Goal: Task Accomplishment & Management: Use online tool/utility

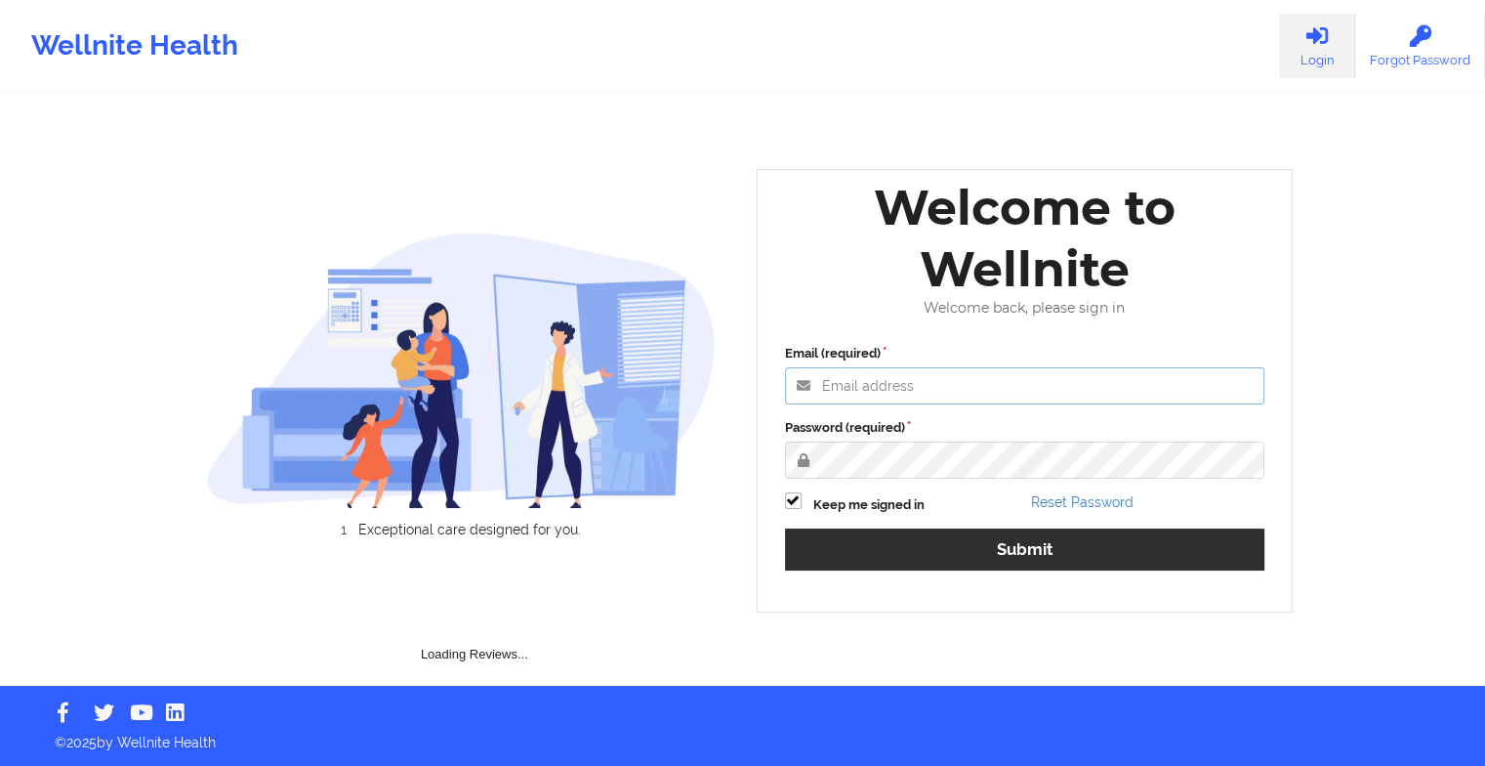
type input "[EMAIL_ADDRESS][DOMAIN_NAME]"
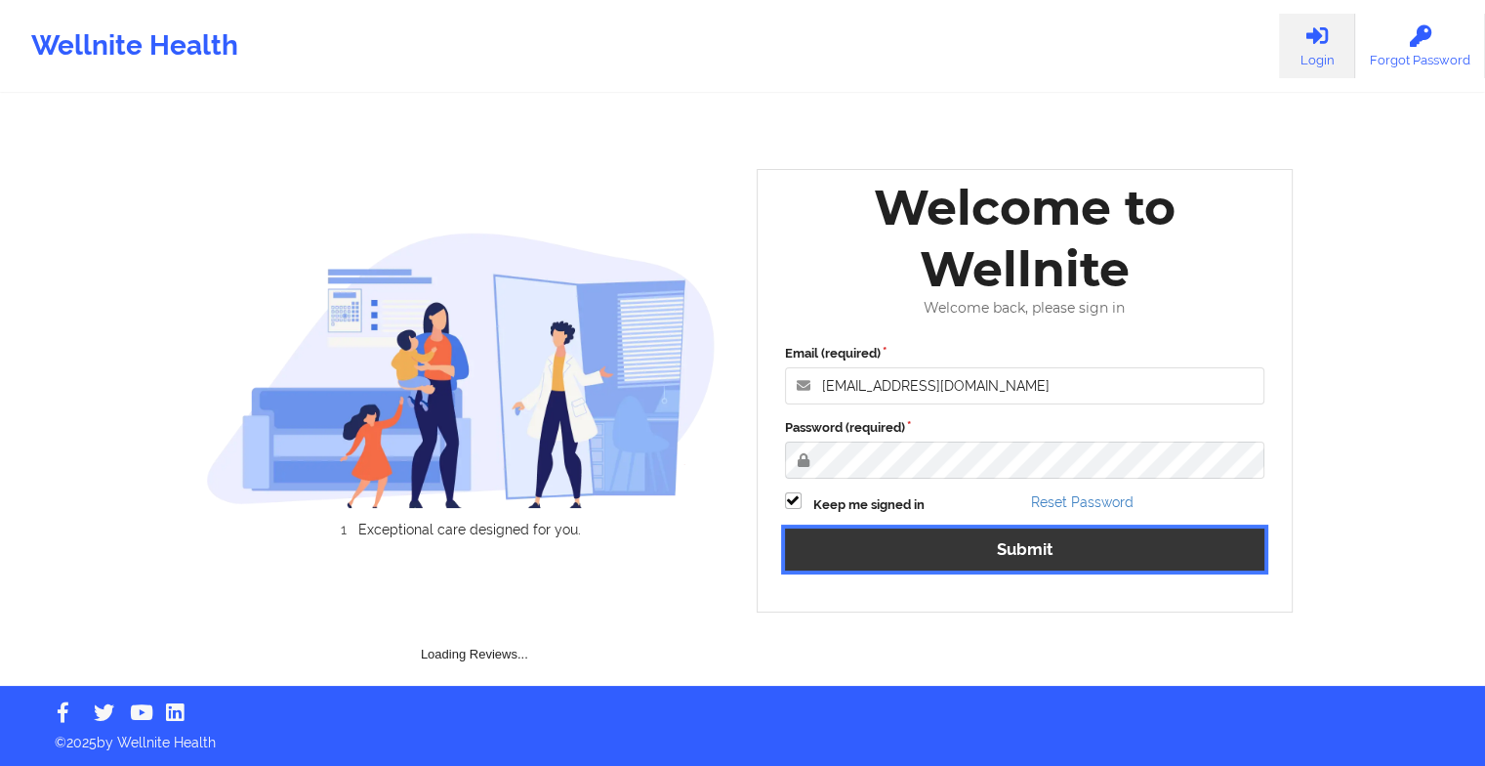
click at [916, 539] on button "Submit" at bounding box center [1025, 549] width 480 height 42
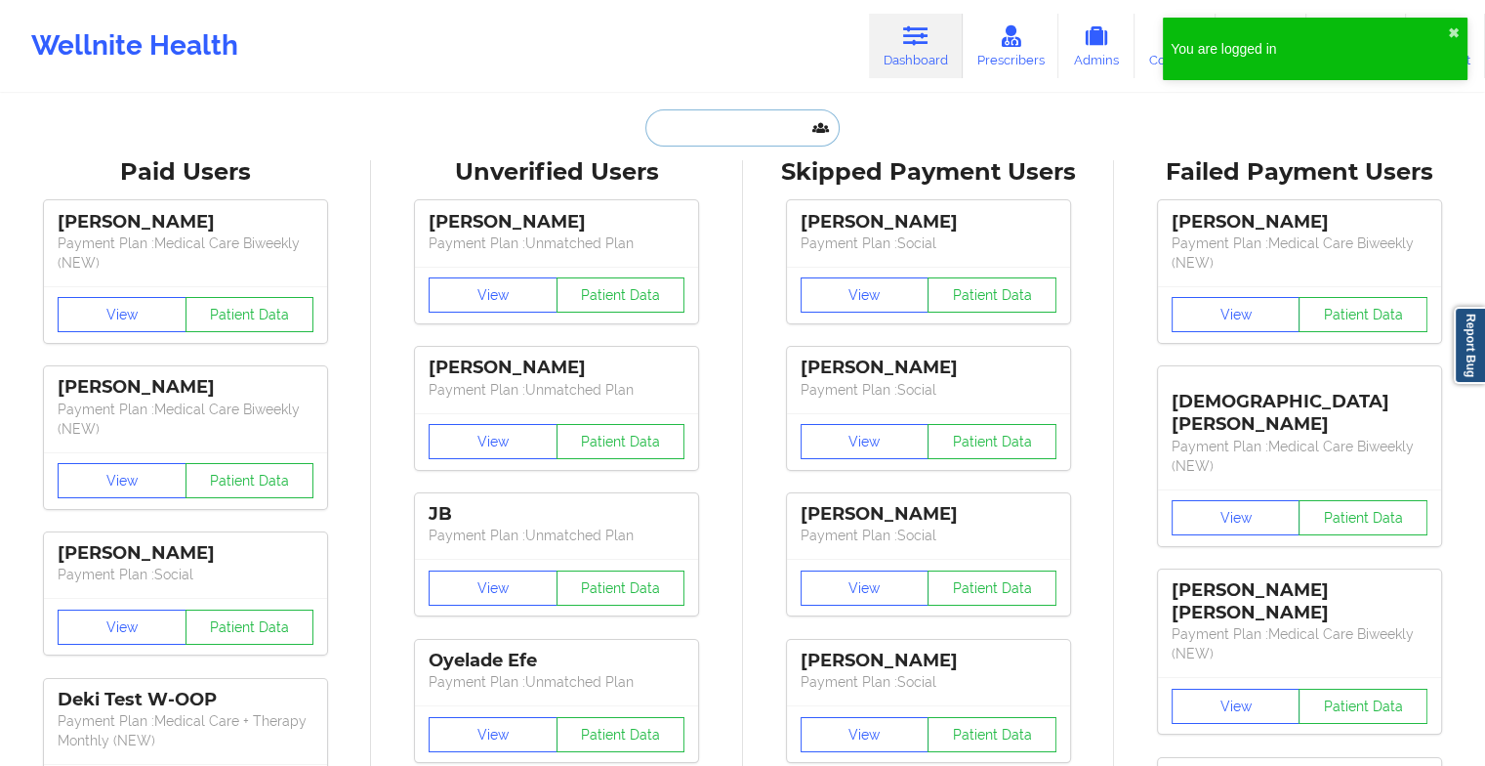
click at [723, 123] on input "text" at bounding box center [741, 127] width 193 height 37
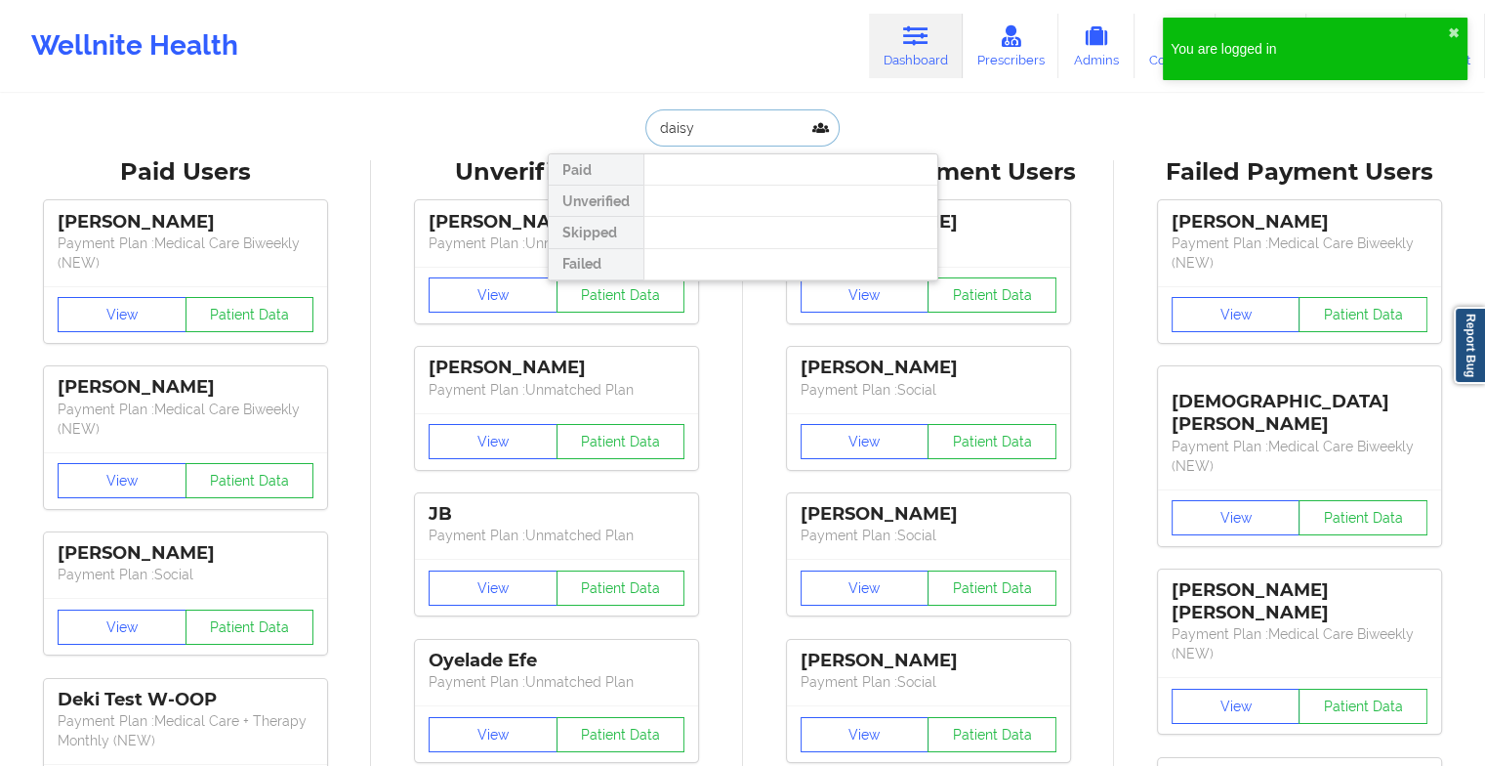
type input "[PERSON_NAME]"
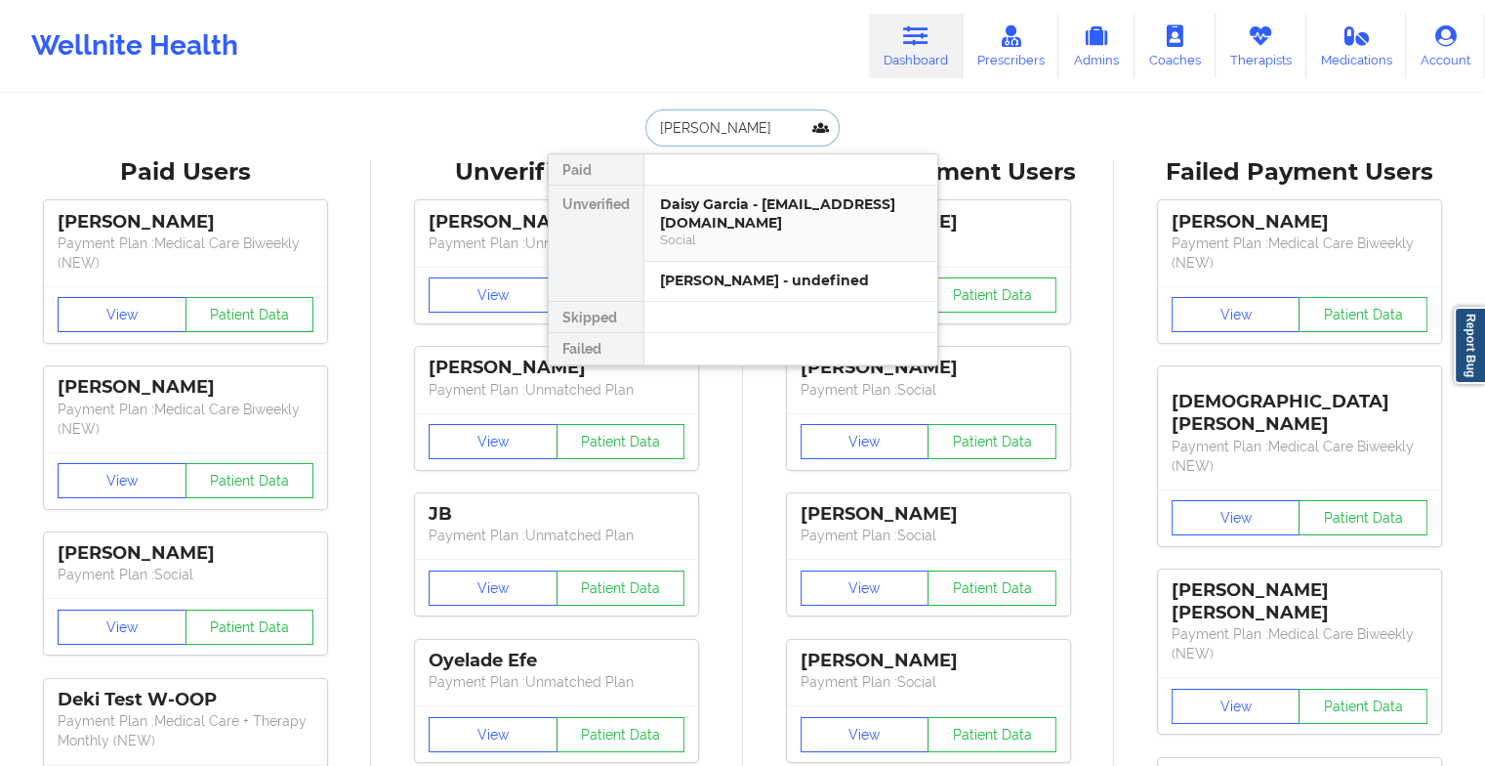
click at [739, 214] on div "Daisy Garcia - [EMAIL_ADDRESS][DOMAIN_NAME]" at bounding box center [791, 213] width 262 height 36
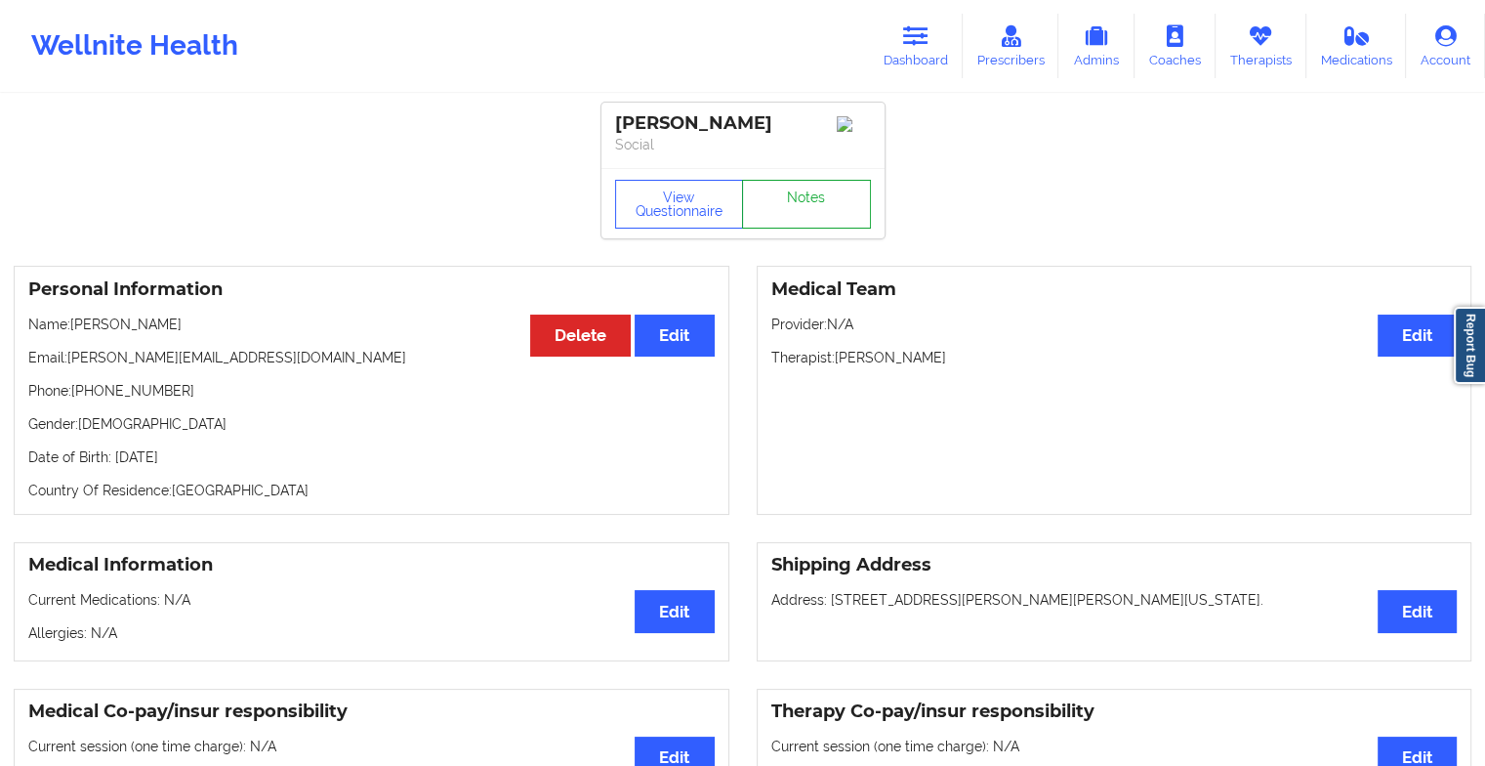
click at [788, 201] on link "Notes" at bounding box center [806, 204] width 129 height 49
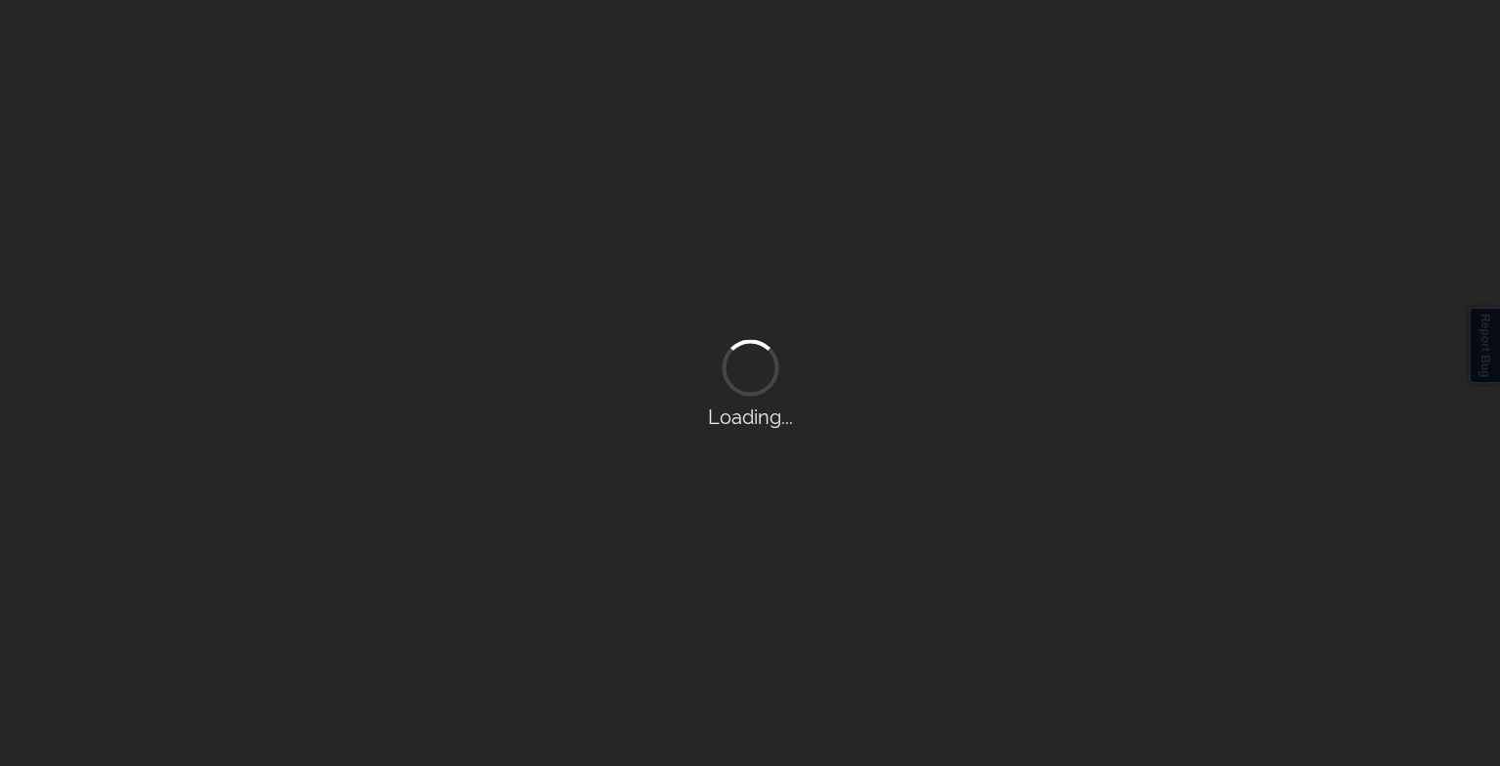
click at [788, 201] on div "Loading..." at bounding box center [750, 383] width 1500 height 766
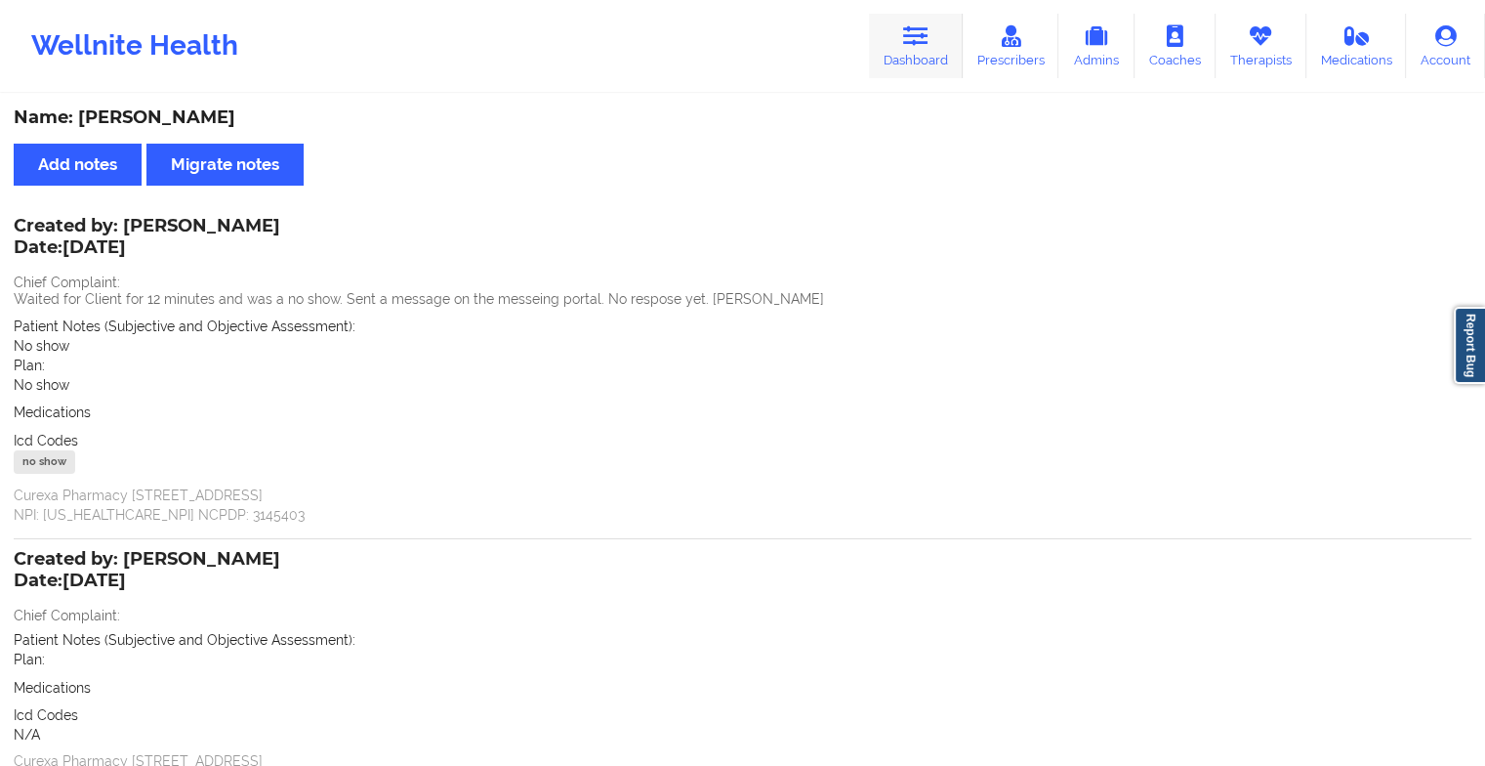
click at [902, 54] on link "Dashboard" at bounding box center [916, 46] width 94 height 64
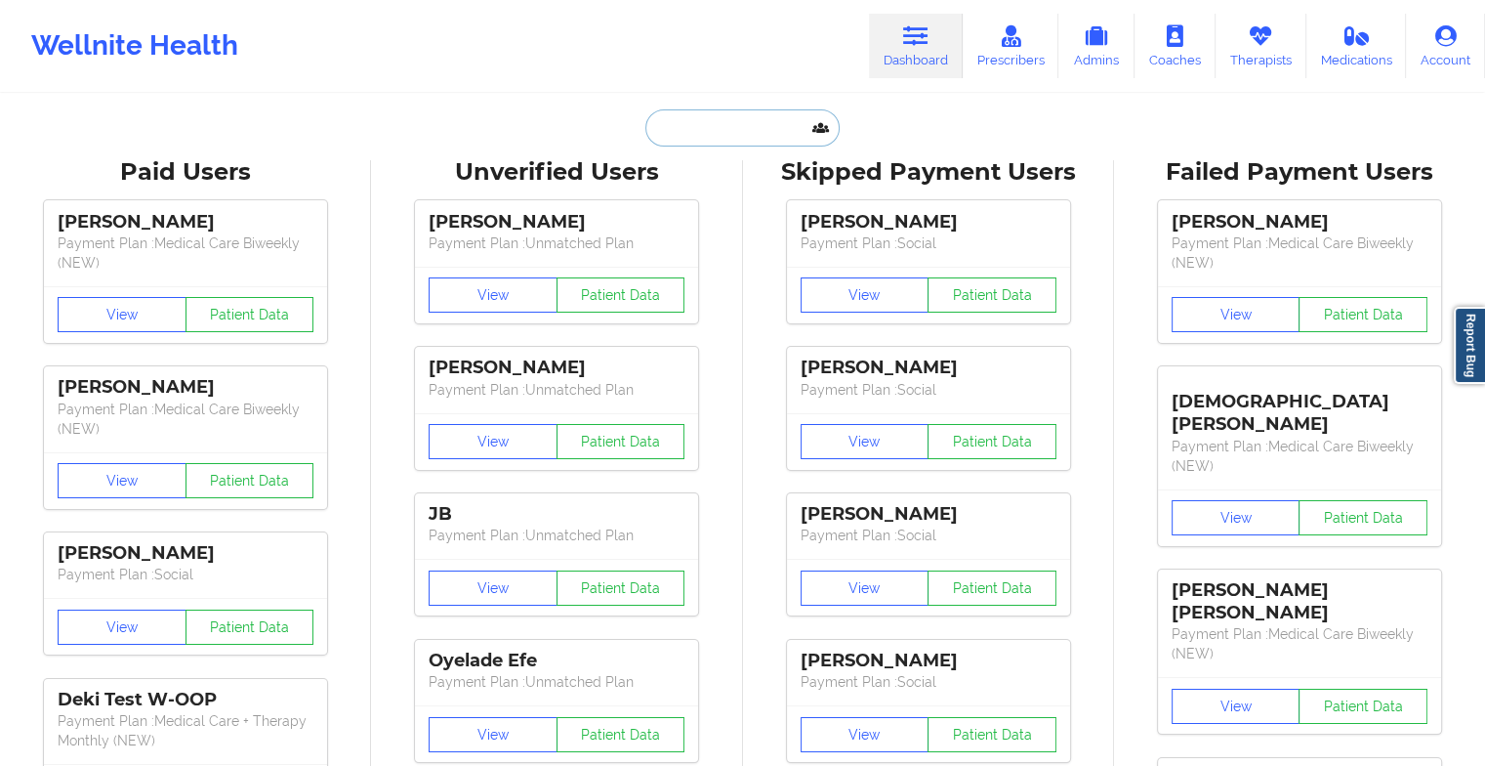
click at [723, 121] on input "text" at bounding box center [741, 127] width 193 height 37
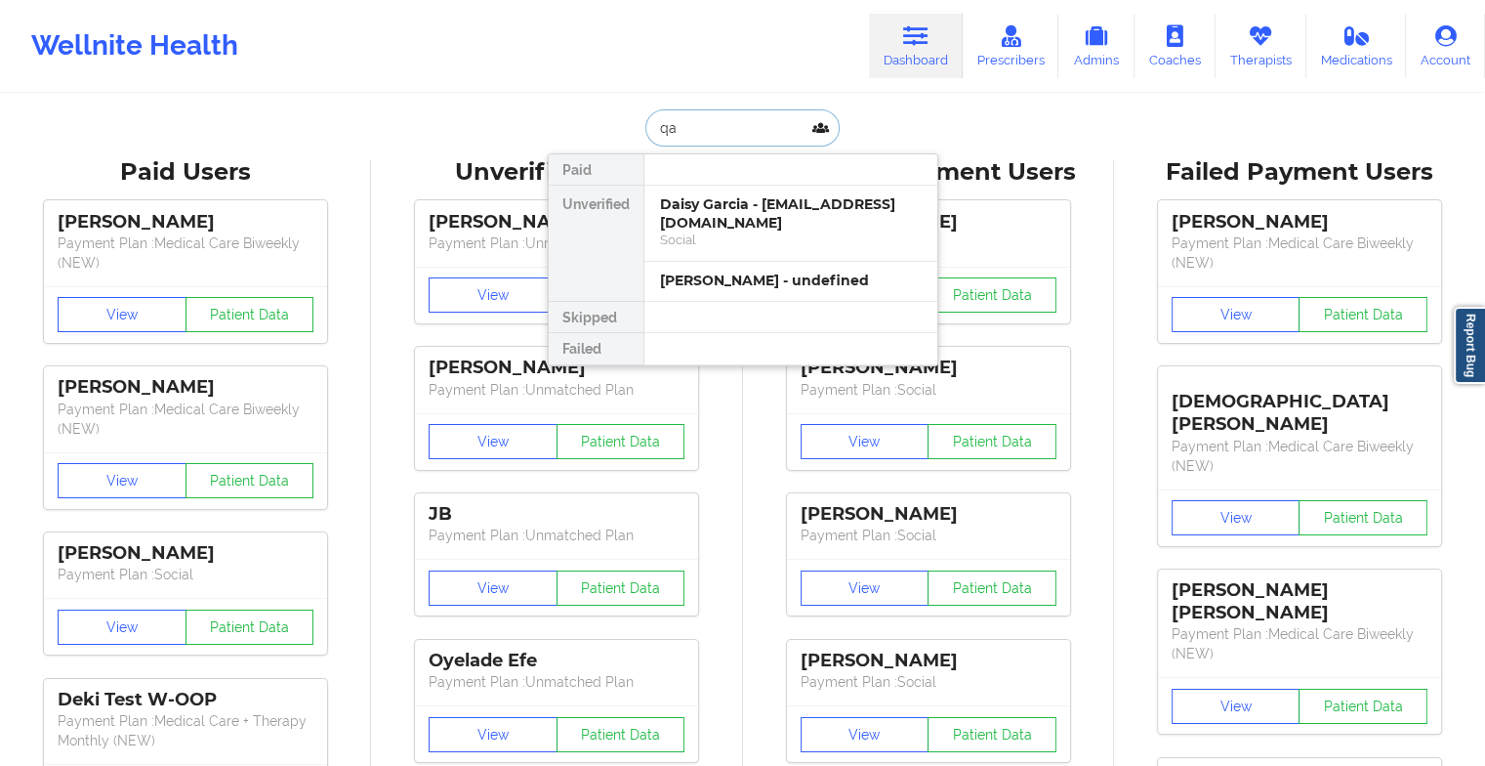
type input "q"
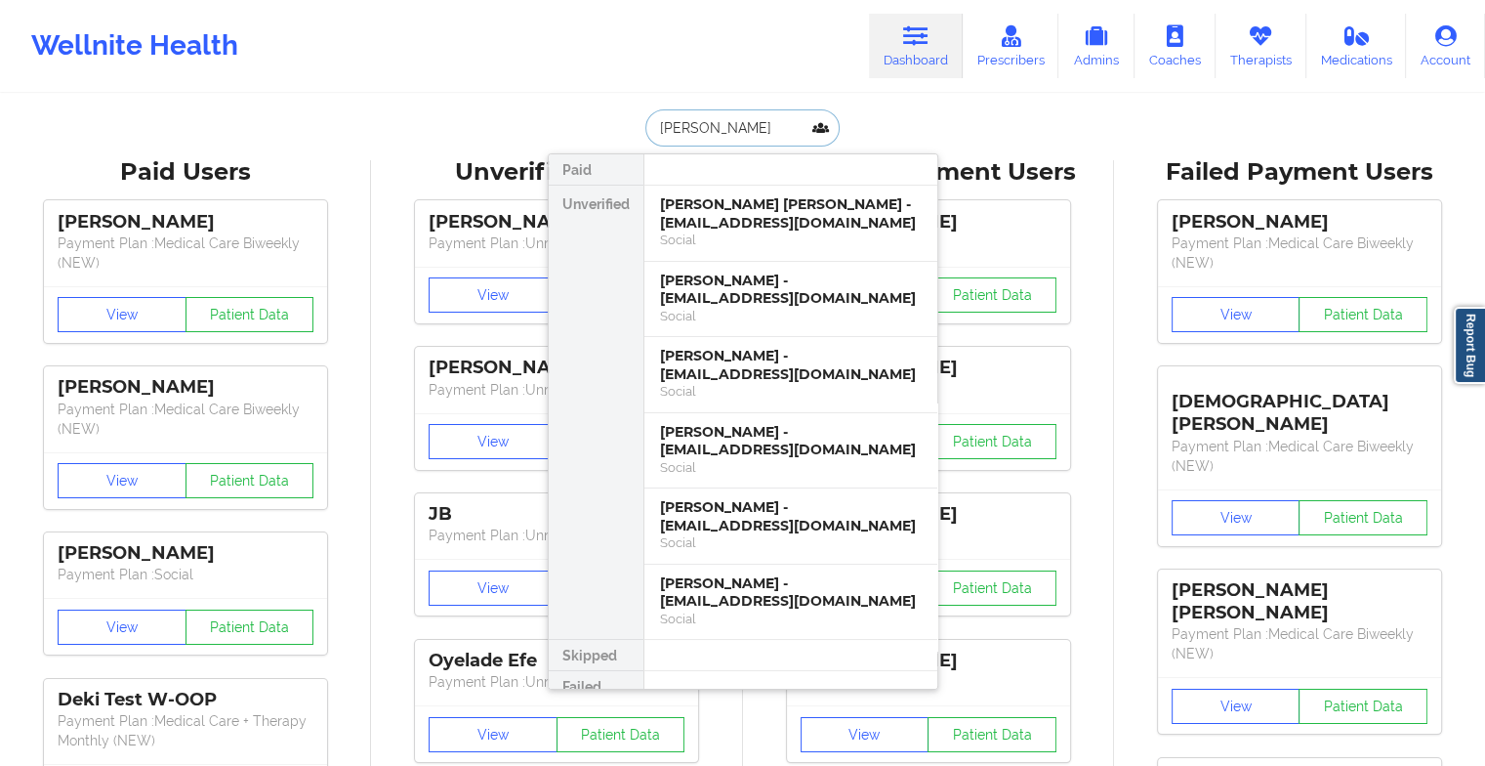
type input "aurora co"
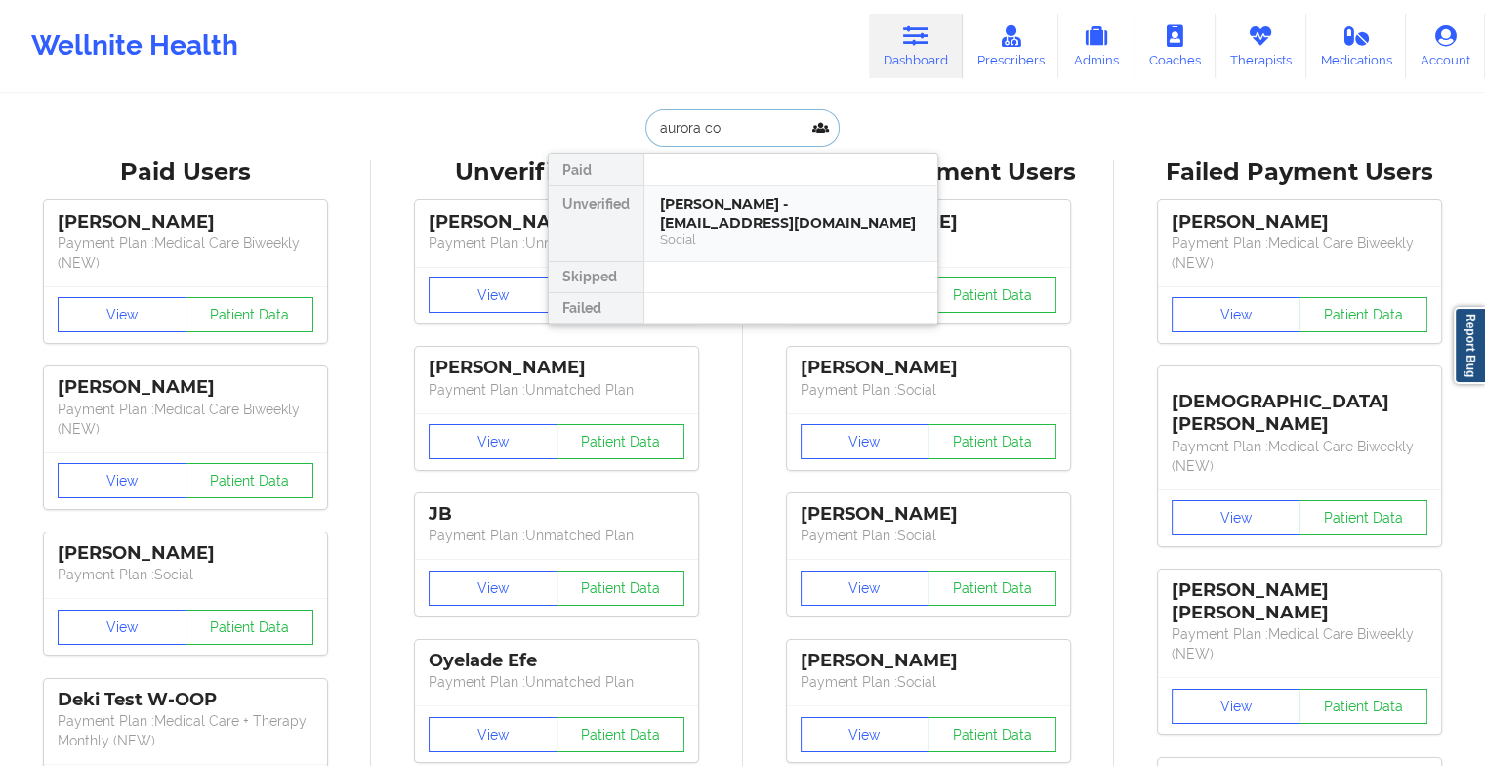
click at [708, 234] on div "Social" at bounding box center [791, 239] width 262 height 17
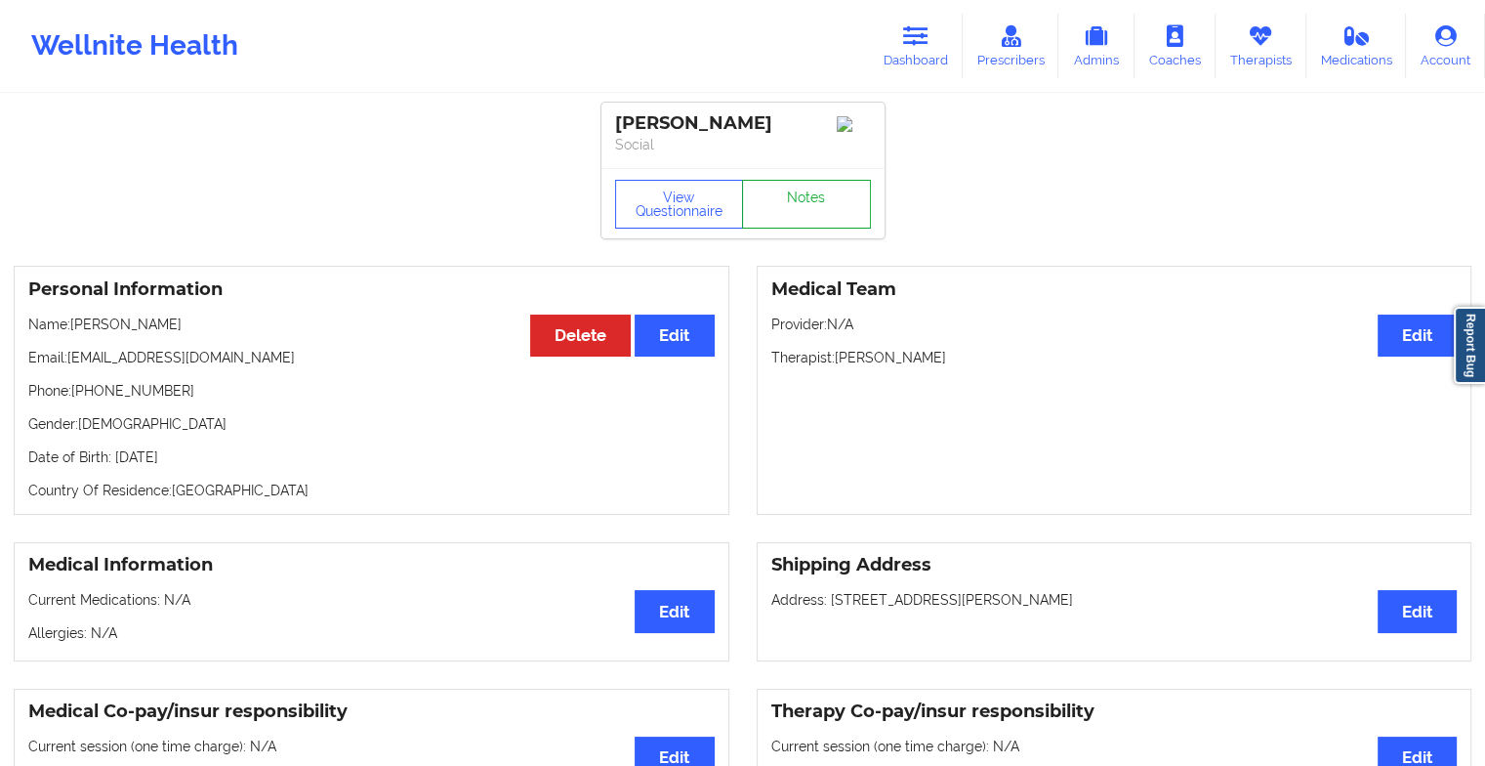
click at [789, 223] on link "Notes" at bounding box center [806, 204] width 129 height 49
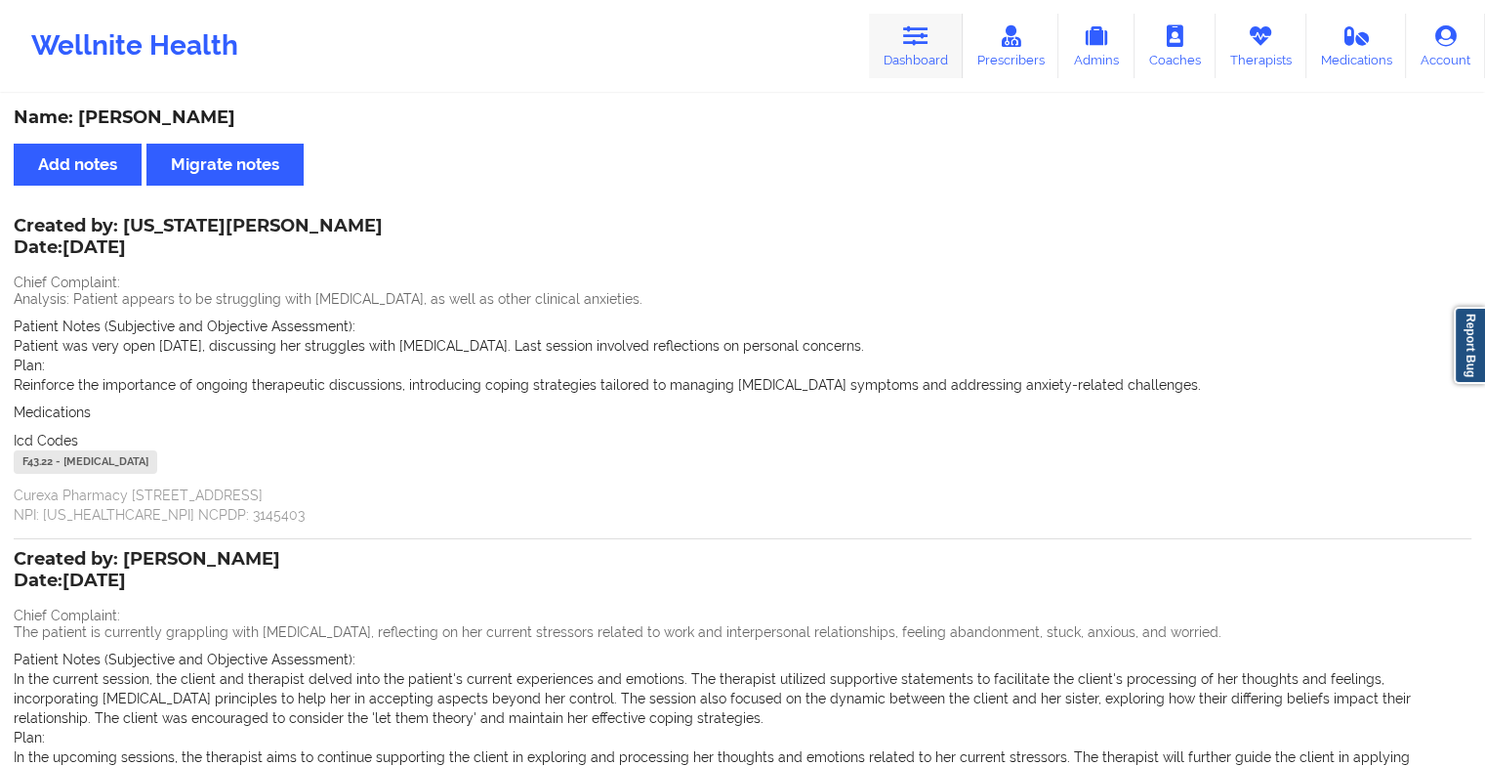
click at [926, 47] on icon at bounding box center [915, 35] width 25 height 21
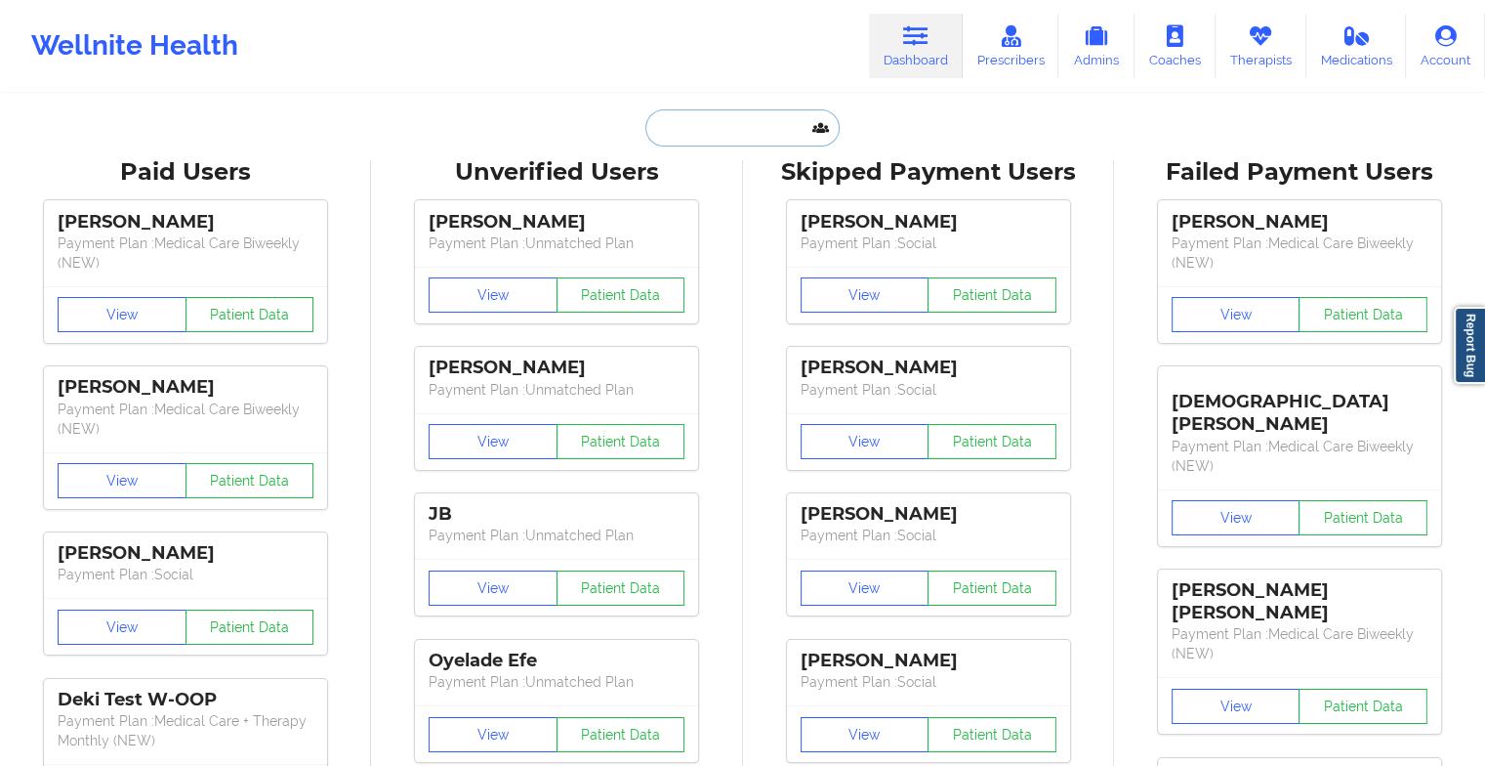
click at [715, 125] on input "text" at bounding box center [741, 127] width 193 height 37
paste input "[PHONE_NUMBER]"
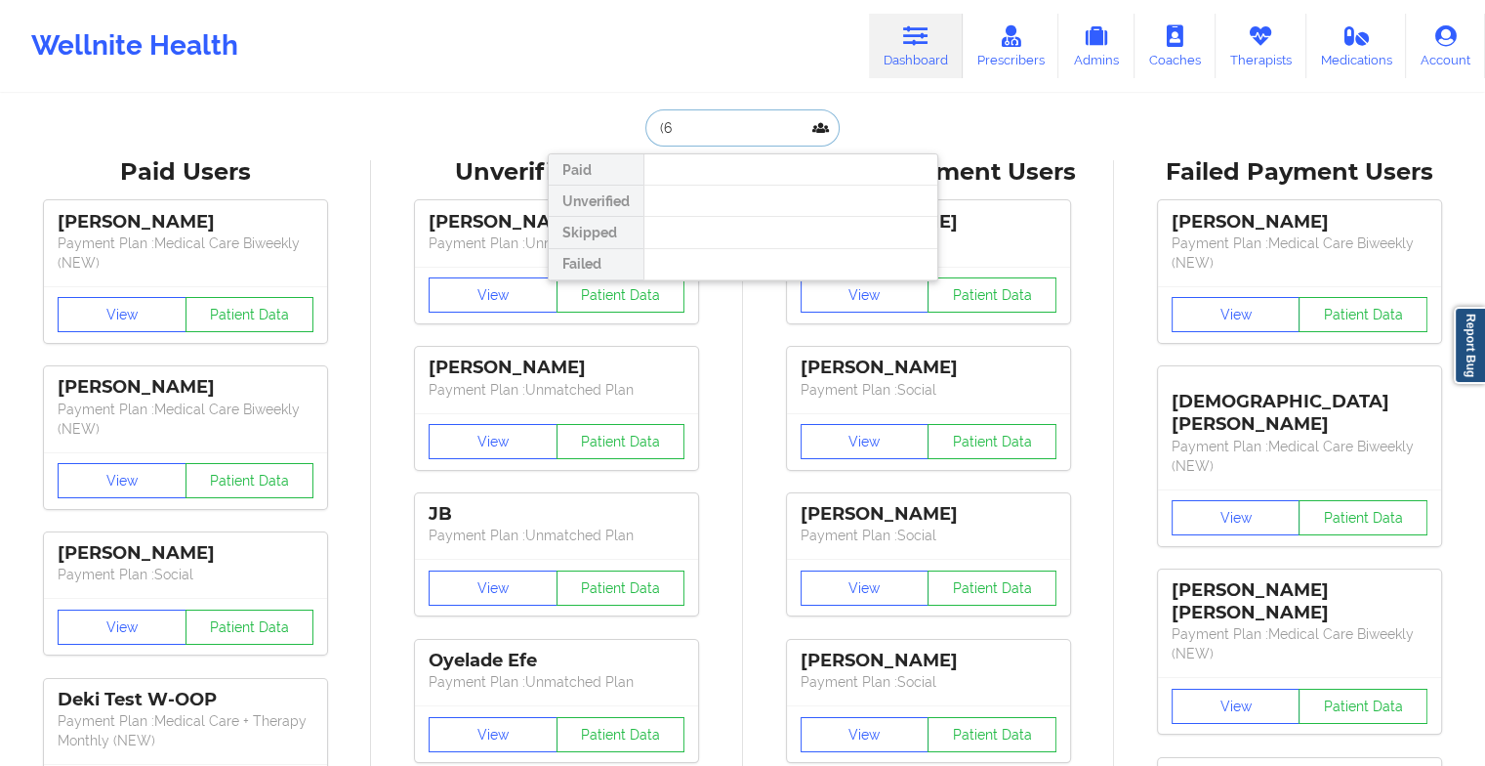
type input "("
type input "[PERSON_NAME] san"
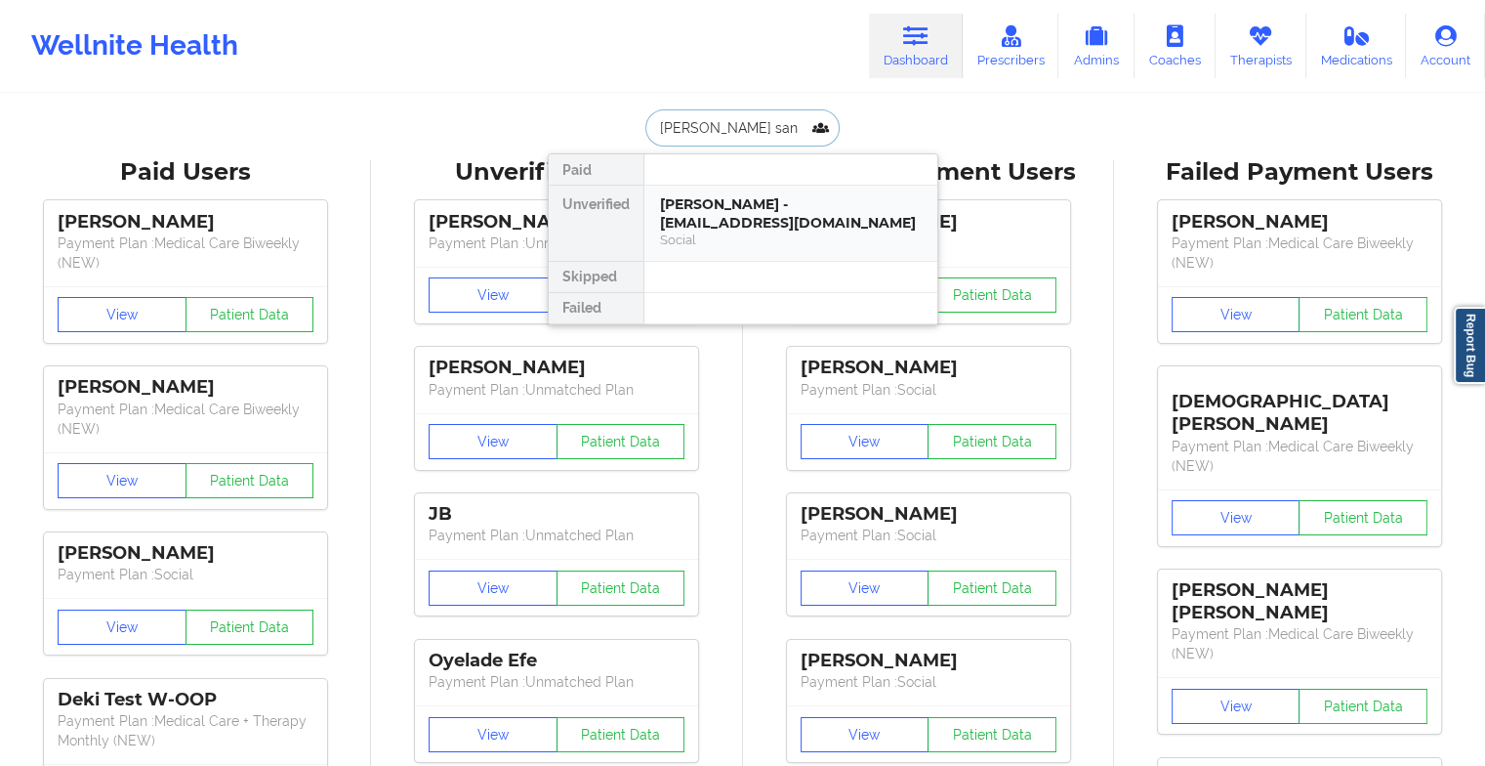
click at [771, 198] on div "[PERSON_NAME] - [EMAIL_ADDRESS][DOMAIN_NAME]" at bounding box center [791, 213] width 262 height 36
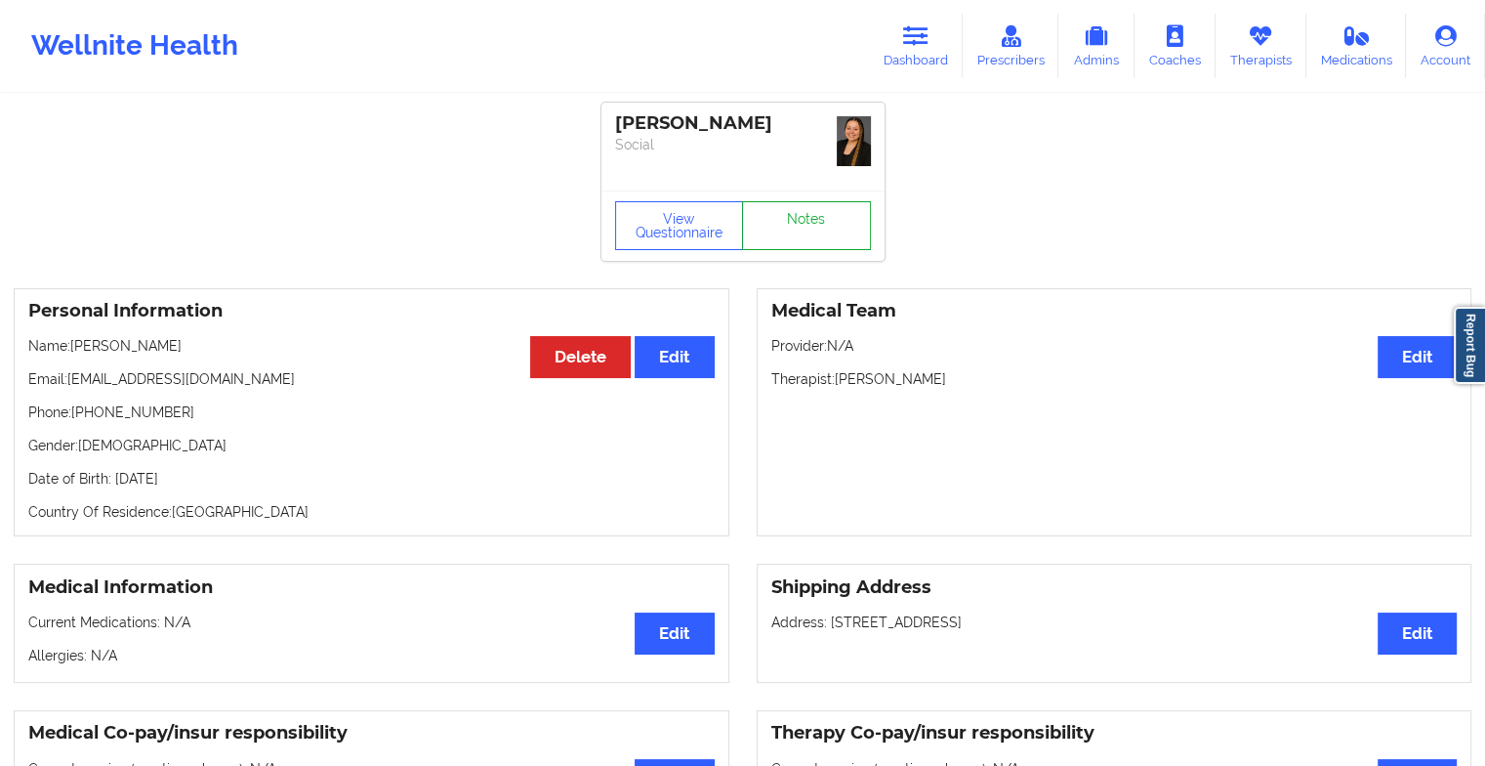
click at [832, 223] on link "Notes" at bounding box center [806, 225] width 129 height 49
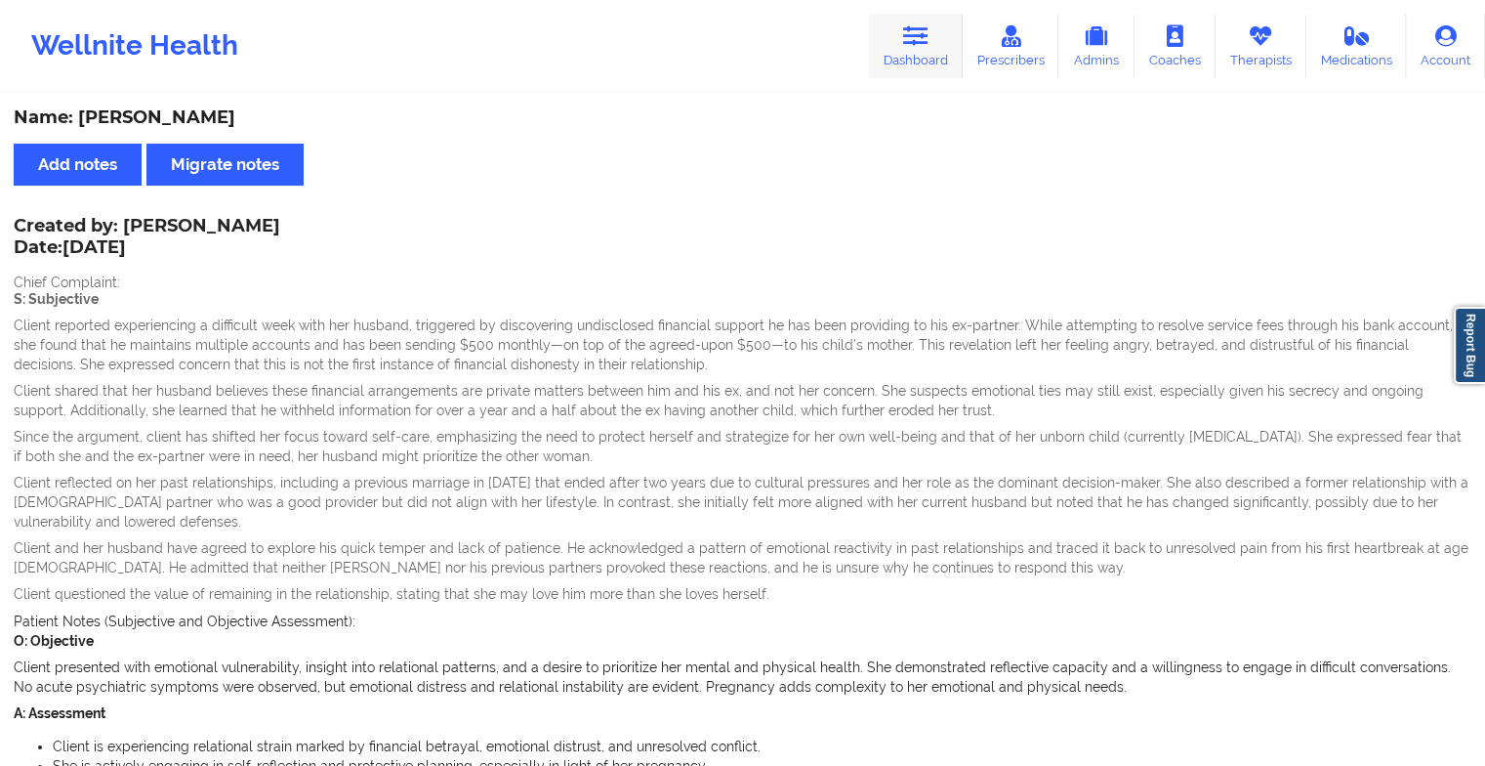
click at [907, 32] on icon at bounding box center [915, 35] width 25 height 21
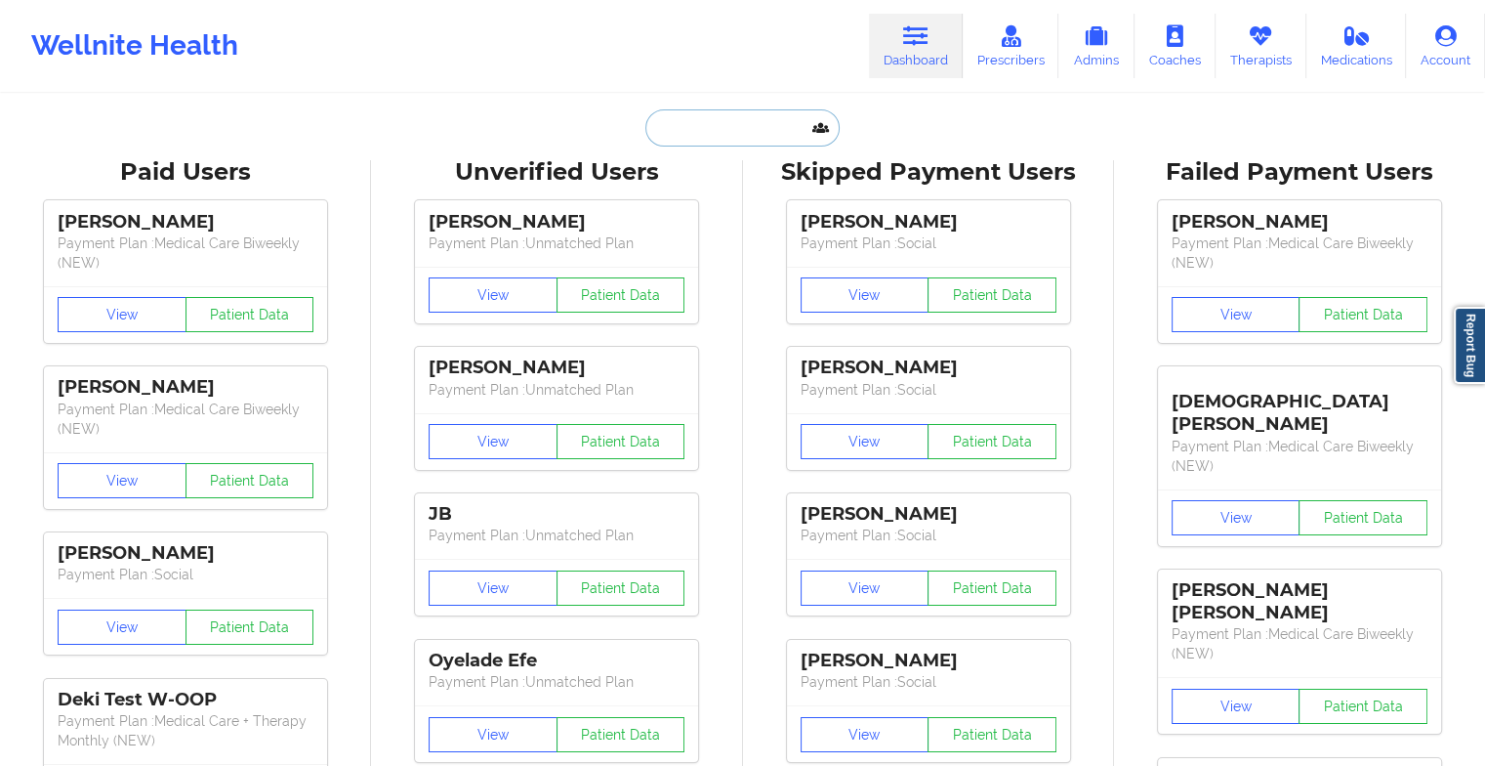
click at [714, 133] on input "text" at bounding box center [741, 127] width 193 height 37
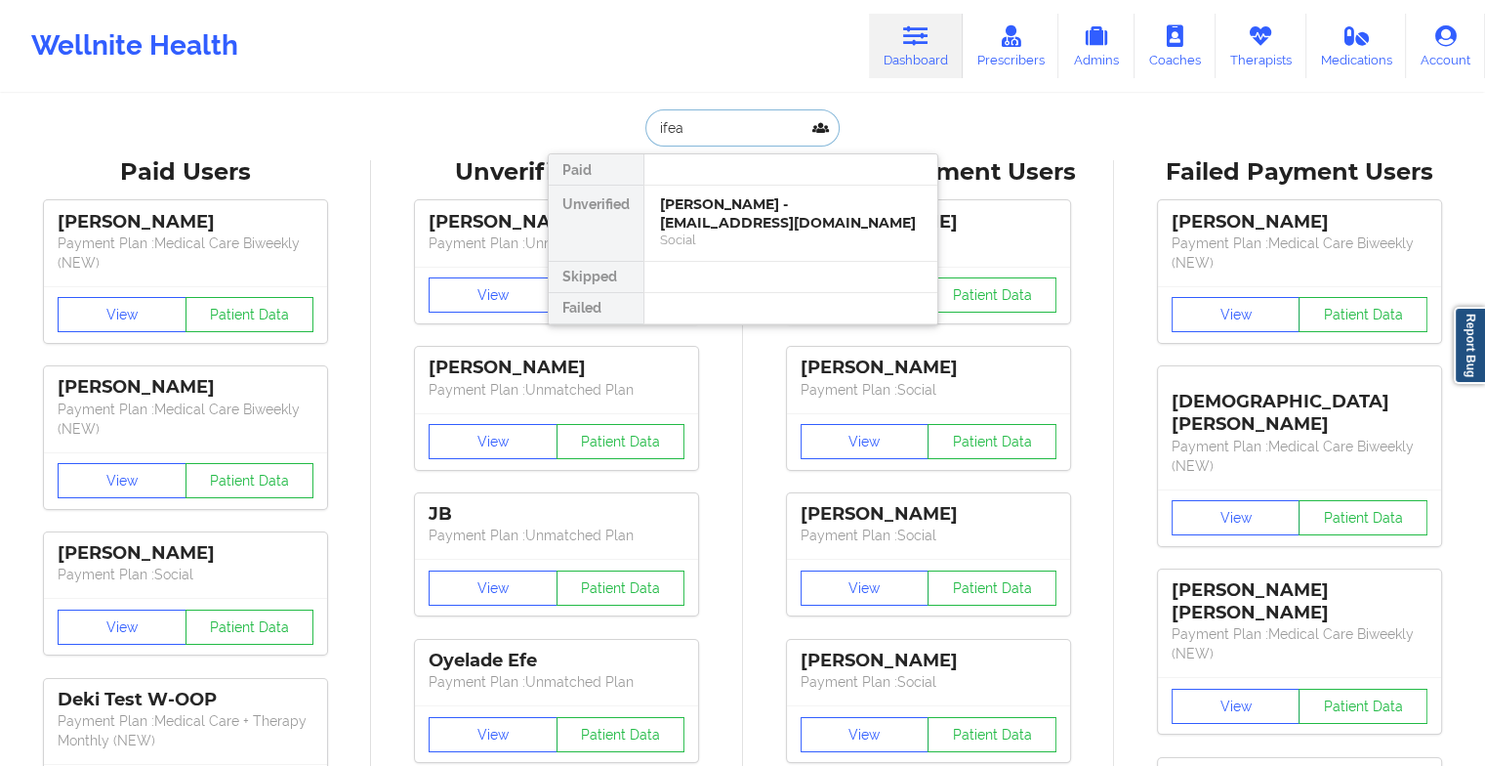
type input "ifean"
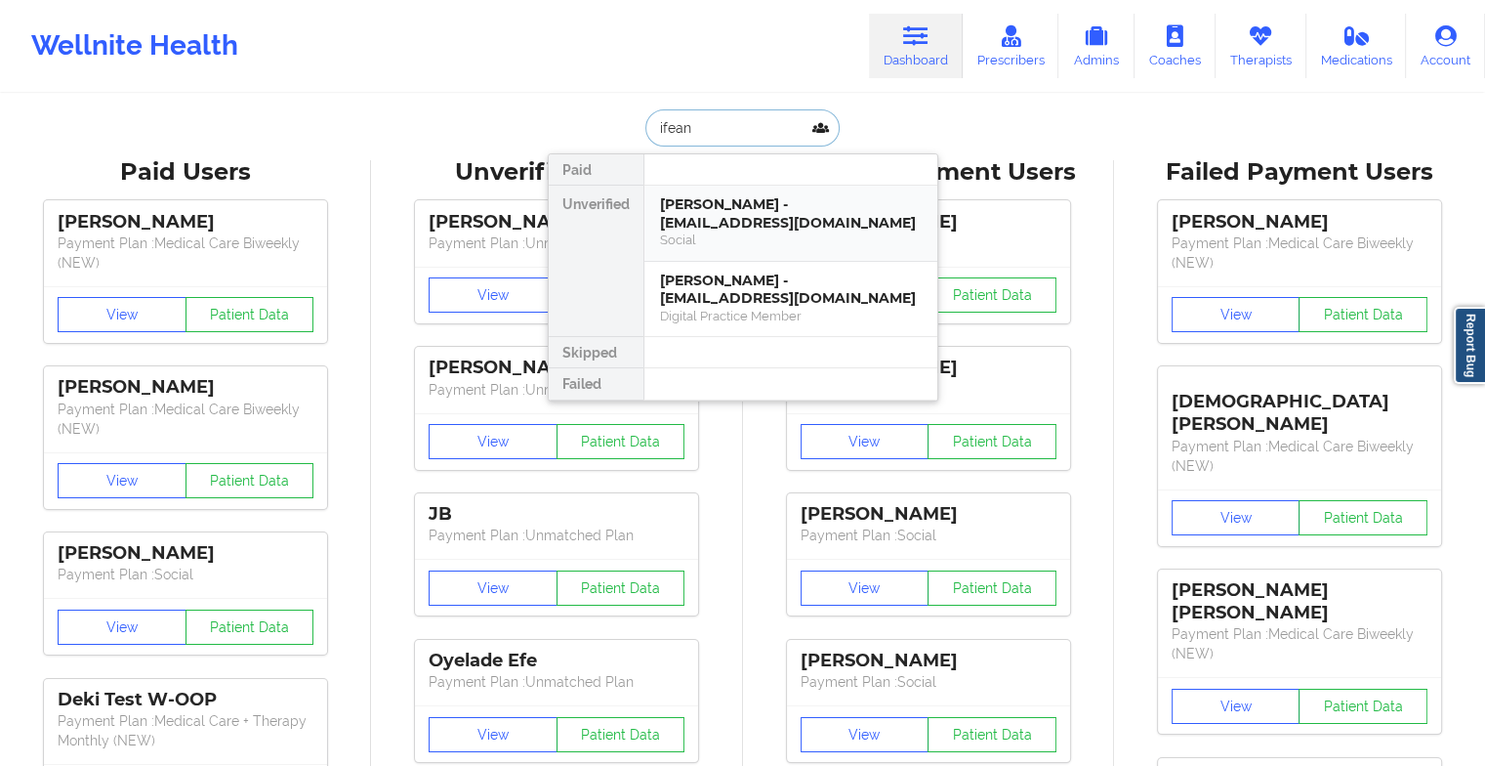
click at [694, 218] on div "[PERSON_NAME] - [EMAIL_ADDRESS][DOMAIN_NAME]" at bounding box center [791, 213] width 262 height 36
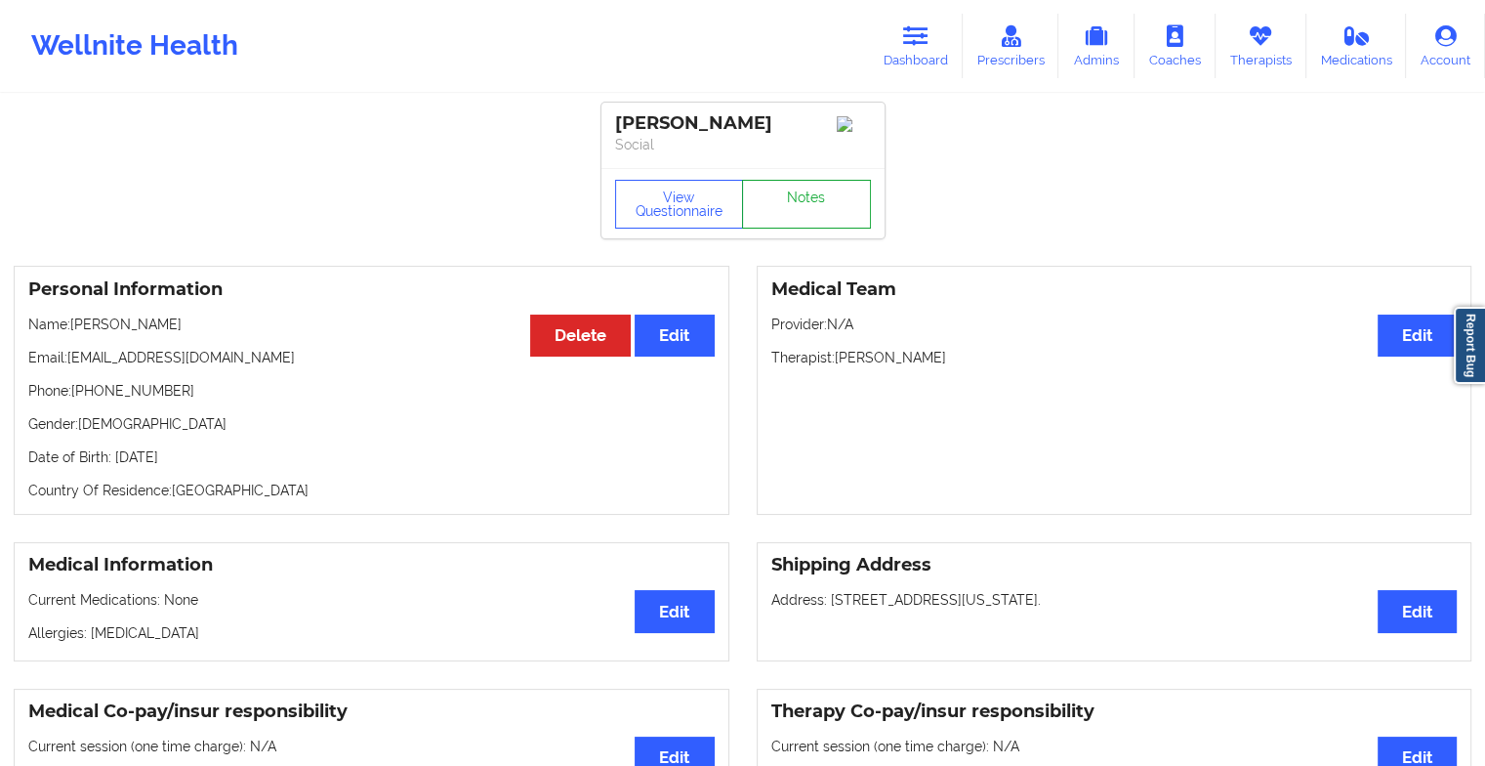
click at [766, 195] on link "Notes" at bounding box center [806, 204] width 129 height 49
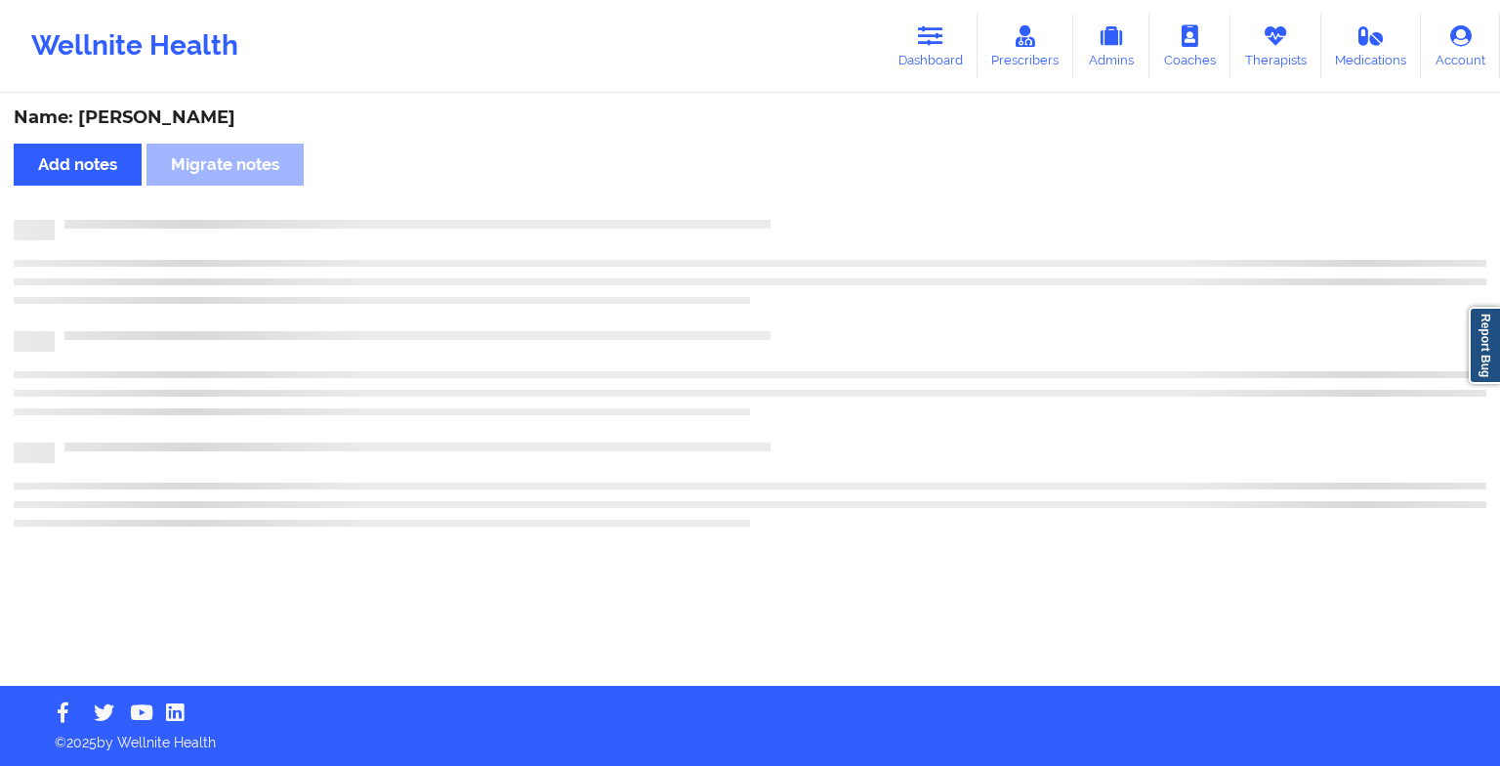
click at [766, 195] on div "Name: [PERSON_NAME] Add notes Migrate notes" at bounding box center [750, 391] width 1500 height 590
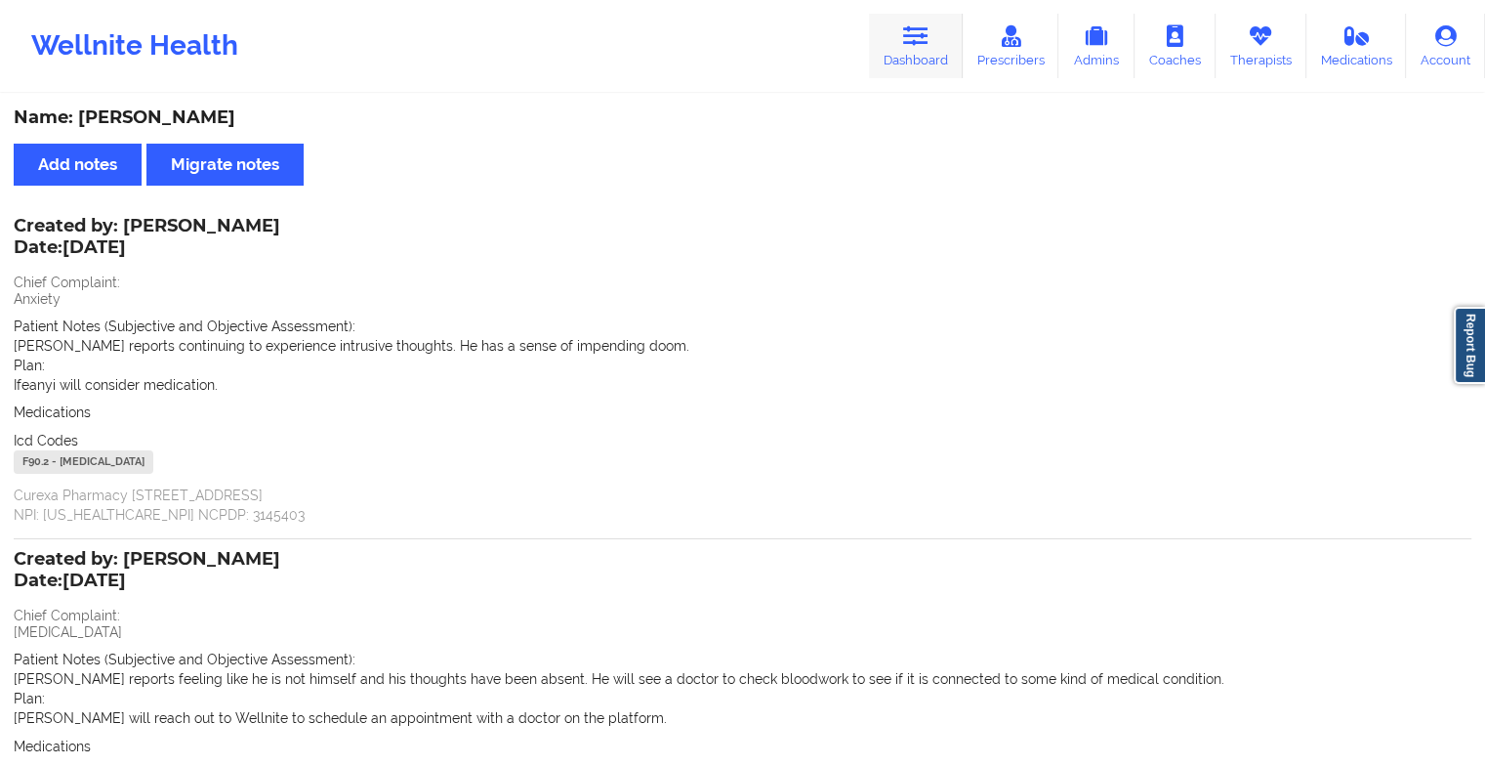
click at [937, 62] on link "Dashboard" at bounding box center [916, 46] width 94 height 64
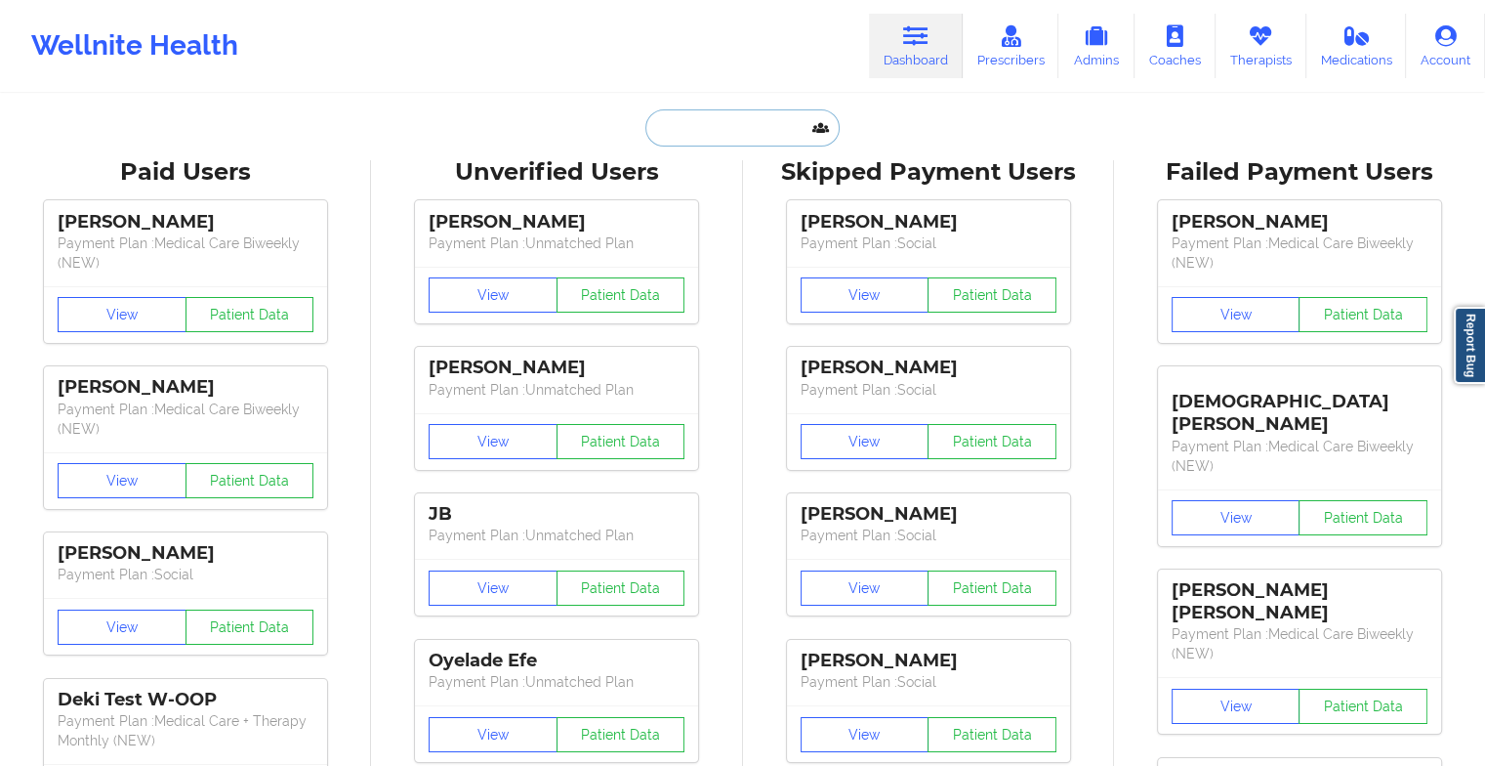
click at [728, 125] on input "text" at bounding box center [741, 127] width 193 height 37
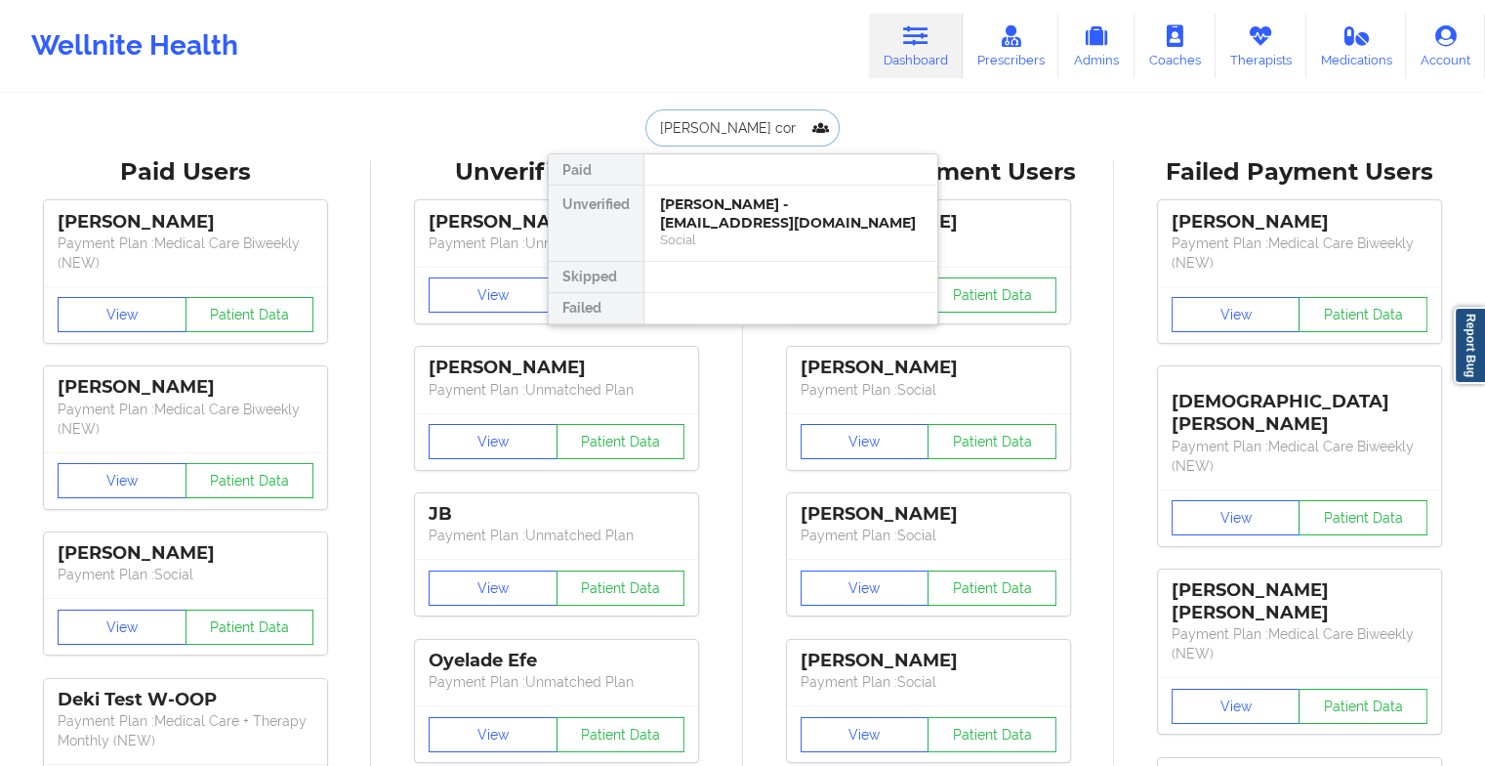
type input "[PERSON_NAME]"
click at [698, 200] on div "[PERSON_NAME] - [EMAIL_ADDRESS][DOMAIN_NAME]" at bounding box center [791, 213] width 262 height 36
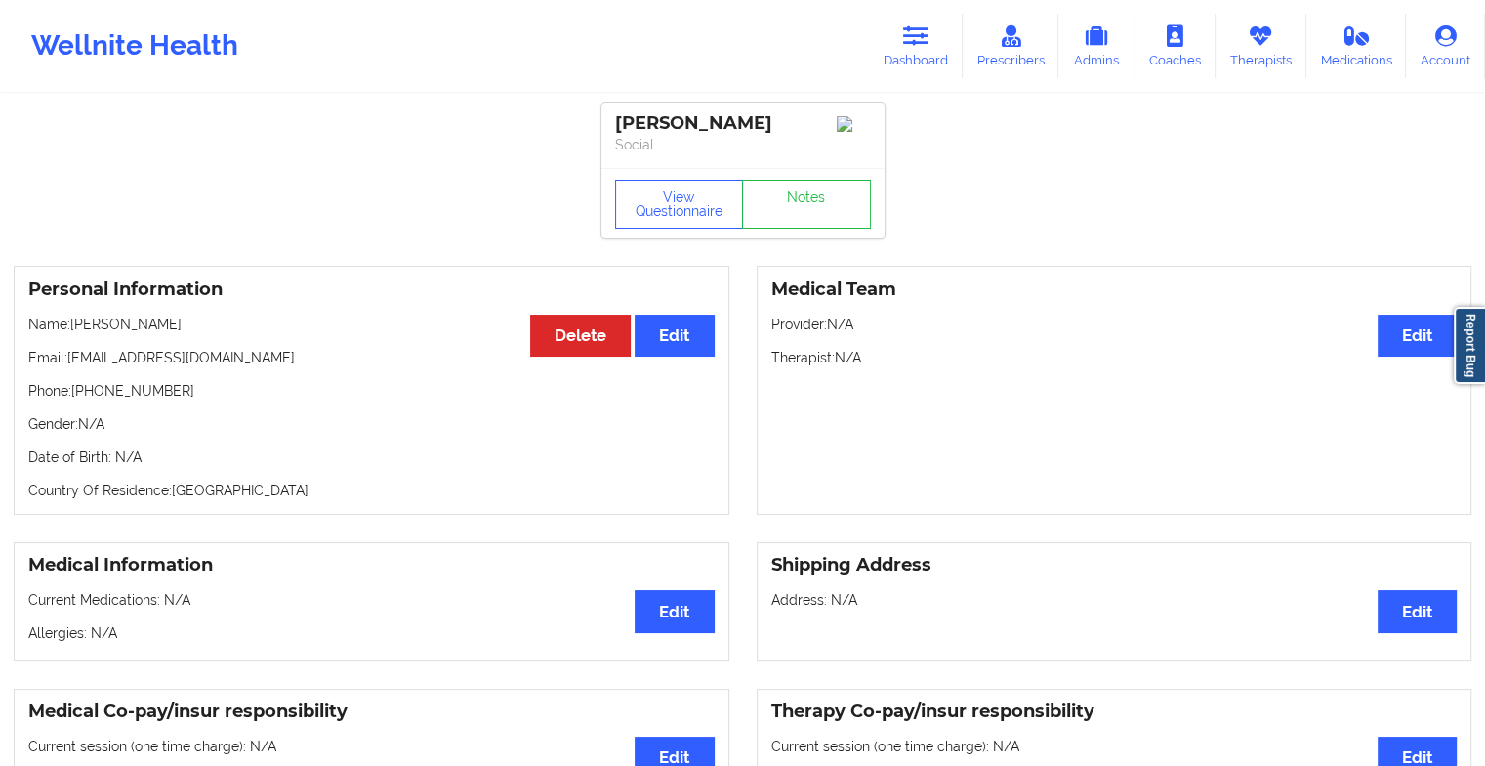
click at [826, 150] on p "Social" at bounding box center [743, 145] width 256 height 20
click at [817, 192] on link "Notes" at bounding box center [806, 204] width 129 height 49
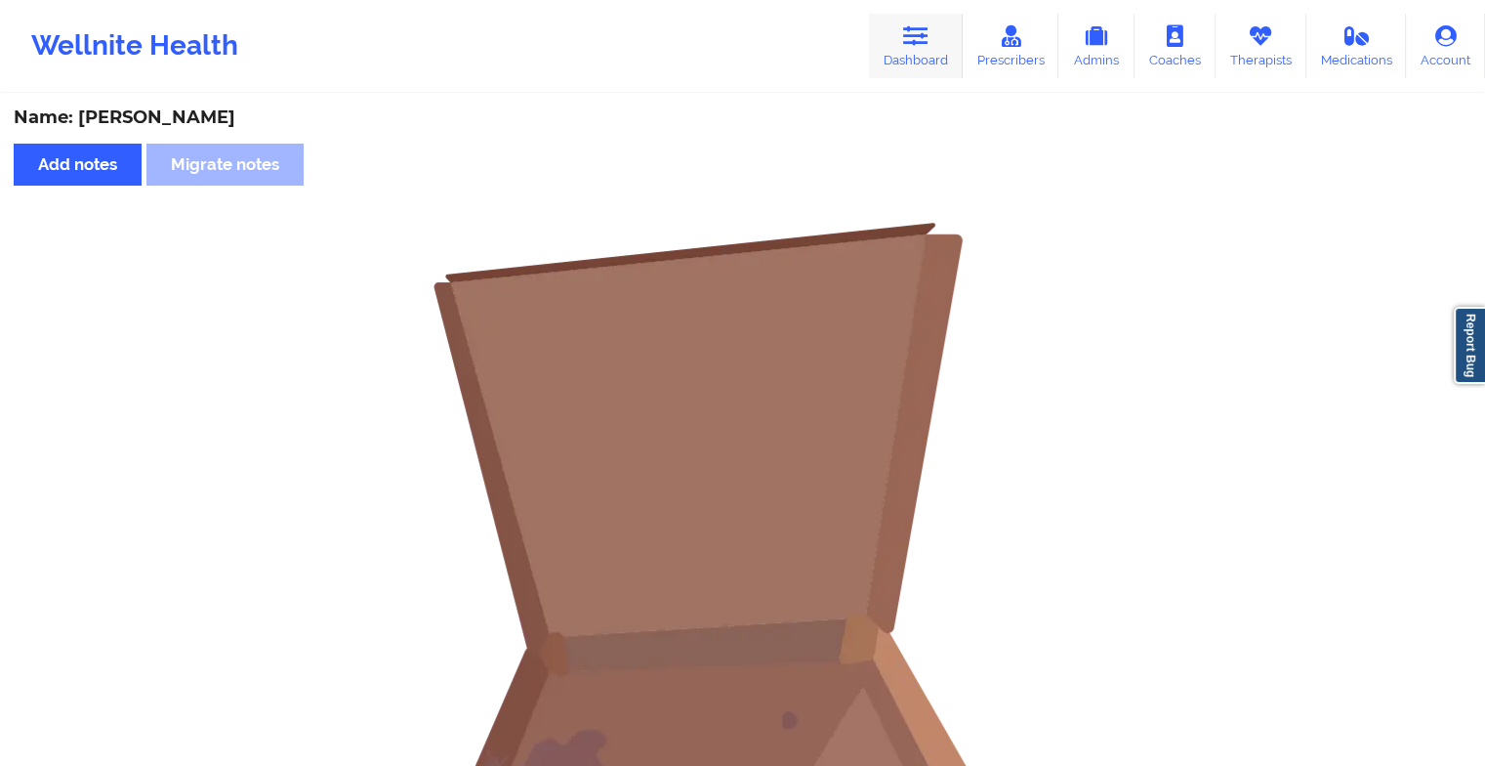
click at [906, 34] on icon at bounding box center [915, 35] width 25 height 21
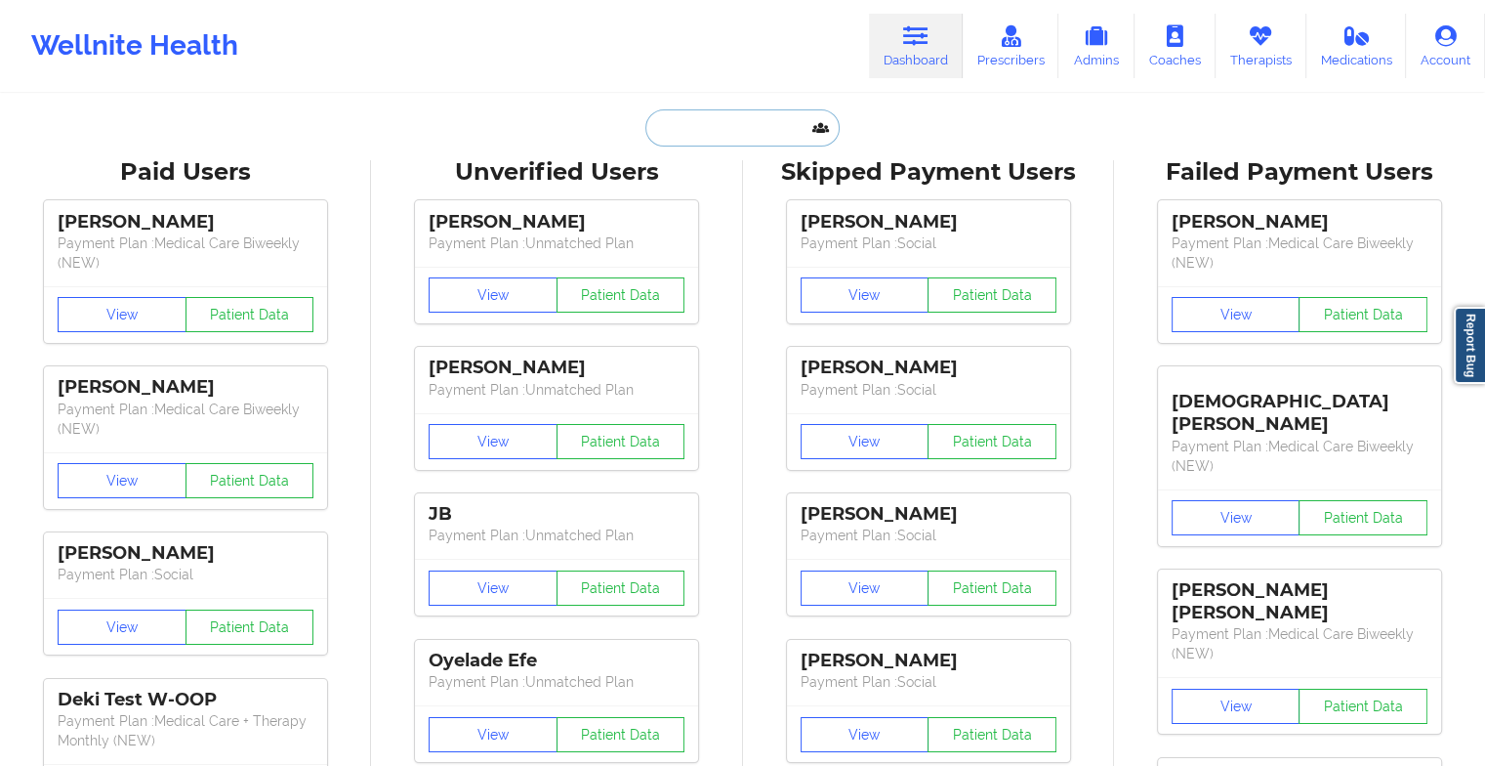
click at [769, 120] on input "text" at bounding box center [741, 127] width 193 height 37
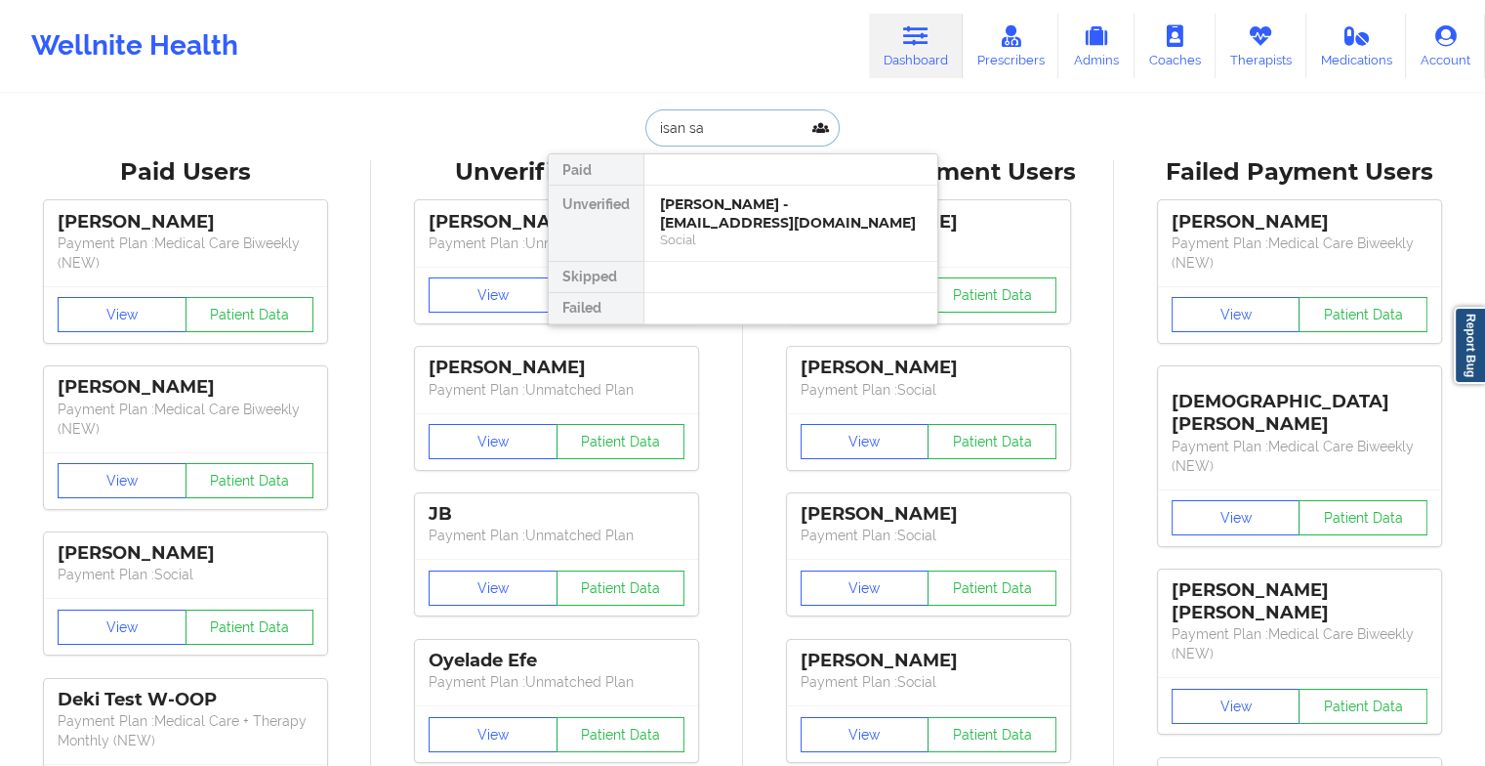
type input "isan san"
click at [762, 239] on div "Social" at bounding box center [791, 239] width 262 height 17
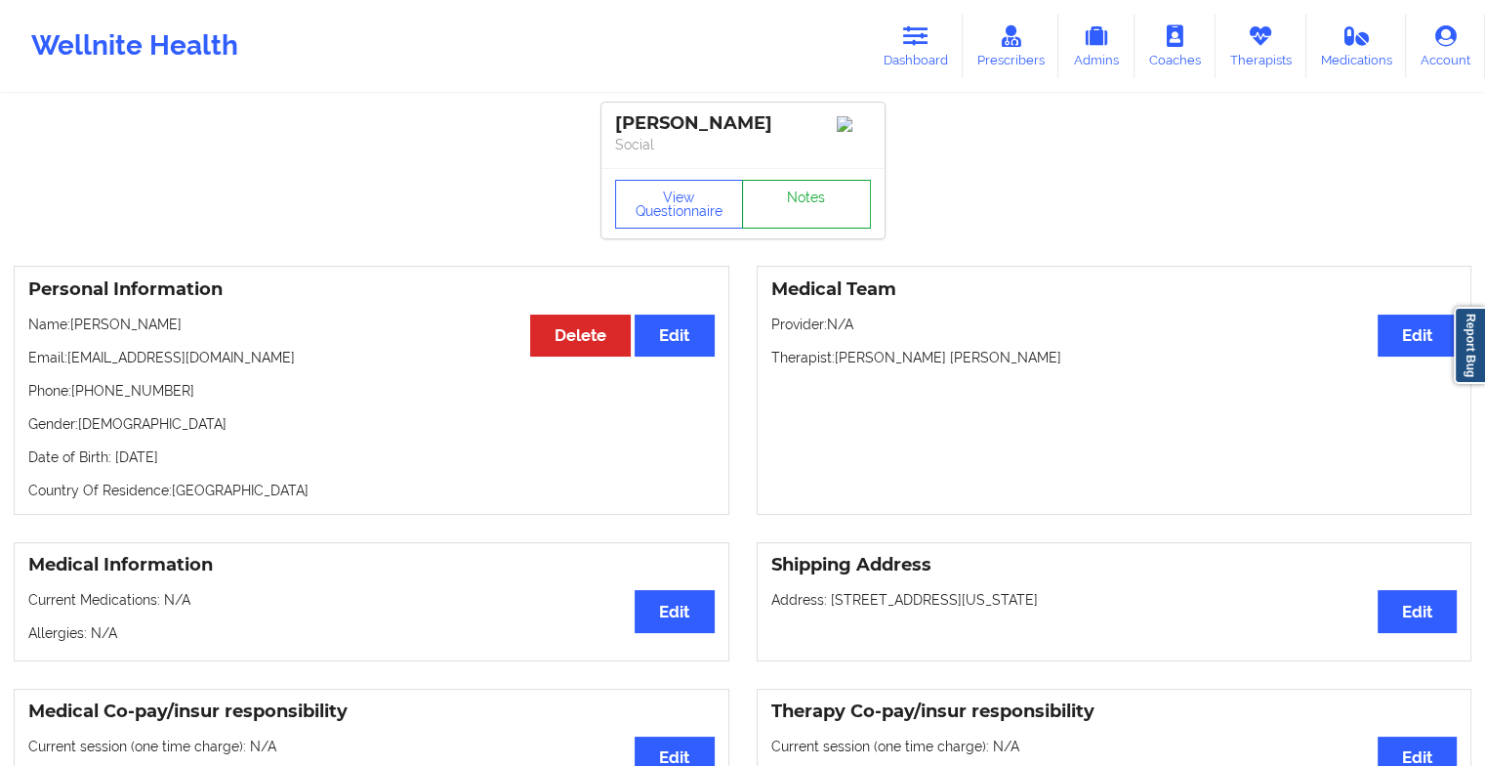
click at [786, 199] on link "Notes" at bounding box center [806, 204] width 129 height 49
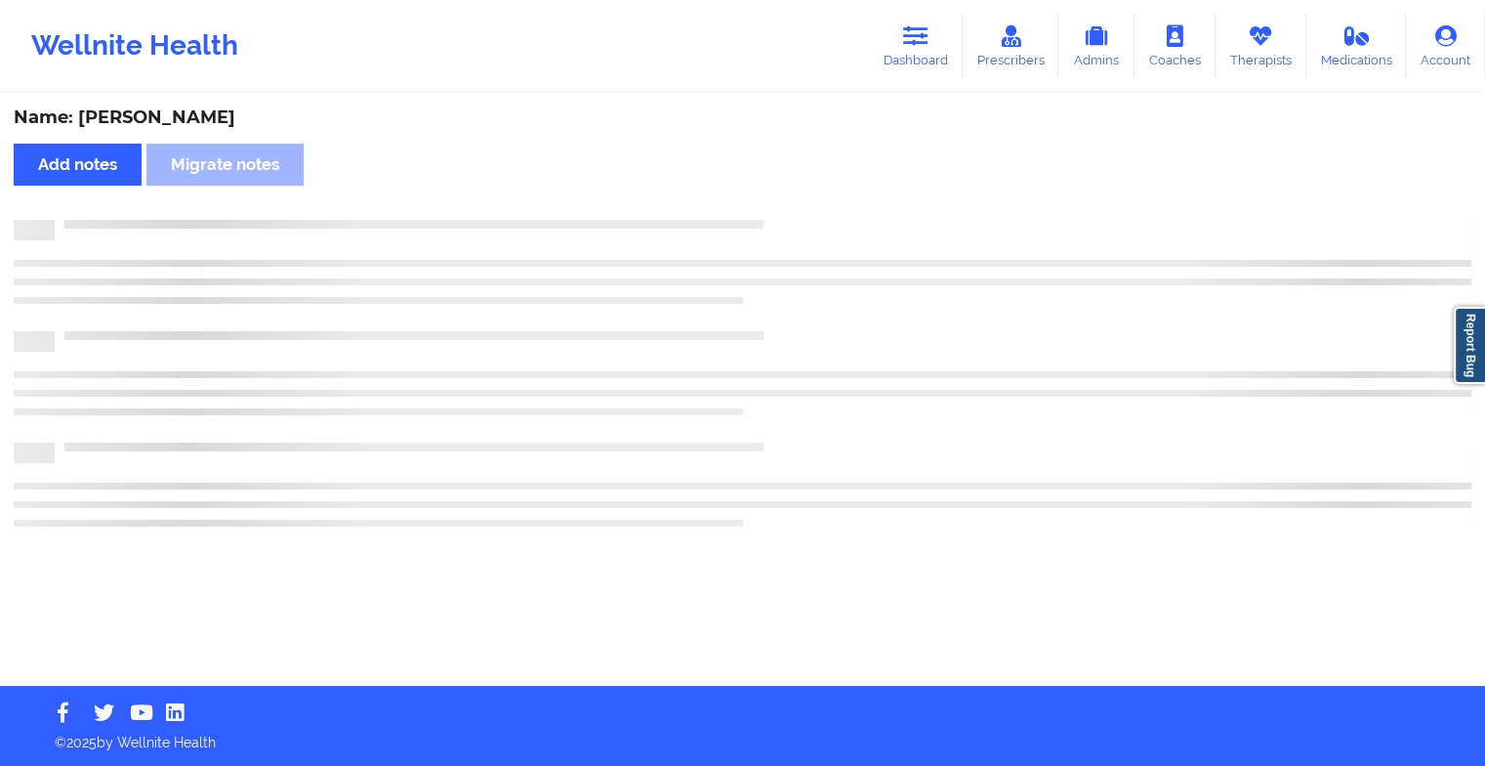
click at [786, 199] on div "Name: [PERSON_NAME] Add notes Migrate notes" at bounding box center [742, 391] width 1485 height 590
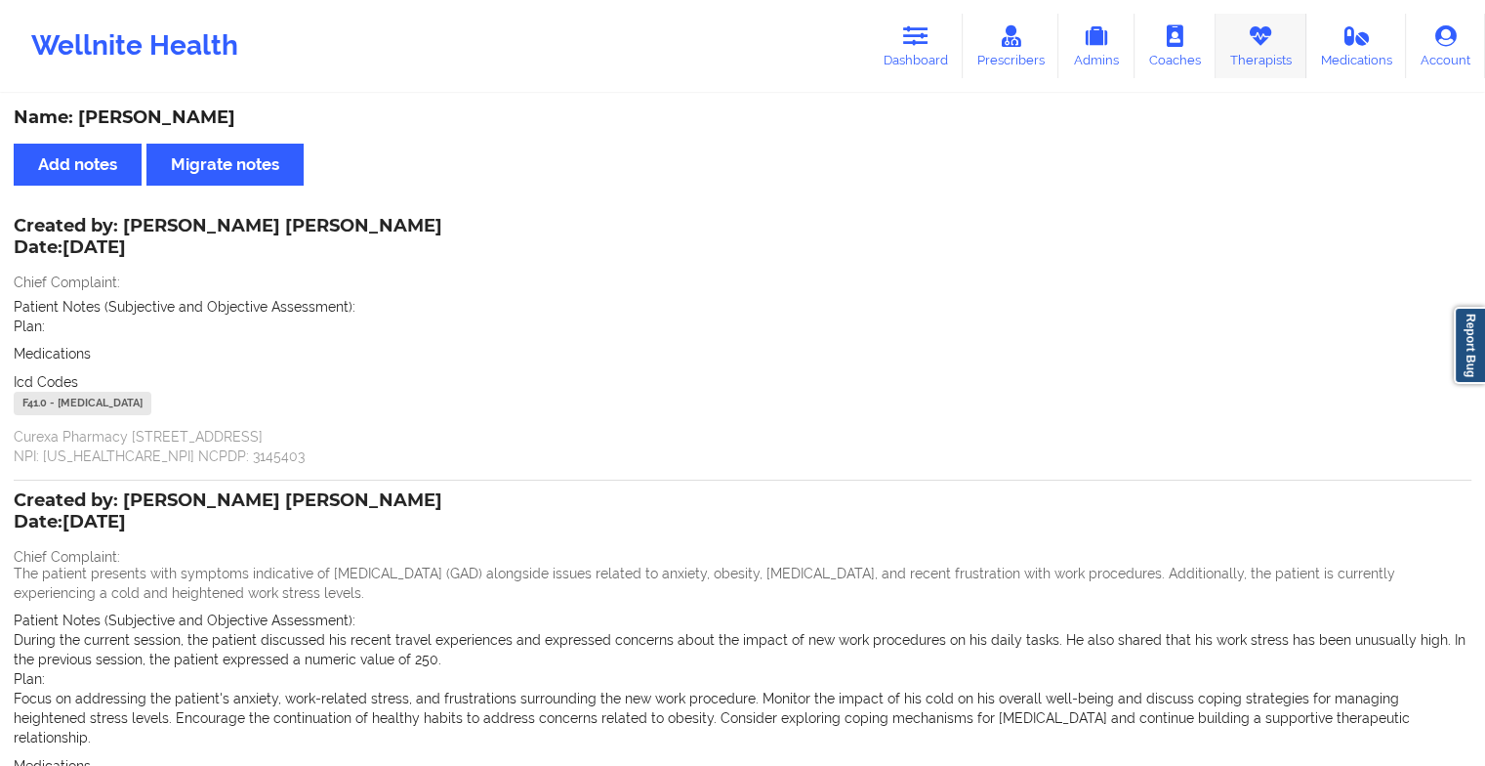
click at [1273, 26] on icon at bounding box center [1260, 35] width 25 height 21
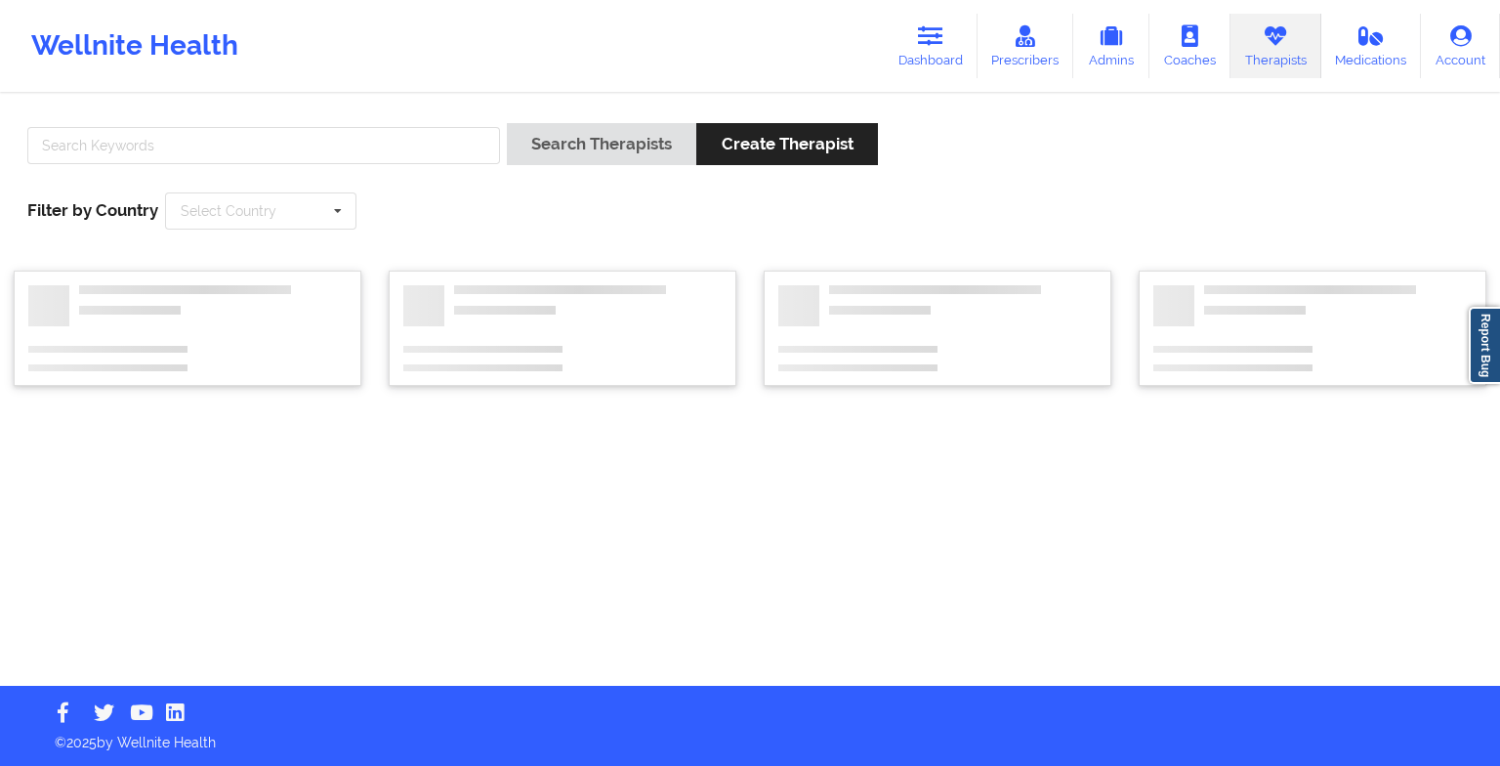
click at [209, 164] on div at bounding box center [264, 151] width 486 height 56
click at [141, 141] on input "text" at bounding box center [263, 145] width 473 height 37
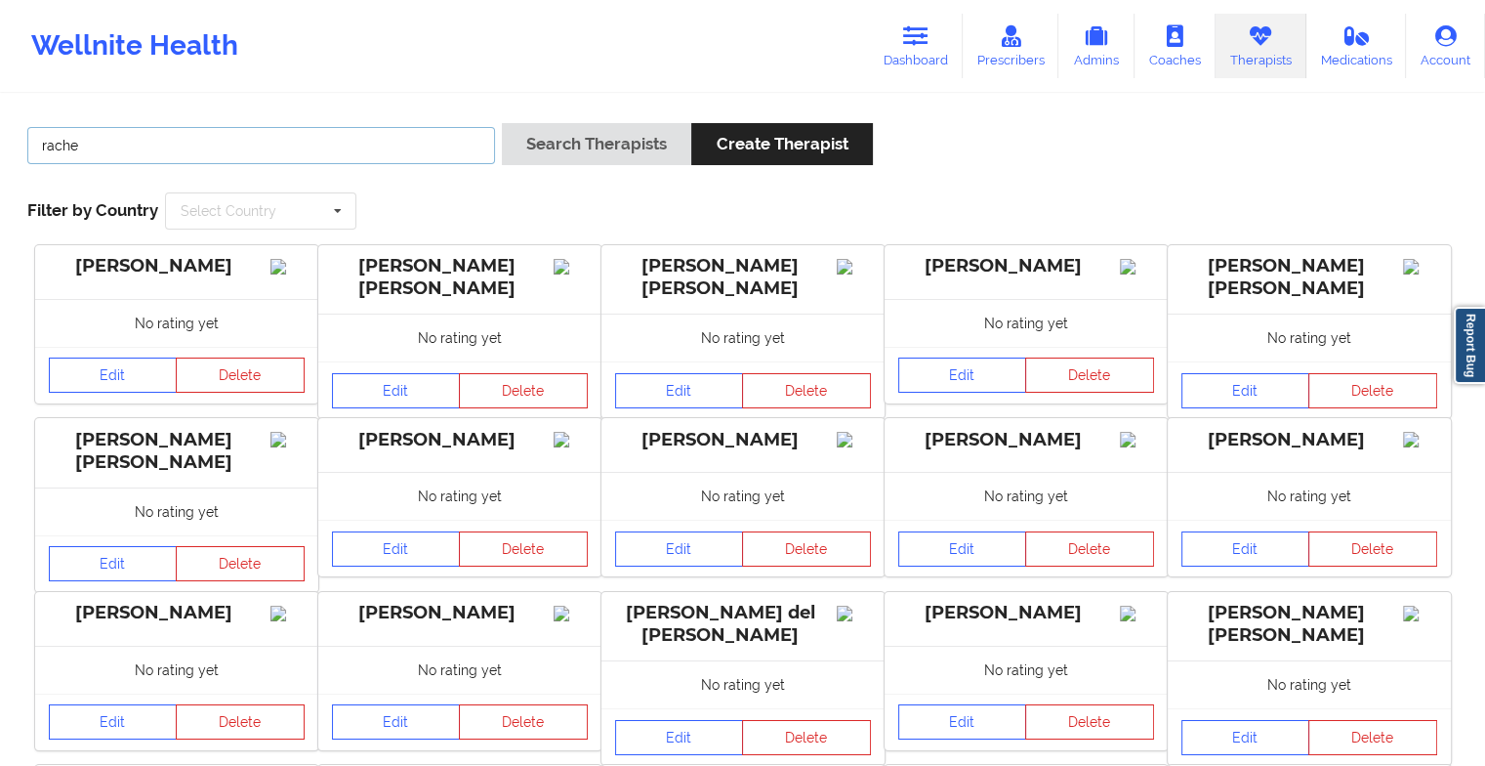
click at [502, 123] on button "Search Therapists" at bounding box center [596, 144] width 189 height 42
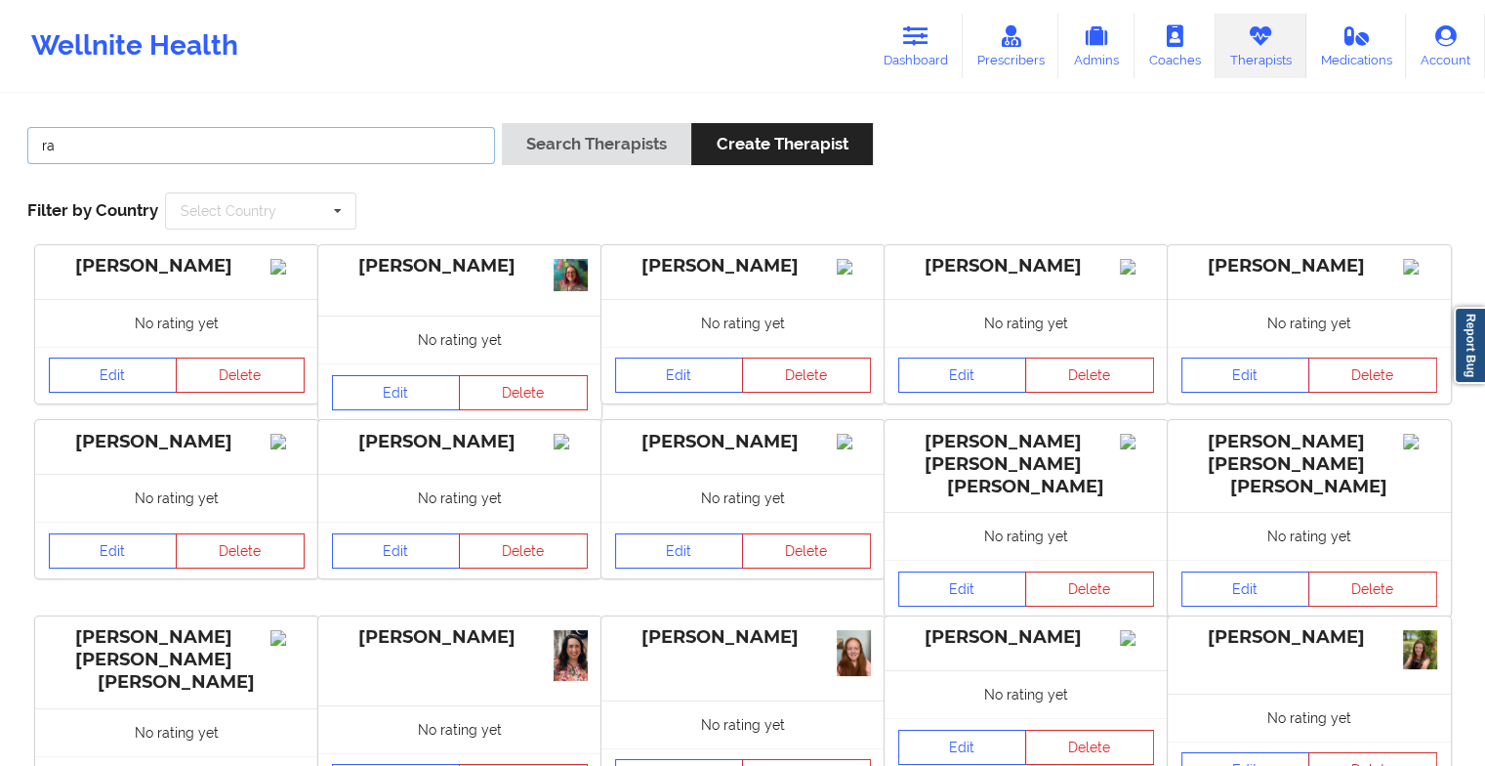
type input "r"
type input "[PERSON_NAME]"
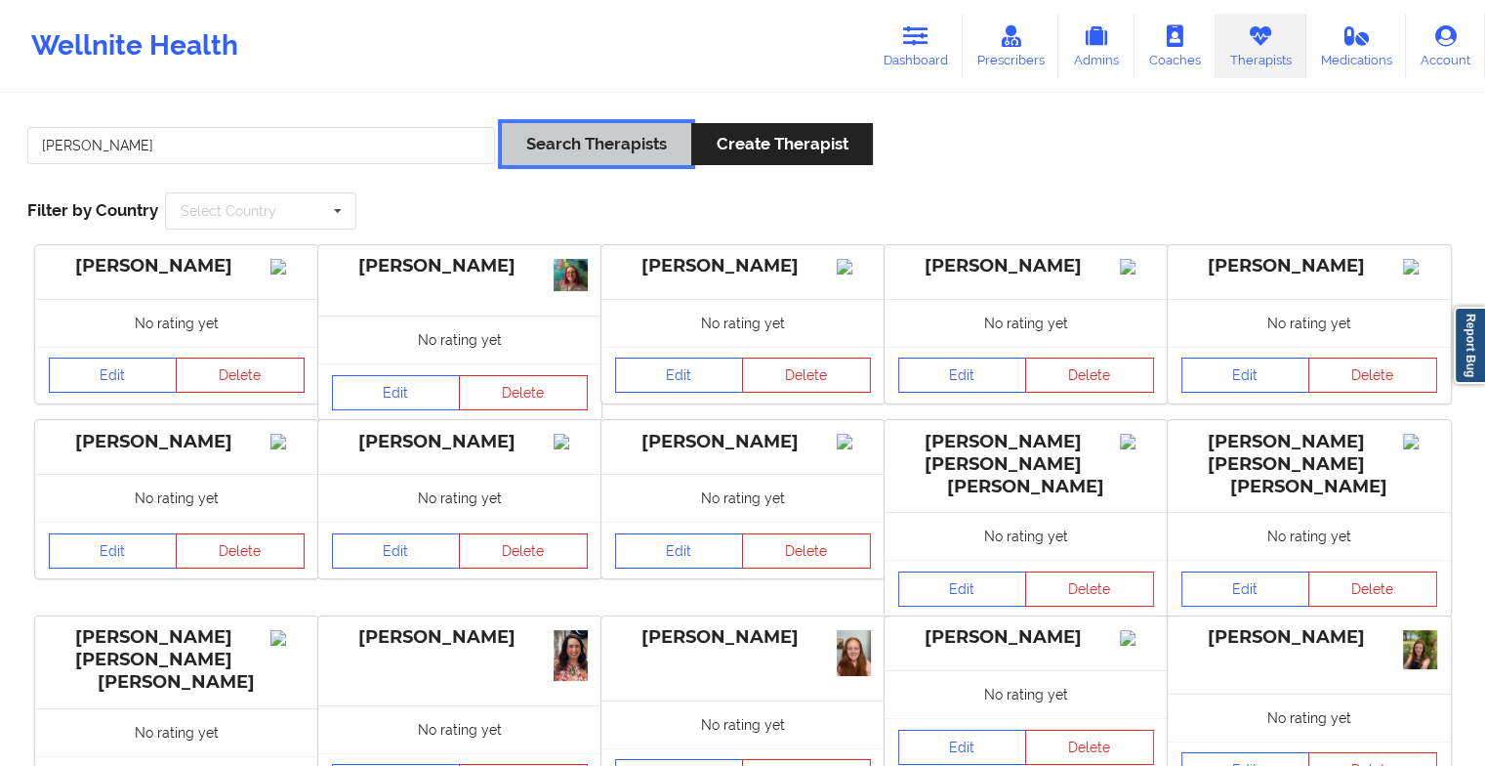
click at [613, 155] on button "Search Therapists" at bounding box center [596, 144] width 189 height 42
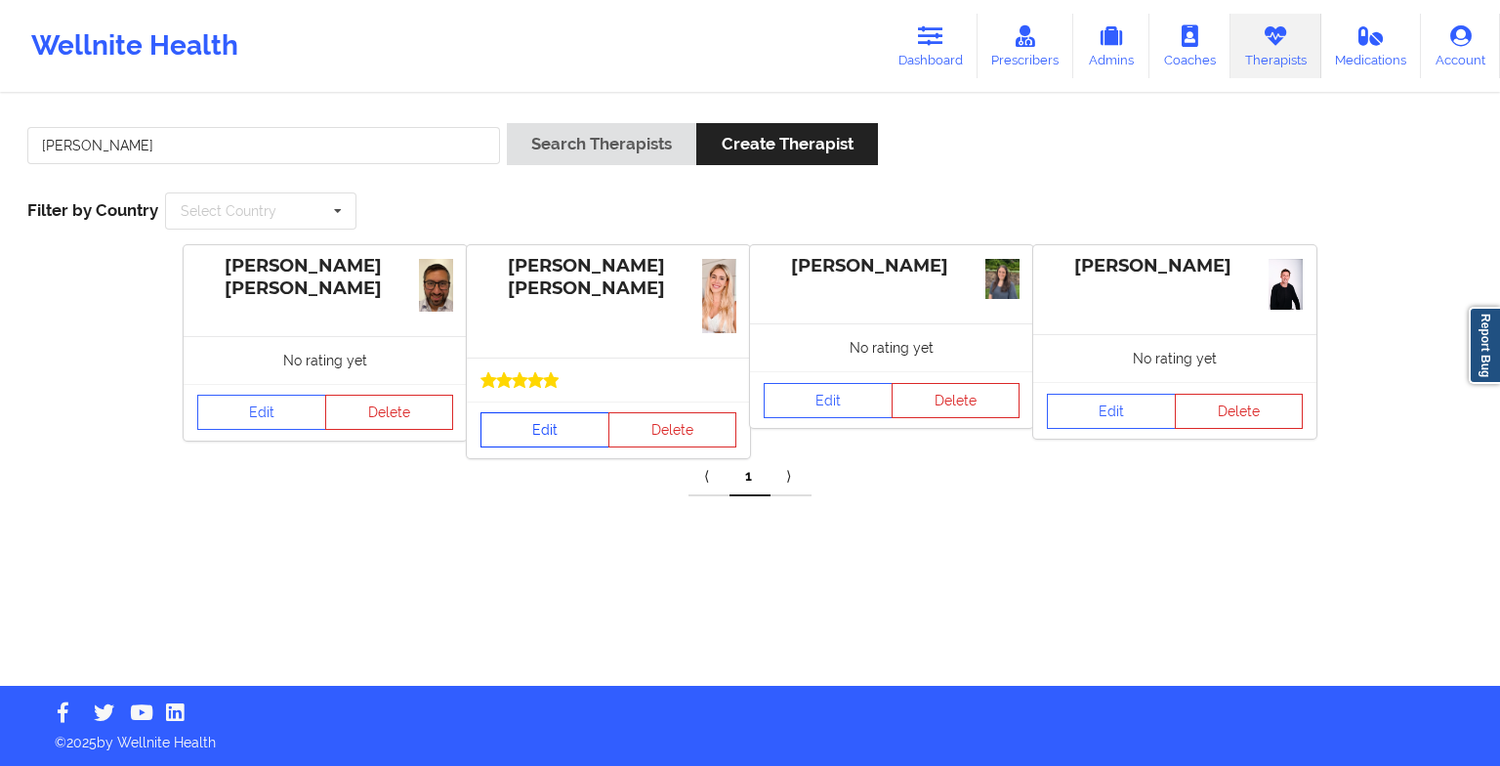
click at [530, 432] on link "Edit" at bounding box center [544, 429] width 129 height 35
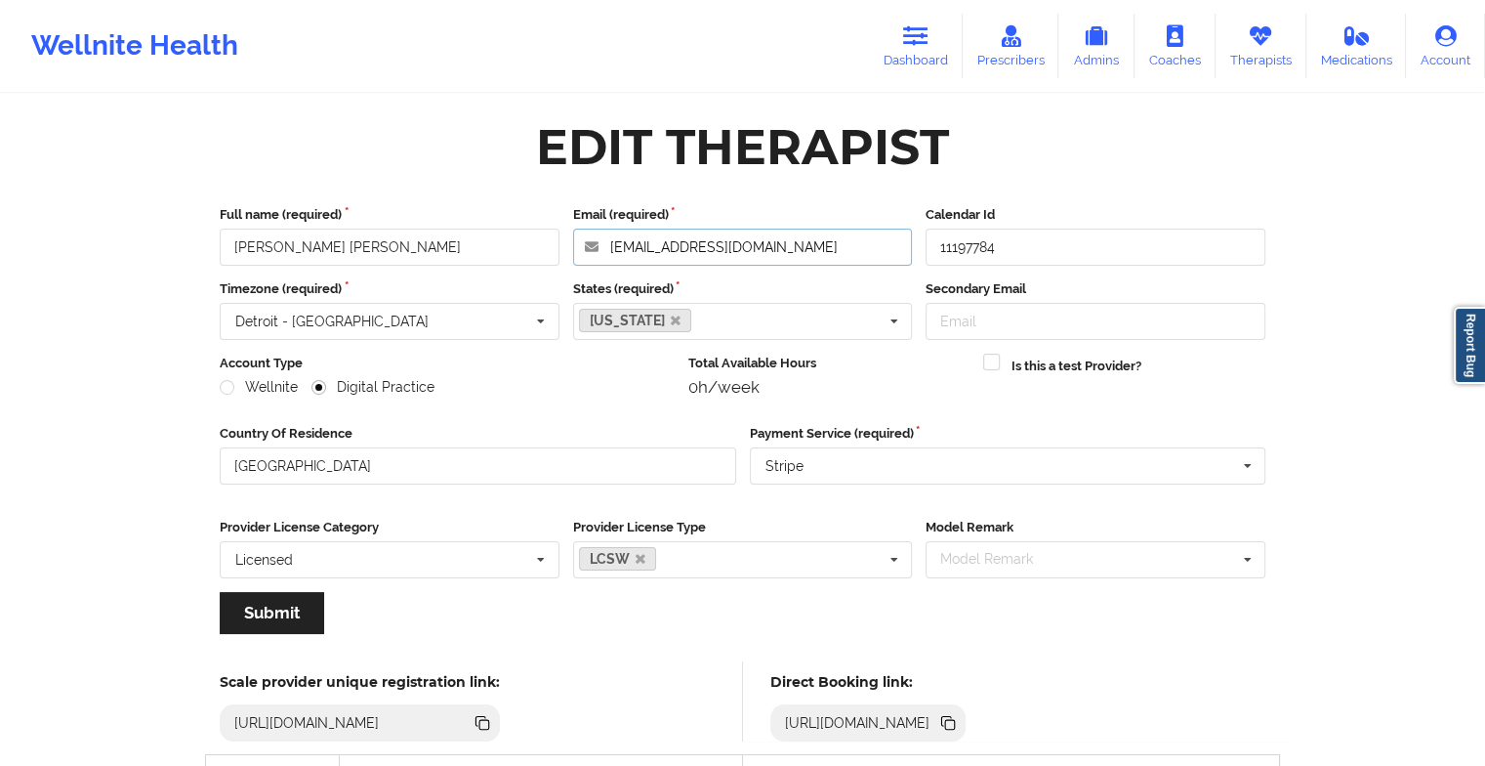
drag, startPoint x: 745, startPoint y: 260, endPoint x: 554, endPoint y: 250, distance: 191.6
click at [554, 250] on div "Full name (required) [PERSON_NAME] [PERSON_NAME] Email (required) [EMAIL_ADDRES…" at bounding box center [743, 235] width 1060 height 61
click at [916, 51] on link "Dashboard" at bounding box center [916, 46] width 94 height 64
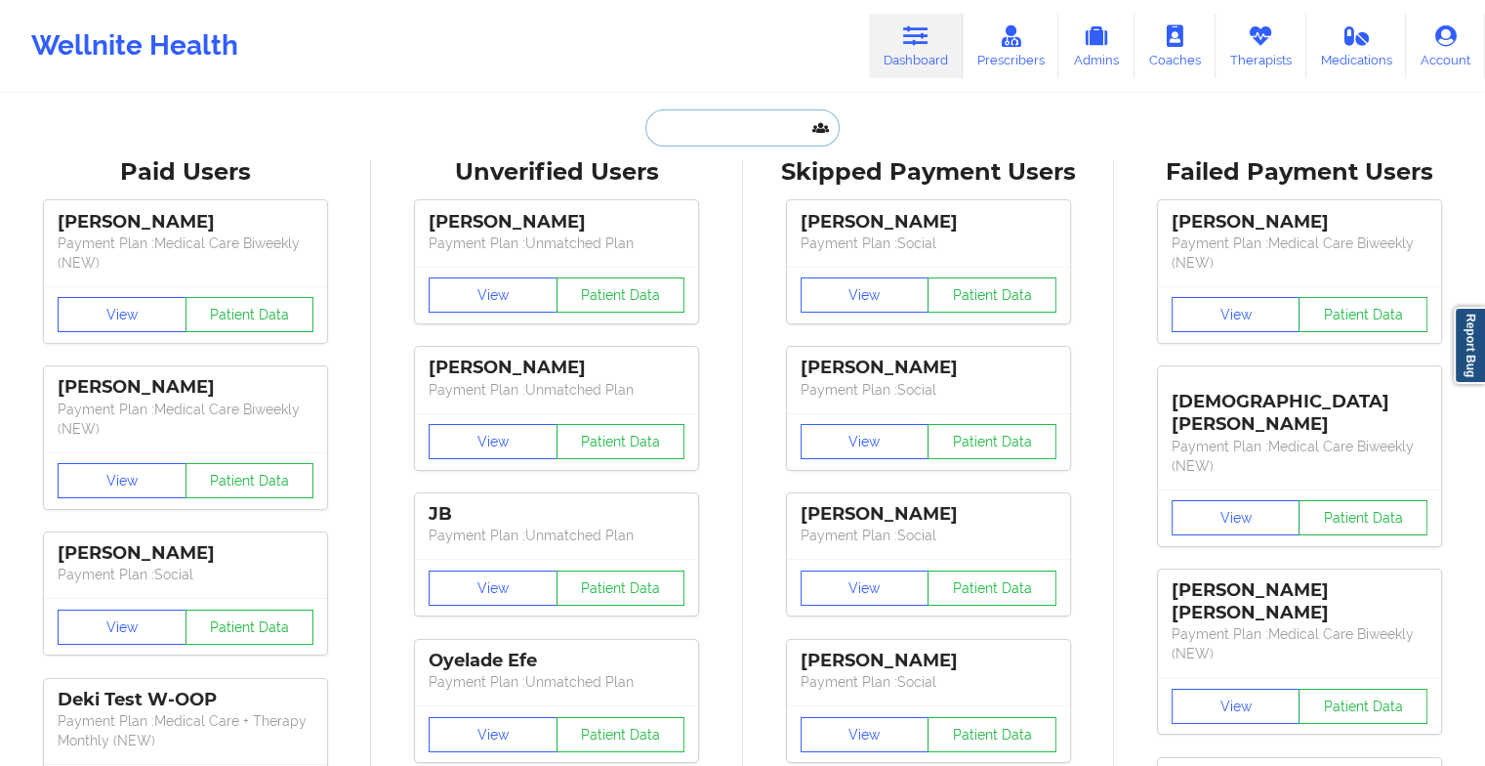
click at [727, 142] on input "text" at bounding box center [741, 127] width 193 height 37
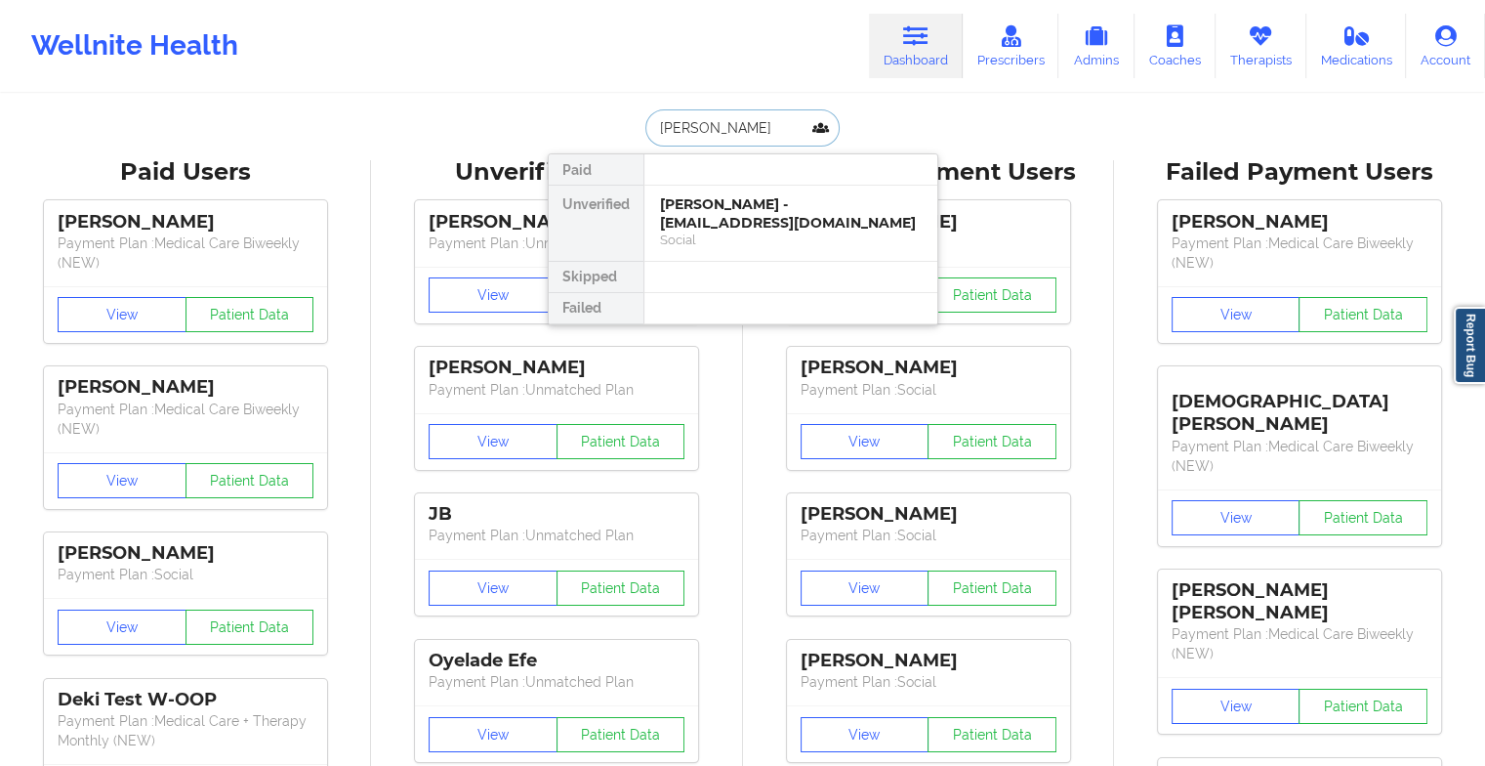
type input "[PERSON_NAME]"
click at [705, 203] on div "[PERSON_NAME] - [EMAIL_ADDRESS][DOMAIN_NAME]" at bounding box center [791, 213] width 262 height 36
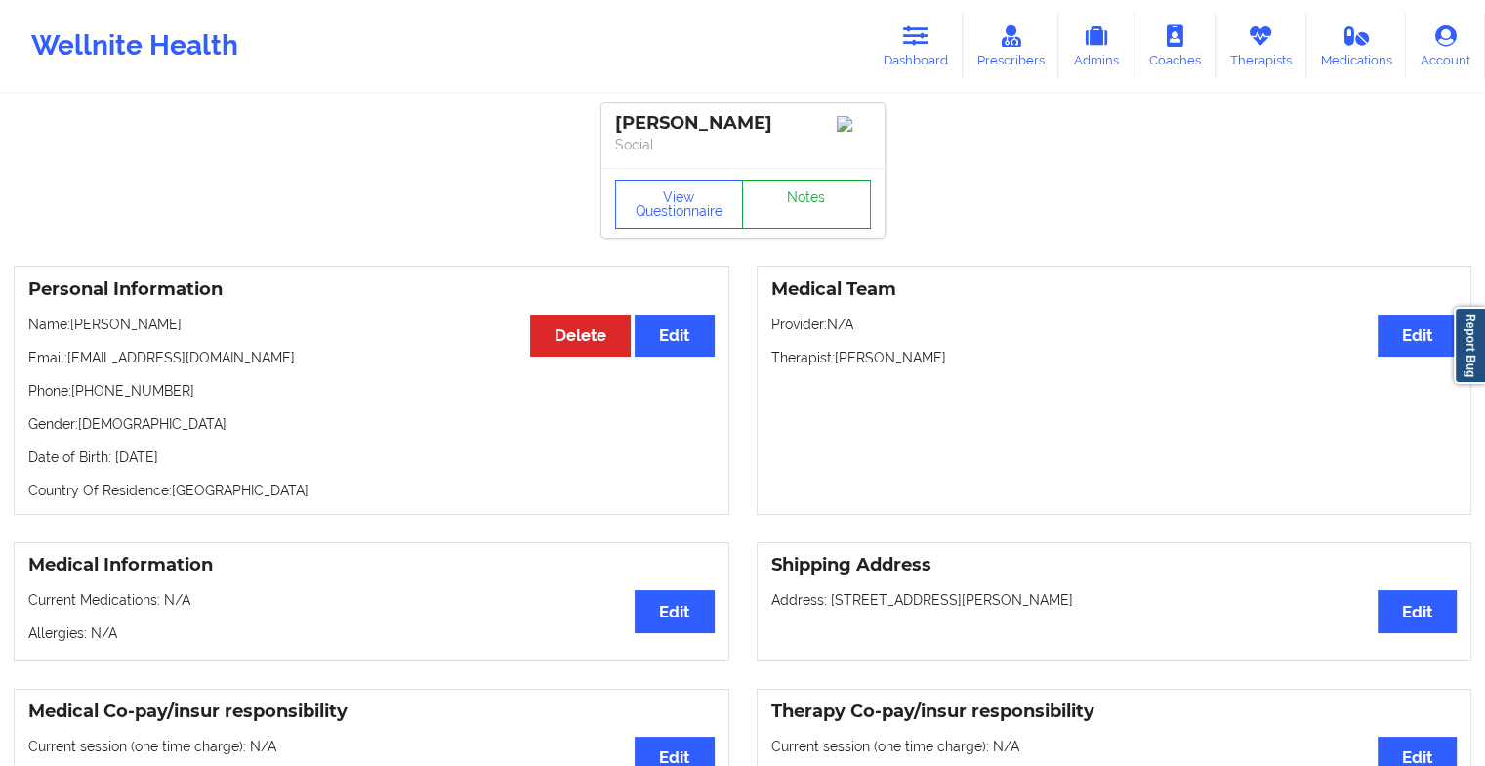
click at [835, 229] on link "Notes" at bounding box center [806, 204] width 129 height 49
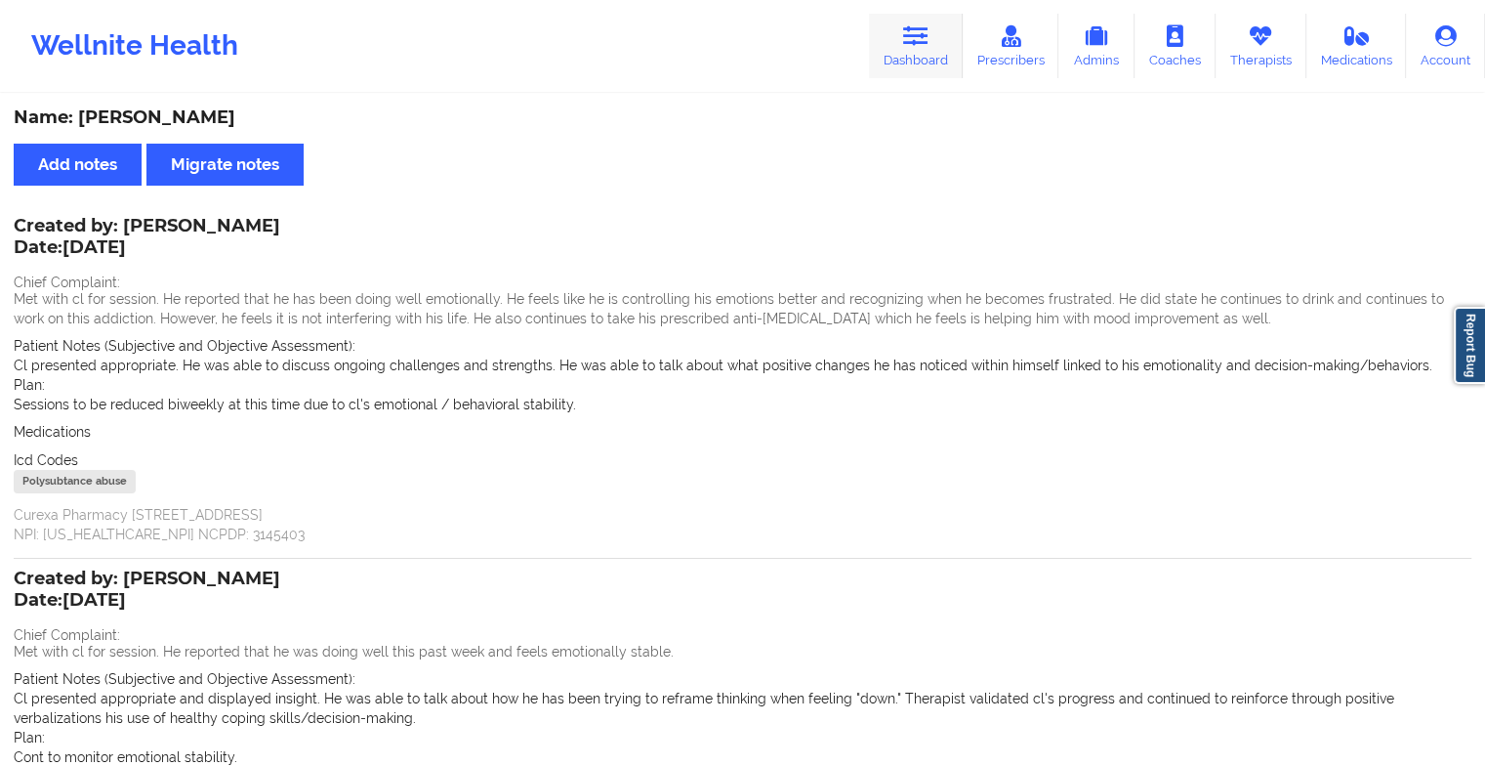
click at [899, 38] on link "Dashboard" at bounding box center [916, 46] width 94 height 64
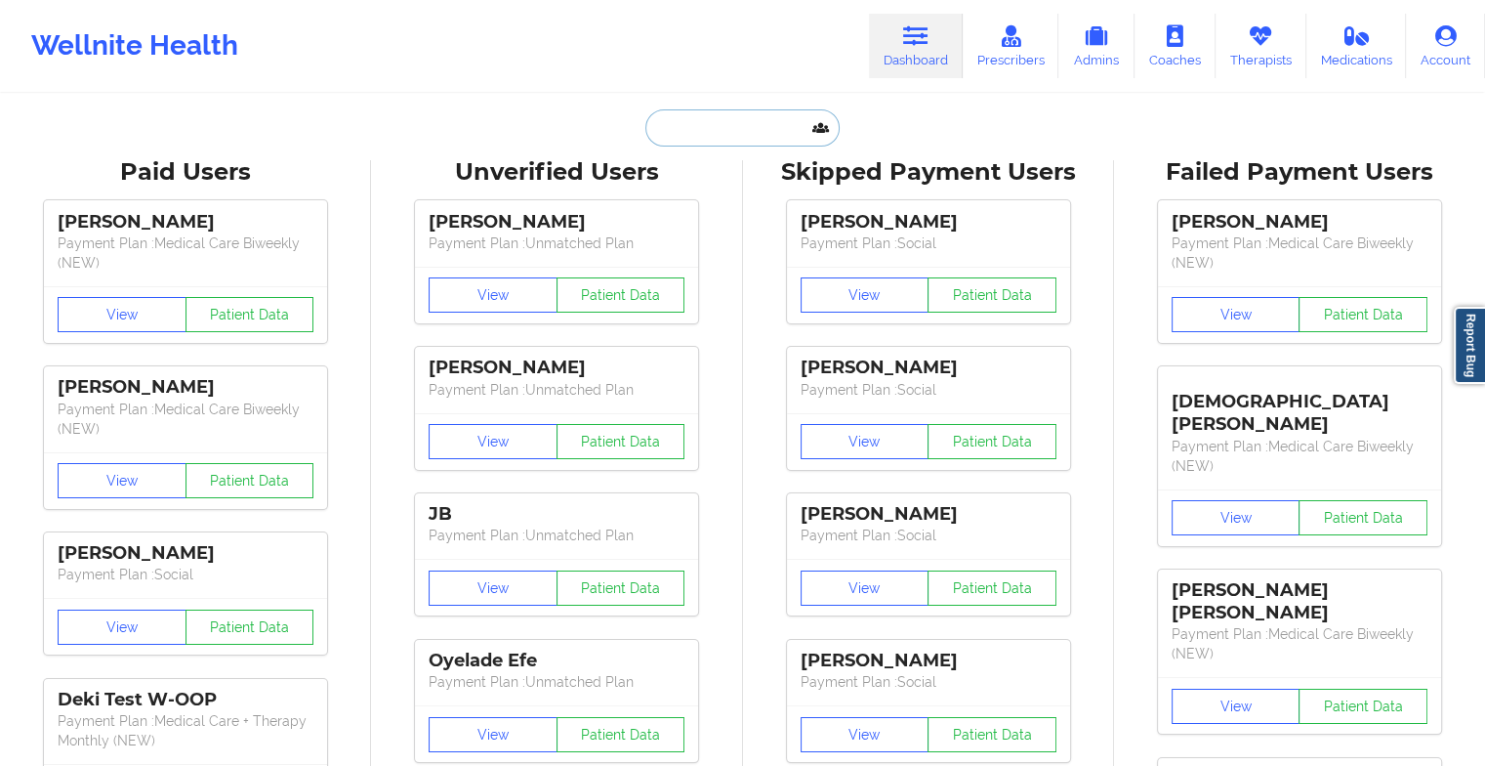
click at [769, 127] on input "text" at bounding box center [741, 127] width 193 height 37
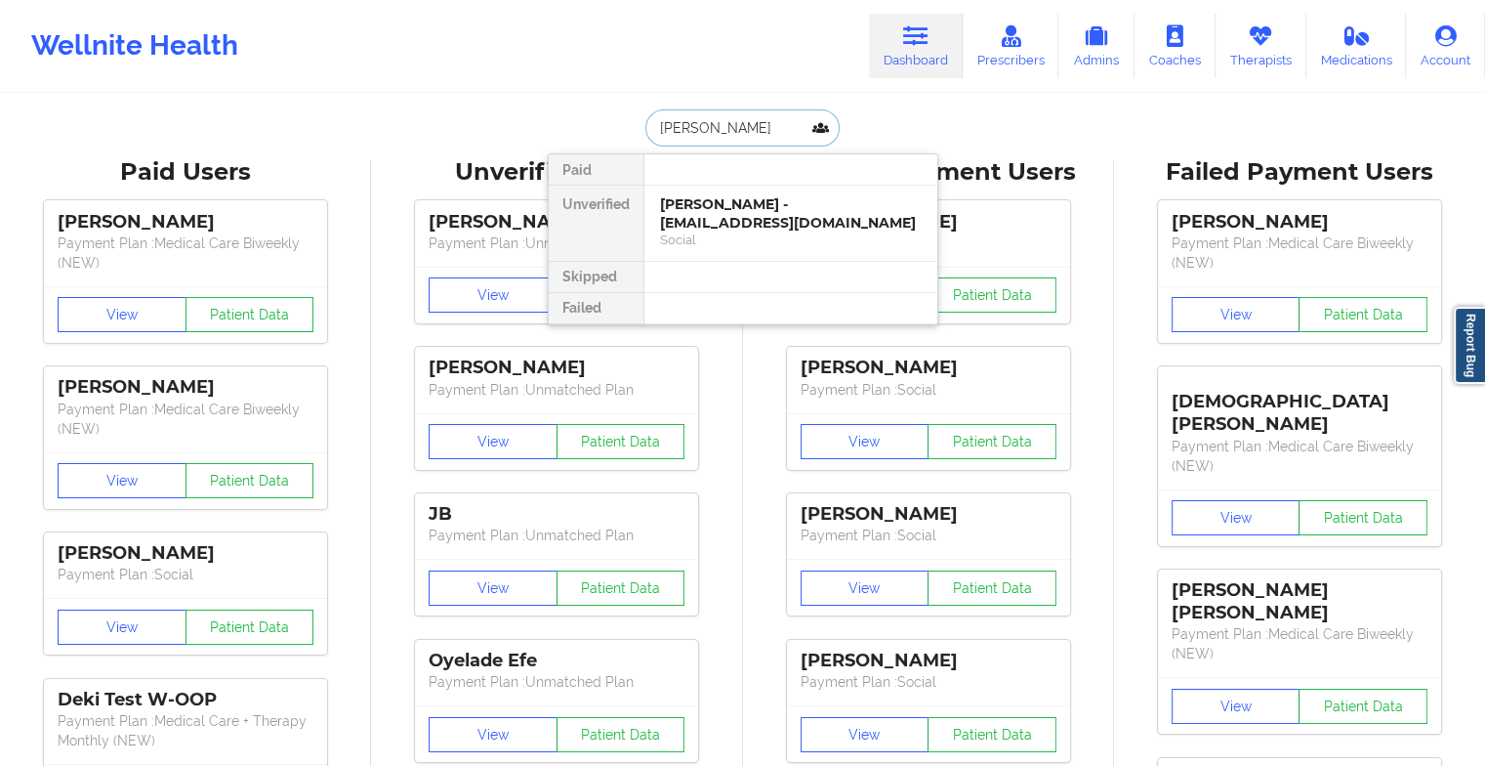
type input "[PERSON_NAME]"
click at [724, 193] on div "[PERSON_NAME] - [EMAIL_ADDRESS][DOMAIN_NAME] Social" at bounding box center [790, 223] width 293 height 75
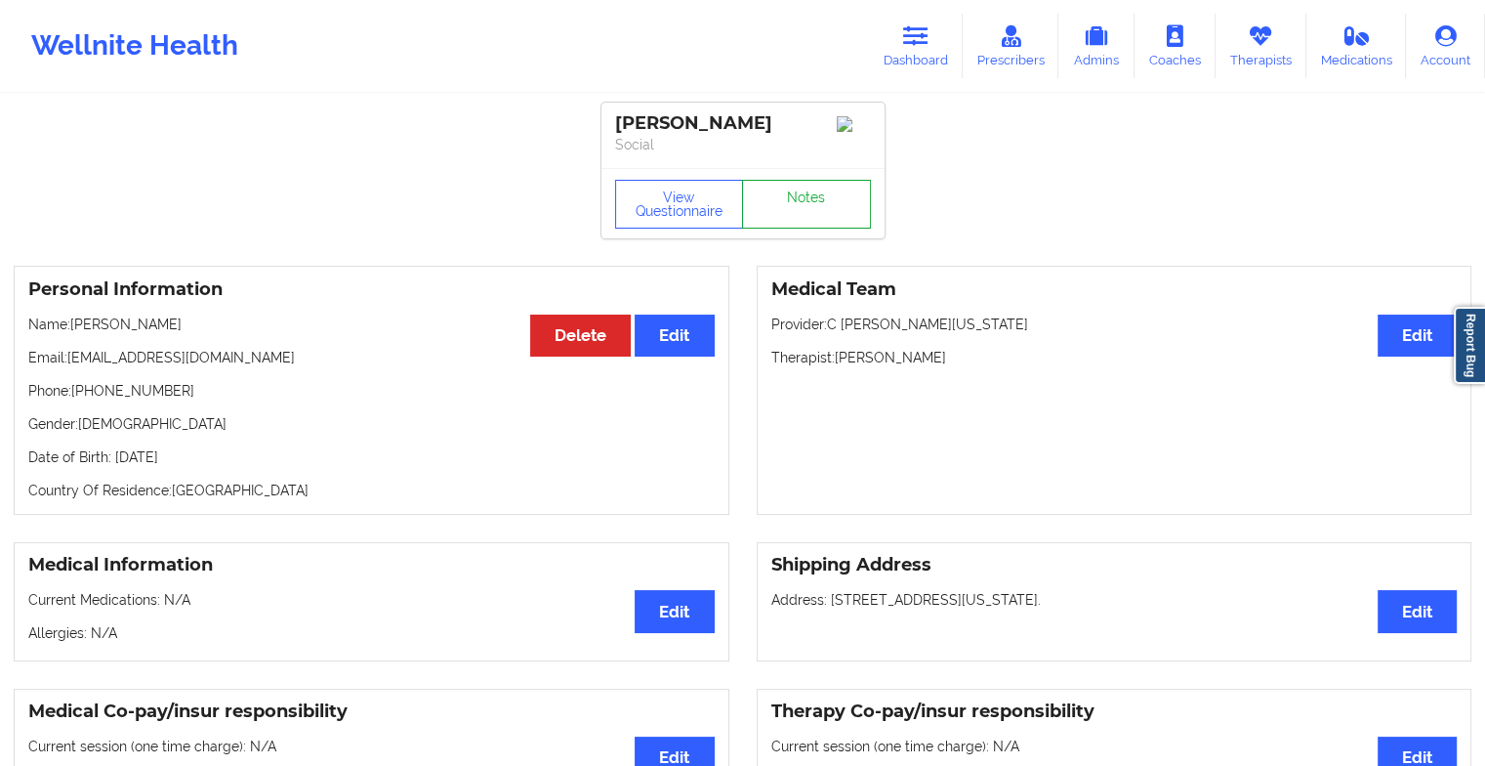
click at [808, 206] on link "Notes" at bounding box center [806, 204] width 129 height 49
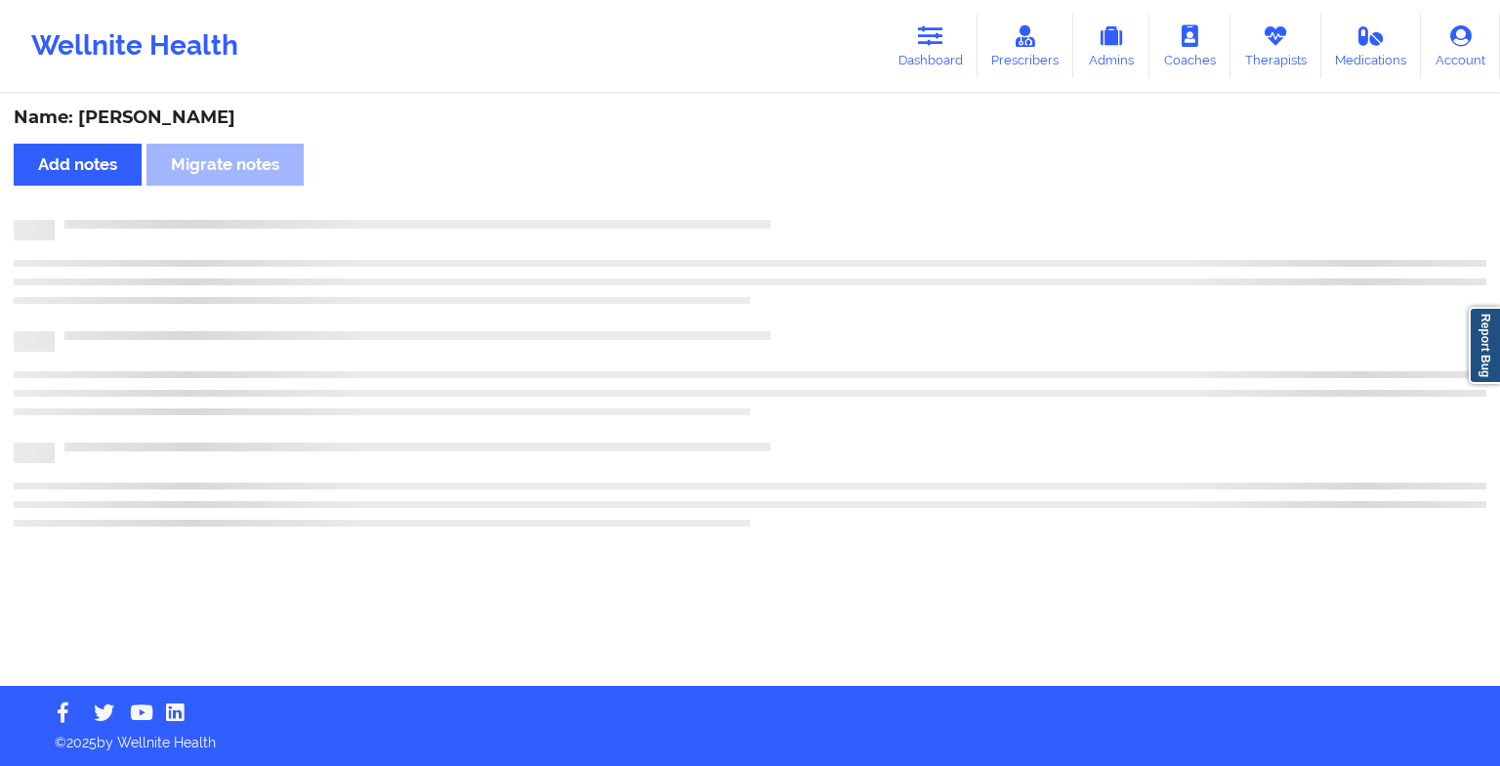
click at [808, 206] on div "Name: [PERSON_NAME] Add notes Migrate notes" at bounding box center [750, 391] width 1500 height 590
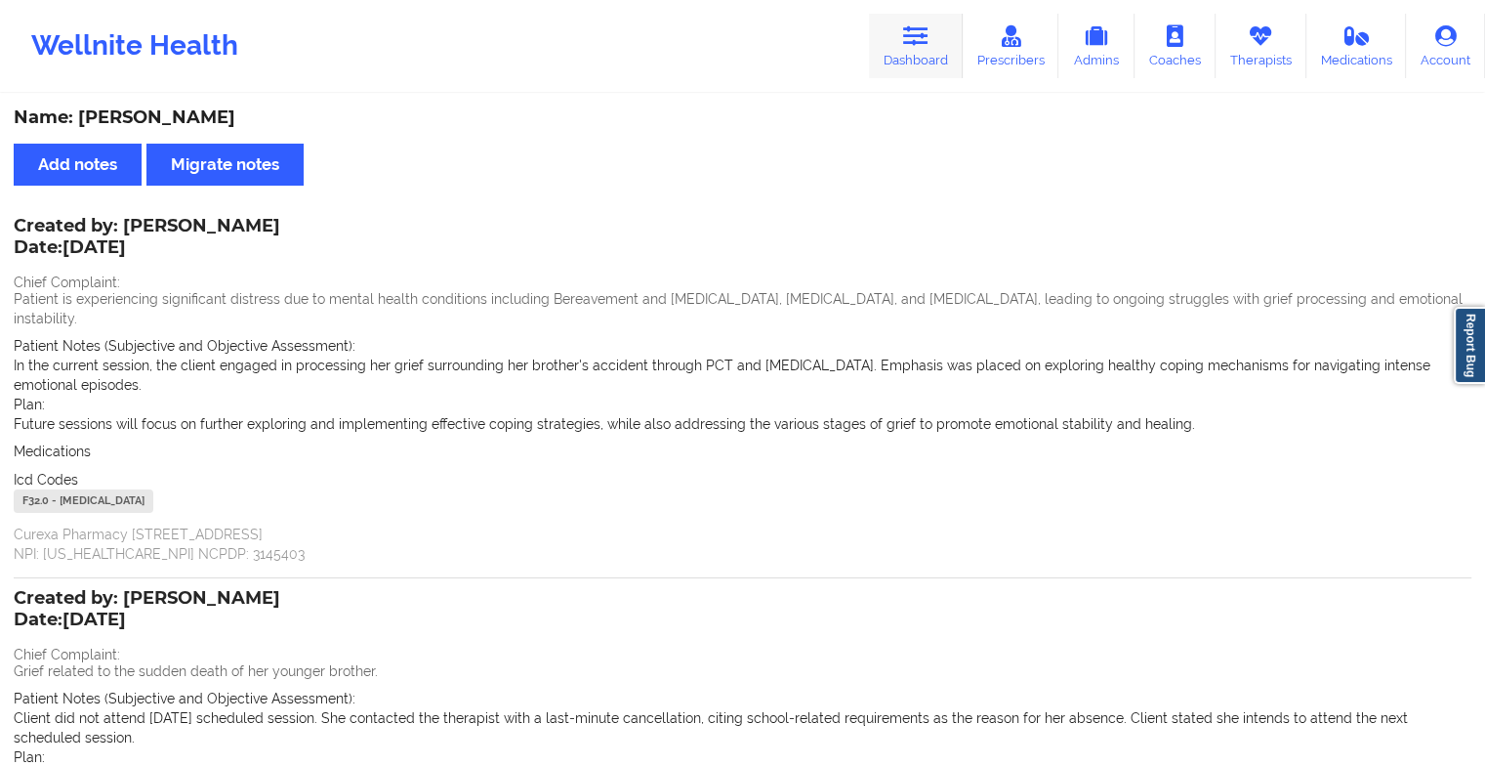
click at [910, 37] on icon at bounding box center [915, 35] width 25 height 21
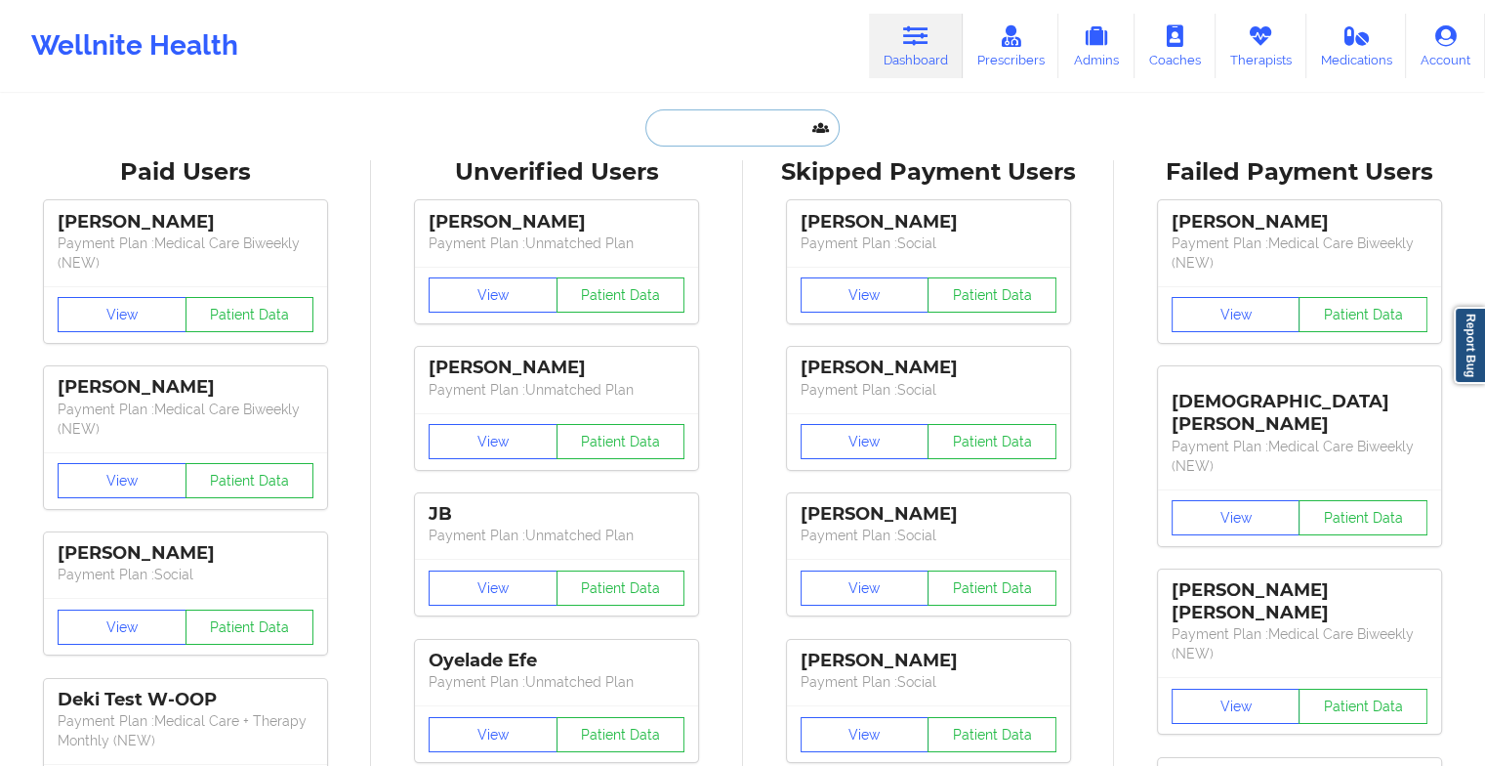
click at [780, 113] on input "text" at bounding box center [741, 127] width 193 height 37
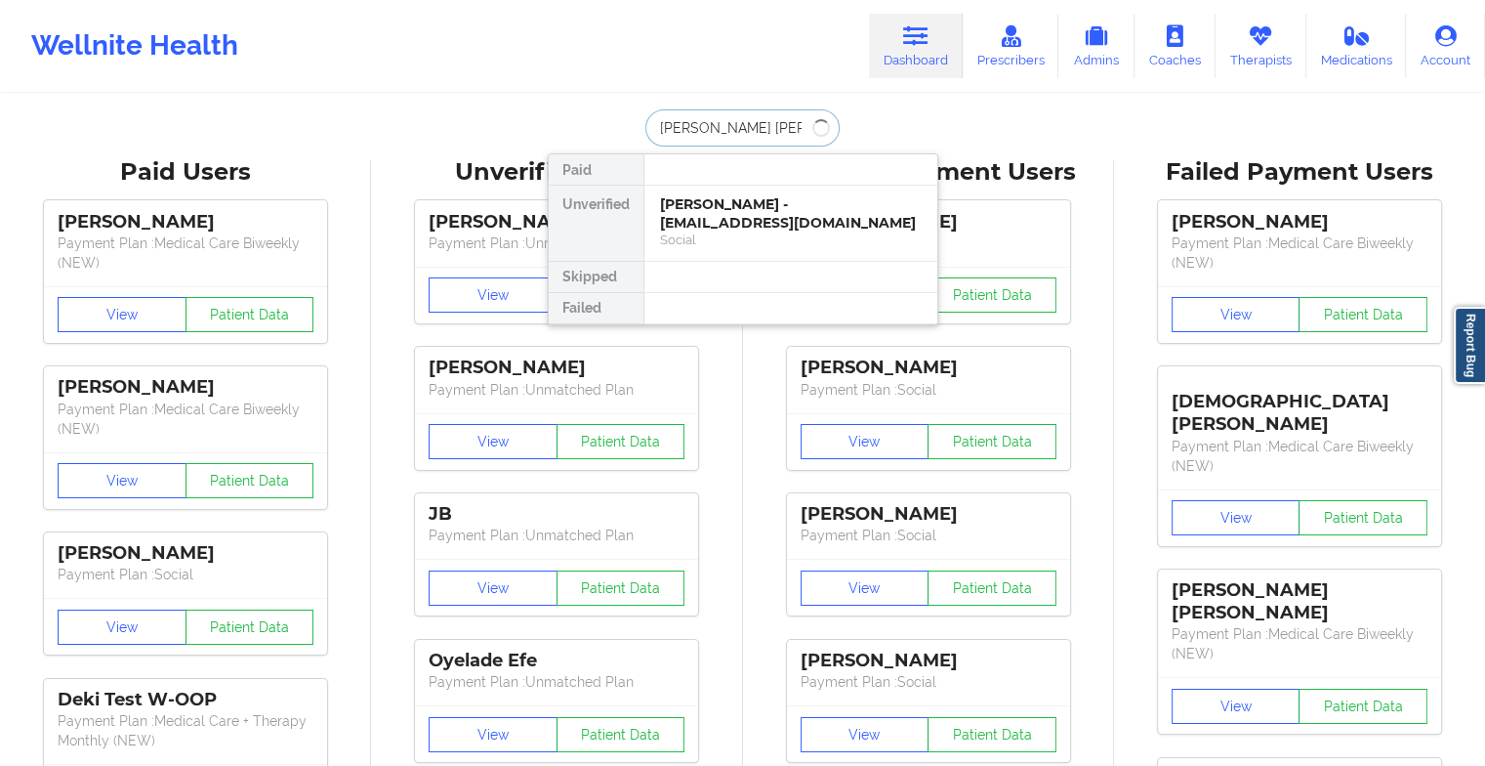
type input "[PERSON_NAME]"
click at [687, 191] on div "[PERSON_NAME] - [EMAIL_ADDRESS][DOMAIN_NAME] Social" at bounding box center [790, 223] width 293 height 75
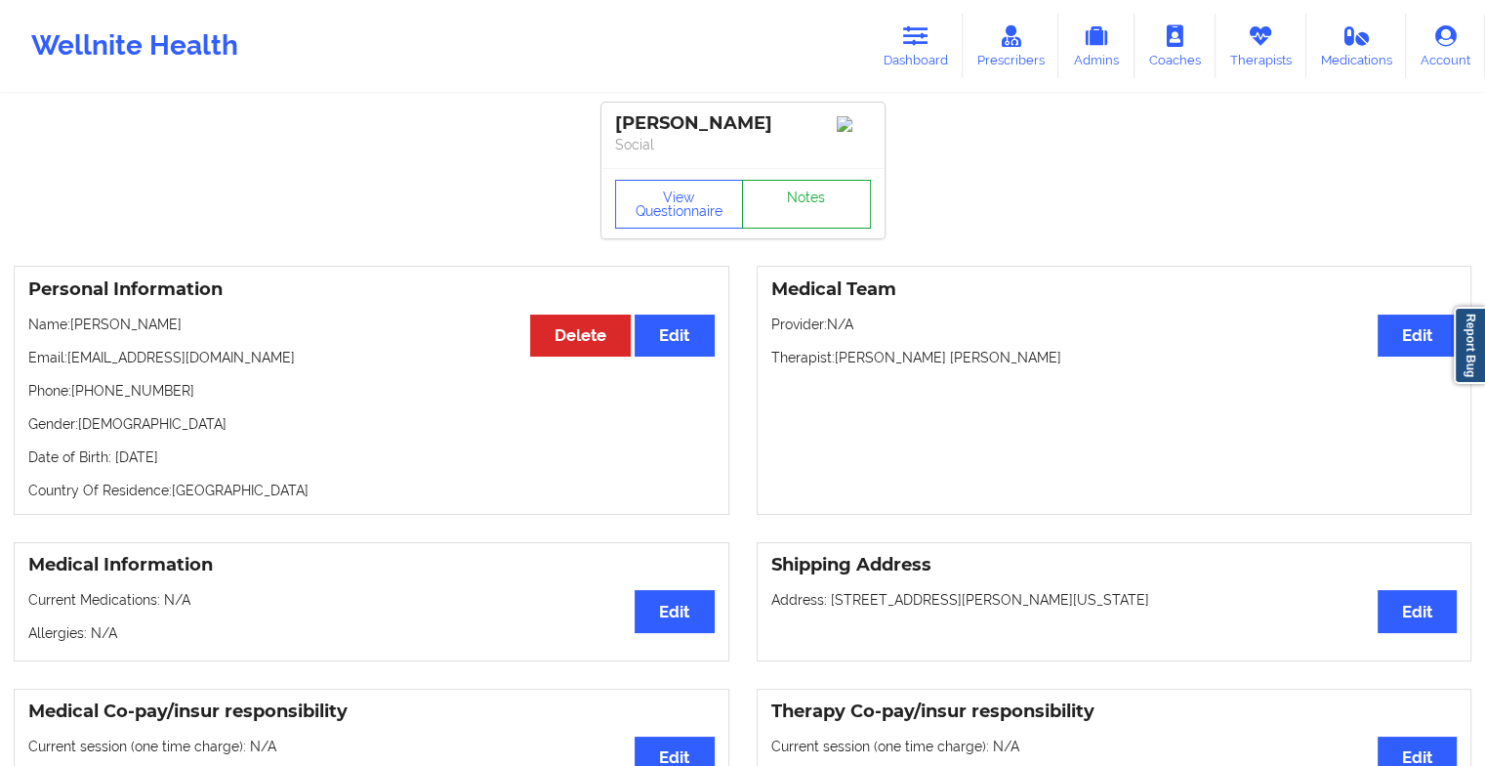
click at [785, 193] on link "Notes" at bounding box center [806, 204] width 129 height 49
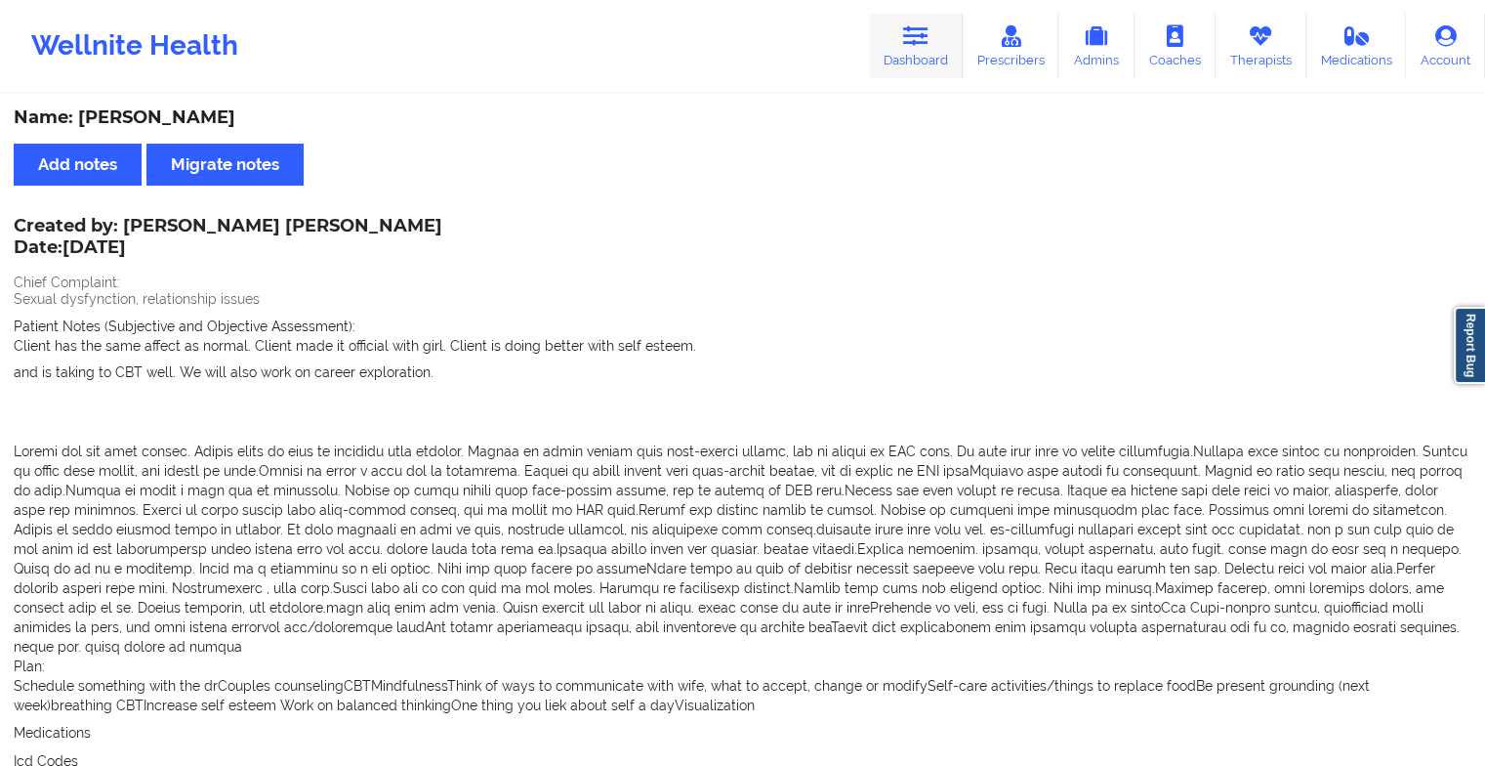
click at [921, 49] on link "Dashboard" at bounding box center [916, 46] width 94 height 64
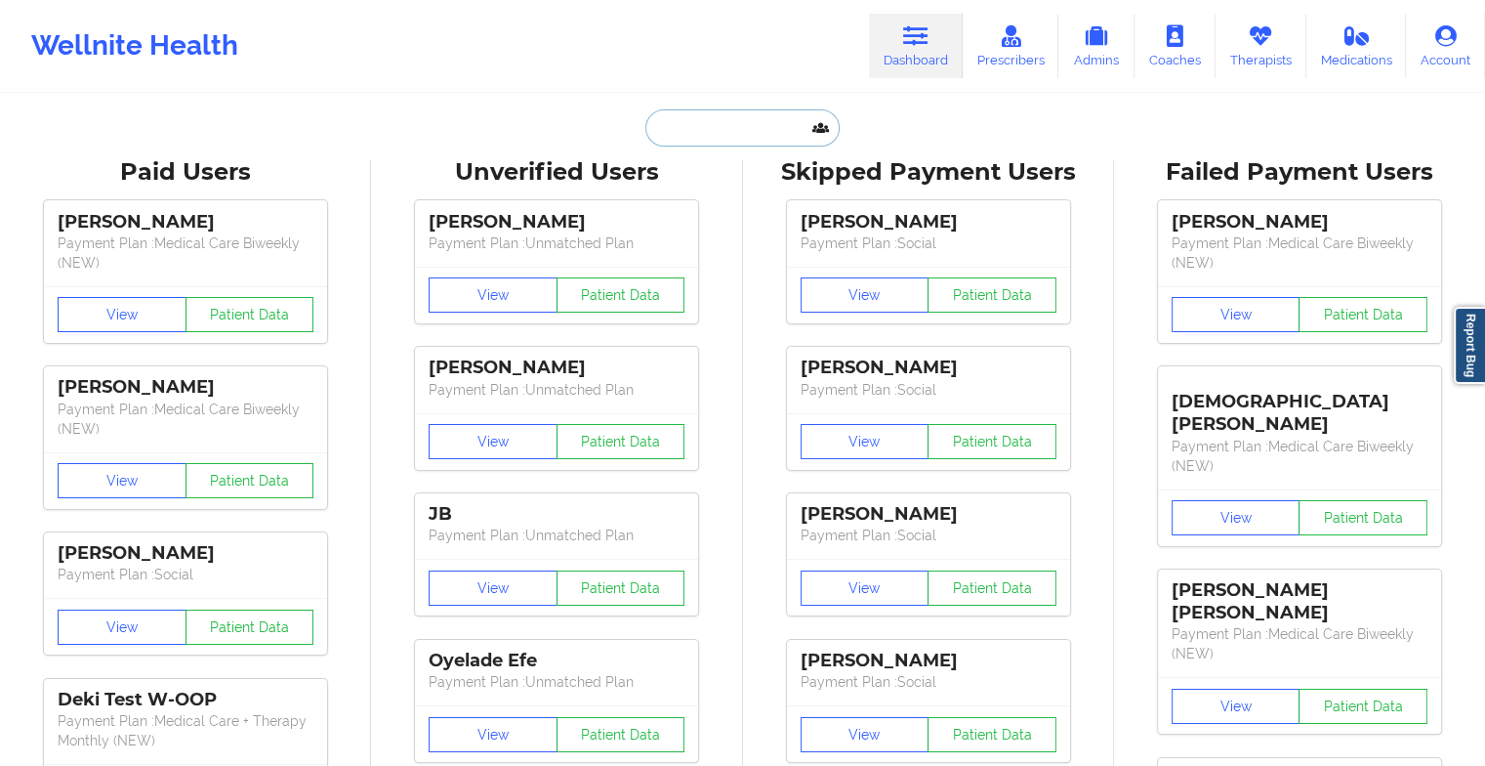
click at [769, 128] on input "text" at bounding box center [741, 127] width 193 height 37
type input "h"
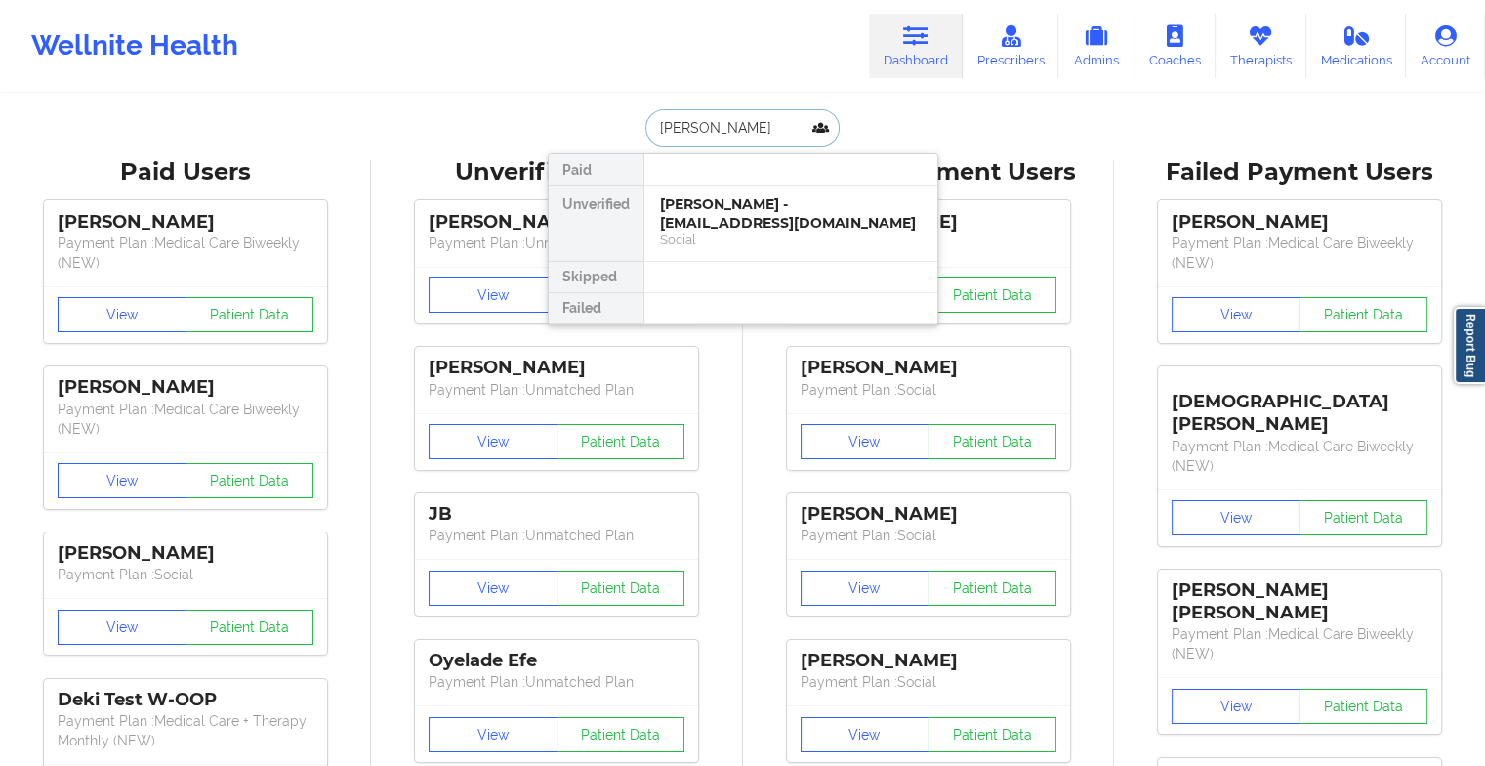
type input "[PERSON_NAME] l"
click at [762, 204] on div "[PERSON_NAME] - [EMAIL_ADDRESS][DOMAIN_NAME]" at bounding box center [791, 213] width 262 height 36
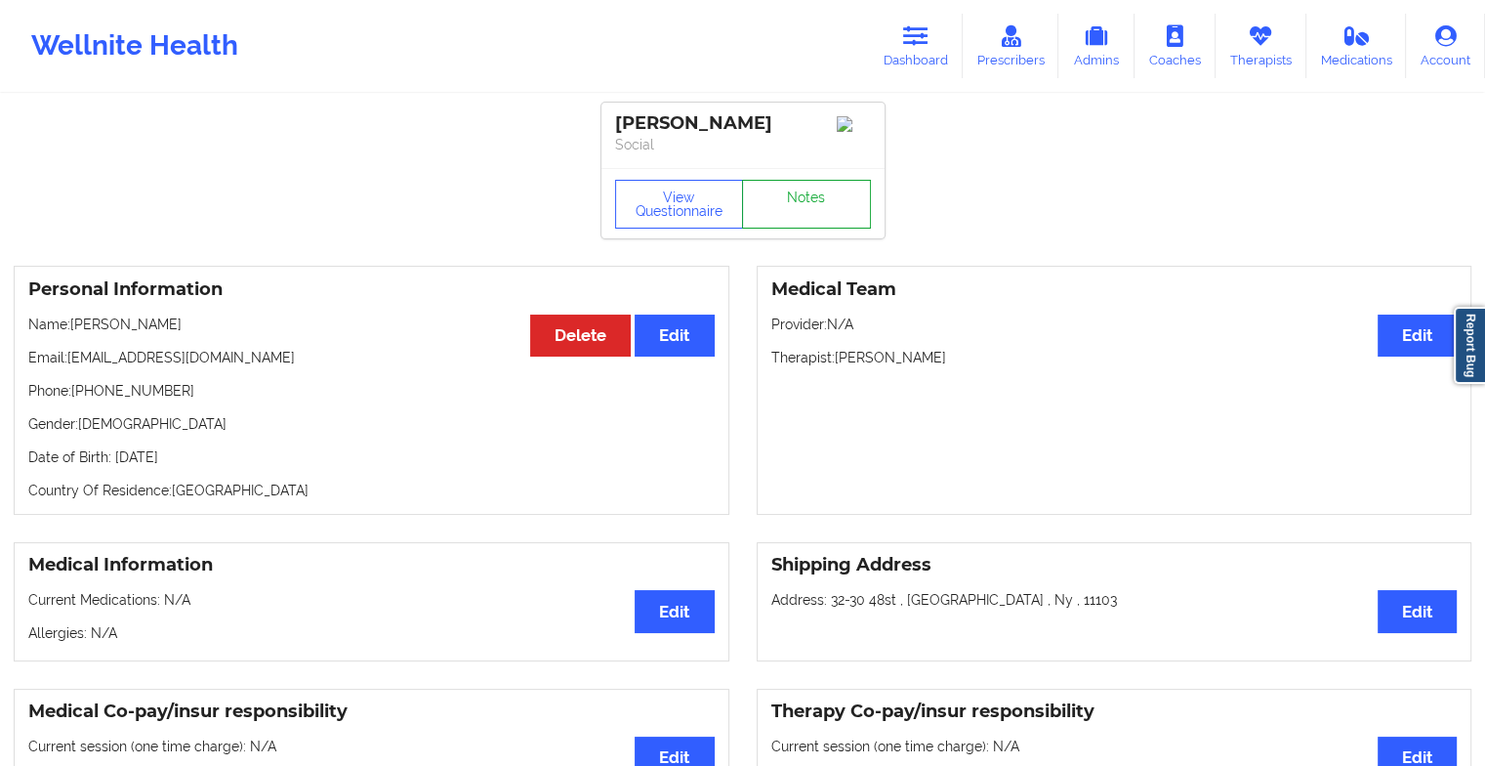
click at [785, 200] on link "Notes" at bounding box center [806, 204] width 129 height 49
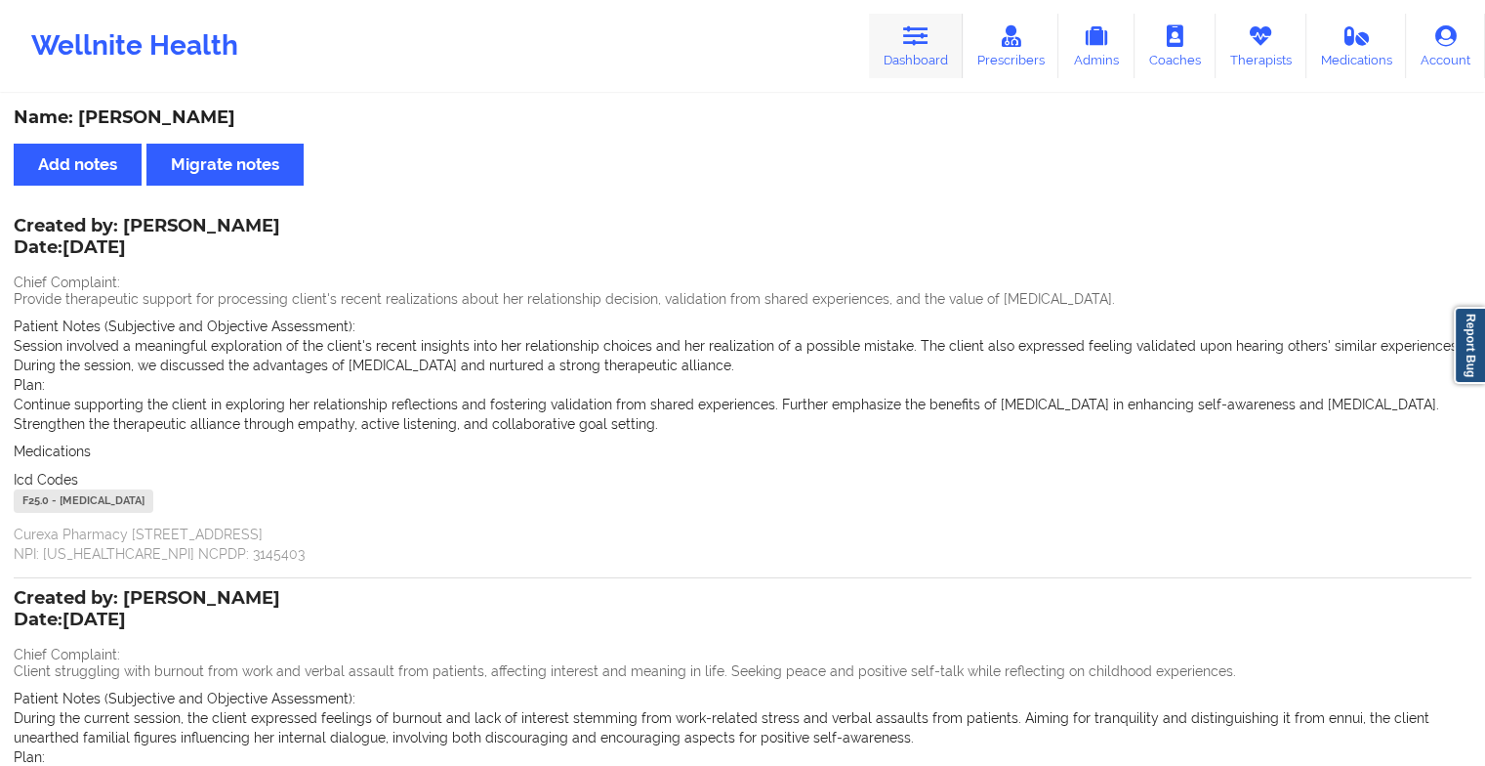
click at [922, 42] on icon at bounding box center [915, 35] width 25 height 21
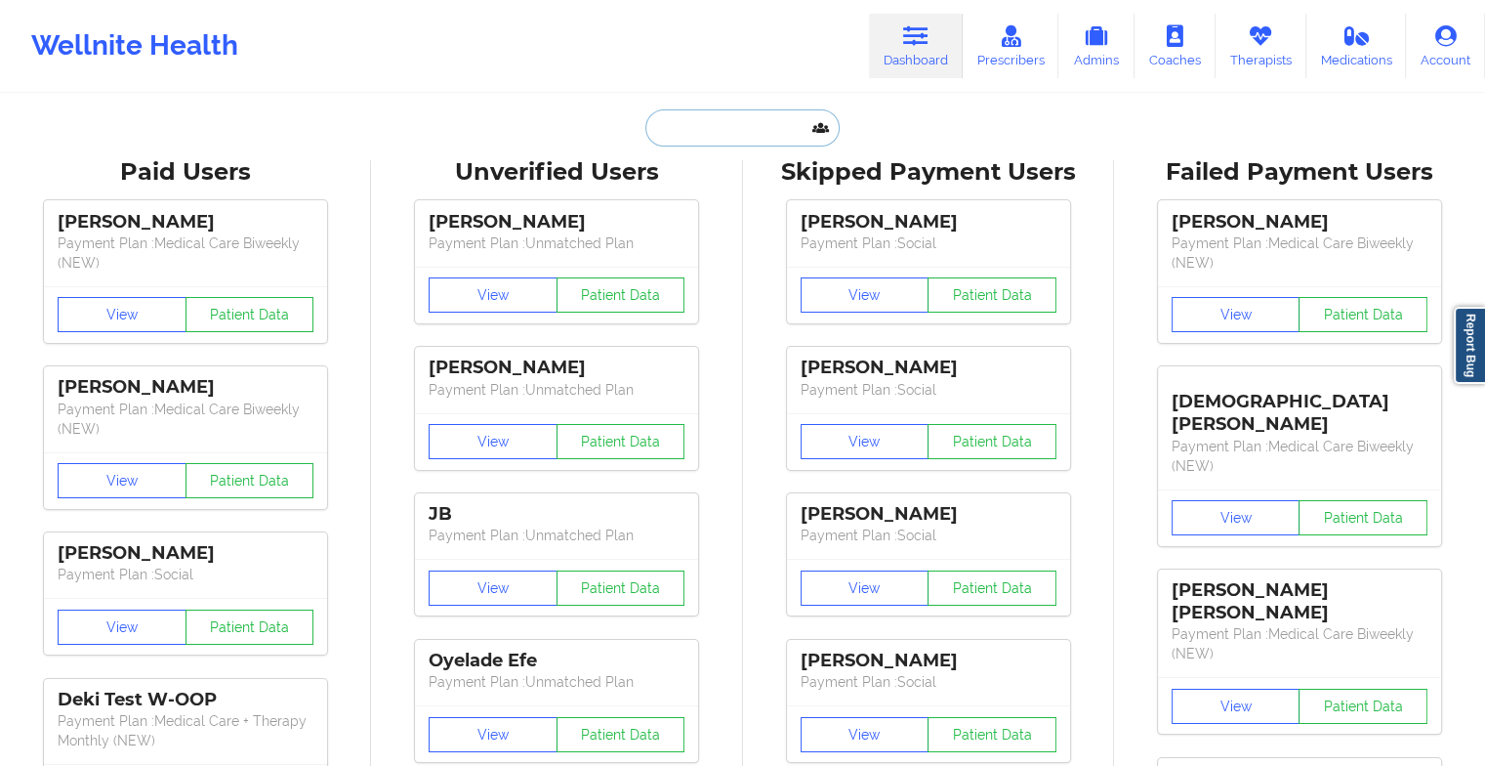
click at [744, 133] on input "text" at bounding box center [741, 127] width 193 height 37
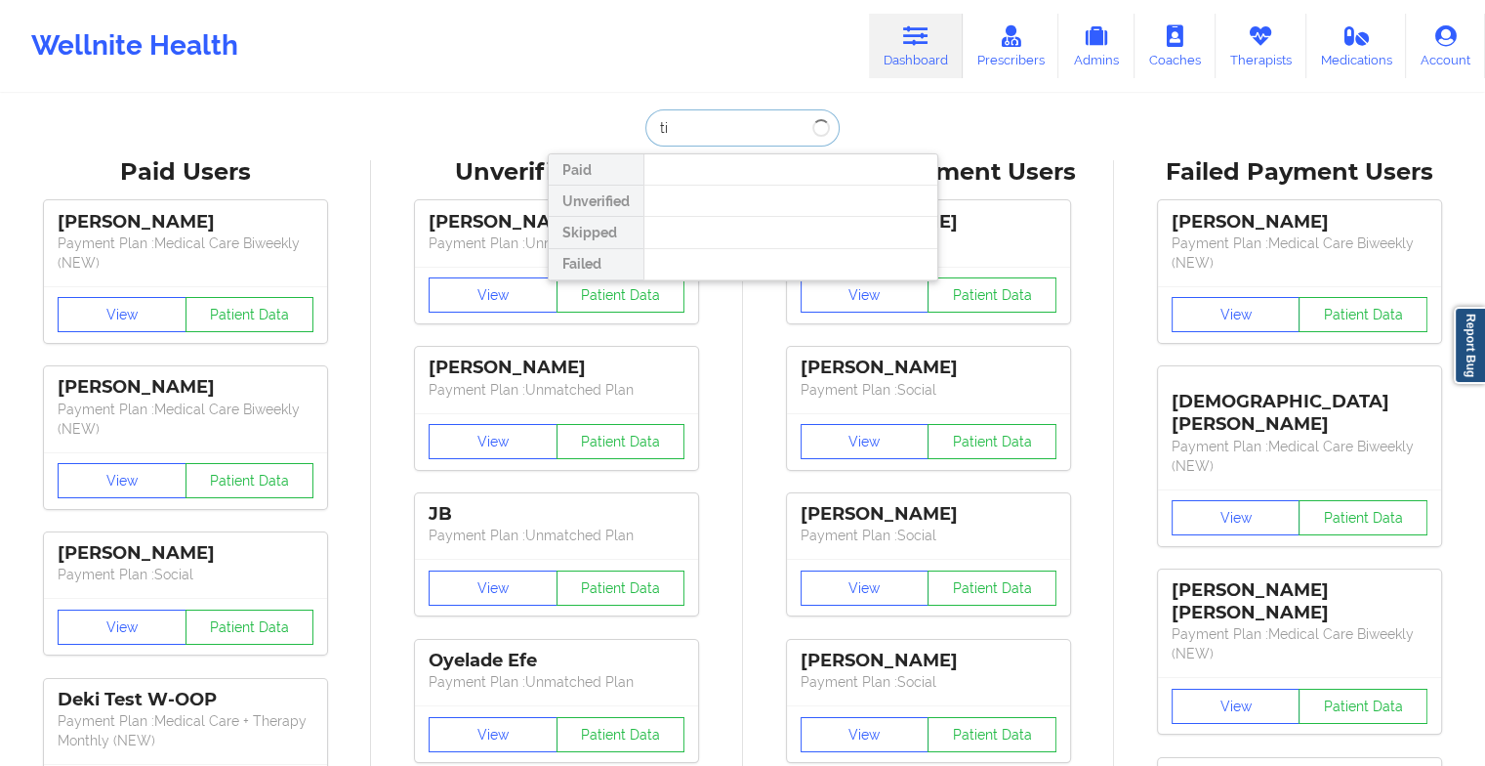
type input "t"
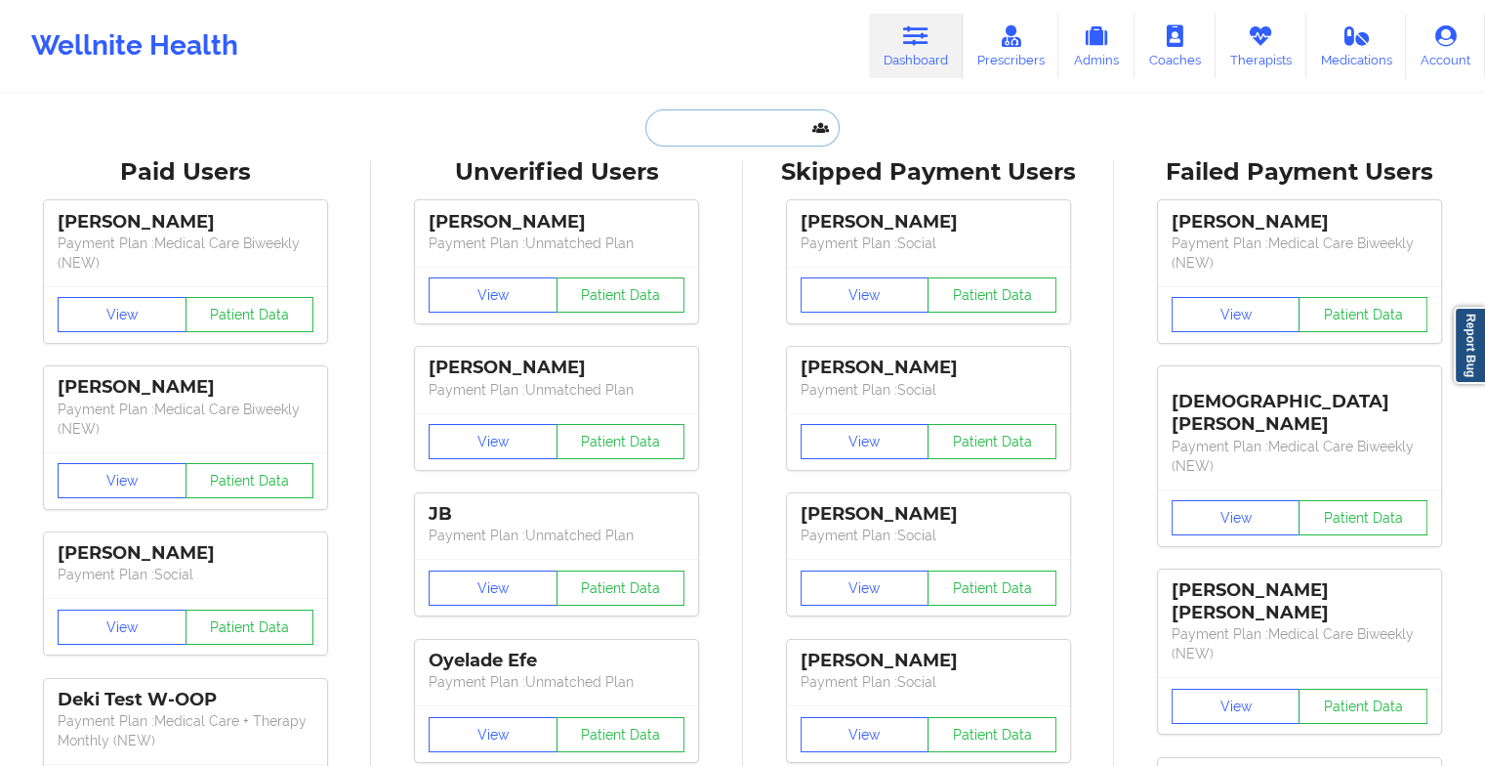
type input "v"
paste input "[EMAIL_ADDRESS][DOMAIN_NAME]"
click at [678, 320] on div "View Patient Data" at bounding box center [556, 295] width 283 height 57
click at [759, 122] on input "[EMAIL_ADDRESS][DOMAIN_NAME]" at bounding box center [741, 127] width 193 height 37
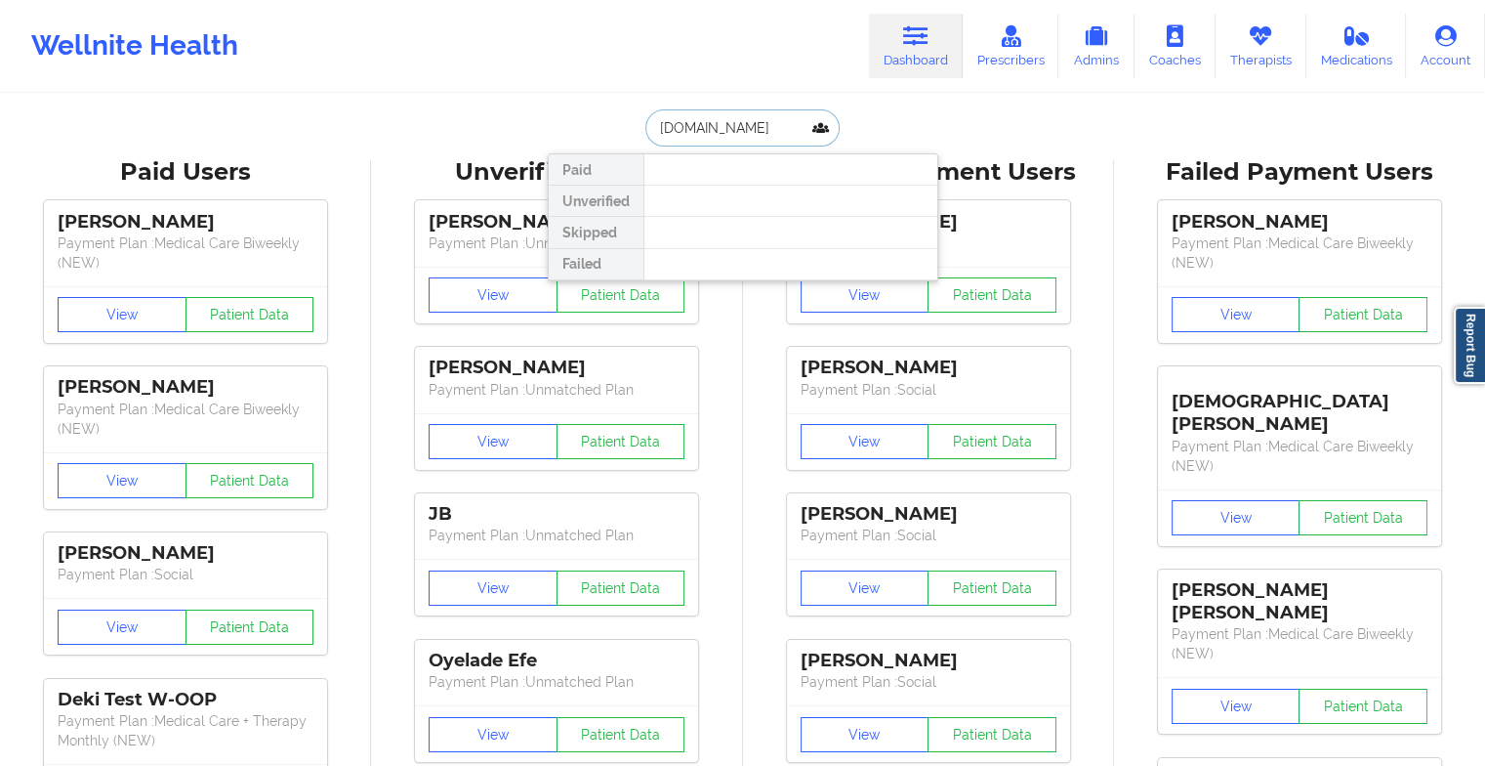
type input "[DOMAIN_NAME]"
drag, startPoint x: 785, startPoint y: 110, endPoint x: 613, endPoint y: 105, distance: 171.9
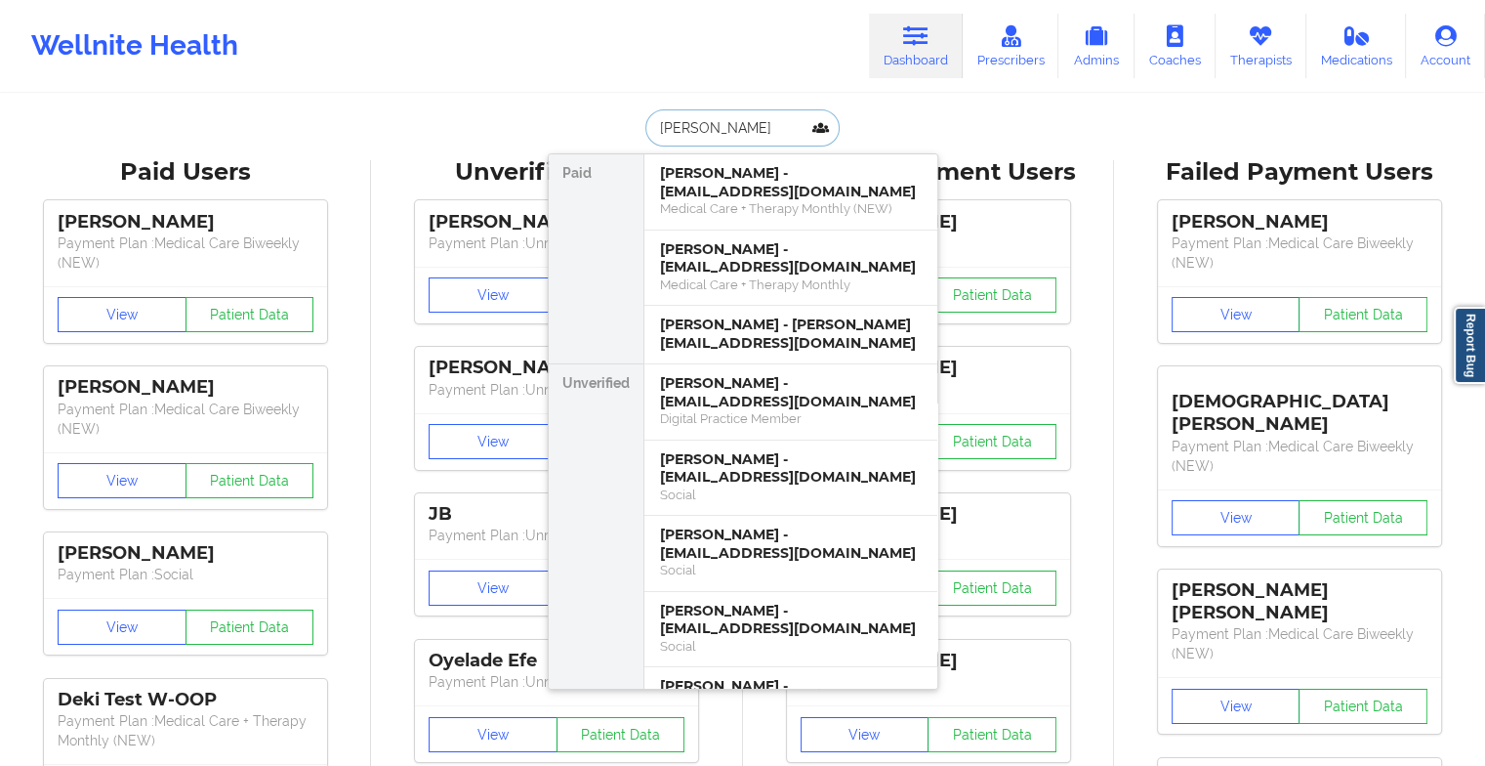
type input "[PERSON_NAME]"
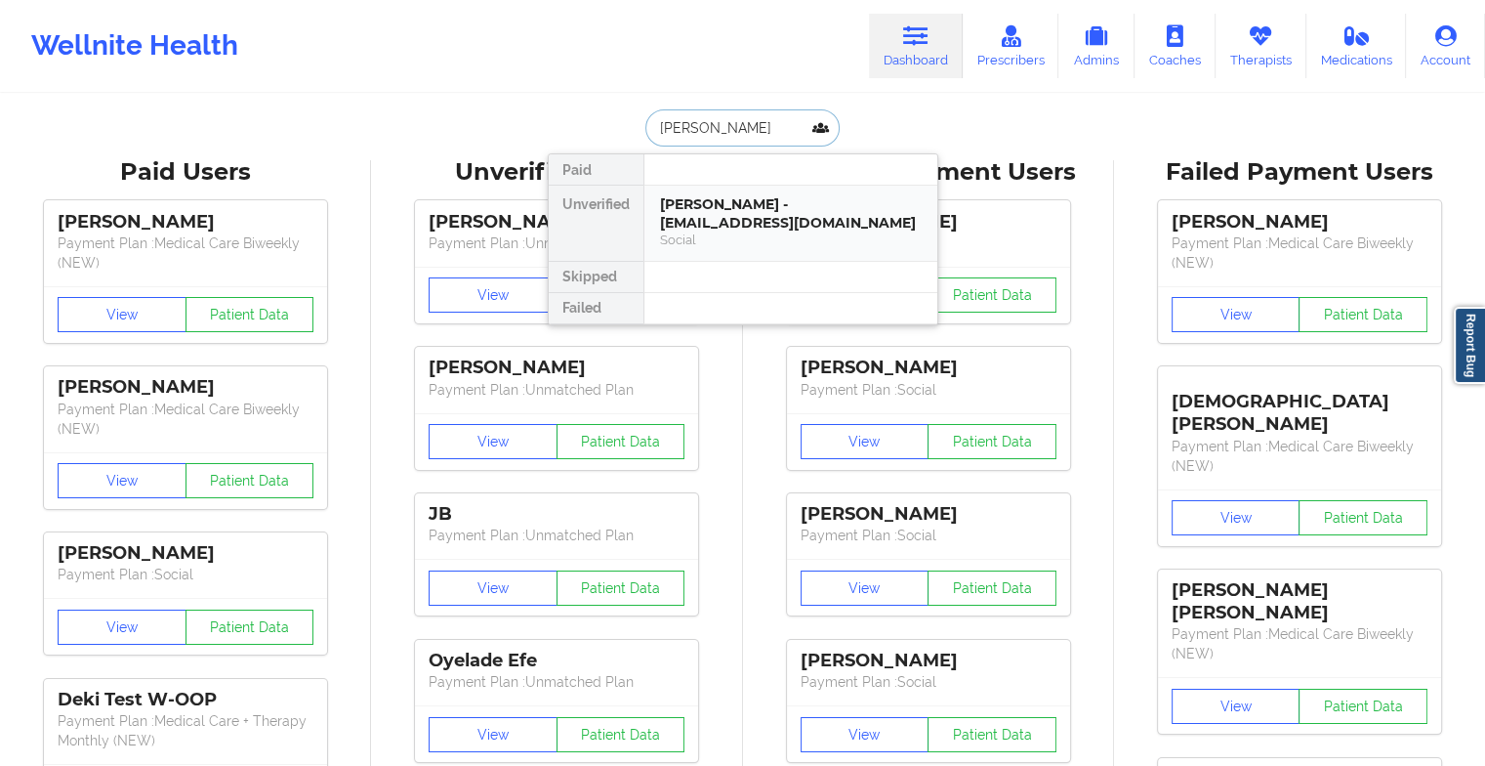
click at [707, 195] on div "[PERSON_NAME] - [EMAIL_ADDRESS][DOMAIN_NAME]" at bounding box center [791, 213] width 262 height 36
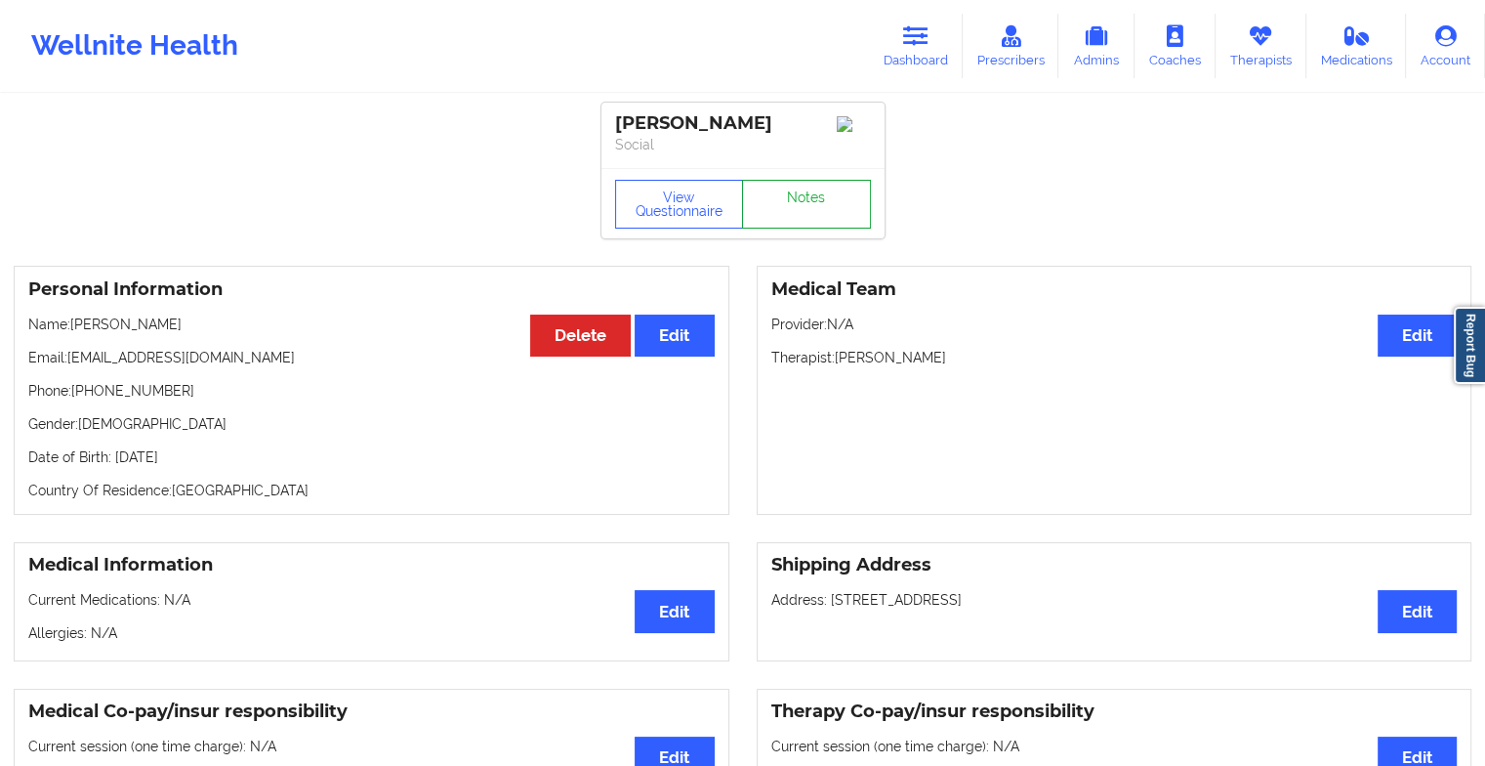
click at [785, 221] on link "Notes" at bounding box center [806, 204] width 129 height 49
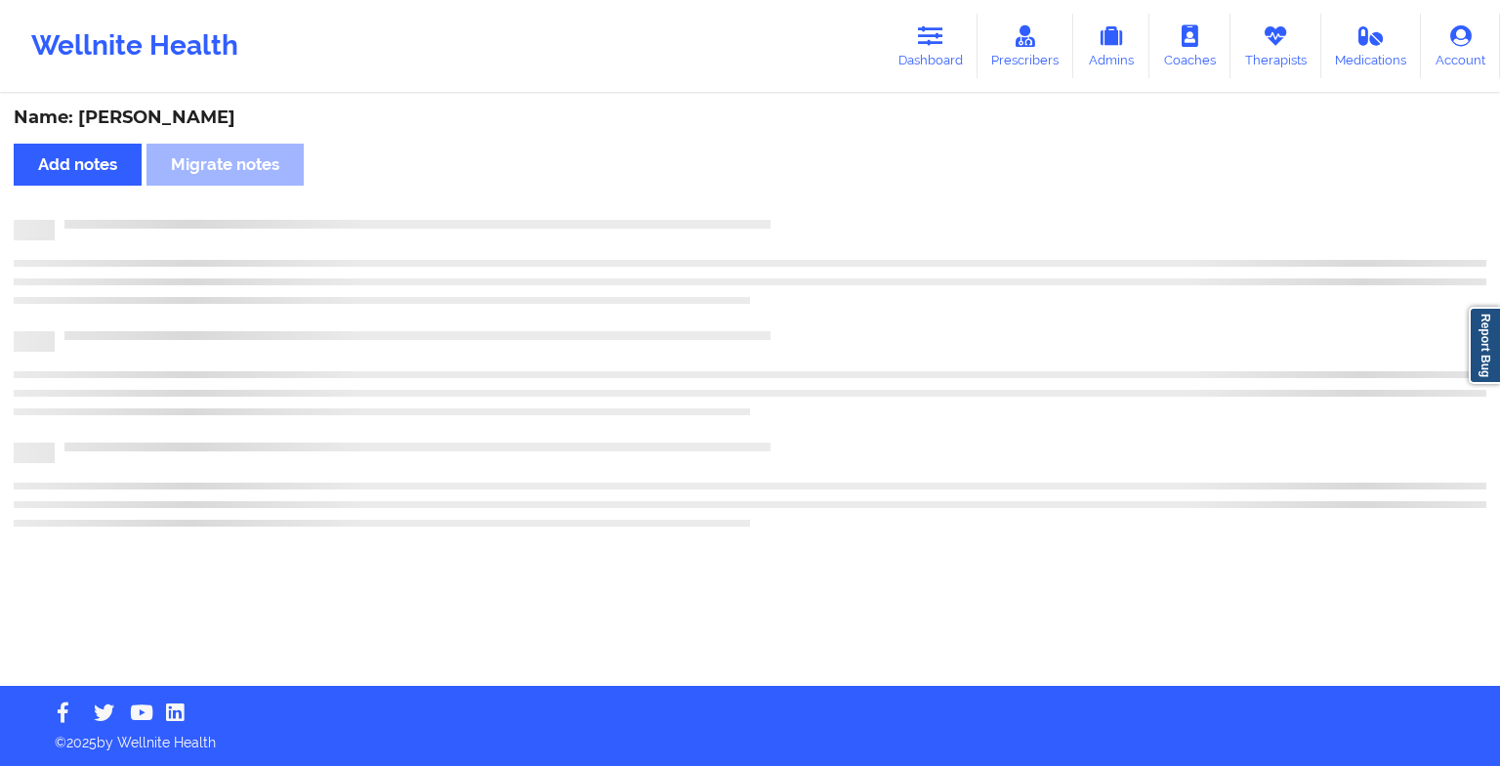
click at [785, 220] on div at bounding box center [771, 220] width 1432 height 0
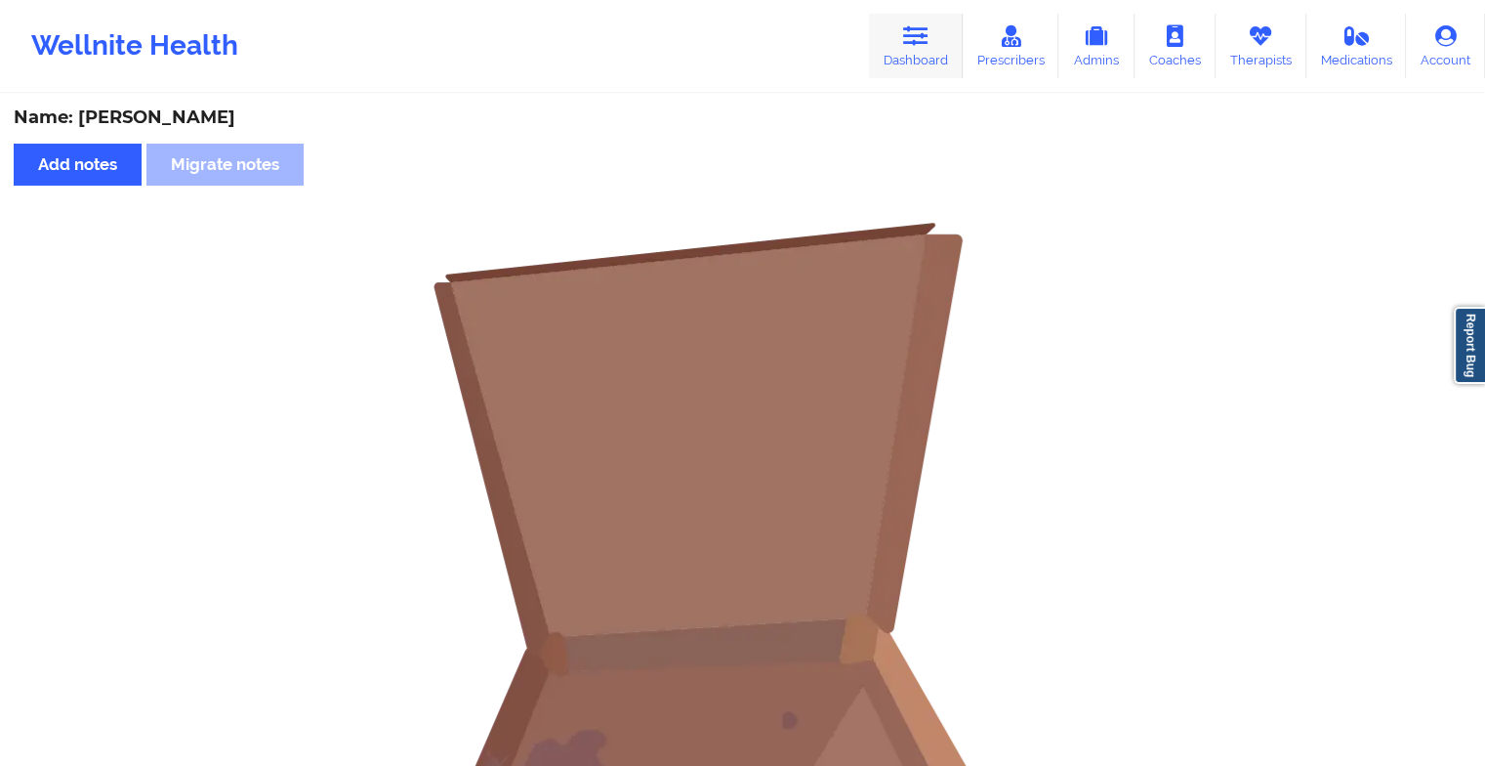
click at [908, 50] on link "Dashboard" at bounding box center [916, 46] width 94 height 64
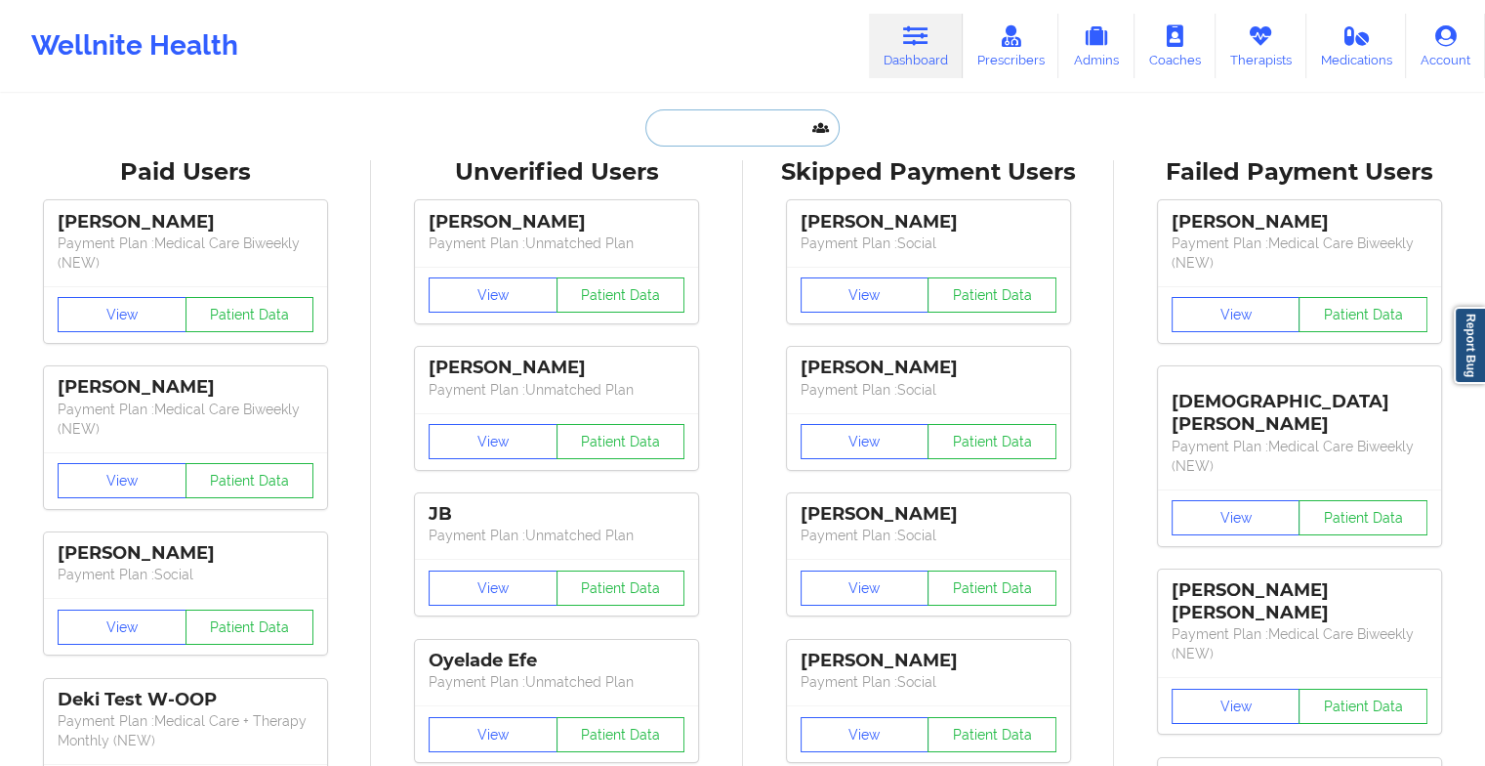
click at [704, 131] on input "text" at bounding box center [741, 127] width 193 height 37
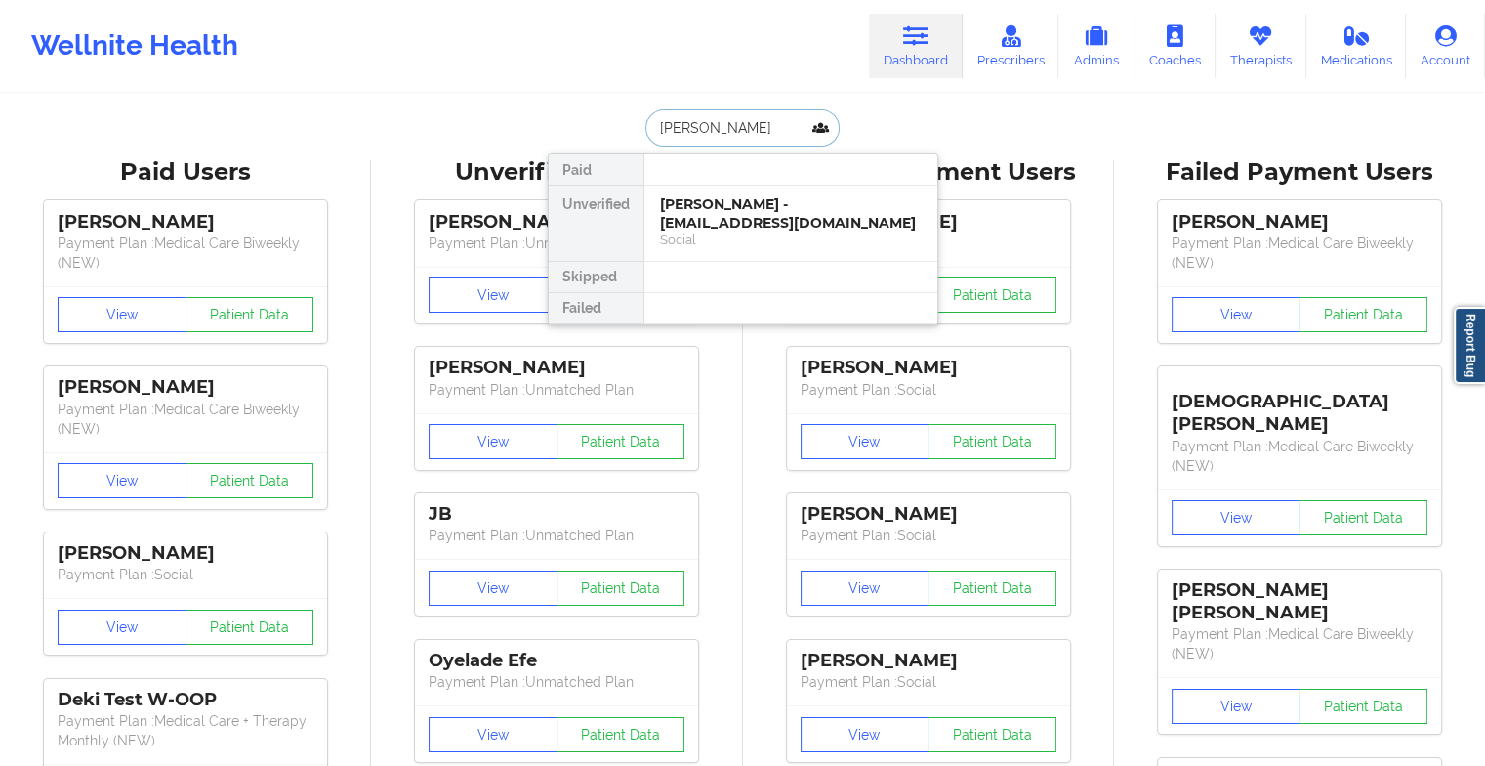
type input "[PERSON_NAME]"
click at [740, 186] on div "[PERSON_NAME] - [EMAIL_ADDRESS][DOMAIN_NAME] Social" at bounding box center [790, 223] width 293 height 75
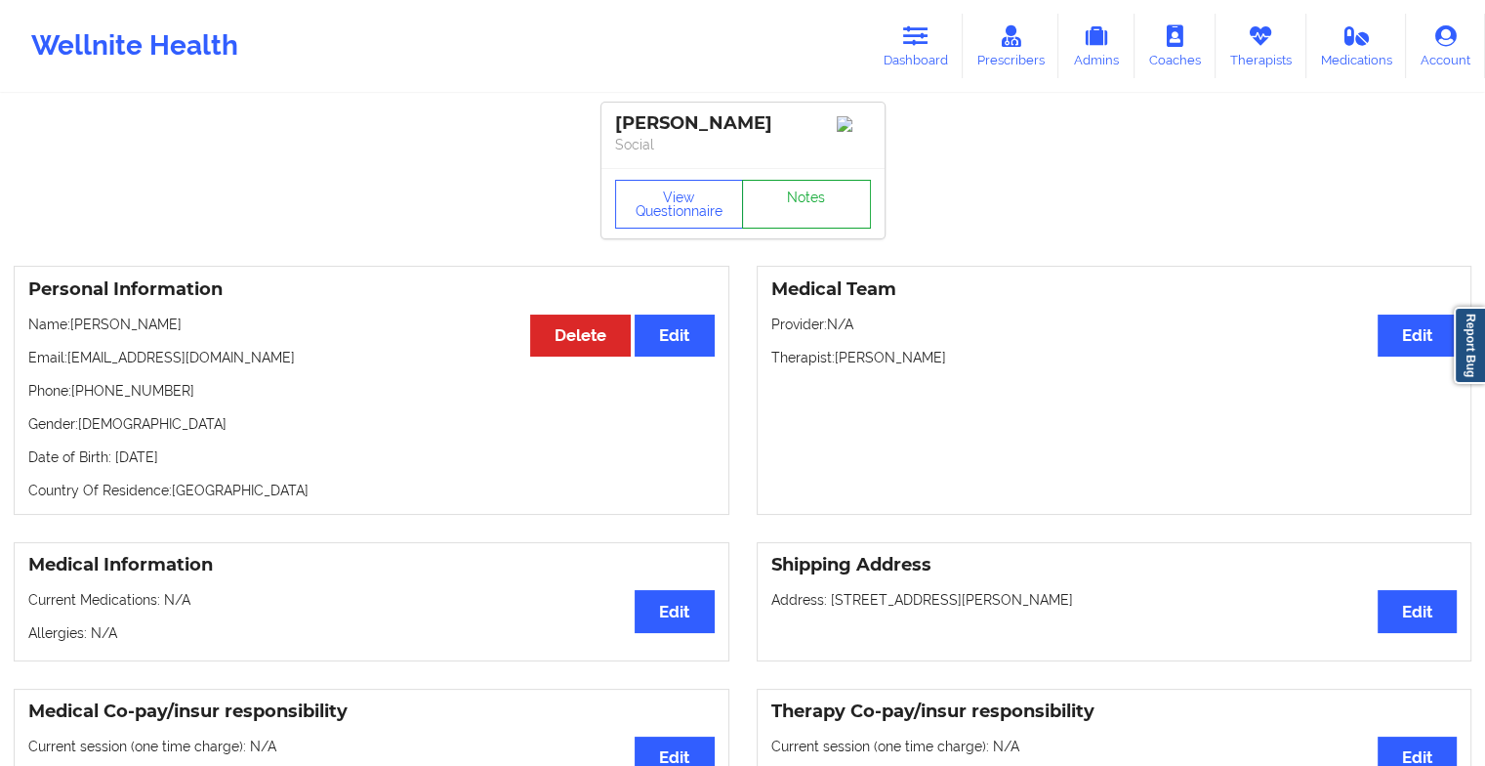
click at [777, 209] on link "Notes" at bounding box center [806, 204] width 129 height 49
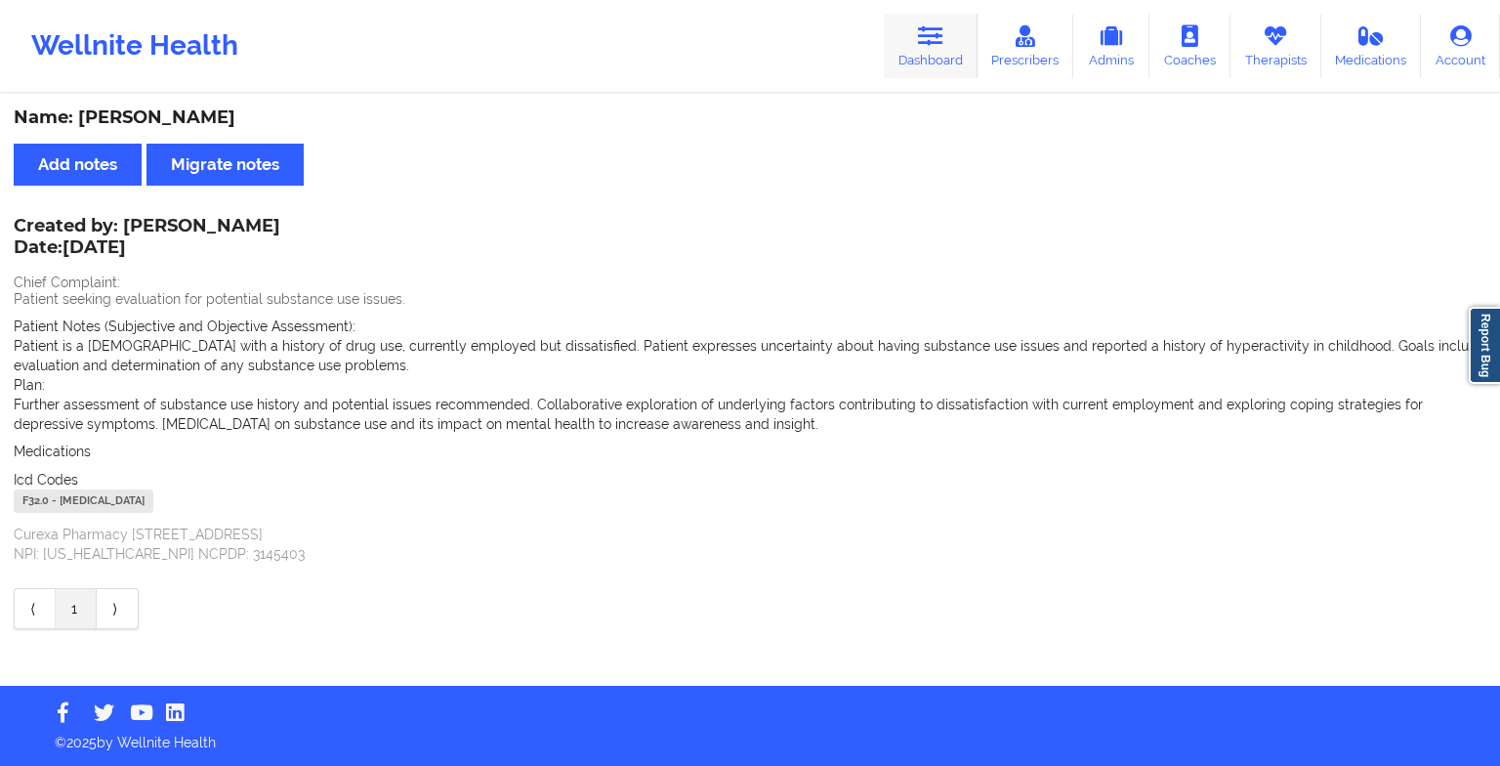
click at [943, 44] on icon at bounding box center [930, 35] width 25 height 21
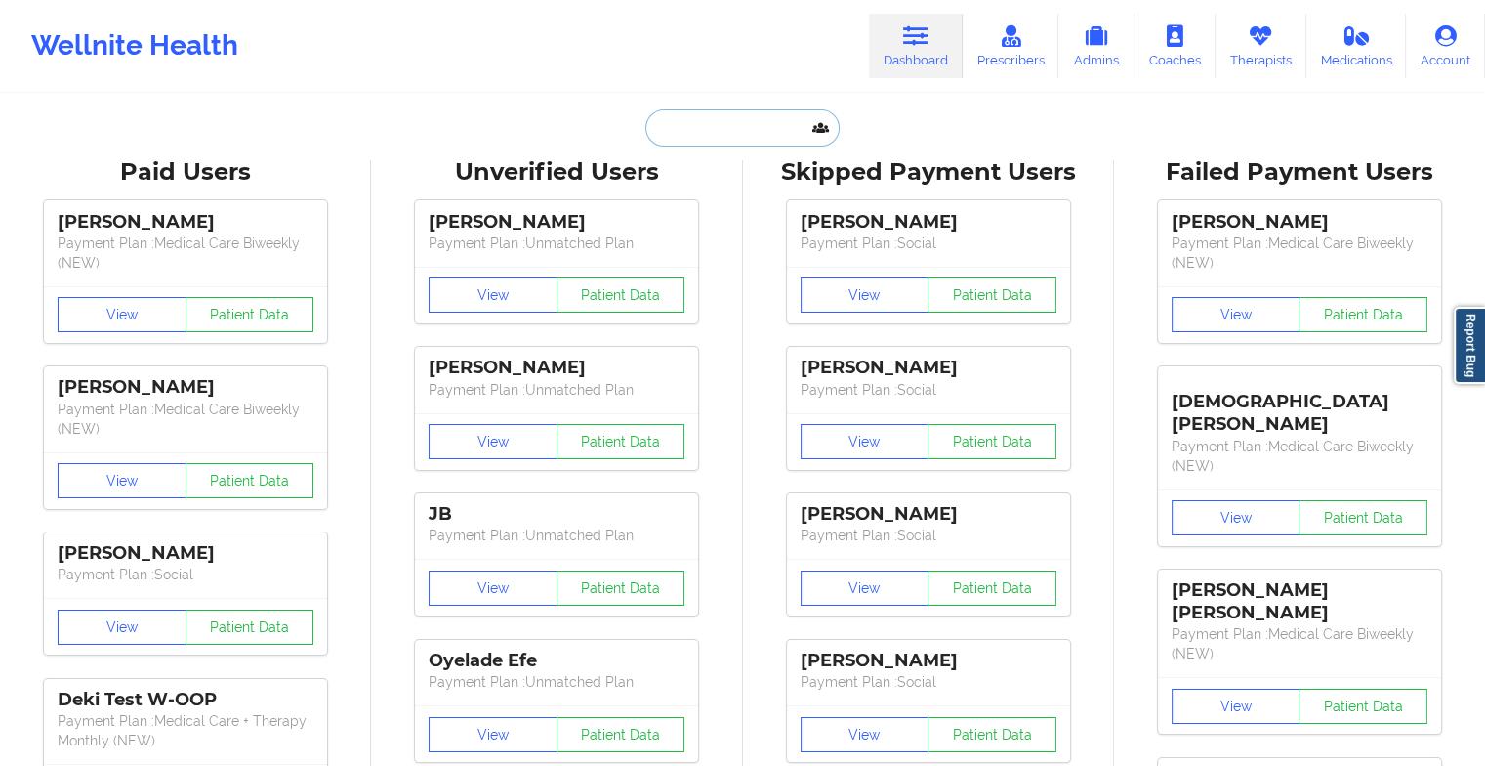
click at [755, 132] on input "text" at bounding box center [741, 127] width 193 height 37
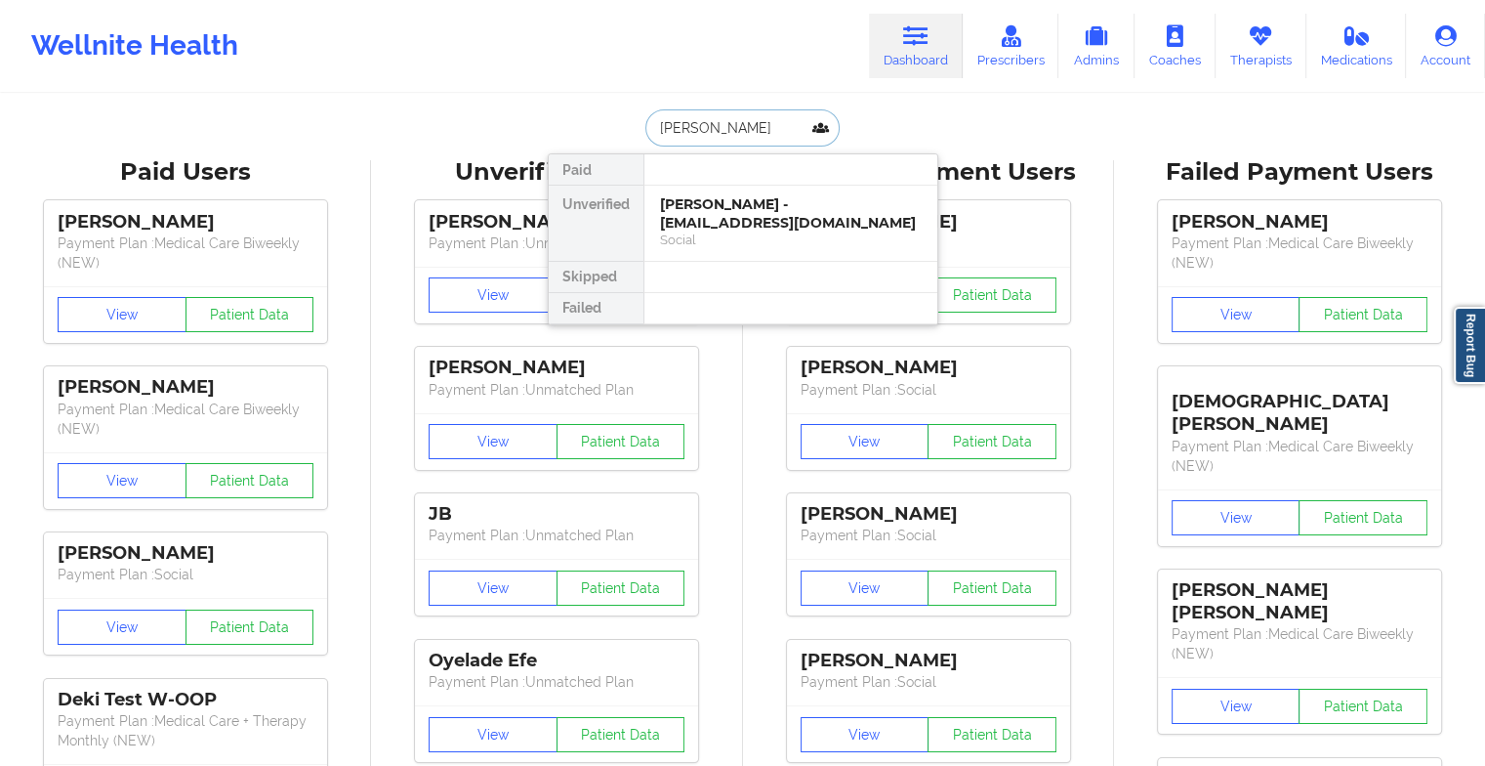
type input "[PERSON_NAME]"
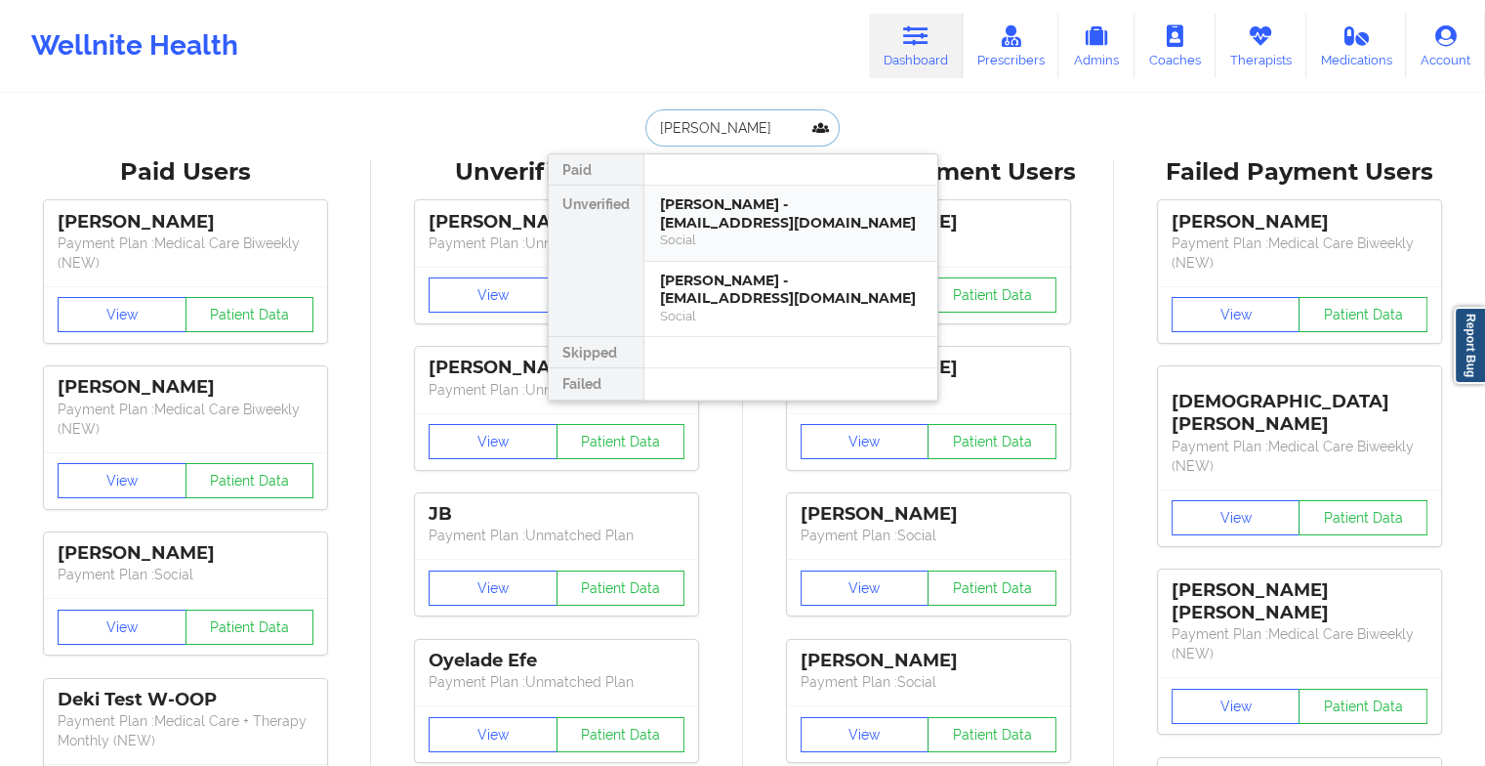
click at [766, 234] on div "Social" at bounding box center [791, 239] width 262 height 17
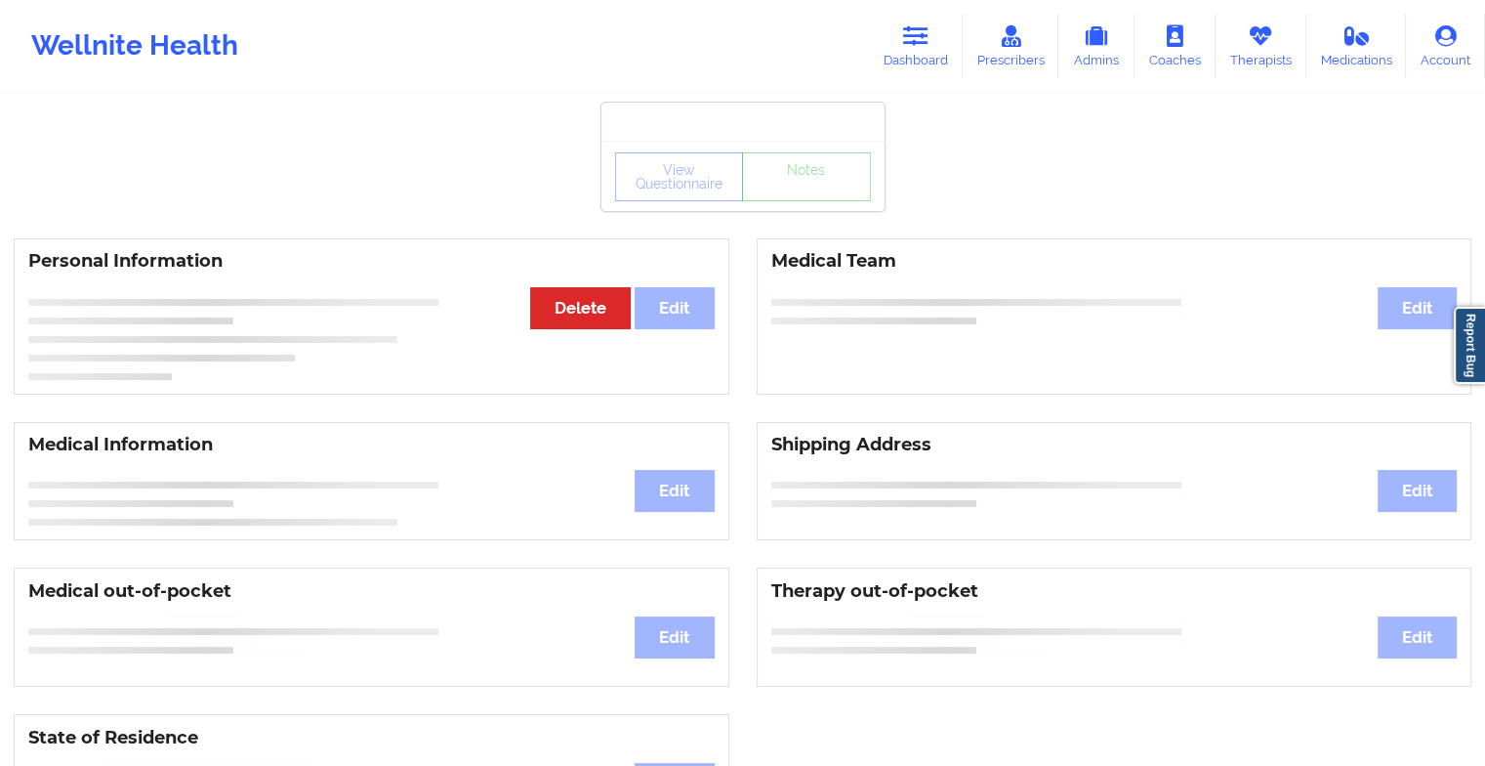
click at [812, 203] on div "View Questionnaire Notes" at bounding box center [743, 176] width 283 height 70
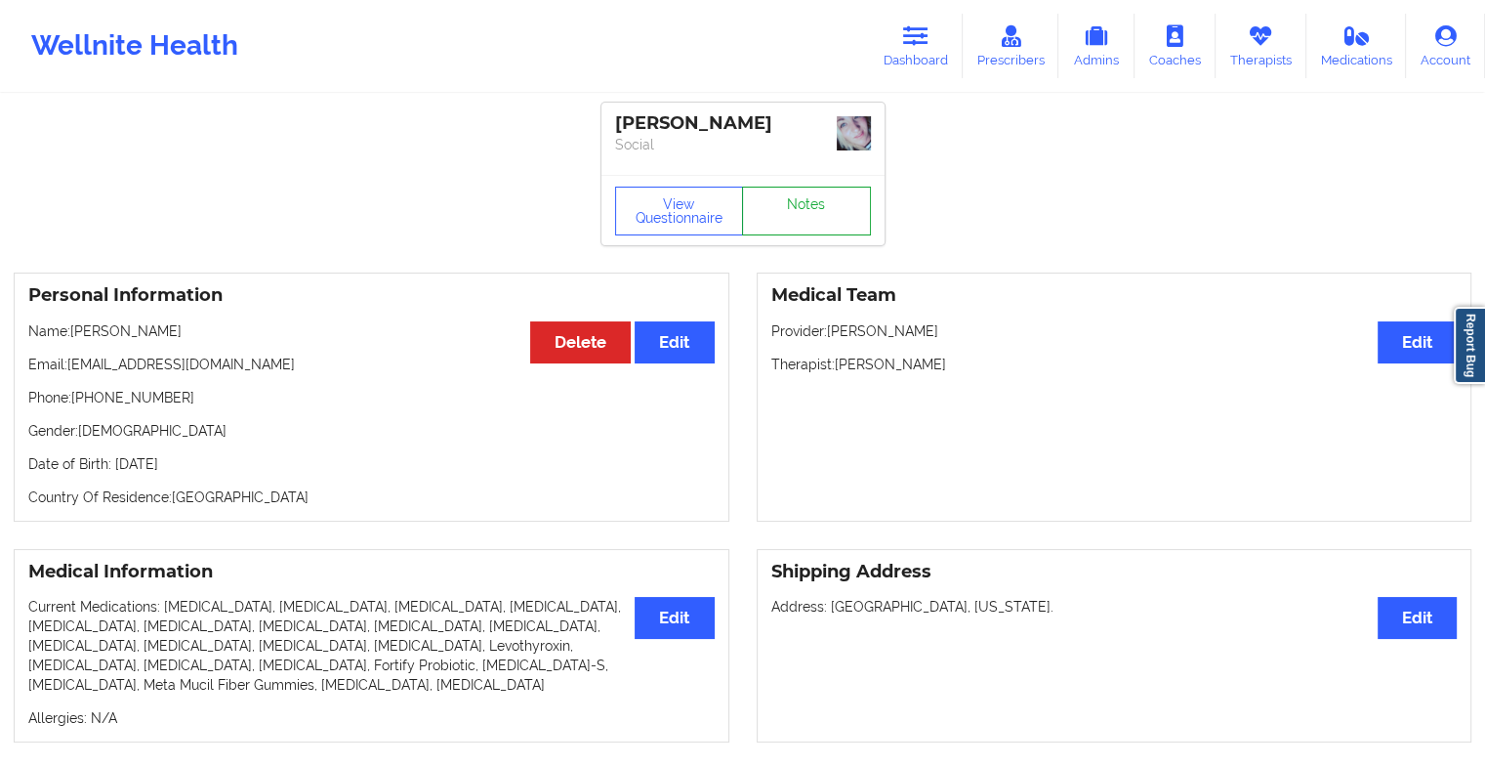
click at [812, 203] on link "Notes" at bounding box center [806, 211] width 129 height 49
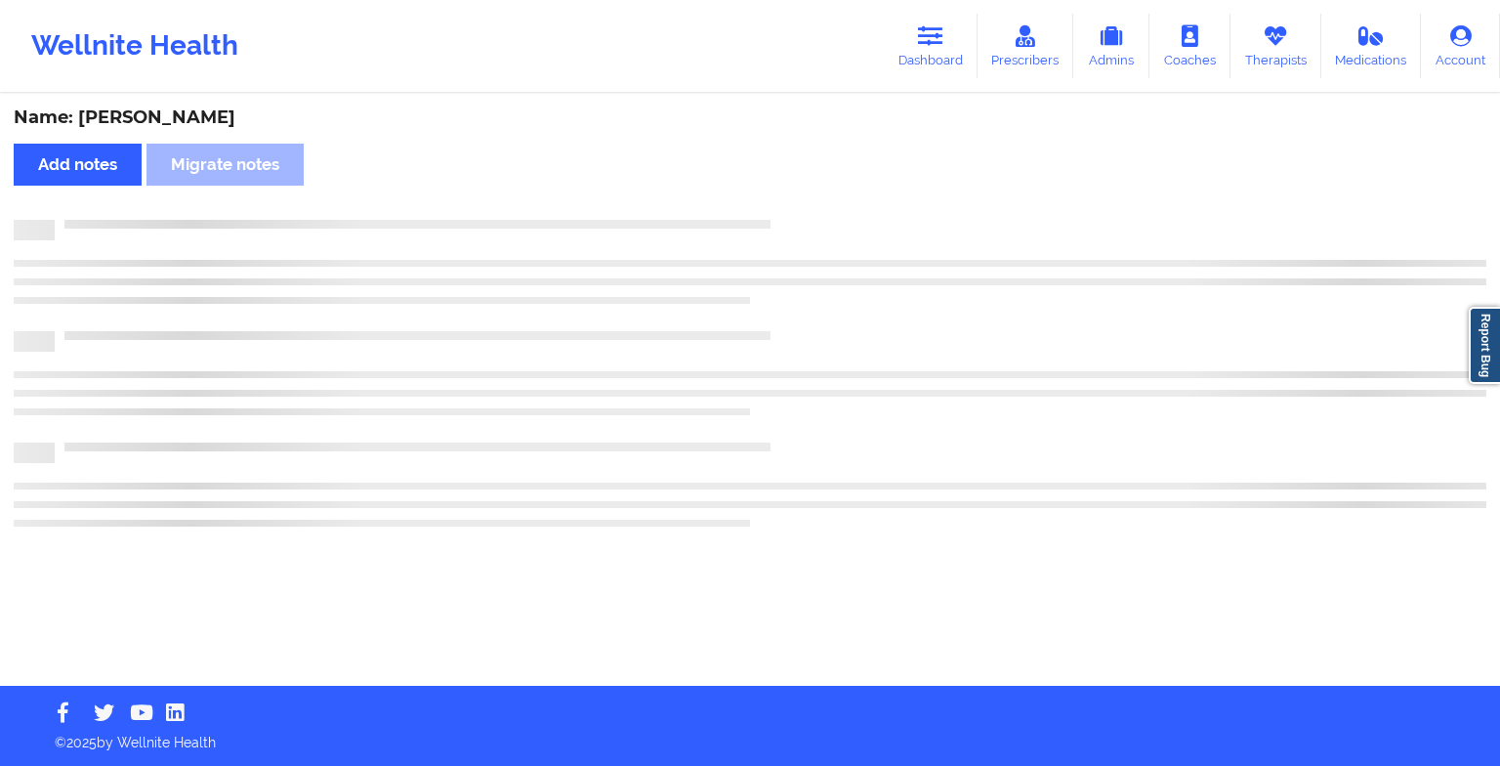
click at [812, 203] on div "Name: [PERSON_NAME] Add notes Migrate notes" at bounding box center [750, 391] width 1500 height 590
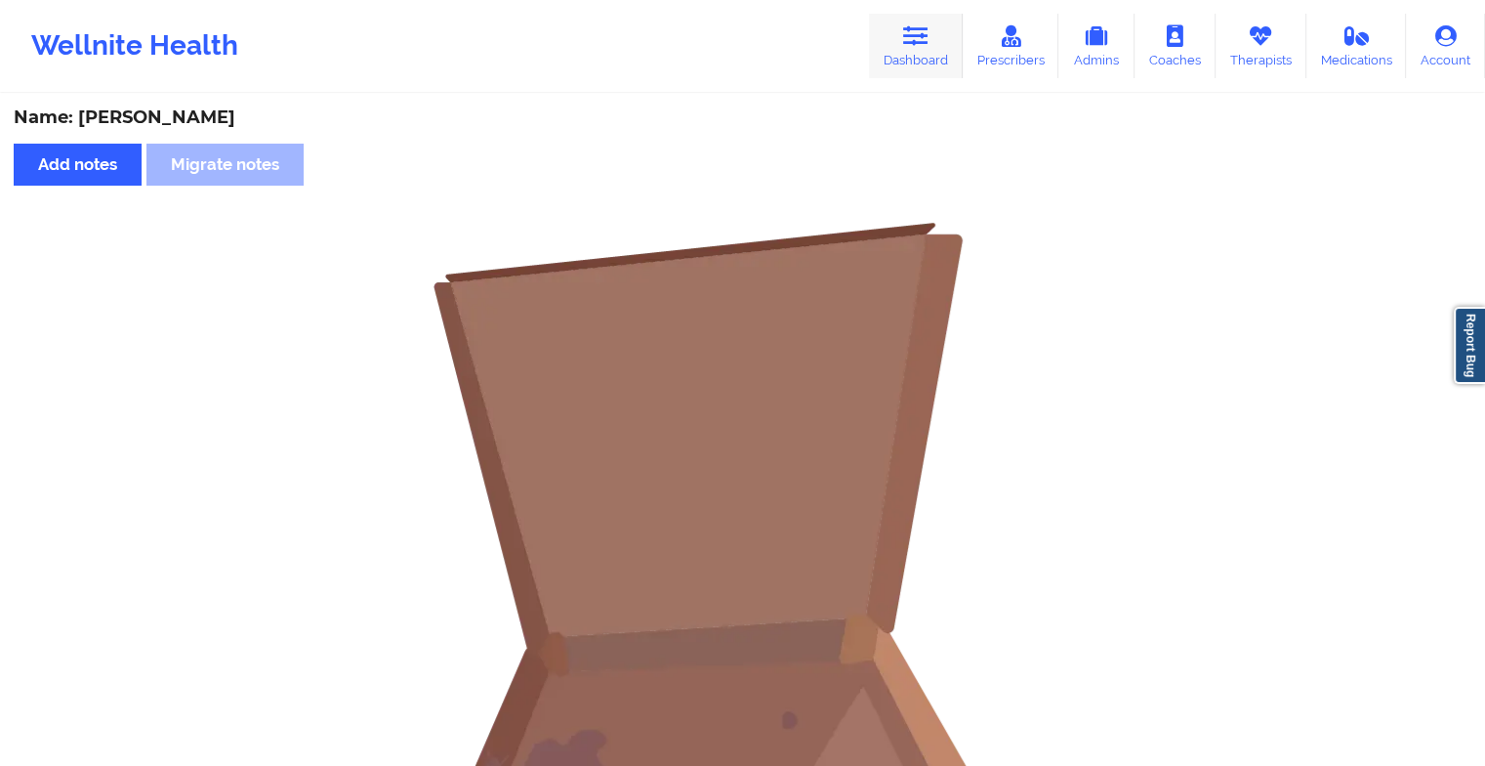
click at [928, 39] on icon at bounding box center [915, 35] width 25 height 21
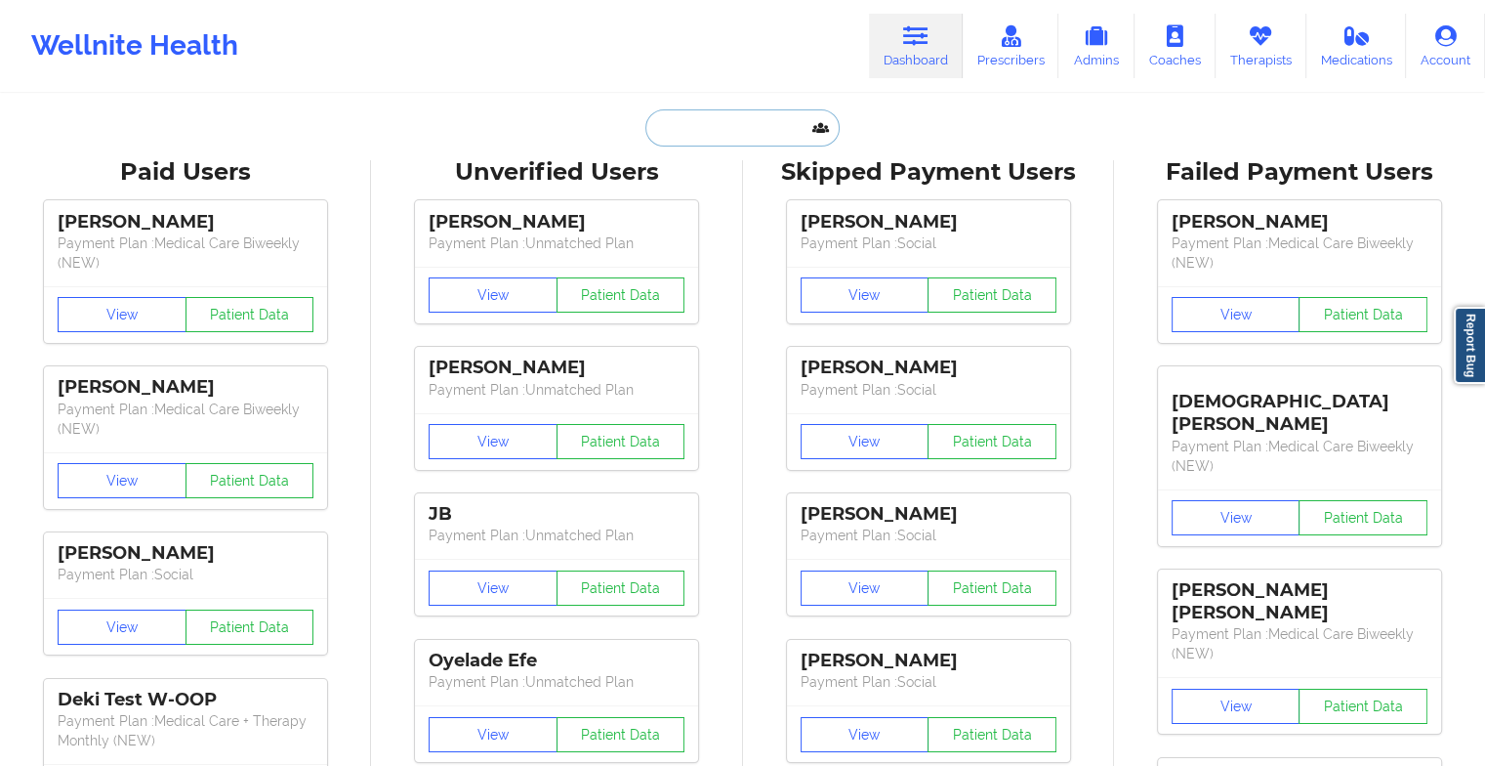
click at [789, 137] on input "text" at bounding box center [741, 127] width 193 height 37
type input "a"
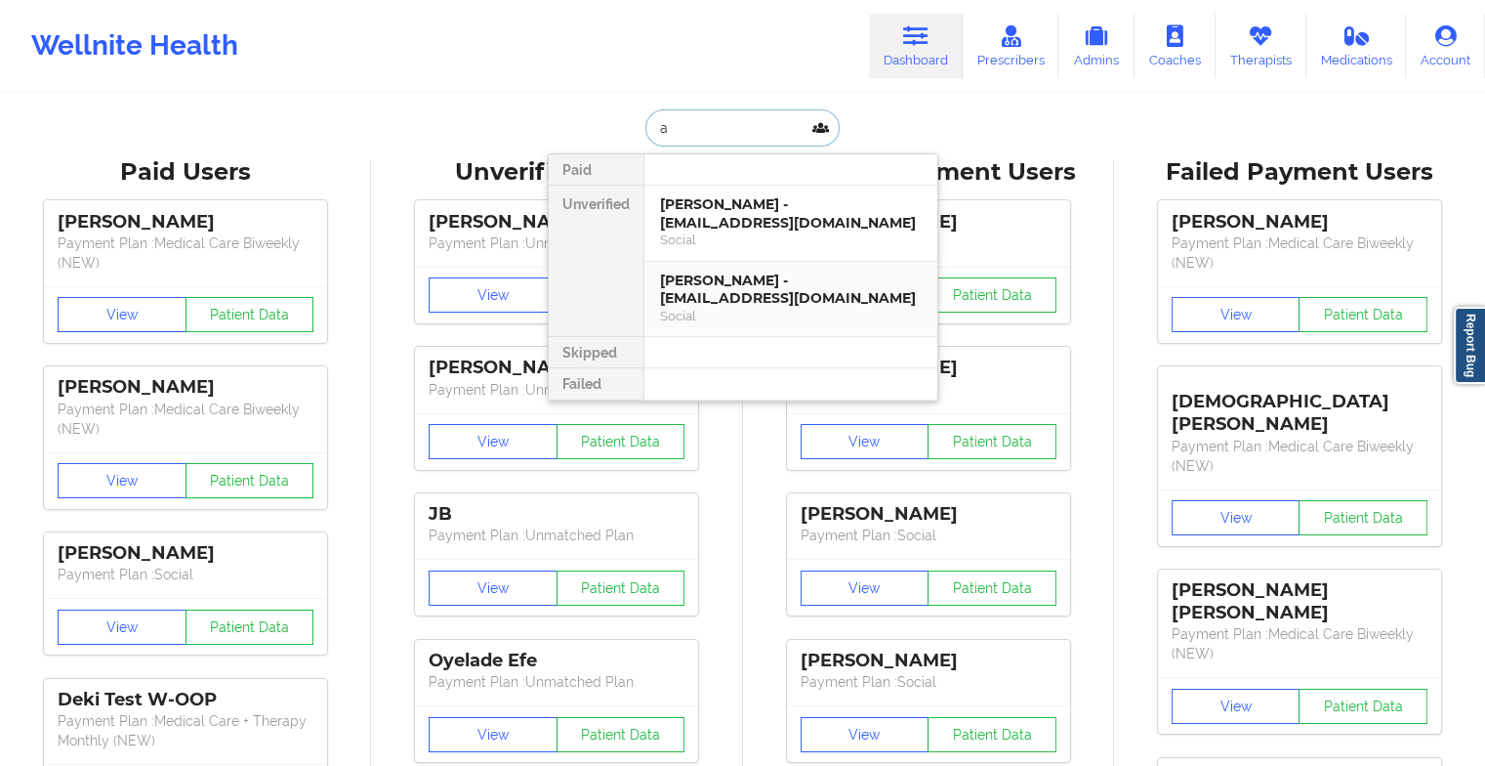
click at [746, 297] on div "[PERSON_NAME] - [EMAIL_ADDRESS][DOMAIN_NAME]" at bounding box center [791, 289] width 262 height 36
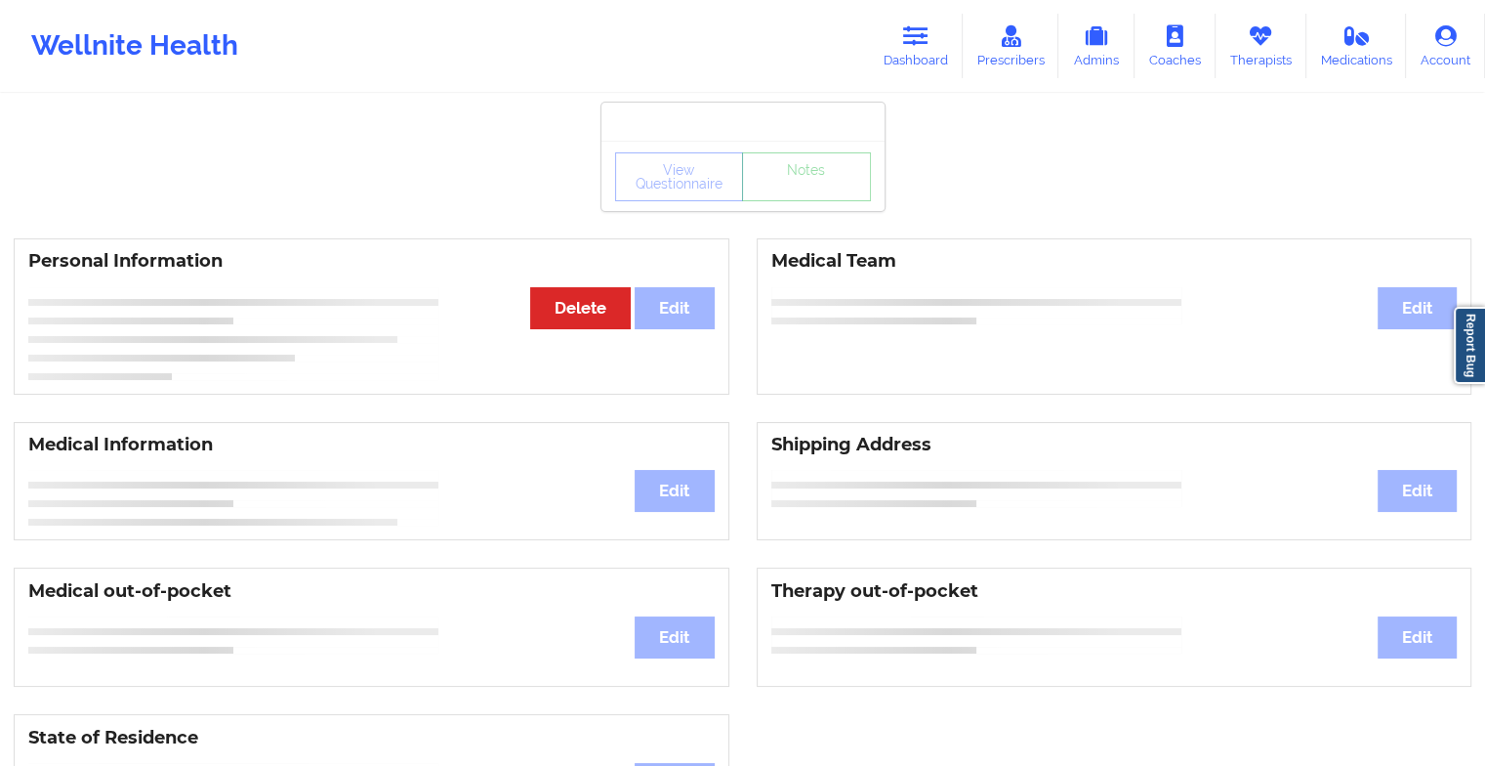
drag, startPoint x: 805, startPoint y: 211, endPoint x: 820, endPoint y: 191, distance: 25.0
click at [820, 191] on div "View Questionnaire Notes" at bounding box center [743, 176] width 256 height 49
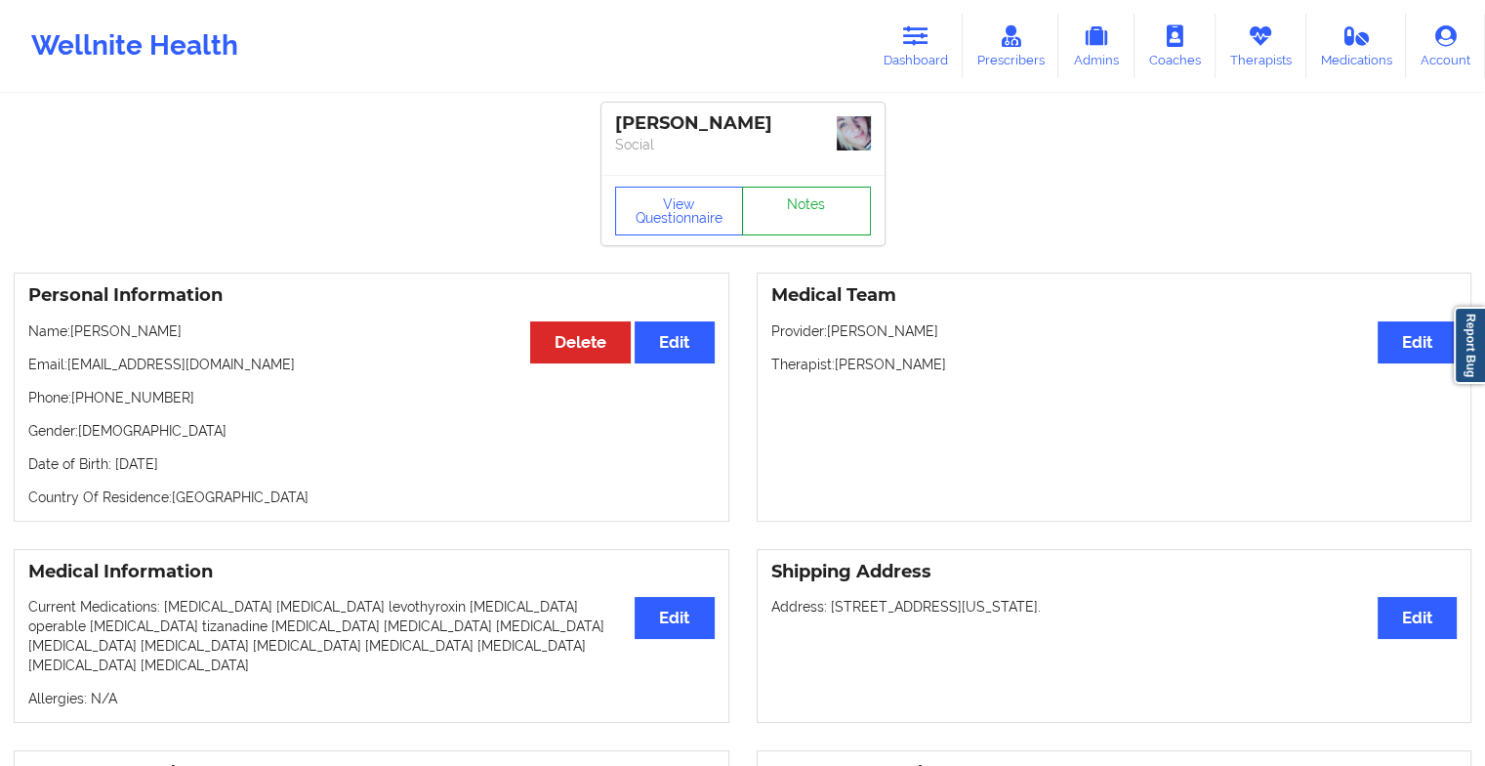
click at [820, 191] on link "Notes" at bounding box center [806, 211] width 129 height 49
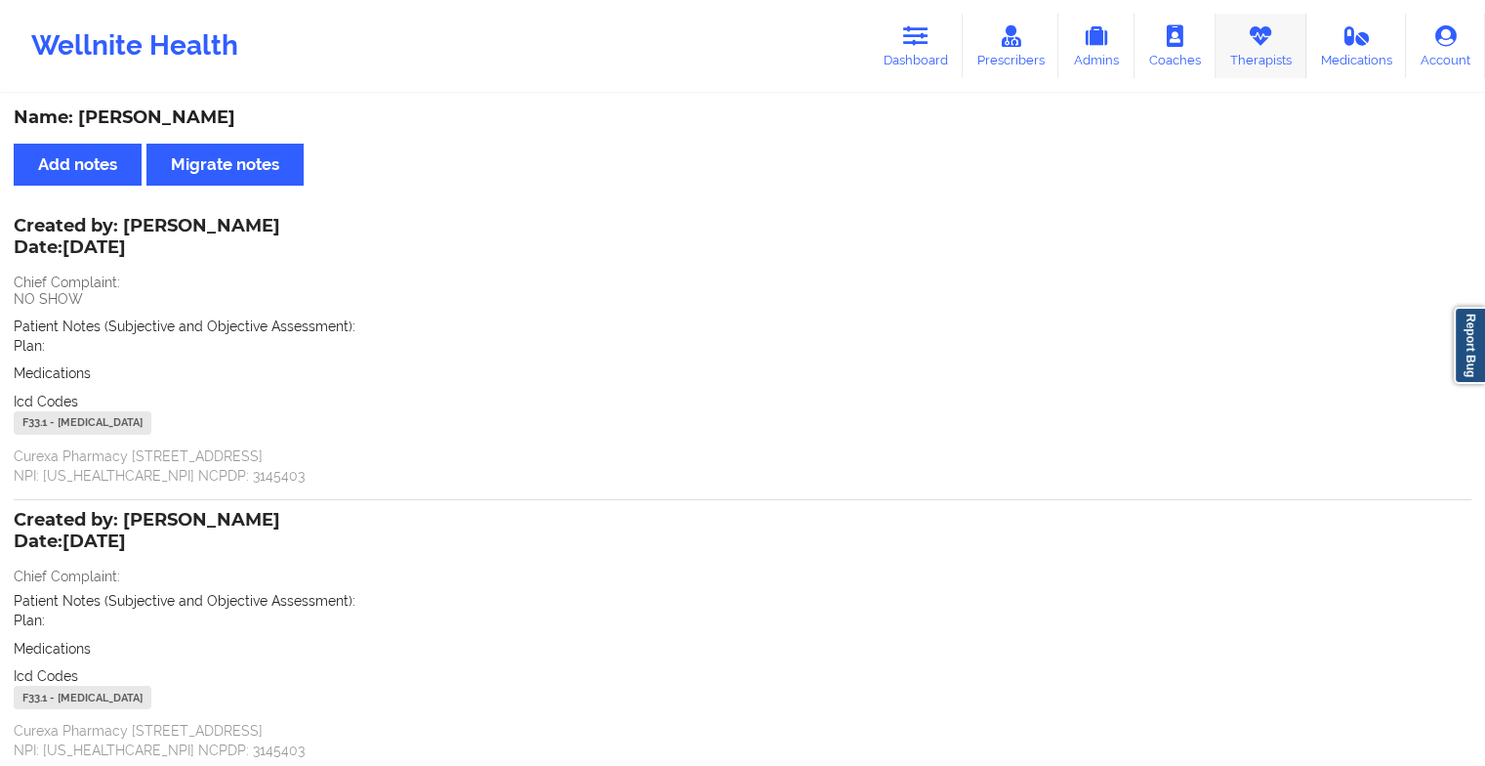
click at [1268, 57] on link "Therapists" at bounding box center [1261, 46] width 91 height 64
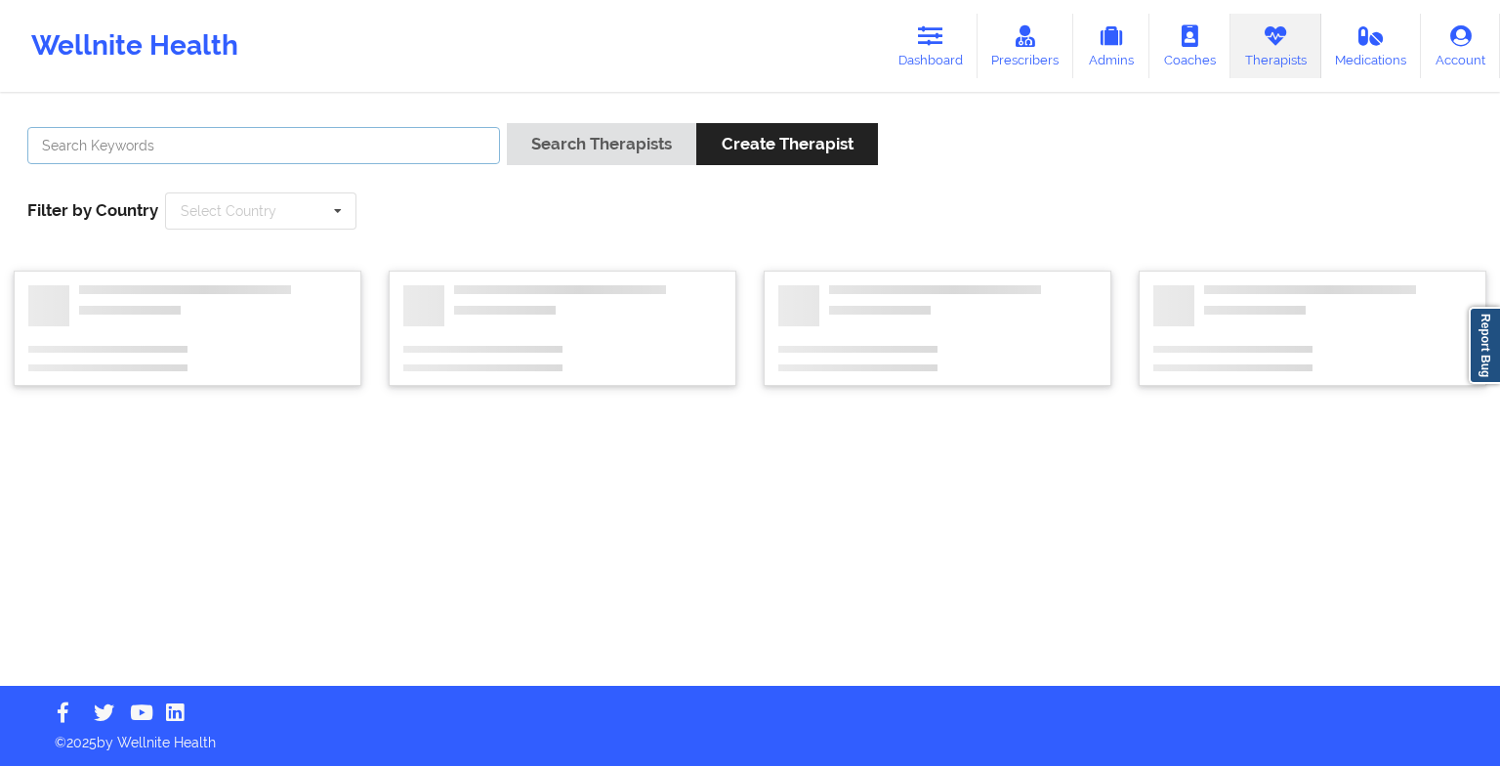
click at [445, 146] on input "text" at bounding box center [263, 145] width 473 height 37
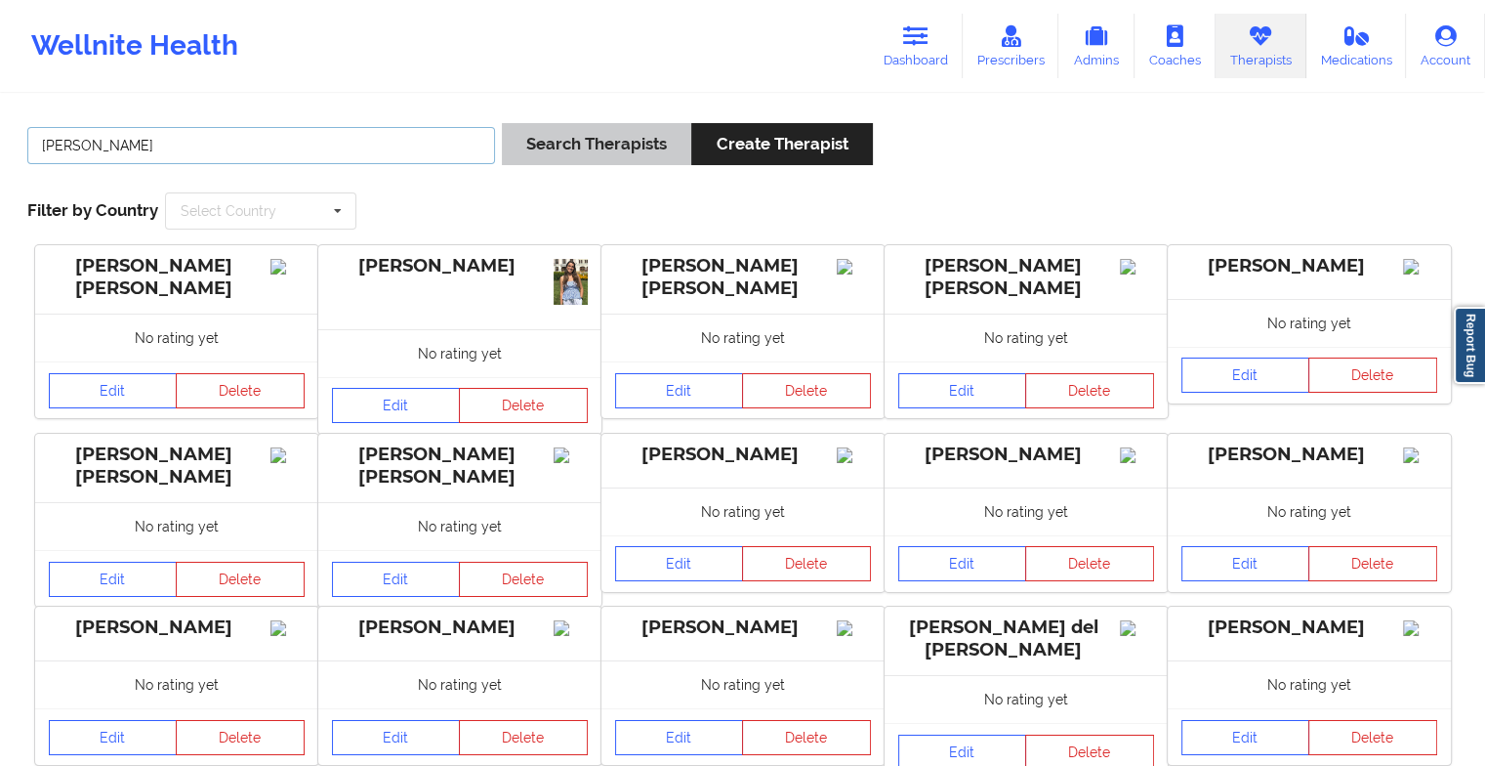
type input "[PERSON_NAME]"
click at [522, 145] on button "Search Therapists" at bounding box center [596, 144] width 189 height 42
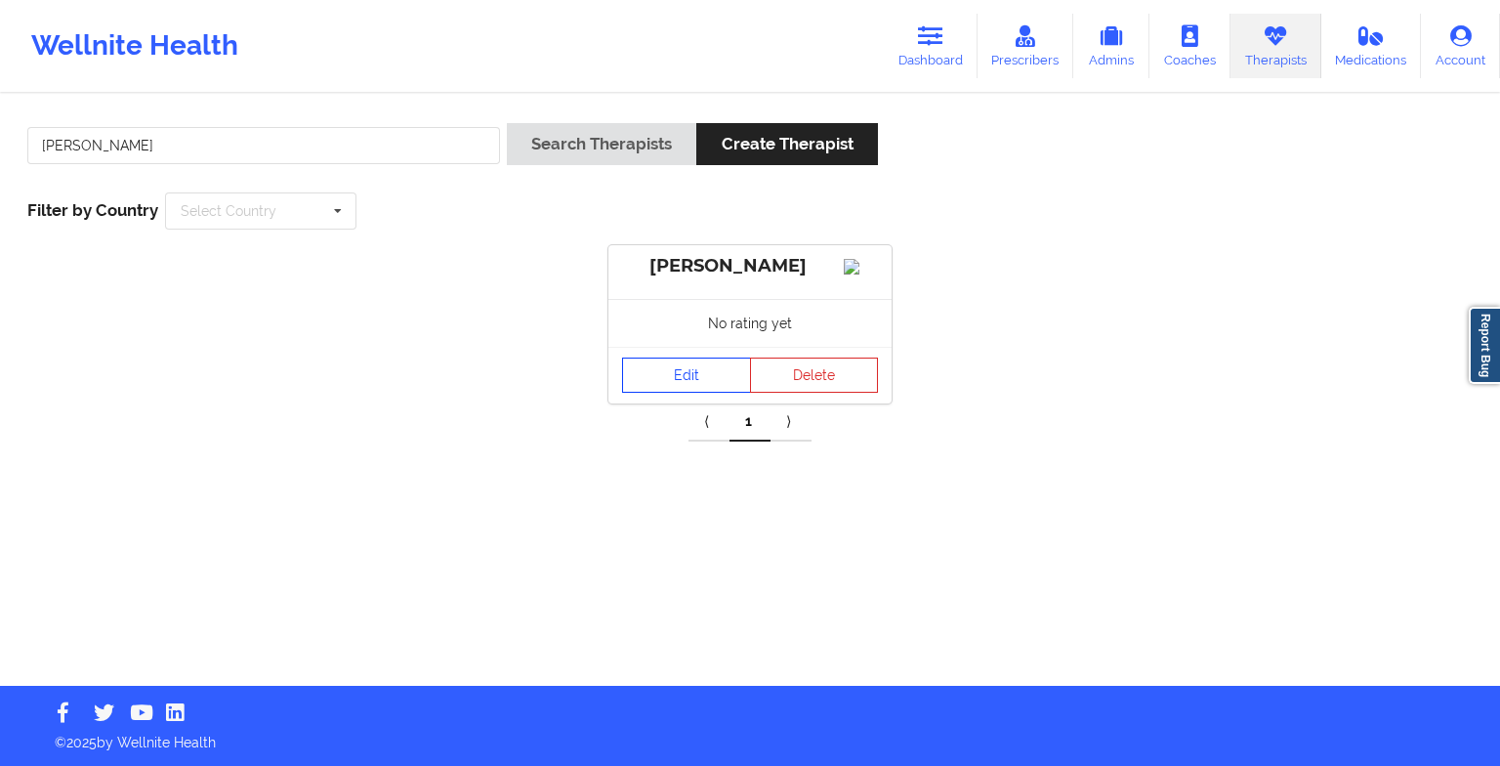
click at [676, 393] on link "Edit" at bounding box center [686, 374] width 129 height 35
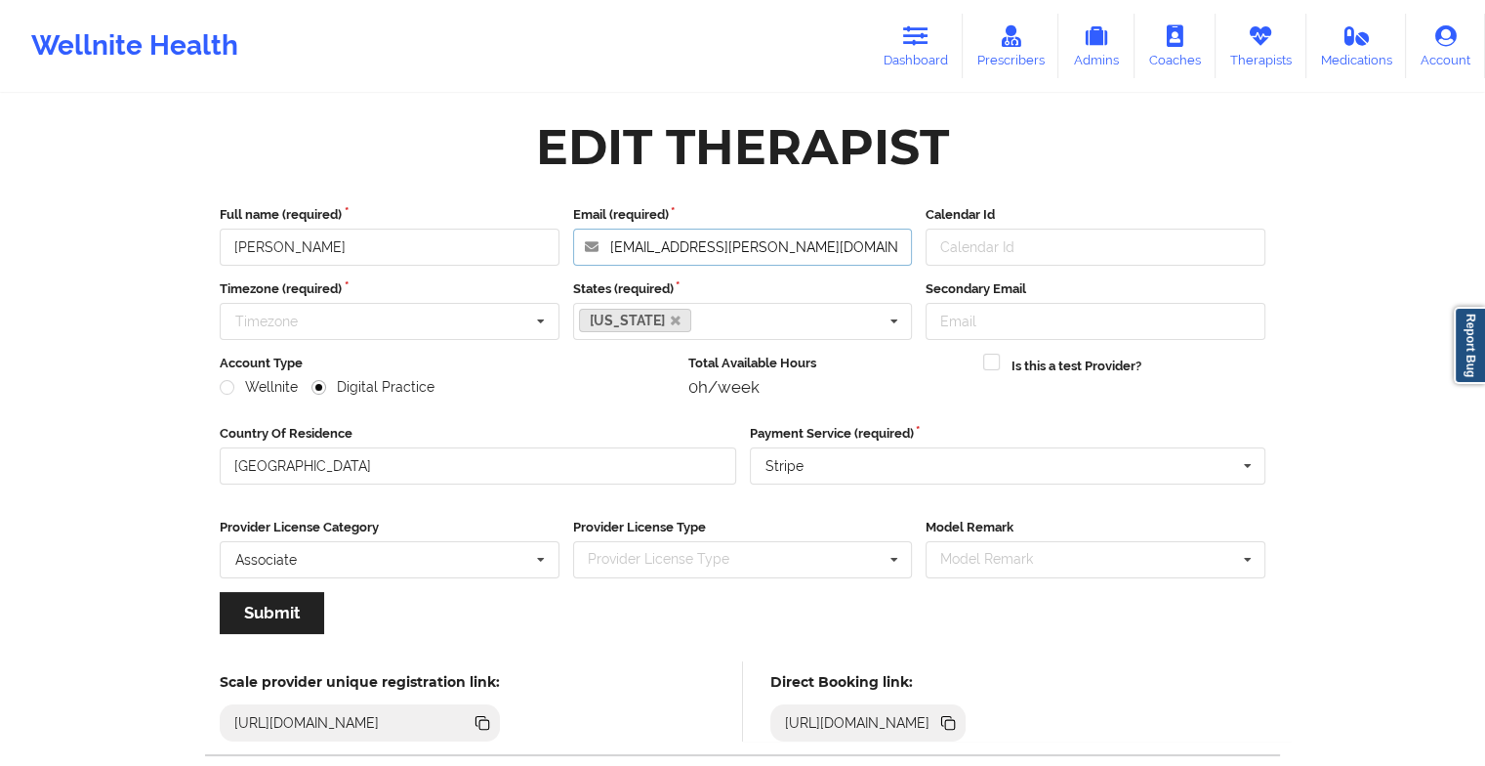
drag, startPoint x: 824, startPoint y: 248, endPoint x: 528, endPoint y: 230, distance: 296.4
click at [528, 230] on div "Full name (required) [PERSON_NAME] Email (required) [EMAIL_ADDRESS][PERSON_NAME…" at bounding box center [743, 235] width 1060 height 61
click at [926, 40] on icon at bounding box center [915, 35] width 25 height 21
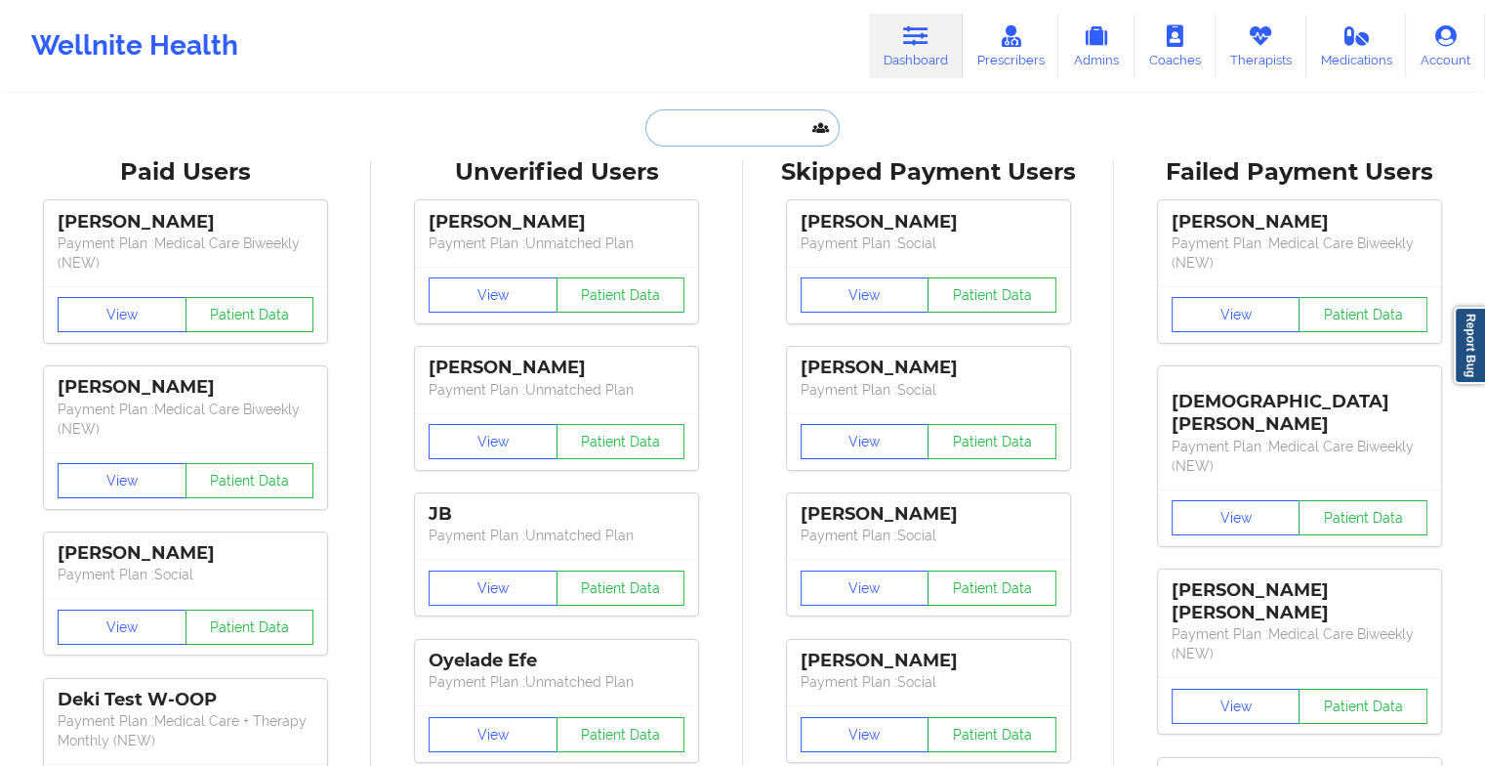
click at [773, 126] on input "text" at bounding box center [741, 127] width 193 height 37
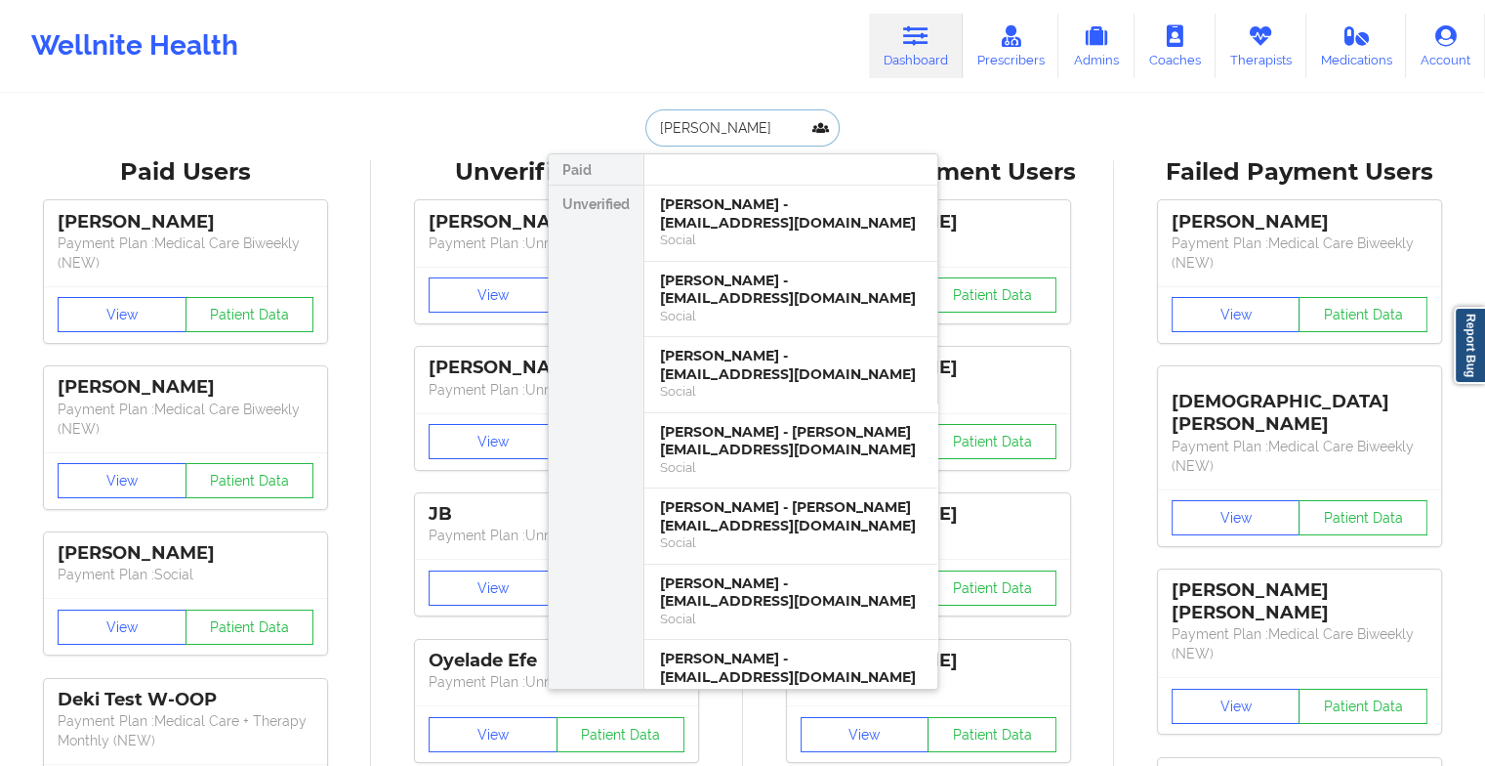
type input "[PERSON_NAME]"
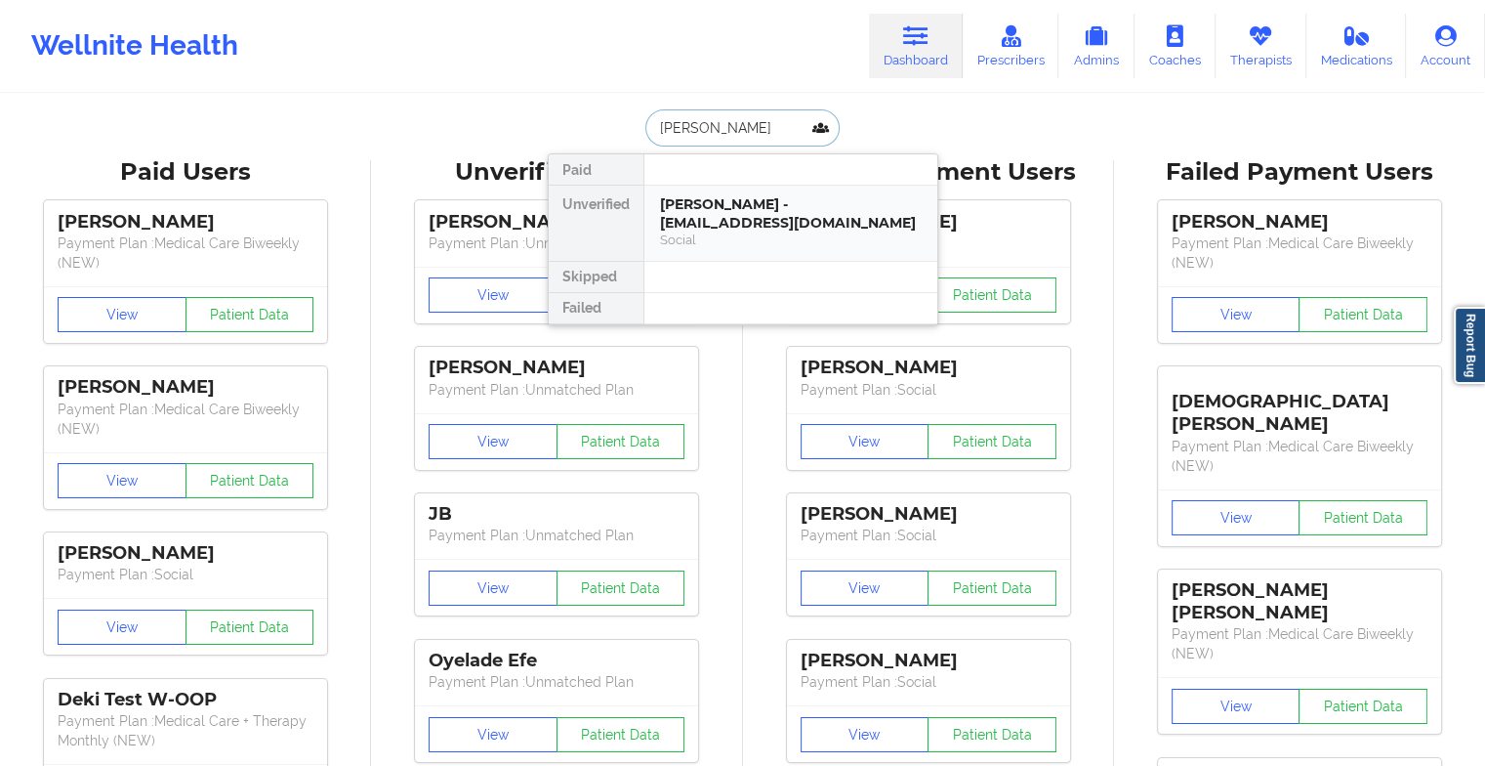
click at [742, 230] on div "[PERSON_NAME] - [EMAIL_ADDRESS][DOMAIN_NAME]" at bounding box center [791, 213] width 262 height 36
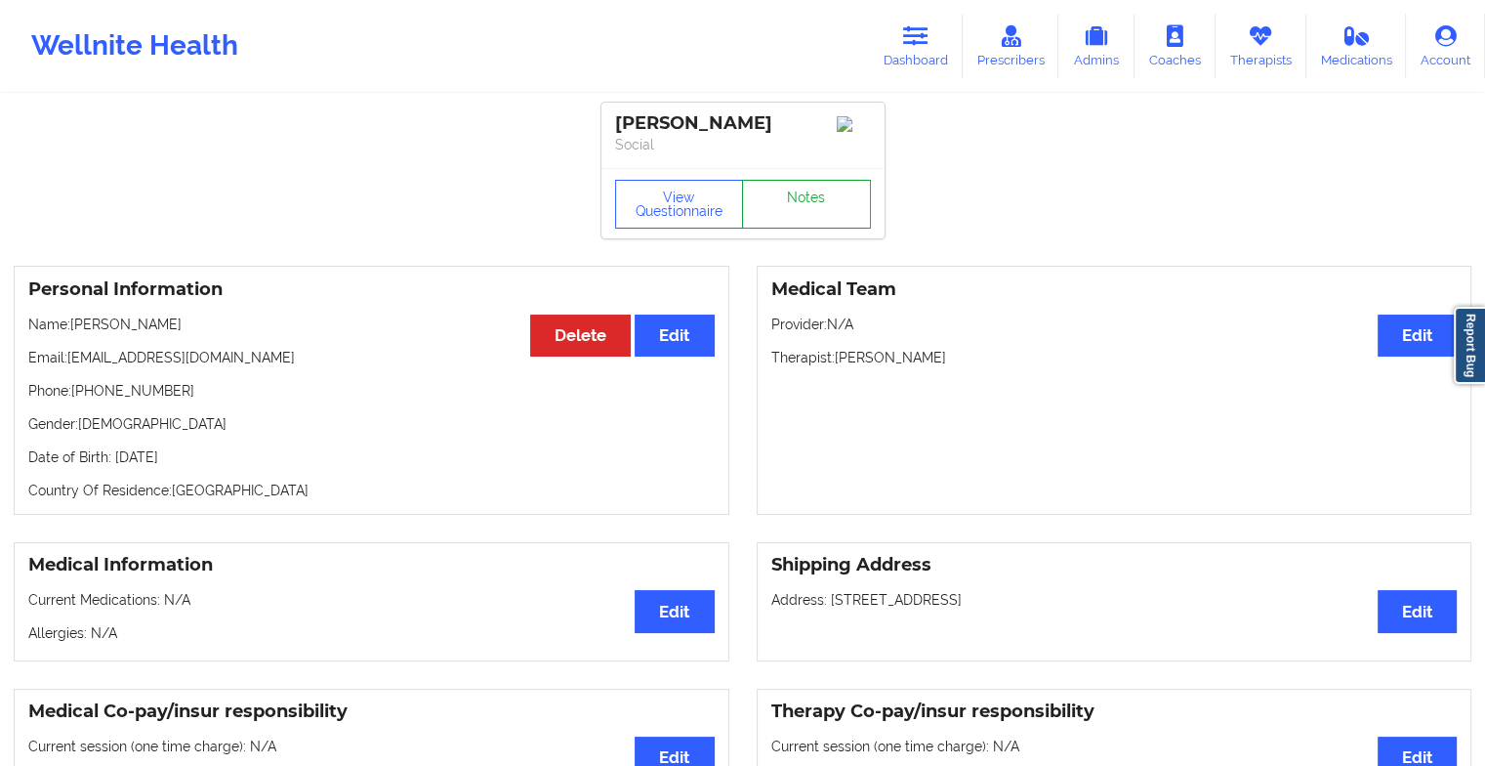
click at [810, 225] on link "Notes" at bounding box center [806, 204] width 129 height 49
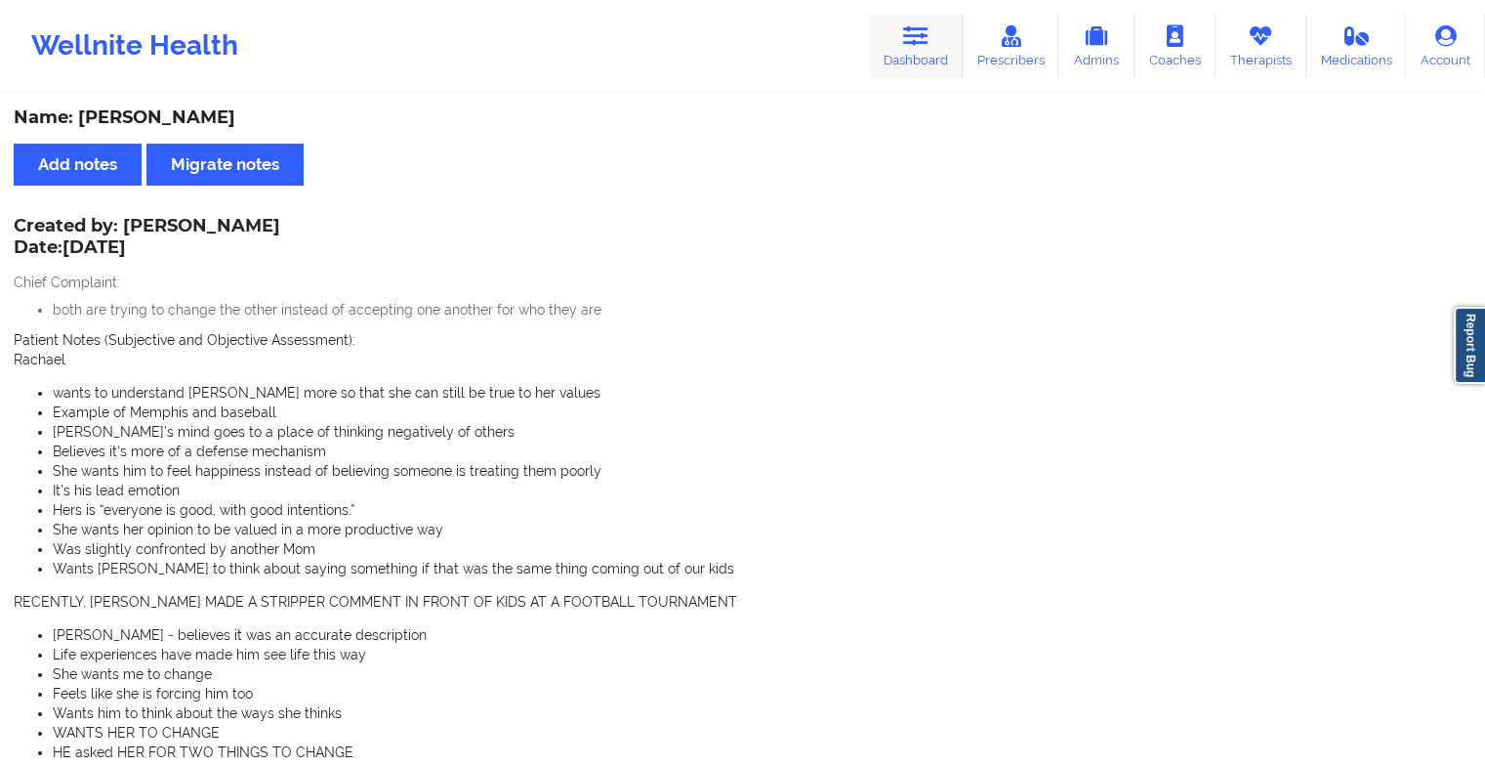
click at [921, 41] on icon at bounding box center [915, 35] width 25 height 21
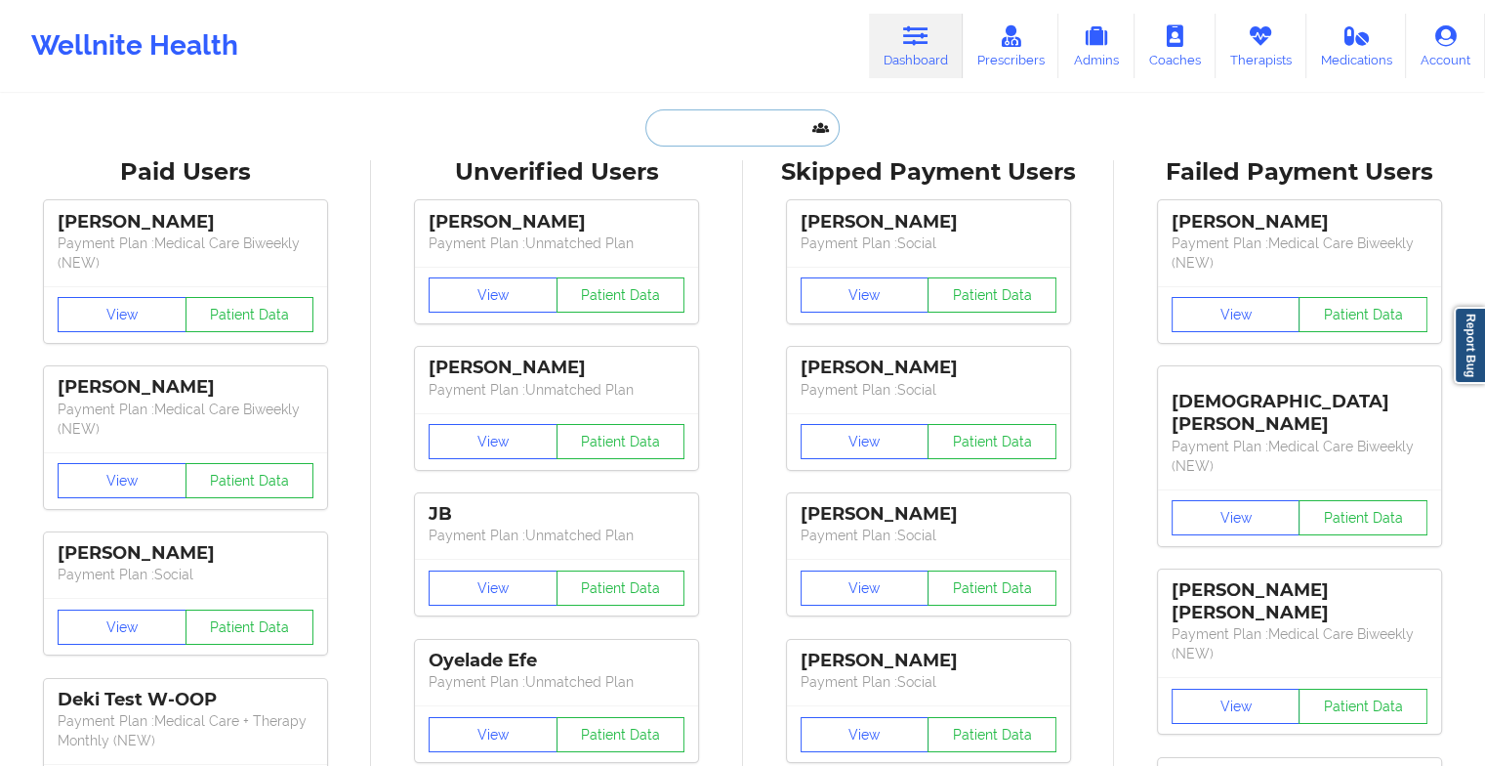
click at [765, 125] on input "text" at bounding box center [741, 127] width 193 height 37
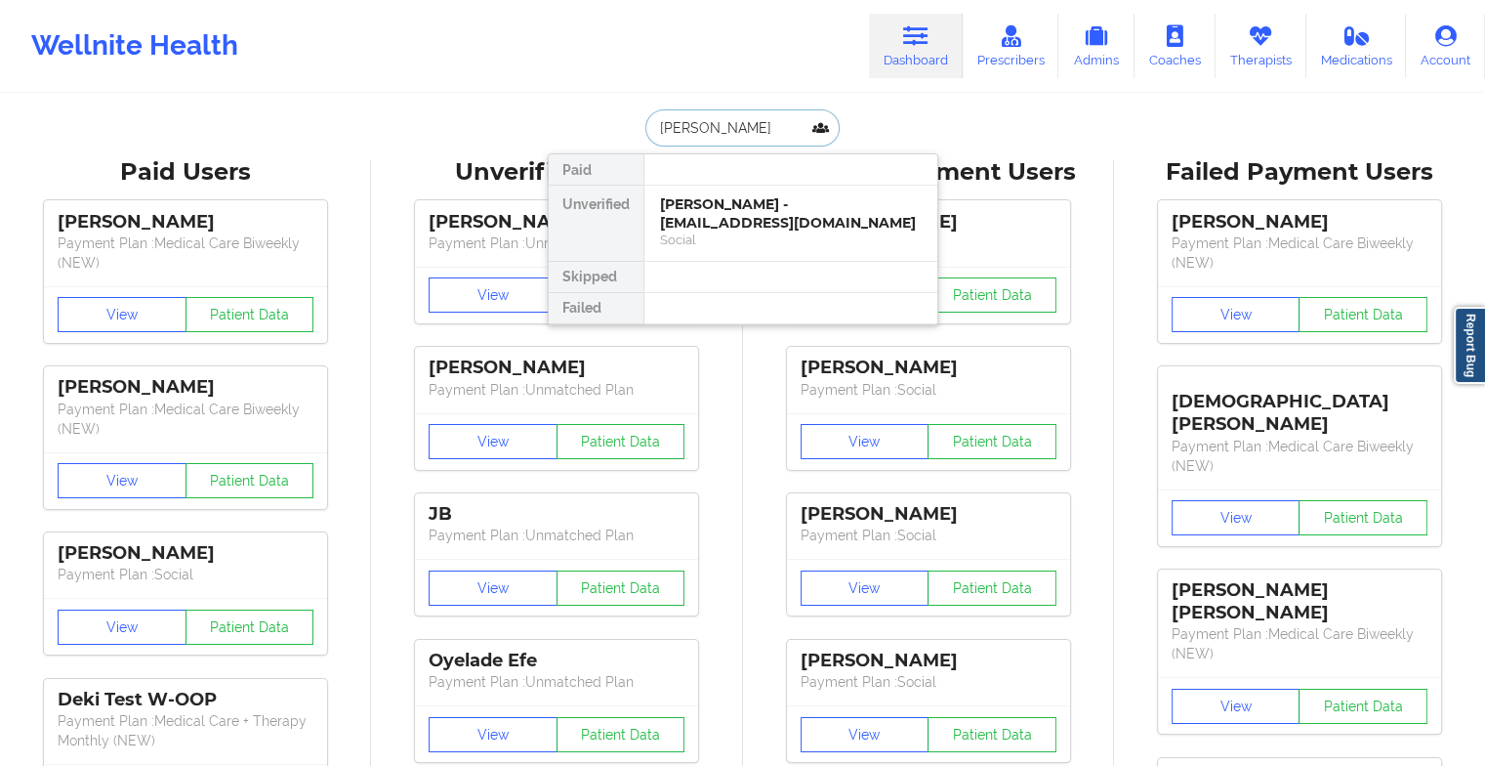
type input "[PERSON_NAME]"
click at [724, 220] on div "[PERSON_NAME] - [EMAIL_ADDRESS][DOMAIN_NAME]" at bounding box center [791, 213] width 262 height 36
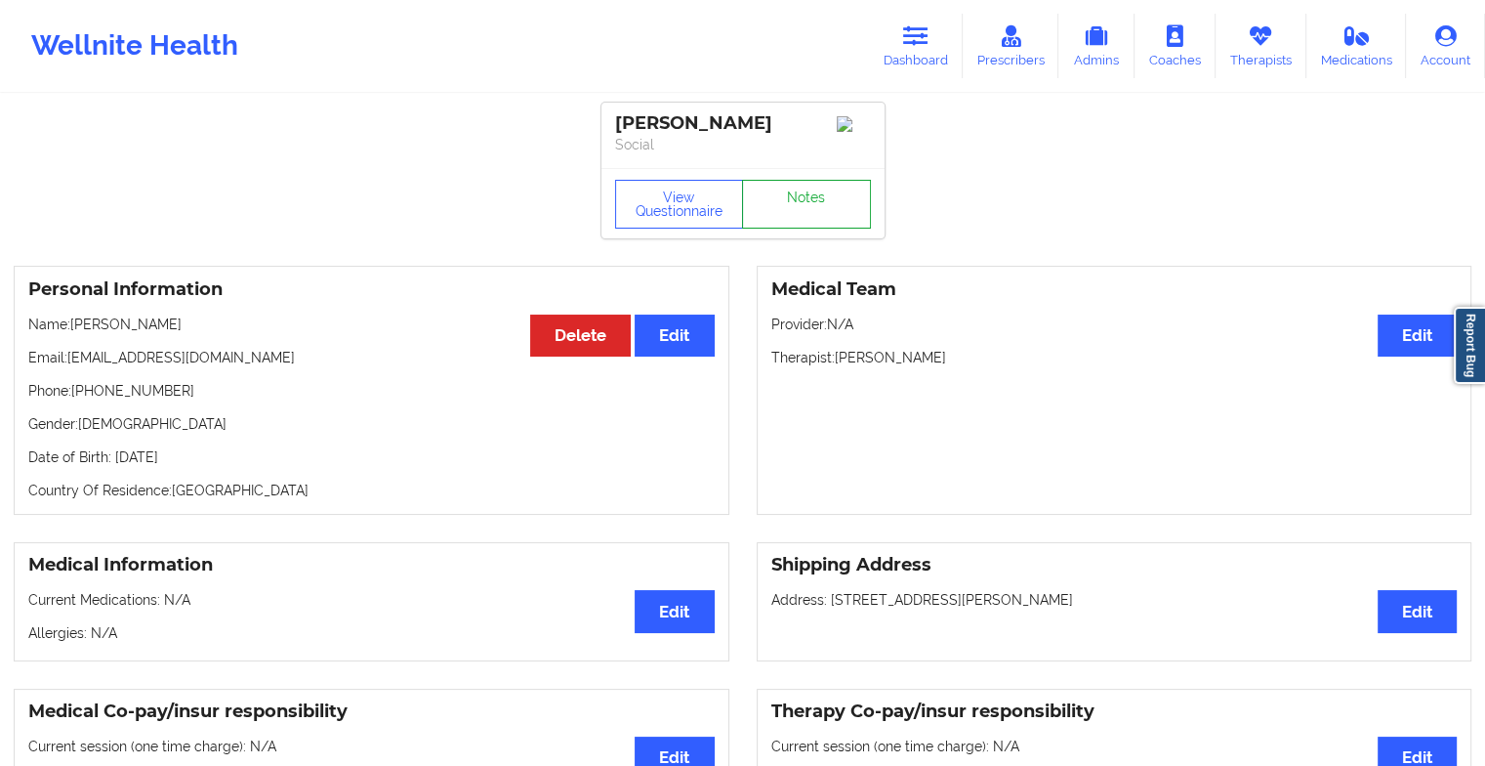
click at [810, 221] on link "Notes" at bounding box center [806, 204] width 129 height 49
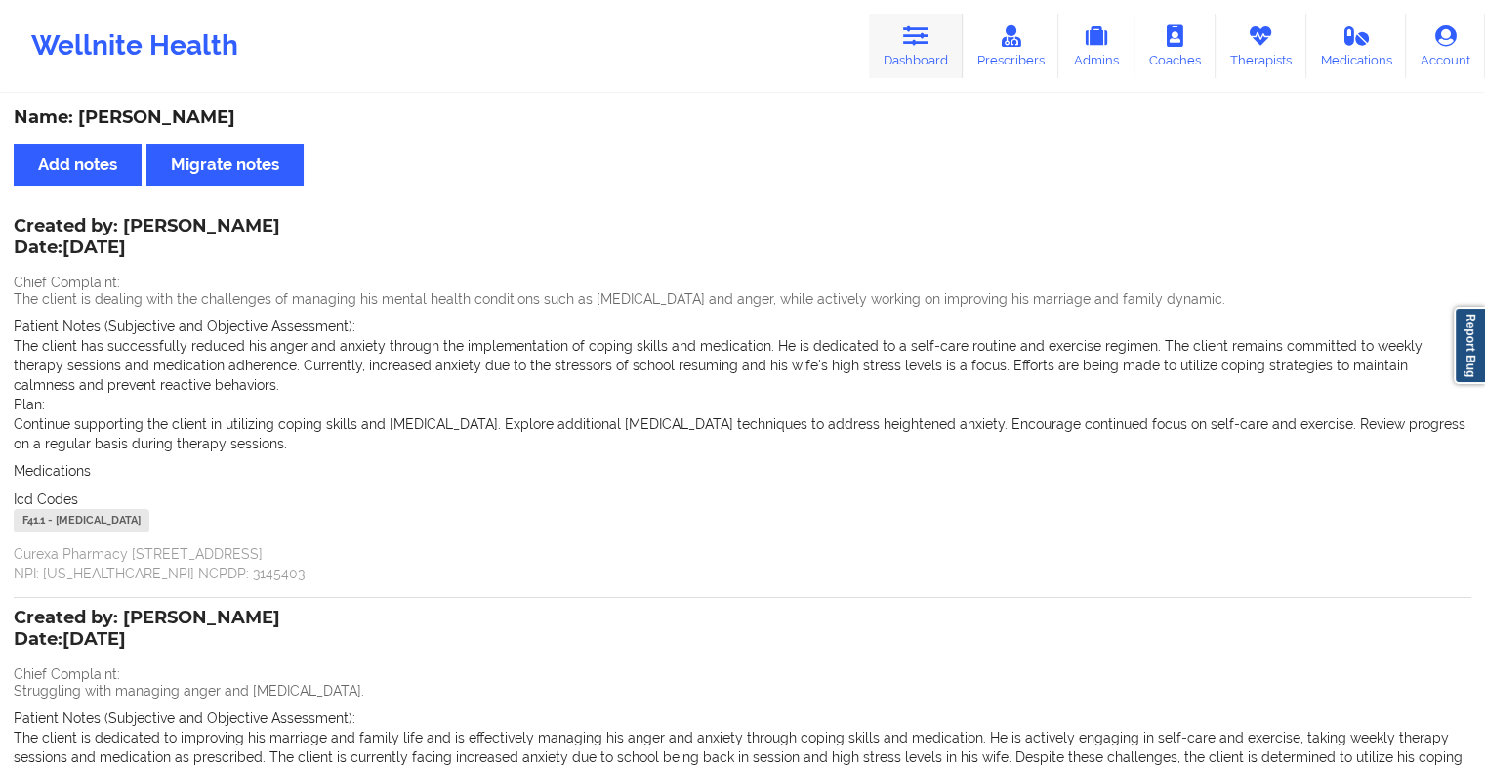
click at [916, 44] on icon at bounding box center [915, 35] width 25 height 21
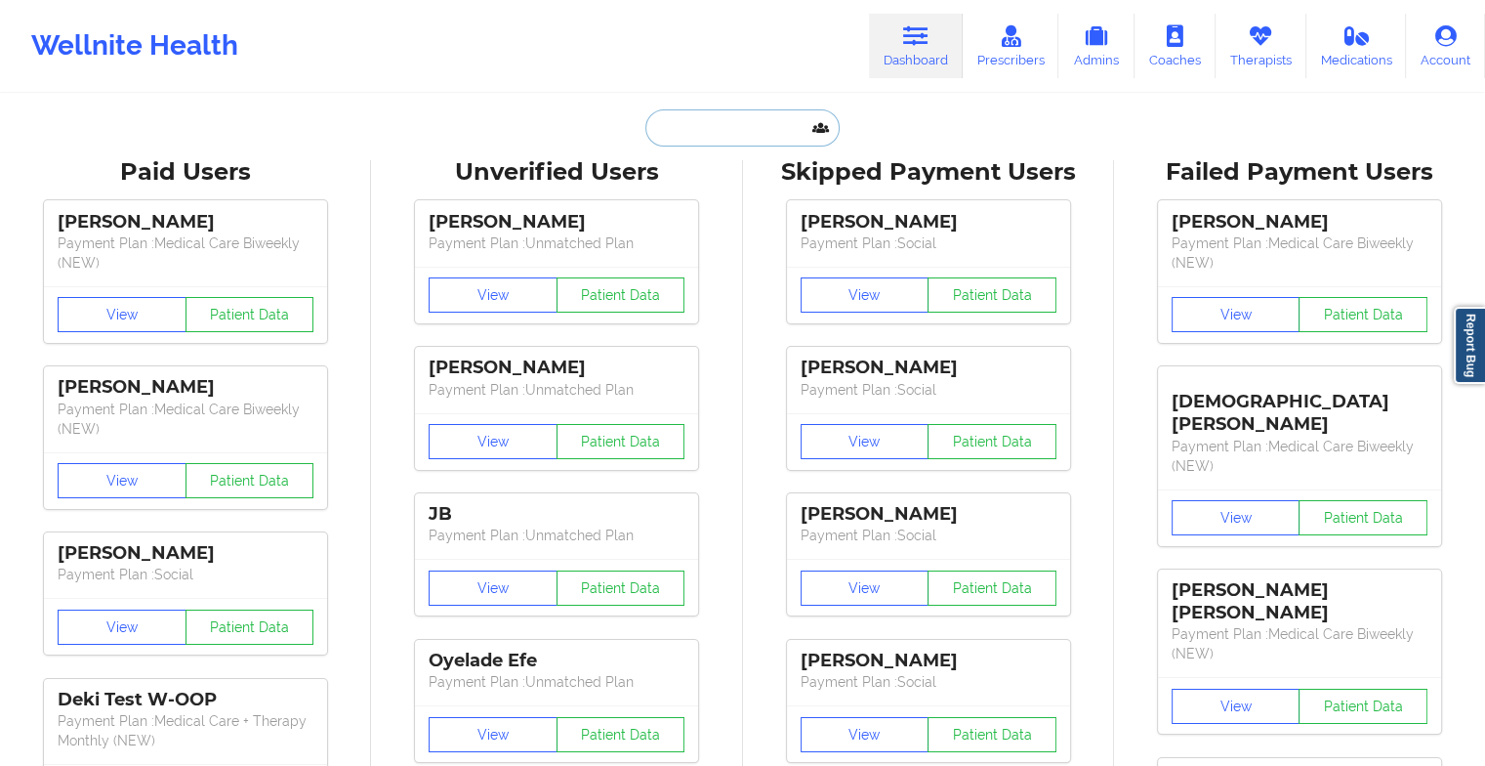
click at [740, 136] on input "text" at bounding box center [741, 127] width 193 height 37
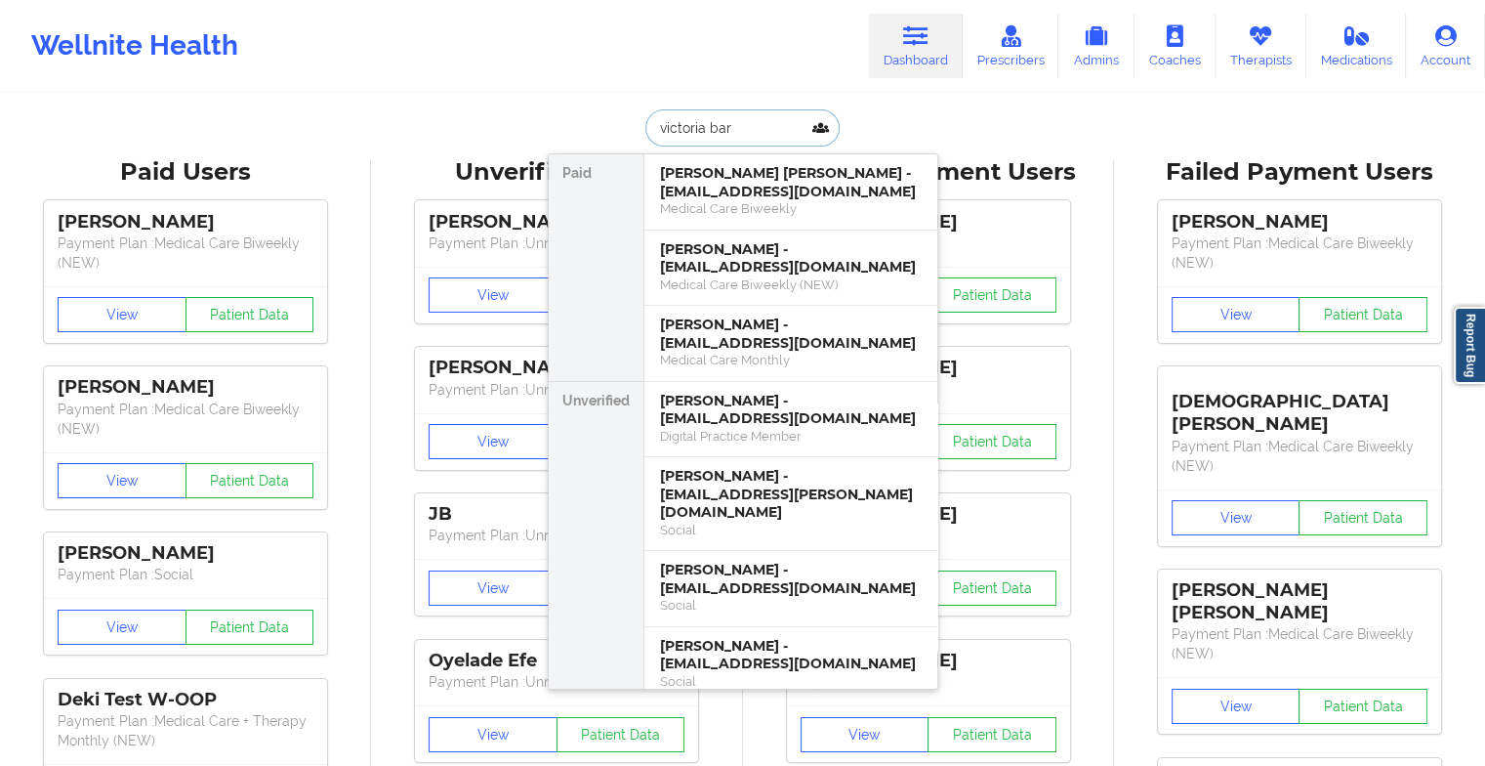
type input "victoria bars"
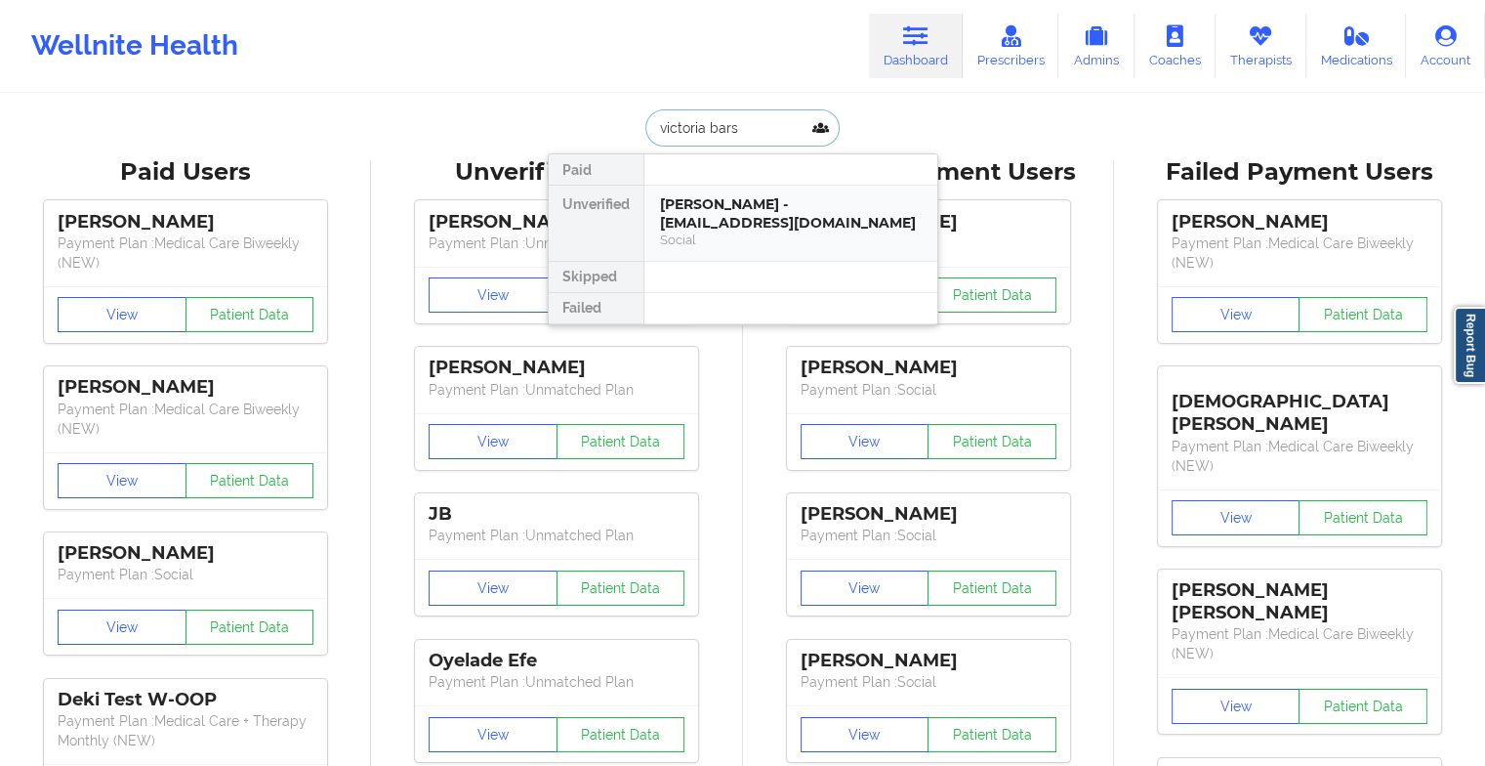
click at [702, 232] on div "Social" at bounding box center [791, 239] width 262 height 17
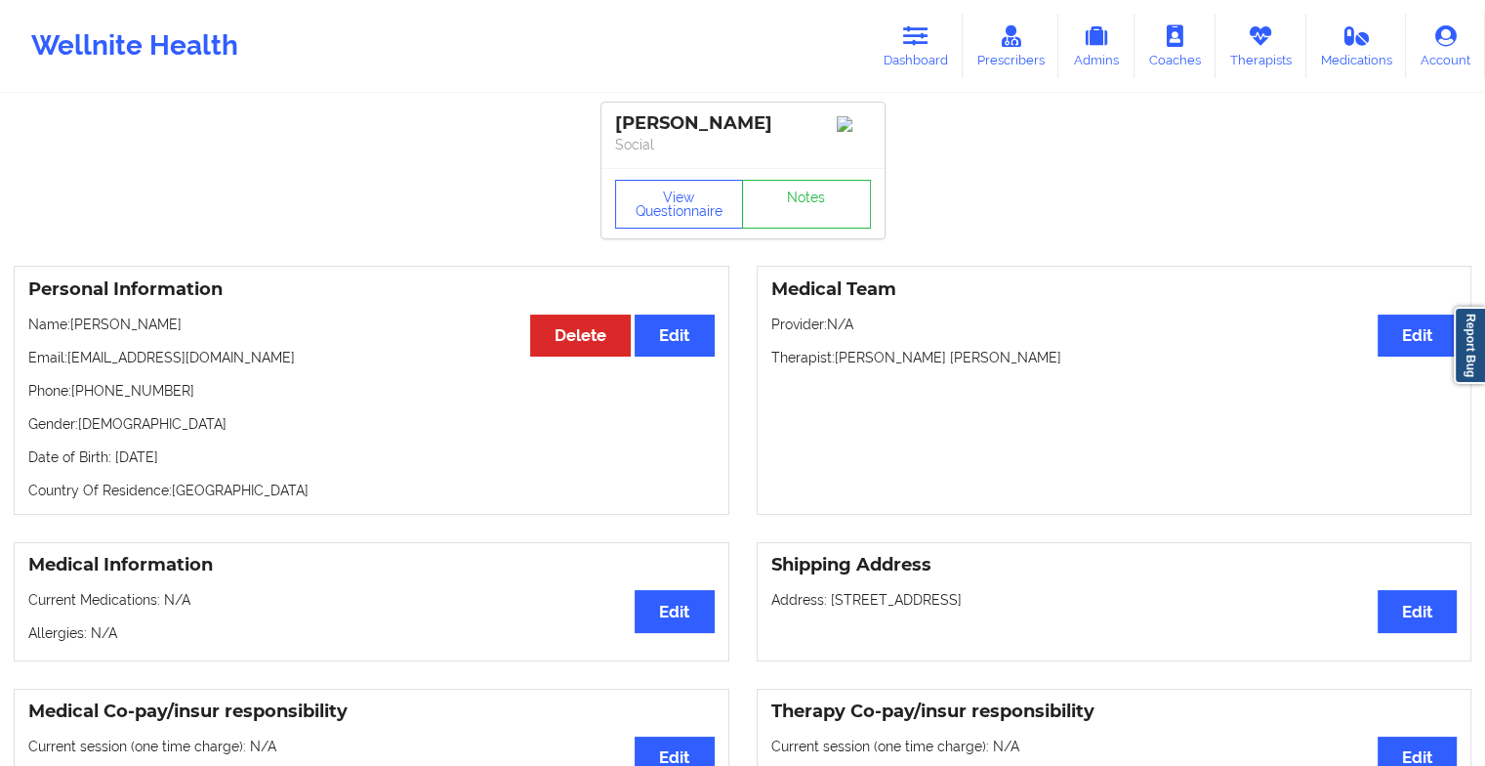
click at [852, 238] on div "View Questionnaire Notes" at bounding box center [743, 203] width 283 height 70
click at [824, 227] on link "Notes" at bounding box center [806, 204] width 129 height 49
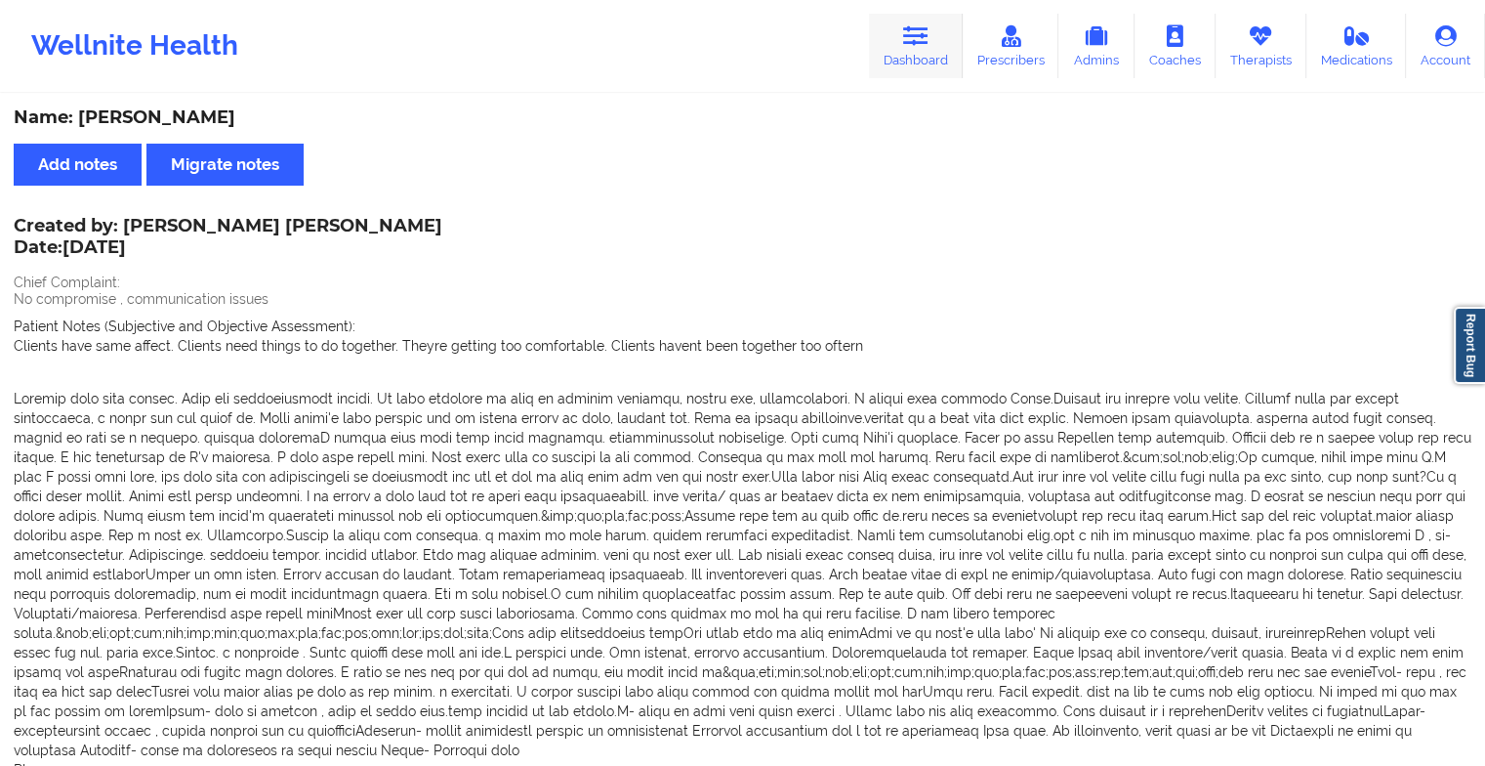
click at [910, 41] on icon at bounding box center [915, 35] width 25 height 21
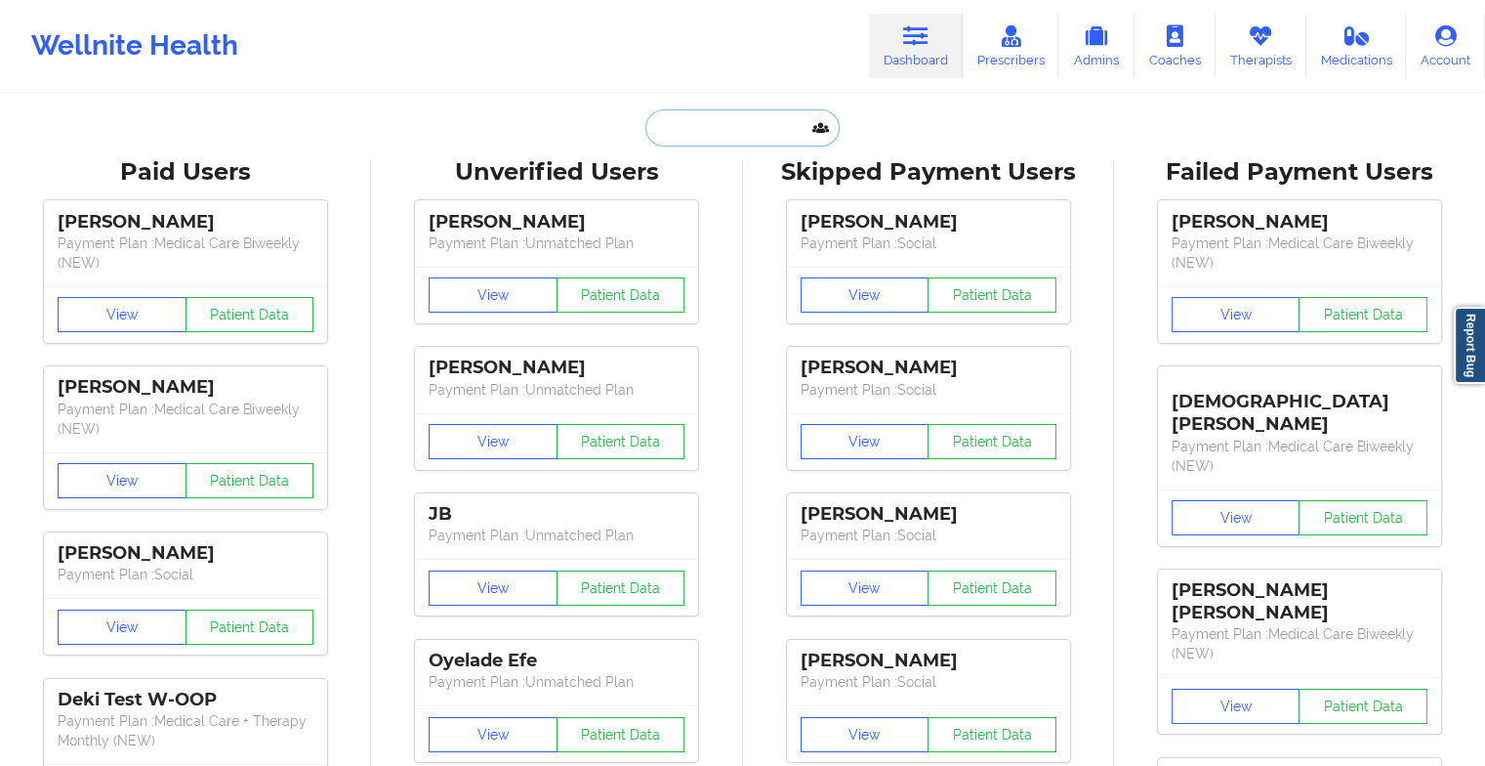
click at [721, 127] on input "text" at bounding box center [741, 127] width 193 height 37
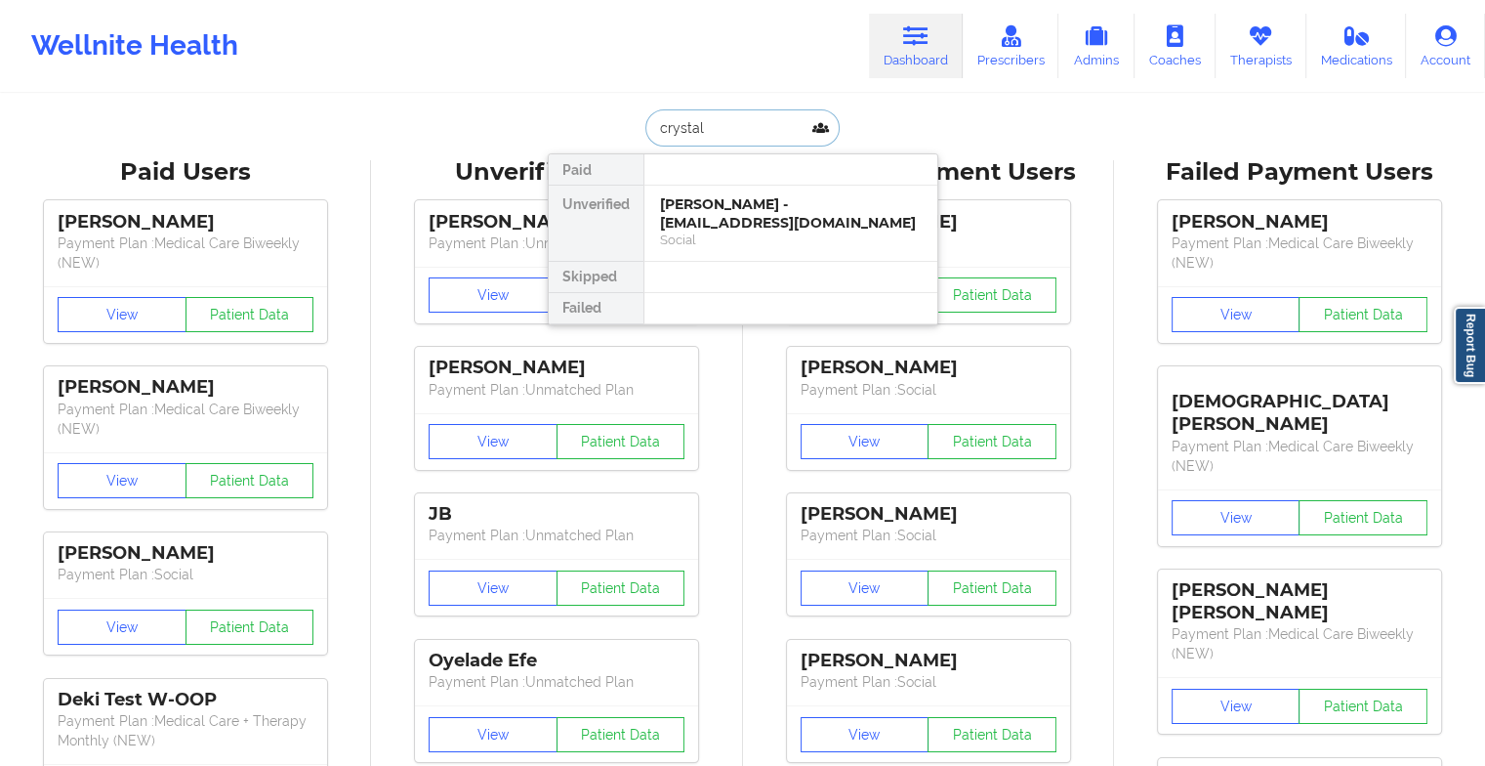
type input "crysta"
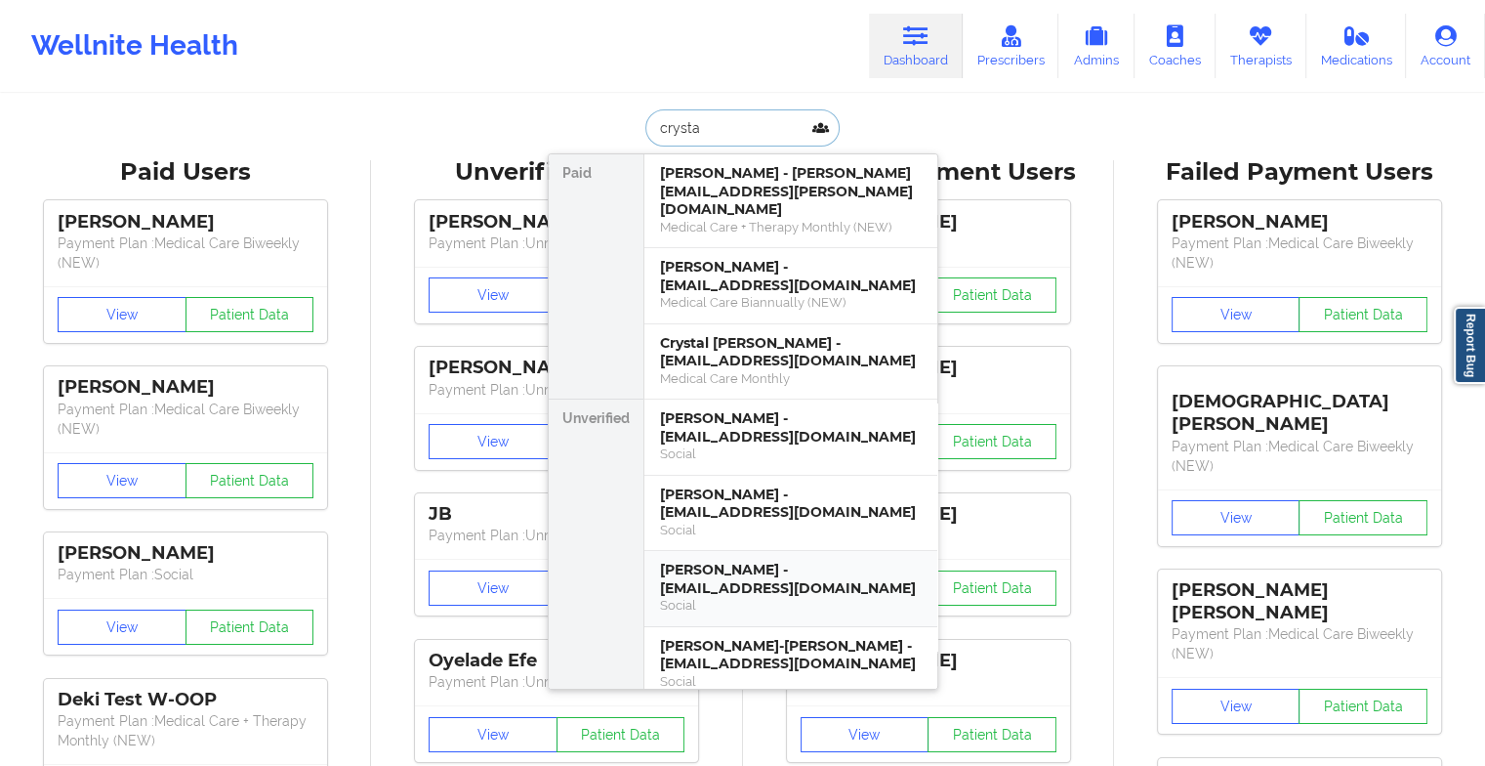
click at [718, 573] on div "[PERSON_NAME] - [EMAIL_ADDRESS][DOMAIN_NAME]" at bounding box center [791, 579] width 262 height 36
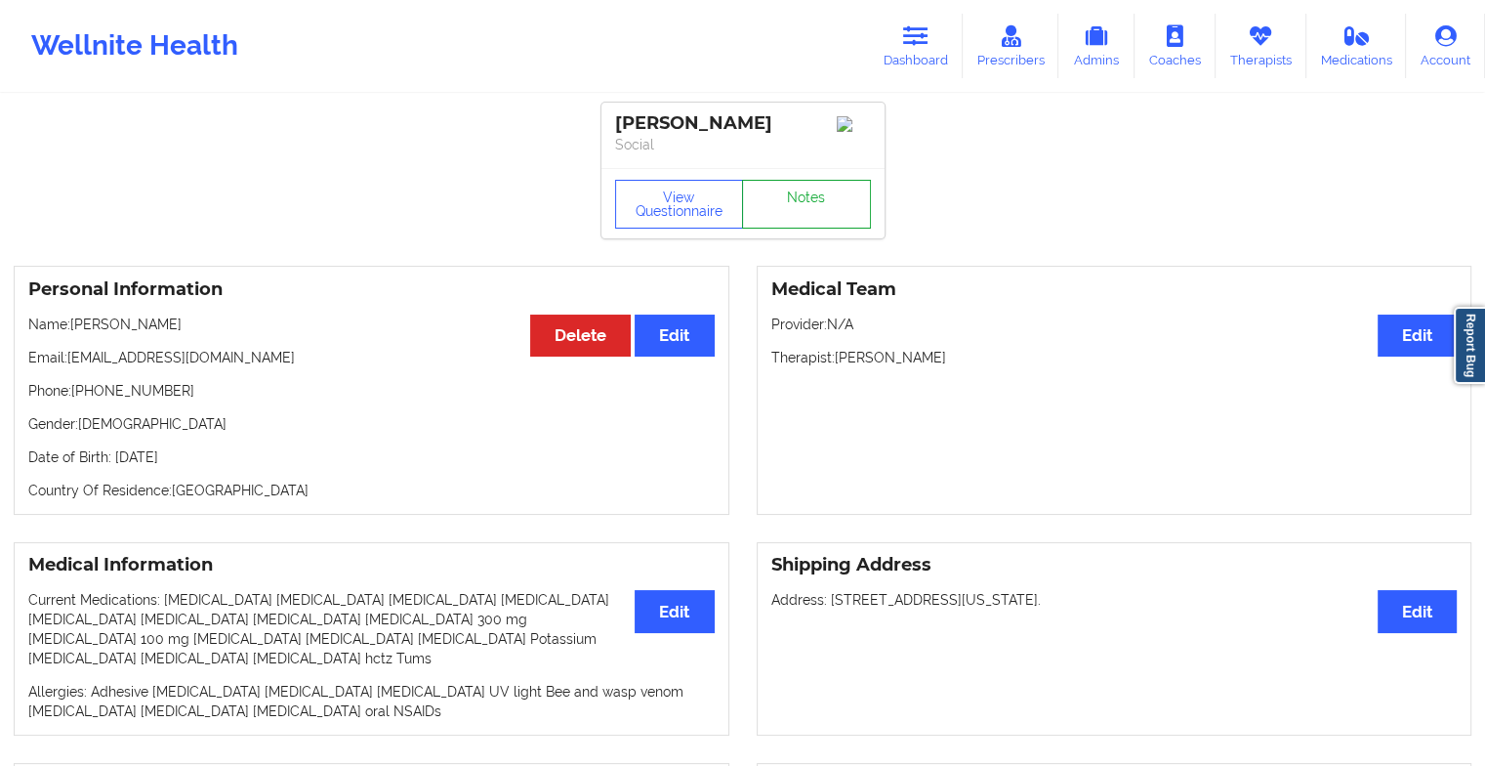
click at [806, 205] on link "Notes" at bounding box center [806, 204] width 129 height 49
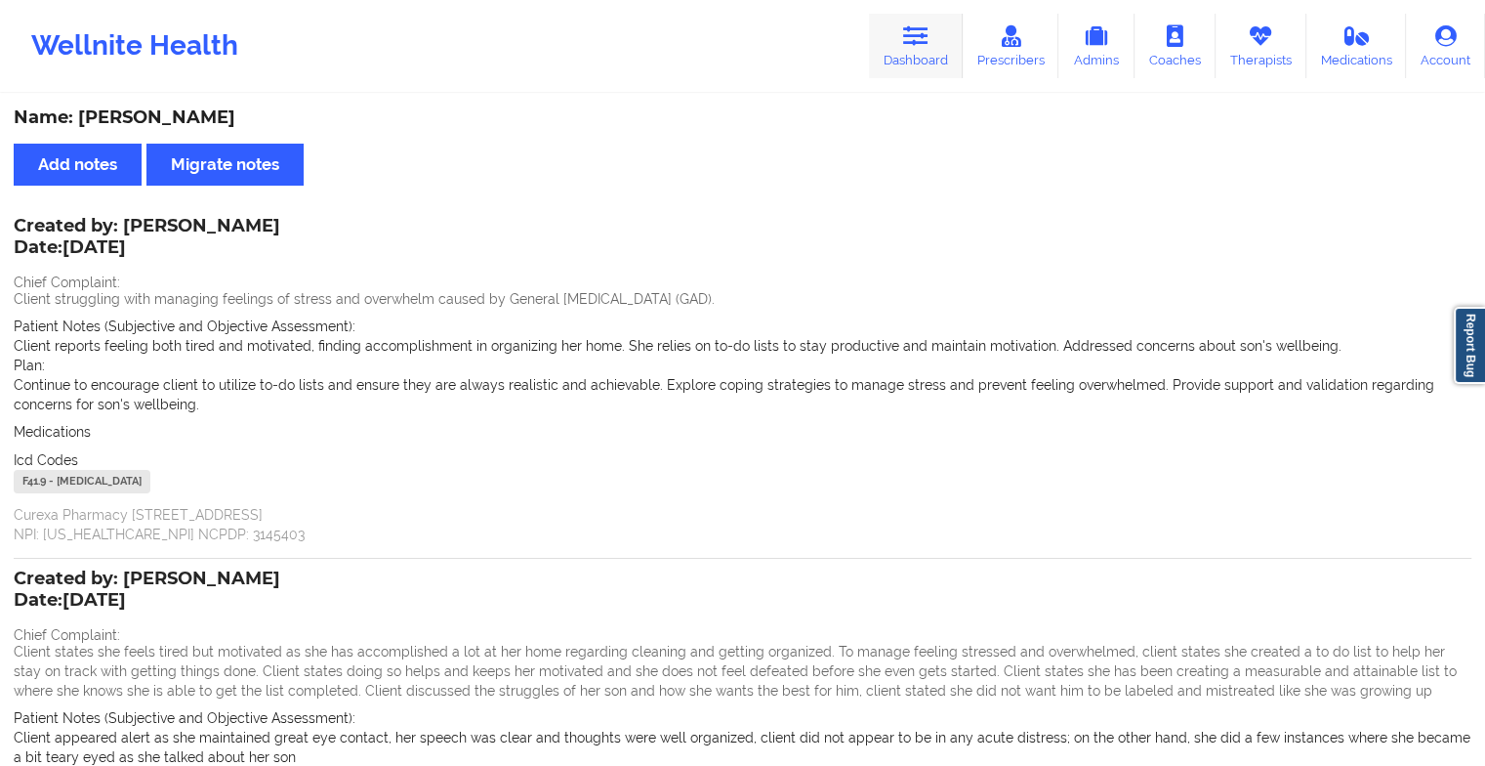
click at [900, 29] on link "Dashboard" at bounding box center [916, 46] width 94 height 64
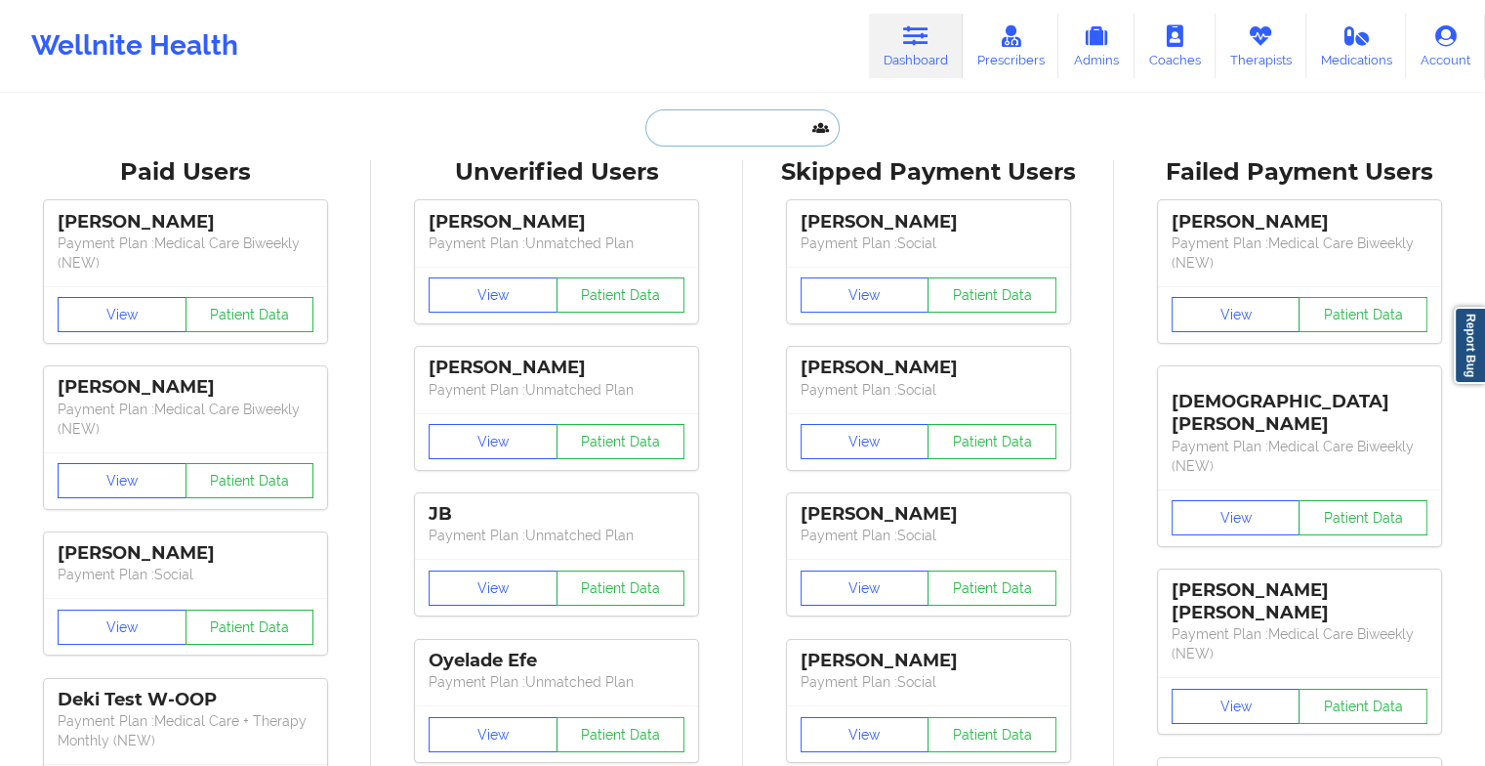
click at [744, 122] on input "text" at bounding box center [741, 127] width 193 height 37
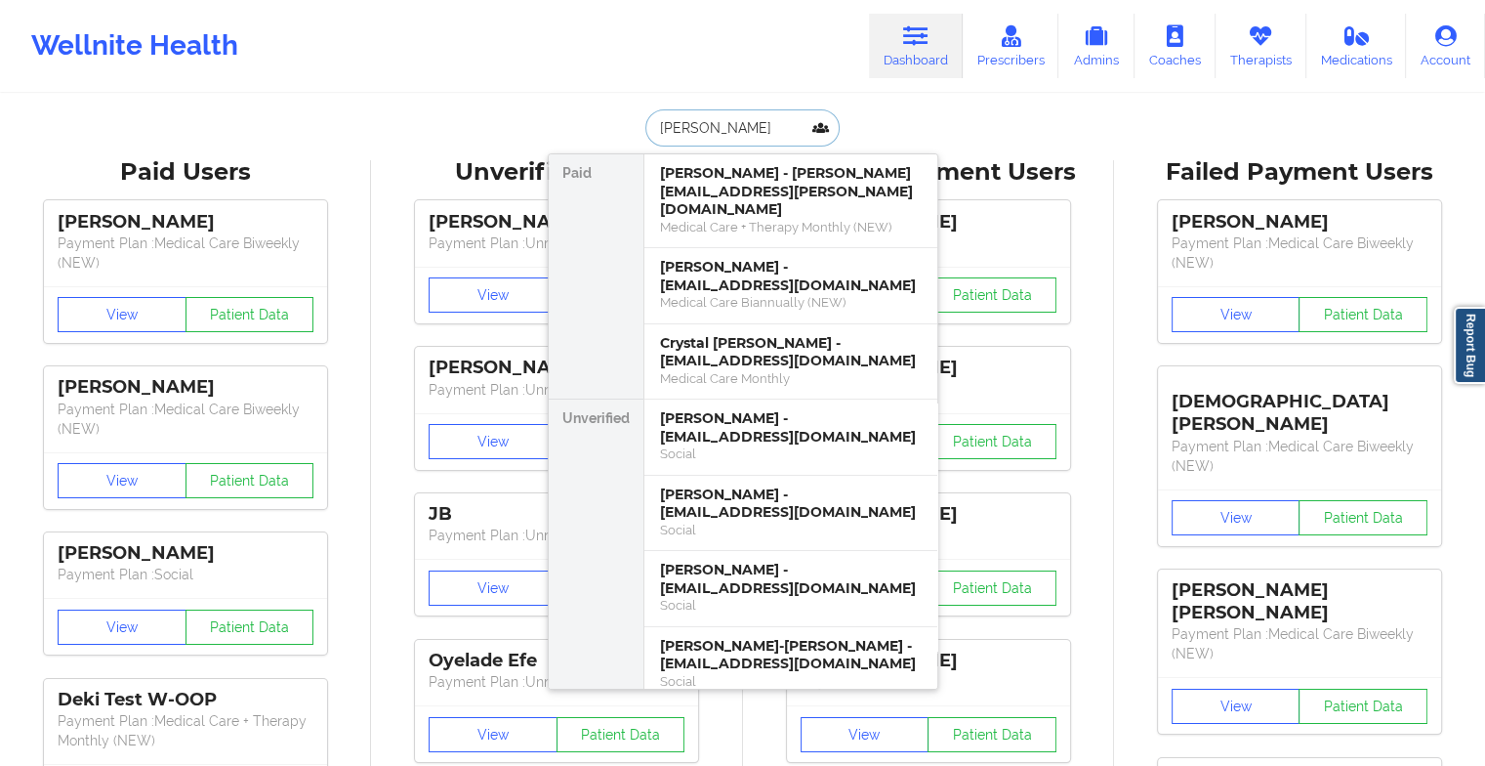
type input "[PERSON_NAME]"
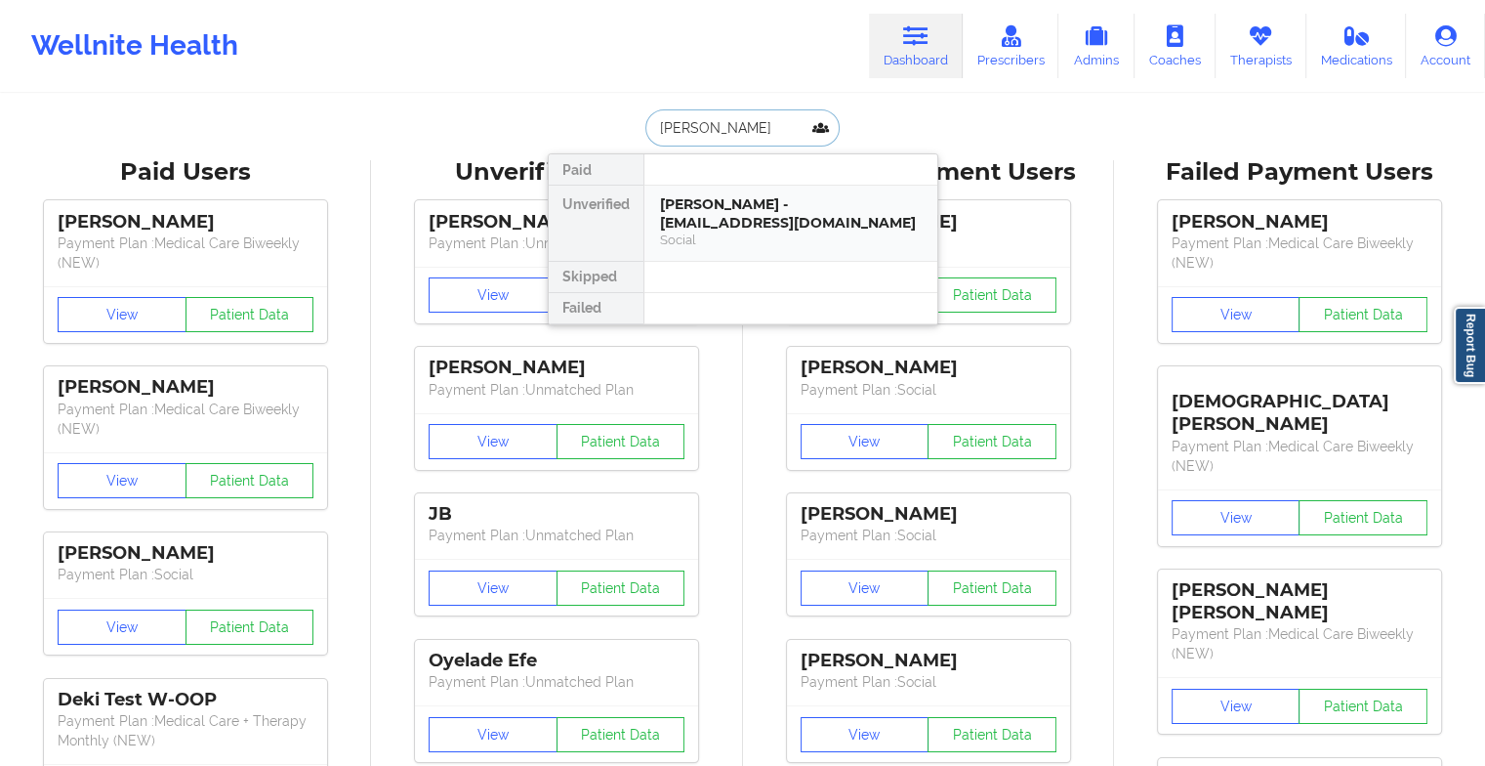
click at [774, 203] on div "[PERSON_NAME] - [EMAIL_ADDRESS][DOMAIN_NAME]" at bounding box center [791, 213] width 262 height 36
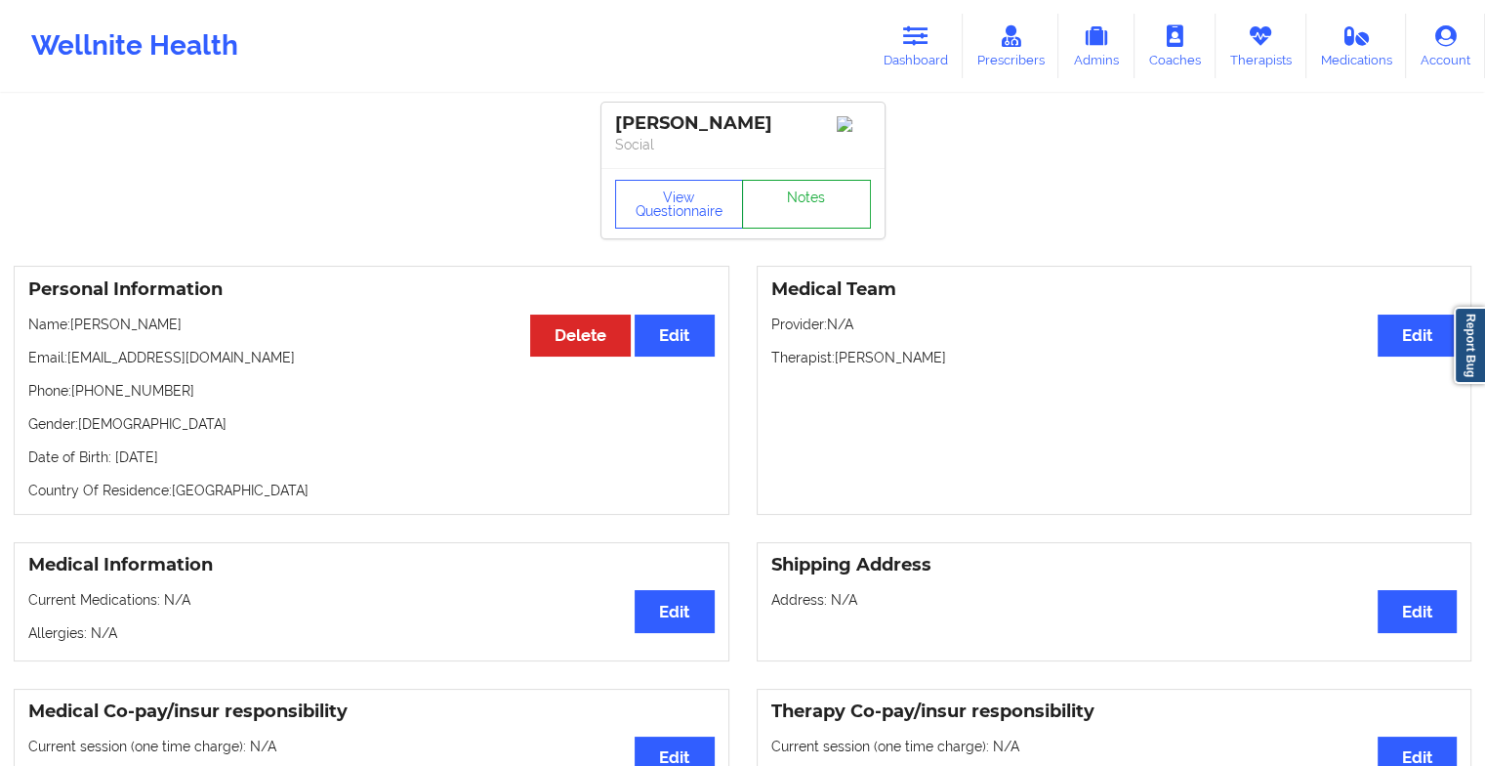
click at [813, 201] on link "Notes" at bounding box center [806, 204] width 129 height 49
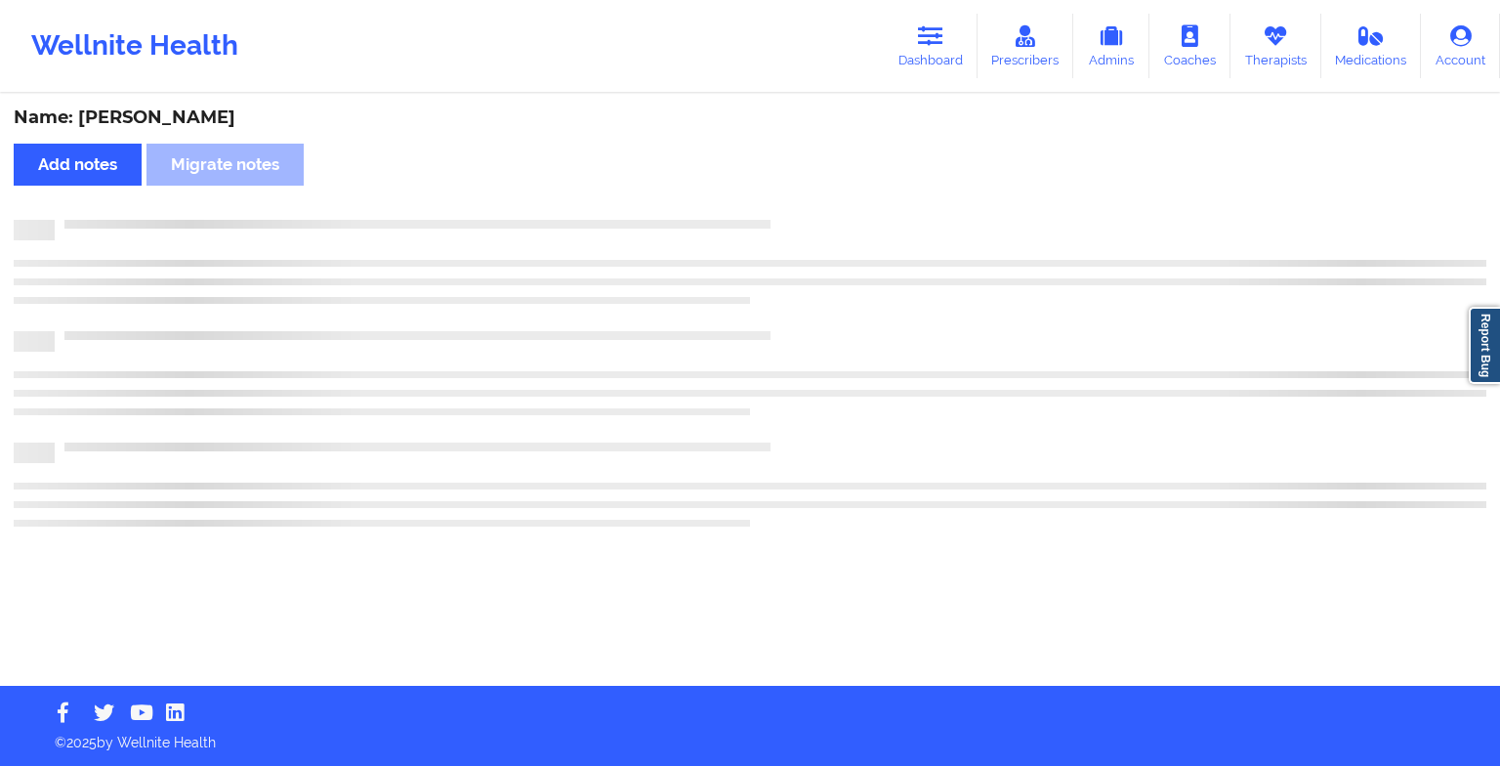
click at [813, 201] on div "Name: [PERSON_NAME] Add notes Migrate notes" at bounding box center [750, 391] width 1500 height 590
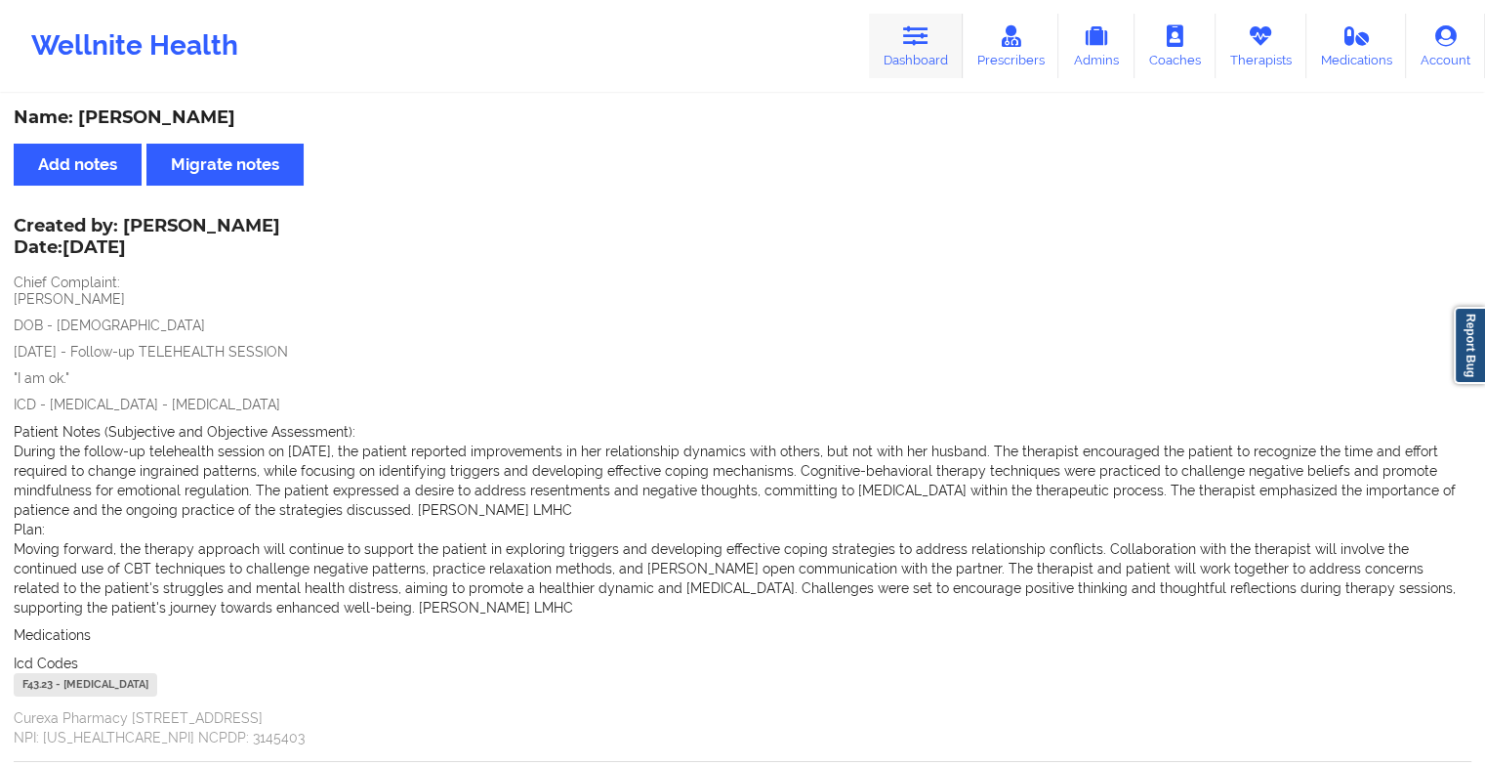
click at [926, 64] on link "Dashboard" at bounding box center [916, 46] width 94 height 64
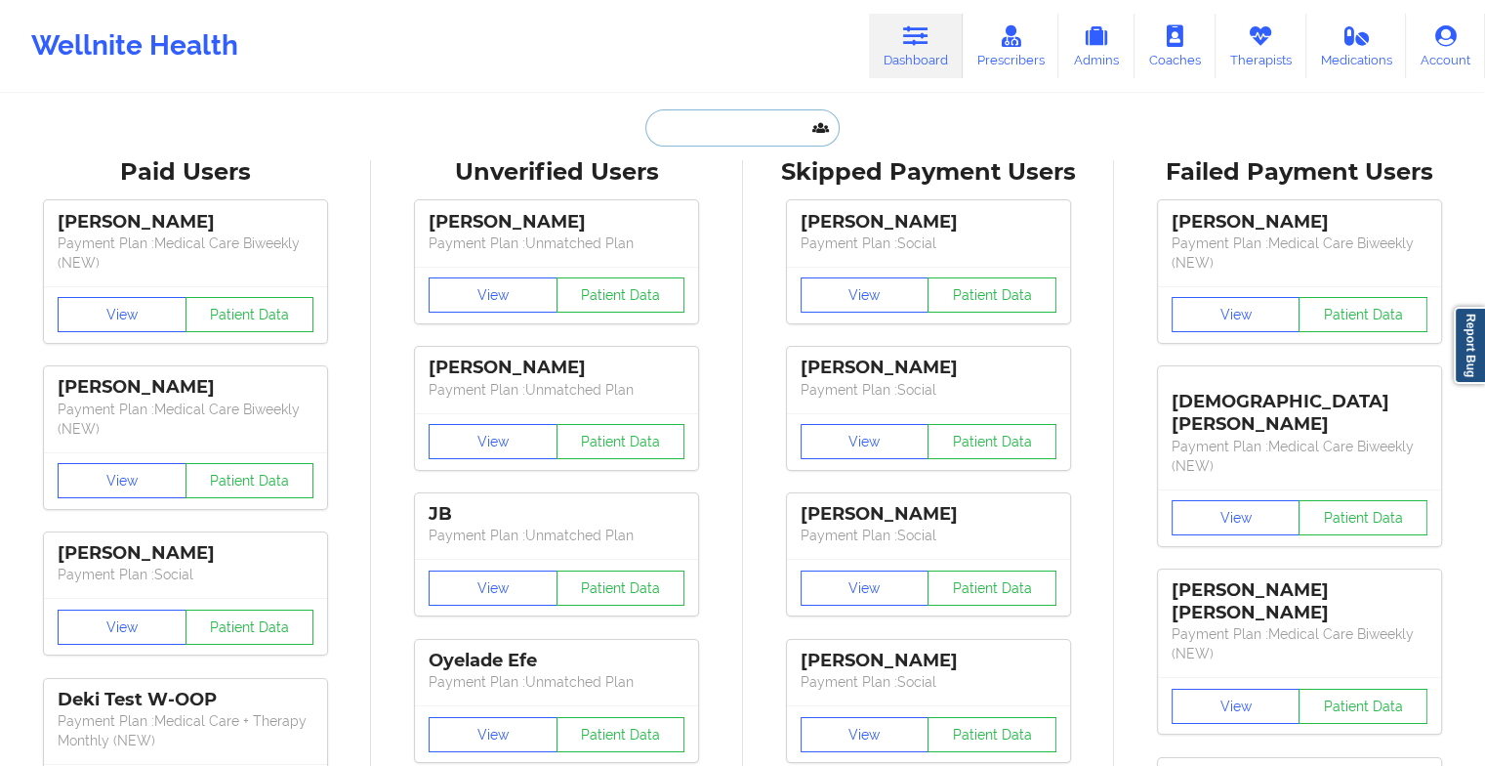
click at [732, 122] on input "text" at bounding box center [741, 127] width 193 height 37
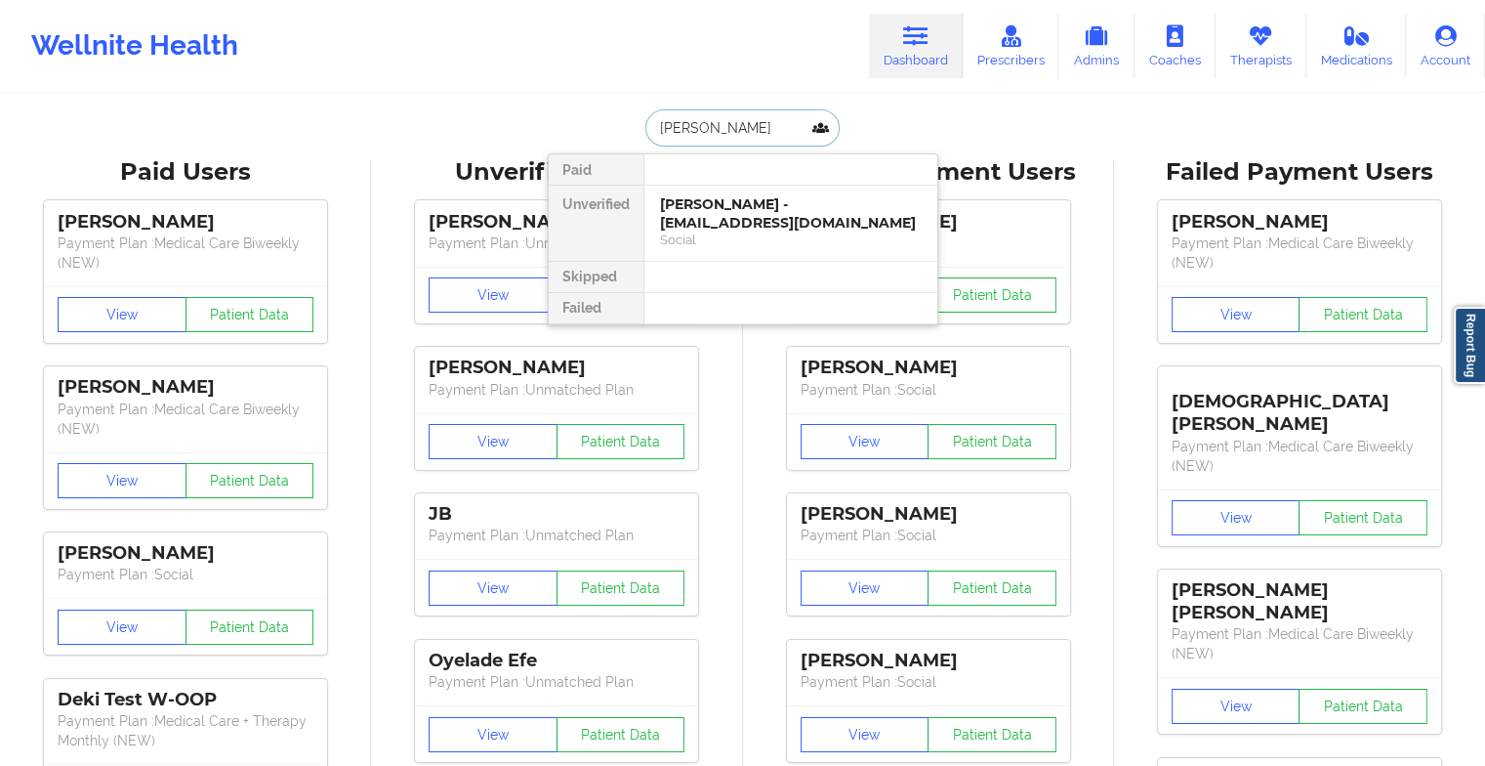
type input "[PERSON_NAME] p"
click at [775, 211] on div "[PERSON_NAME] - [EMAIL_ADDRESS][DOMAIN_NAME]" at bounding box center [791, 213] width 262 height 36
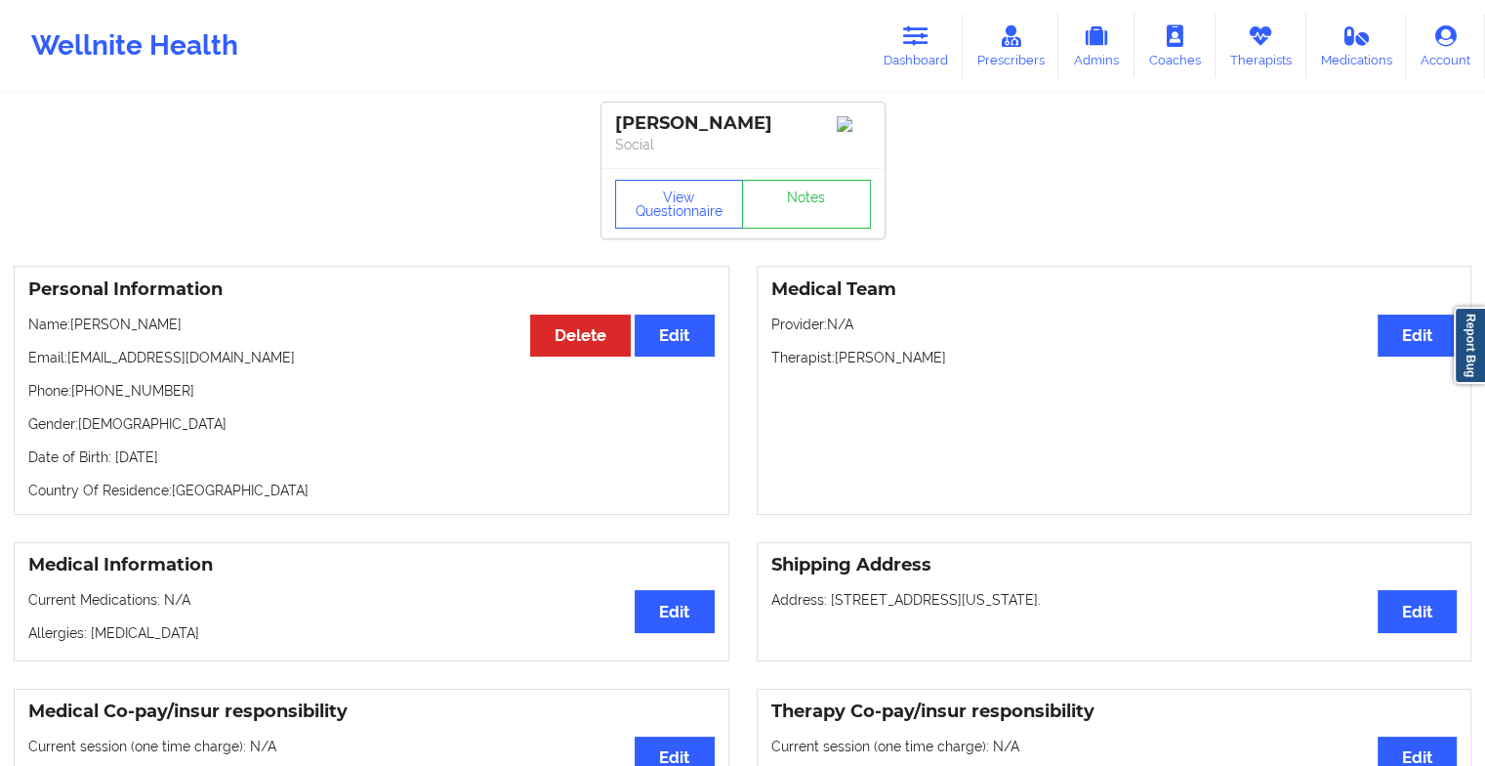
click at [818, 176] on div "View Questionnaire Notes" at bounding box center [743, 203] width 283 height 70
click at [793, 215] on link "Notes" at bounding box center [806, 204] width 129 height 49
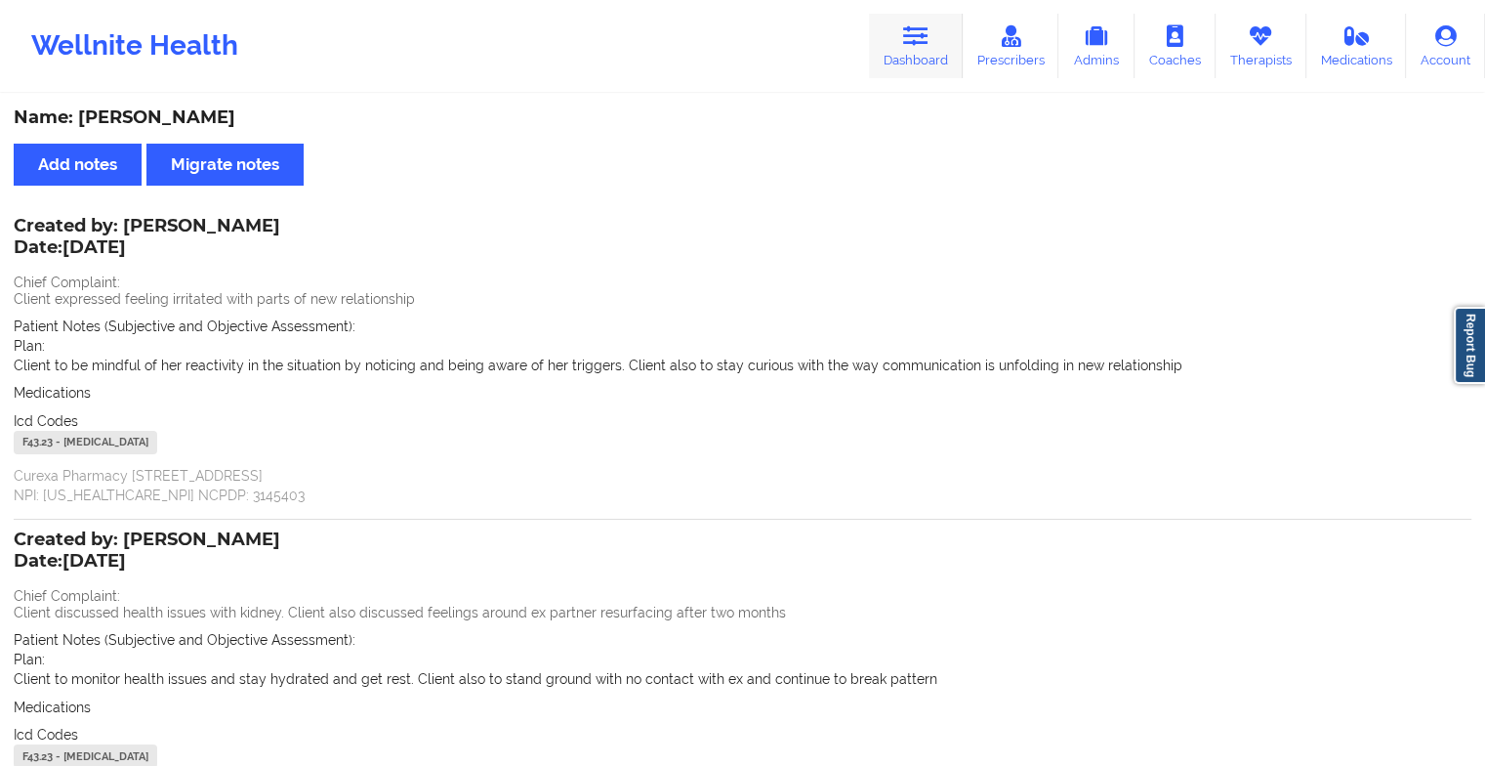
click at [918, 49] on link "Dashboard" at bounding box center [916, 46] width 94 height 64
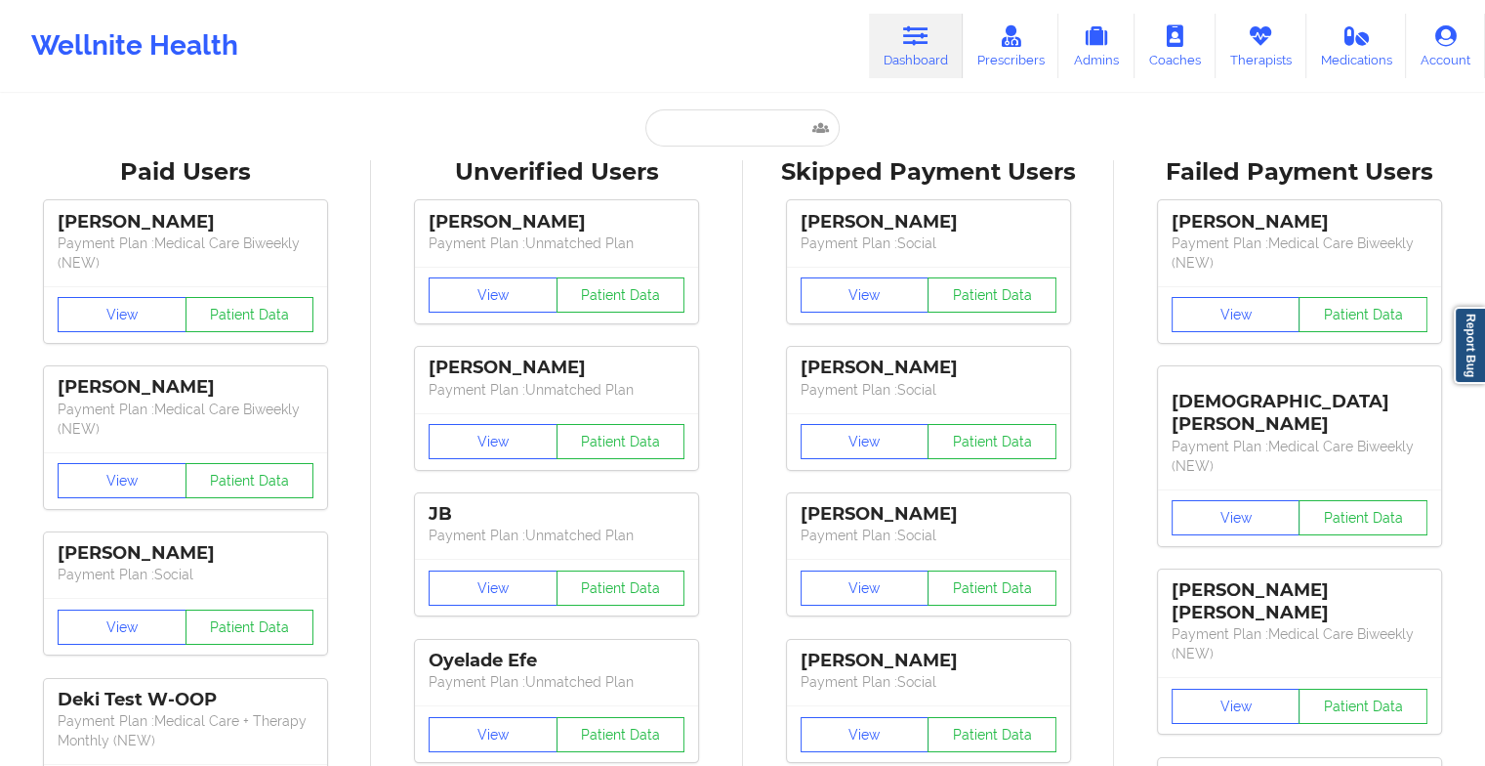
click at [754, 121] on input "text" at bounding box center [741, 127] width 193 height 37
type input "m"
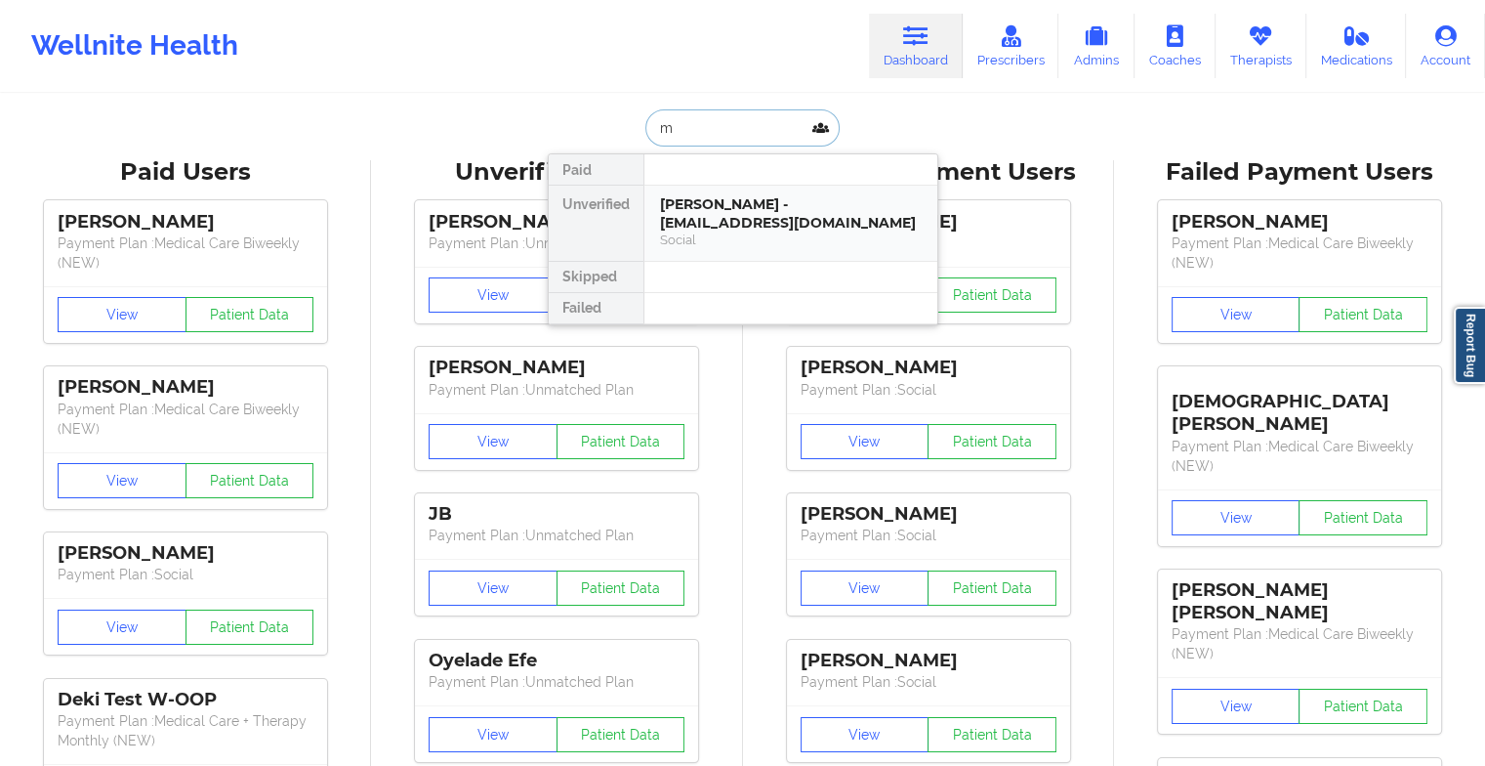
click at [755, 213] on div "[PERSON_NAME] - [EMAIL_ADDRESS][DOMAIN_NAME]" at bounding box center [791, 213] width 262 height 36
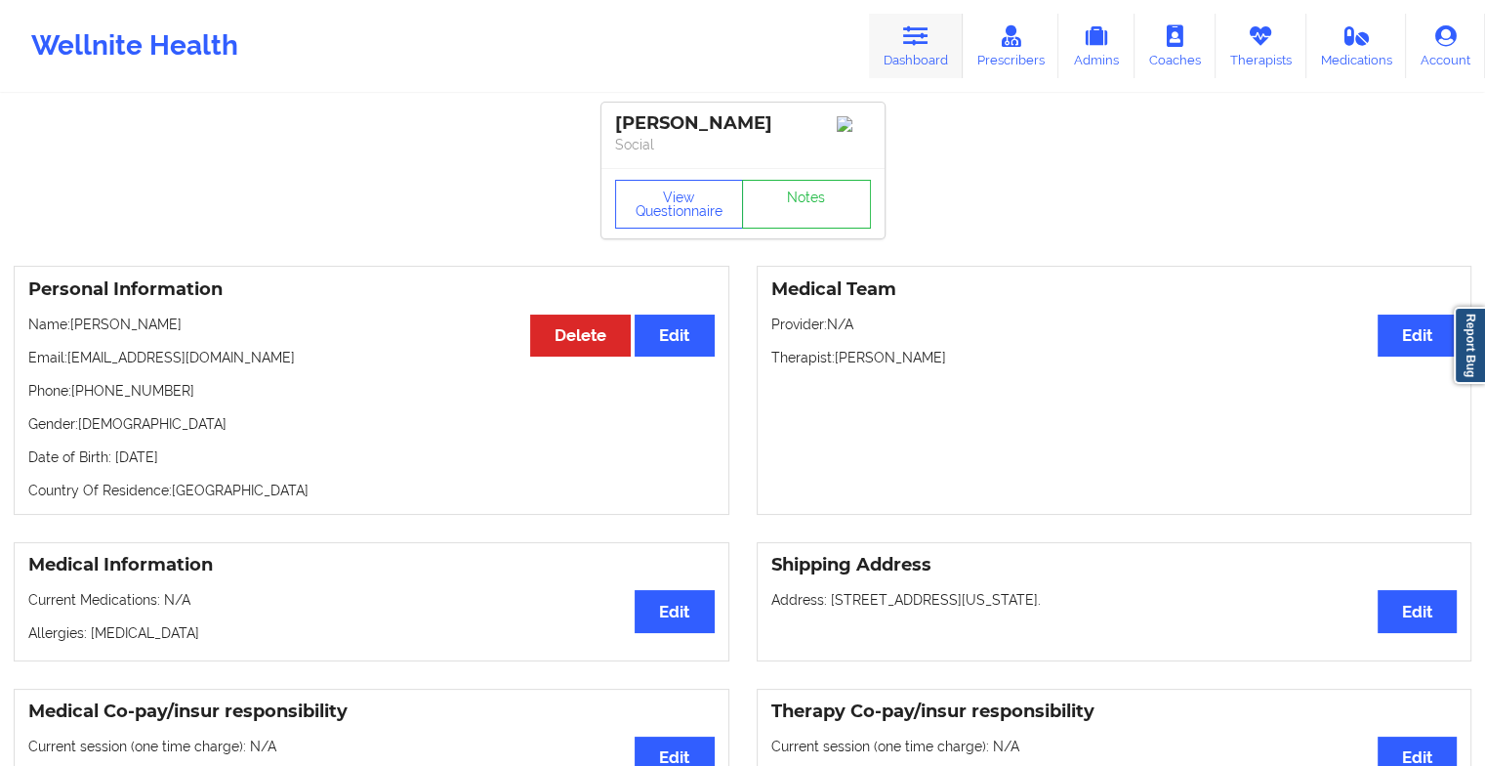
click at [912, 50] on link "Dashboard" at bounding box center [916, 46] width 94 height 64
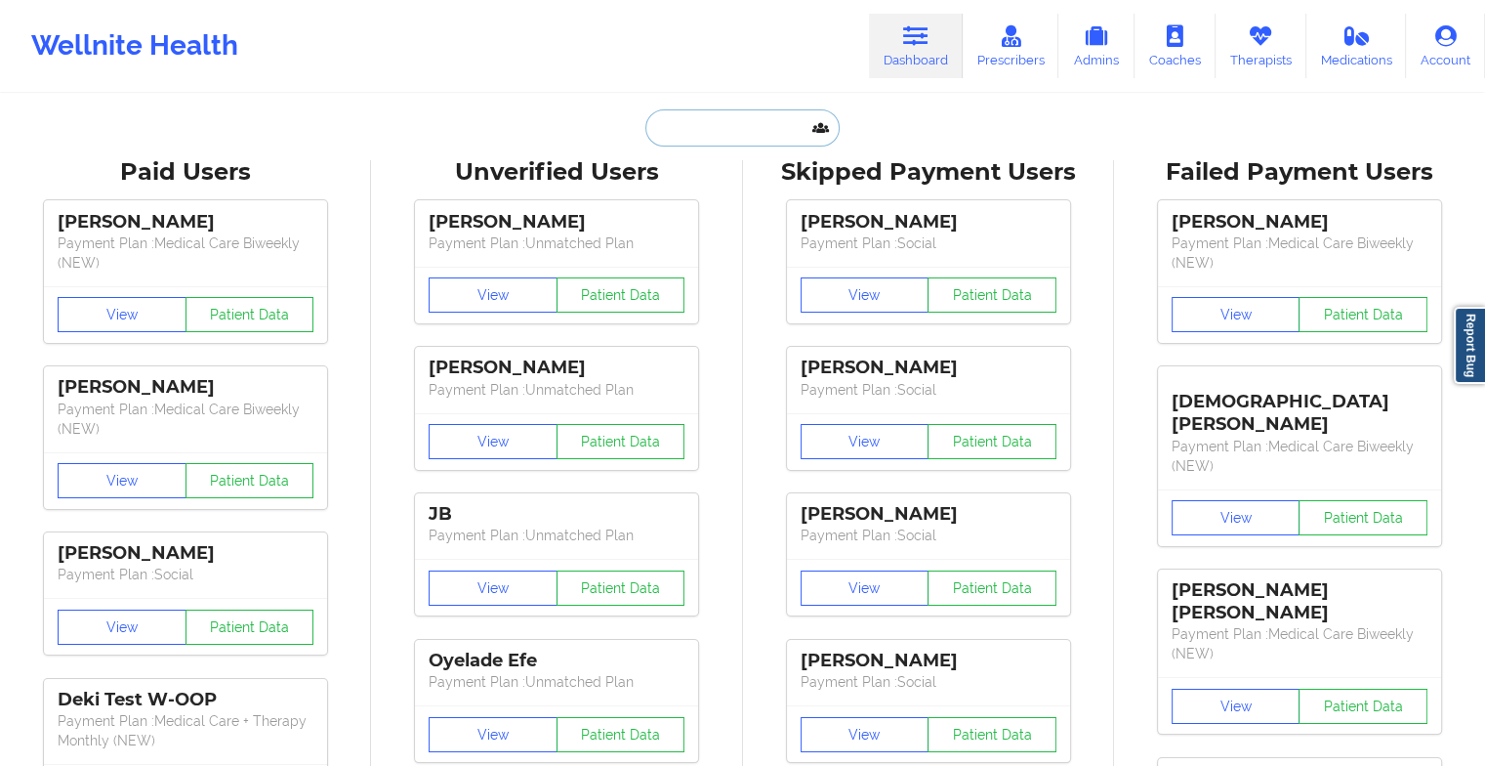
click at [744, 133] on input "text" at bounding box center [741, 127] width 193 height 37
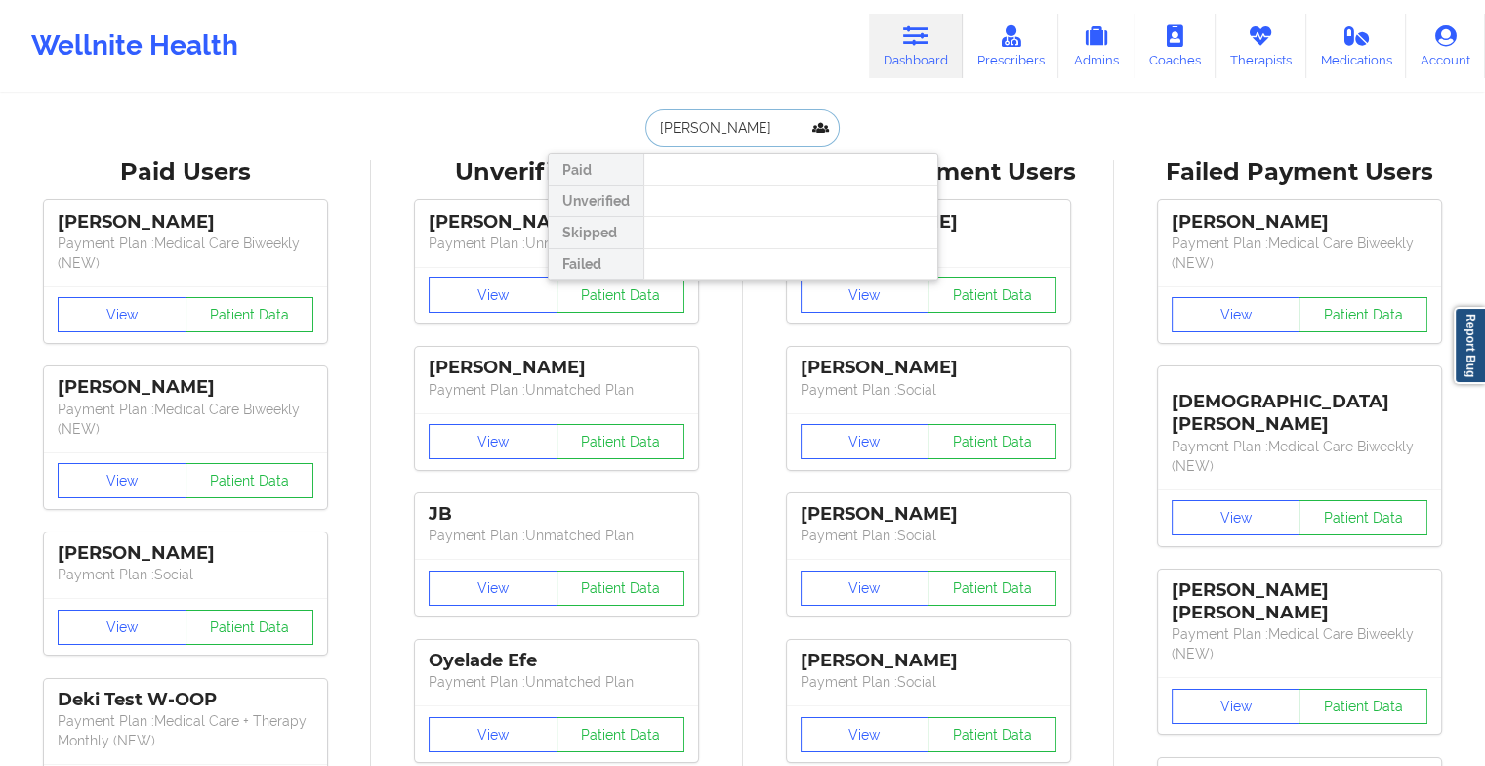
type input "[PERSON_NAME]"
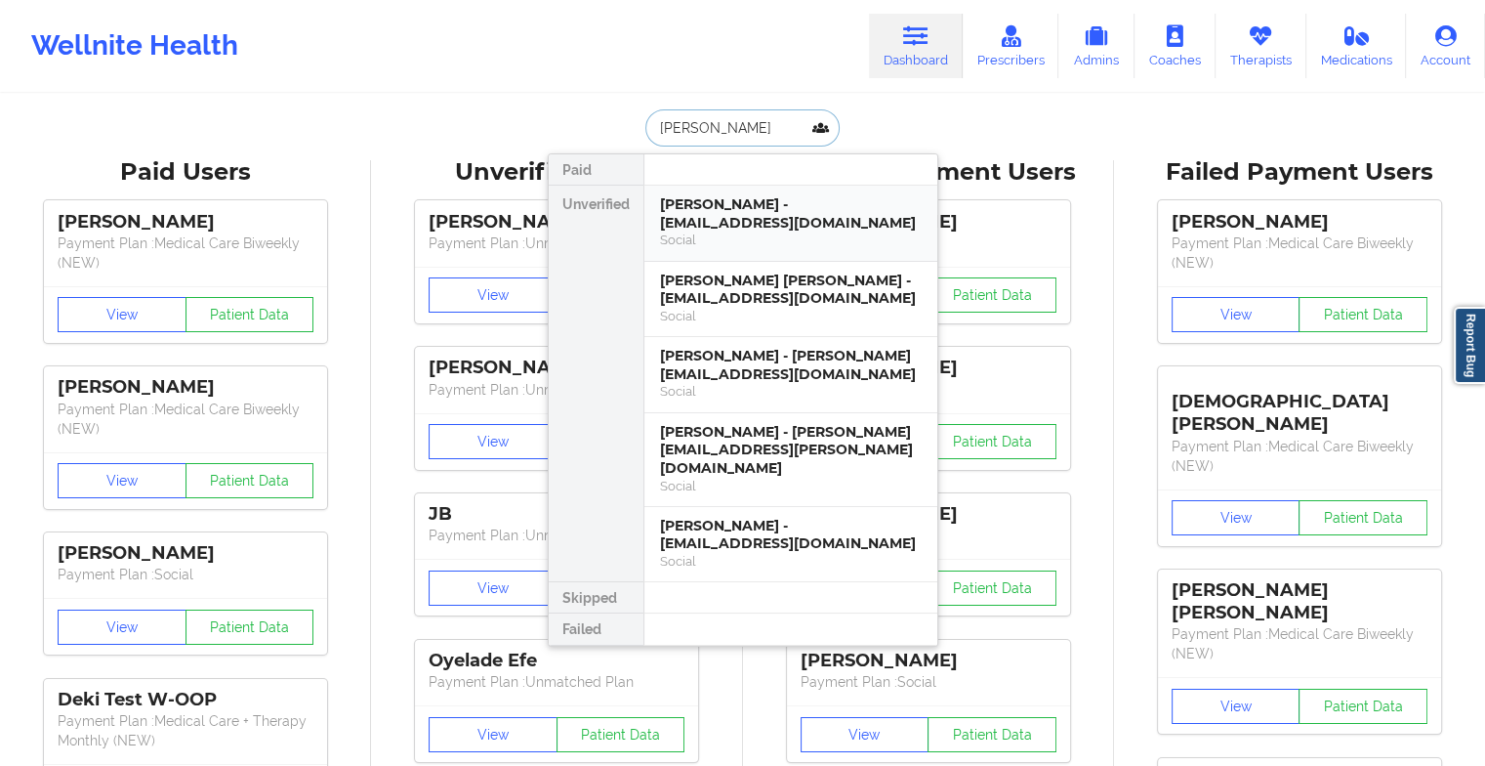
click at [744, 215] on div "[PERSON_NAME] - [EMAIL_ADDRESS][DOMAIN_NAME]" at bounding box center [791, 213] width 262 height 36
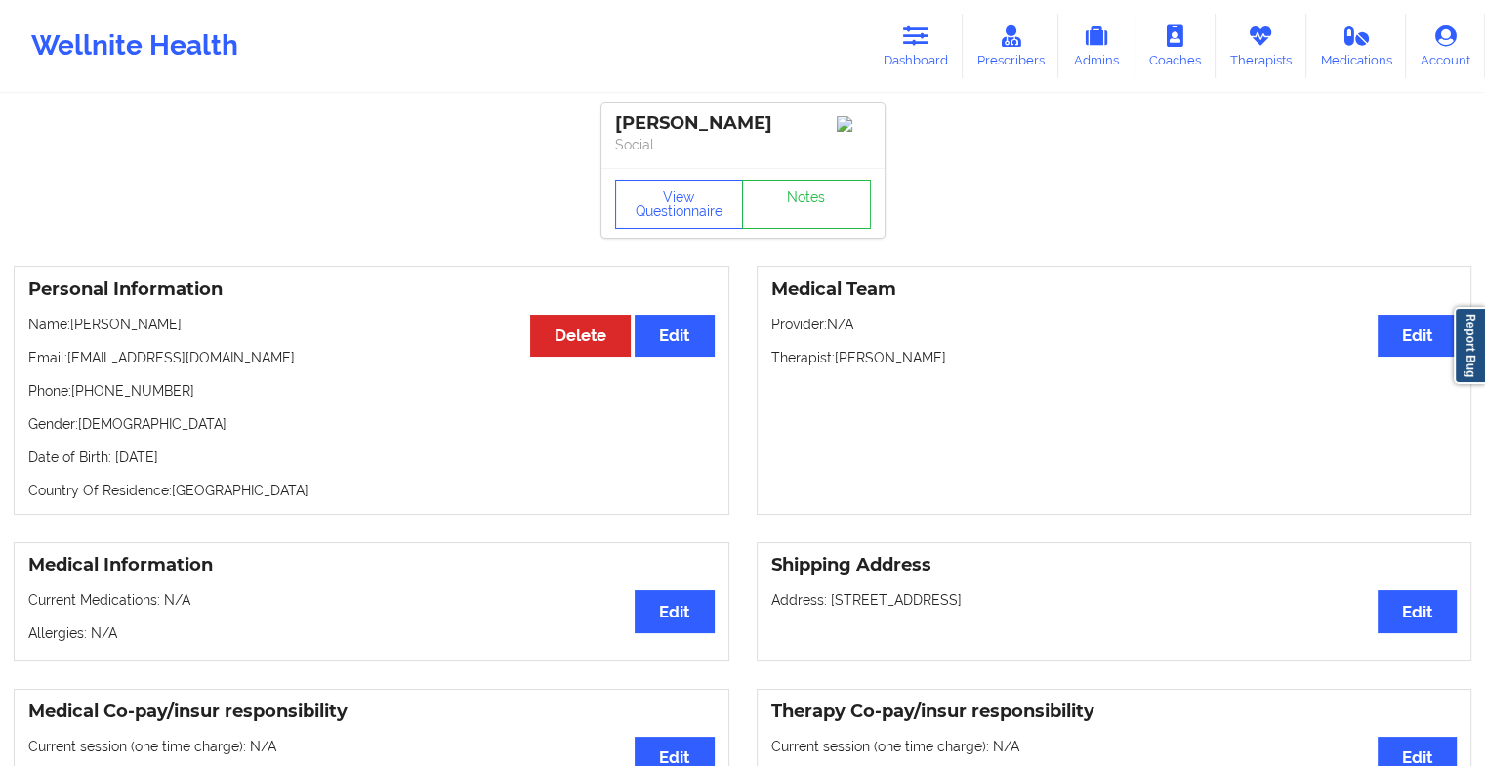
click at [800, 190] on div "View Questionnaire Notes" at bounding box center [743, 204] width 256 height 49
click at [800, 190] on link "Notes" at bounding box center [806, 204] width 129 height 49
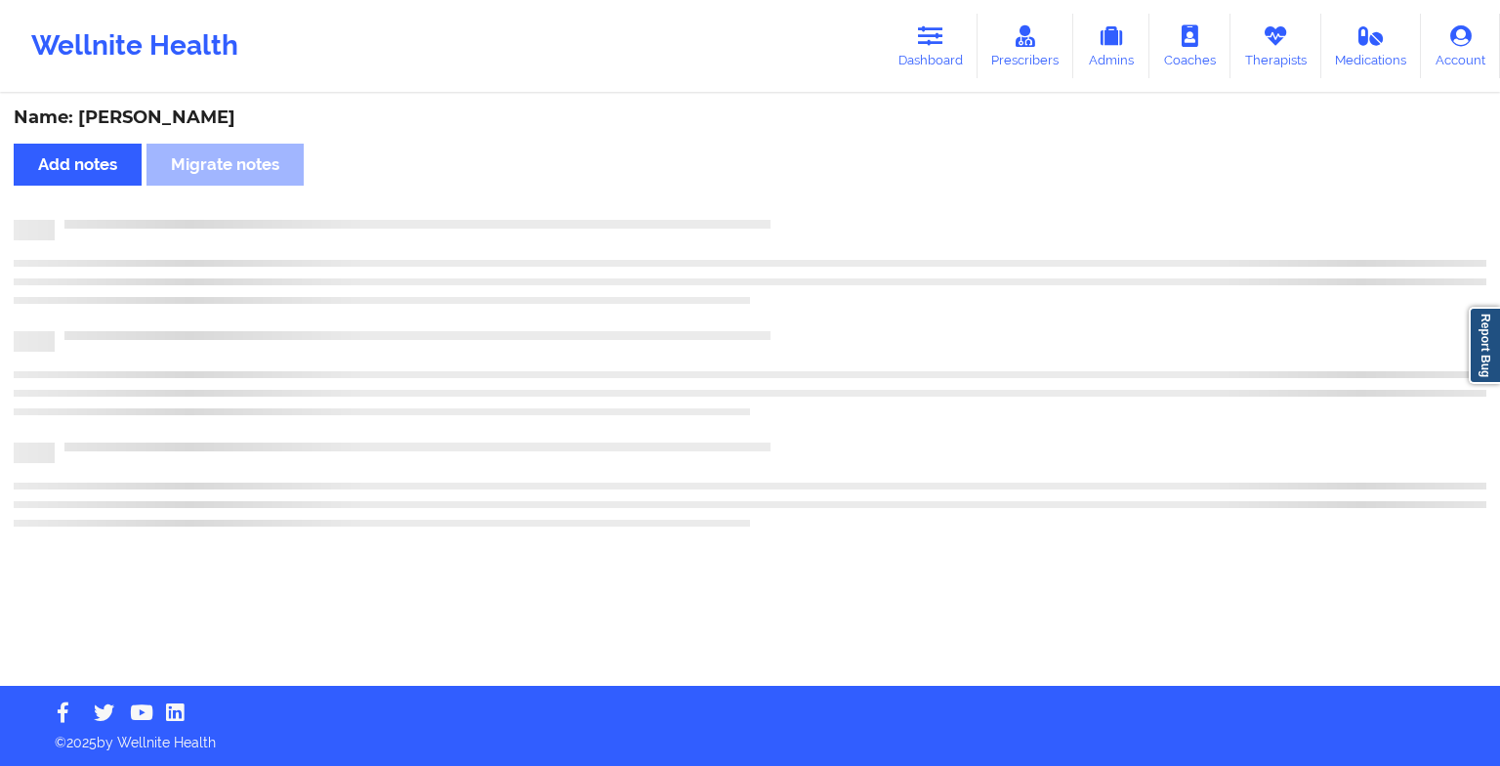
click at [800, 190] on div "Name: [PERSON_NAME] Add notes Migrate notes" at bounding box center [750, 391] width 1500 height 590
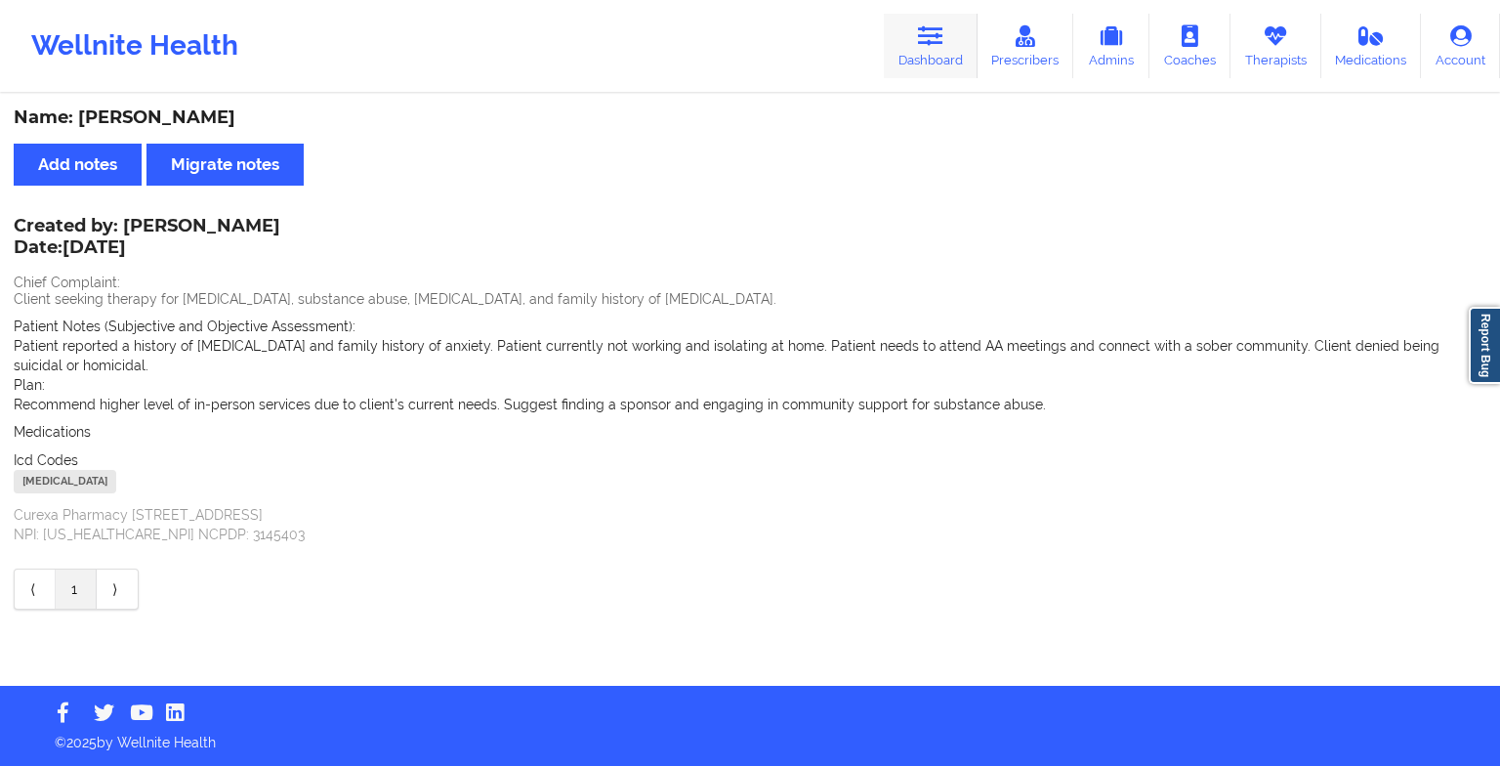
click at [949, 49] on link "Dashboard" at bounding box center [931, 46] width 94 height 64
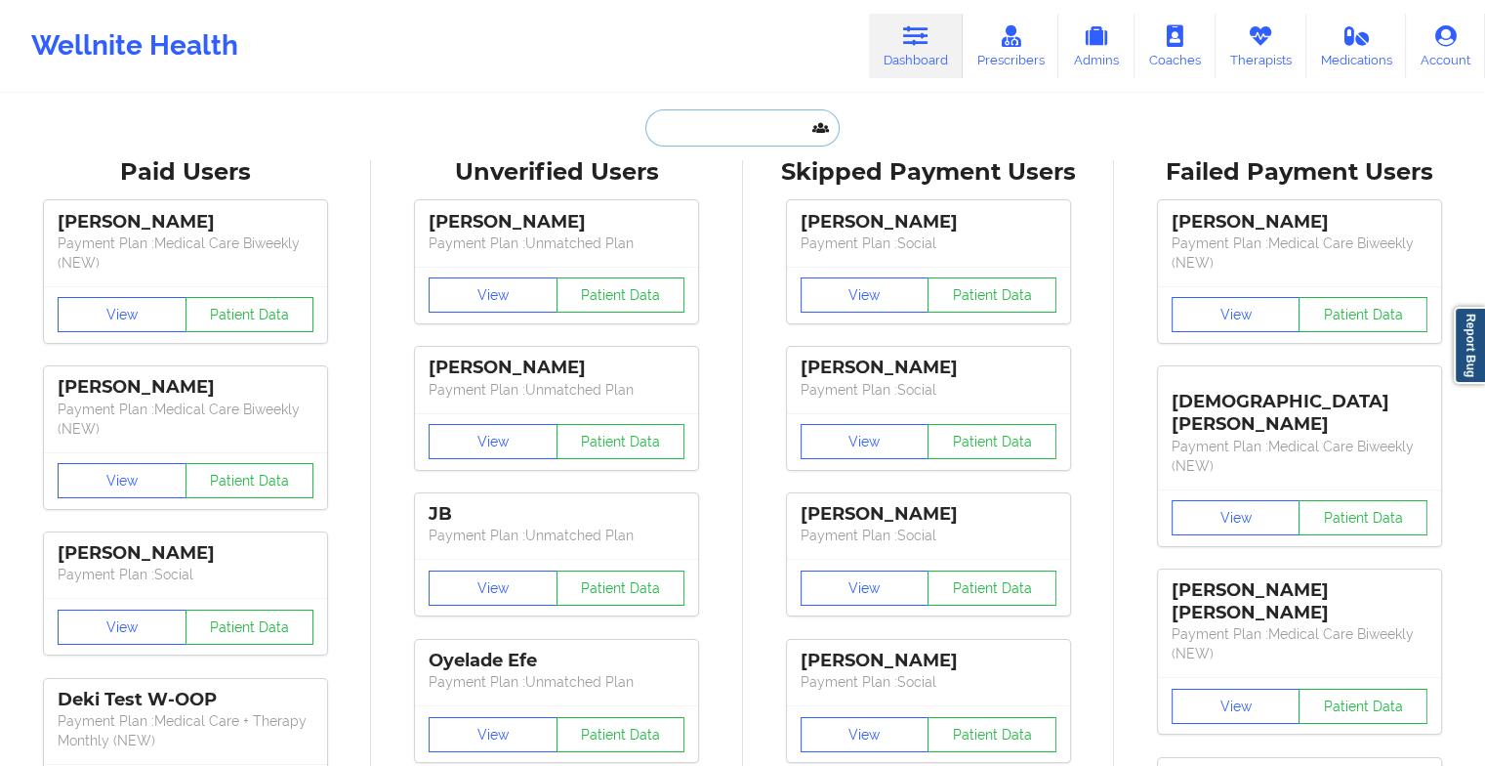
click at [754, 131] on input "text" at bounding box center [741, 127] width 193 height 37
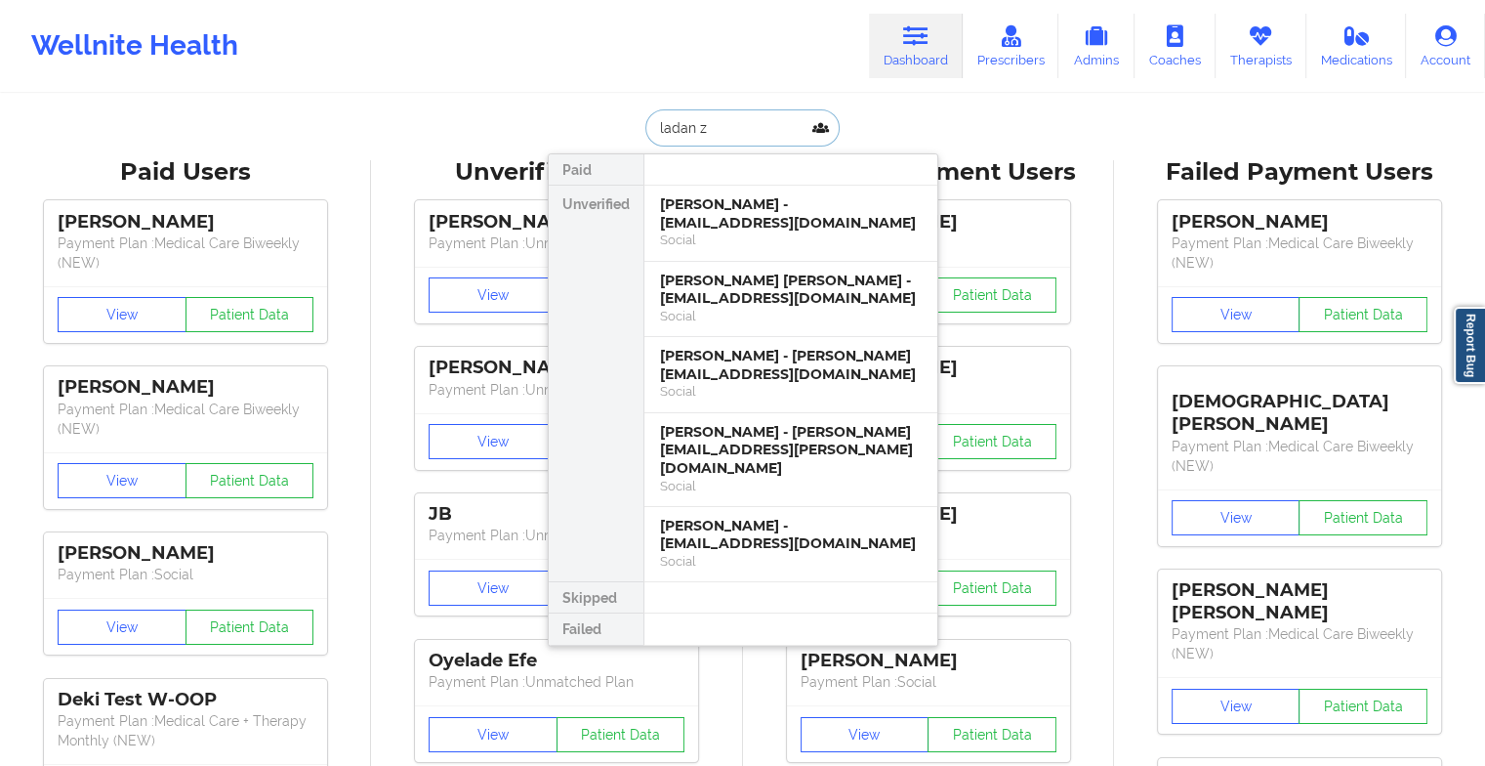
type input "ladan zi"
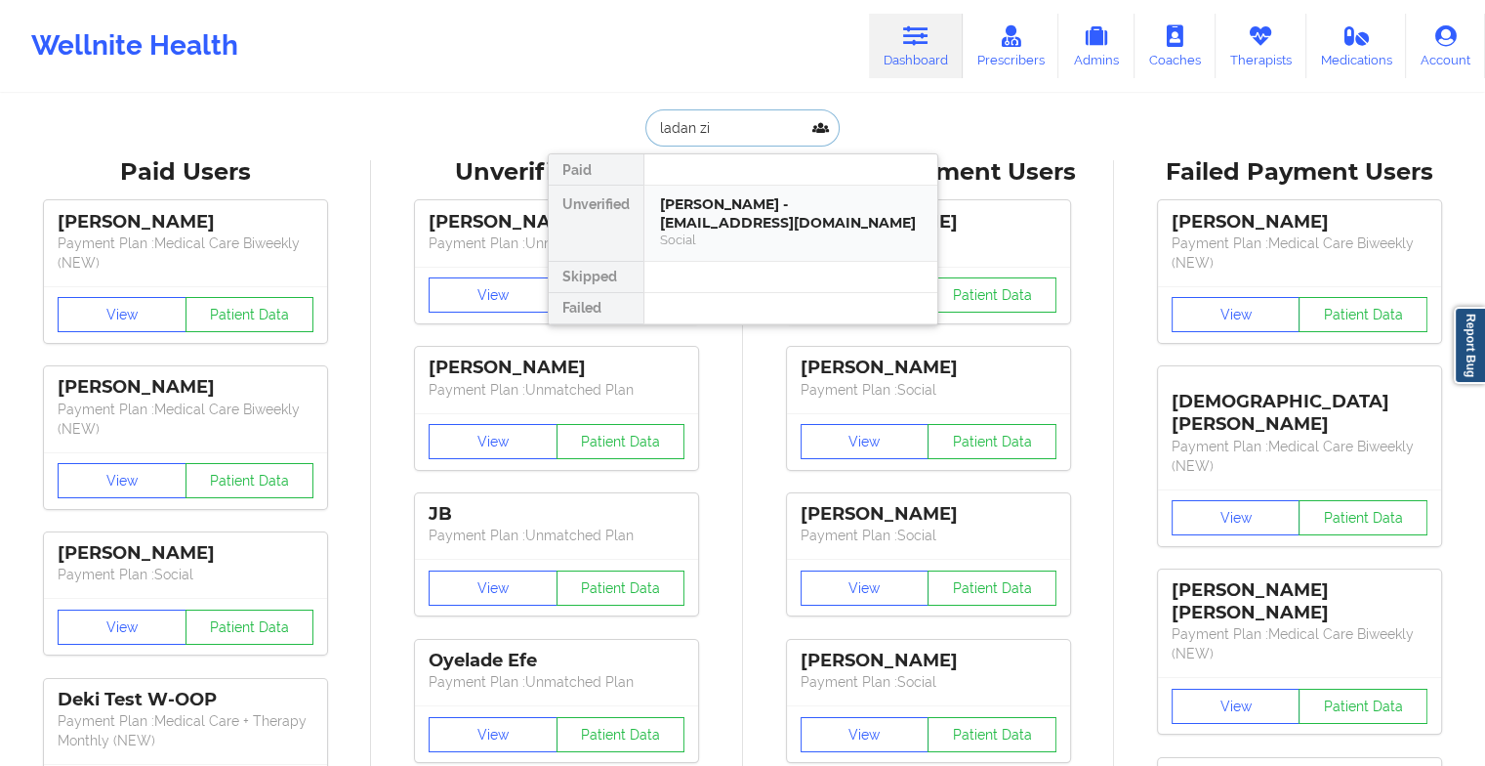
click at [746, 203] on div "[PERSON_NAME] - [EMAIL_ADDRESS][DOMAIN_NAME]" at bounding box center [791, 213] width 262 height 36
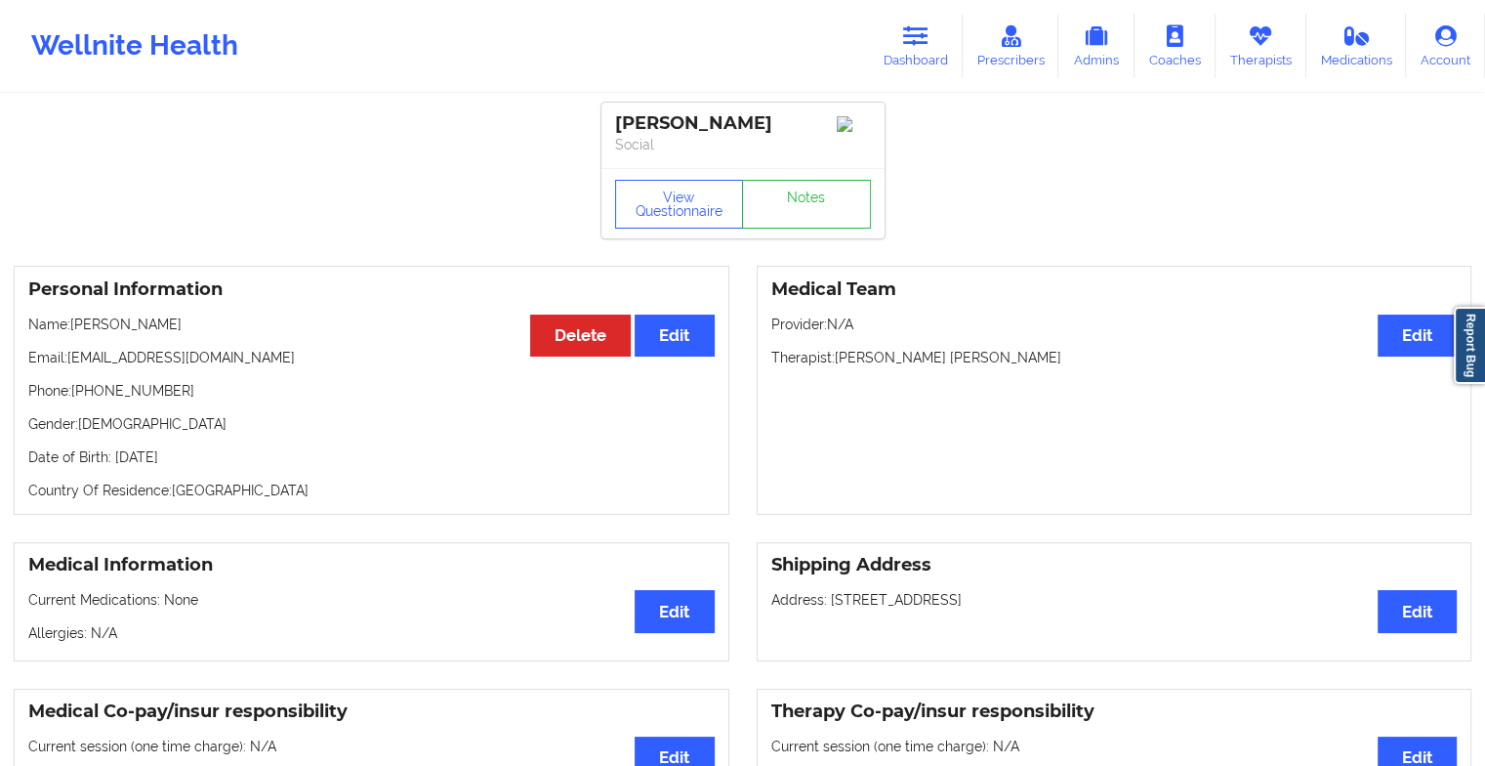
click at [800, 186] on div "View Questionnaire Notes" at bounding box center [743, 204] width 256 height 49
click at [800, 186] on link "Notes" at bounding box center [806, 204] width 129 height 49
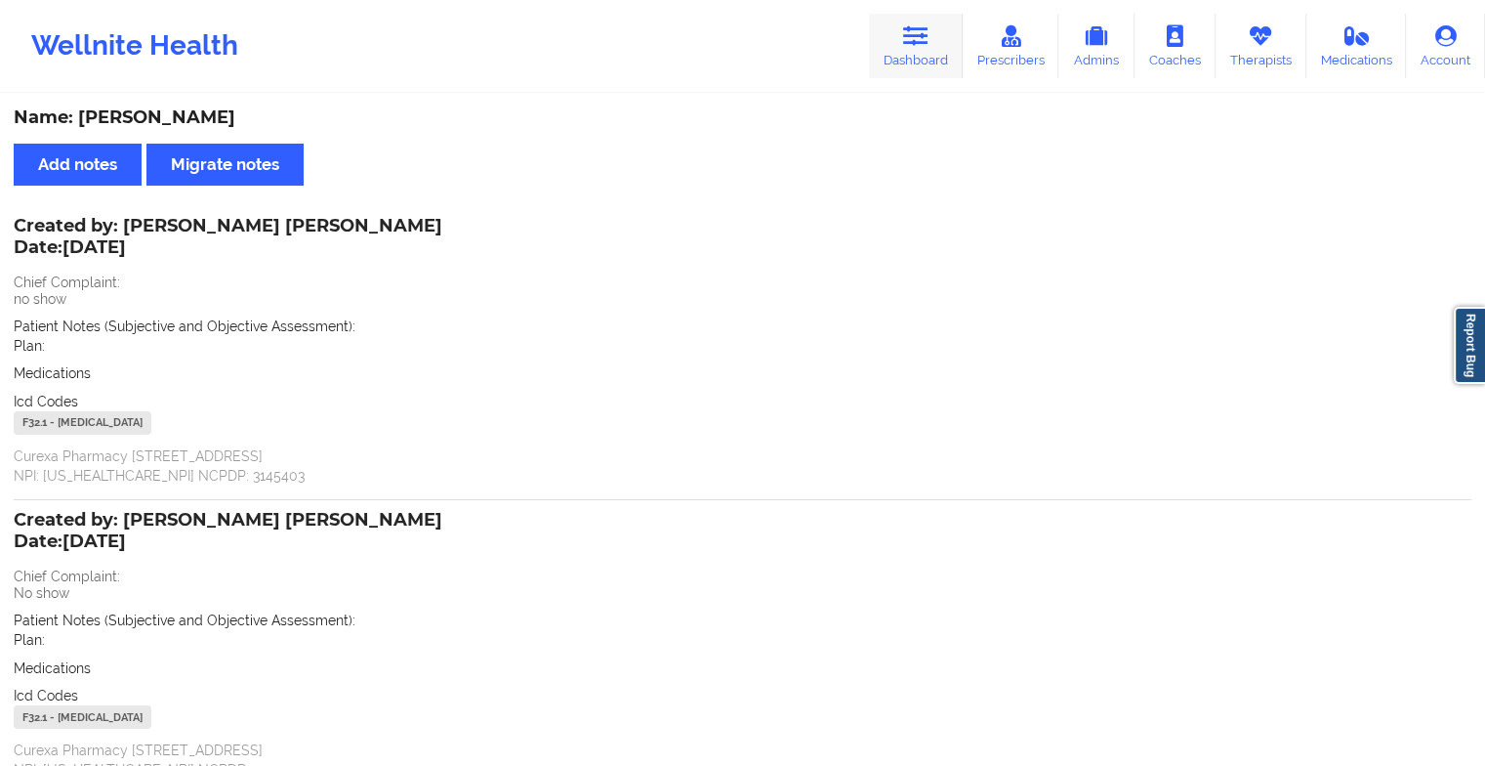
click at [941, 36] on link "Dashboard" at bounding box center [916, 46] width 94 height 64
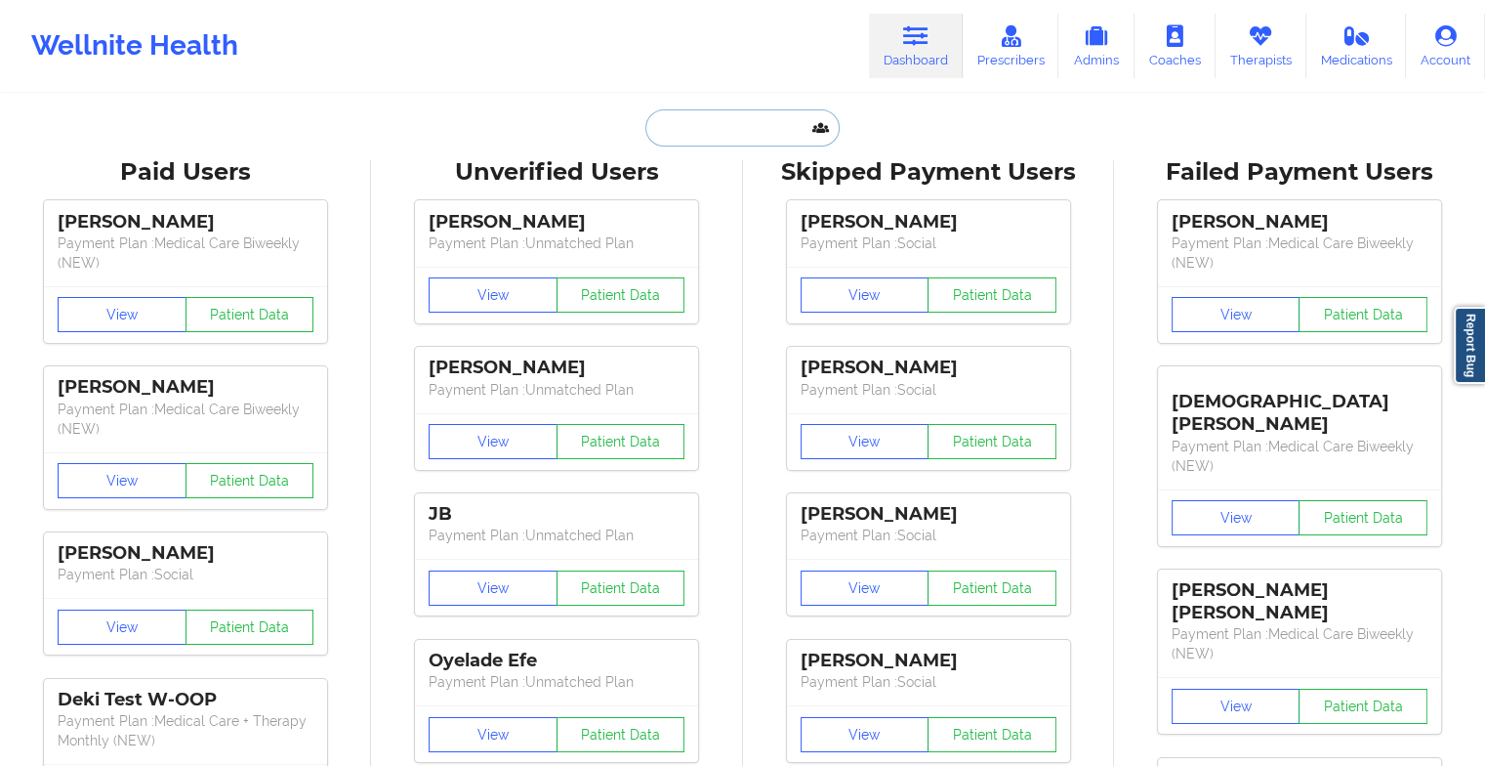
click at [734, 127] on input "text" at bounding box center [741, 127] width 193 height 37
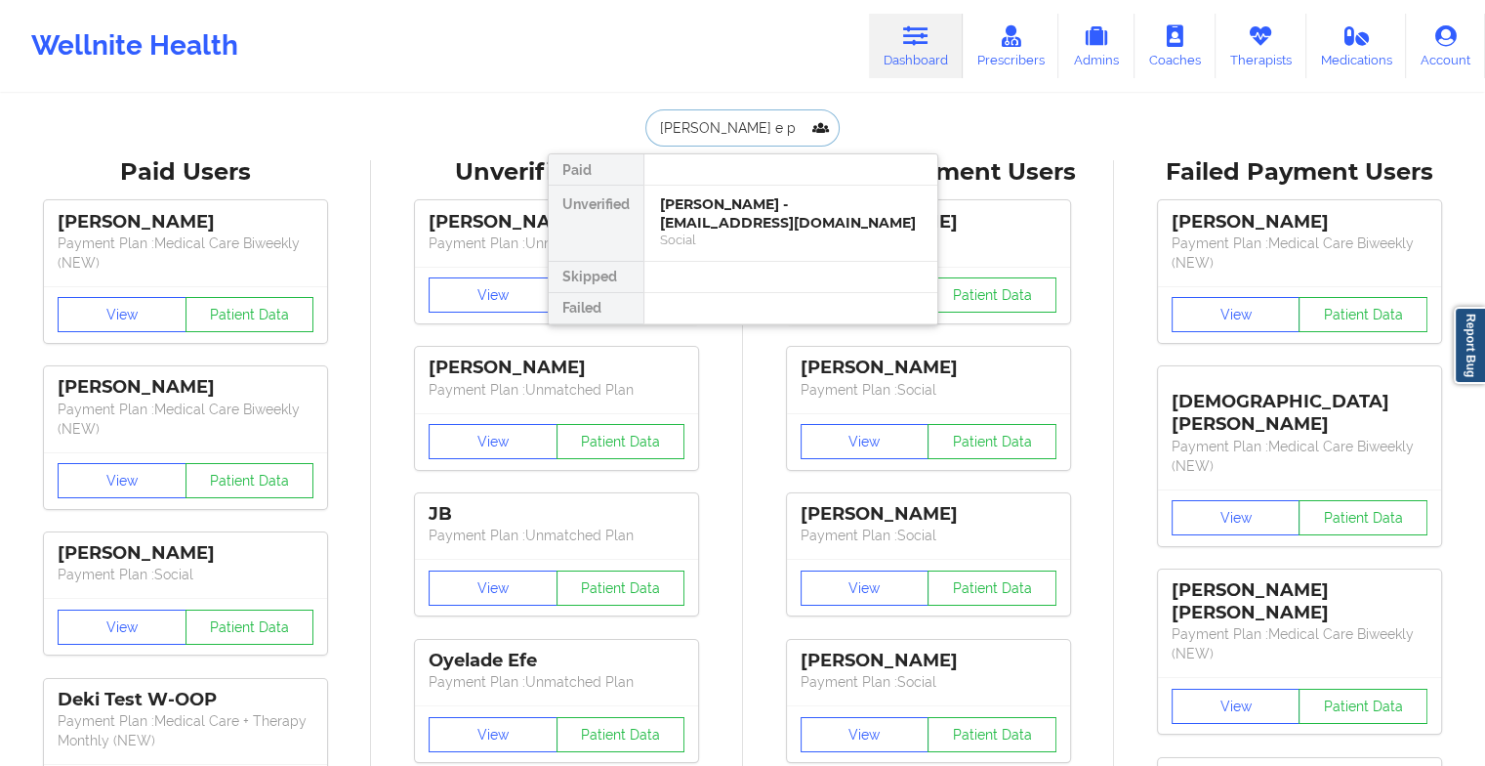
type input "[PERSON_NAME] e pa"
click at [734, 223] on div "[PERSON_NAME] E Page - [EMAIL_ADDRESS][DOMAIN_NAME]" at bounding box center [791, 213] width 262 height 36
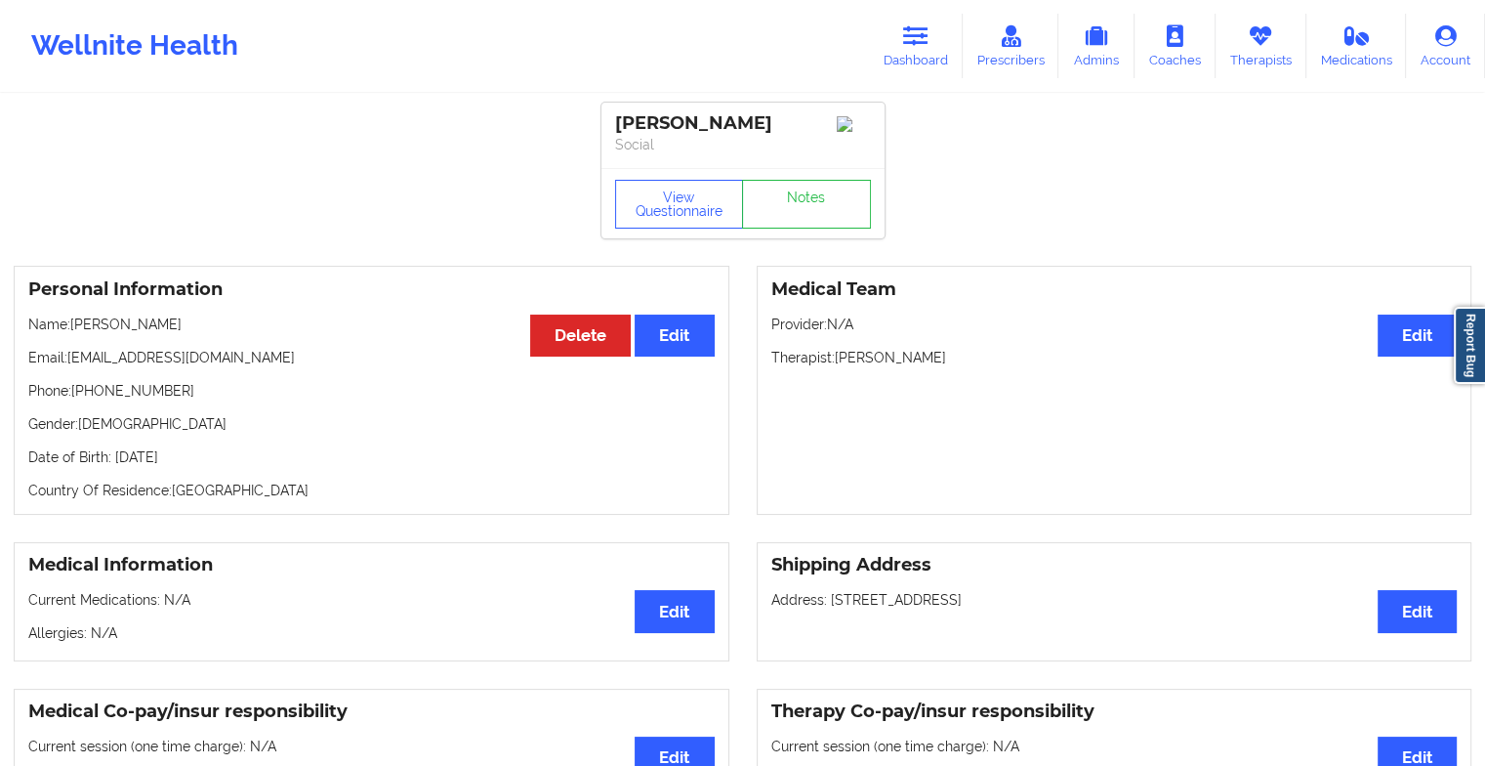
click at [783, 212] on link "Notes" at bounding box center [806, 204] width 129 height 49
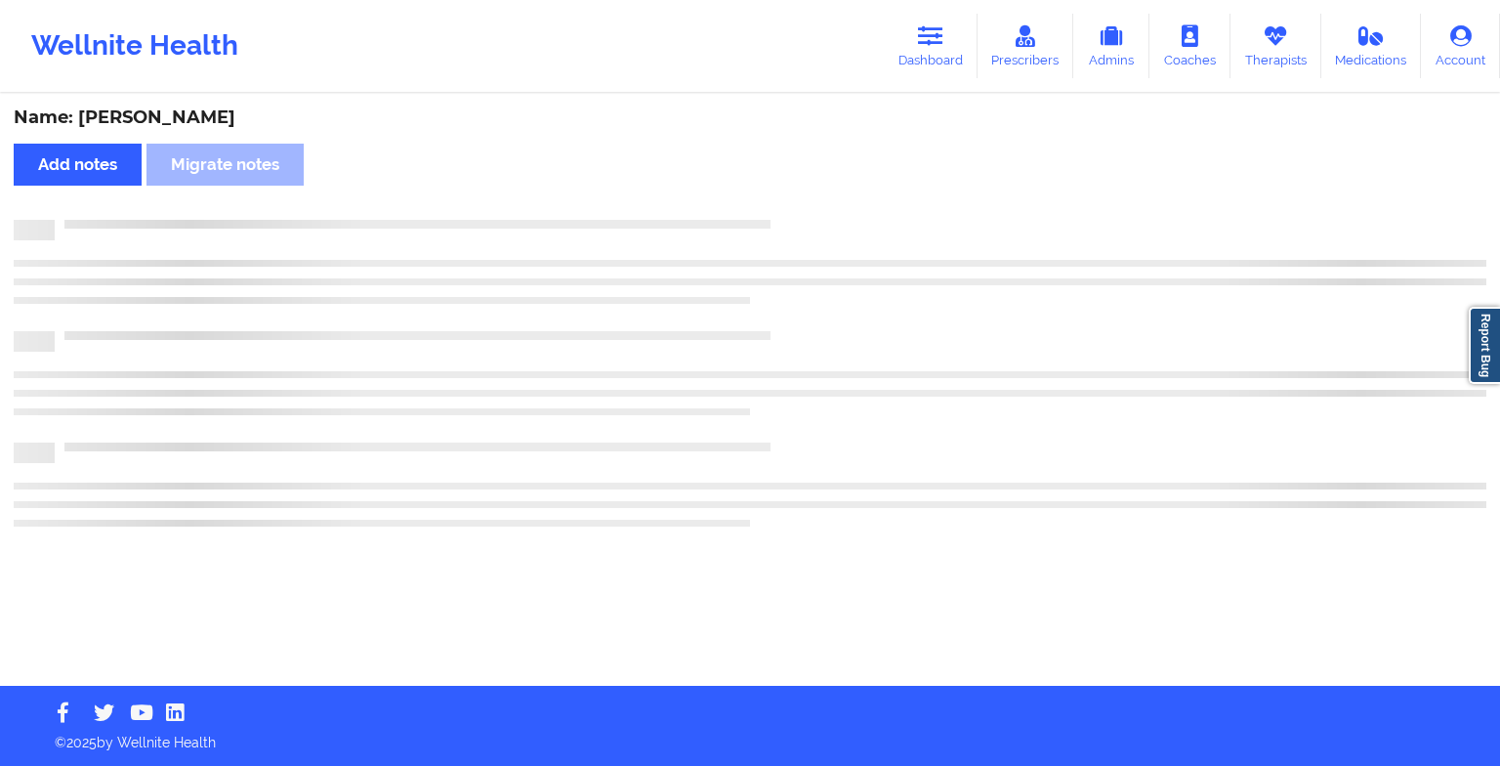
click at [783, 212] on div "Name: [PERSON_NAME] Page Add notes Migrate notes" at bounding box center [750, 391] width 1500 height 590
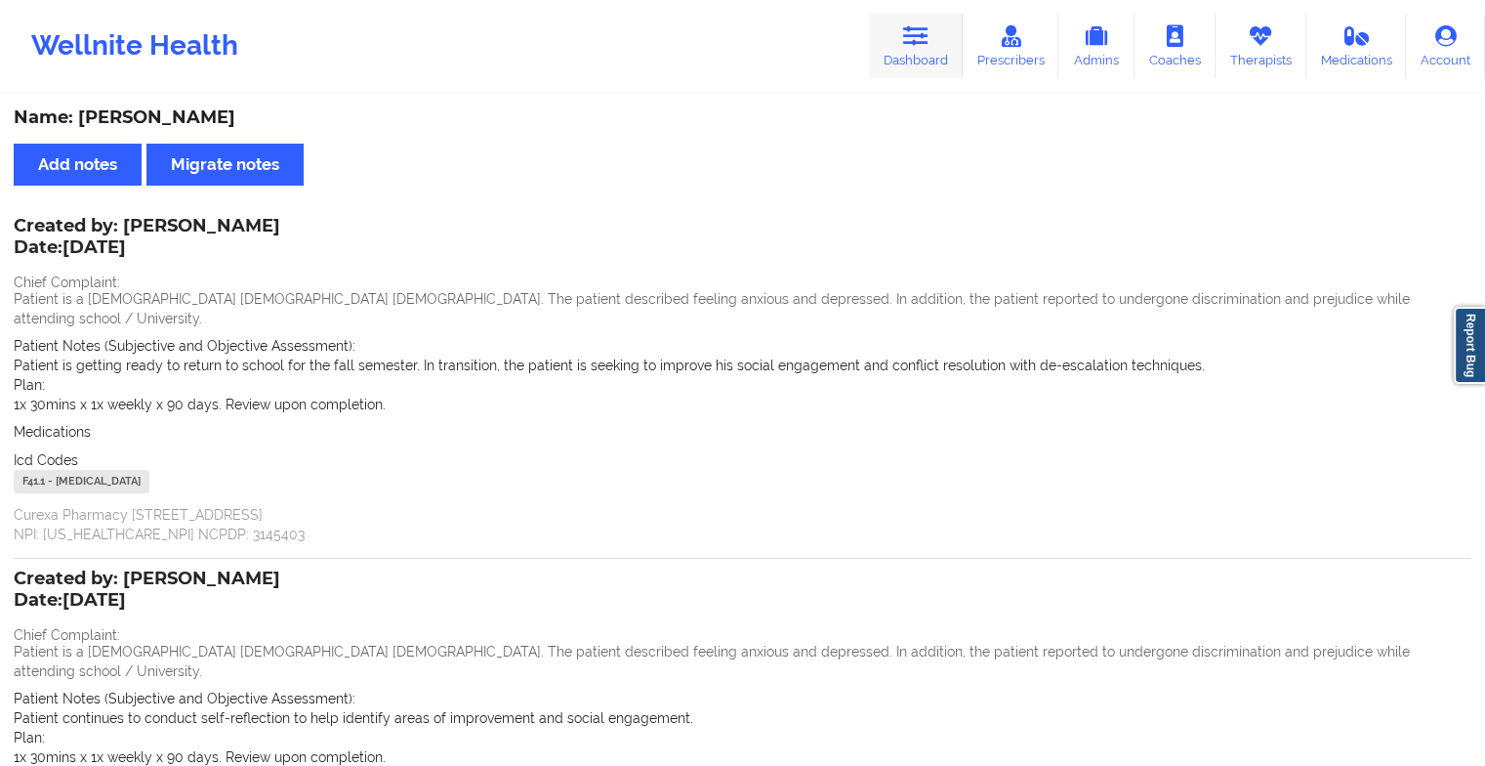
click at [921, 33] on icon at bounding box center [915, 35] width 25 height 21
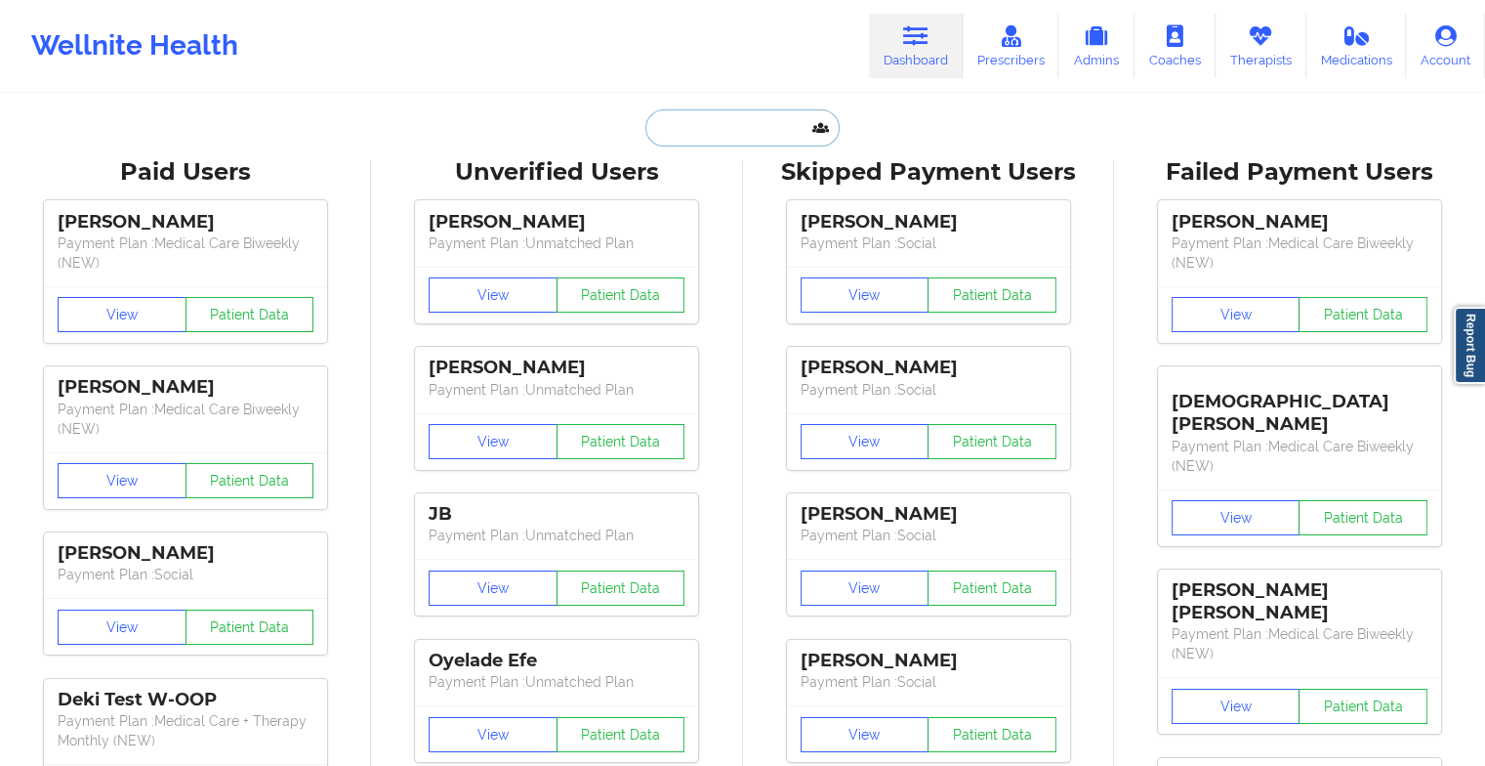
click at [734, 125] on input "text" at bounding box center [741, 127] width 193 height 37
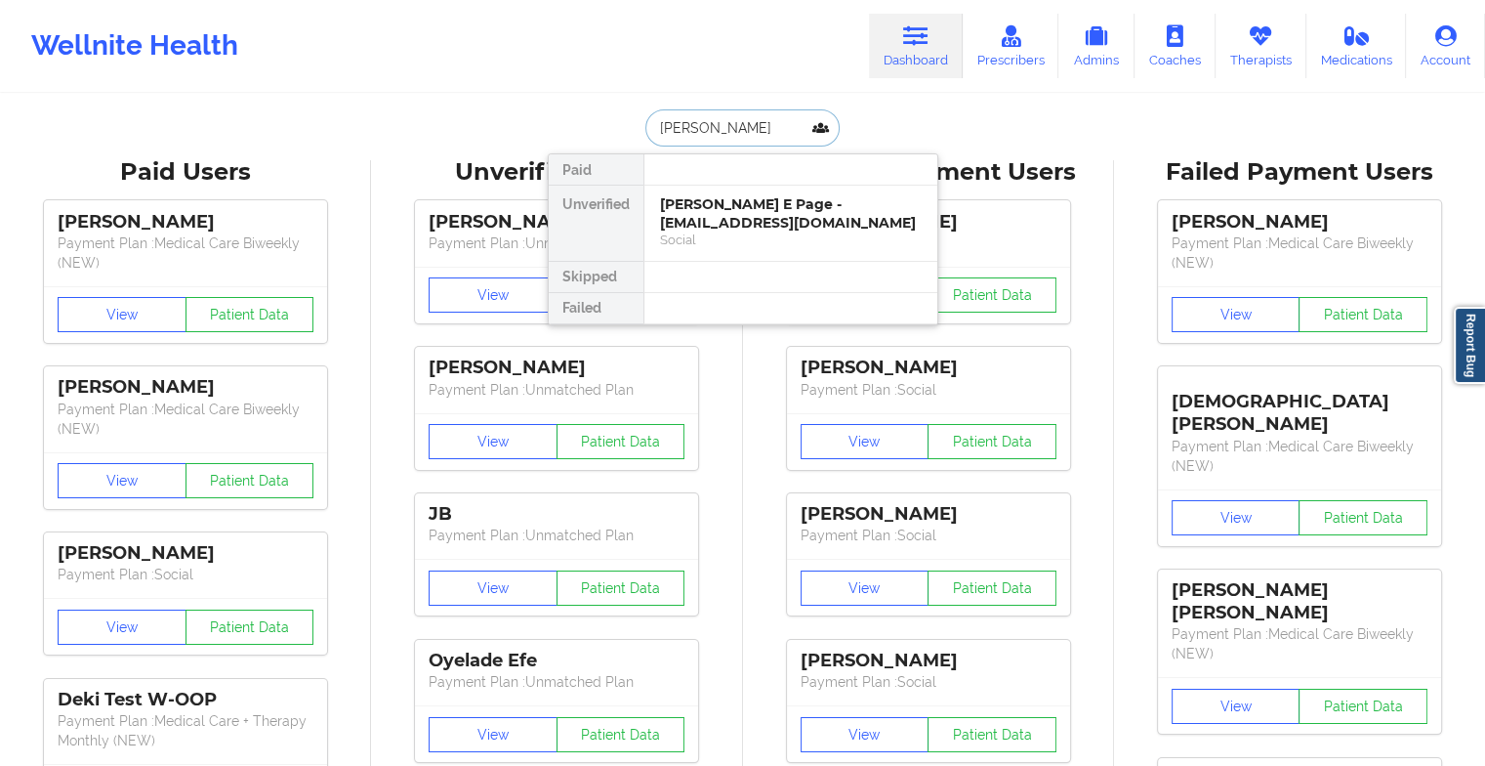
type input "[PERSON_NAME]"
click at [744, 211] on div "[PERSON_NAME] Lynn Johnson - [EMAIL_ADDRESS][DOMAIN_NAME]" at bounding box center [791, 213] width 262 height 36
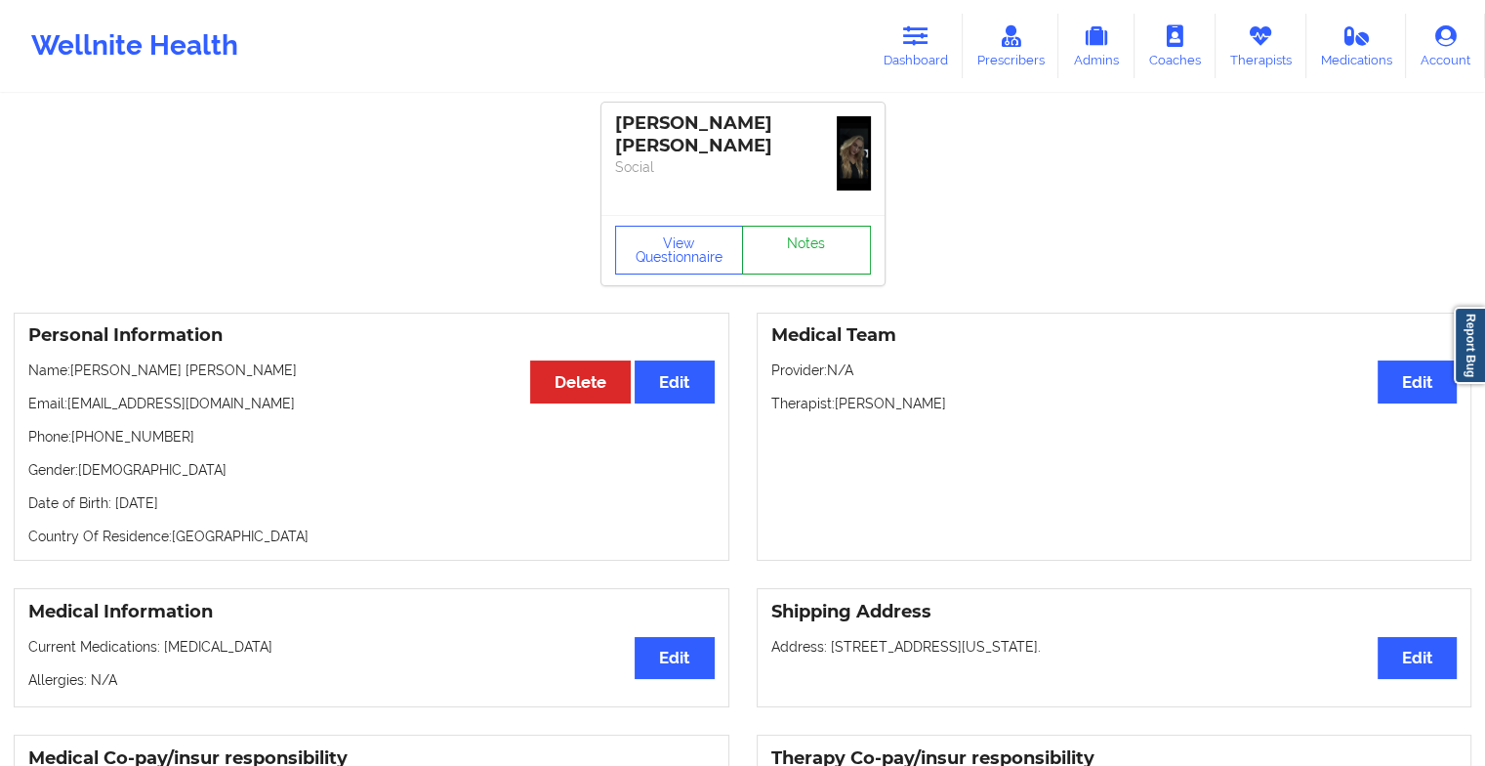
click at [808, 226] on link "Notes" at bounding box center [806, 250] width 129 height 49
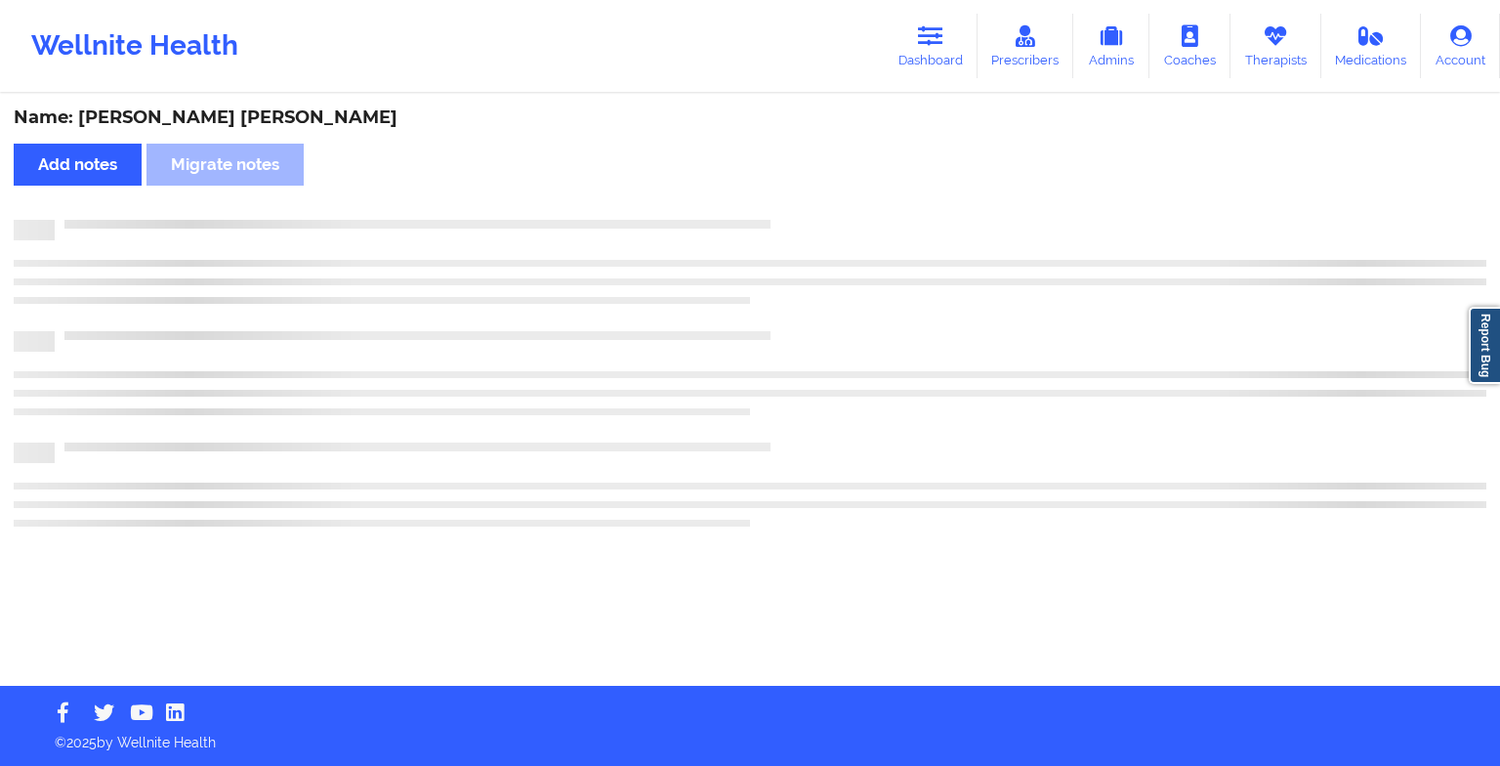
click at [808, 198] on div "Name: [PERSON_NAME] [PERSON_NAME] Add notes Migrate notes" at bounding box center [750, 391] width 1500 height 590
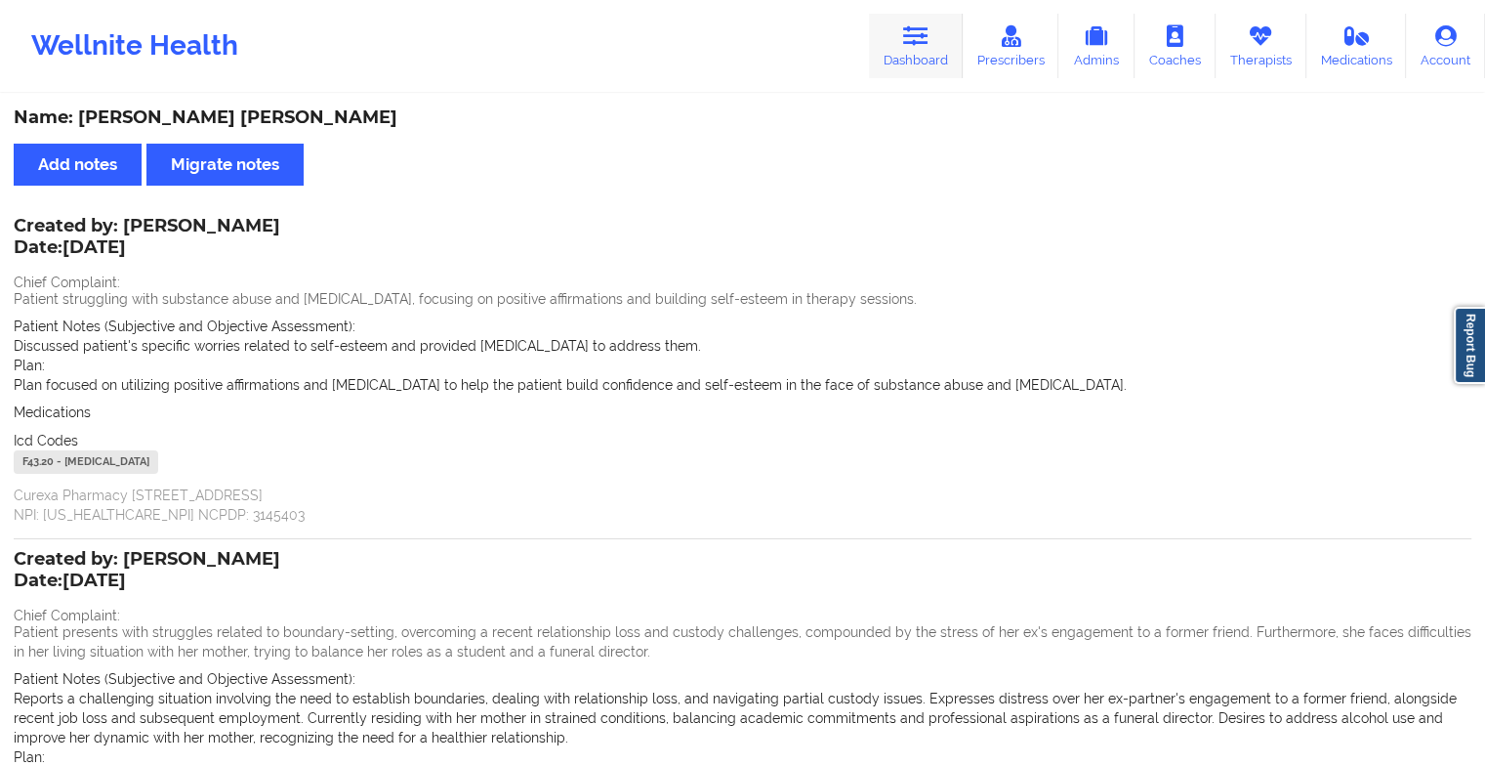
click at [917, 27] on icon at bounding box center [915, 35] width 25 height 21
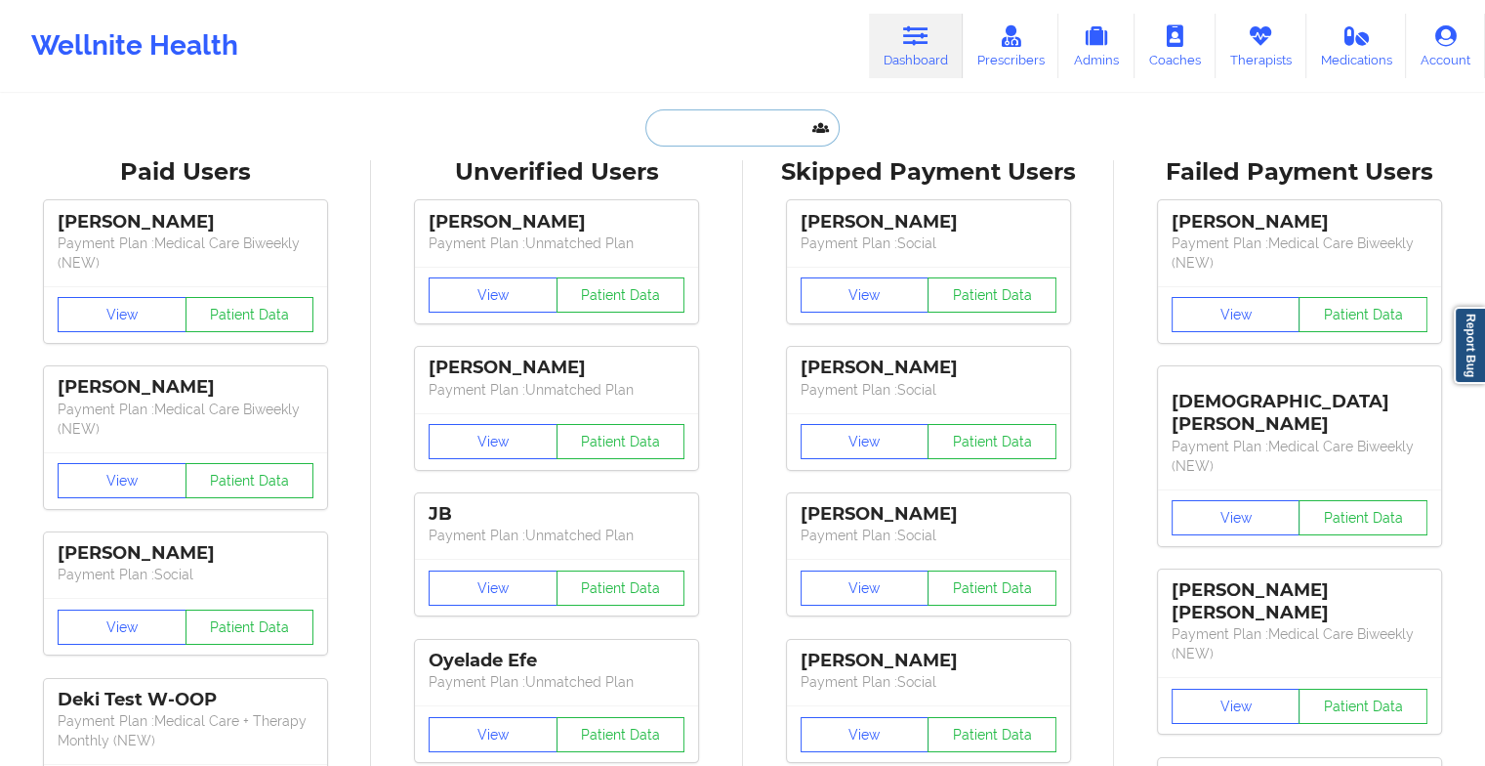
click at [720, 127] on input "text" at bounding box center [741, 127] width 193 height 37
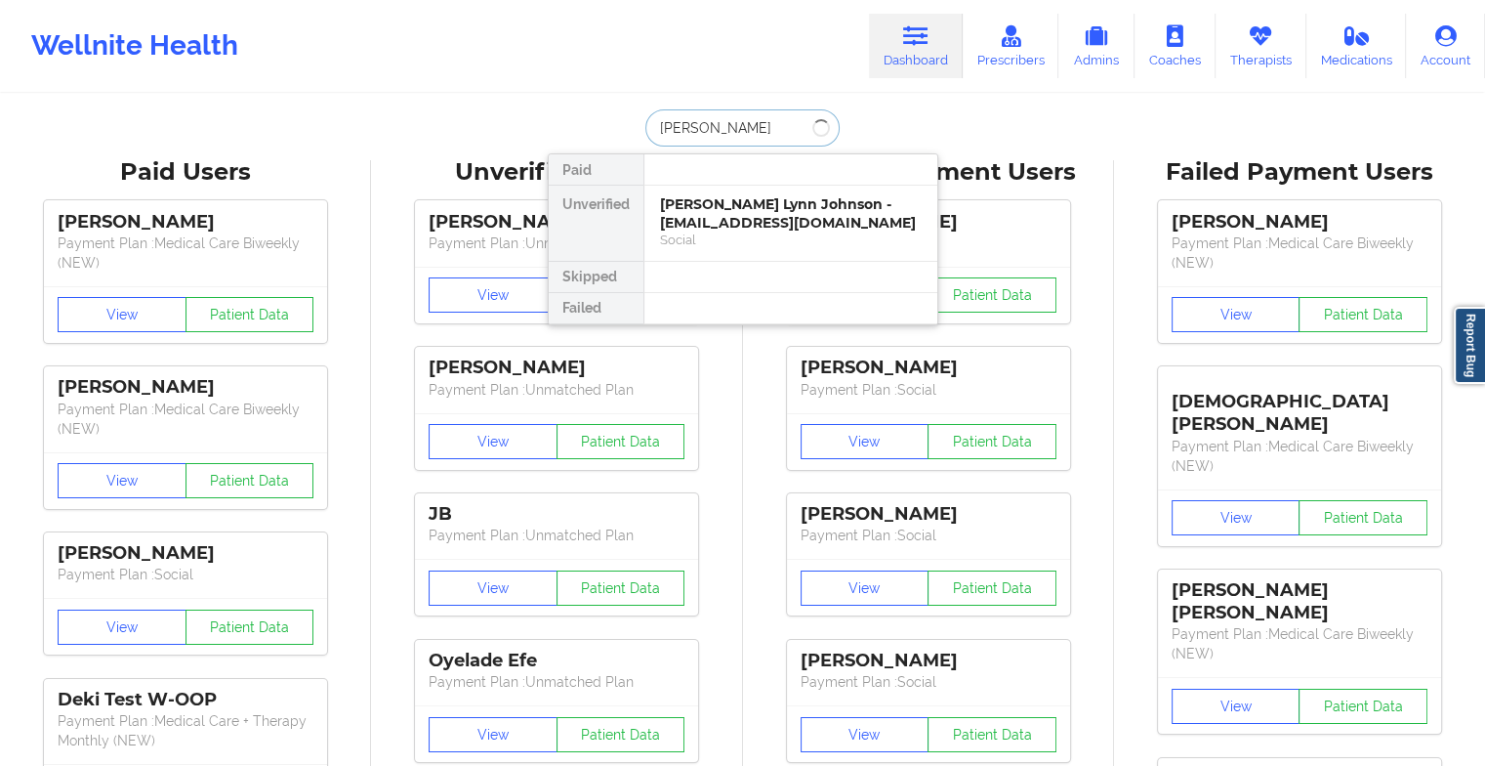
type input "cydnei"
click at [715, 208] on div "[PERSON_NAME] - [EMAIL_ADDRESS][DOMAIN_NAME]" at bounding box center [791, 213] width 262 height 36
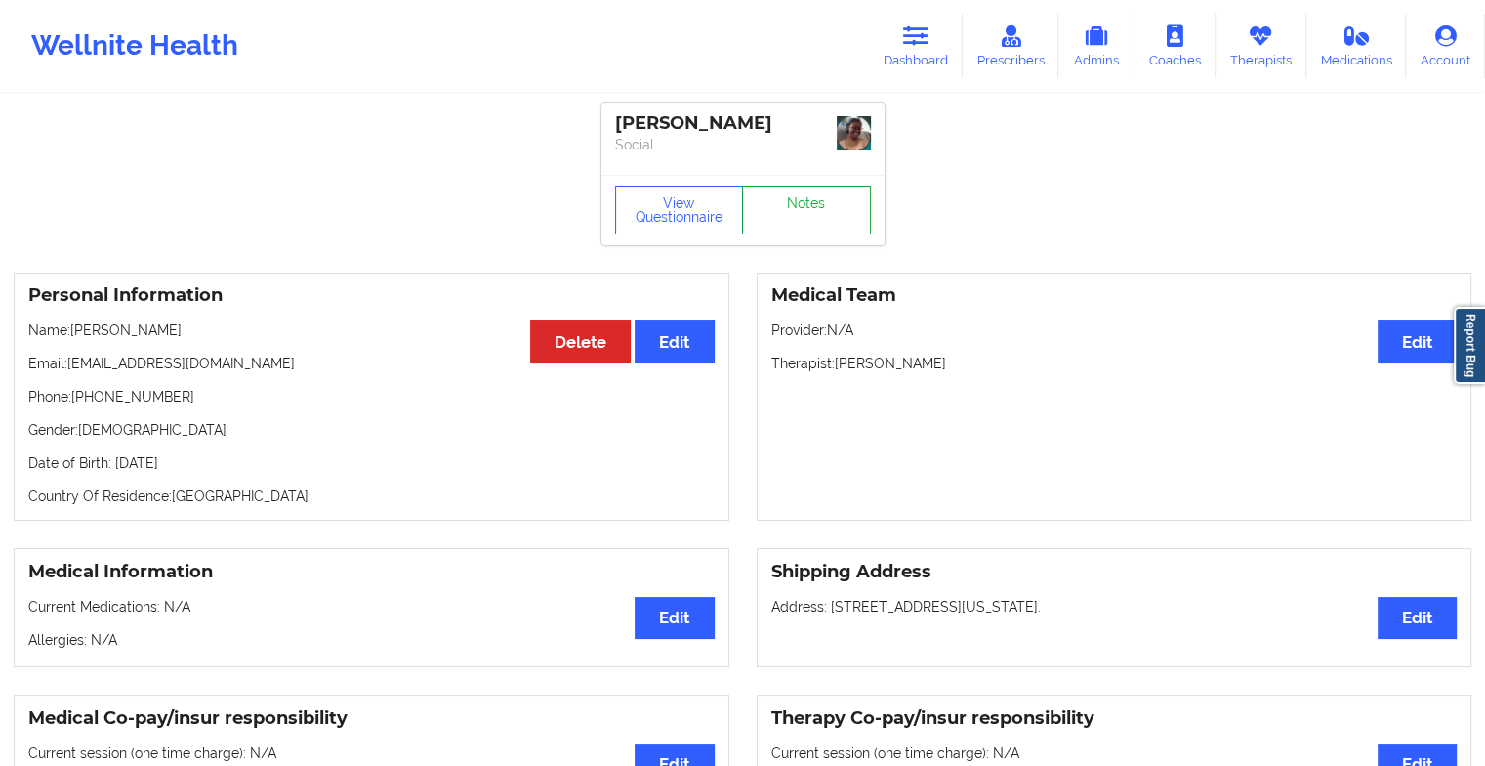
click at [797, 205] on link "Notes" at bounding box center [806, 210] width 129 height 49
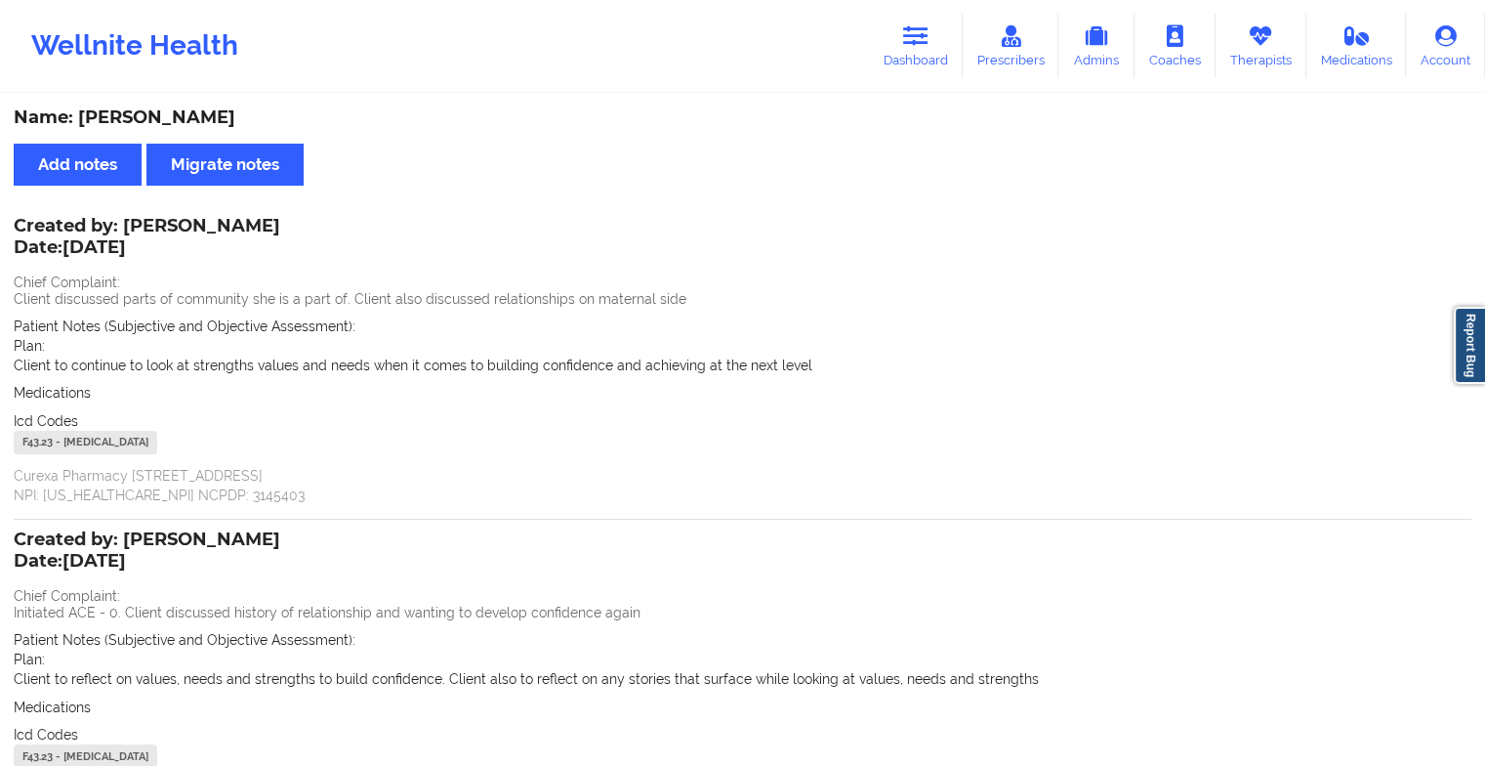
click at [449, 340] on div "Plan: Client to continue to look at strengths values and needs when it comes to…" at bounding box center [743, 355] width 1458 height 39
click at [903, 60] on link "Dashboard" at bounding box center [916, 46] width 94 height 64
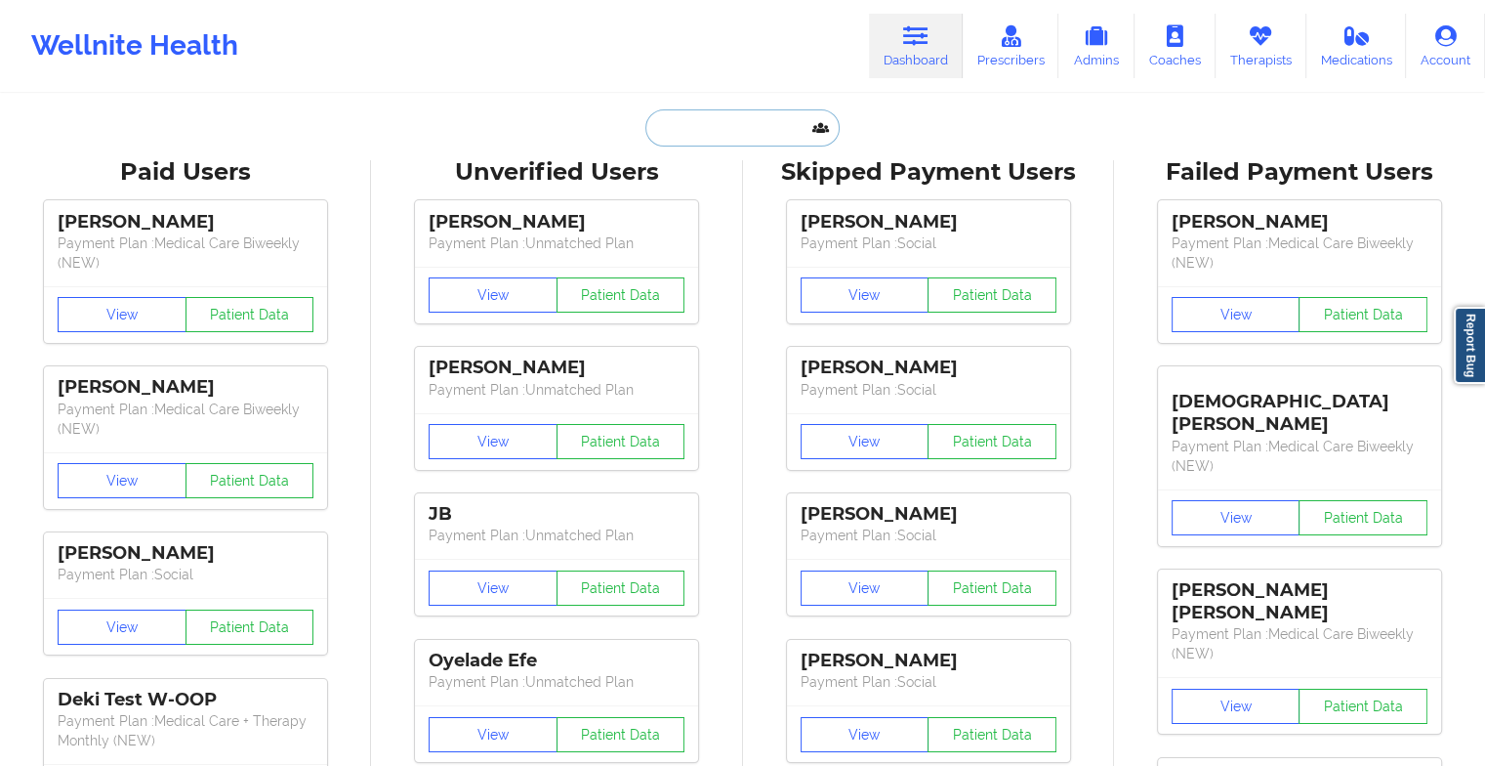
click at [743, 133] on input "text" at bounding box center [741, 127] width 193 height 37
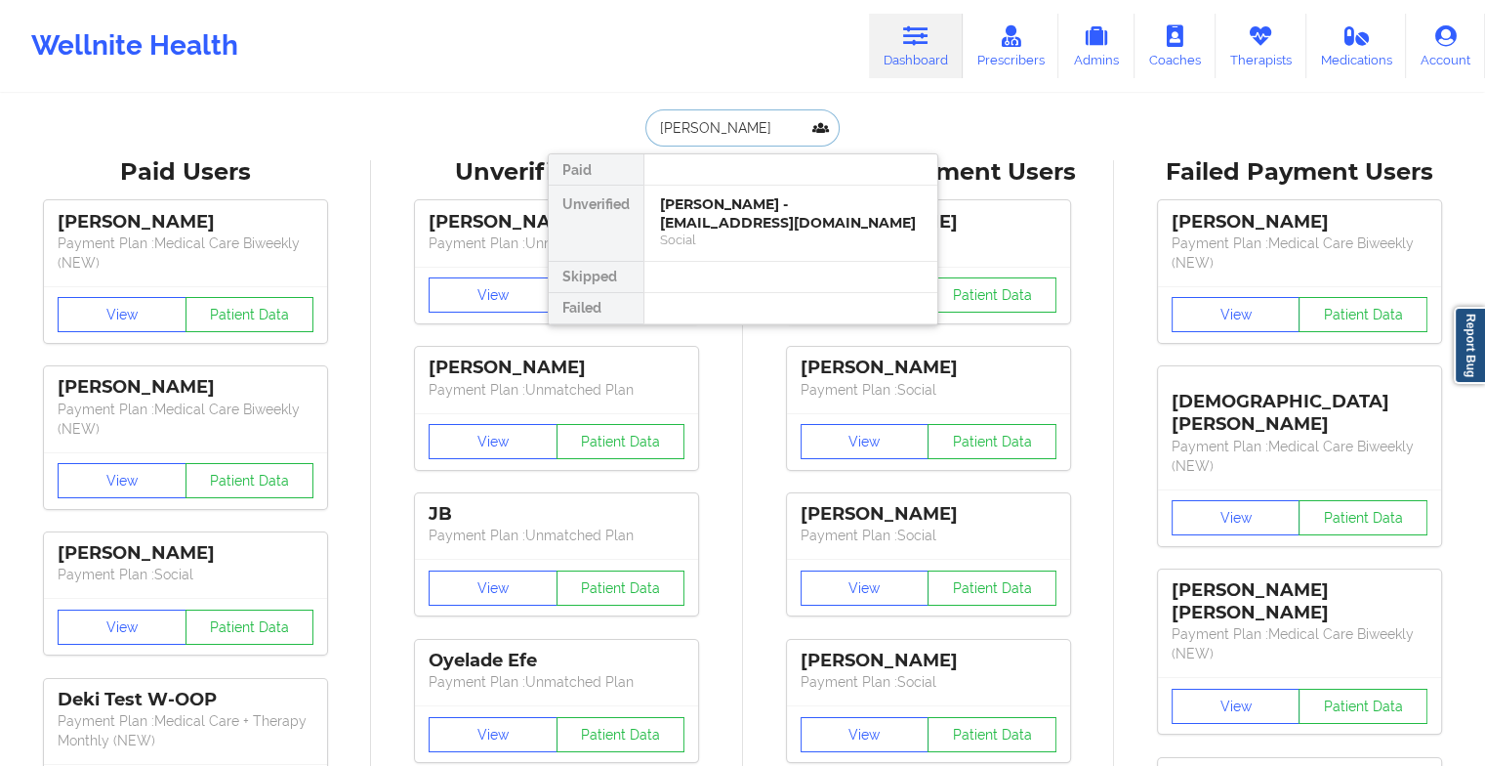
type input "[PERSON_NAME]"
click at [831, 227] on div "[PERSON_NAME] - [PERSON_NAME][EMAIL_ADDRESS][DOMAIN_NAME]" at bounding box center [791, 213] width 262 height 36
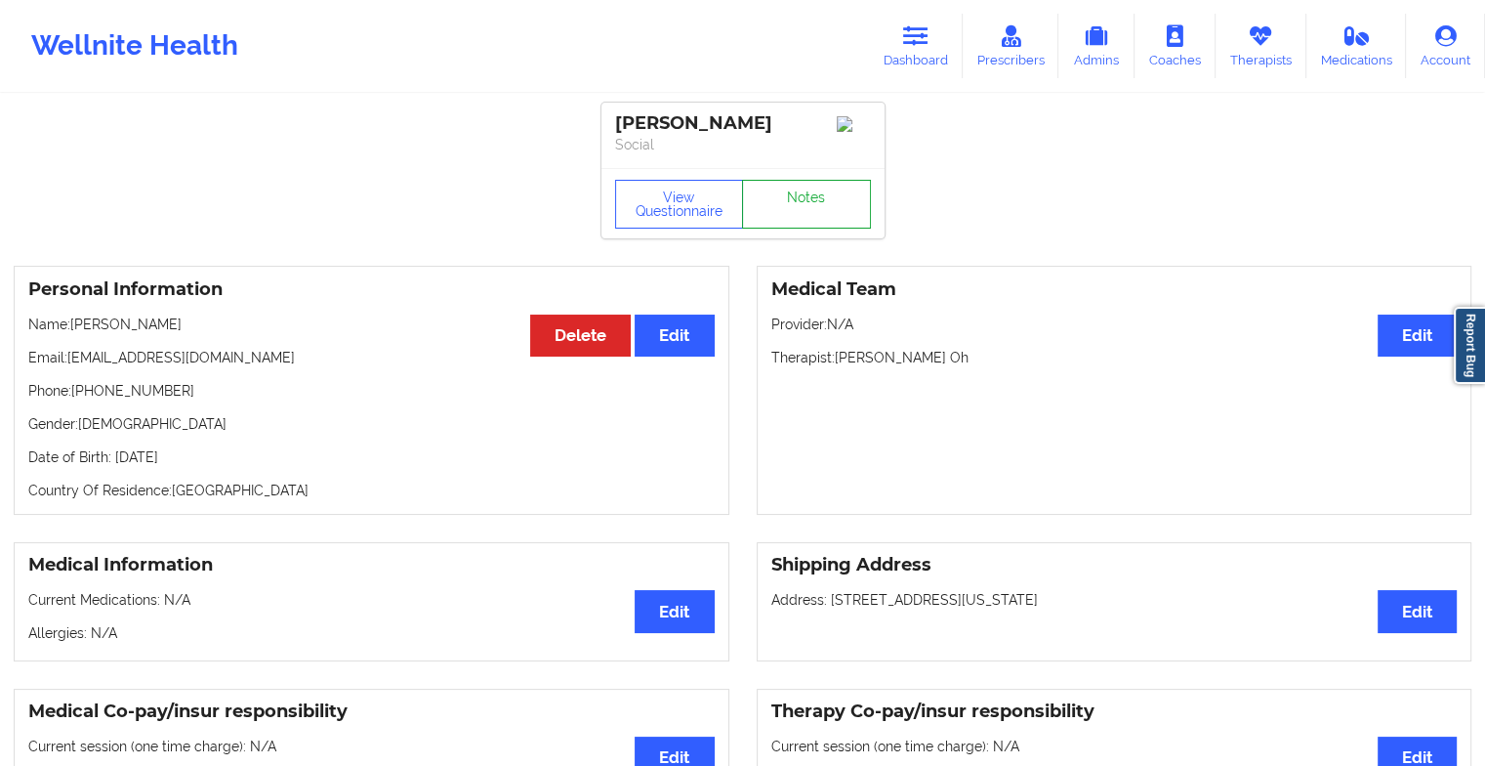
click at [796, 194] on link "Notes" at bounding box center [806, 204] width 129 height 49
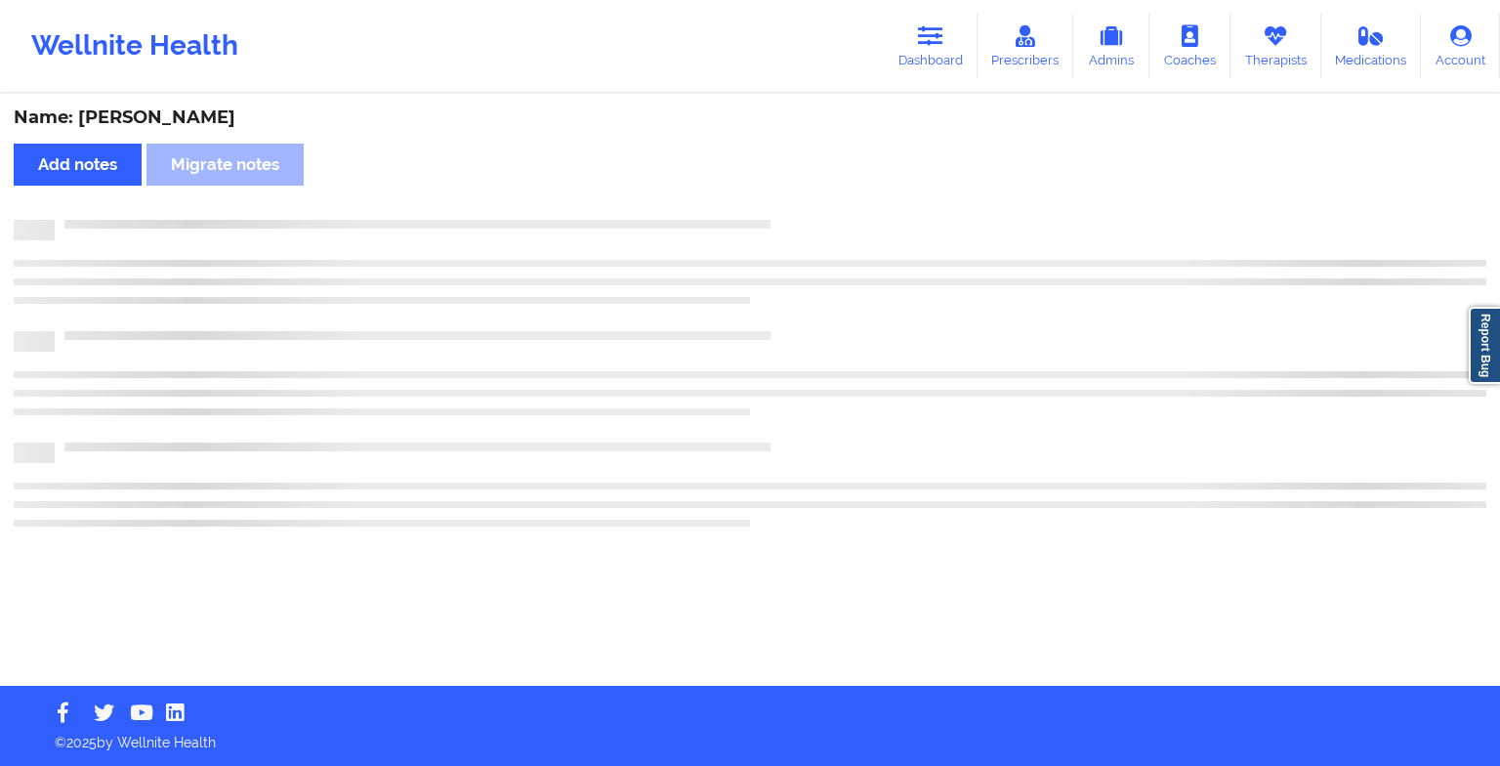
click at [796, 194] on div "Name: [PERSON_NAME] Add notes Migrate notes" at bounding box center [750, 391] width 1500 height 590
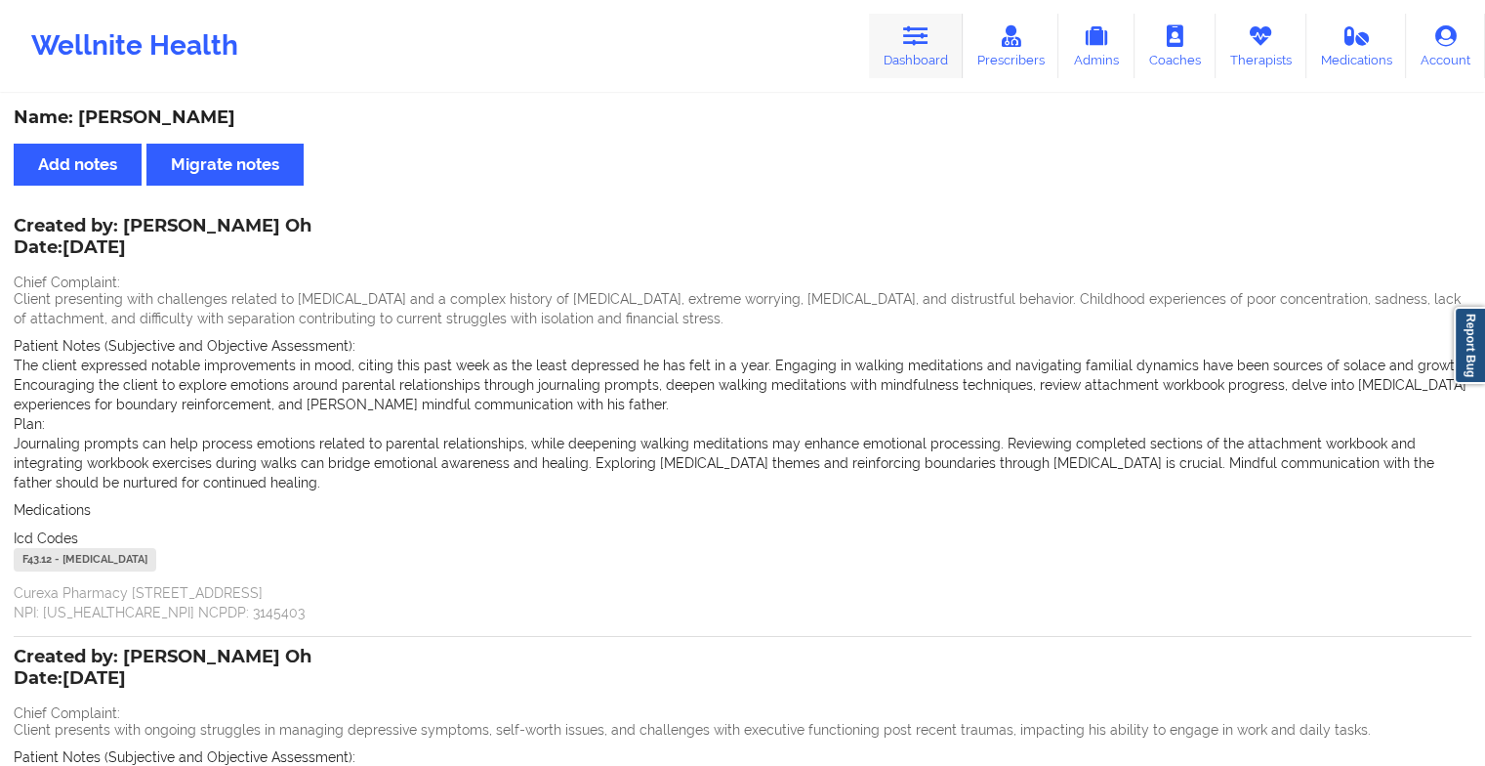
click at [907, 36] on icon at bounding box center [915, 35] width 25 height 21
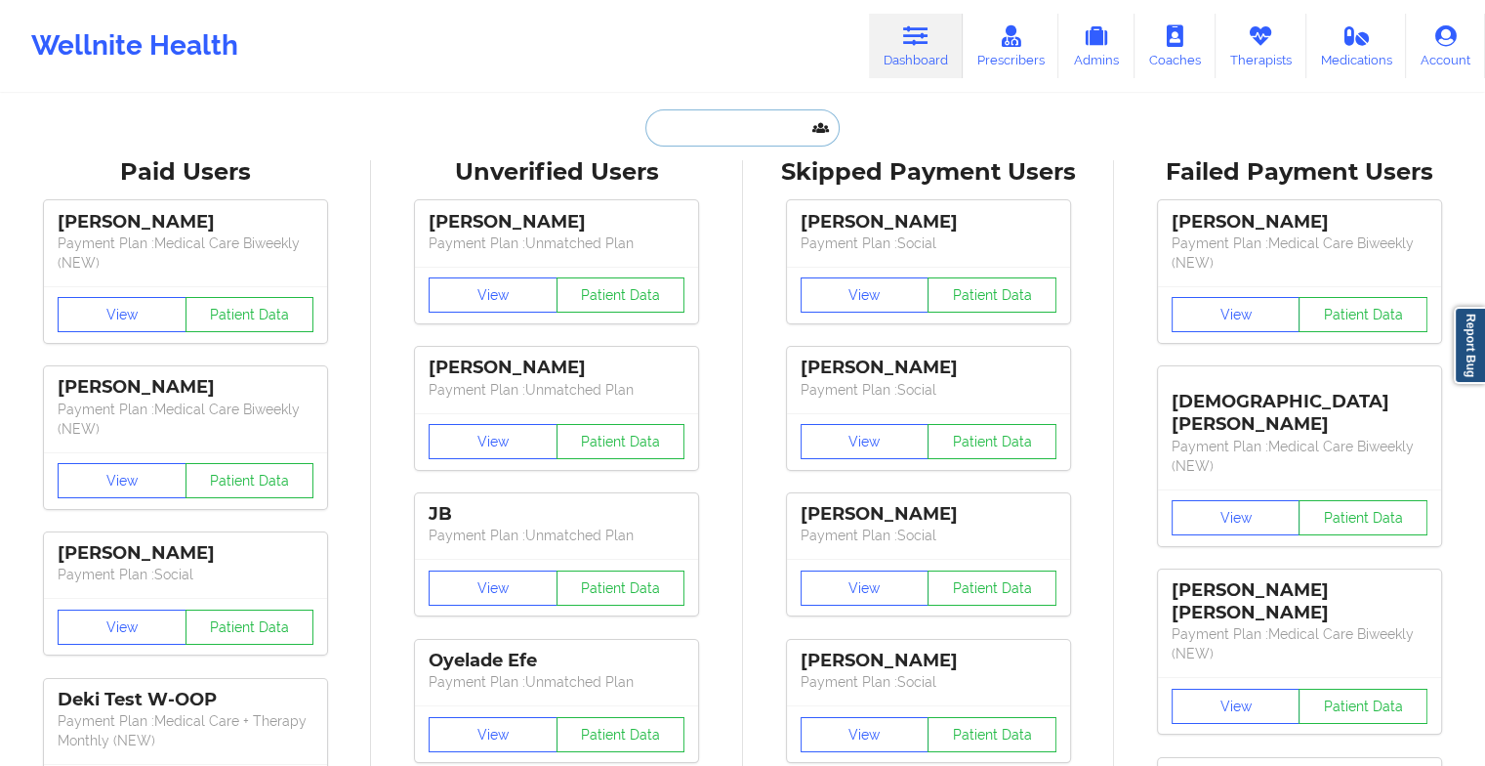
click at [727, 133] on input "text" at bounding box center [741, 127] width 193 height 37
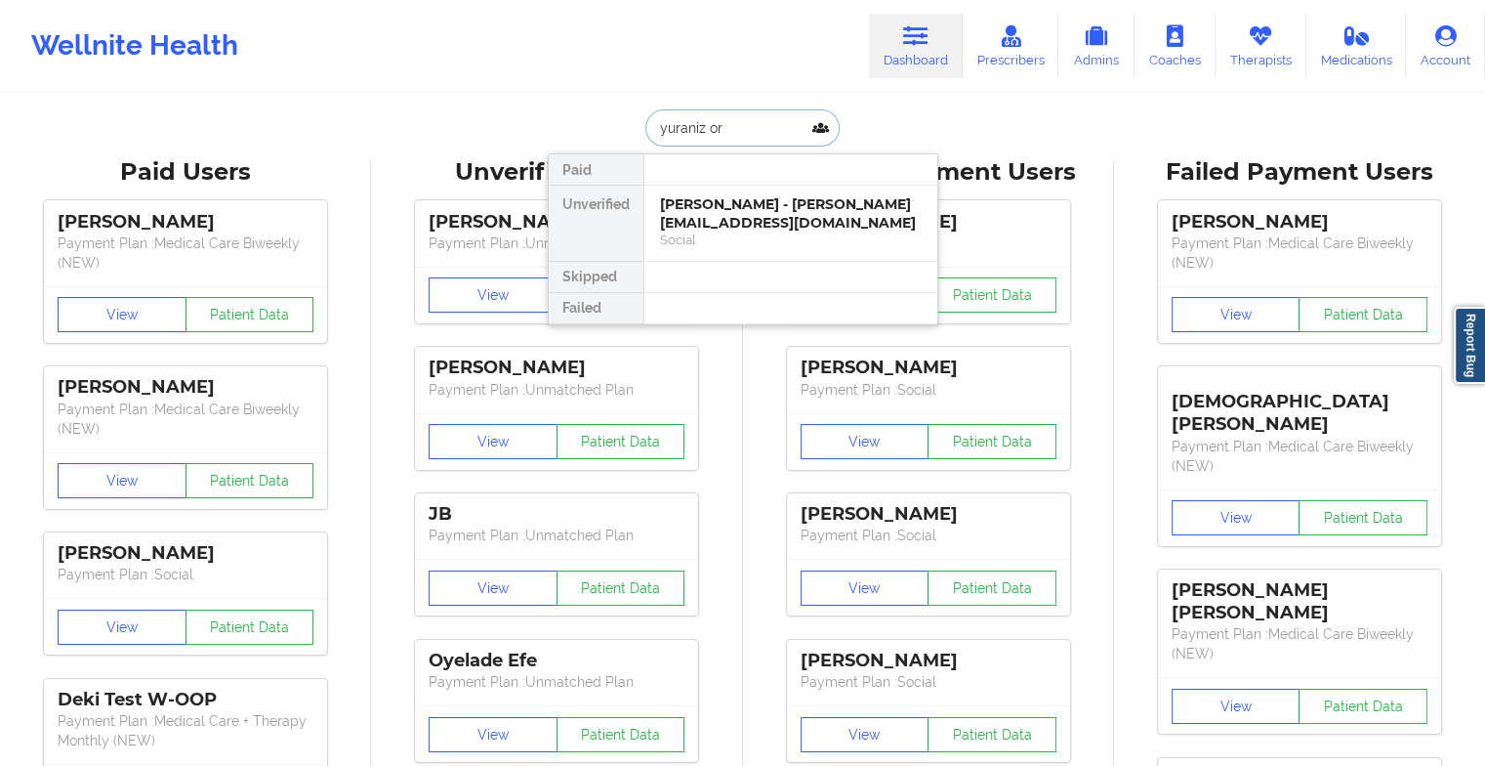
type input "yuraniz ort"
click at [720, 216] on div "[PERSON_NAME] - [PERSON_NAME][EMAIL_ADDRESS]" at bounding box center [791, 213] width 262 height 36
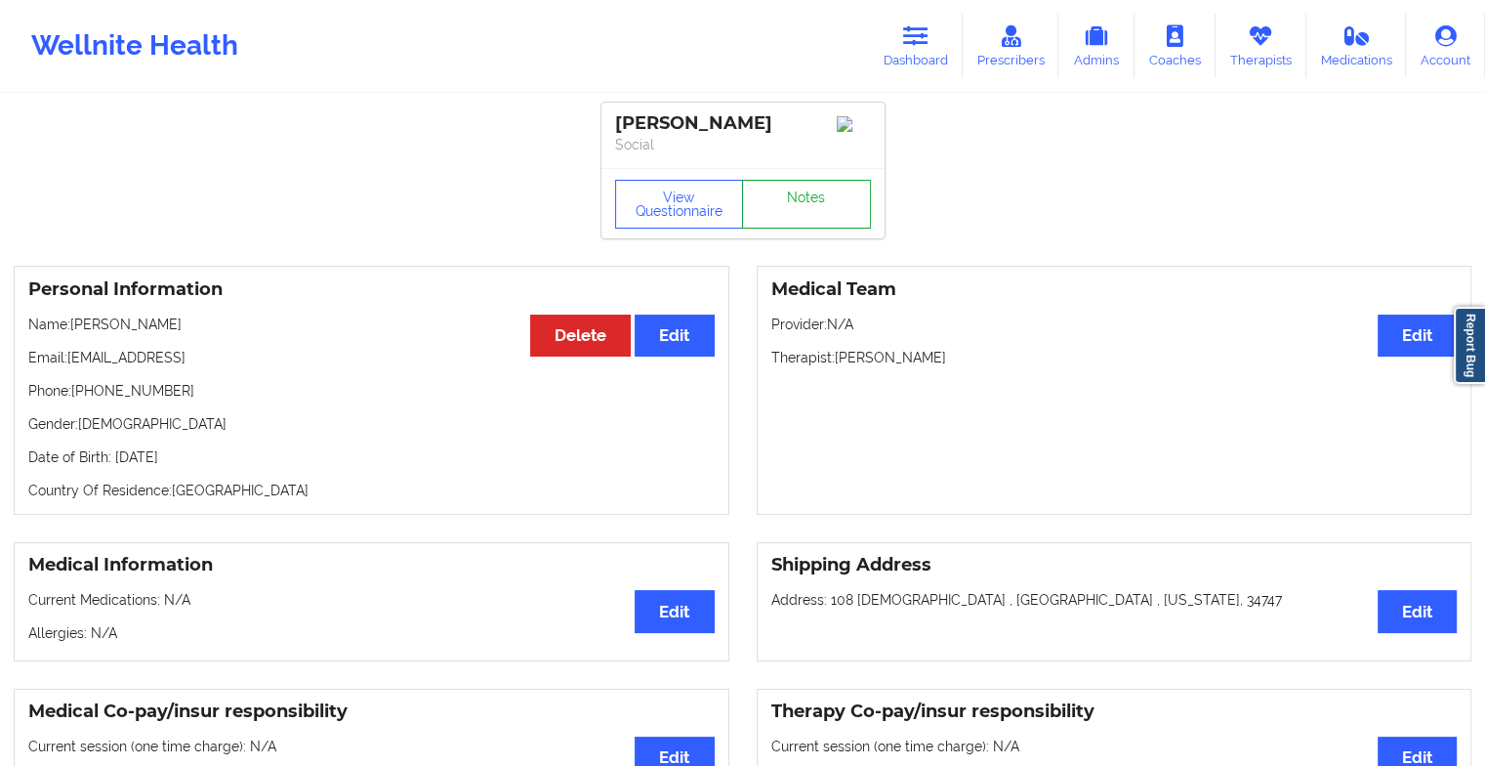
click at [807, 211] on link "Notes" at bounding box center [806, 204] width 129 height 49
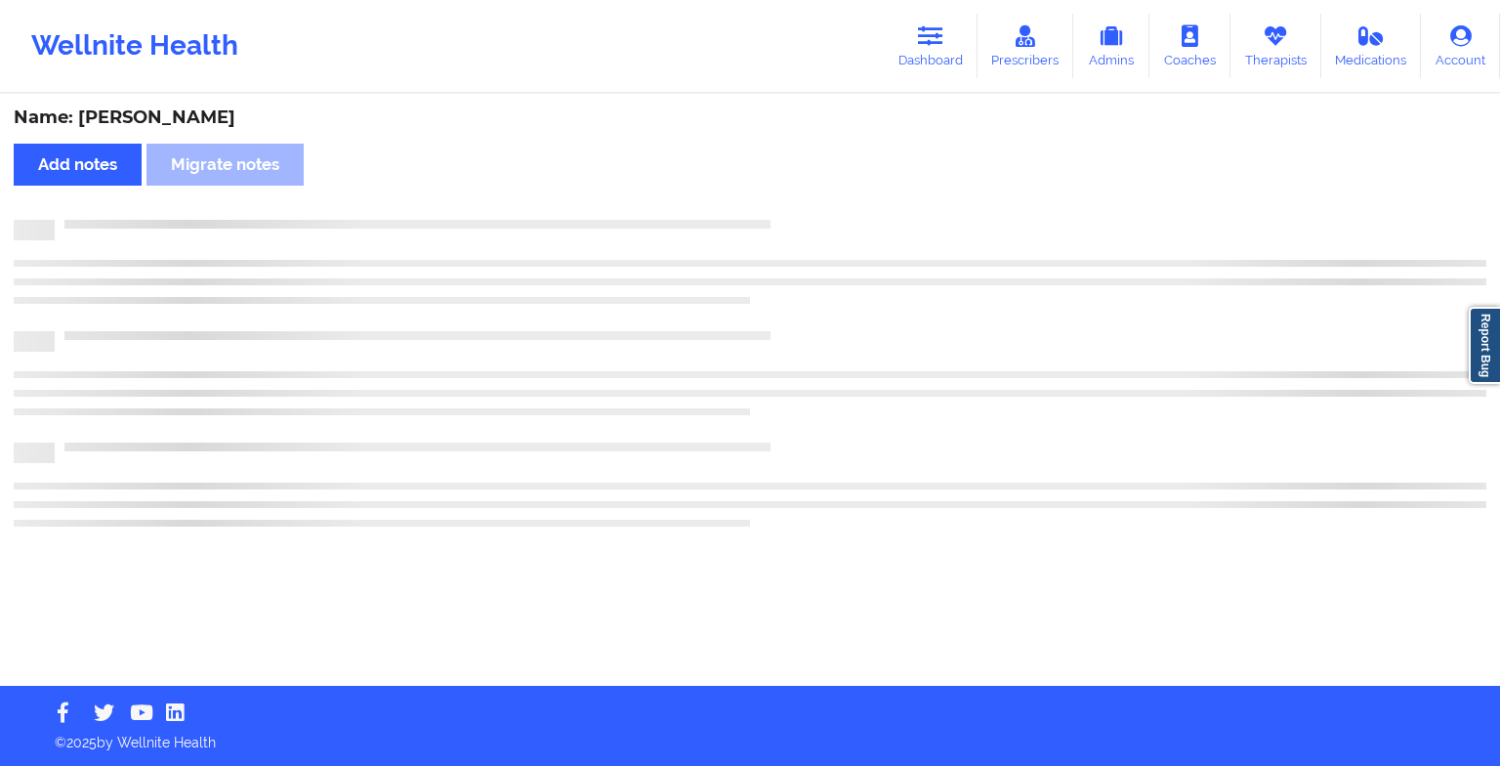
click at [807, 211] on div "Name: [PERSON_NAME] Add notes [PERSON_NAME] notes" at bounding box center [750, 391] width 1500 height 590
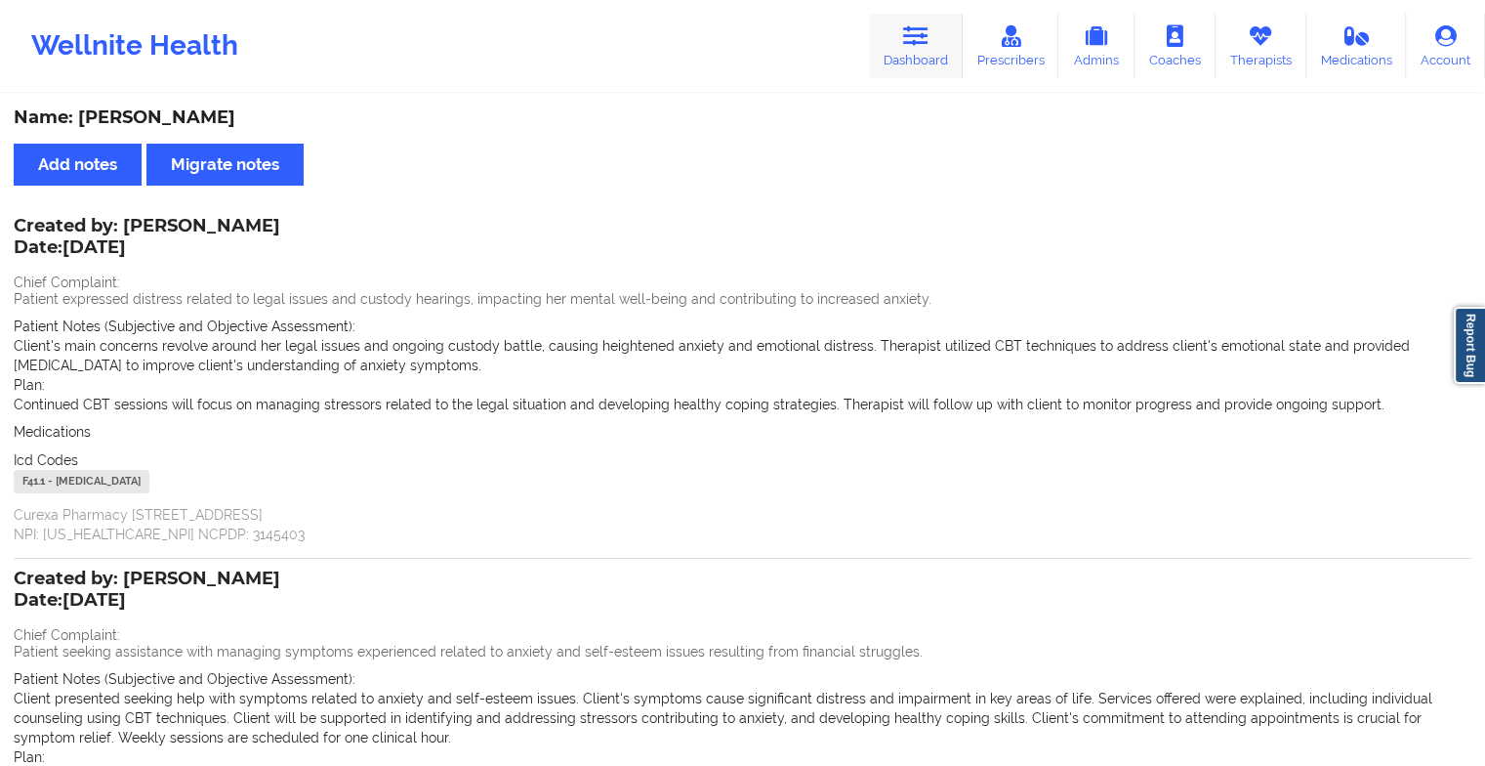
click at [909, 56] on link "Dashboard" at bounding box center [916, 46] width 94 height 64
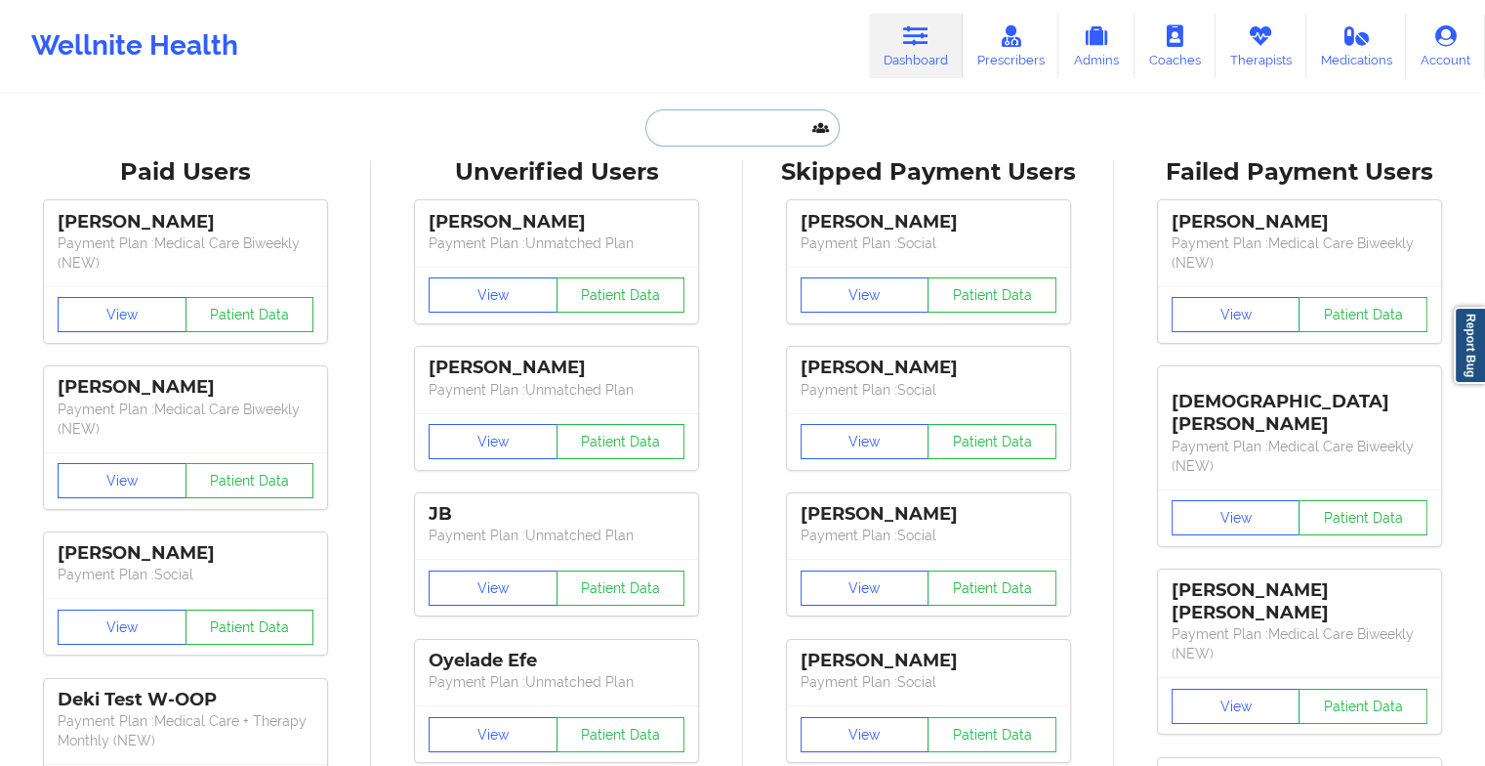
click at [758, 120] on input "text" at bounding box center [741, 127] width 193 height 37
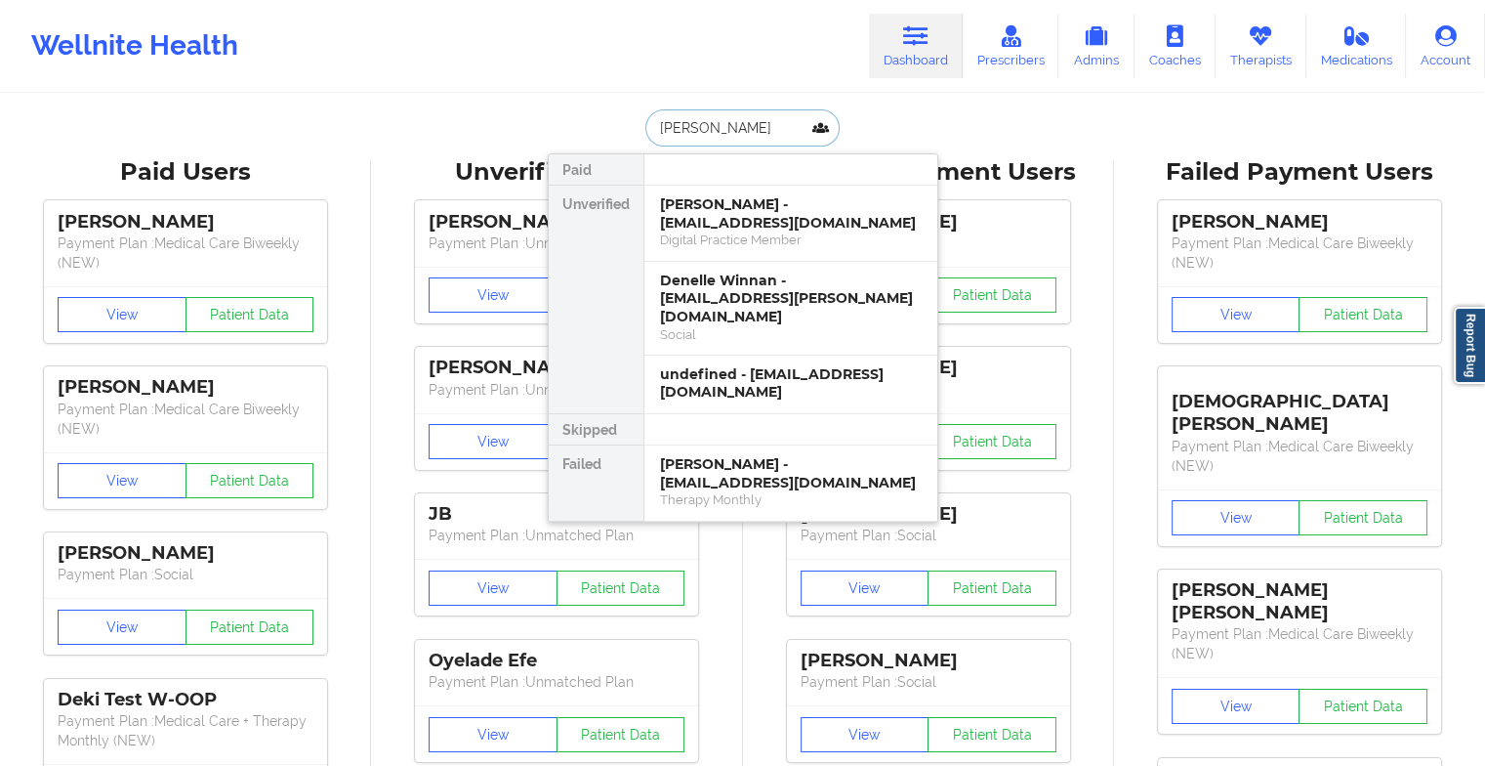
type input "[PERSON_NAME]"
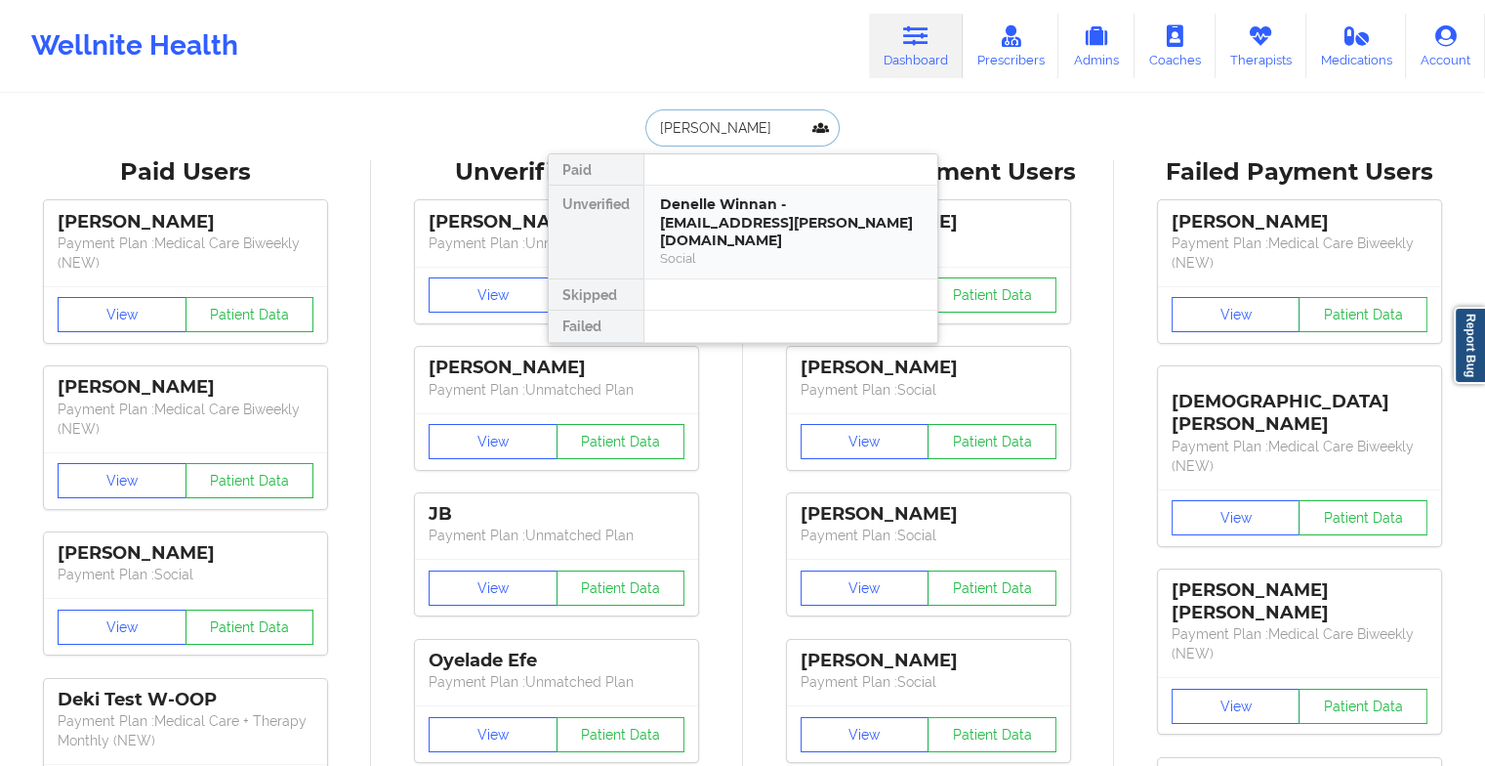
click at [756, 213] on div "Denelle Winnan - [EMAIL_ADDRESS][PERSON_NAME][DOMAIN_NAME]" at bounding box center [791, 222] width 262 height 55
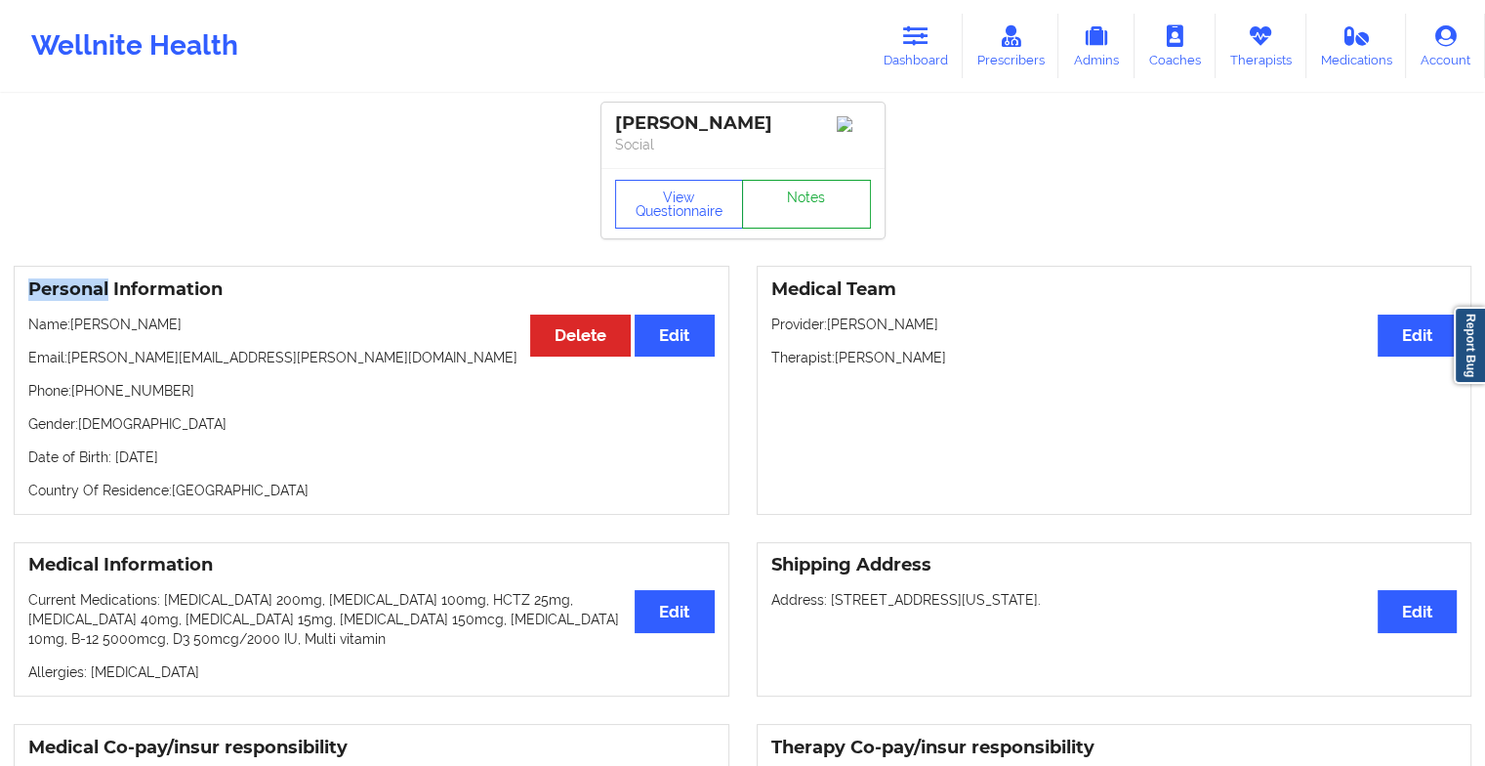
click at [813, 213] on link "Notes" at bounding box center [806, 204] width 129 height 49
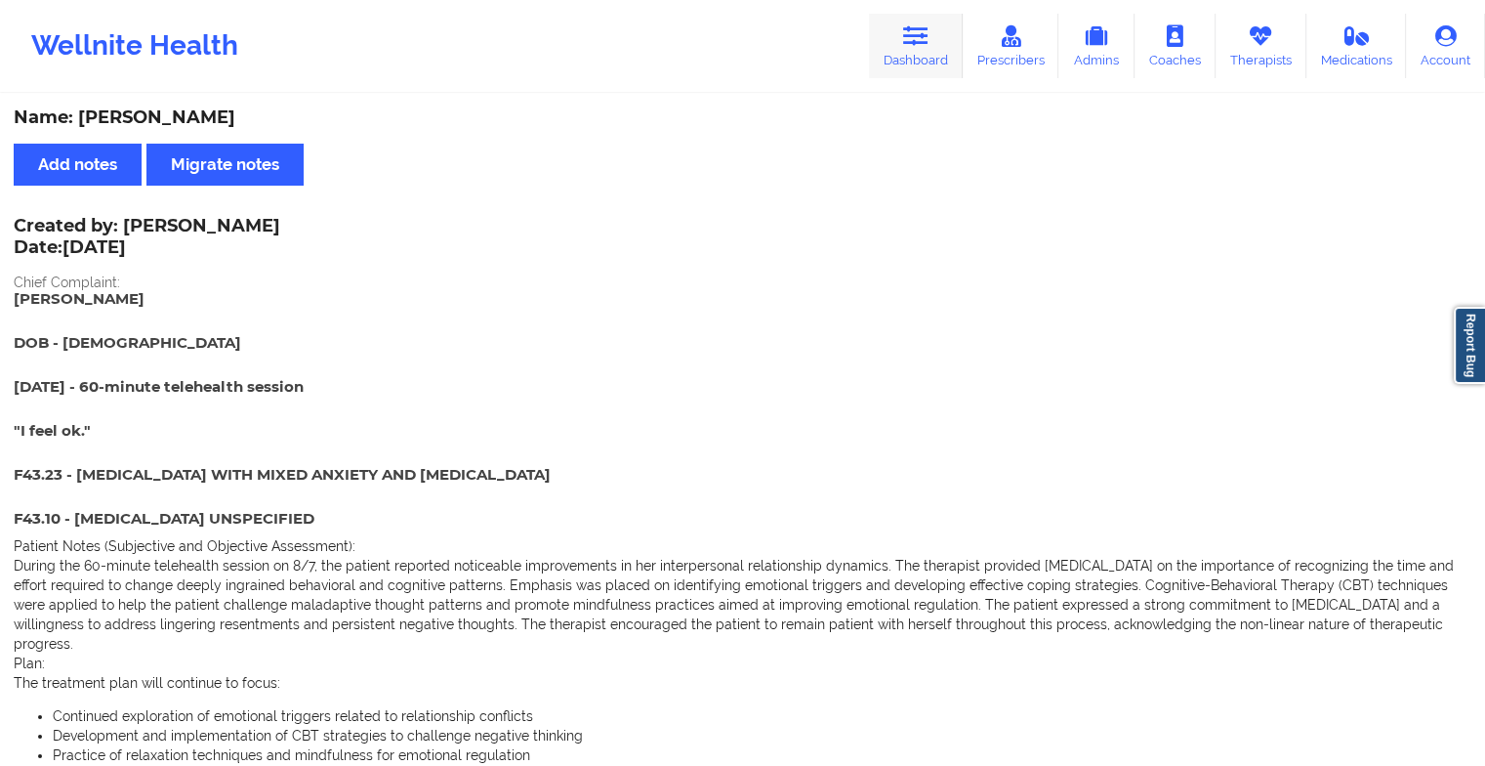
click at [918, 44] on icon at bounding box center [915, 35] width 25 height 21
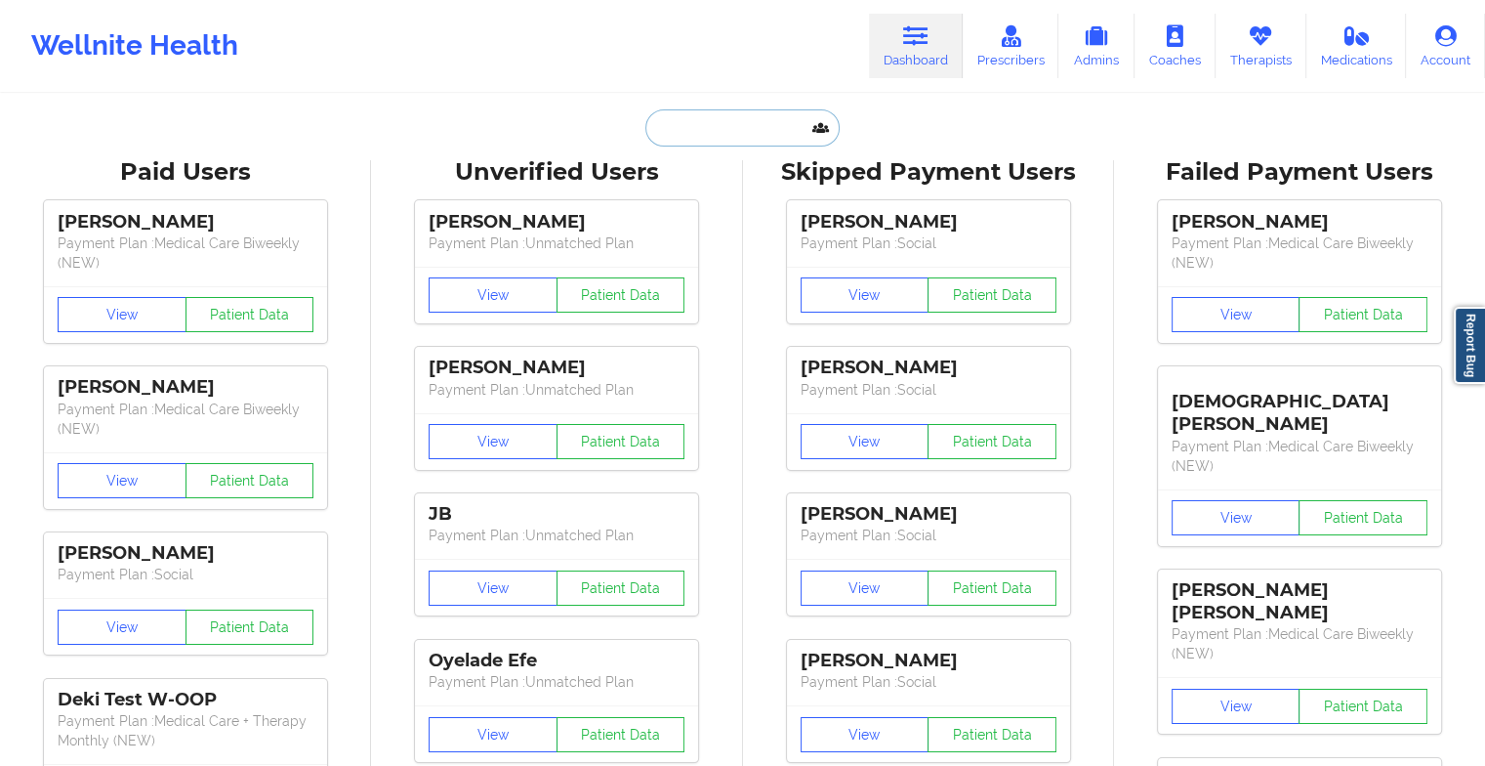
click at [759, 128] on input "text" at bounding box center [741, 127] width 193 height 37
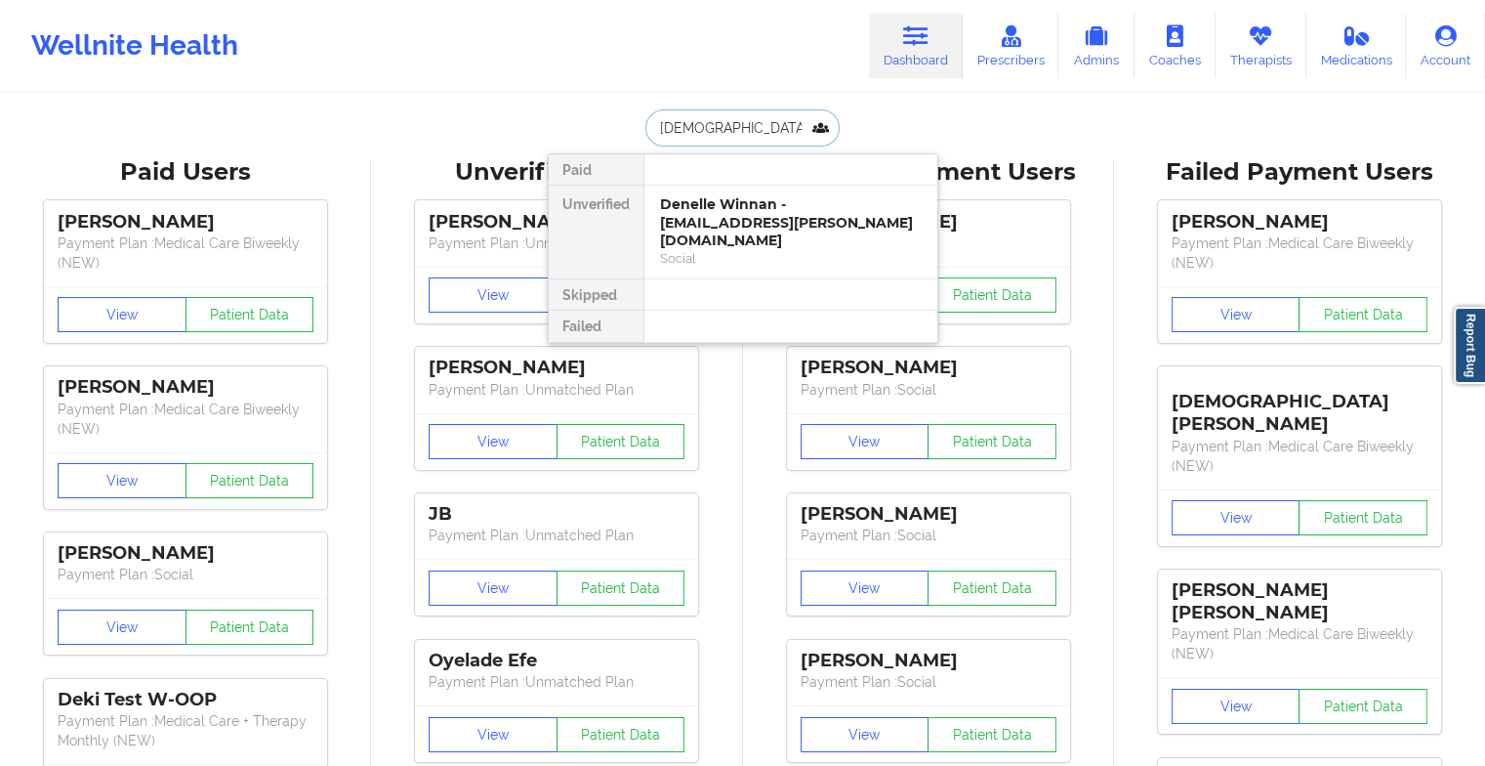
type input "[DEMOGRAPHIC_DATA][PERSON_NAME]"
click at [715, 215] on div "[PERSON_NAME] - [EMAIL_ADDRESS][DOMAIN_NAME]" at bounding box center [791, 213] width 262 height 36
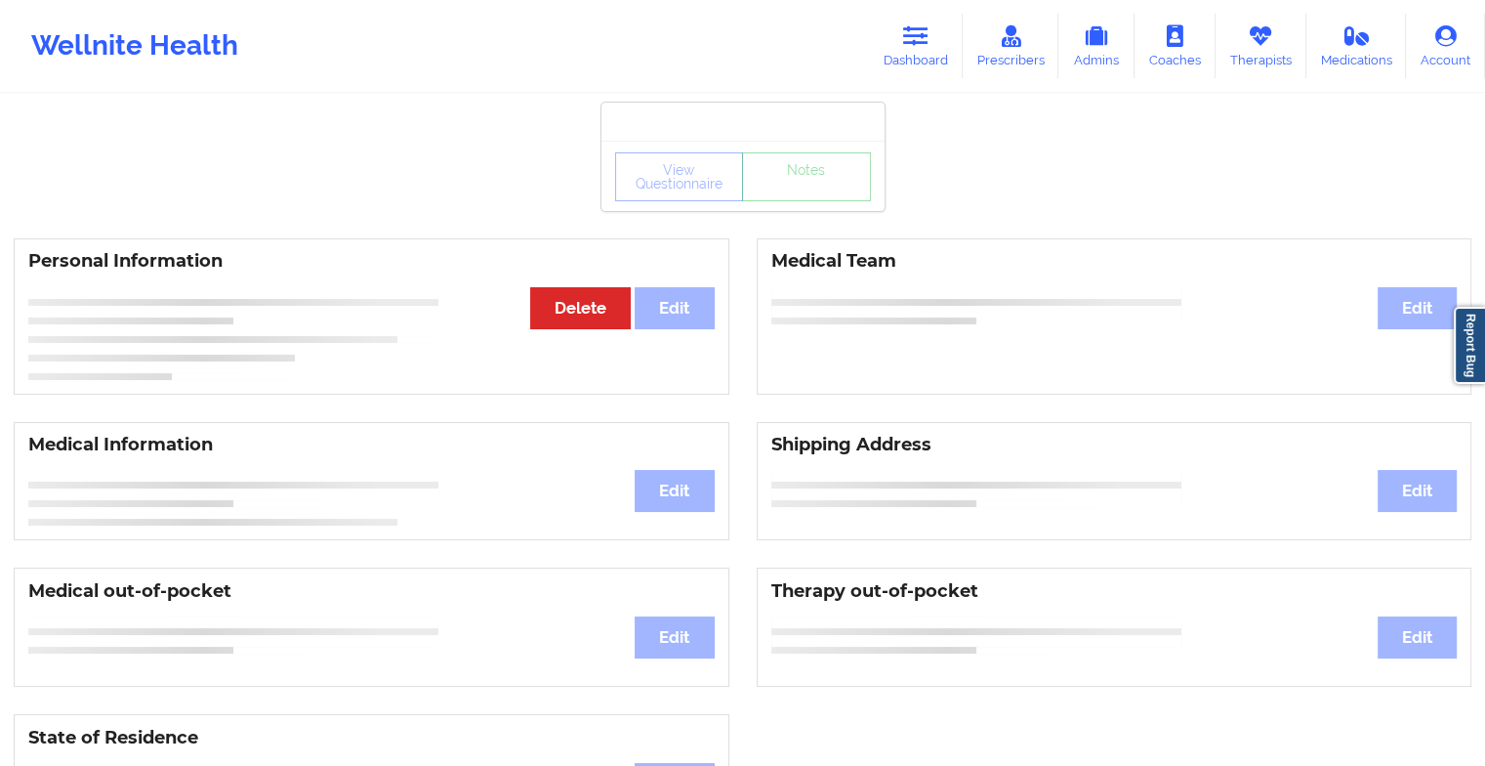
click at [804, 196] on div "View Questionnaire Notes" at bounding box center [743, 176] width 256 height 49
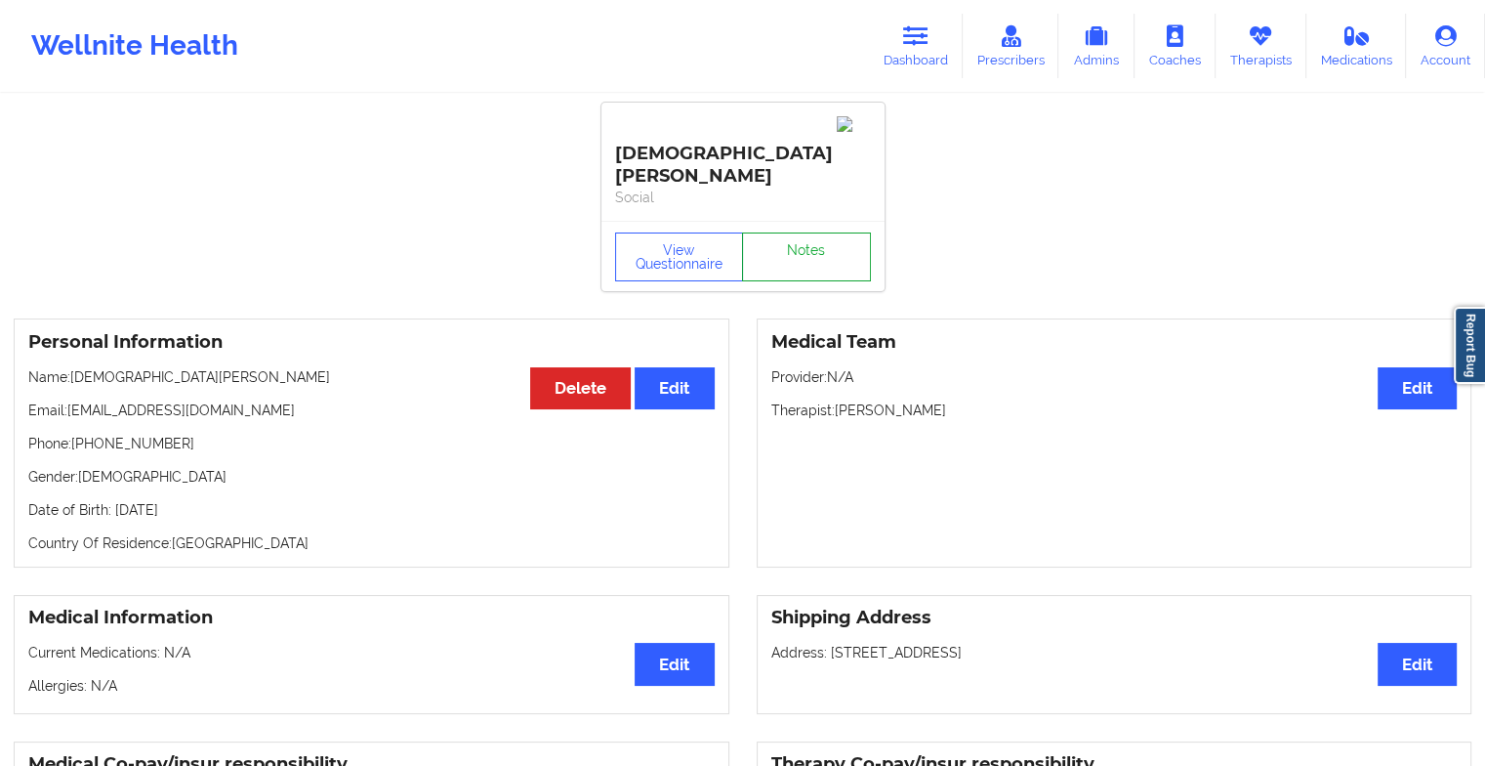
click at [812, 232] on link "Notes" at bounding box center [806, 256] width 129 height 49
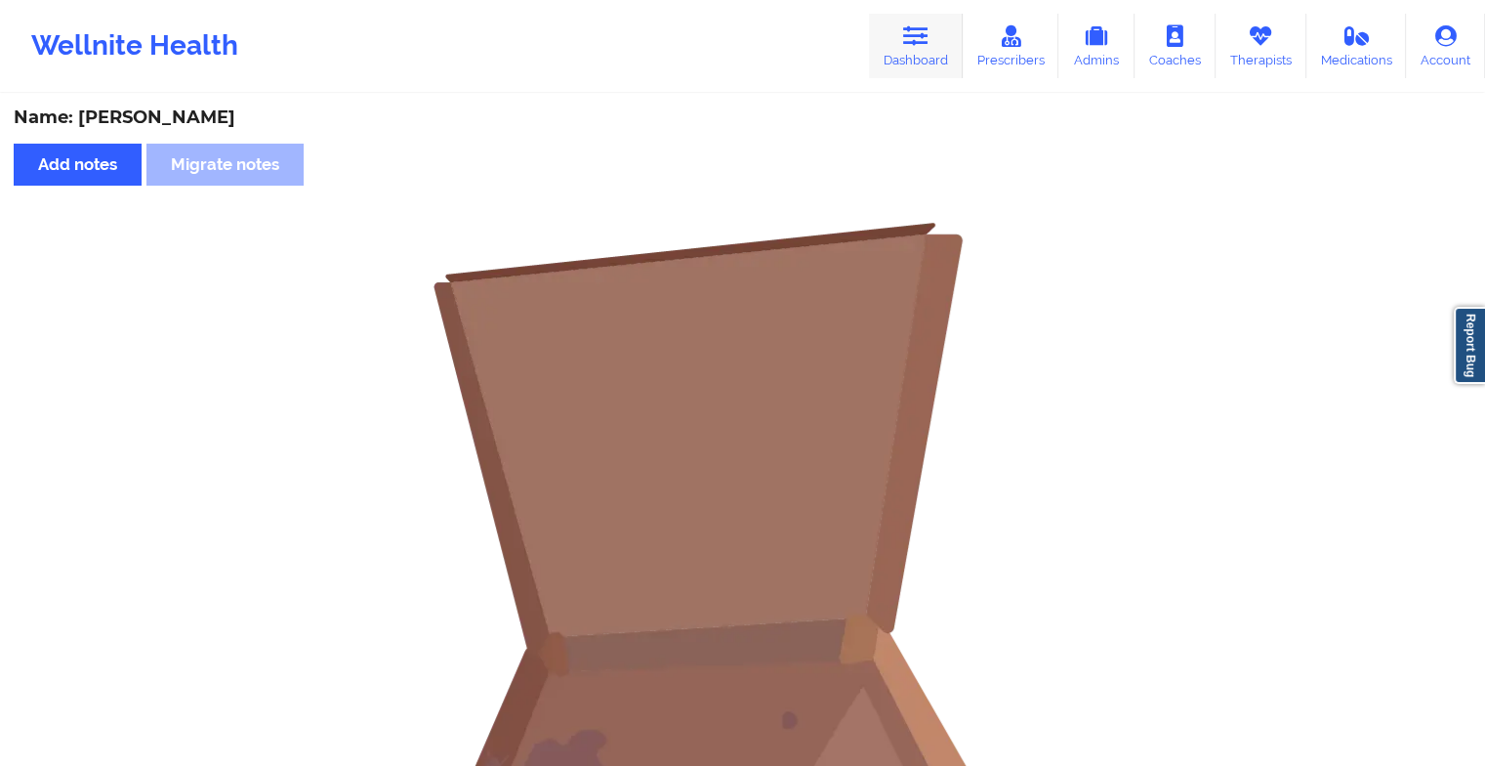
click at [911, 36] on icon at bounding box center [915, 35] width 25 height 21
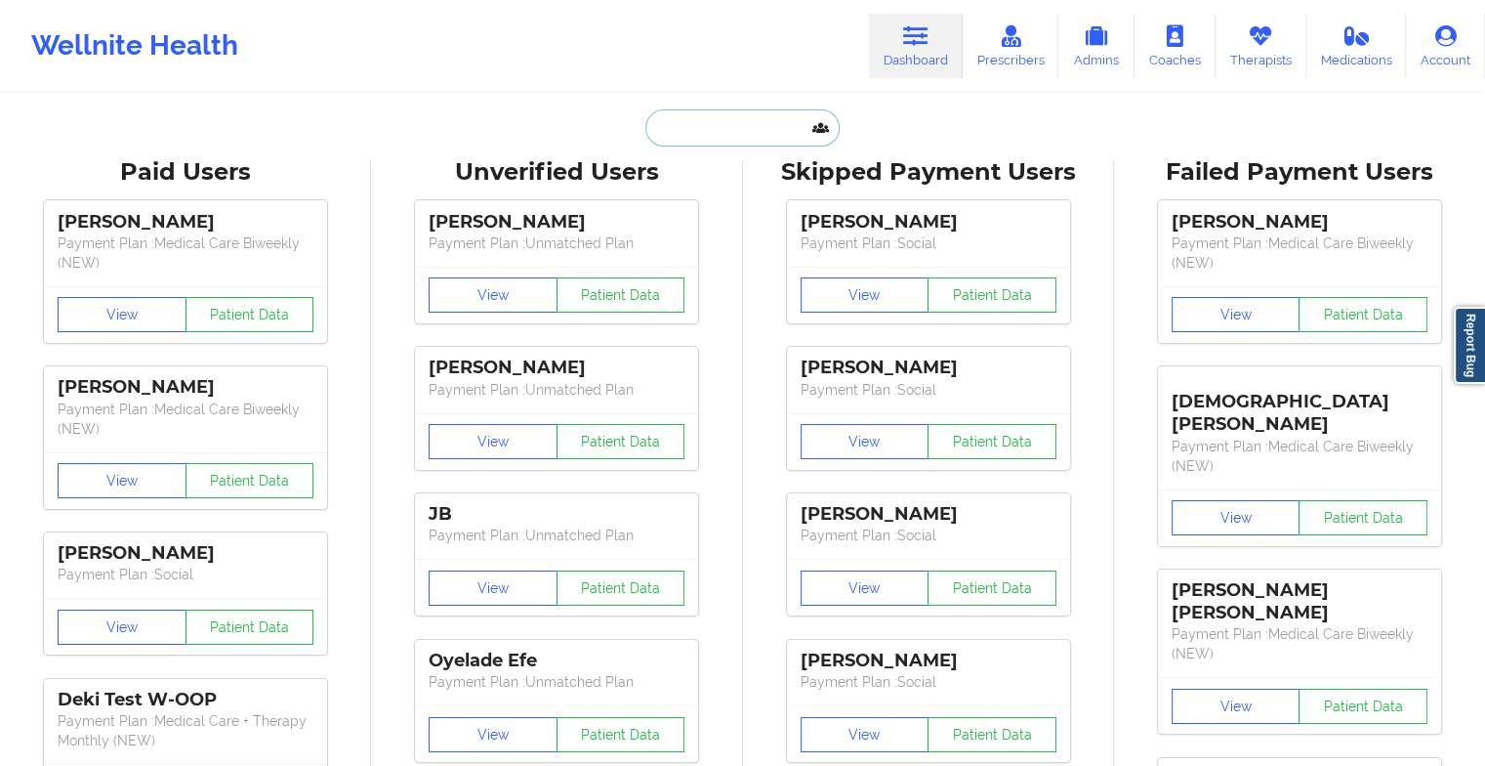
click at [745, 125] on input "text" at bounding box center [741, 127] width 193 height 37
type input "k"
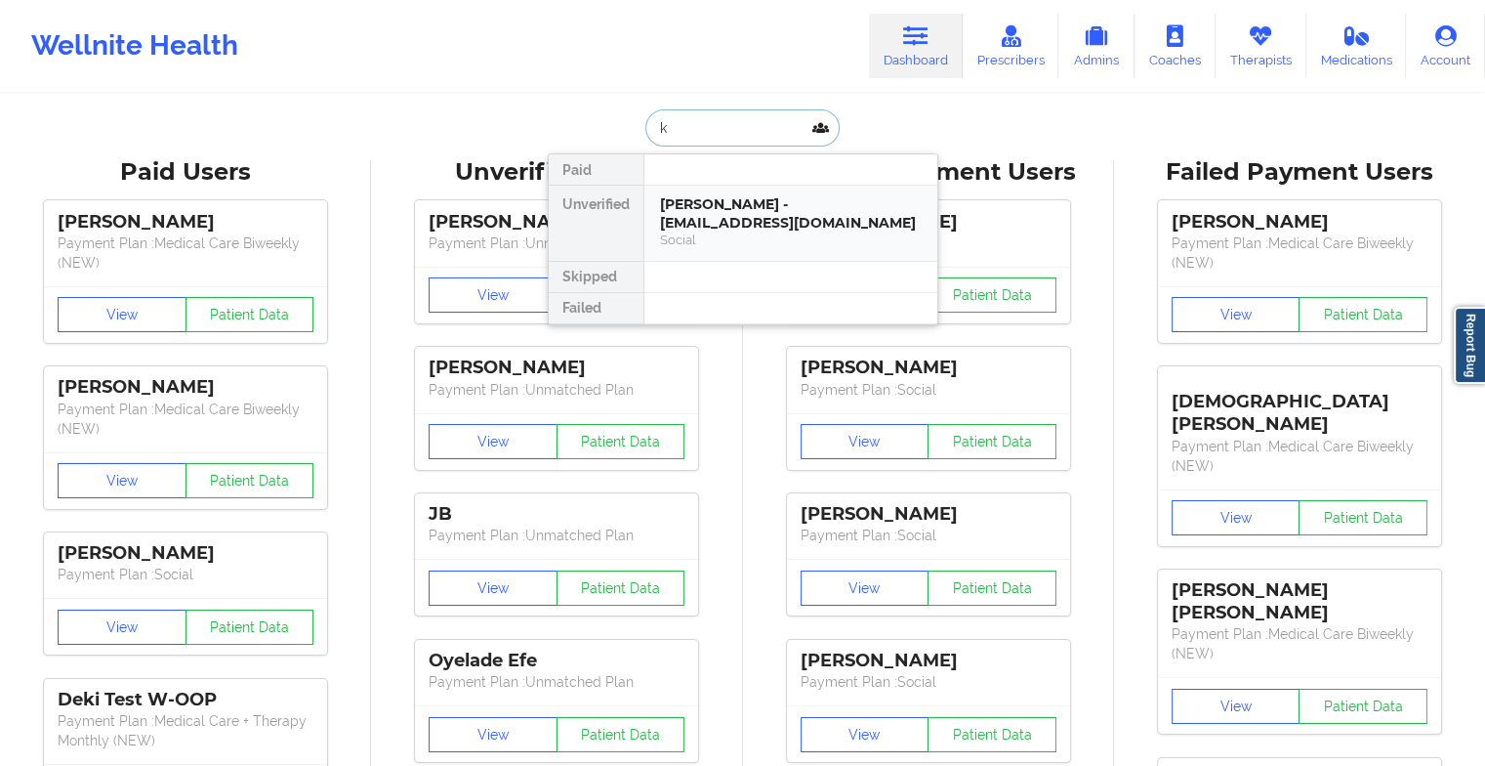
click at [705, 229] on div "[PERSON_NAME] - [EMAIL_ADDRESS][DOMAIN_NAME]" at bounding box center [791, 213] width 262 height 36
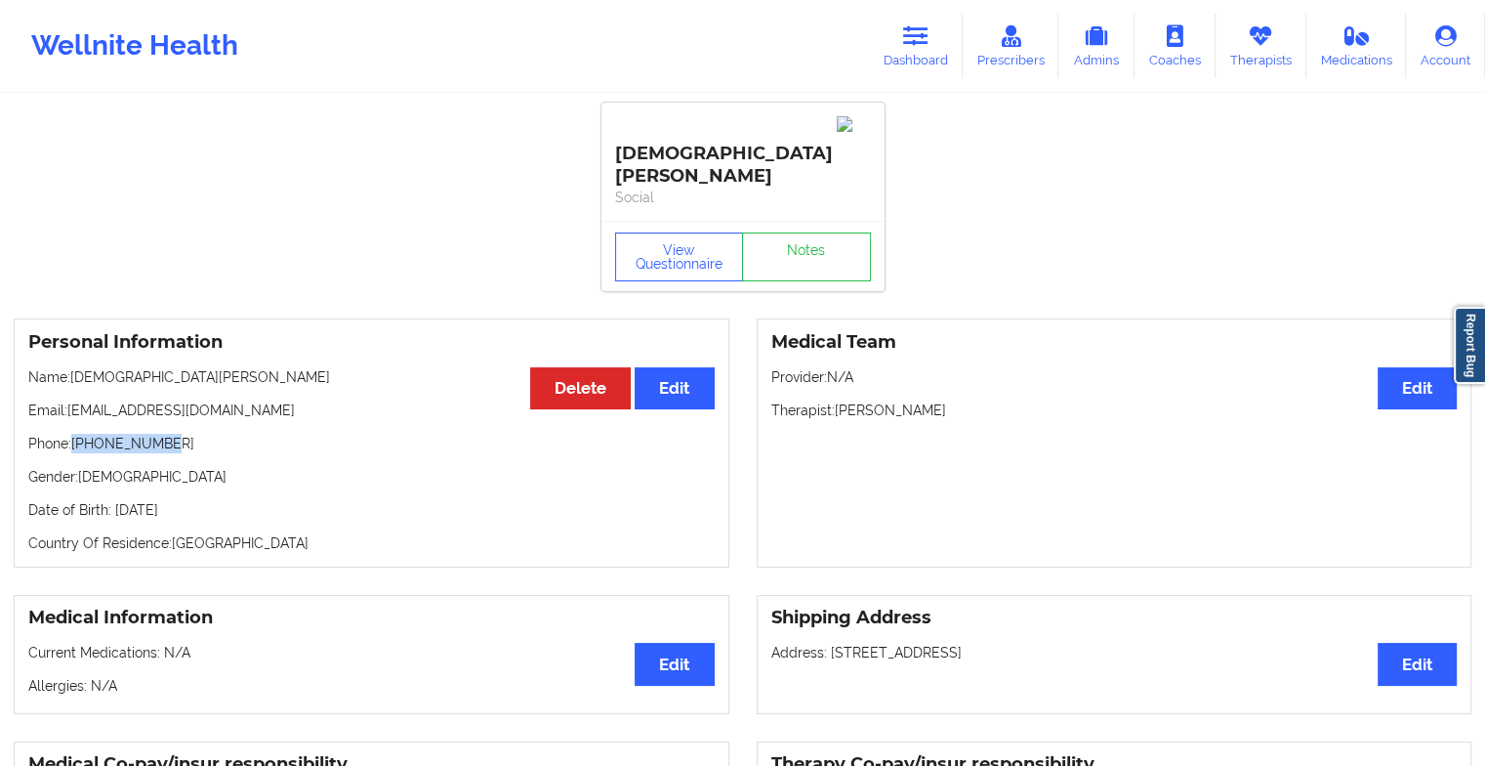
drag, startPoint x: 75, startPoint y: 395, endPoint x: 166, endPoint y: 387, distance: 91.1
click at [166, 434] on p "Phone: [PHONE_NUMBER]" at bounding box center [371, 444] width 686 height 20
click at [905, 31] on link "Dashboard" at bounding box center [916, 46] width 94 height 64
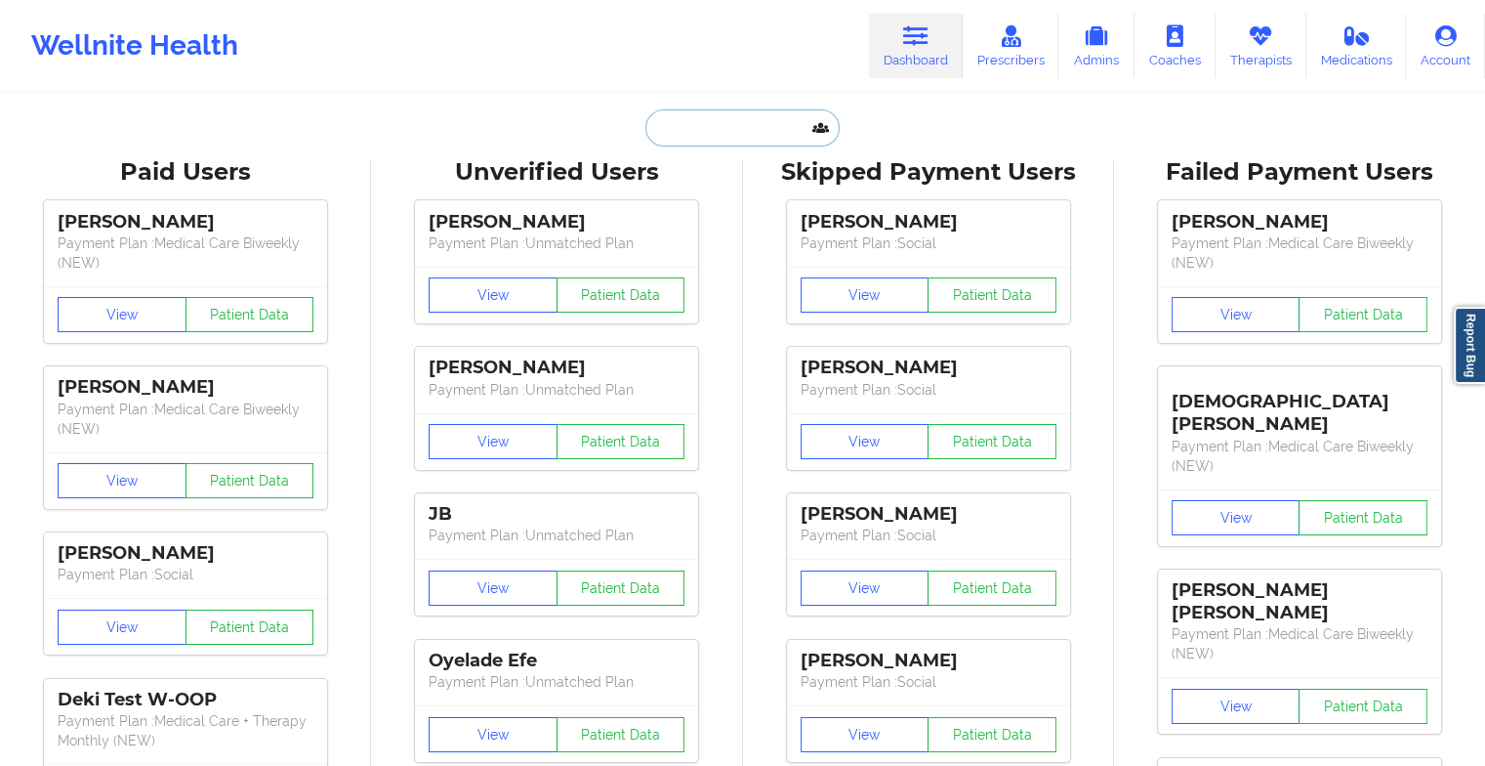
click at [732, 121] on input "text" at bounding box center [741, 127] width 193 height 37
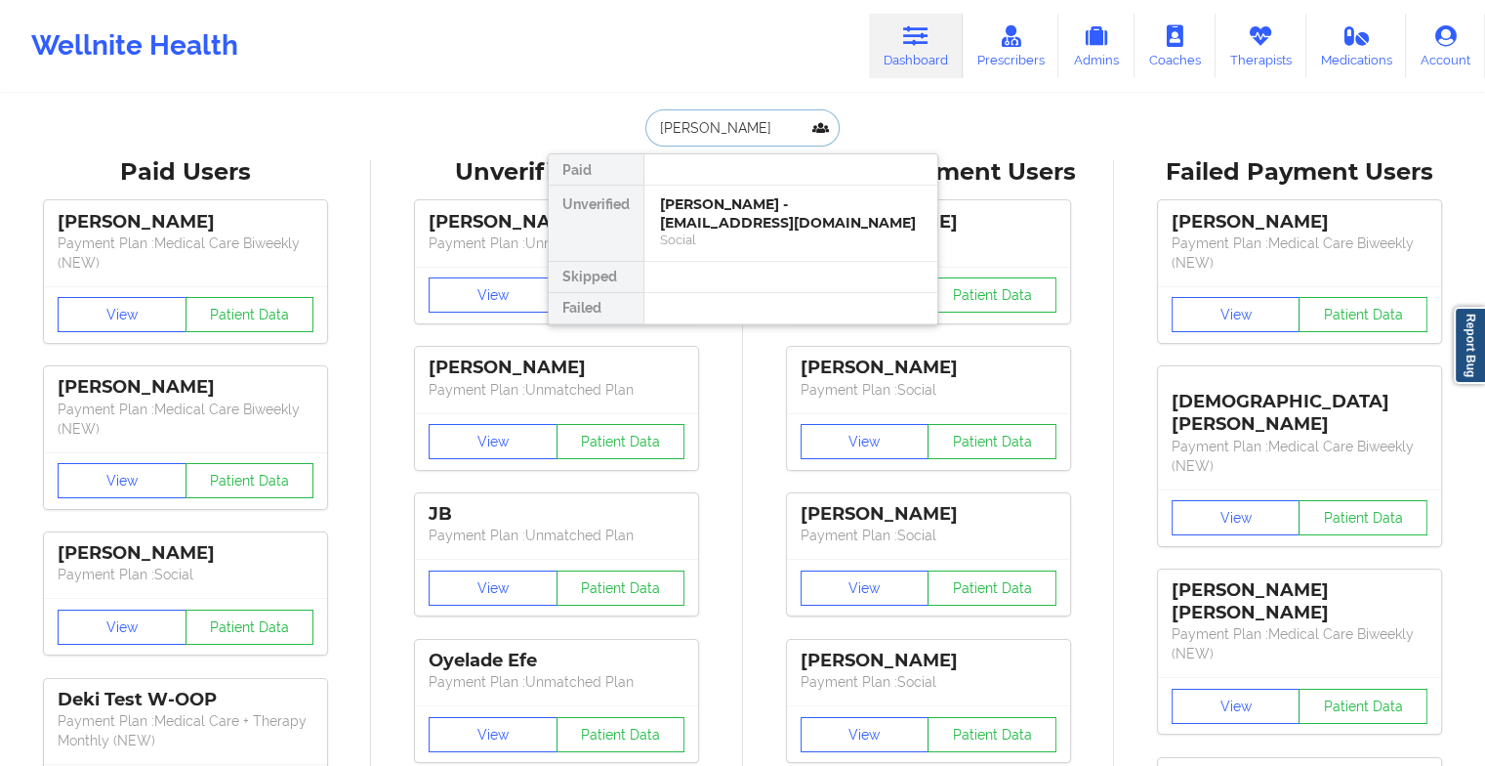
type input "[PERSON_NAME]"
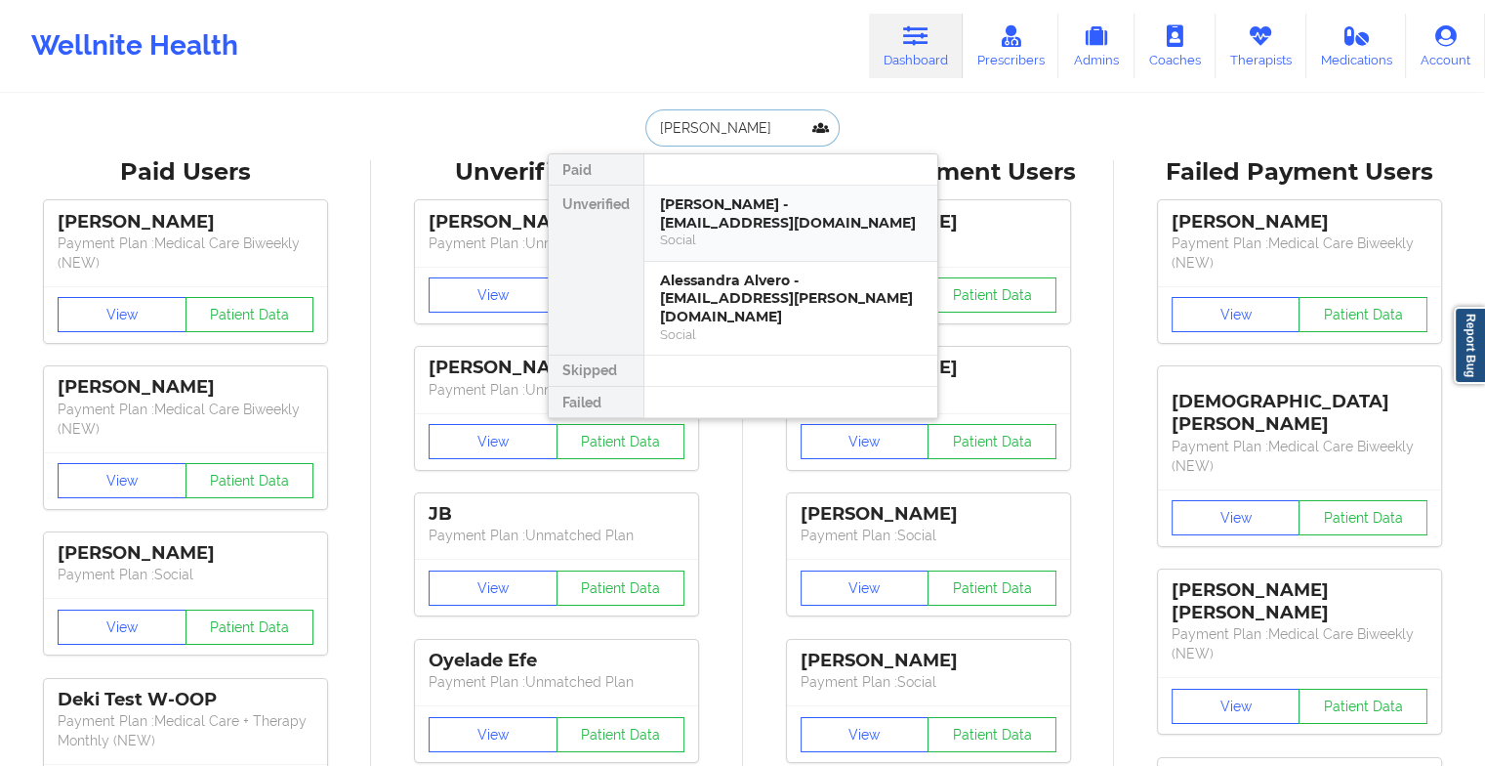
click at [798, 187] on div "[PERSON_NAME] - [EMAIL_ADDRESS][DOMAIN_NAME] Social" at bounding box center [790, 224] width 293 height 76
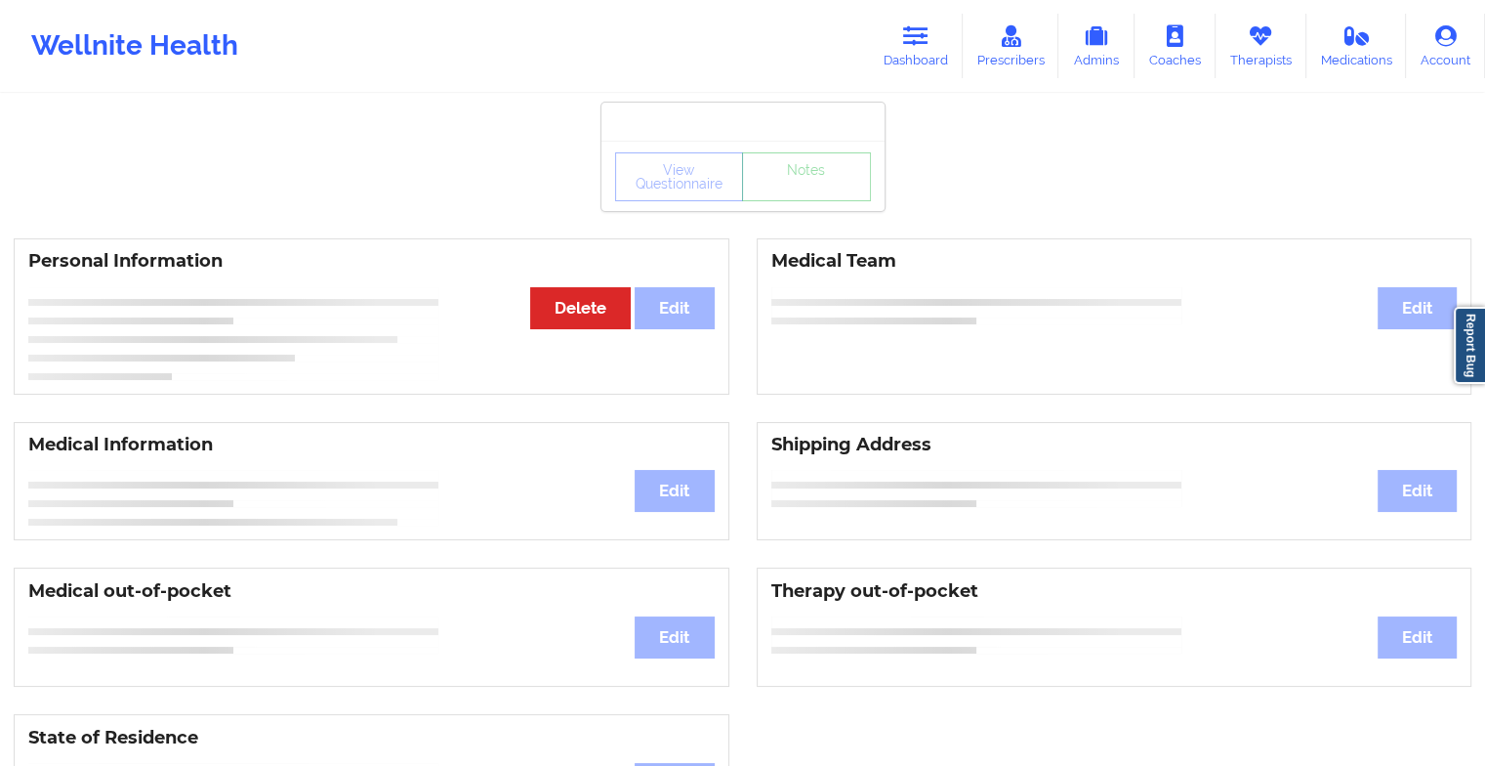
click at [766, 188] on div "View Questionnaire Notes" at bounding box center [743, 176] width 256 height 49
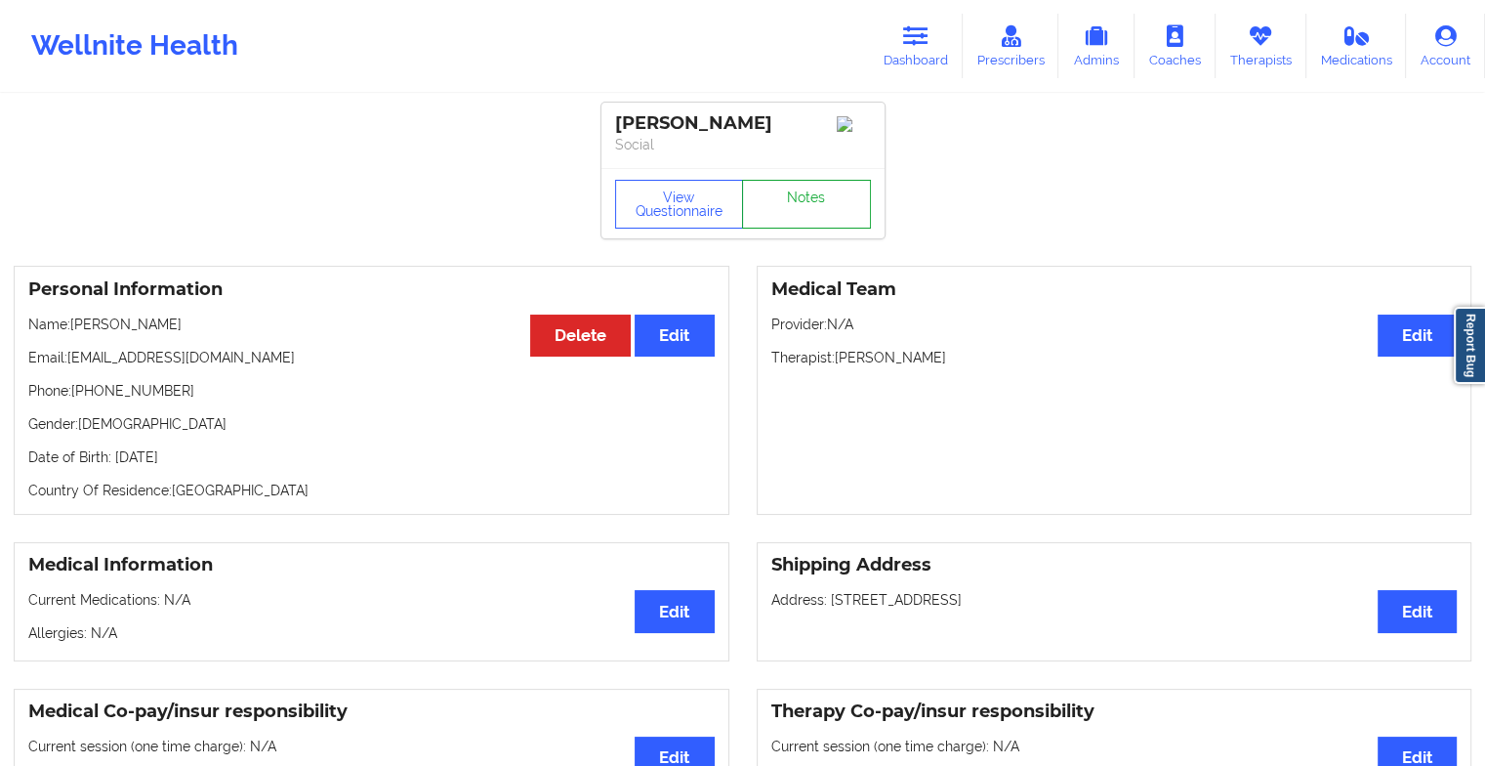
click at [766, 188] on link "Notes" at bounding box center [806, 204] width 129 height 49
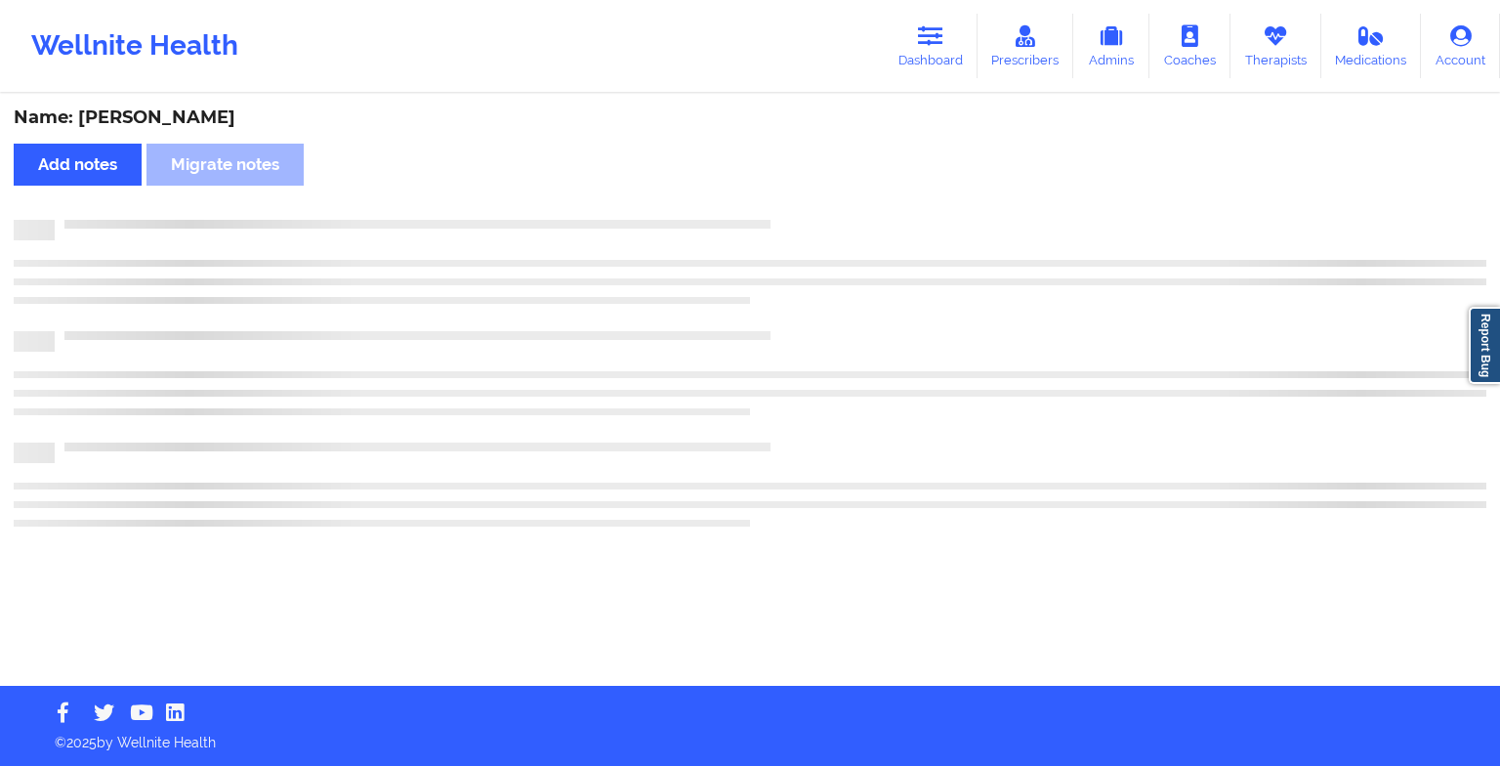
click at [766, 188] on div "Name: [PERSON_NAME] Add notes Migrate notes" at bounding box center [750, 391] width 1500 height 590
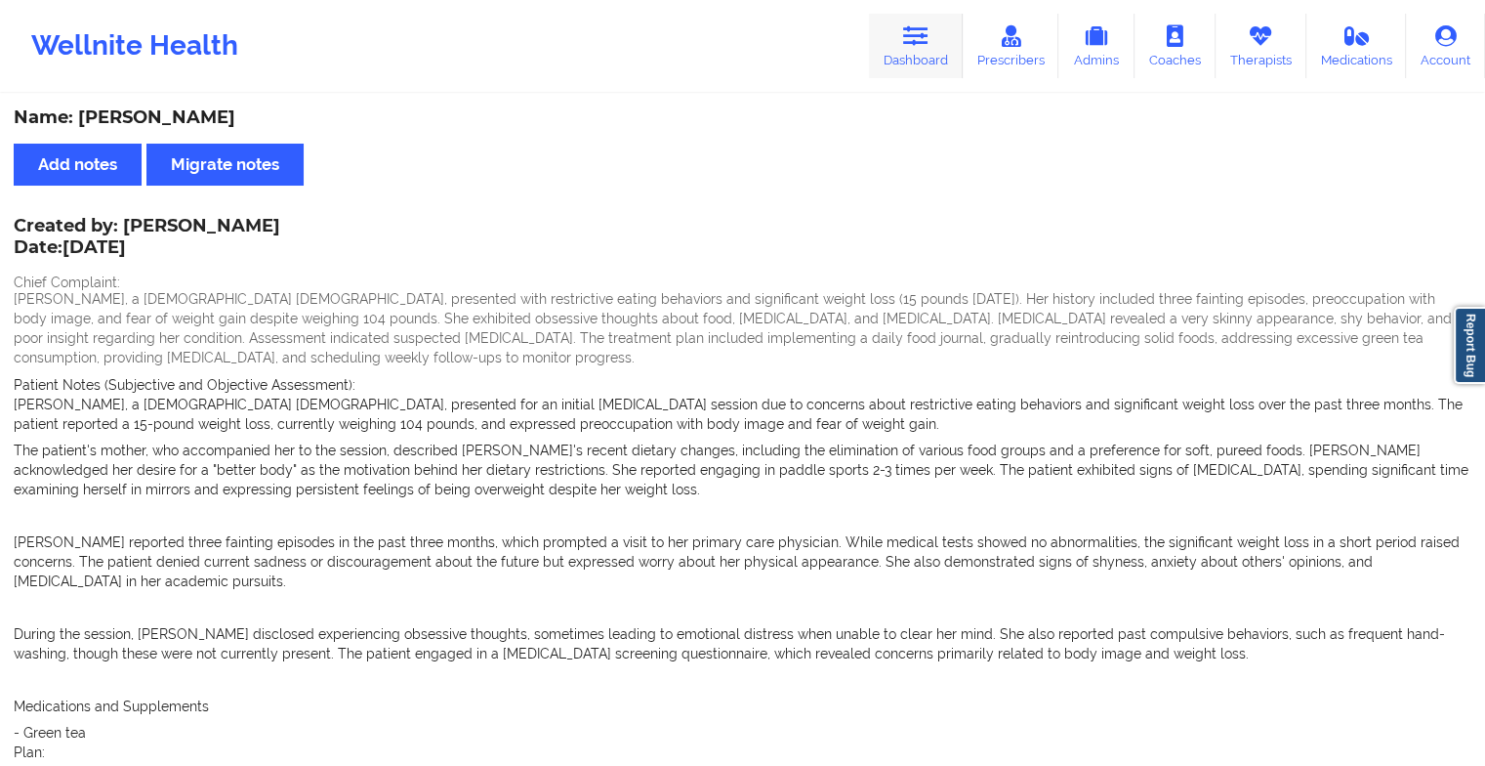
click at [891, 36] on link "Dashboard" at bounding box center [916, 46] width 94 height 64
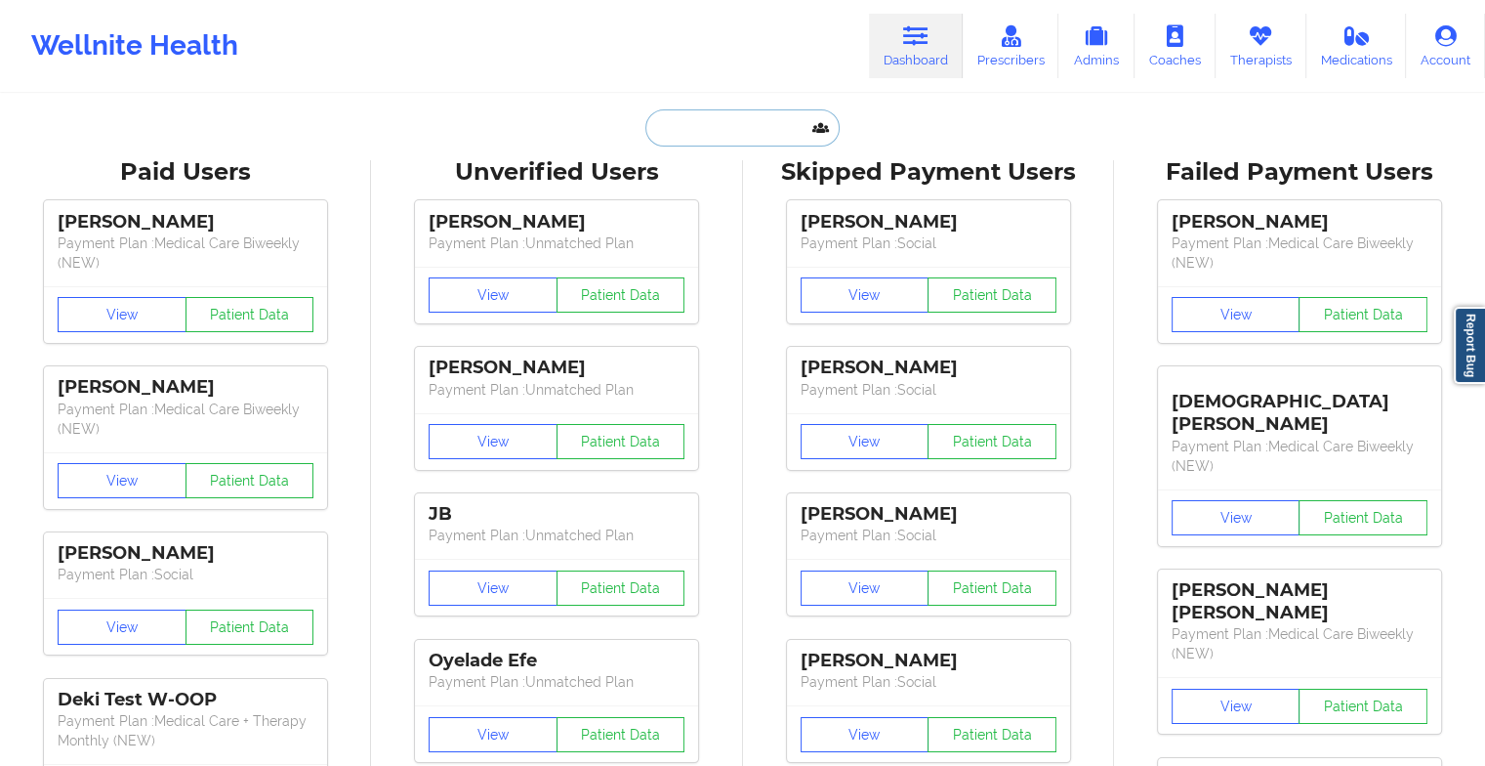
click at [741, 121] on input "text" at bounding box center [741, 127] width 193 height 37
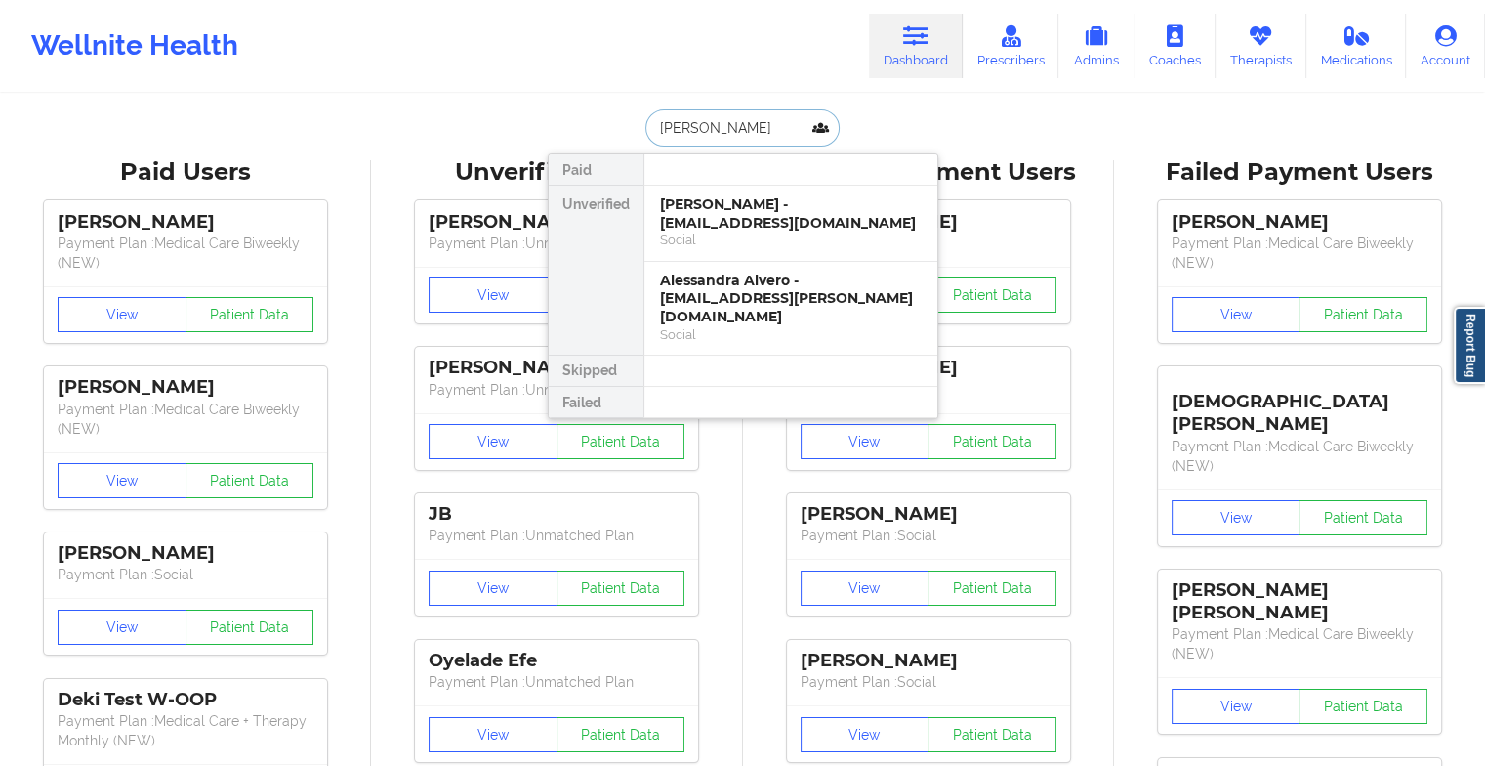
type input "[PERSON_NAME] [PERSON_NAME]"
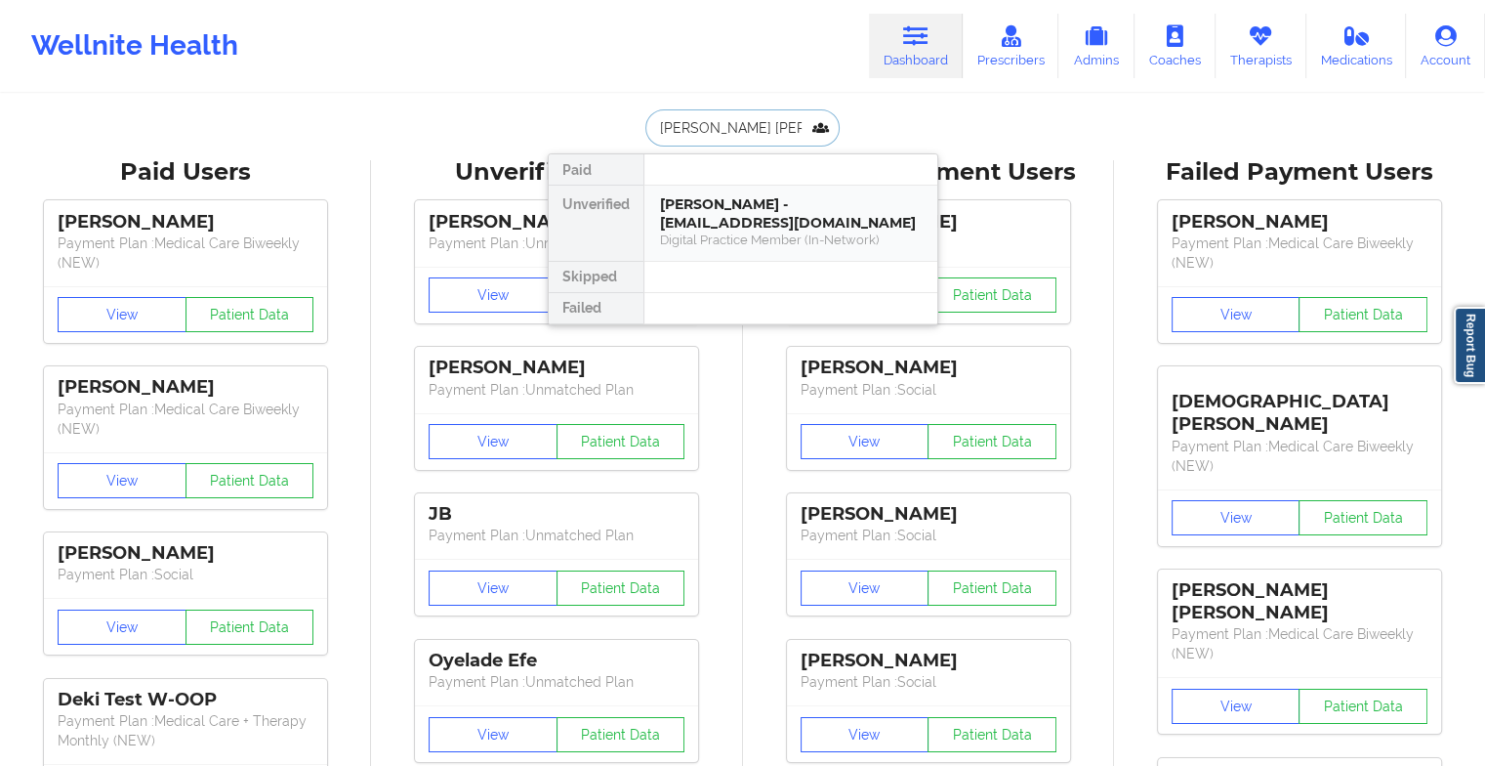
click at [715, 223] on div "[PERSON_NAME] - [EMAIL_ADDRESS][DOMAIN_NAME]" at bounding box center [791, 213] width 262 height 36
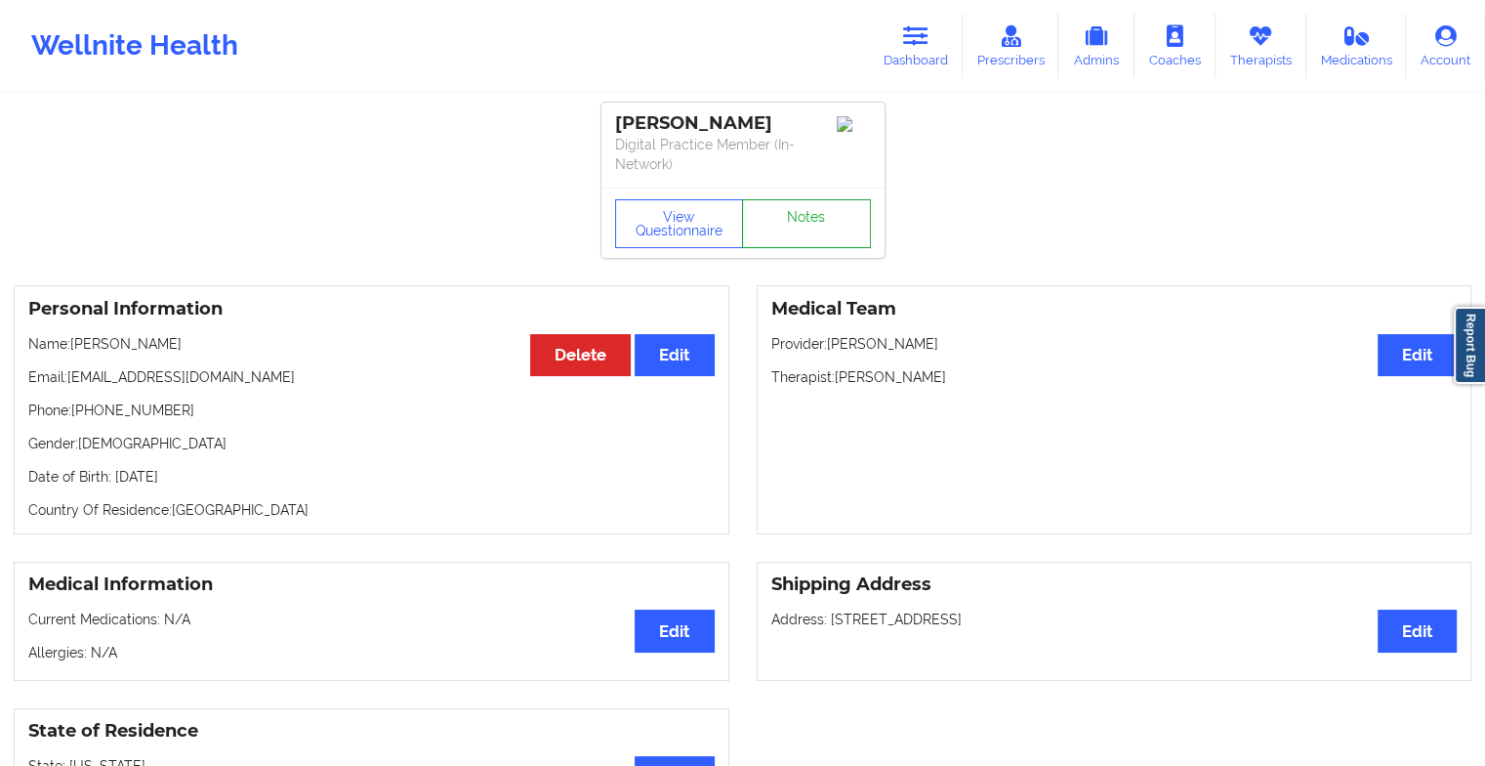
click at [766, 213] on link "Notes" at bounding box center [806, 223] width 129 height 49
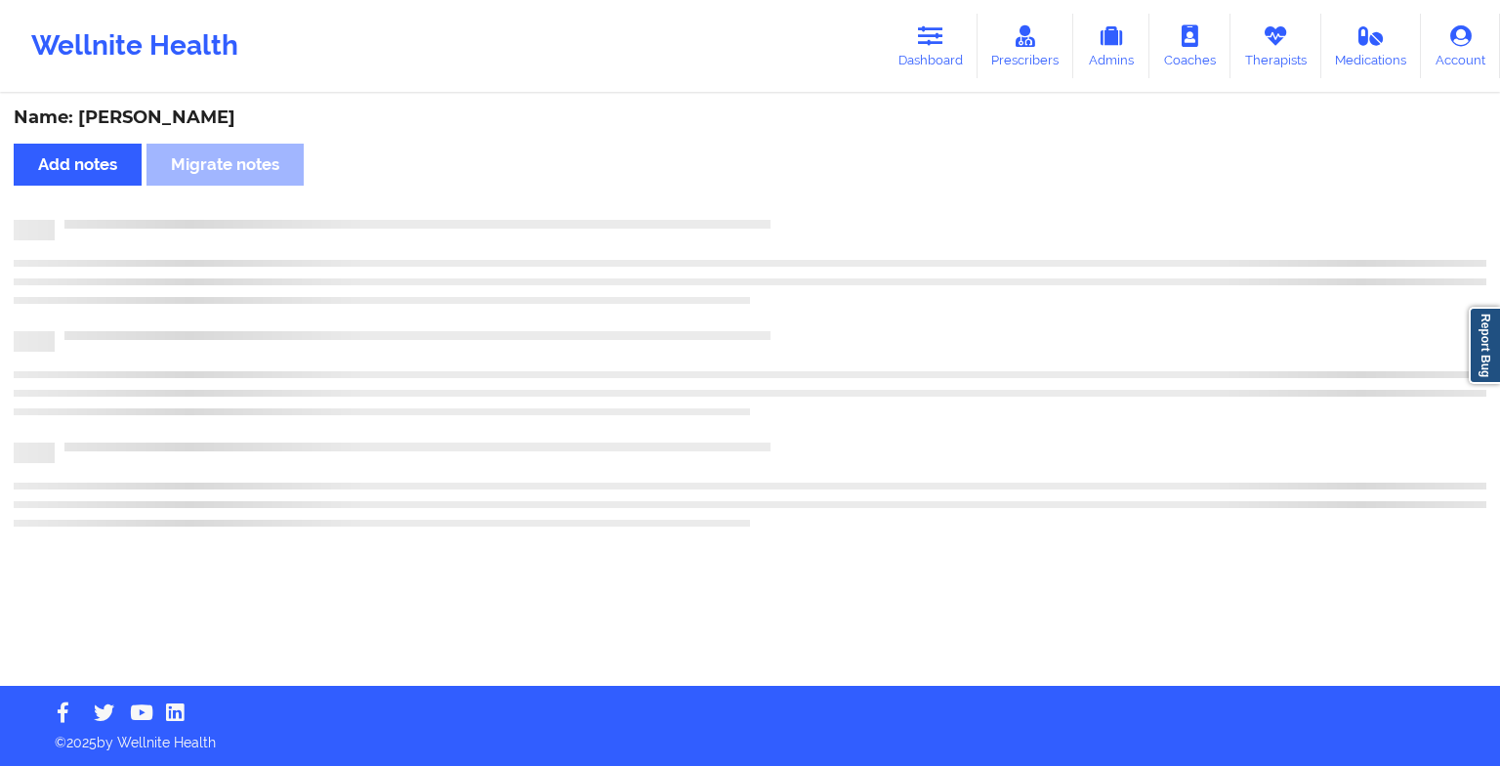
click at [766, 213] on div "Name: [PERSON_NAME] Add notes Migrate notes" at bounding box center [750, 391] width 1500 height 590
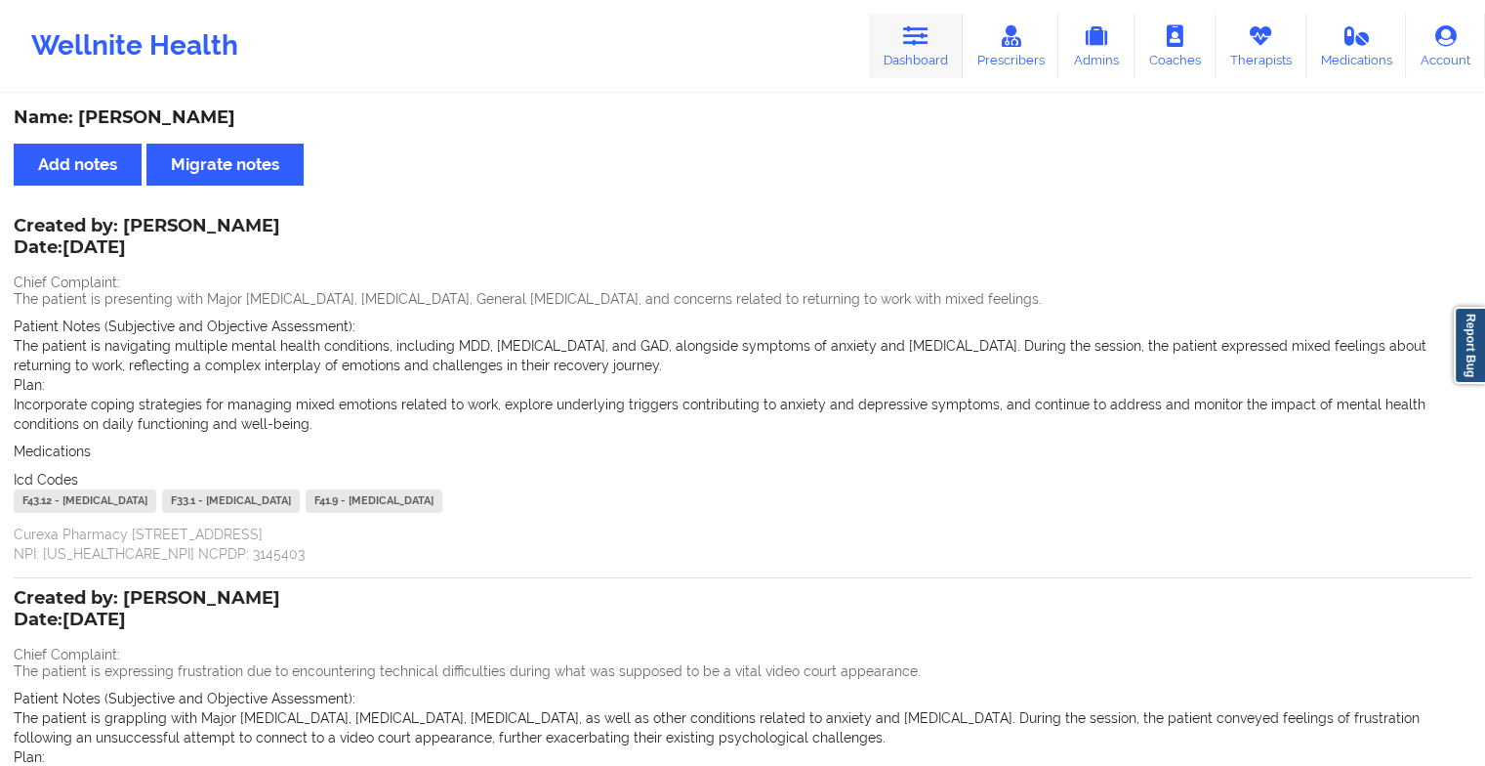
click at [947, 51] on link "Dashboard" at bounding box center [916, 46] width 94 height 64
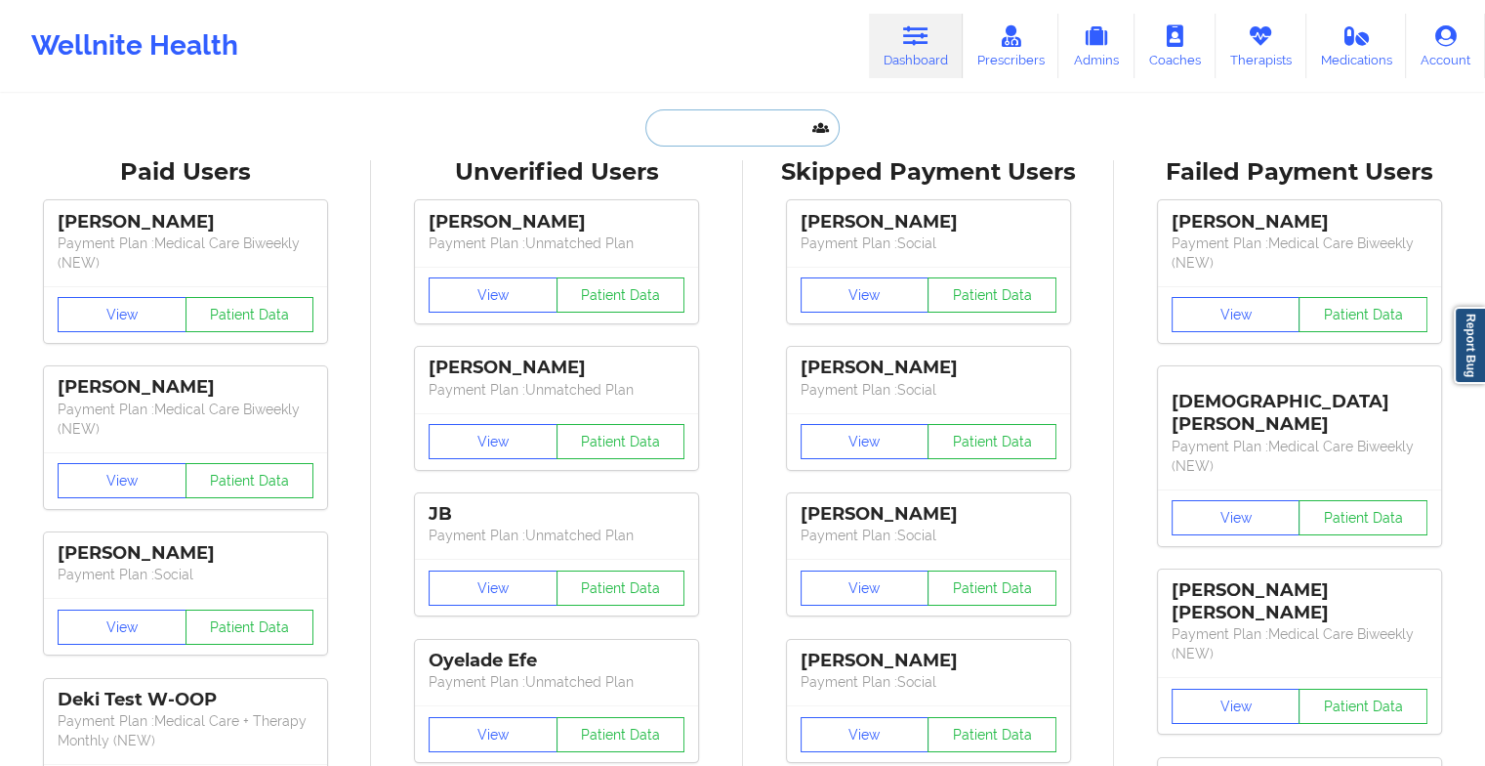
click at [783, 132] on input "text" at bounding box center [741, 127] width 193 height 37
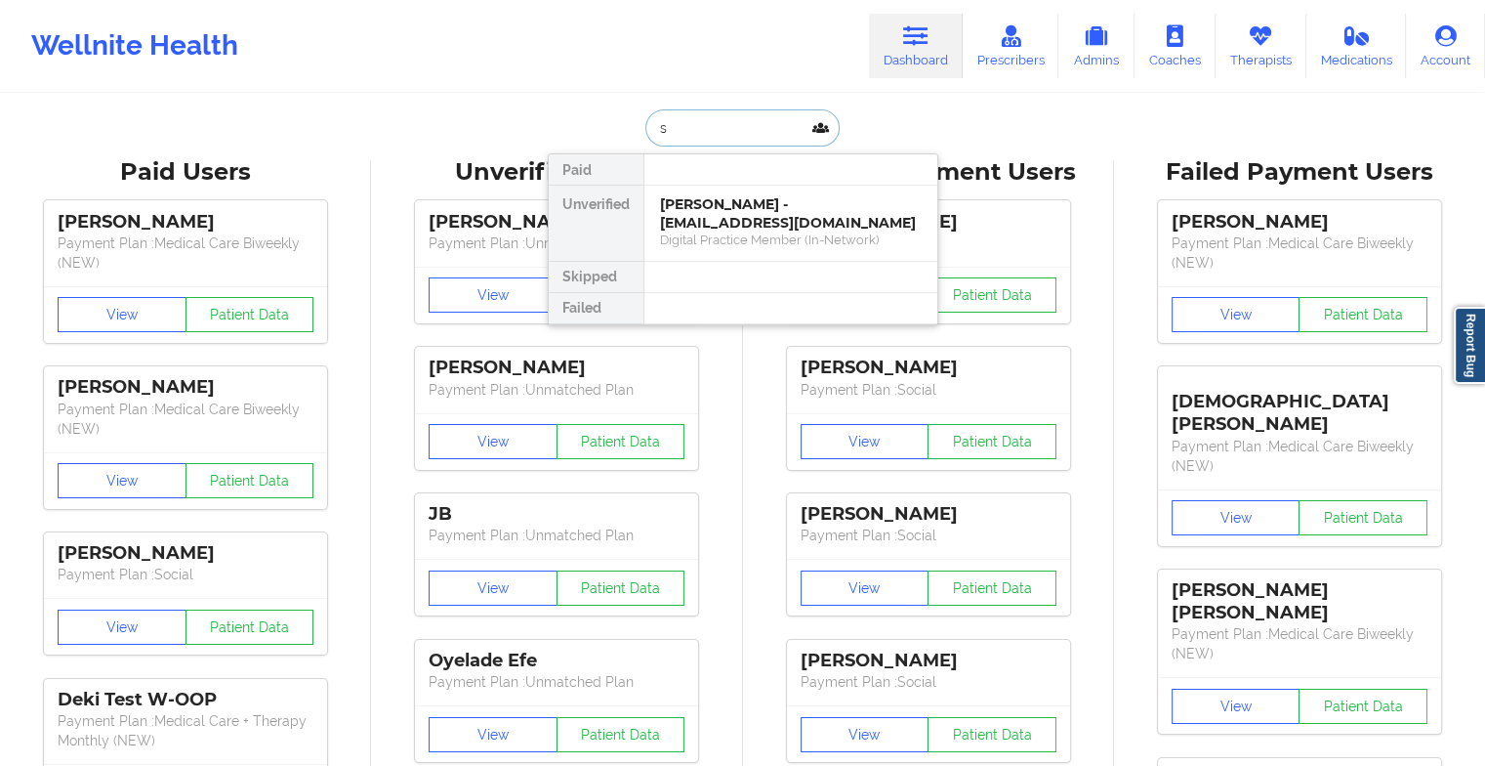
type input "s"
type input "[PERSON_NAME] bro"
click at [779, 221] on div "[PERSON_NAME] - [EMAIL_ADDRESS][DOMAIN_NAME]" at bounding box center [791, 213] width 262 height 36
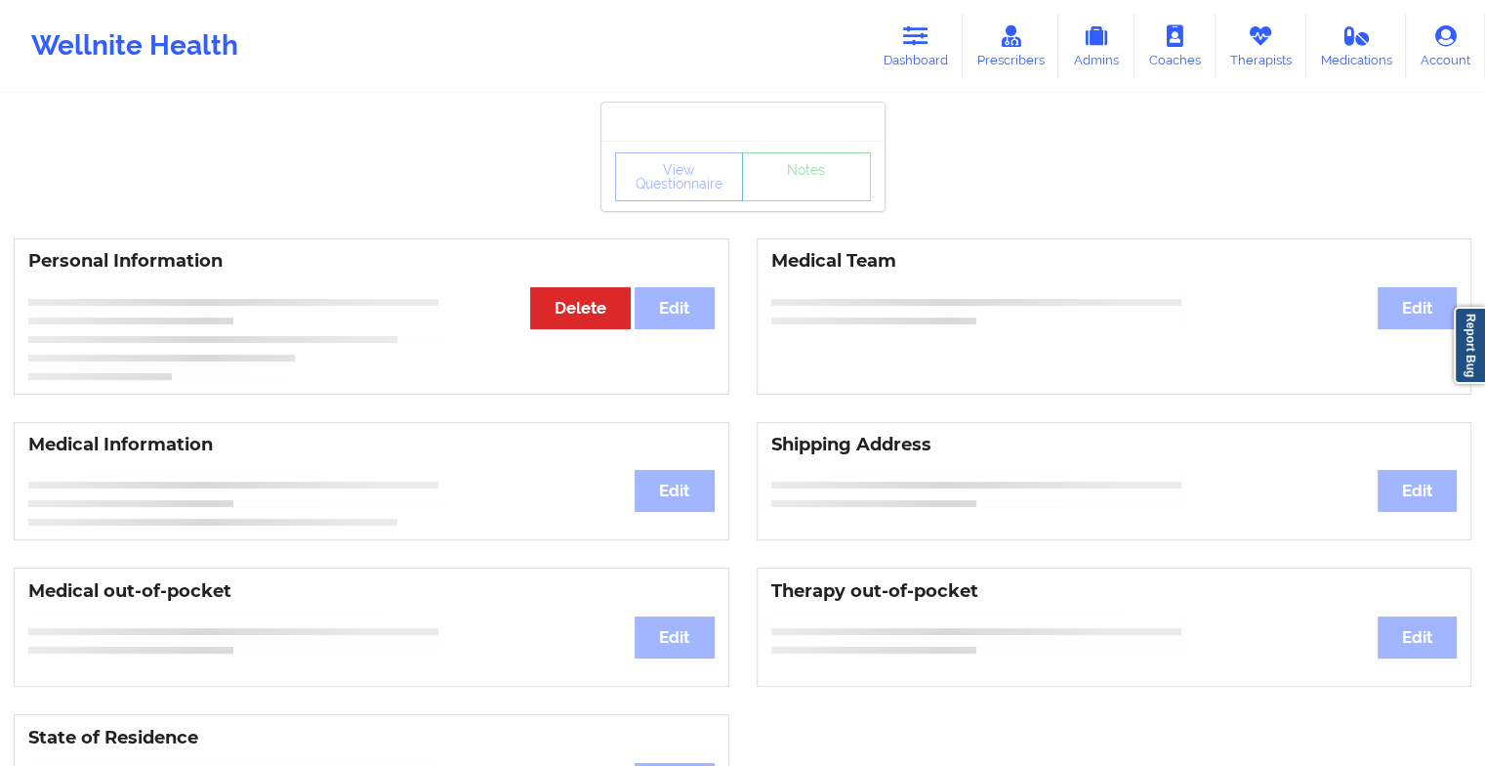
click at [840, 189] on div "View Questionnaire Notes" at bounding box center [743, 176] width 256 height 49
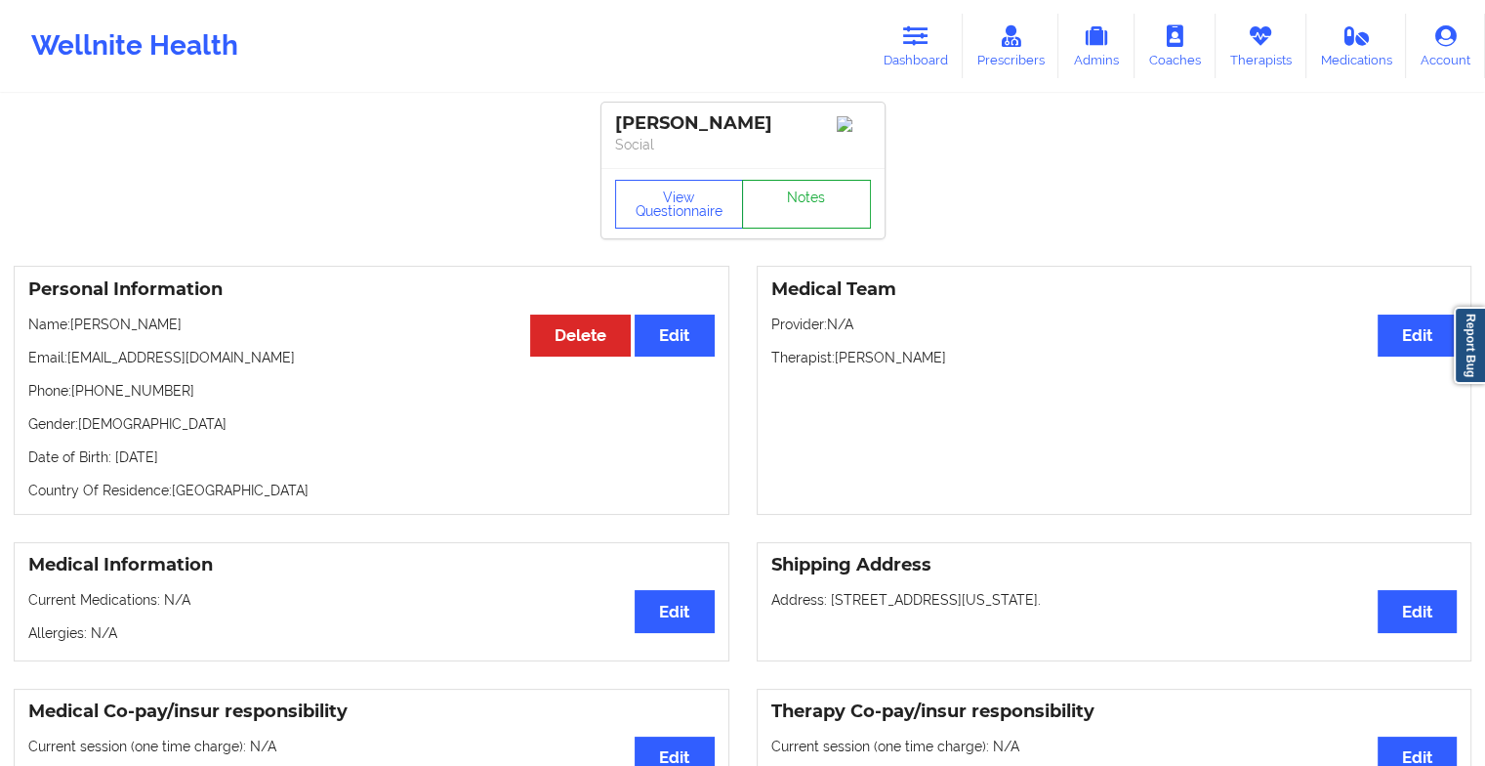
click at [840, 189] on link "Notes" at bounding box center [806, 204] width 129 height 49
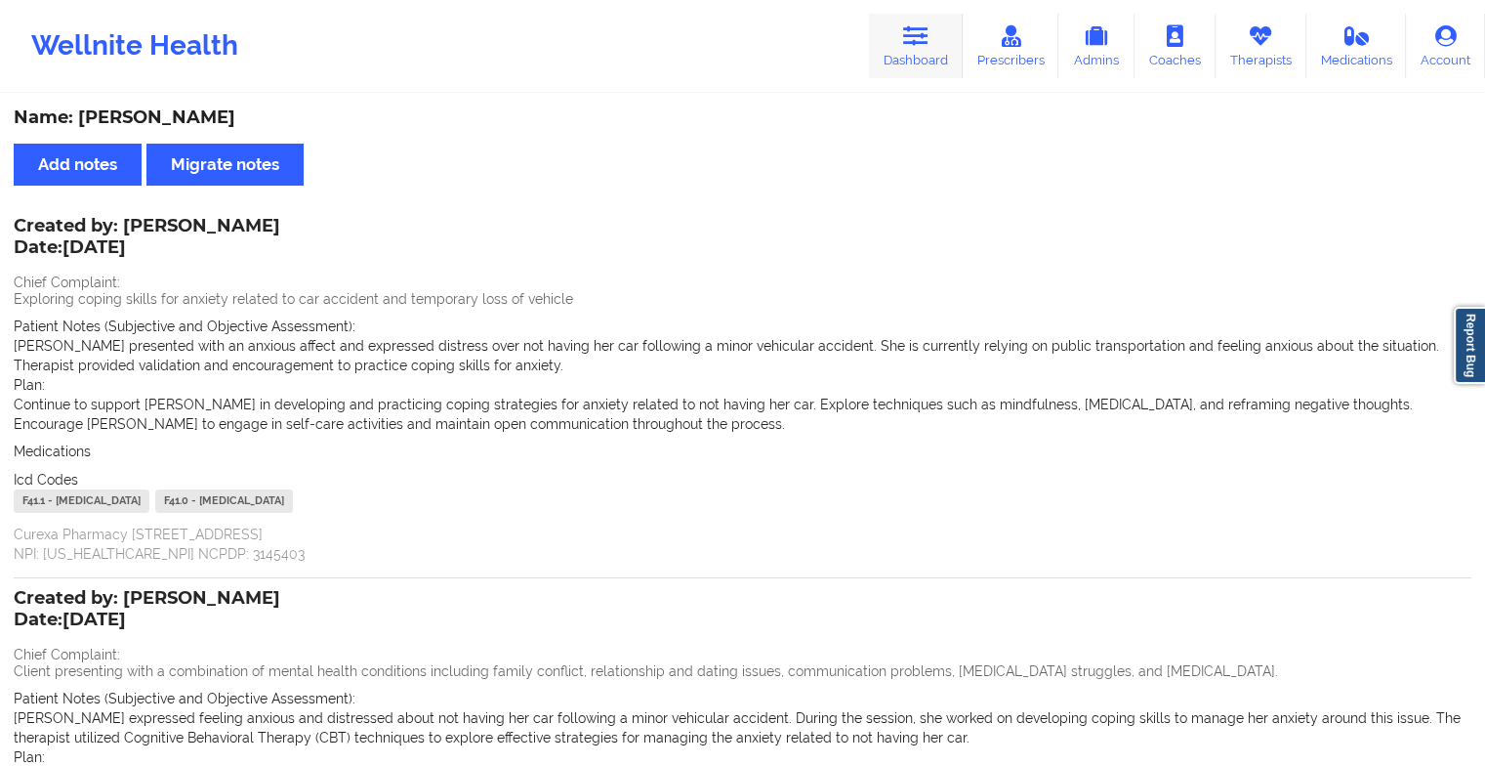
click at [916, 28] on icon at bounding box center [915, 35] width 25 height 21
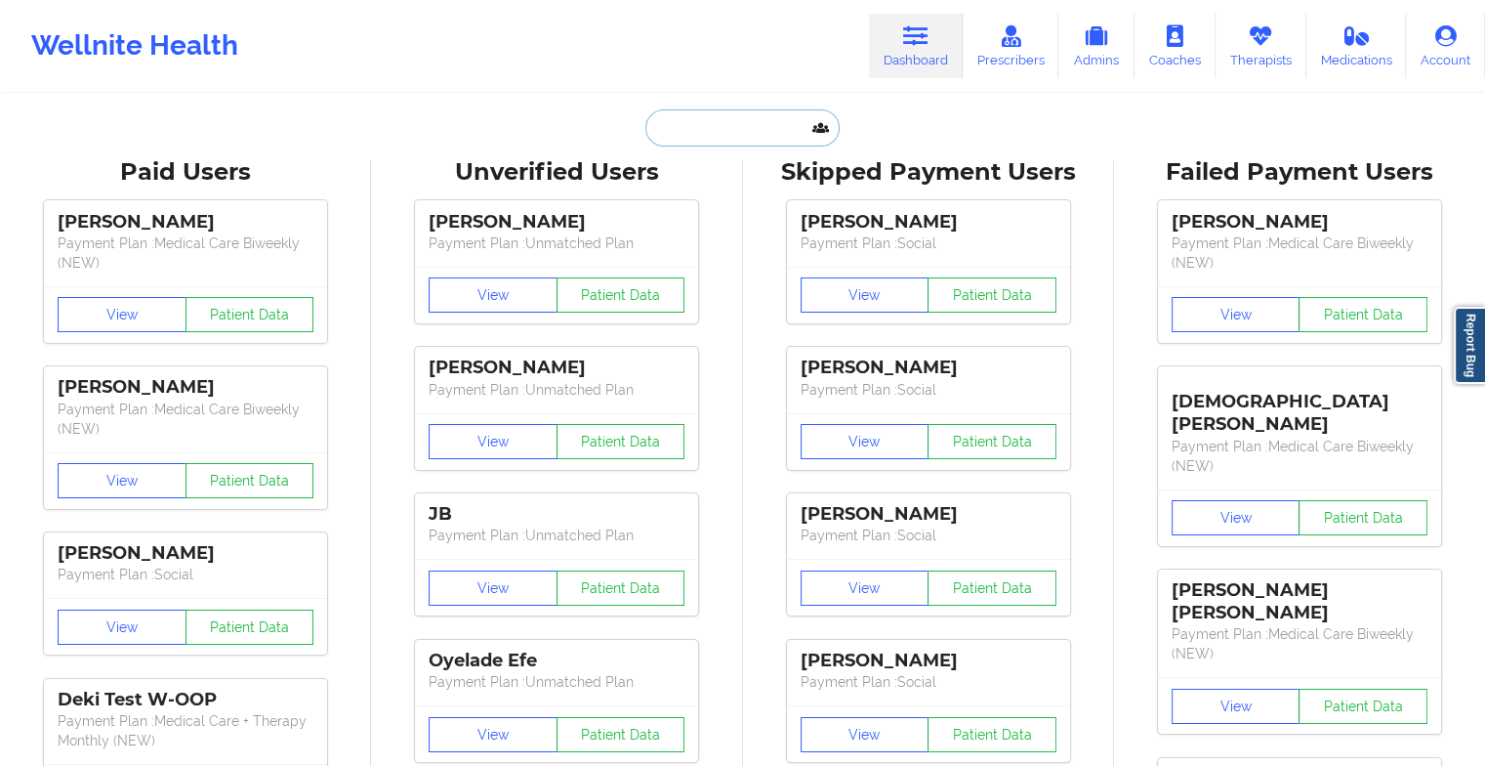
click at [758, 118] on input "text" at bounding box center [741, 127] width 193 height 37
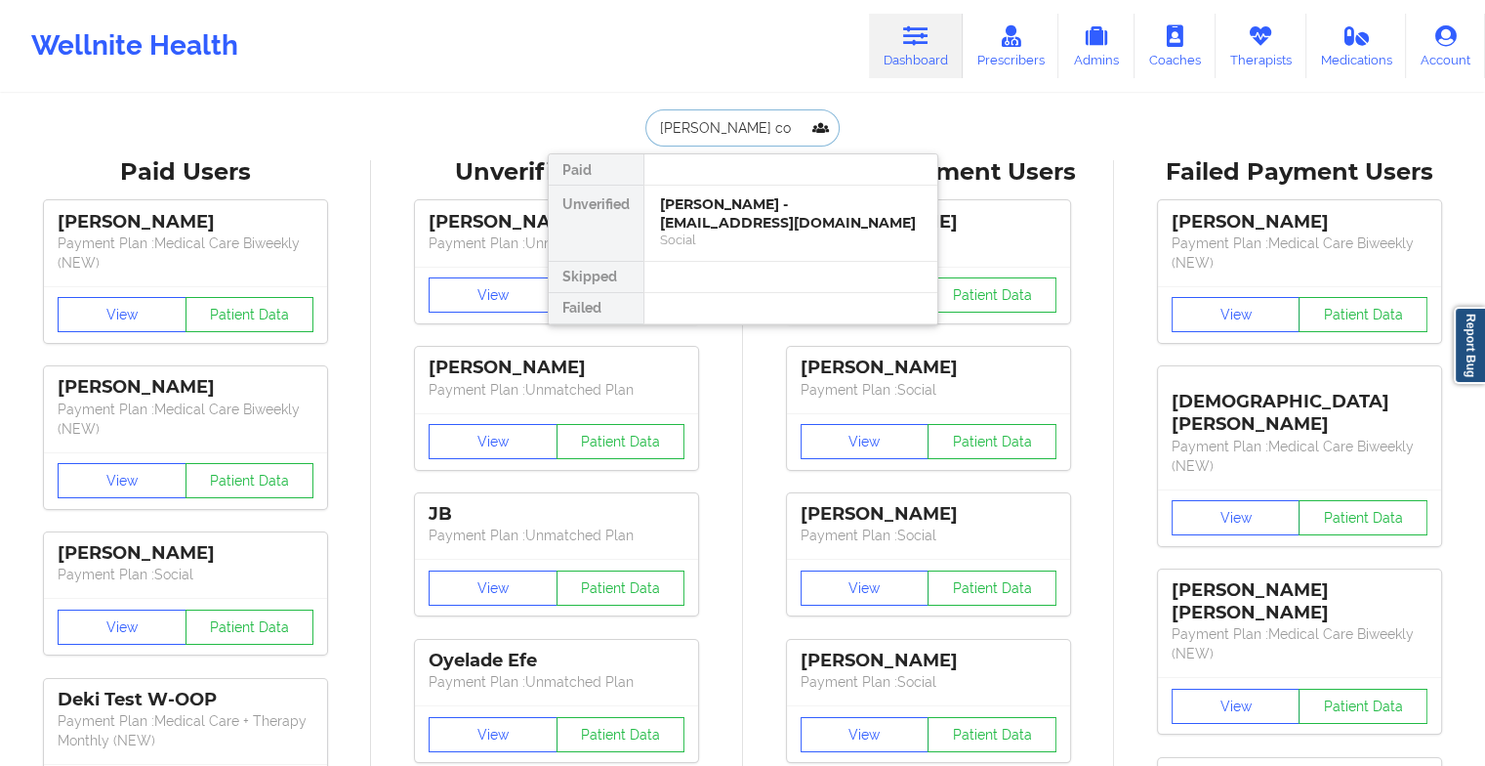
type input "[PERSON_NAME] con"
click at [706, 200] on div "[PERSON_NAME] - [EMAIL_ADDRESS][DOMAIN_NAME]" at bounding box center [791, 213] width 262 height 36
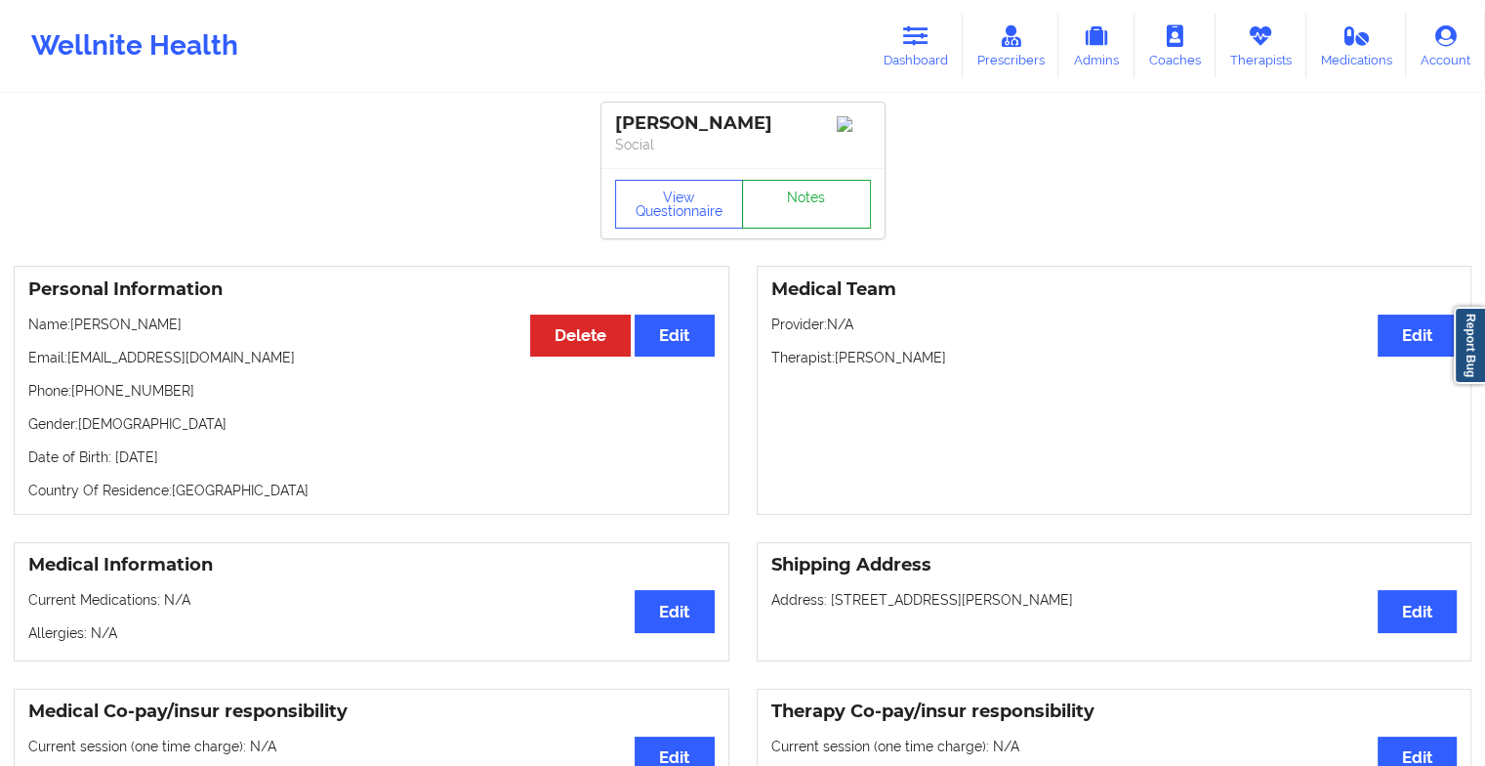
click at [817, 218] on link "Notes" at bounding box center [806, 204] width 129 height 49
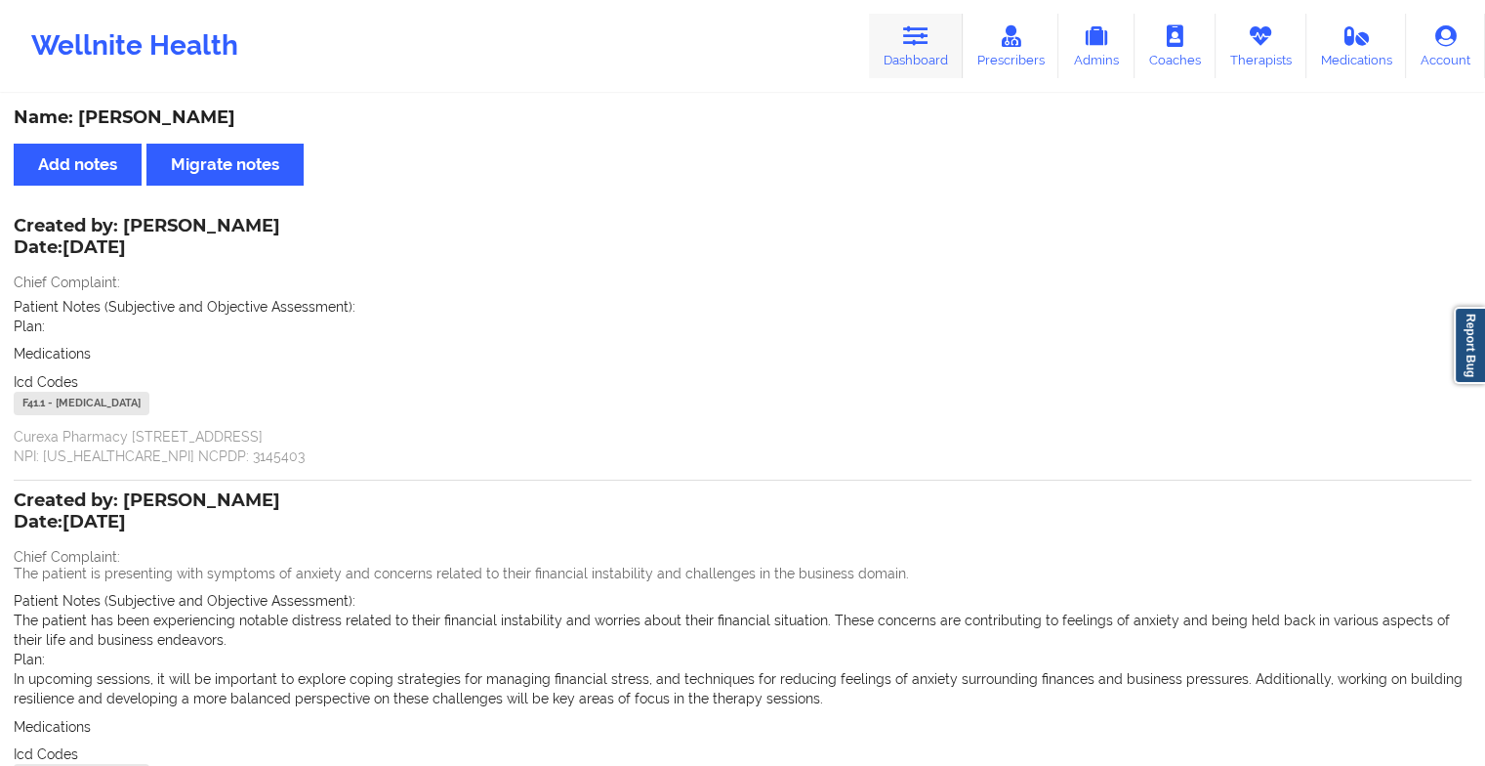
click at [924, 39] on icon at bounding box center [915, 35] width 25 height 21
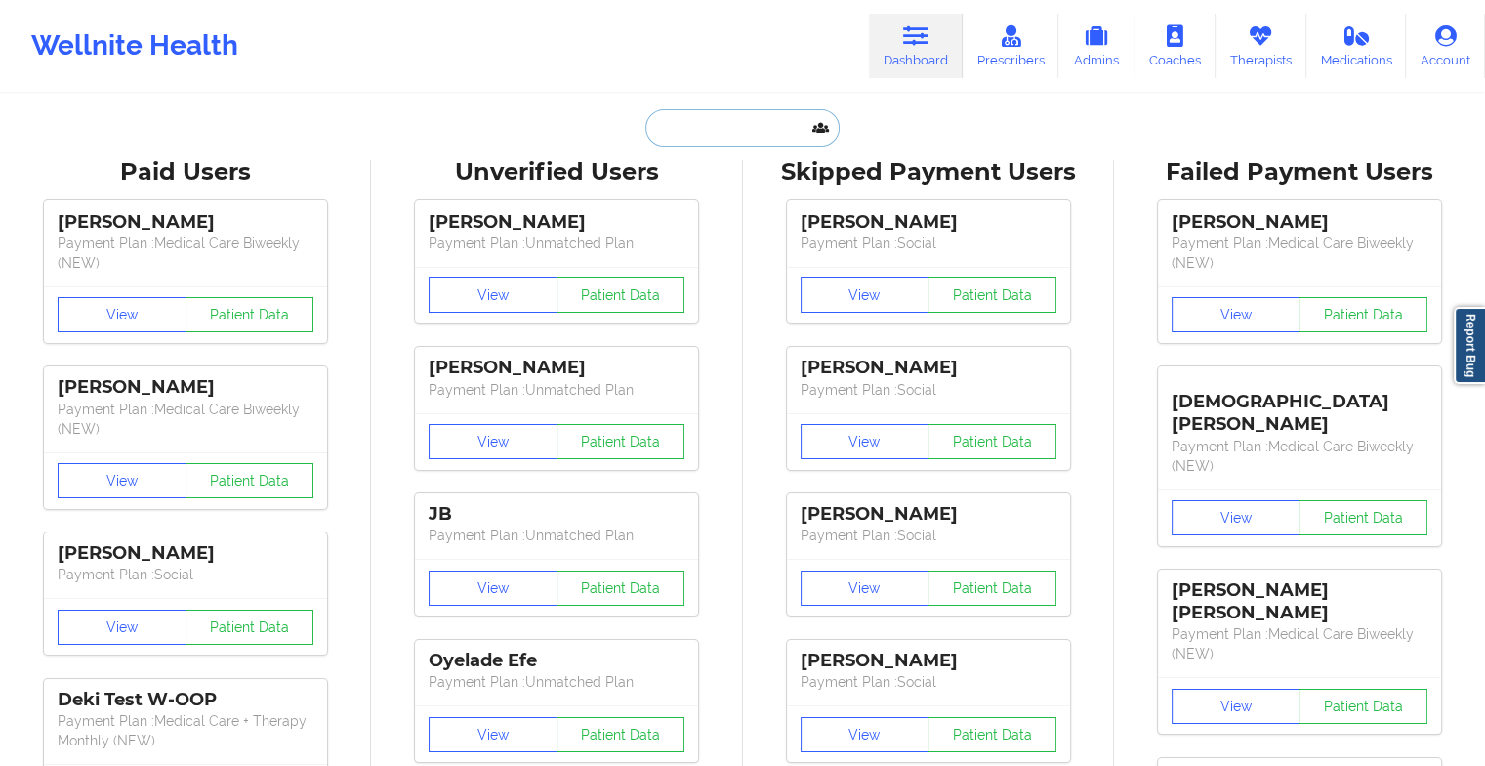
click at [740, 125] on input "text" at bounding box center [741, 127] width 193 height 37
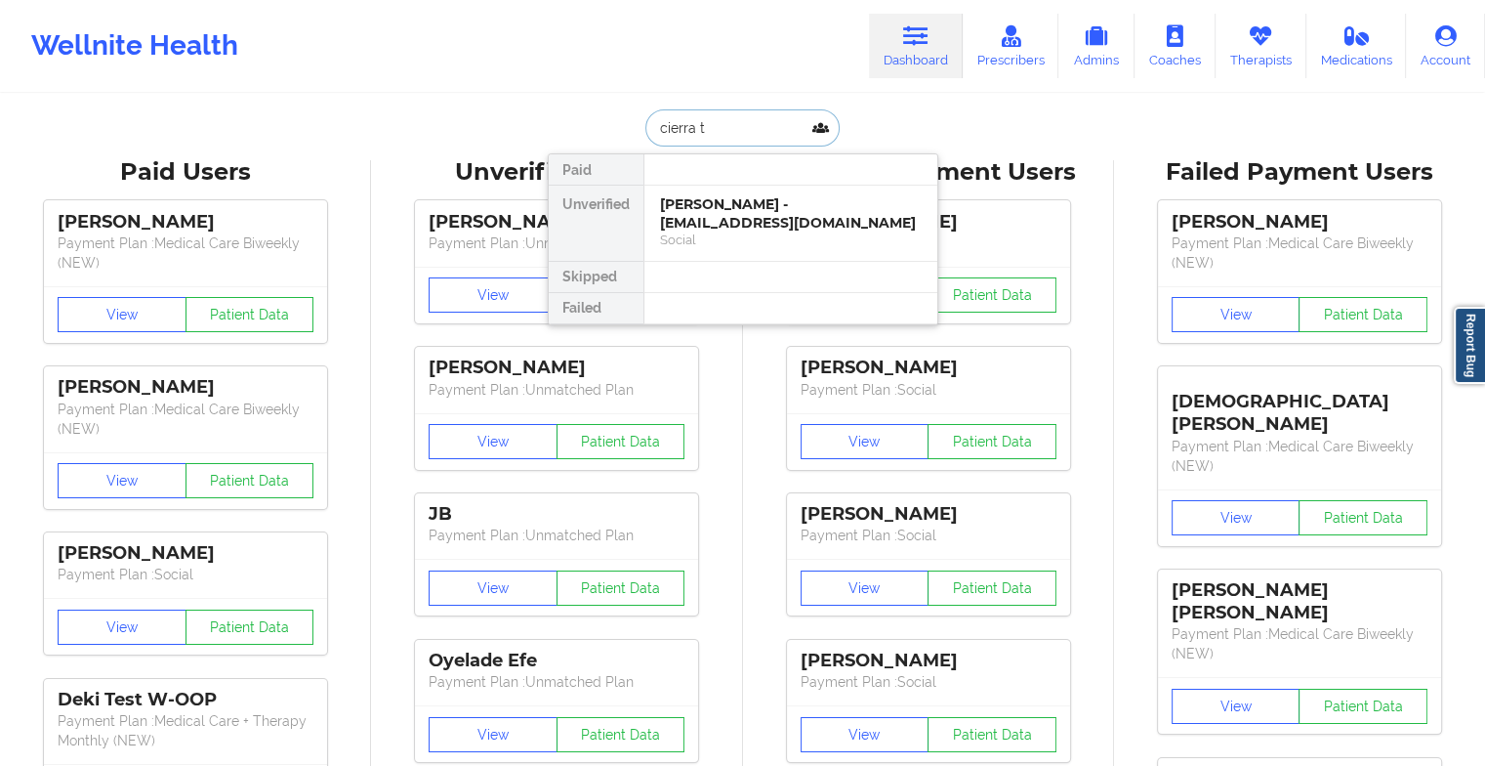
type input "cierra th"
click at [710, 203] on div "[PERSON_NAME] - [EMAIL_ADDRESS][DOMAIN_NAME]" at bounding box center [791, 213] width 262 height 36
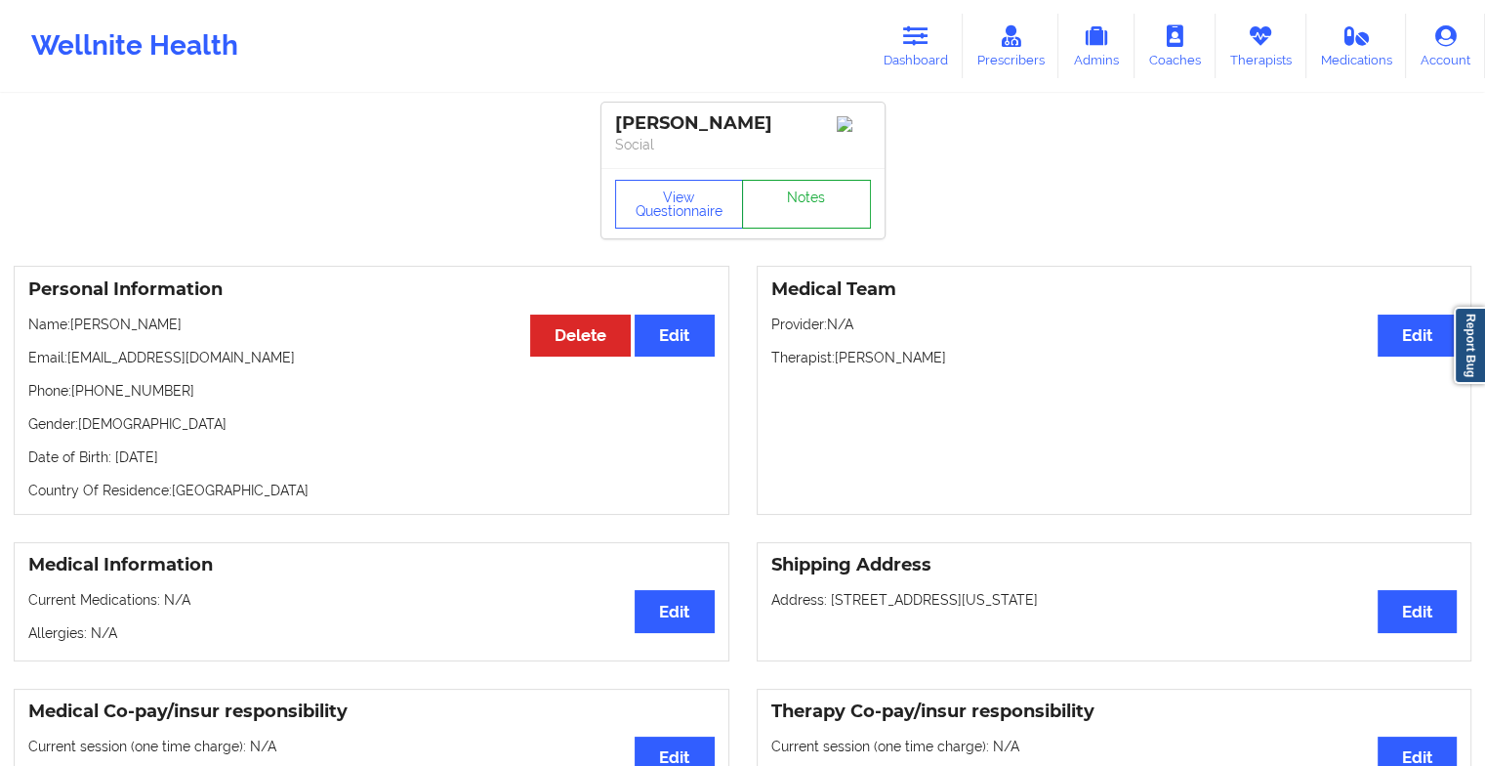
click at [805, 195] on link "Notes" at bounding box center [806, 204] width 129 height 49
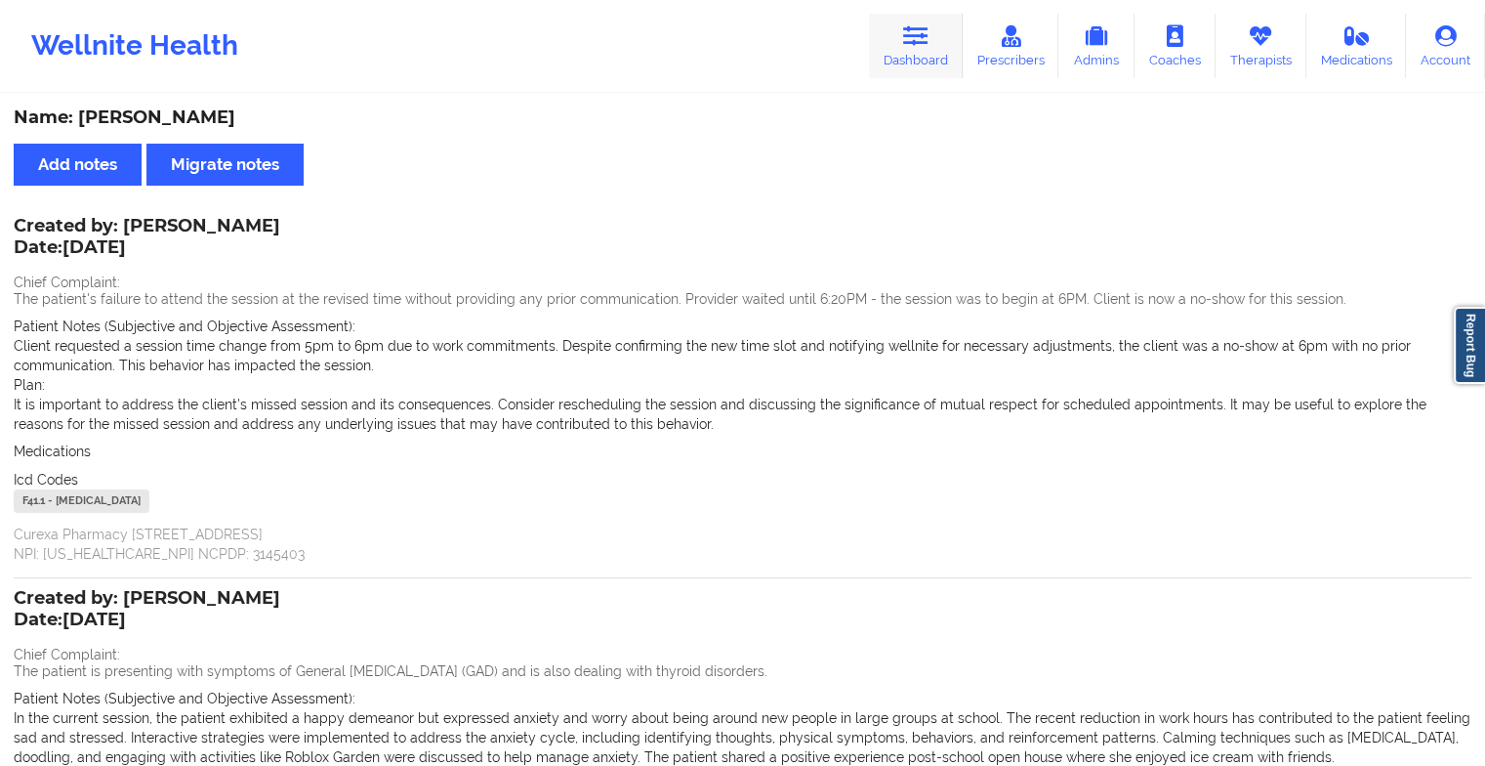
click at [896, 51] on link "Dashboard" at bounding box center [916, 46] width 94 height 64
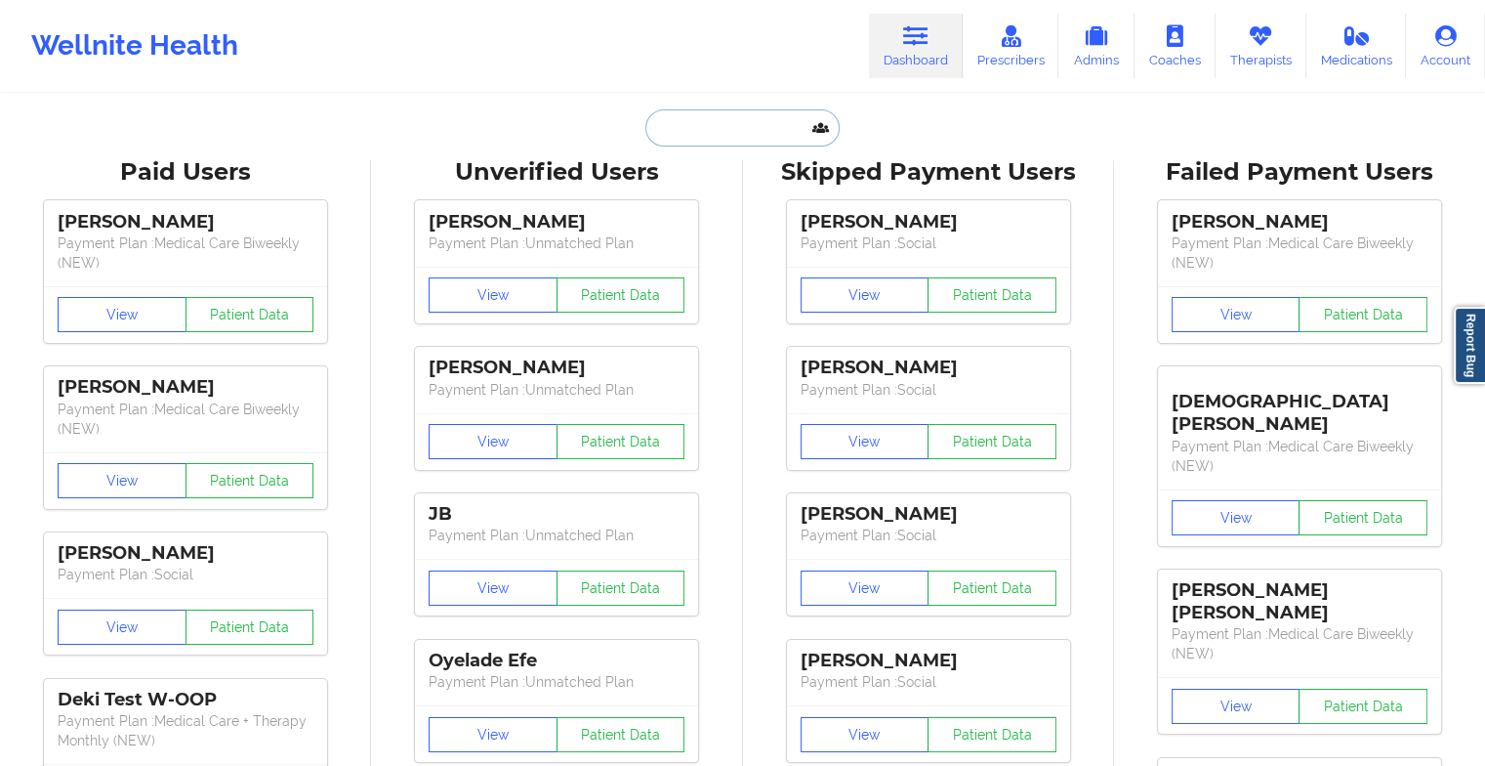
click at [766, 130] on input "text" at bounding box center [741, 127] width 193 height 37
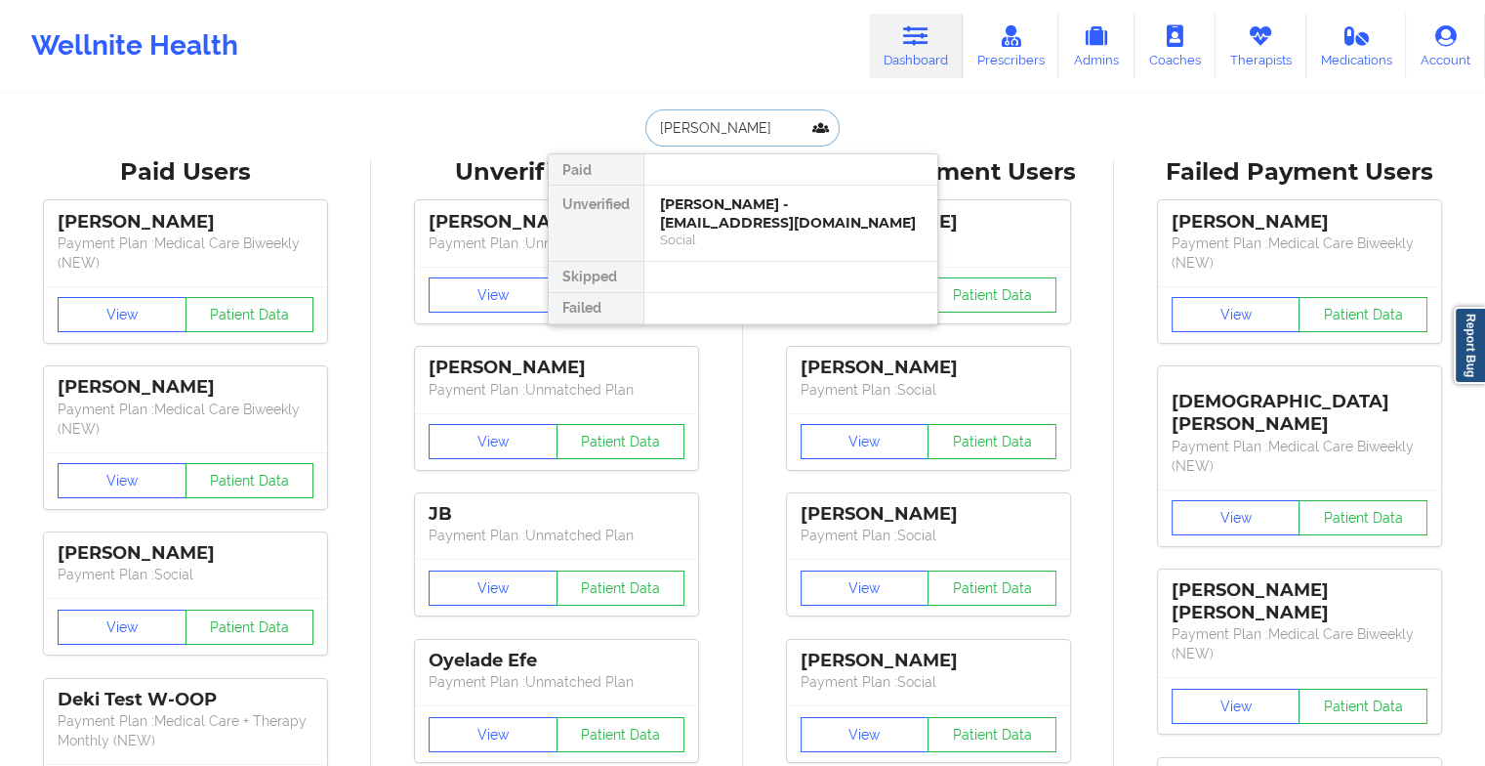
type input "briana"
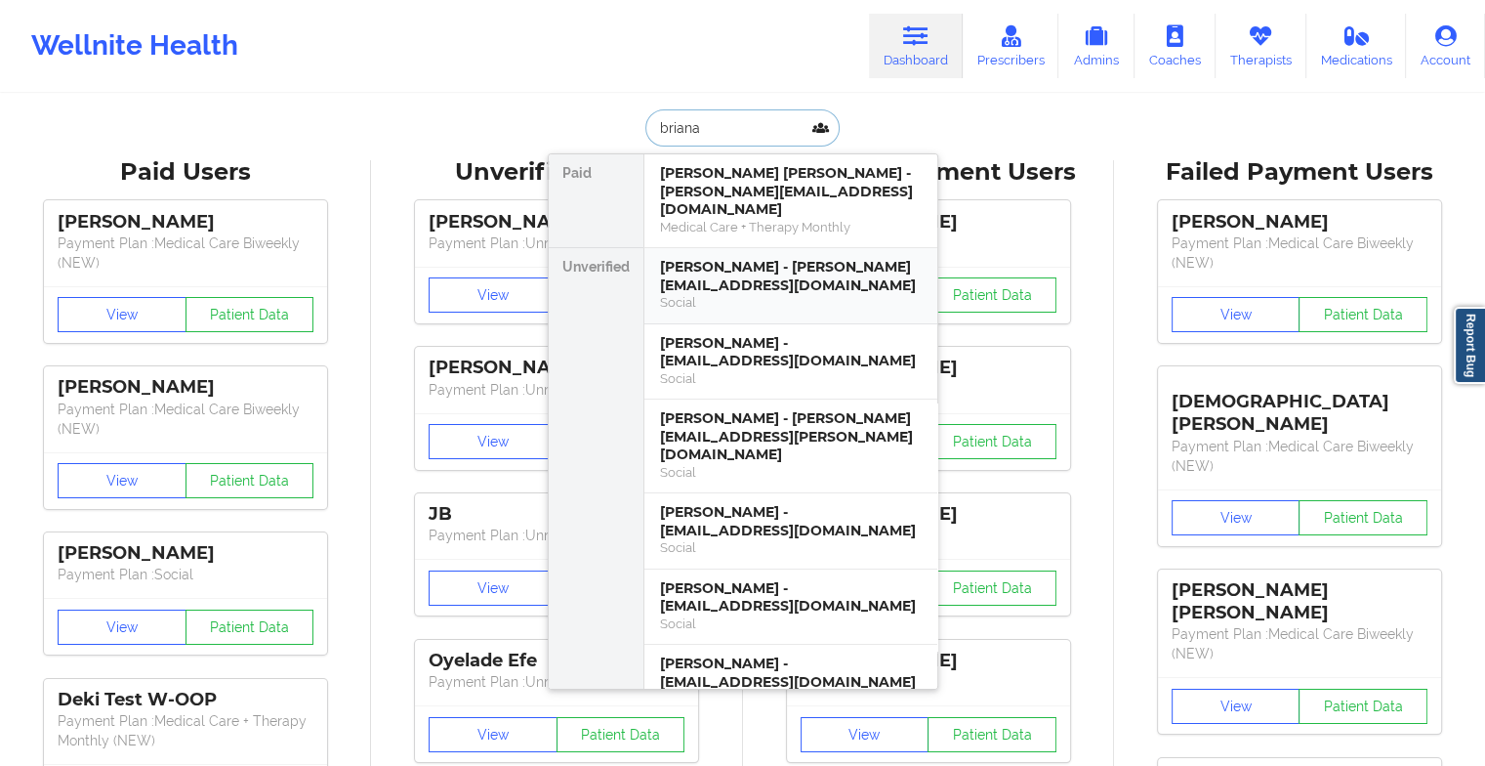
click at [739, 294] on div "Social" at bounding box center [791, 302] width 262 height 17
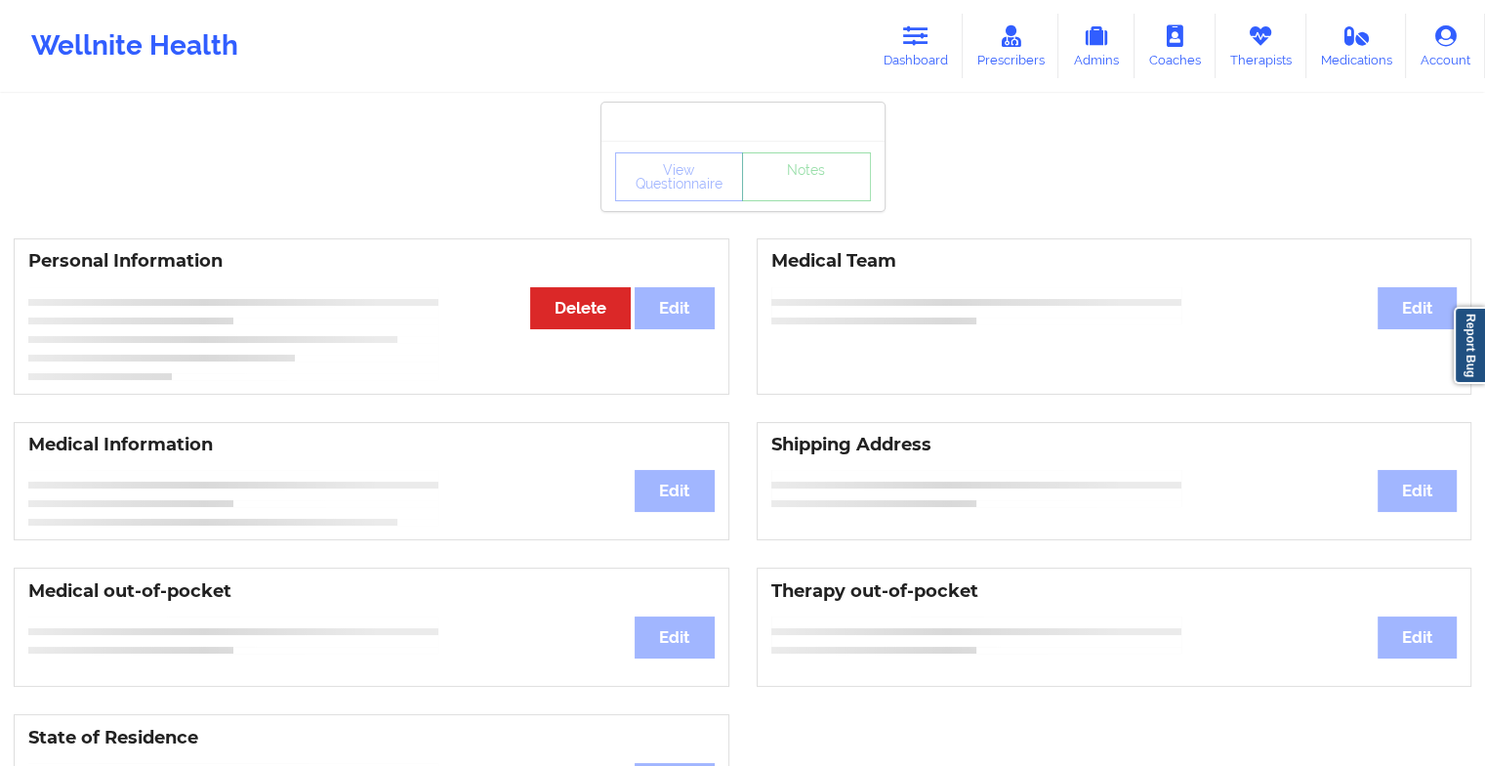
click at [809, 176] on div "View Questionnaire Notes" at bounding box center [743, 176] width 283 height 70
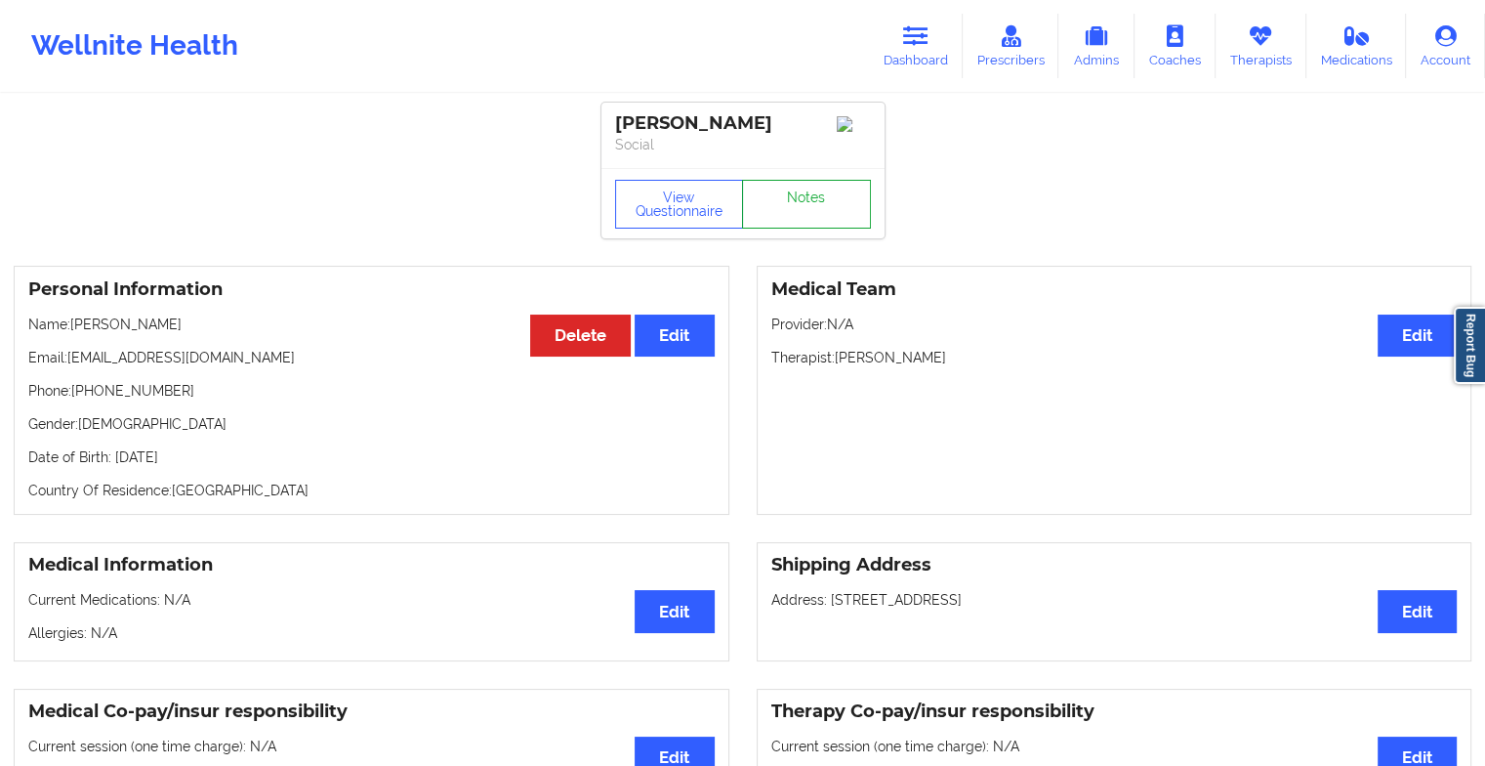
click at [801, 203] on link "Notes" at bounding box center [806, 204] width 129 height 49
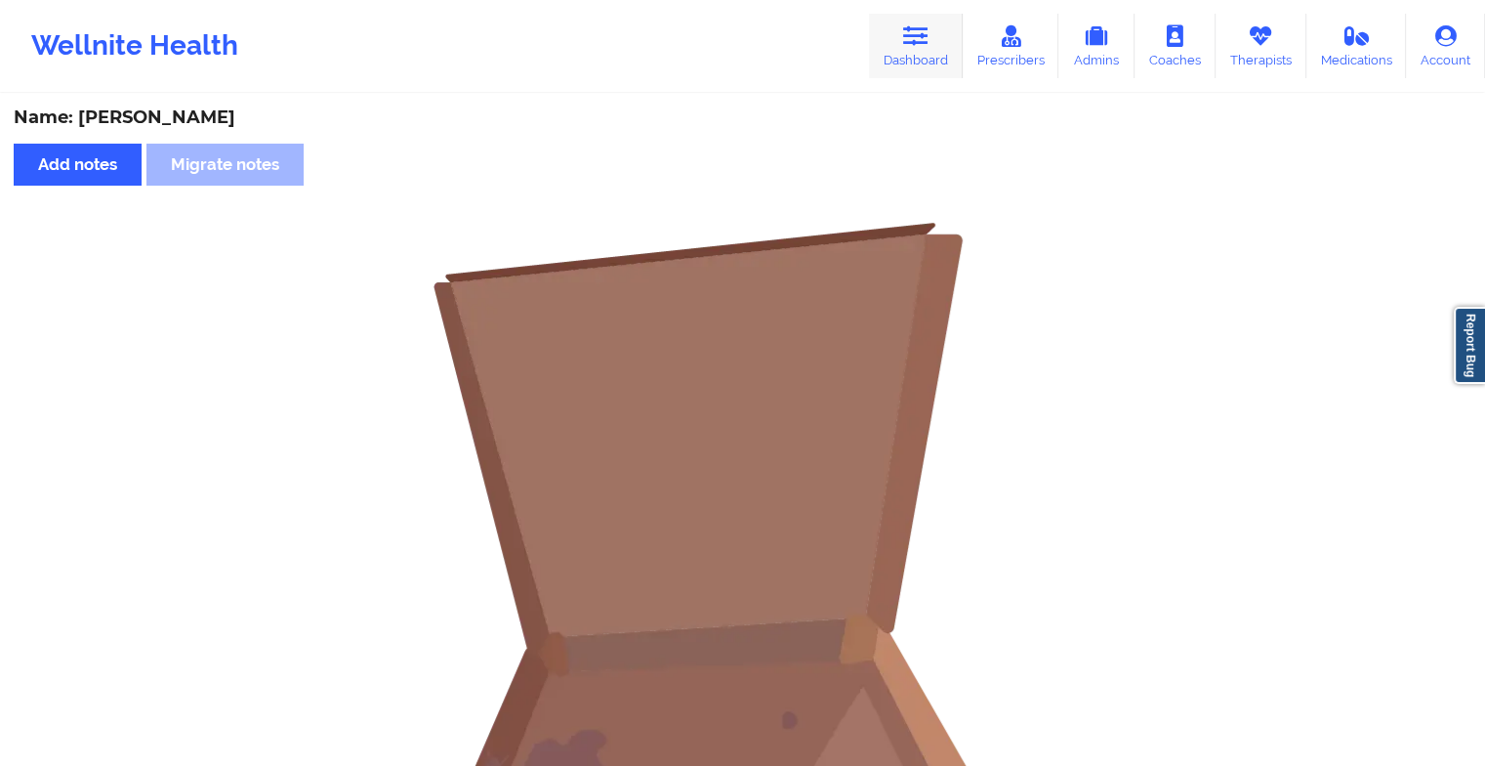
click at [904, 47] on link "Dashboard" at bounding box center [916, 46] width 94 height 64
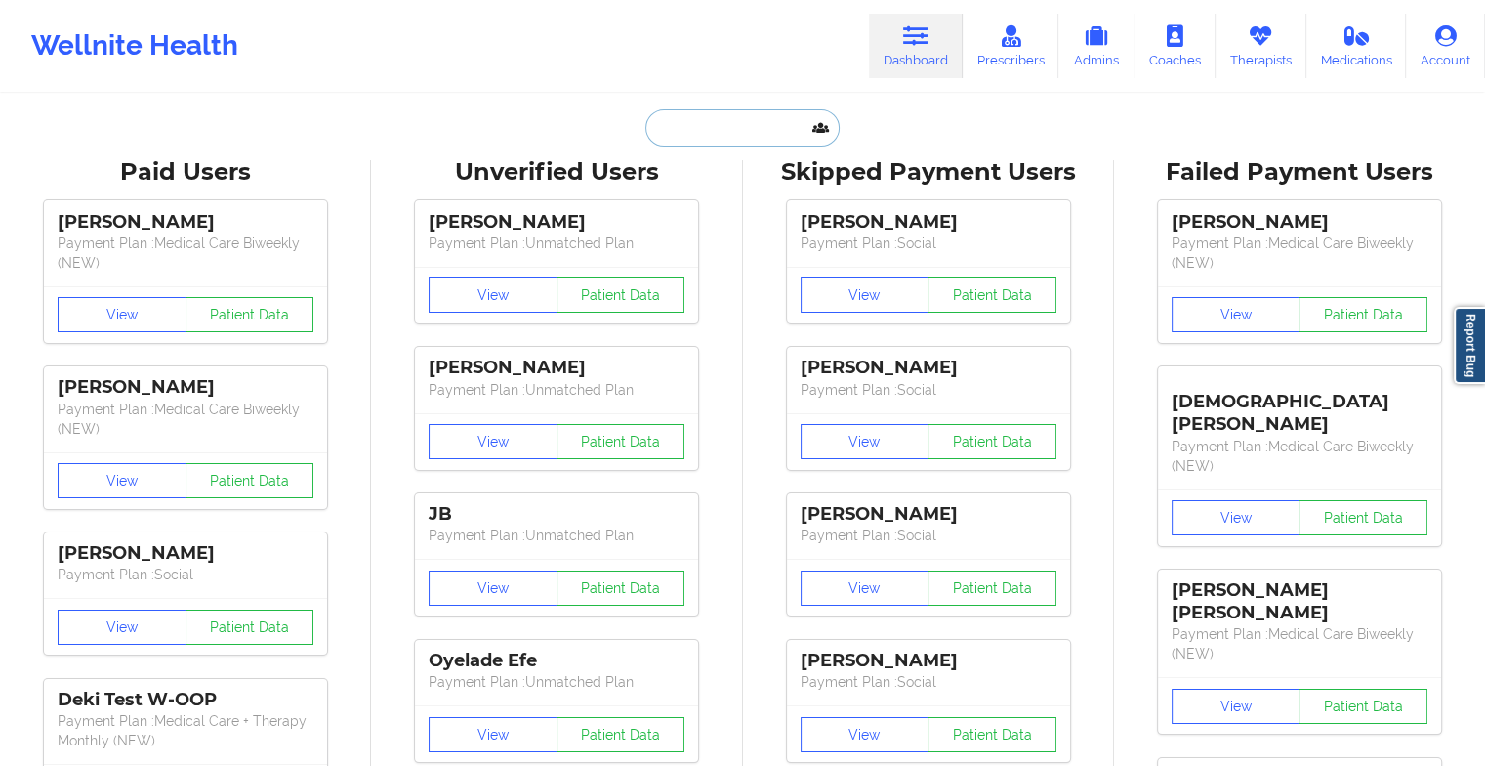
click at [748, 121] on input "text" at bounding box center [741, 127] width 193 height 37
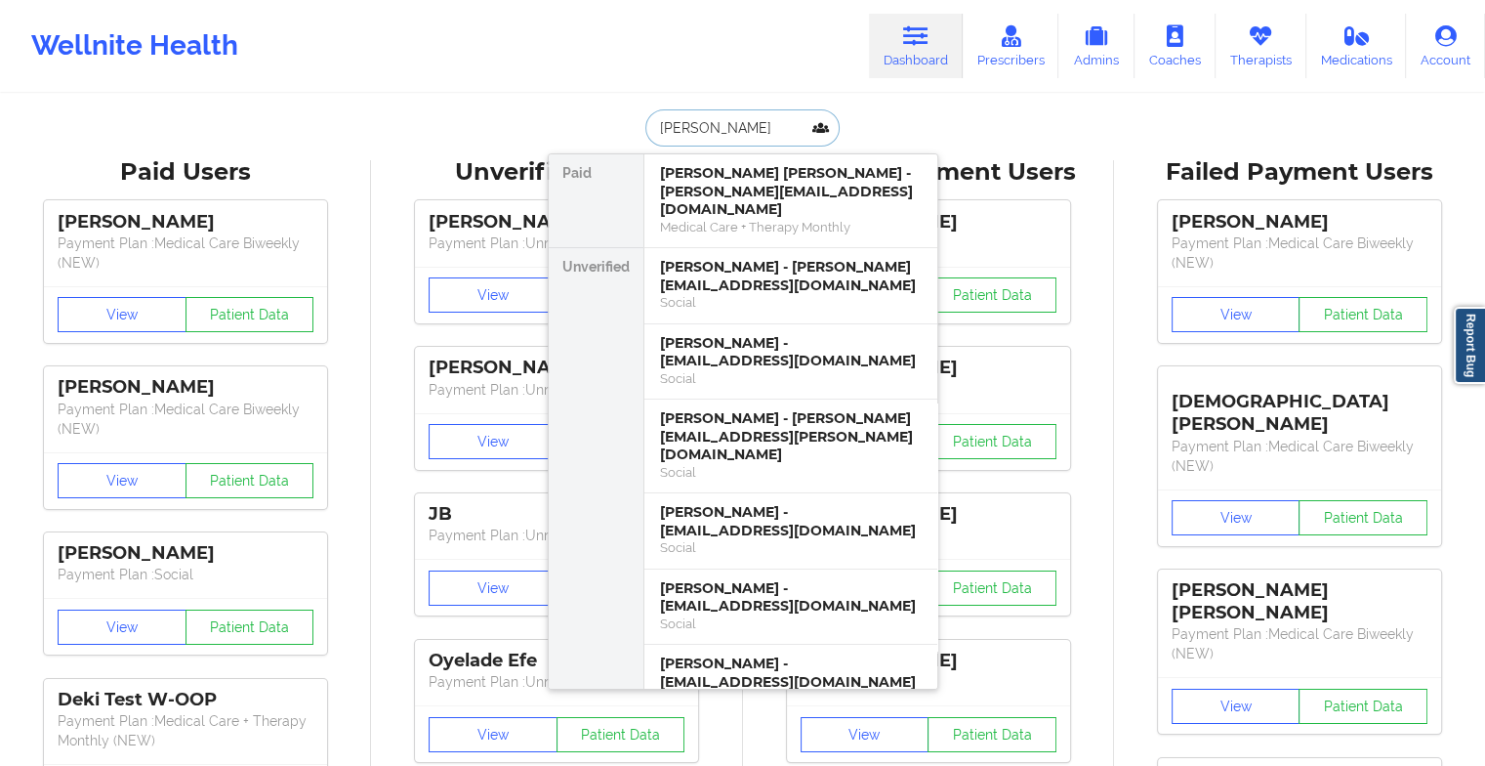
type input "[PERSON_NAME] c [PERSON_NAME]"
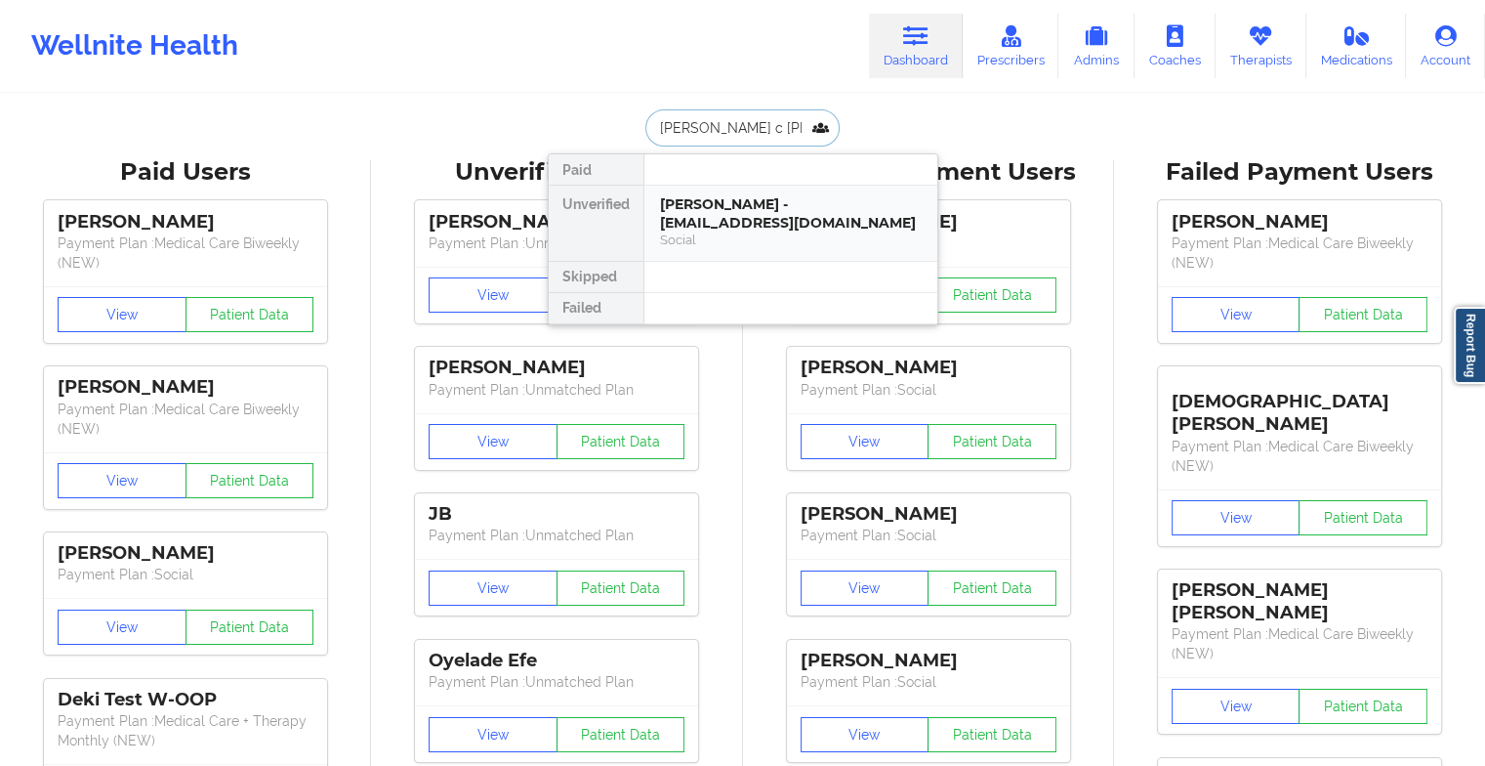
click at [740, 239] on div "Social" at bounding box center [791, 239] width 262 height 17
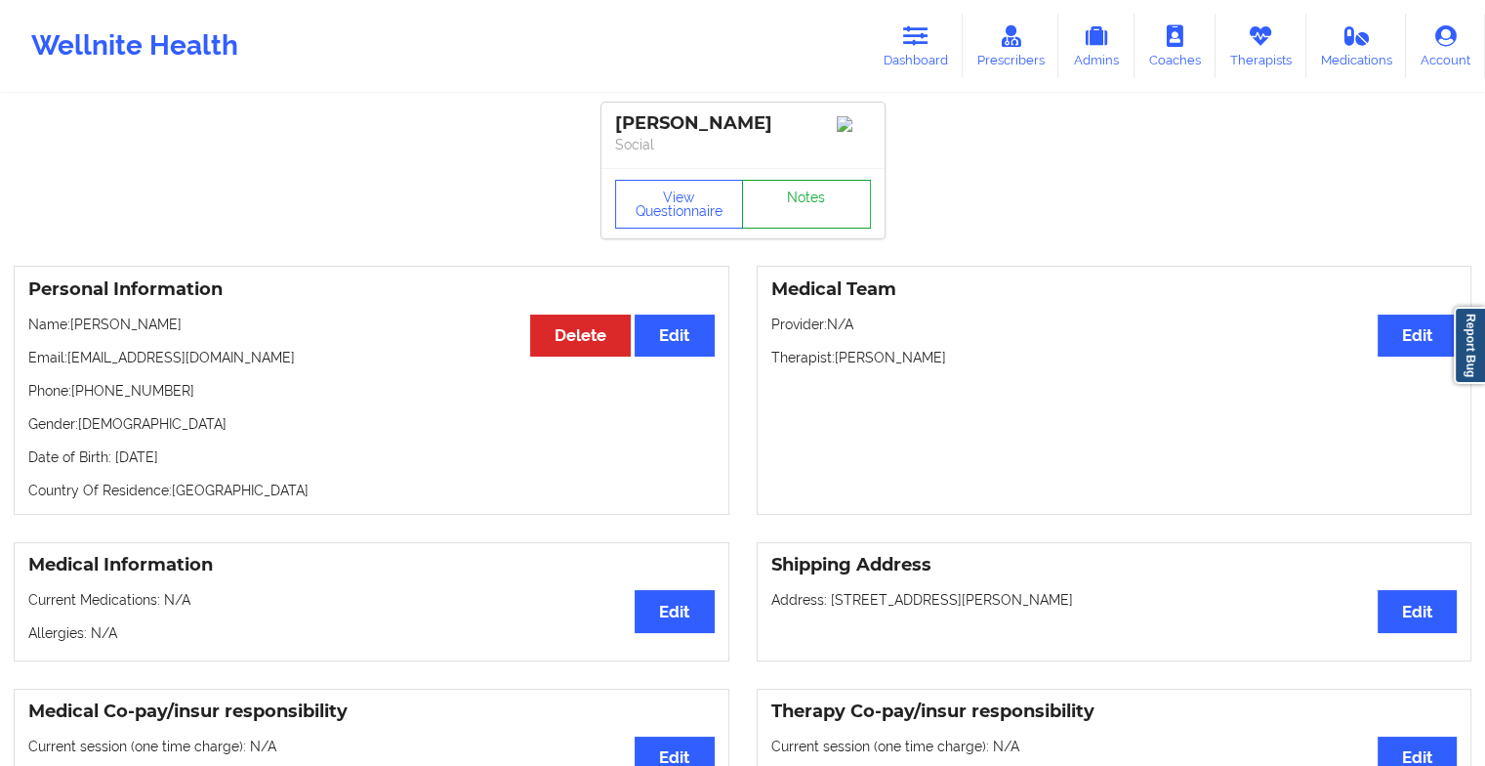
click at [793, 217] on link "Notes" at bounding box center [806, 204] width 129 height 49
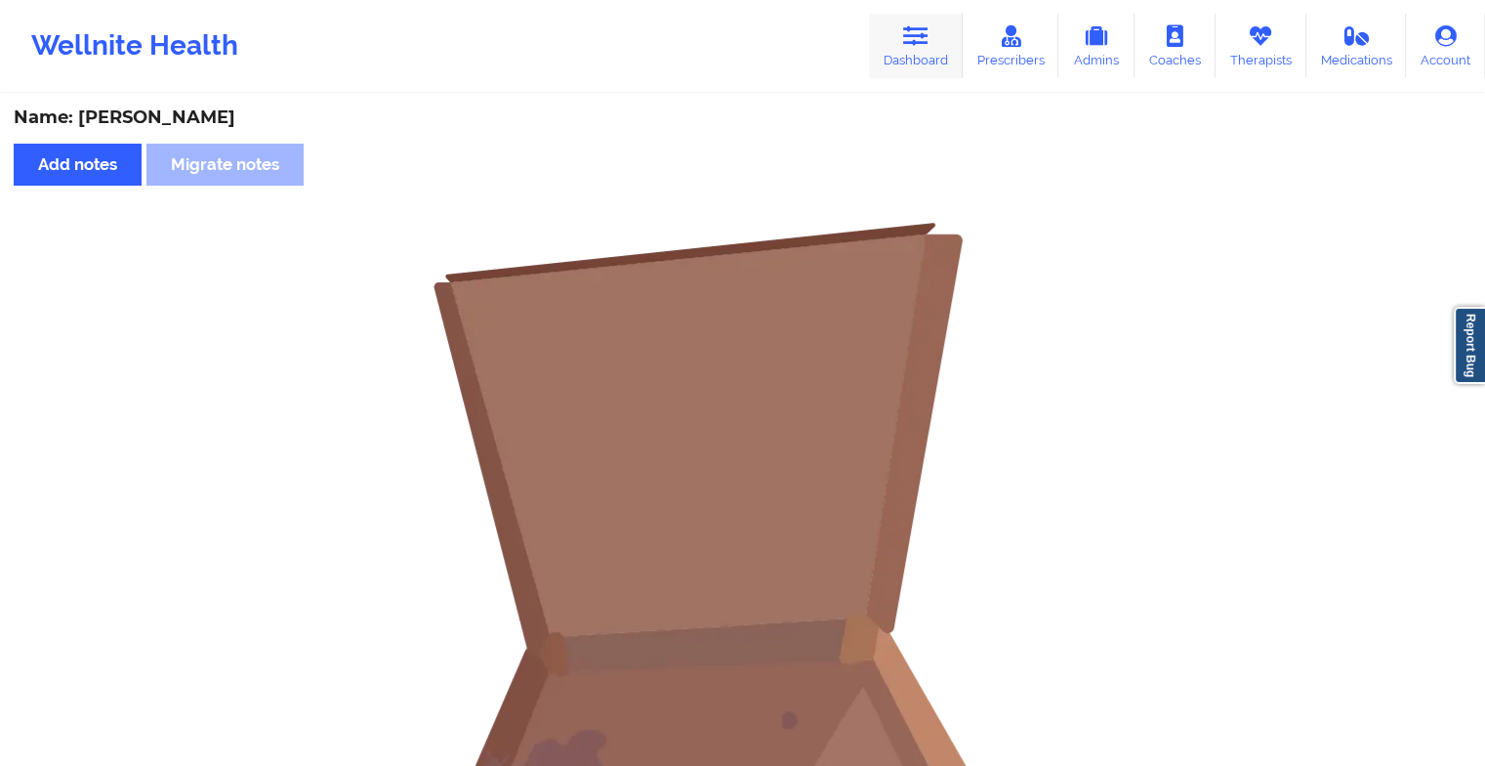
click at [912, 42] on icon at bounding box center [915, 35] width 25 height 21
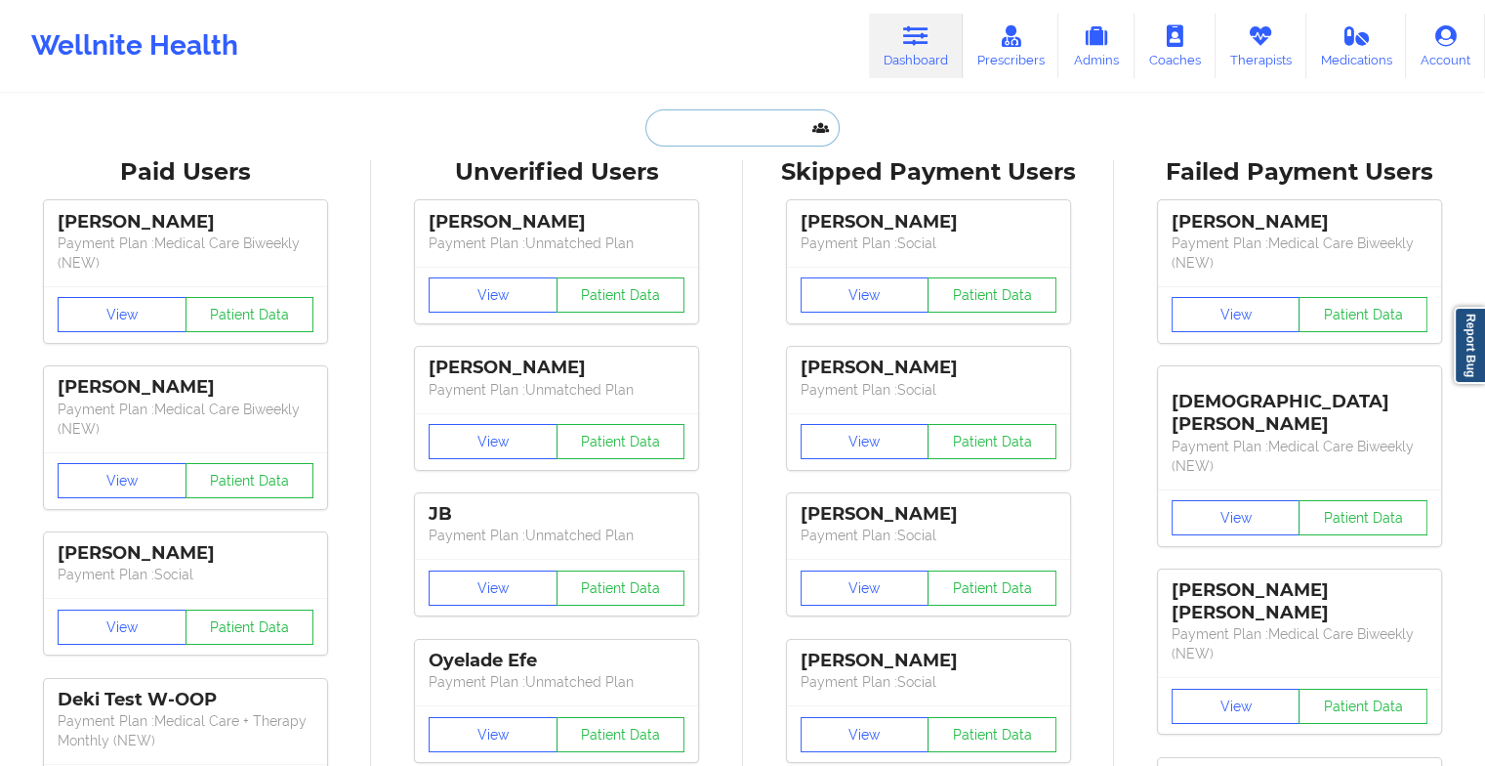
click at [756, 133] on input "text" at bounding box center [741, 127] width 193 height 37
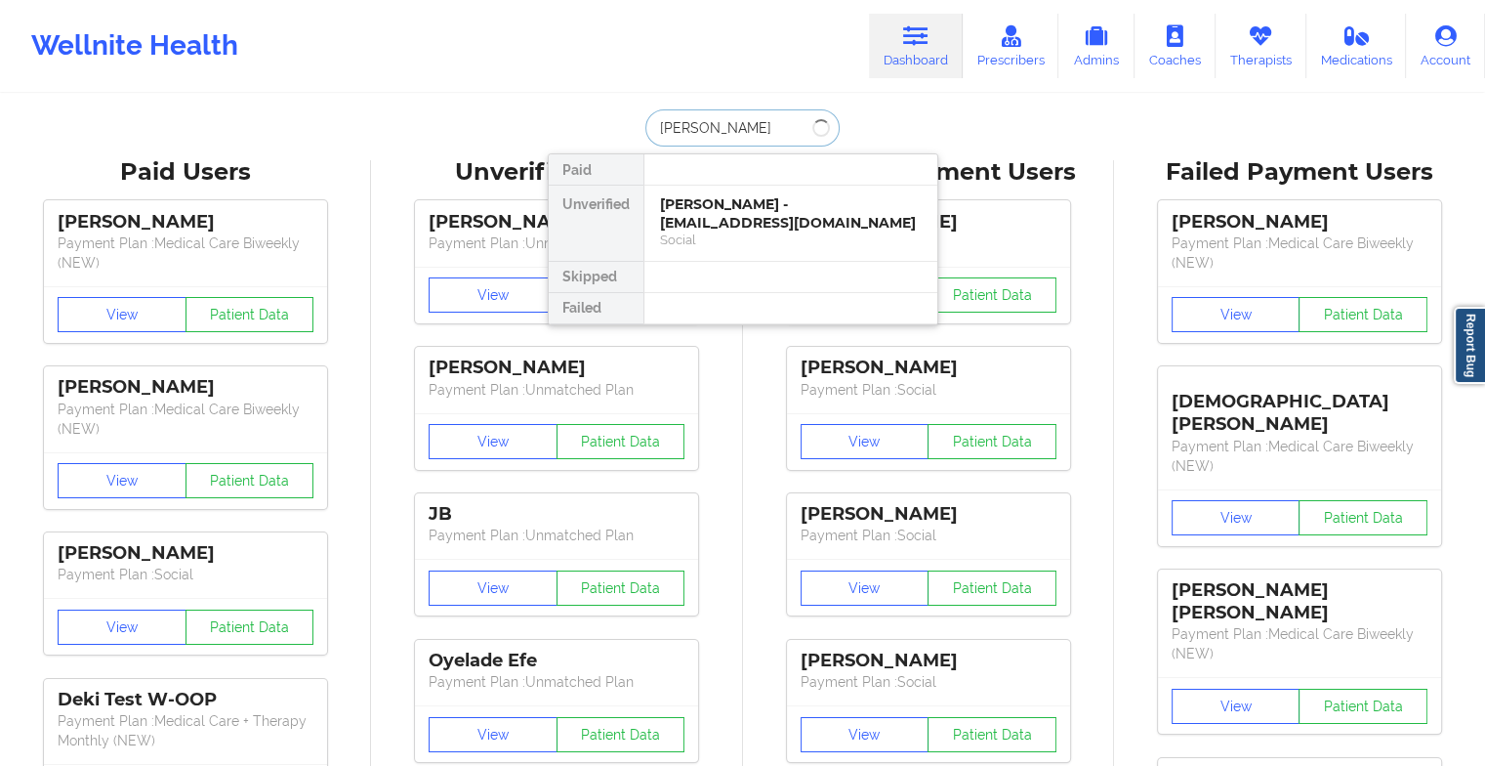
type input "[PERSON_NAME]"
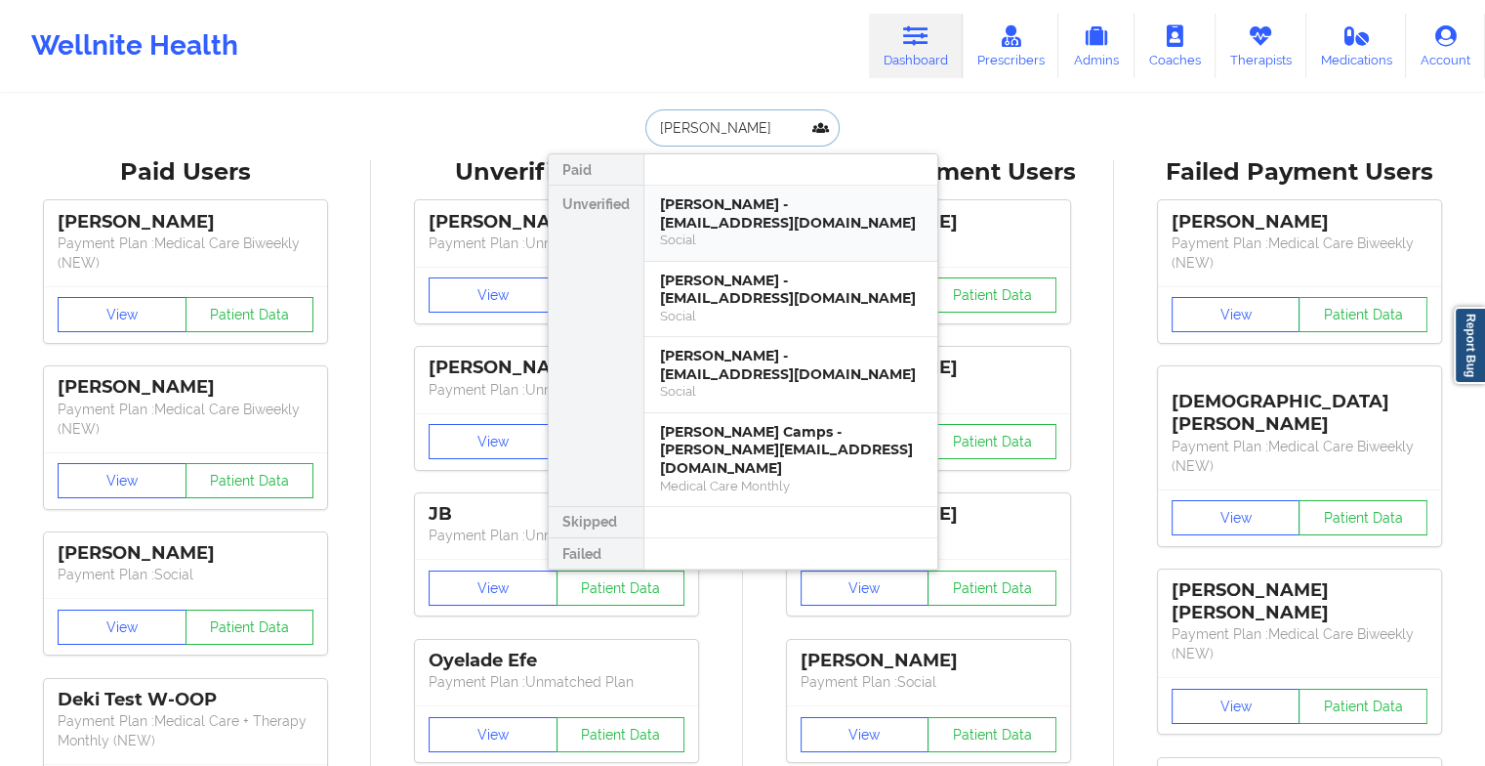
click at [720, 237] on div "Social" at bounding box center [791, 239] width 262 height 17
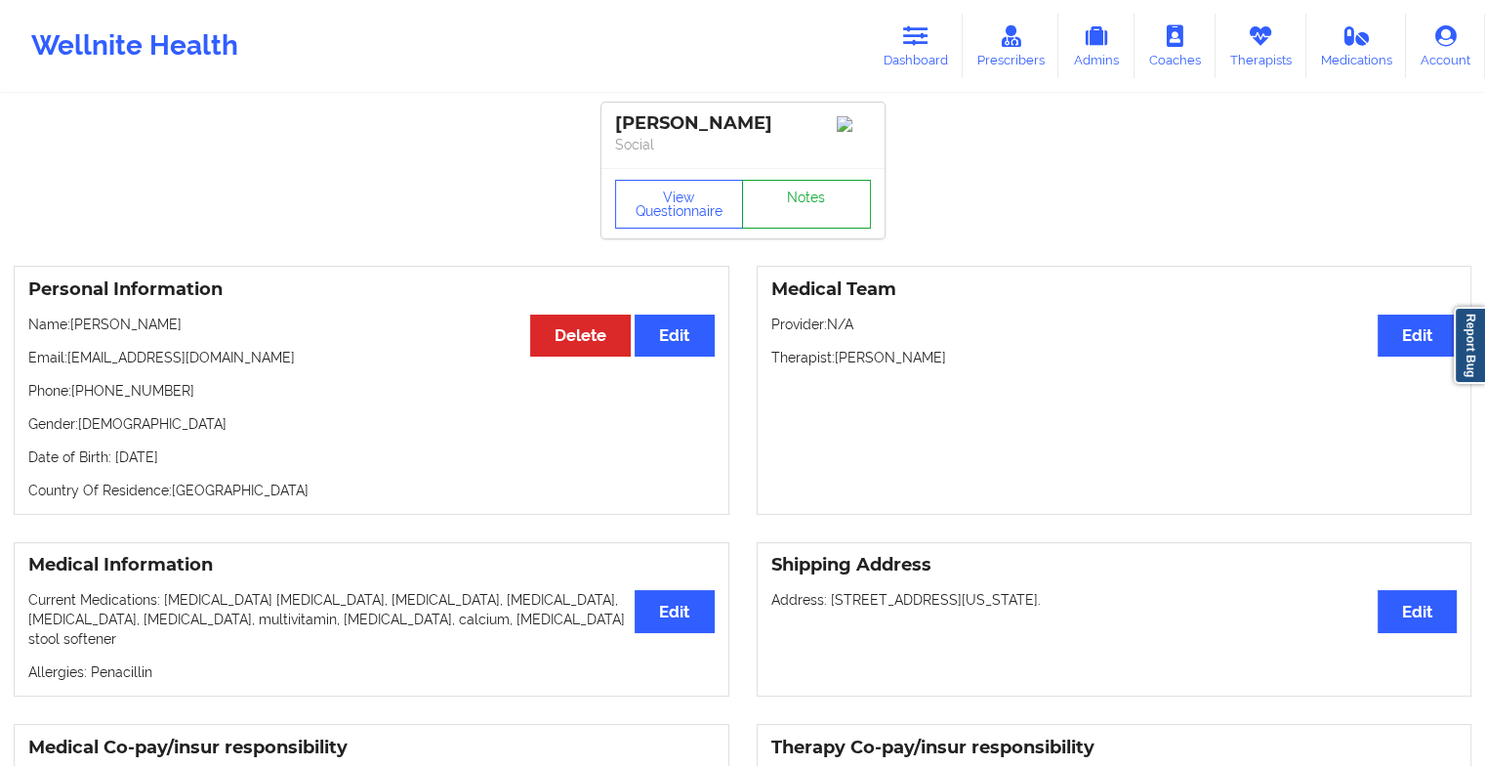
click at [797, 202] on link "Notes" at bounding box center [806, 204] width 129 height 49
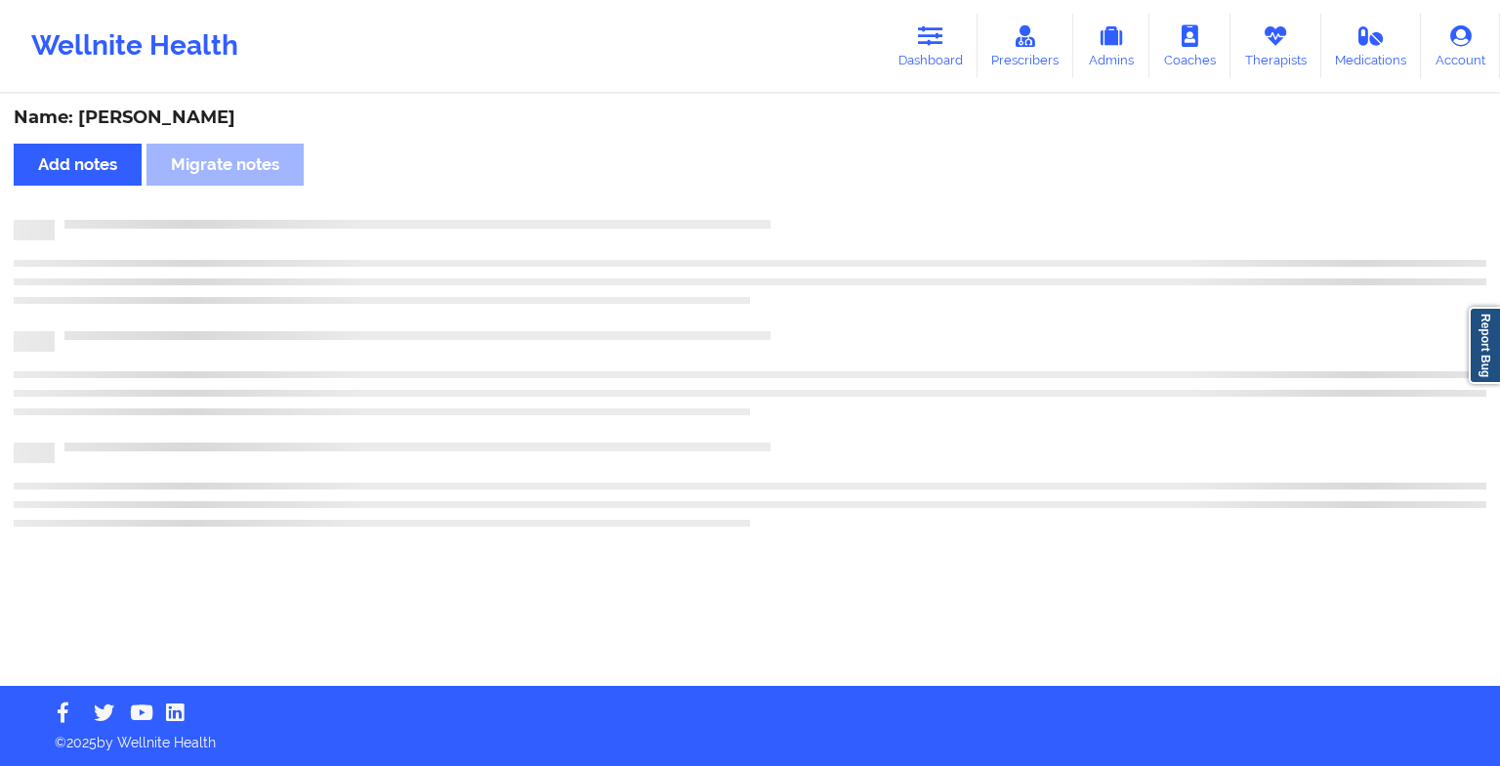
click at [797, 202] on div "Name: [PERSON_NAME] Add notes Migrate notes" at bounding box center [750, 391] width 1500 height 590
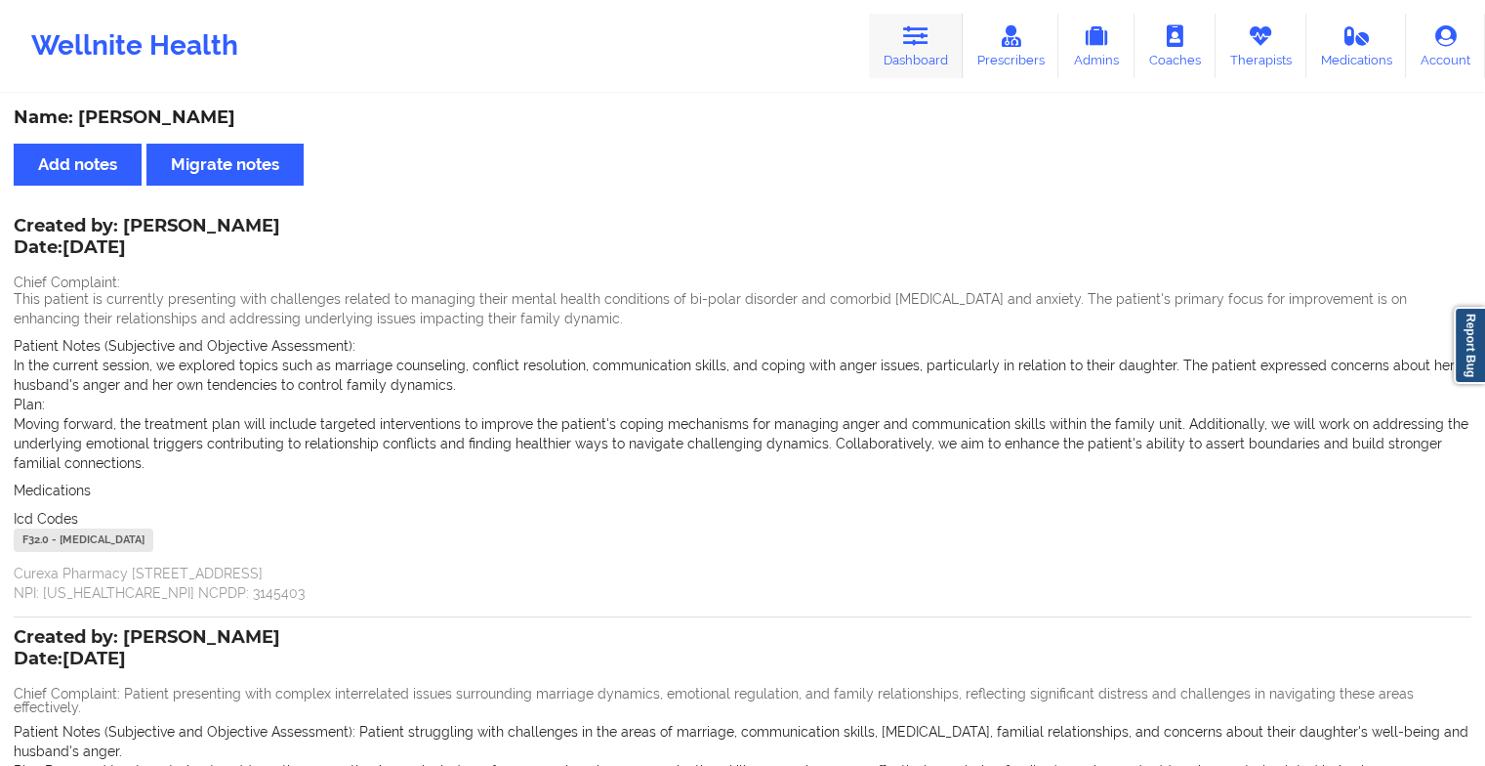
click at [908, 43] on icon at bounding box center [915, 35] width 25 height 21
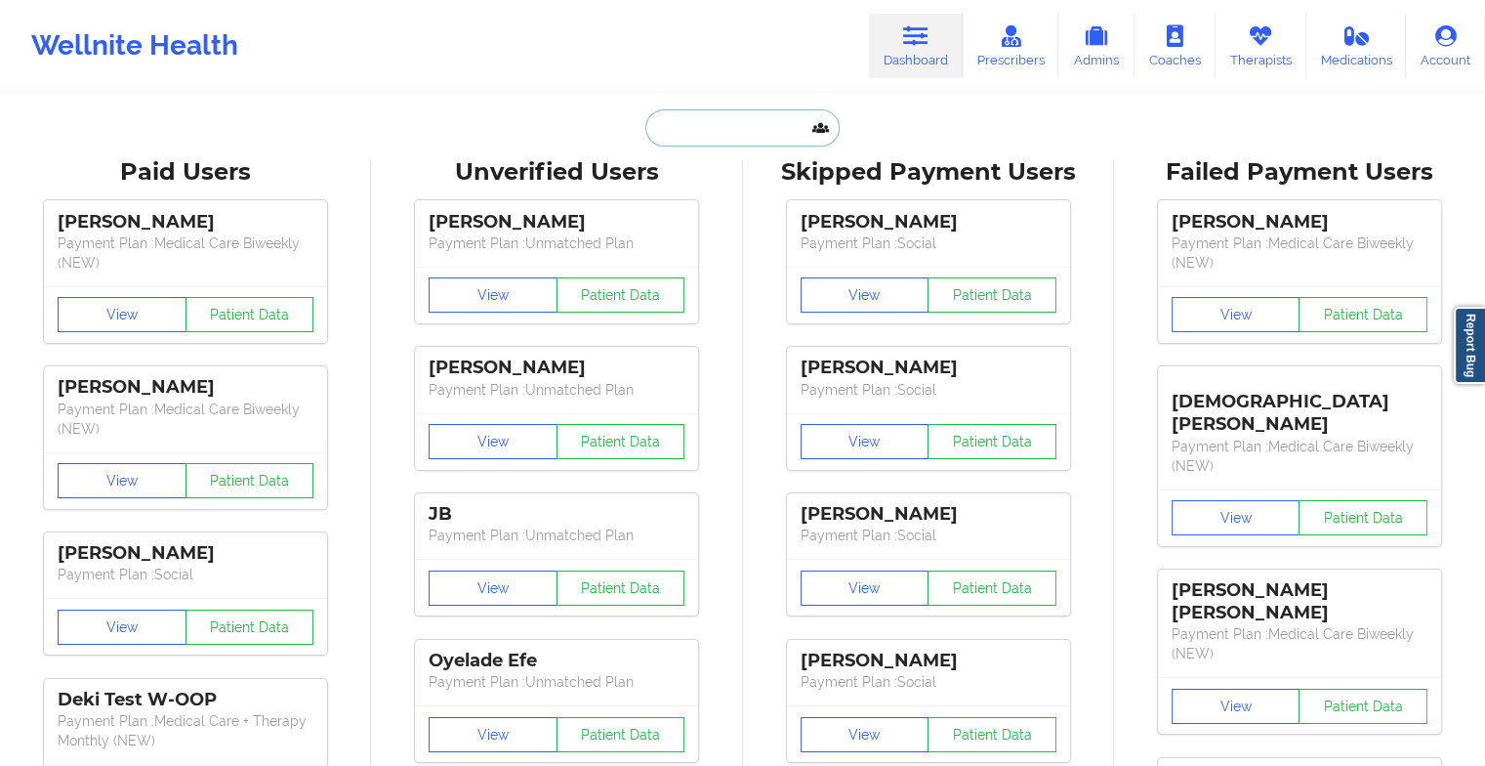
click at [762, 123] on input "text" at bounding box center [741, 127] width 193 height 37
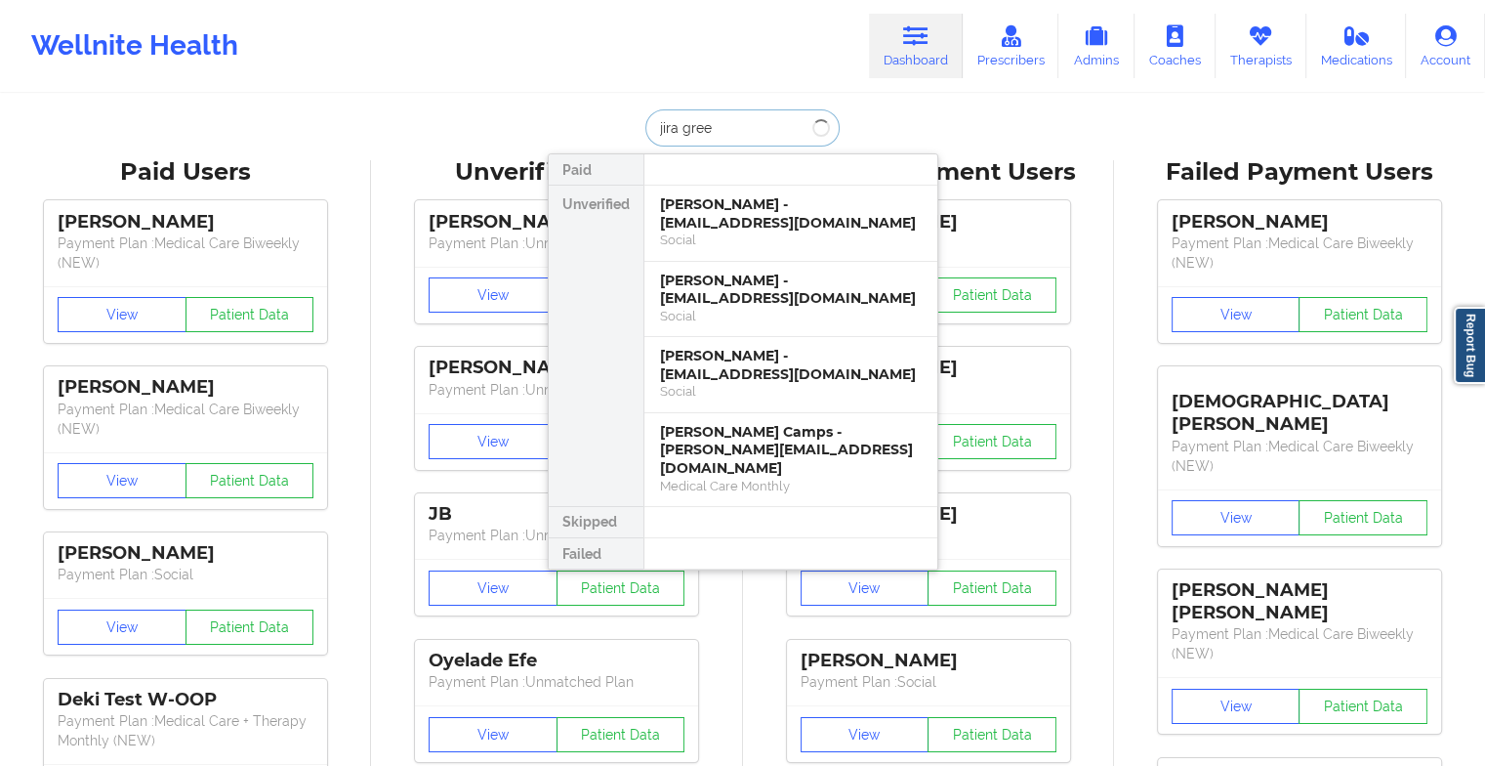
type input "jira green"
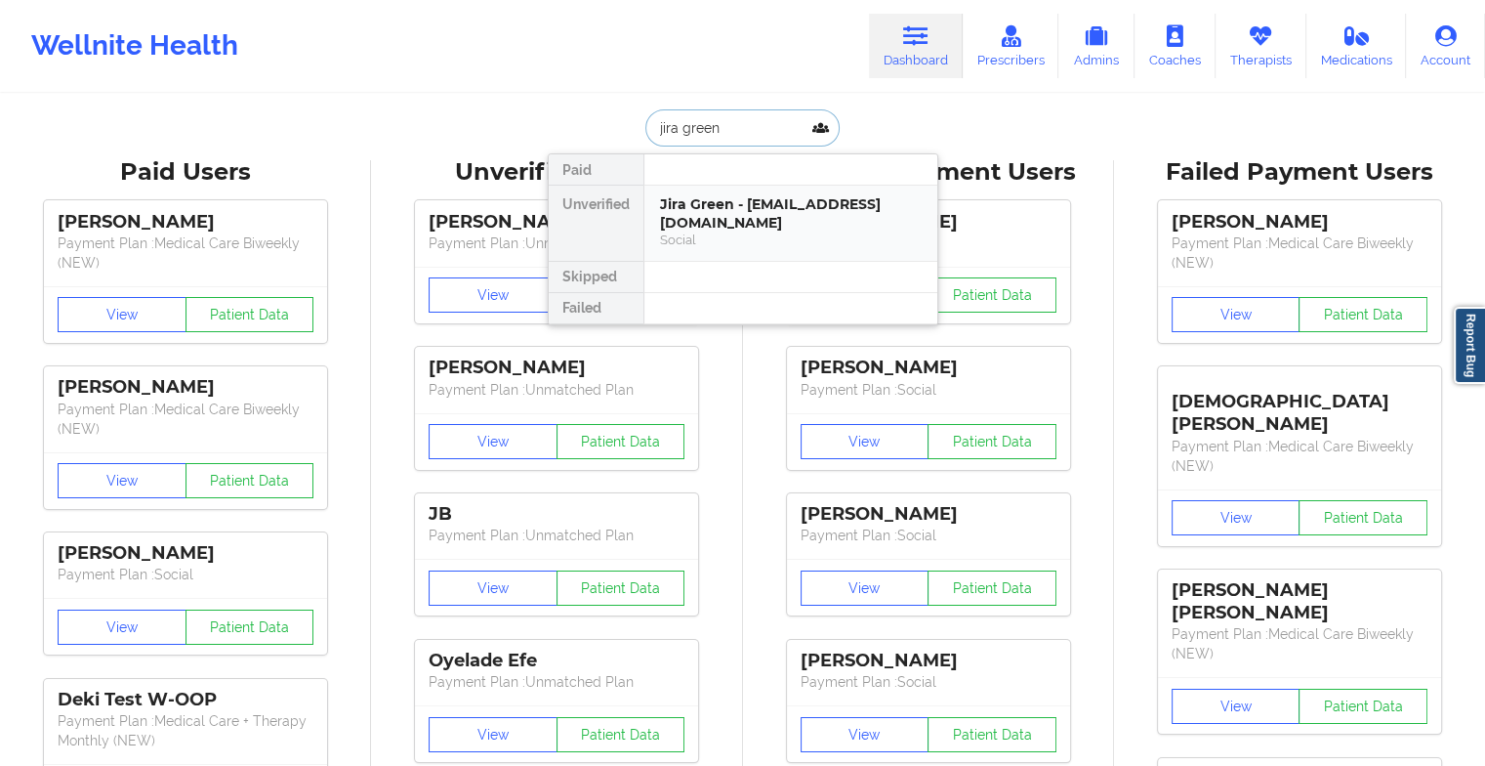
click at [683, 231] on div "Social" at bounding box center [791, 239] width 262 height 17
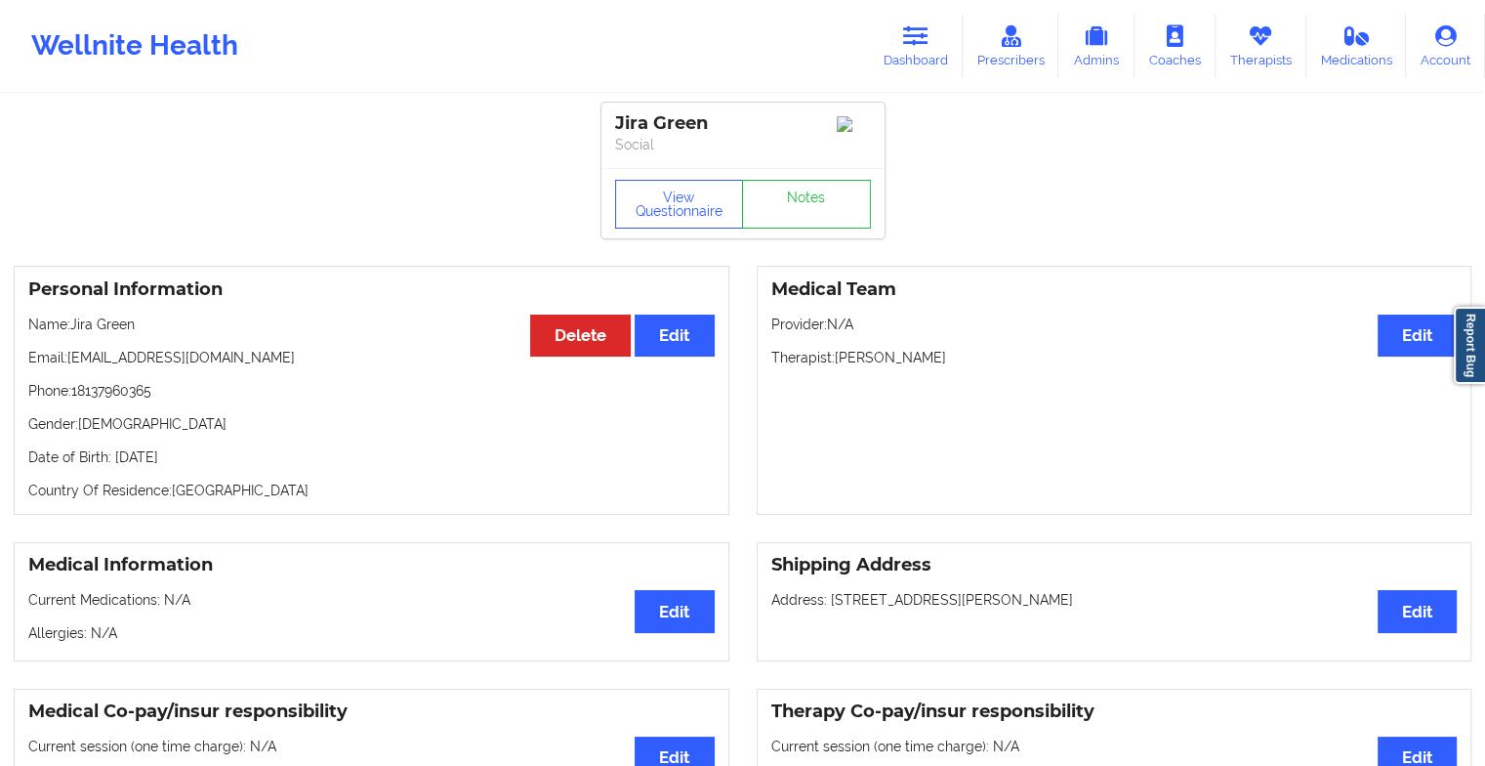
click at [806, 189] on div "View Questionnaire Notes" at bounding box center [743, 204] width 256 height 49
click at [806, 189] on link "Notes" at bounding box center [806, 204] width 129 height 49
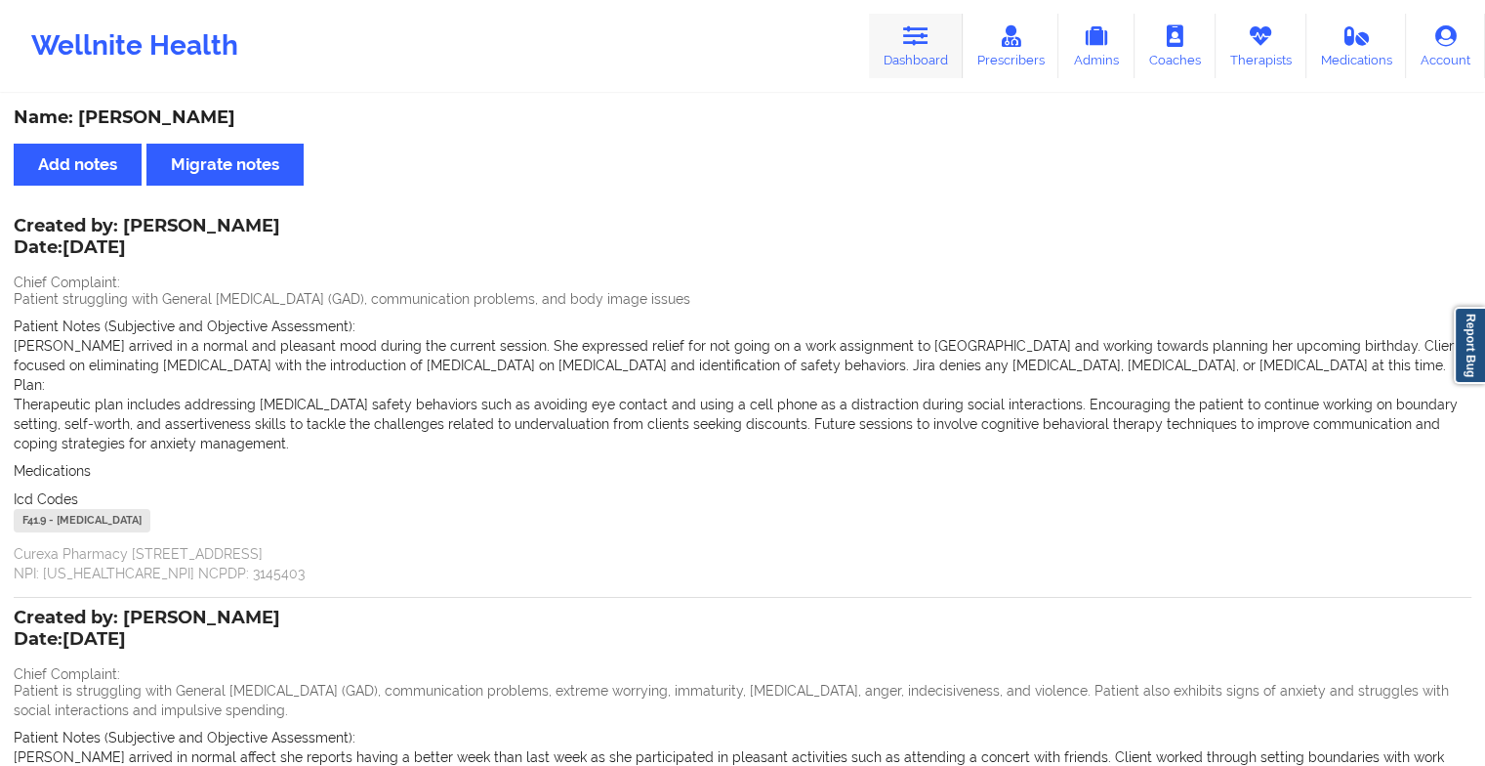
click at [915, 25] on icon at bounding box center [915, 35] width 25 height 21
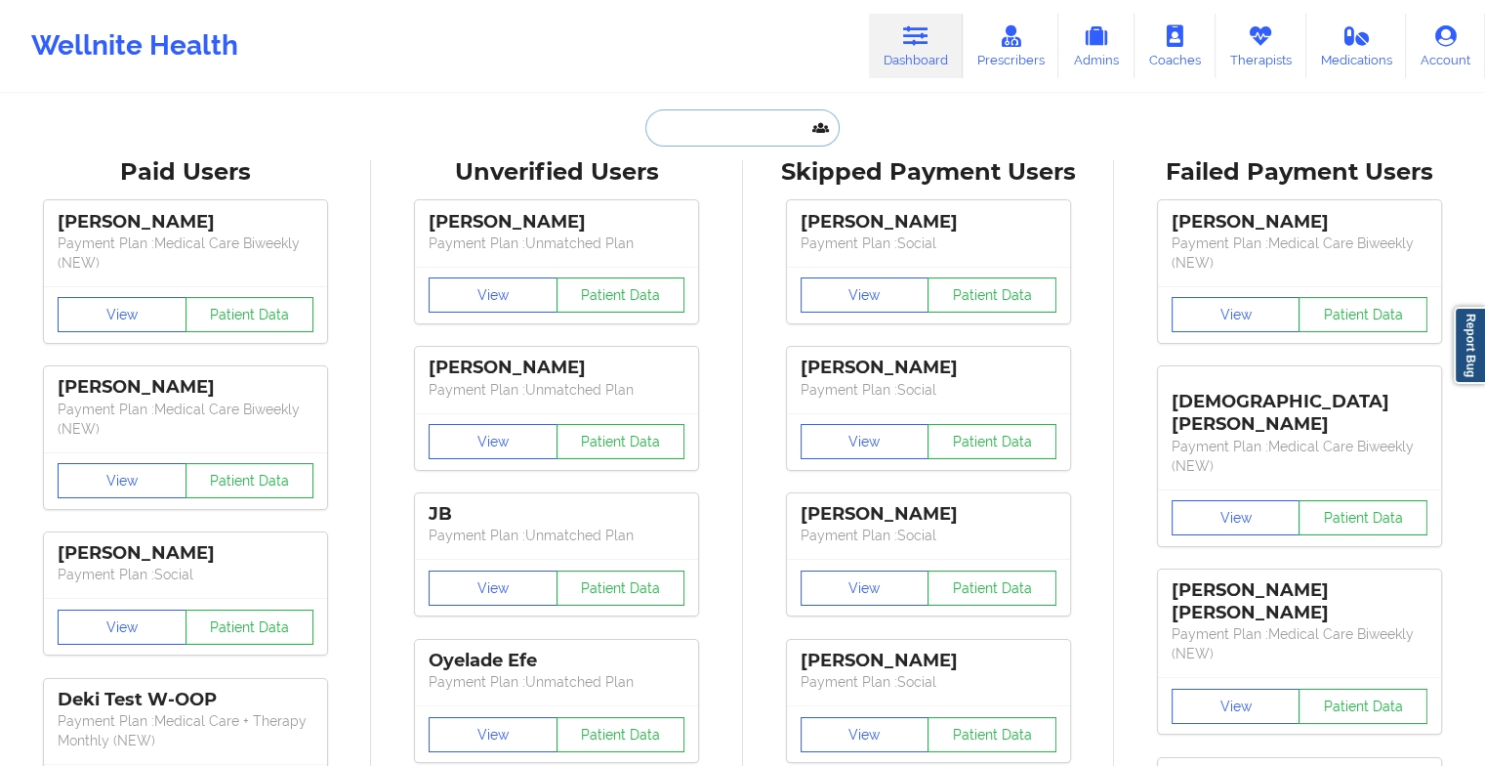
click at [738, 118] on input "text" at bounding box center [741, 127] width 193 height 37
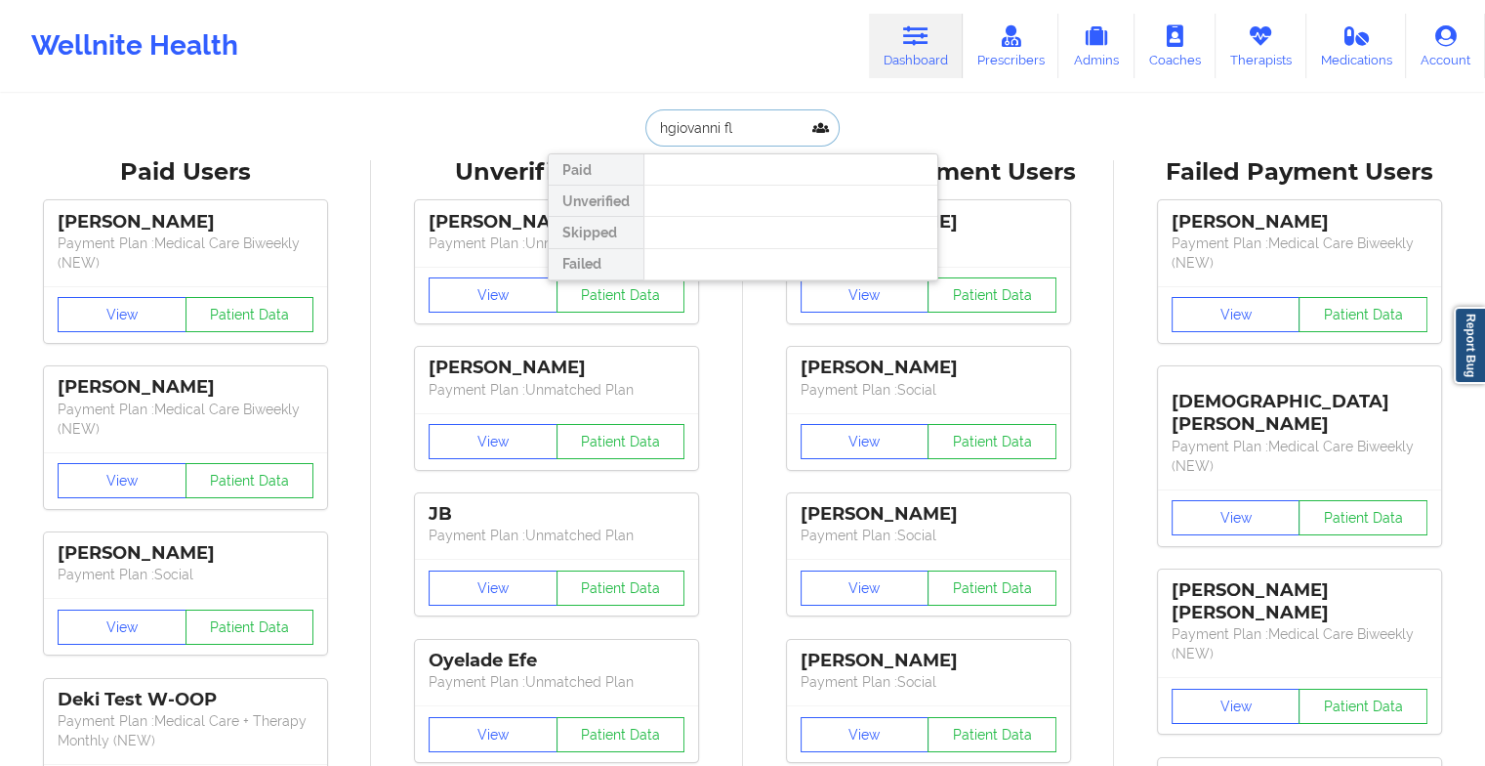
type input "[PERSON_NAME]"
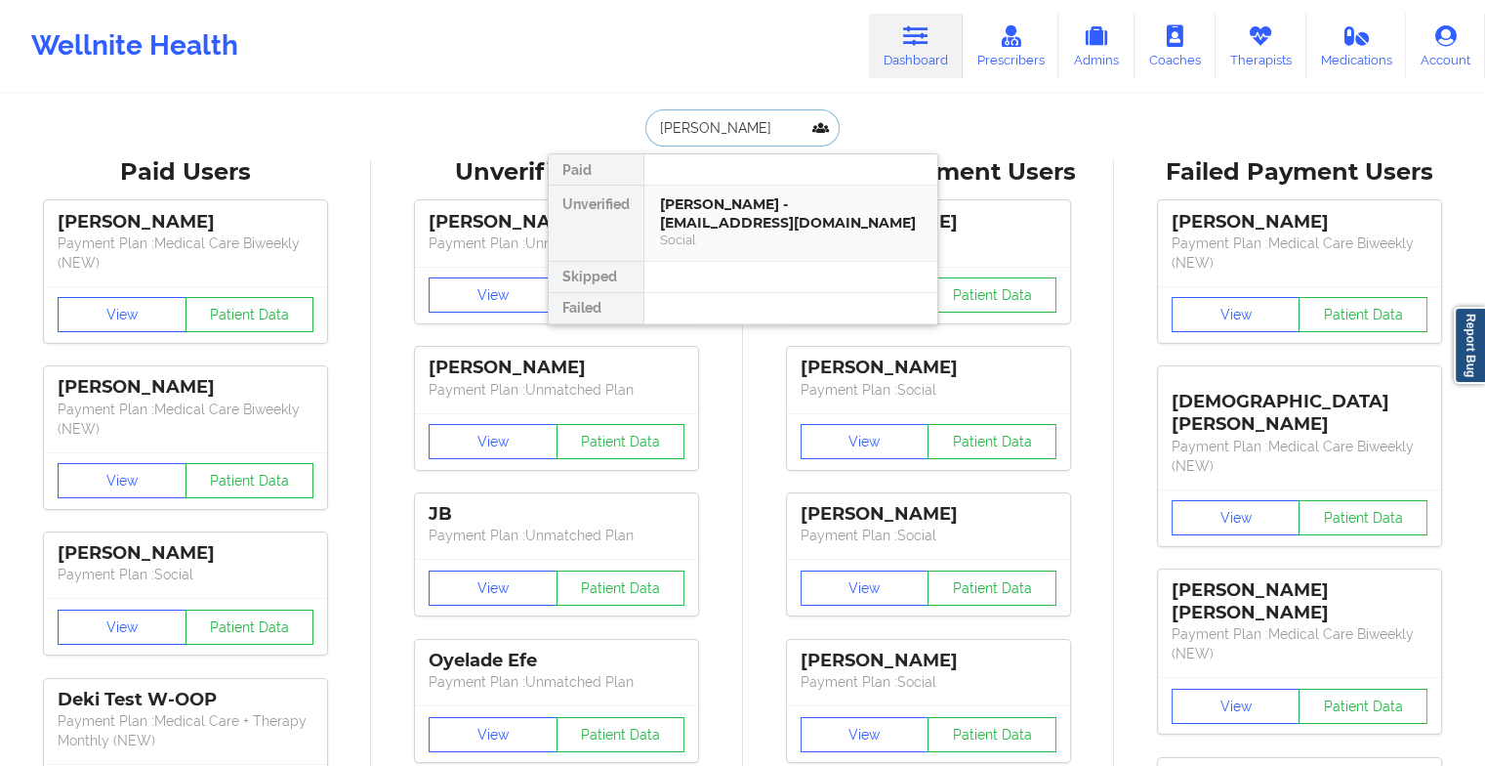
click at [691, 229] on div "[PERSON_NAME] - [EMAIL_ADDRESS][DOMAIN_NAME]" at bounding box center [791, 213] width 262 height 36
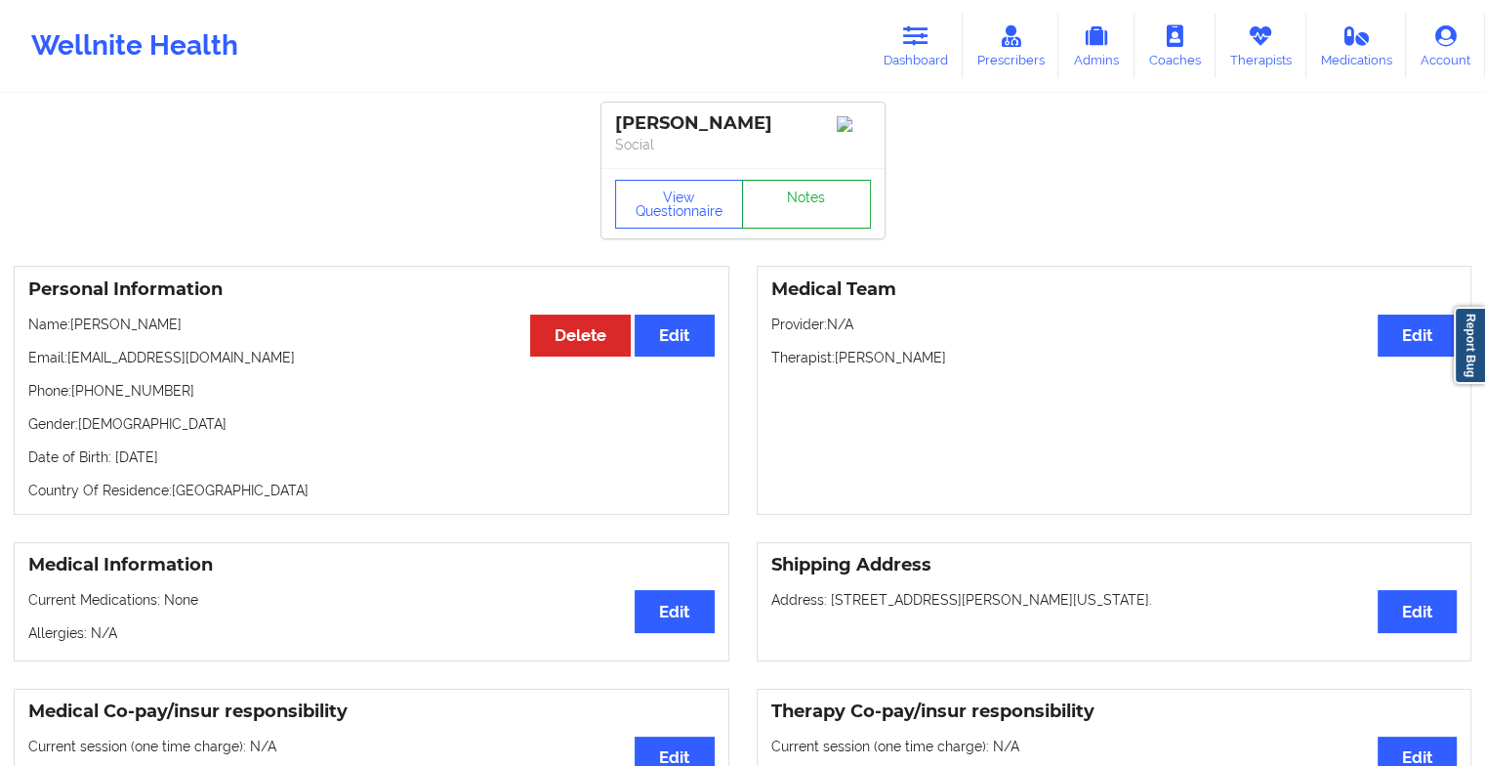
click at [796, 204] on link "Notes" at bounding box center [806, 204] width 129 height 49
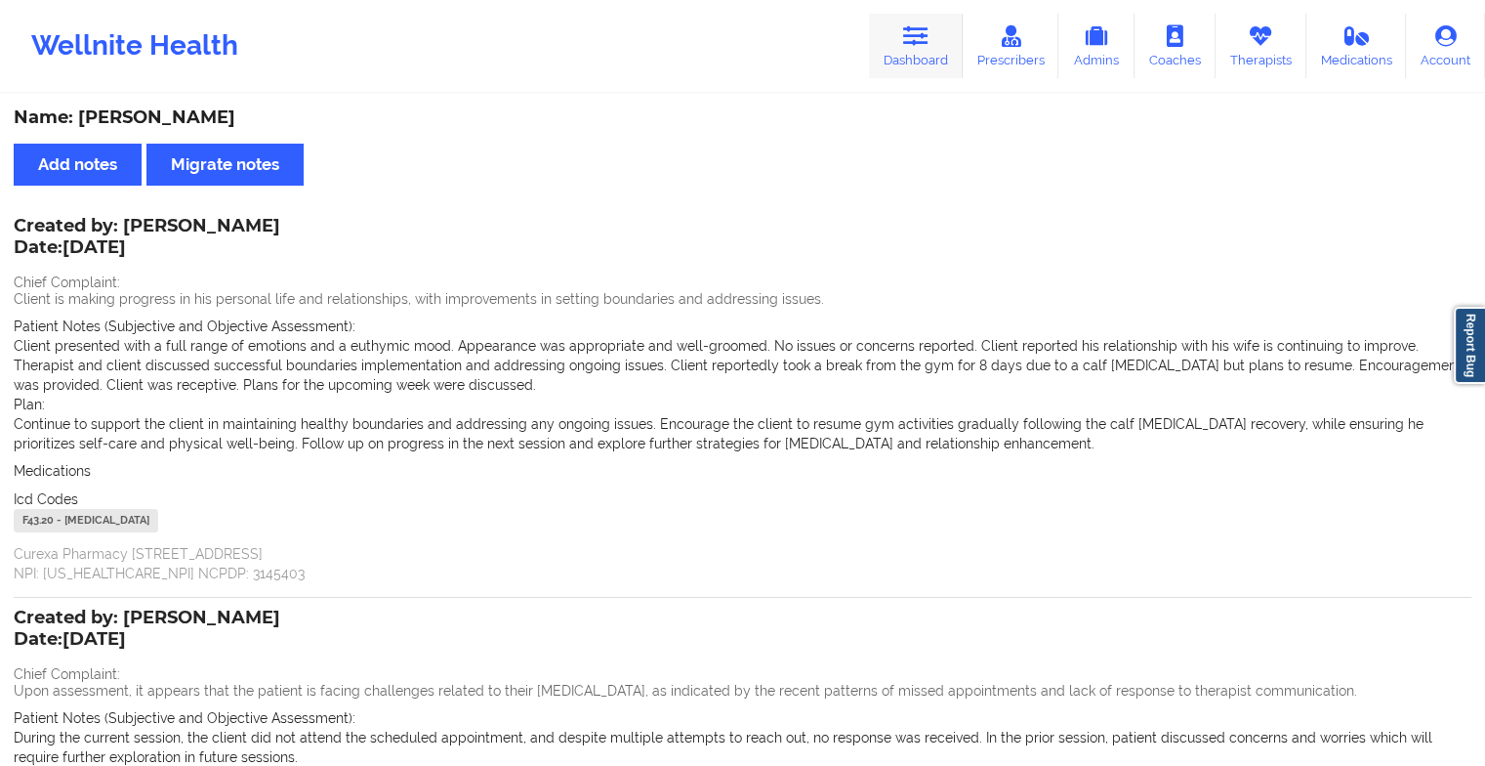
click at [890, 44] on link "Dashboard" at bounding box center [916, 46] width 94 height 64
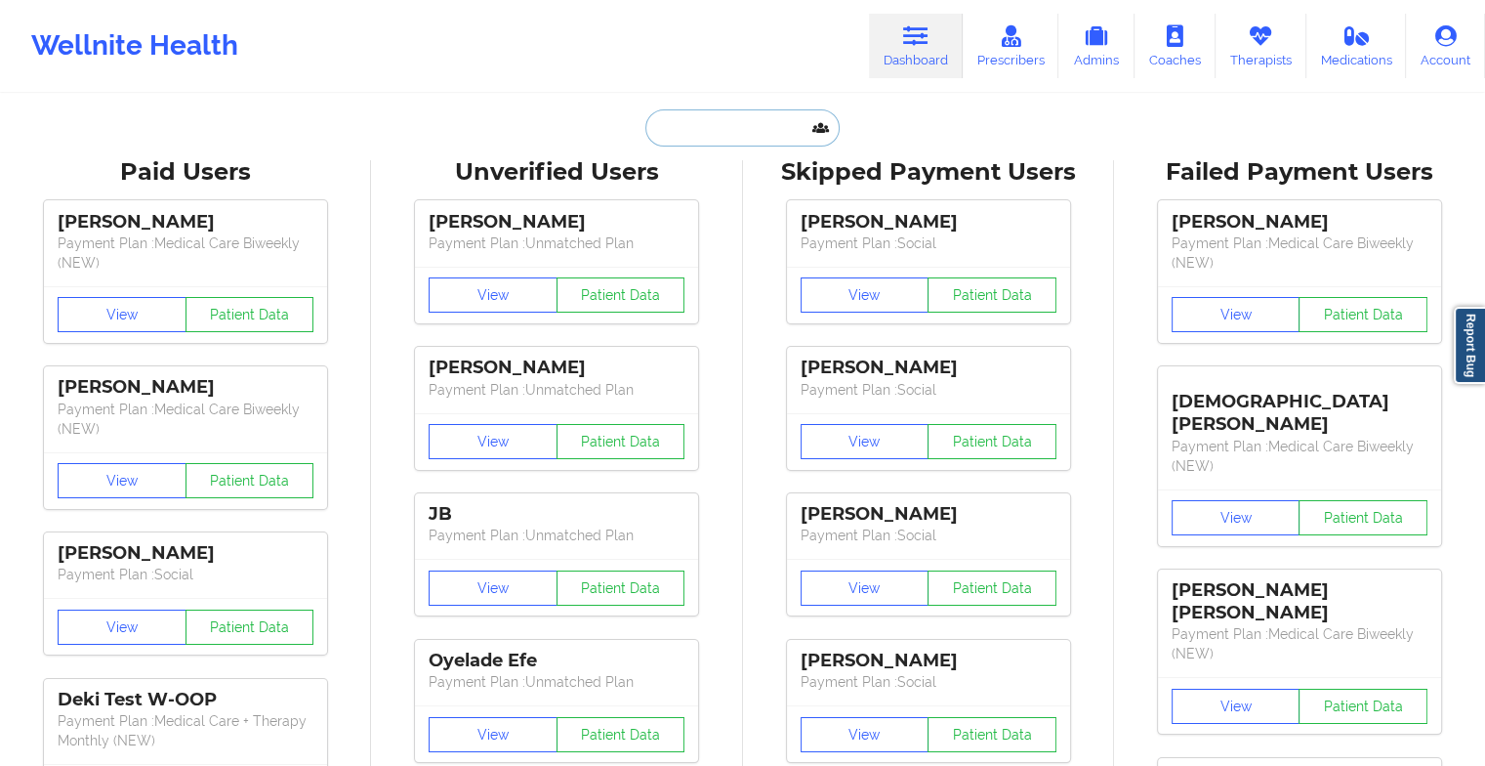
click at [742, 118] on input "text" at bounding box center [741, 127] width 193 height 37
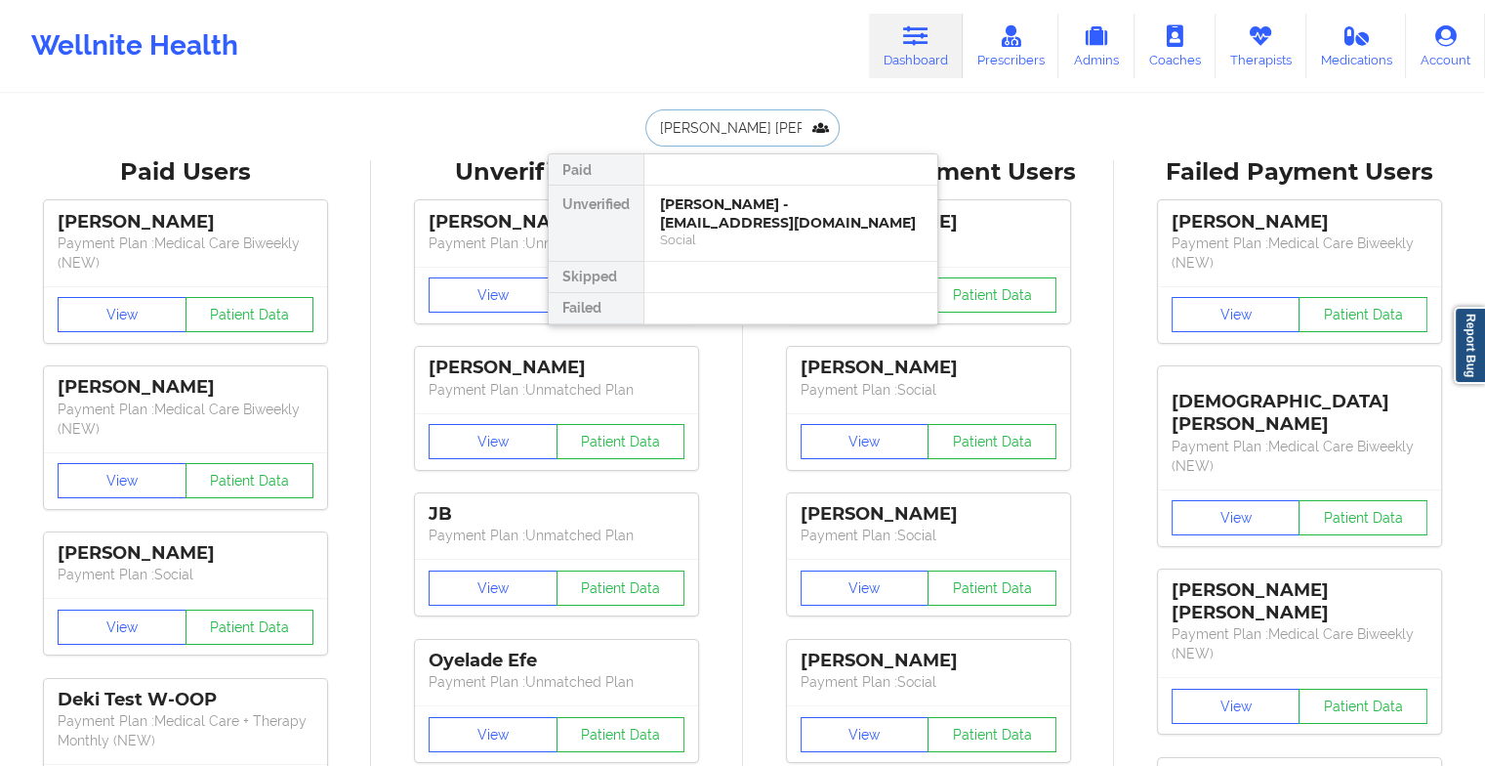
type input "[PERSON_NAME]"
click at [750, 196] on div "[PERSON_NAME] - [EMAIL_ADDRESS][DOMAIN_NAME]" at bounding box center [791, 213] width 262 height 36
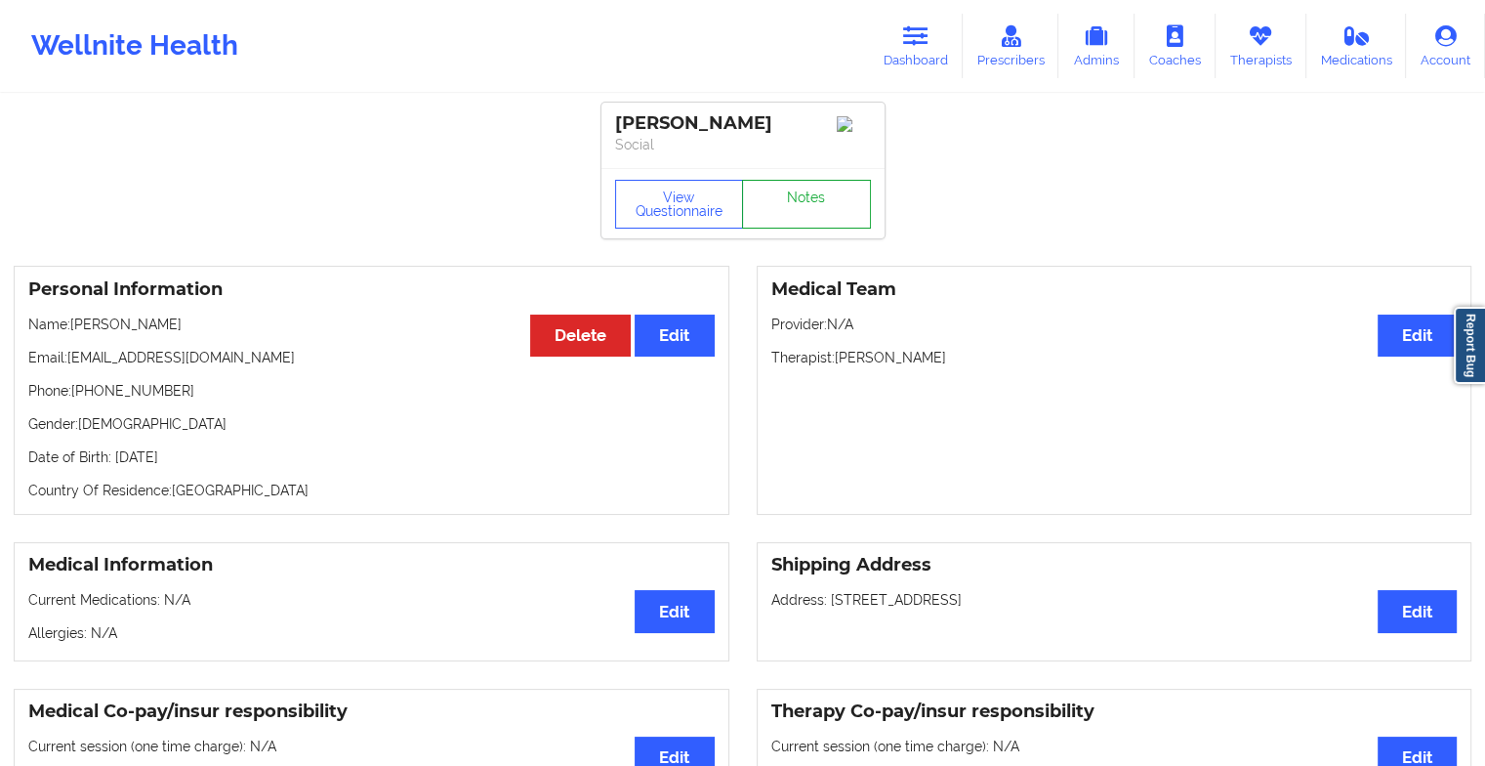
click at [801, 215] on link "Notes" at bounding box center [806, 204] width 129 height 49
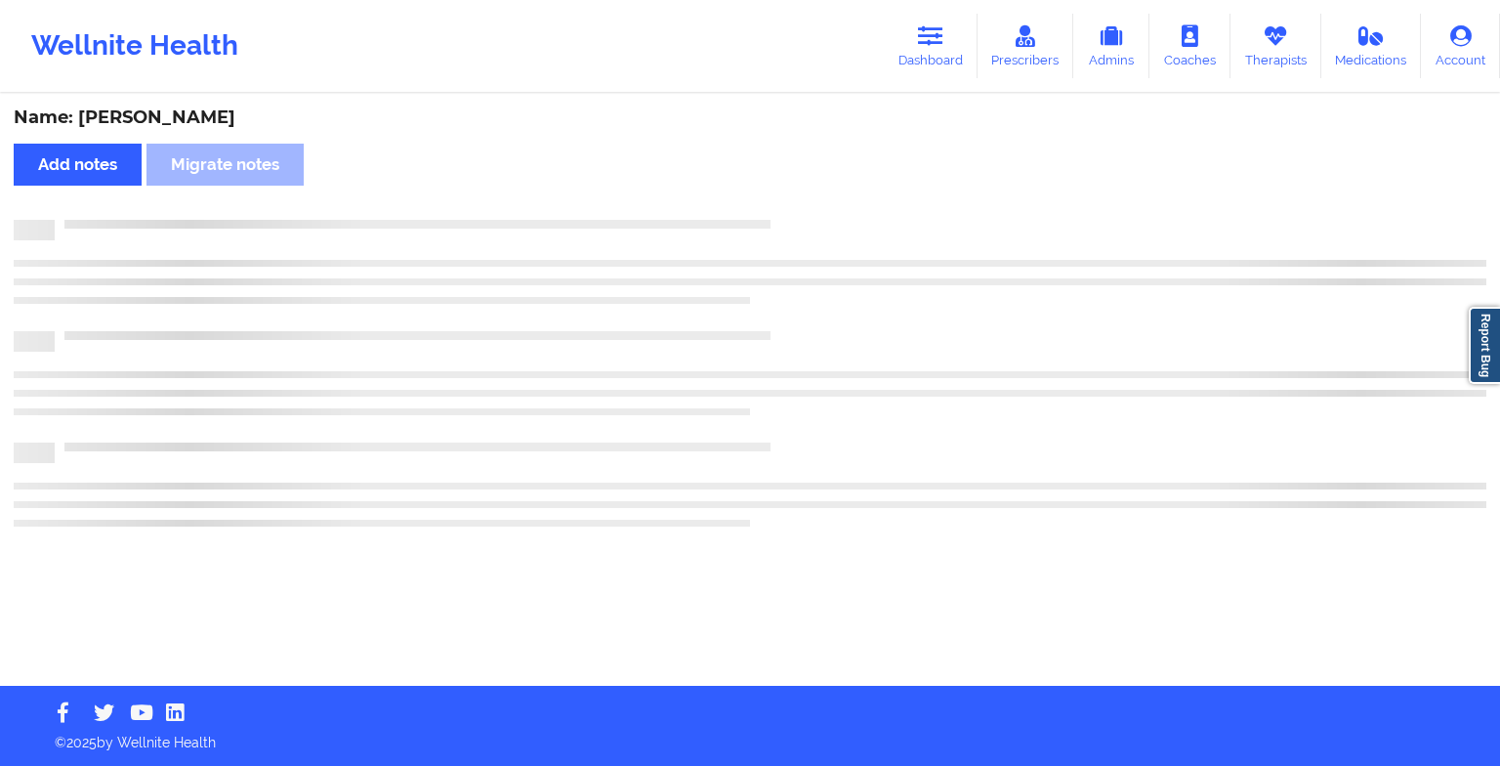
click at [859, 270] on div "Name: [PERSON_NAME] Add notes Migrate notes" at bounding box center [750, 391] width 1500 height 590
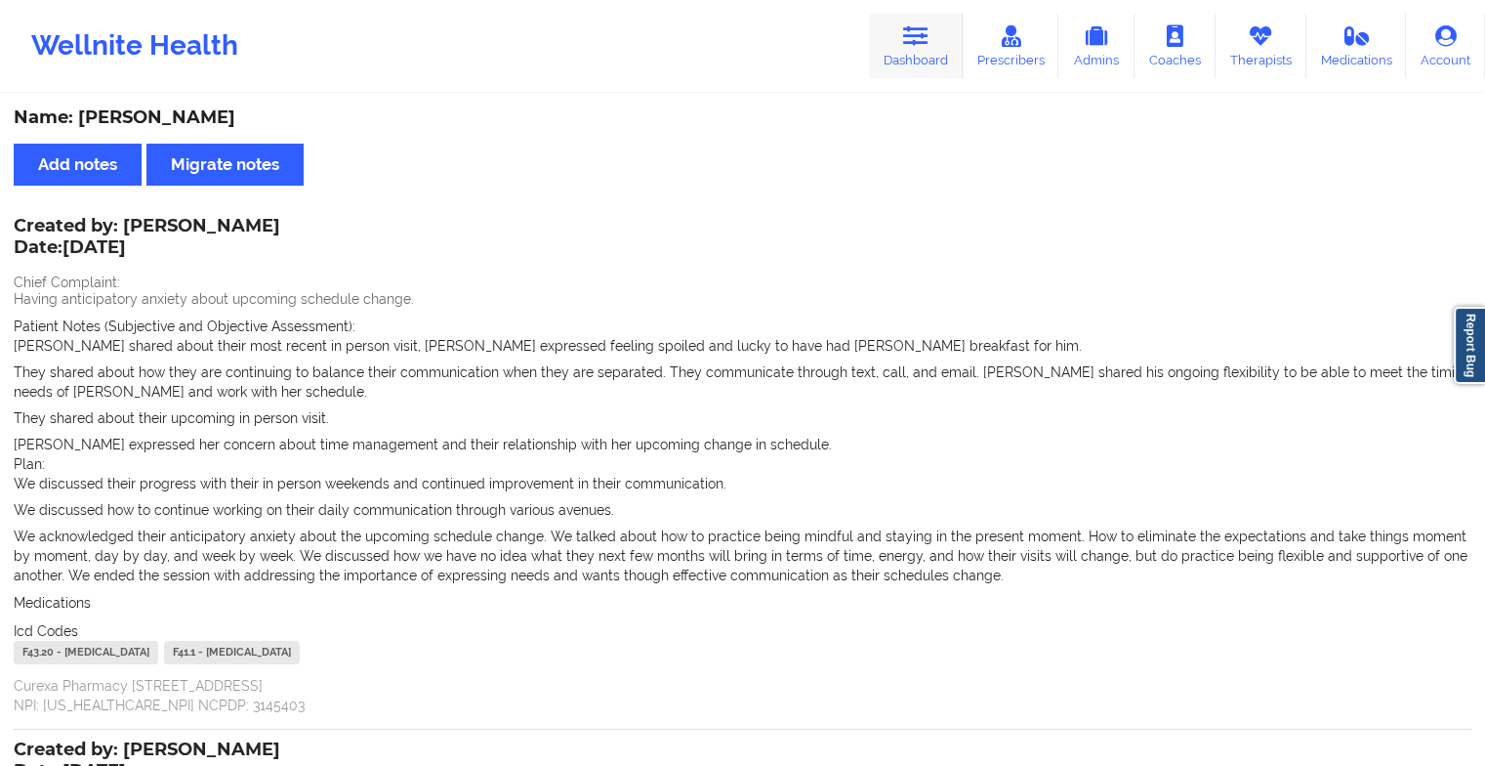
click at [890, 33] on link "Dashboard" at bounding box center [916, 46] width 94 height 64
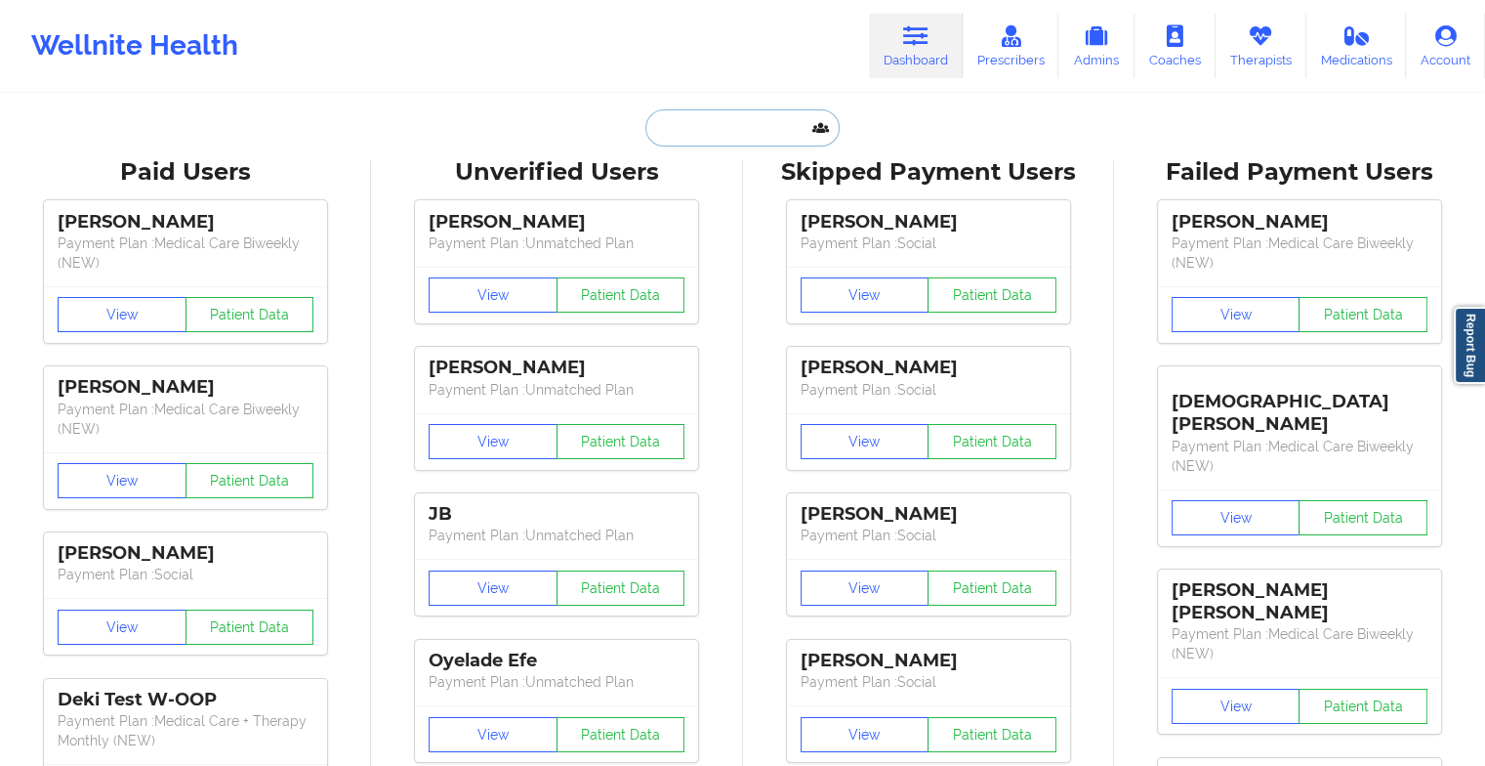
click at [715, 137] on input "text" at bounding box center [741, 127] width 193 height 37
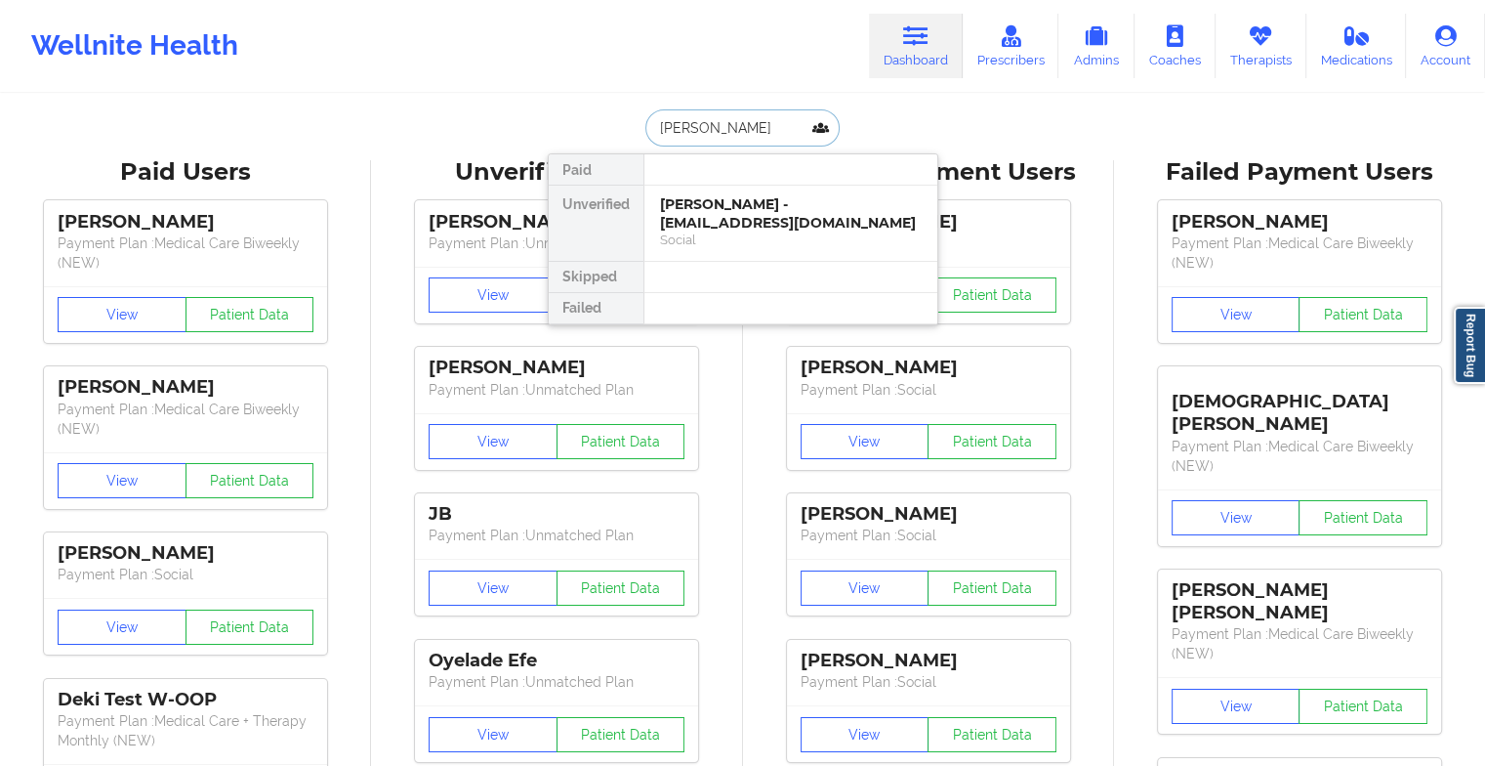
type input "[PERSON_NAME] al"
click at [734, 208] on div "[PERSON_NAME] [PERSON_NAME] - [EMAIL_ADDRESS][DOMAIN_NAME]" at bounding box center [791, 213] width 262 height 36
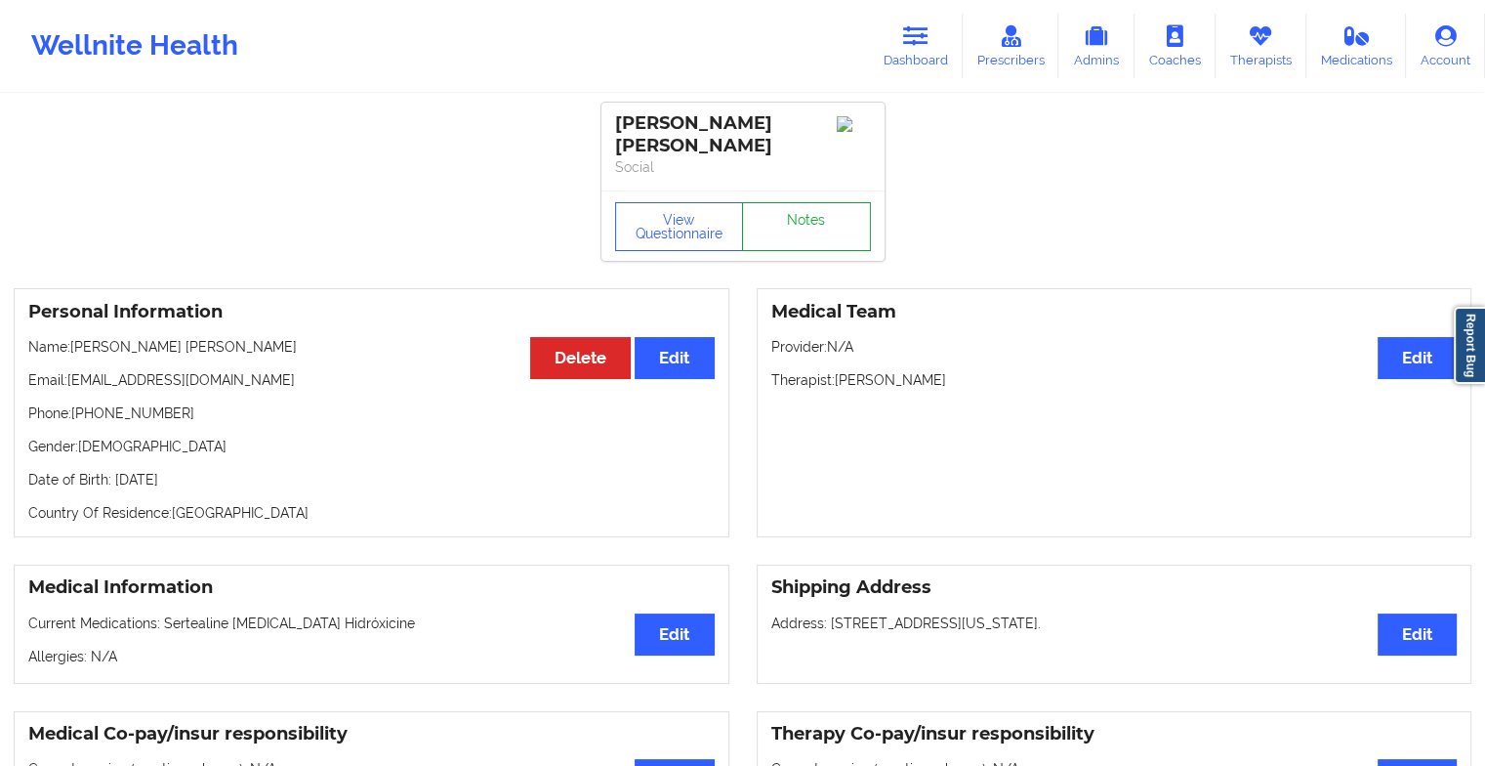
click at [816, 214] on link "Notes" at bounding box center [806, 226] width 129 height 49
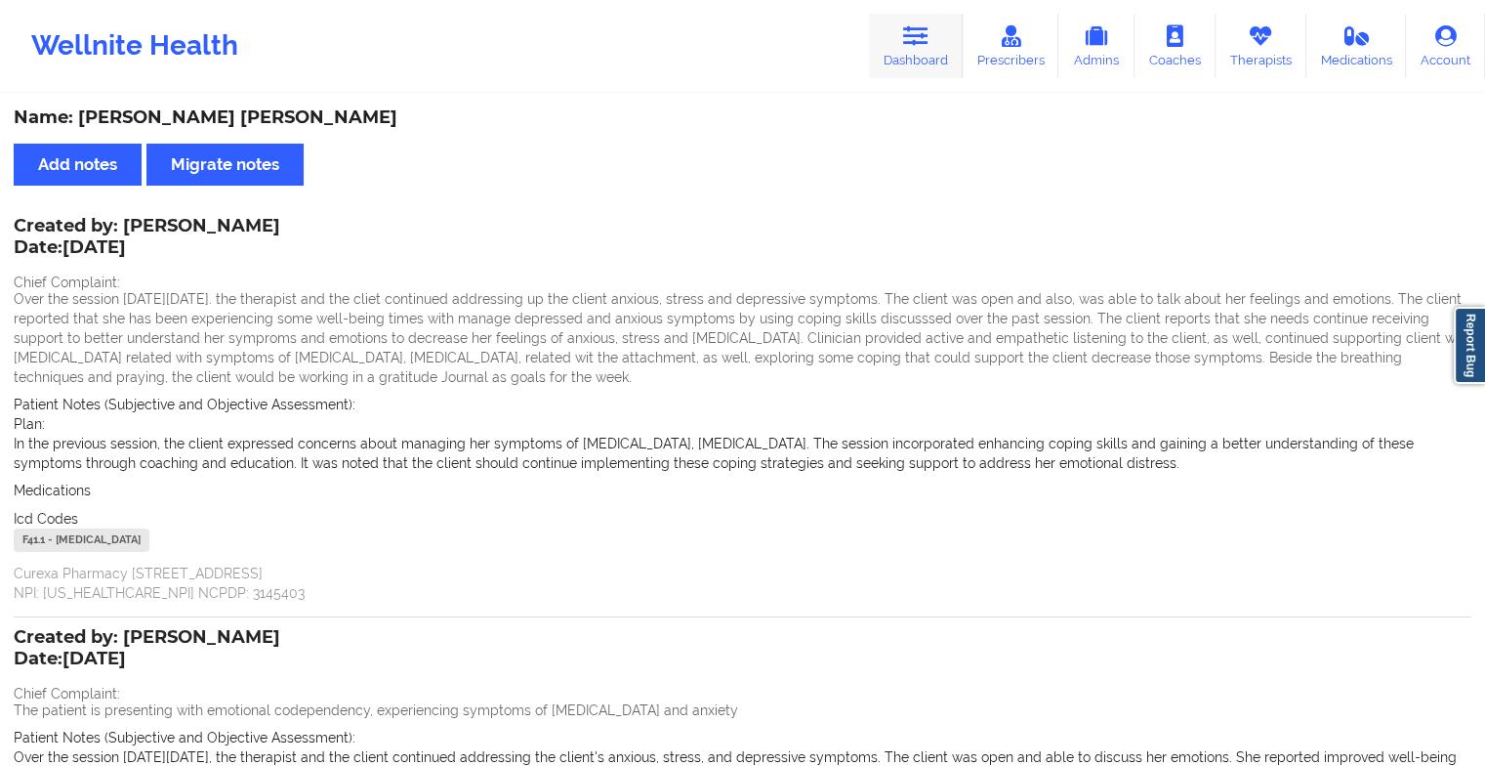
click at [893, 42] on link "Dashboard" at bounding box center [916, 46] width 94 height 64
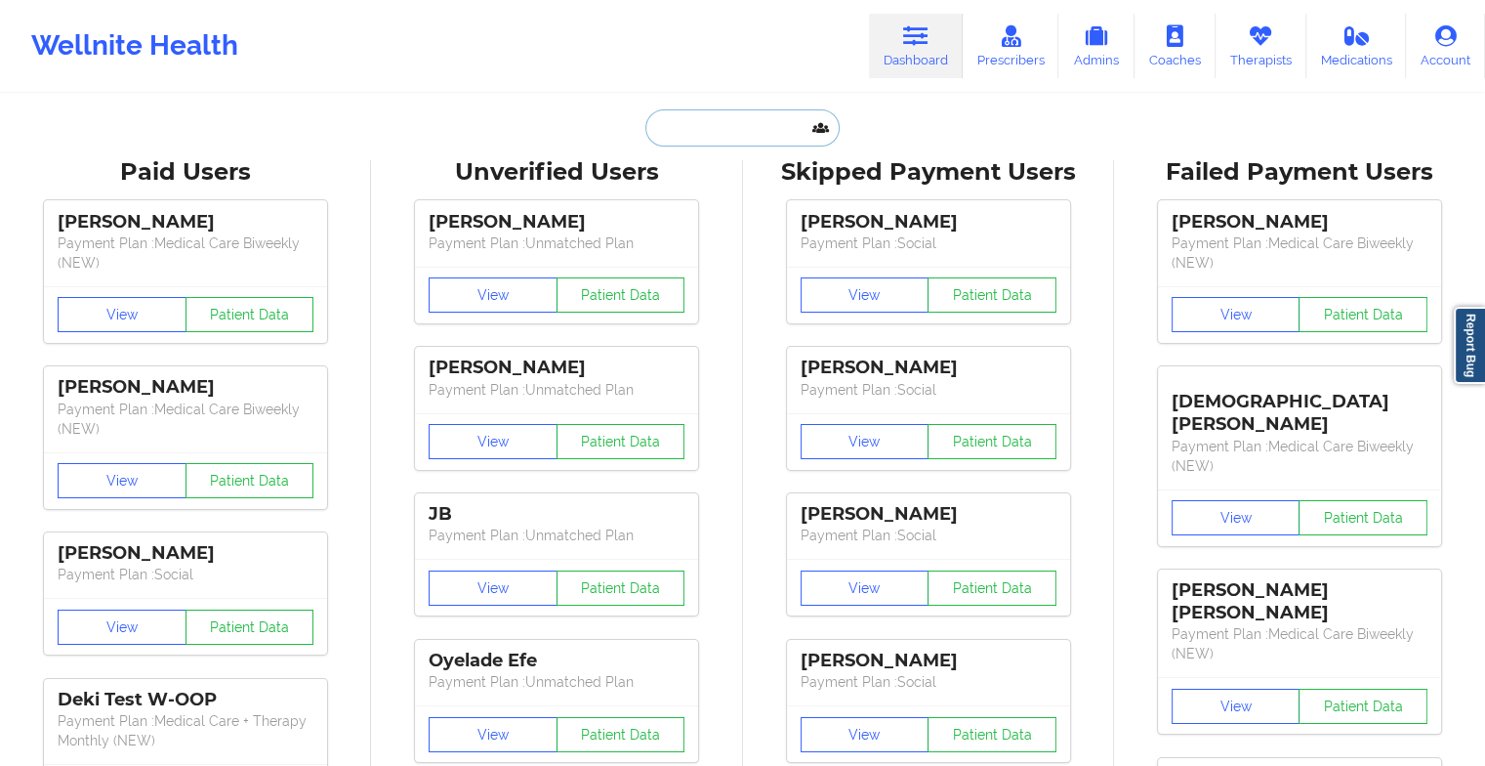
click at [727, 127] on input "text" at bounding box center [741, 127] width 193 height 37
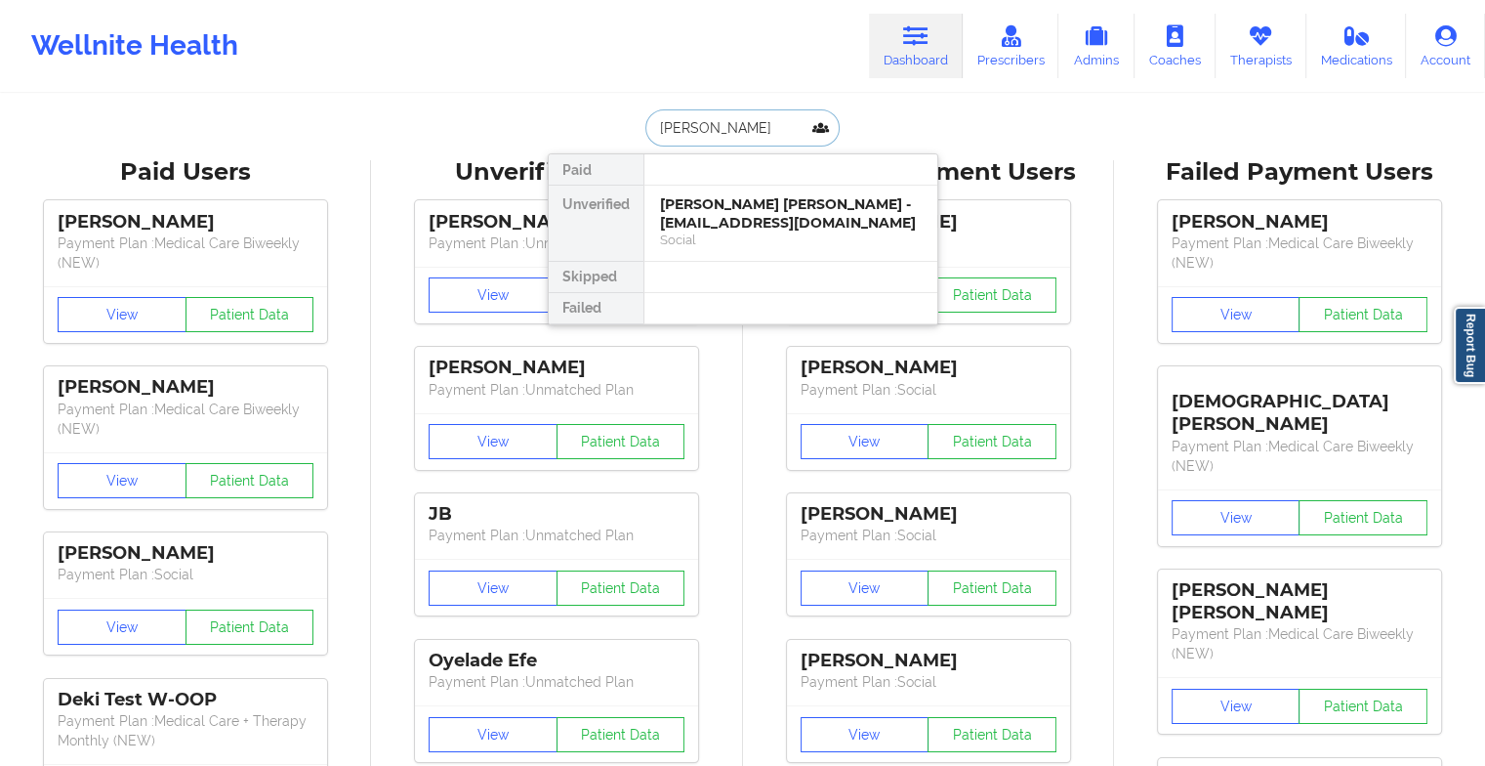
type input "[PERSON_NAME]"
click at [743, 212] on div "[PERSON_NAME] - [EMAIL_ADDRESS][DOMAIN_NAME]" at bounding box center [791, 213] width 262 height 36
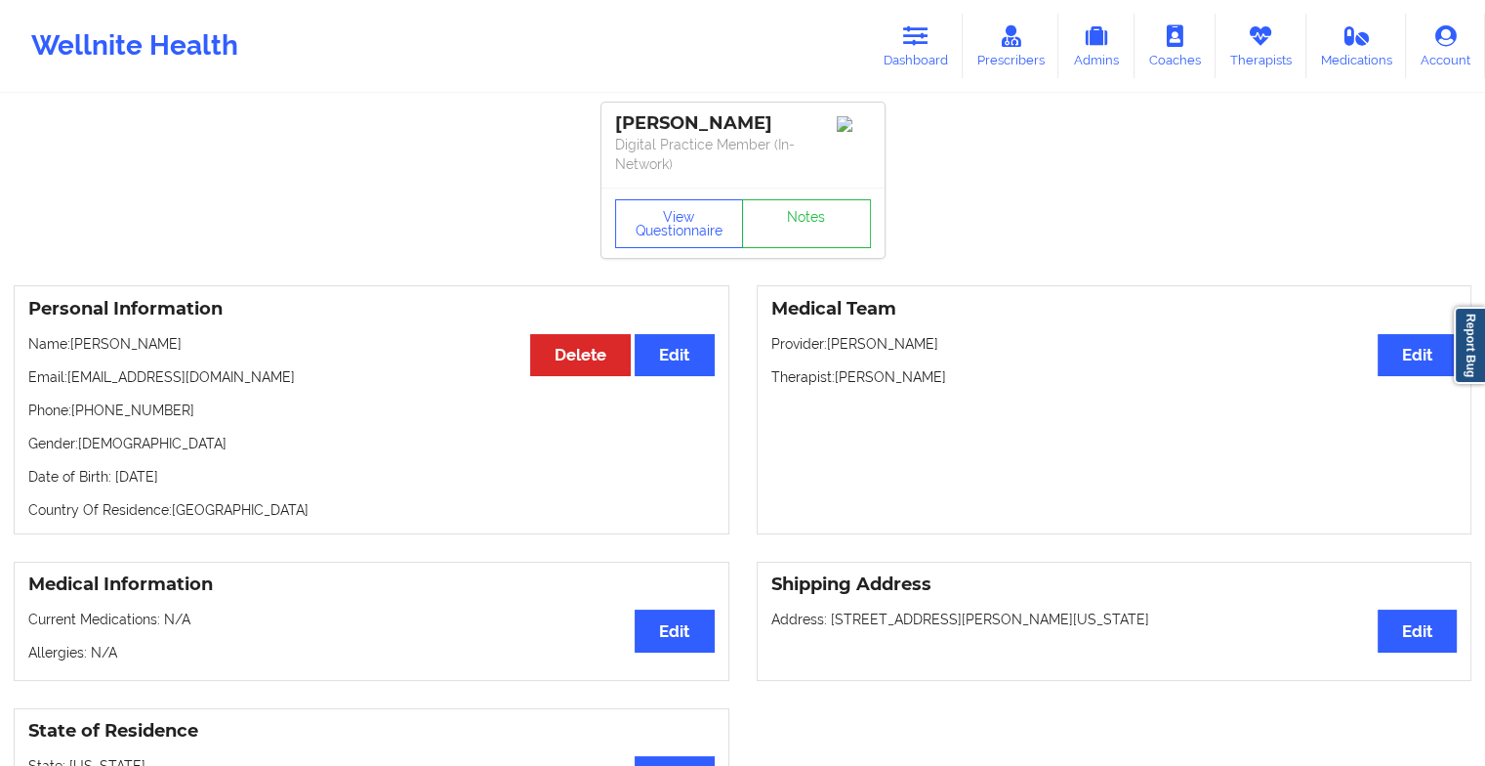
click at [801, 187] on div "[PERSON_NAME] Digital Practice Member (In-Network)" at bounding box center [743, 145] width 283 height 85
drag, startPoint x: 801, startPoint y: 199, endPoint x: 794, endPoint y: 242, distance: 43.5
click at [794, 242] on link "Notes" at bounding box center [806, 223] width 129 height 49
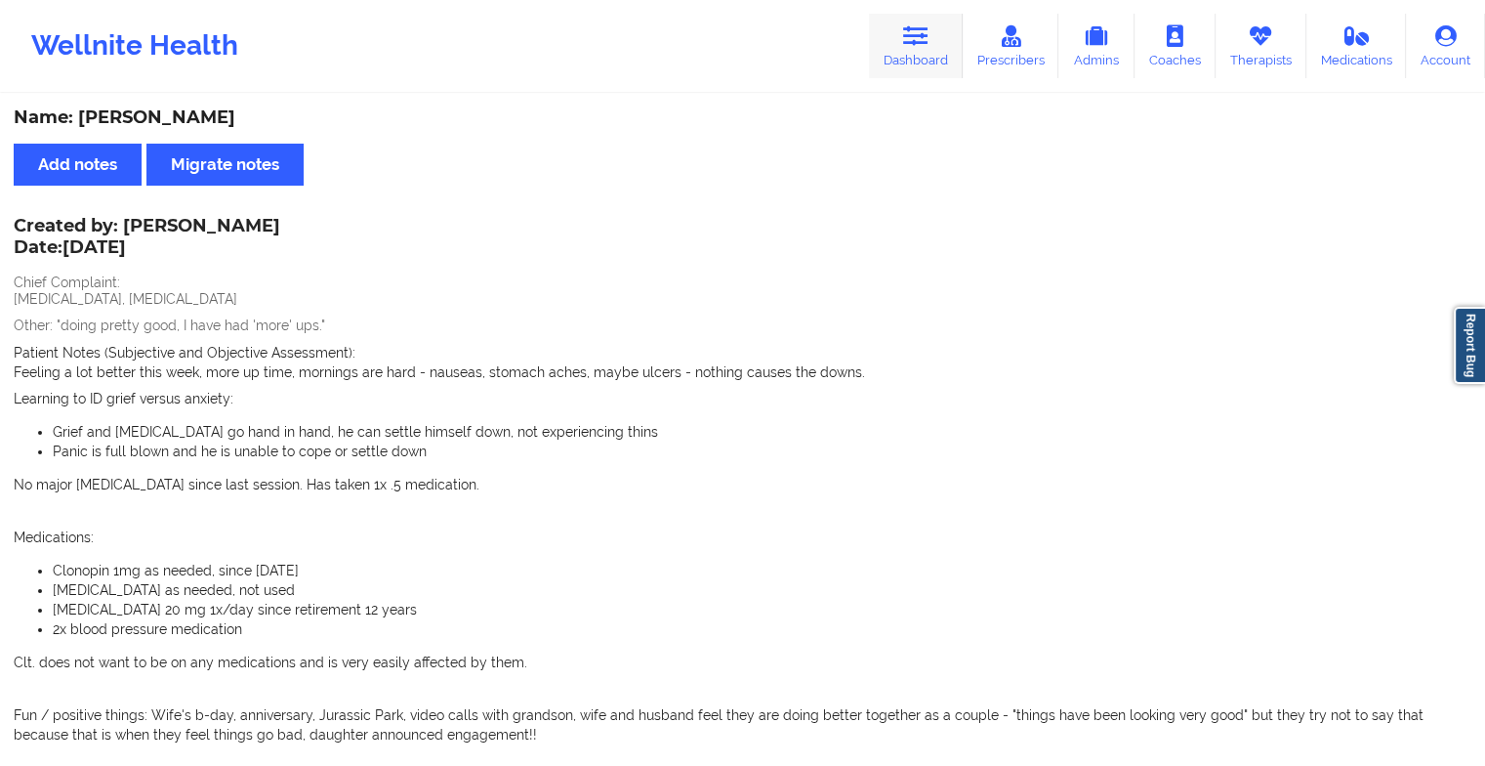
click at [907, 31] on icon at bounding box center [915, 35] width 25 height 21
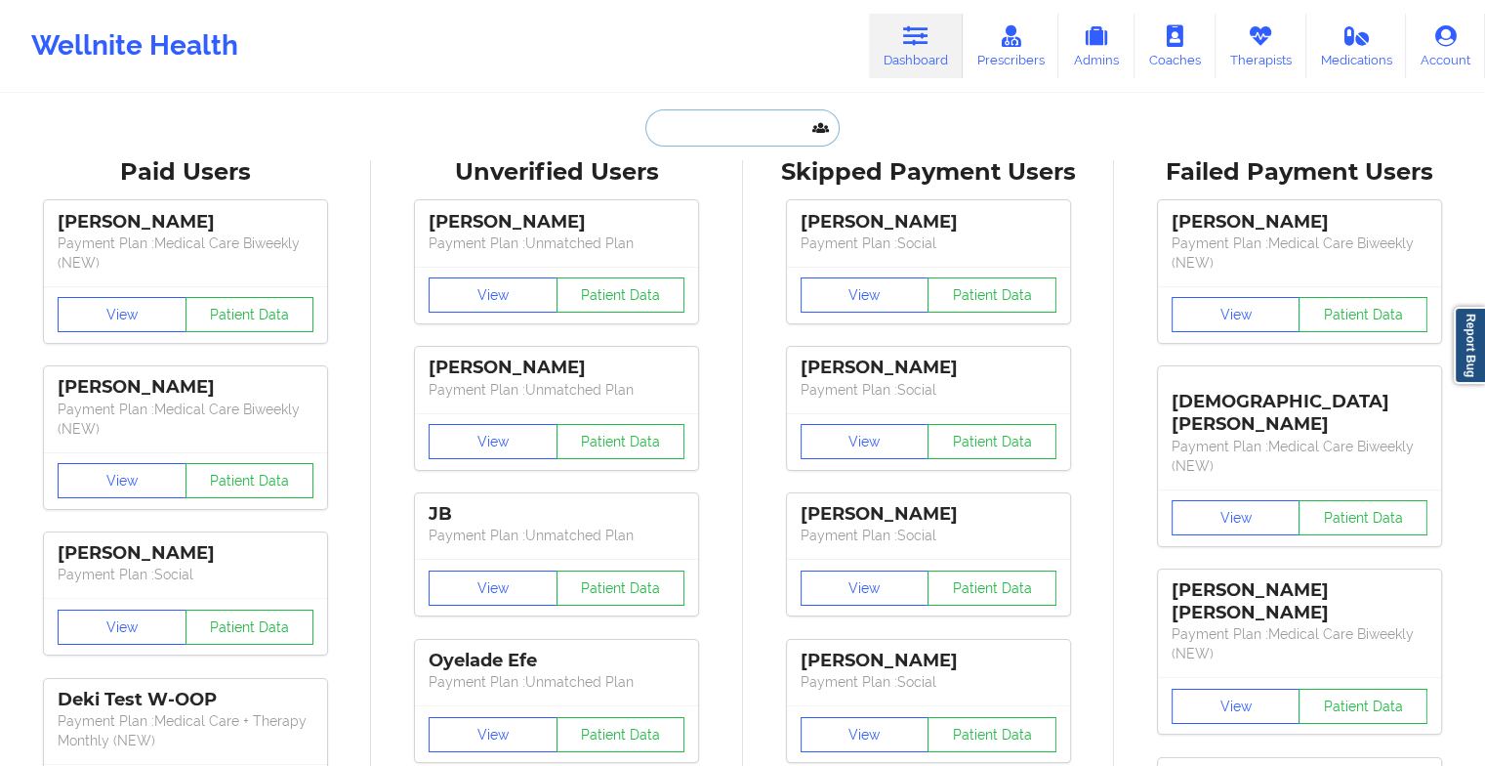
click at [727, 129] on input "text" at bounding box center [741, 127] width 193 height 37
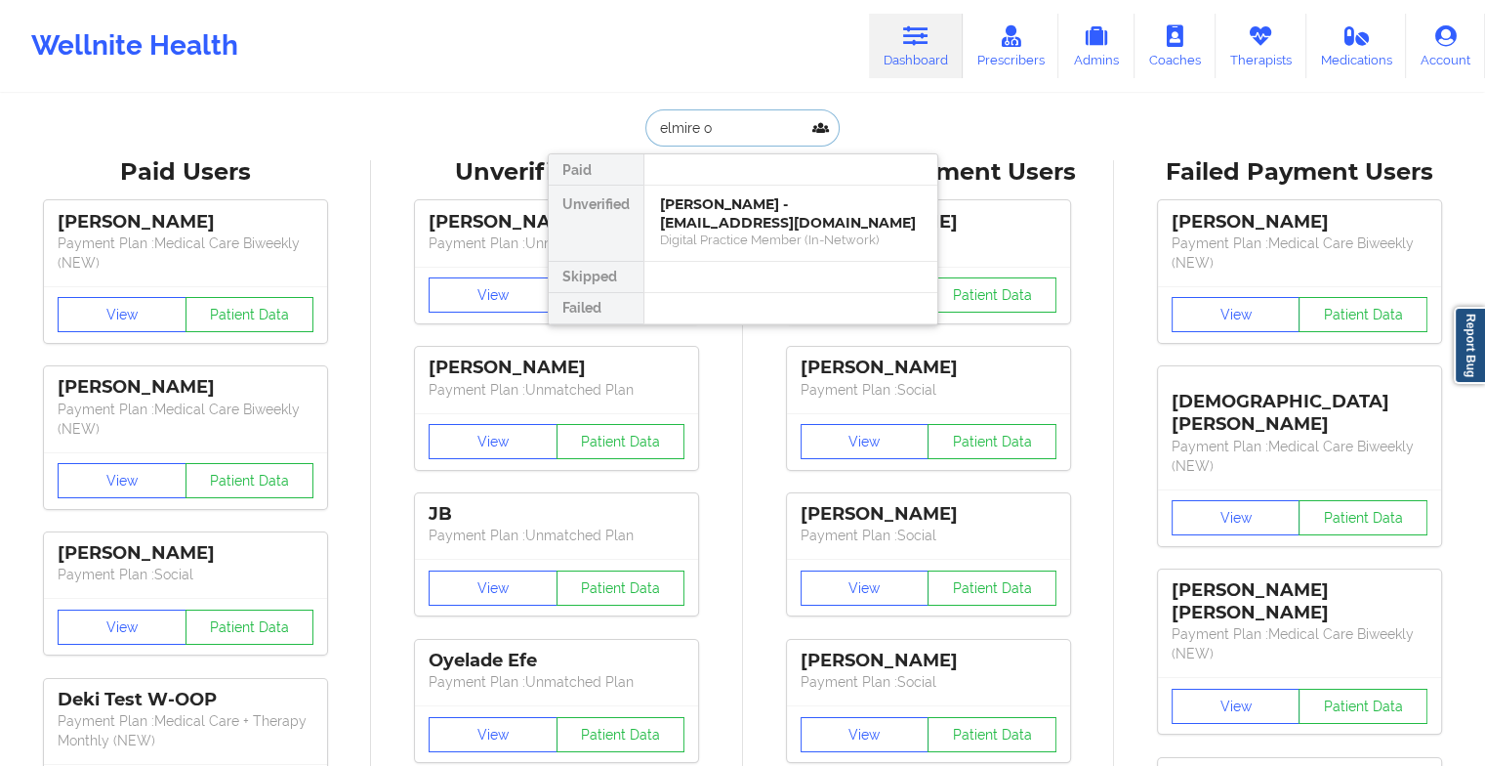
type input "elmire or"
click at [744, 204] on div "[PERSON_NAME] - [EMAIL_ADDRESS][DOMAIN_NAME]" at bounding box center [791, 213] width 262 height 36
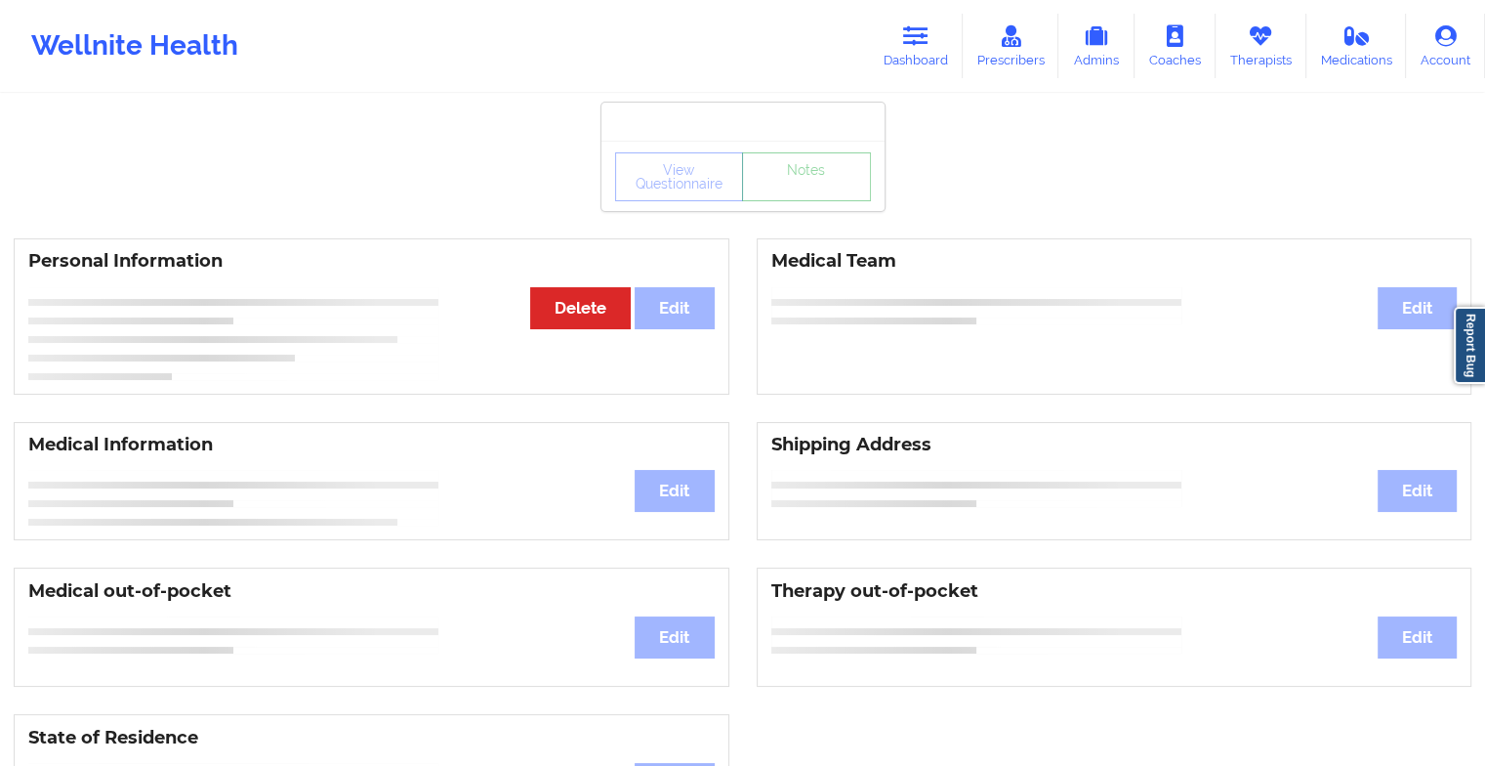
click at [840, 187] on link "Notes" at bounding box center [806, 176] width 129 height 49
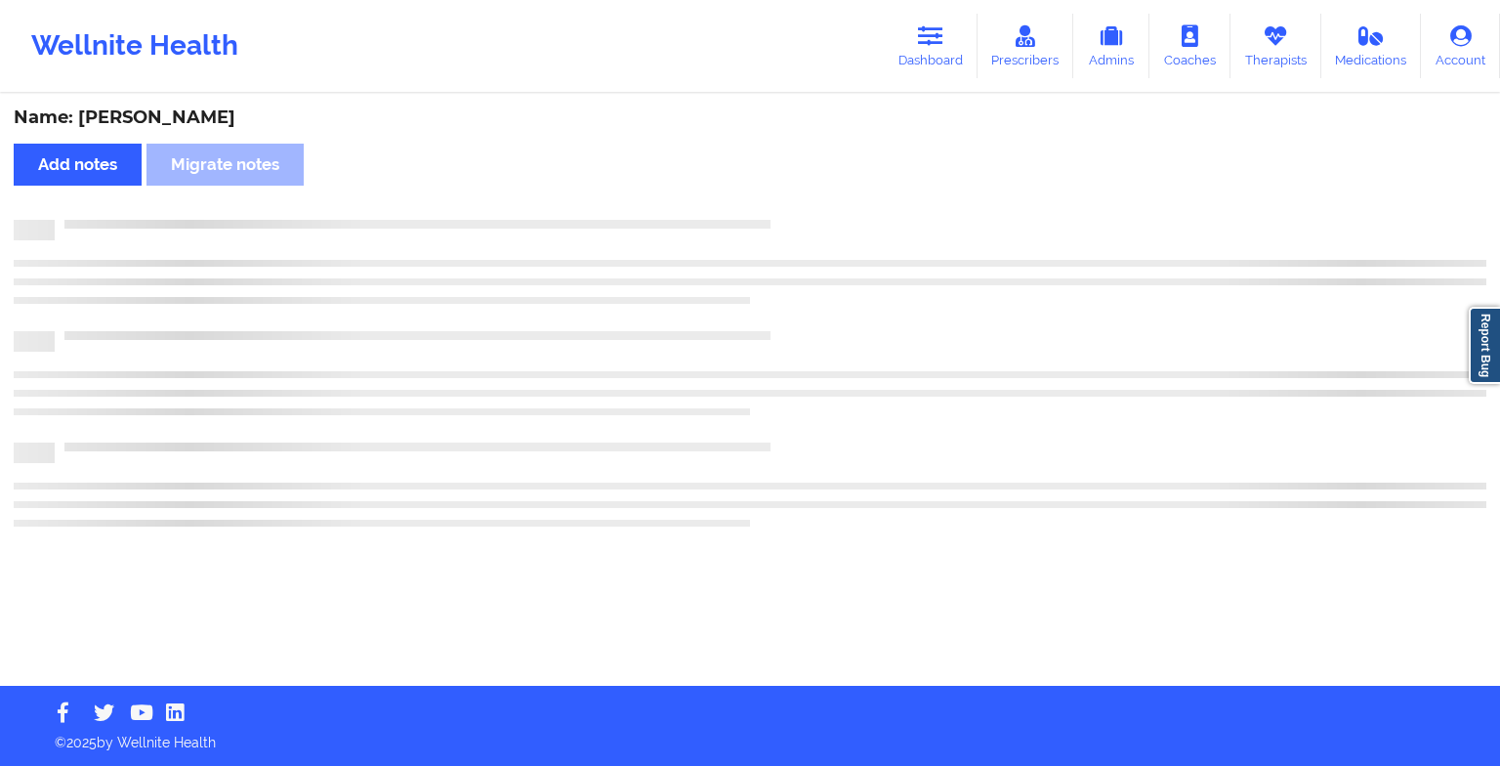
click at [840, 187] on div "Name: [PERSON_NAME] Add notes Migrate notes" at bounding box center [750, 391] width 1500 height 590
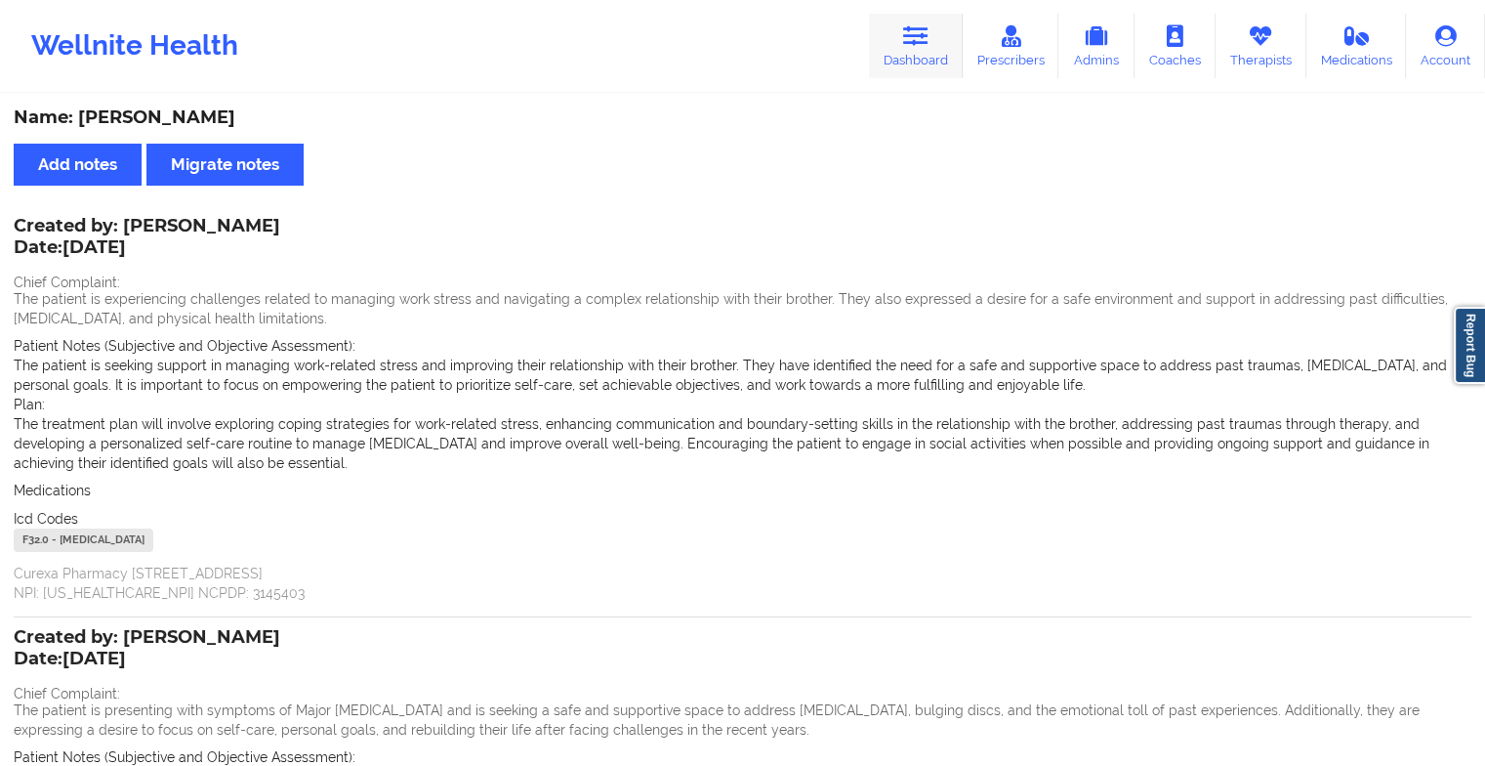
click at [900, 42] on link "Dashboard" at bounding box center [916, 46] width 94 height 64
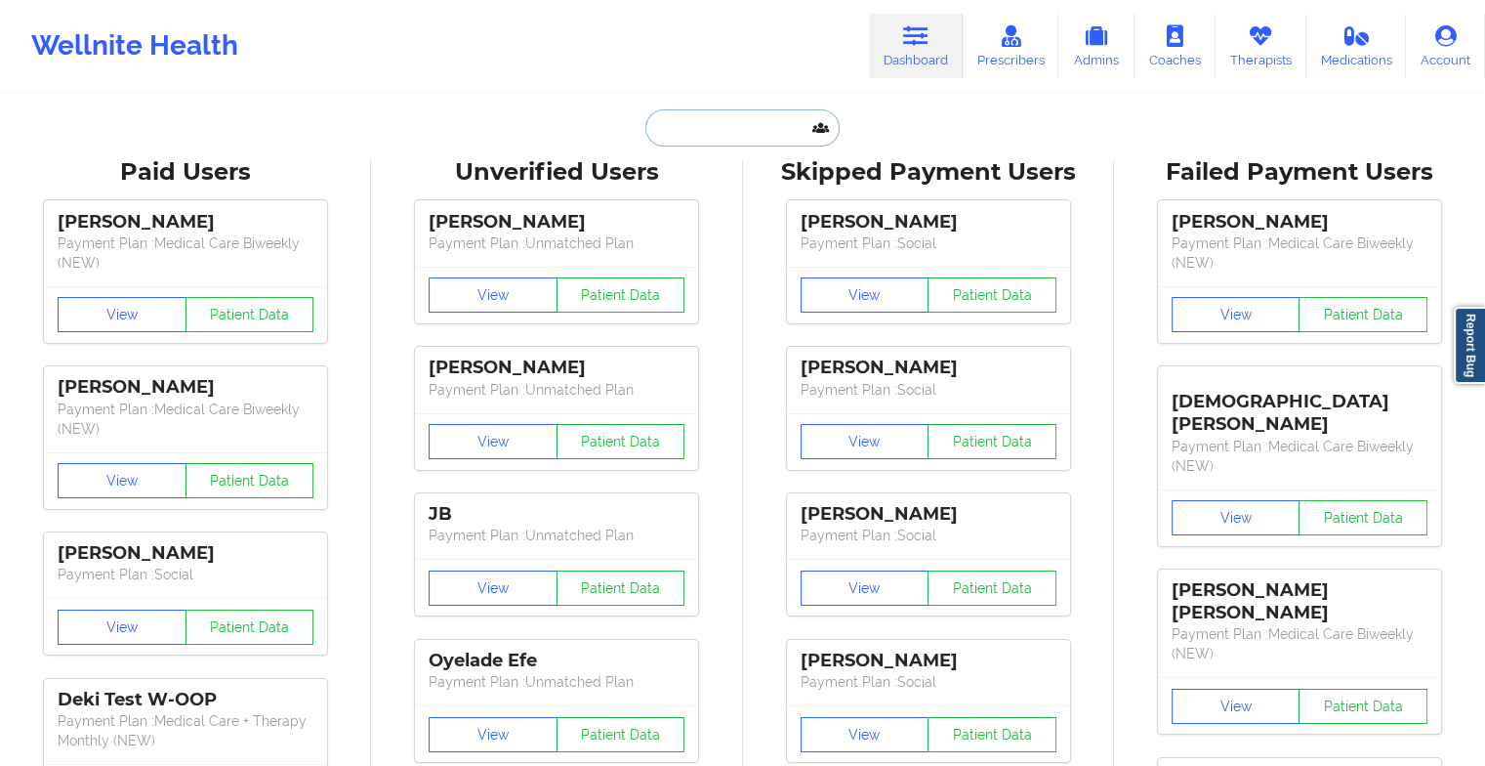
click at [735, 132] on input "text" at bounding box center [741, 127] width 193 height 37
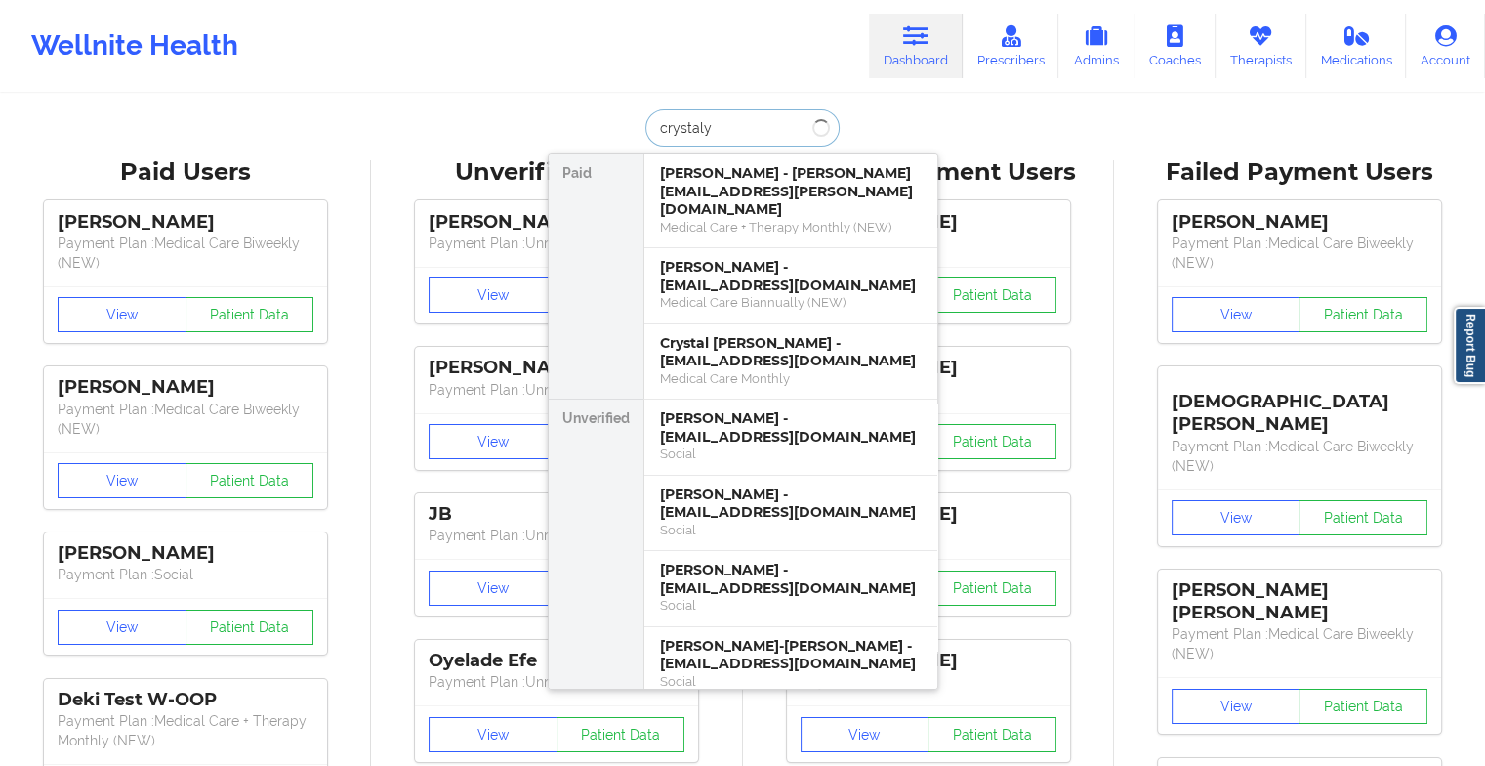
type input "[PERSON_NAME]"
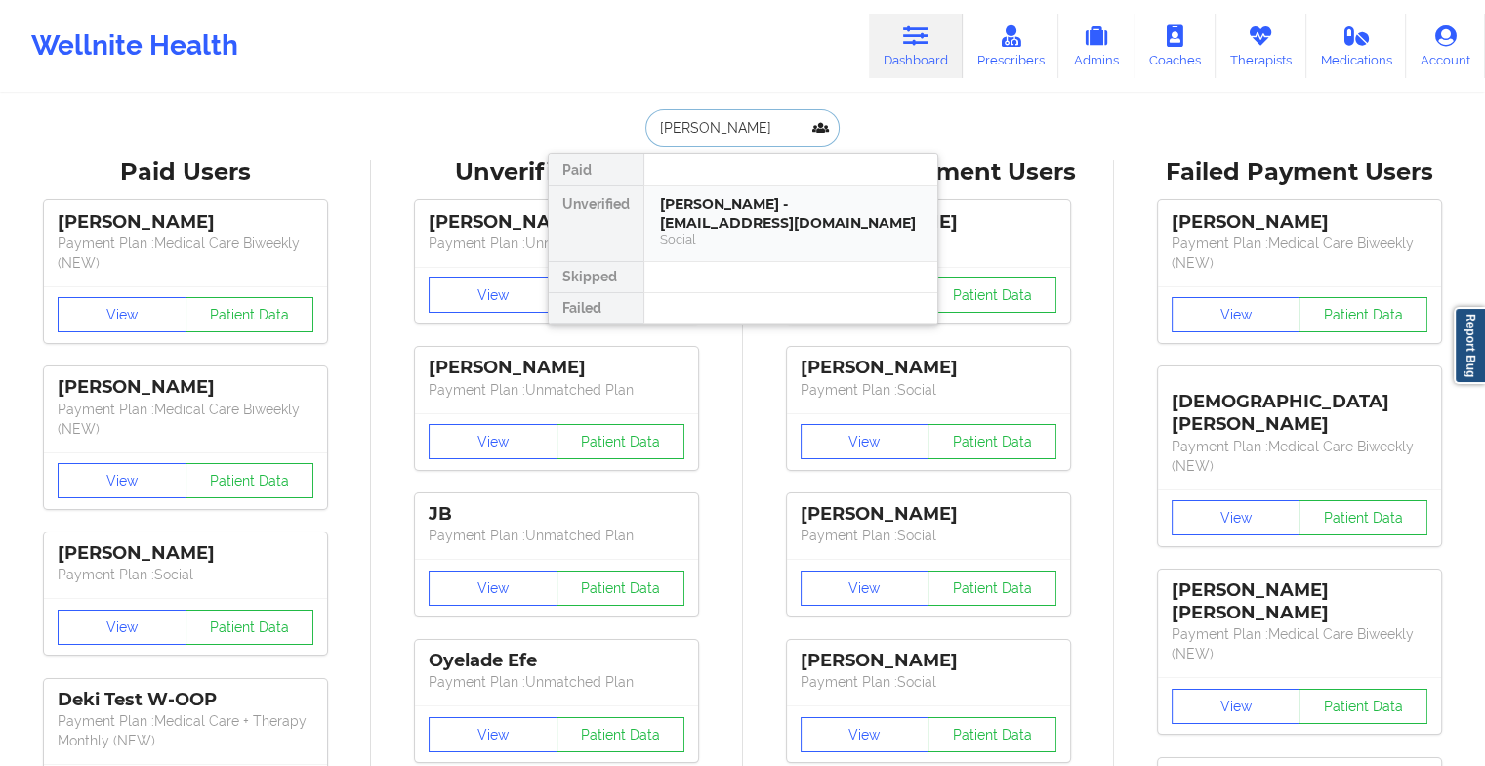
click at [746, 223] on div "[PERSON_NAME] - [EMAIL_ADDRESS][DOMAIN_NAME]" at bounding box center [791, 213] width 262 height 36
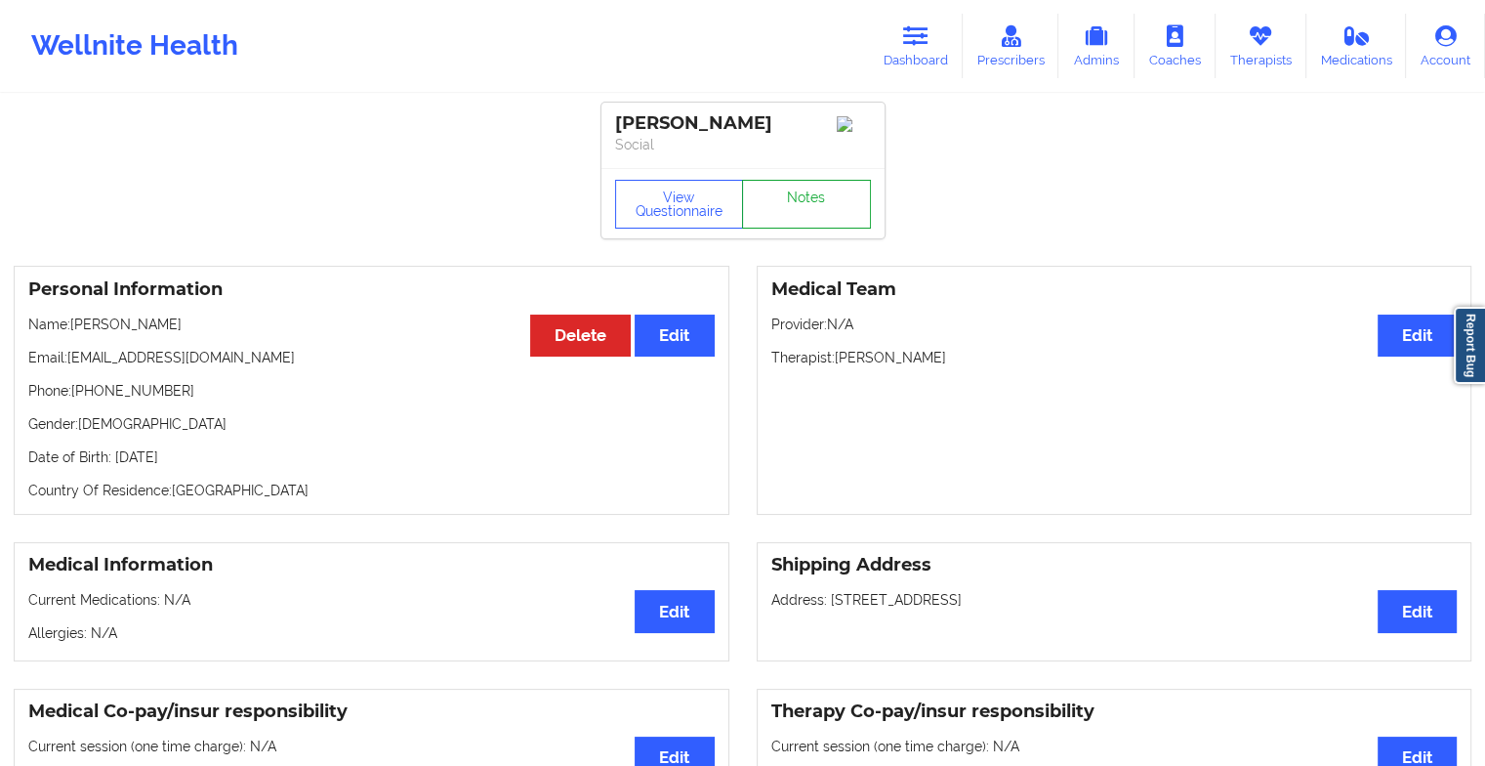
click at [808, 207] on link "Notes" at bounding box center [806, 204] width 129 height 49
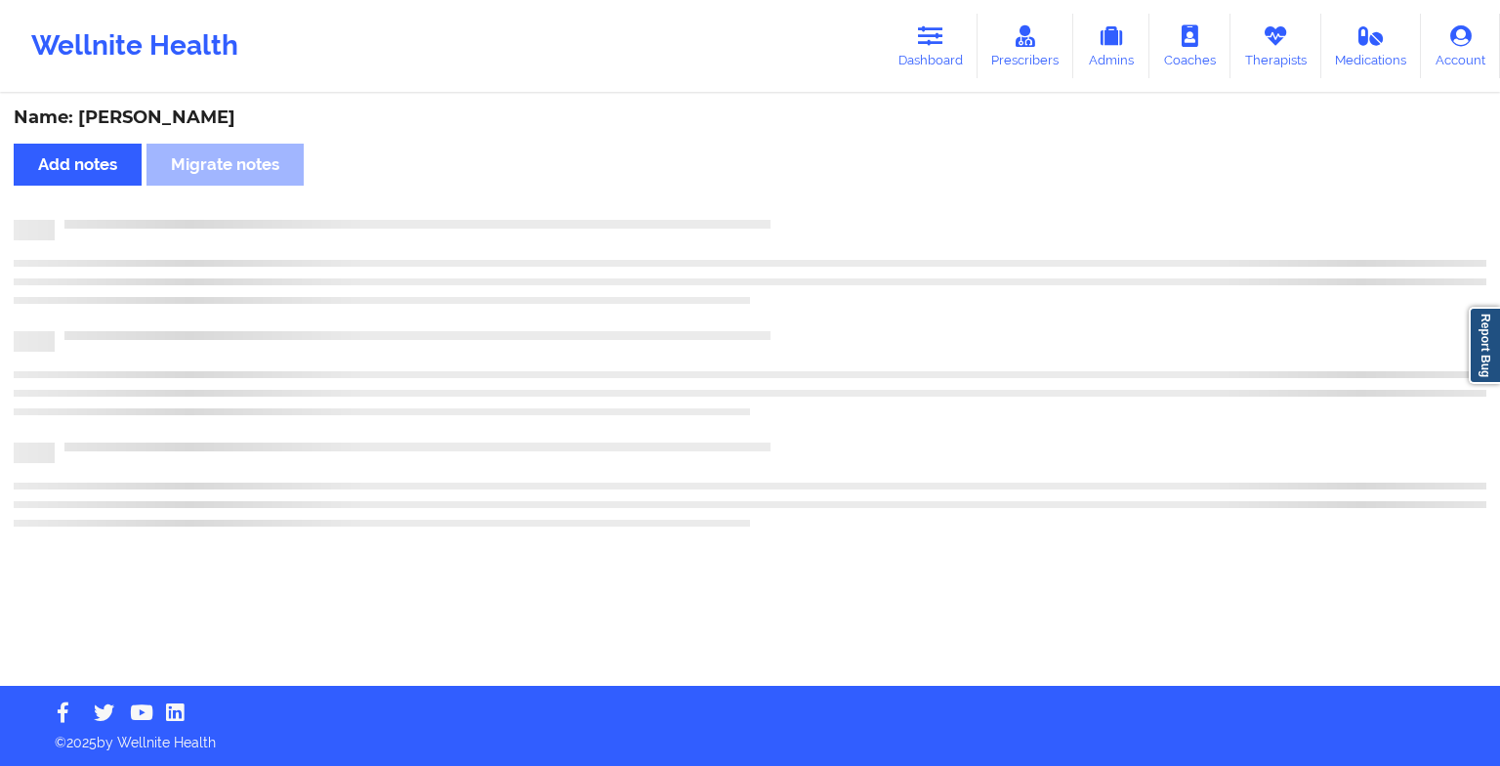
click at [808, 207] on div "Name: [PERSON_NAME] Add notes Migrate notes" at bounding box center [750, 391] width 1500 height 590
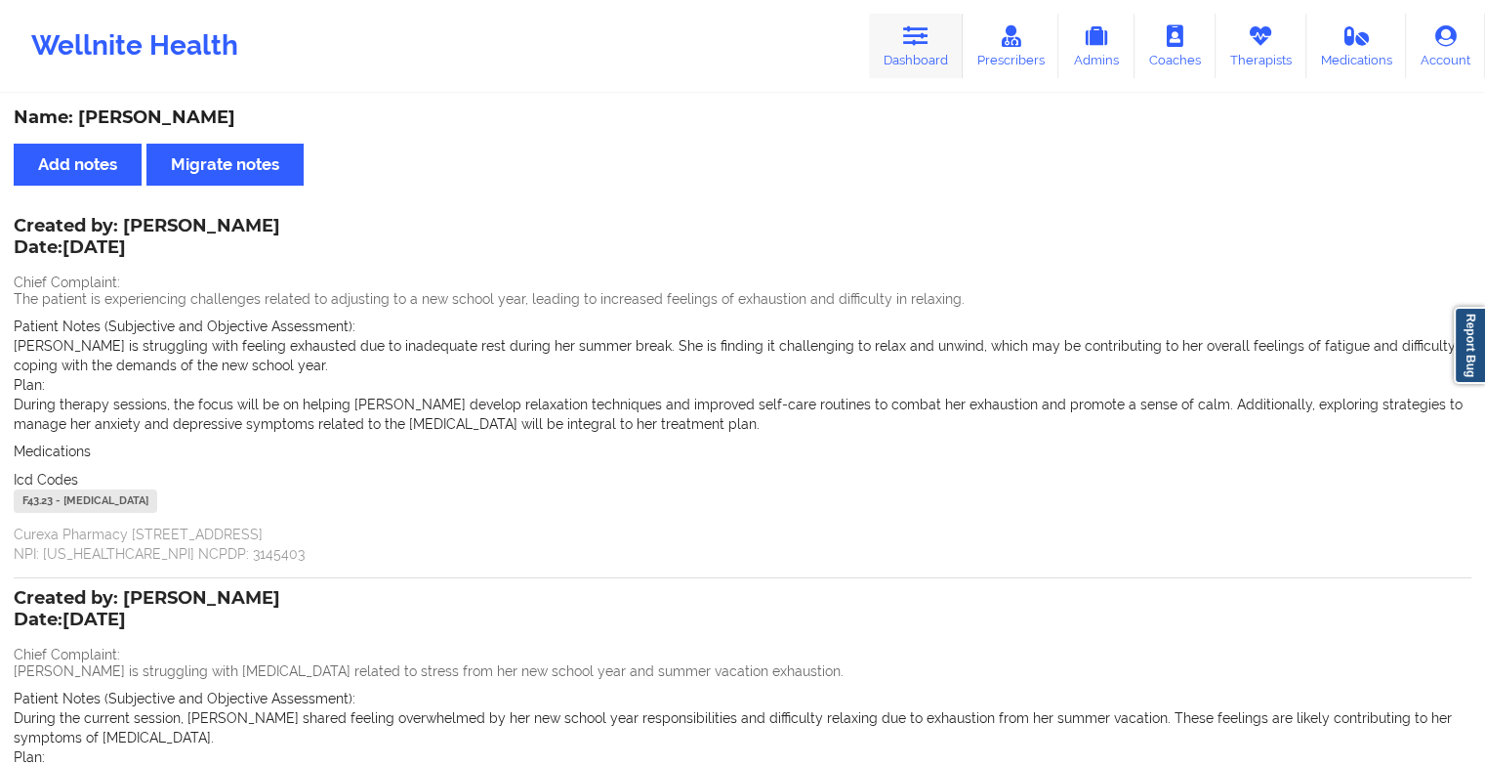
click at [932, 23] on link "Dashboard" at bounding box center [916, 46] width 94 height 64
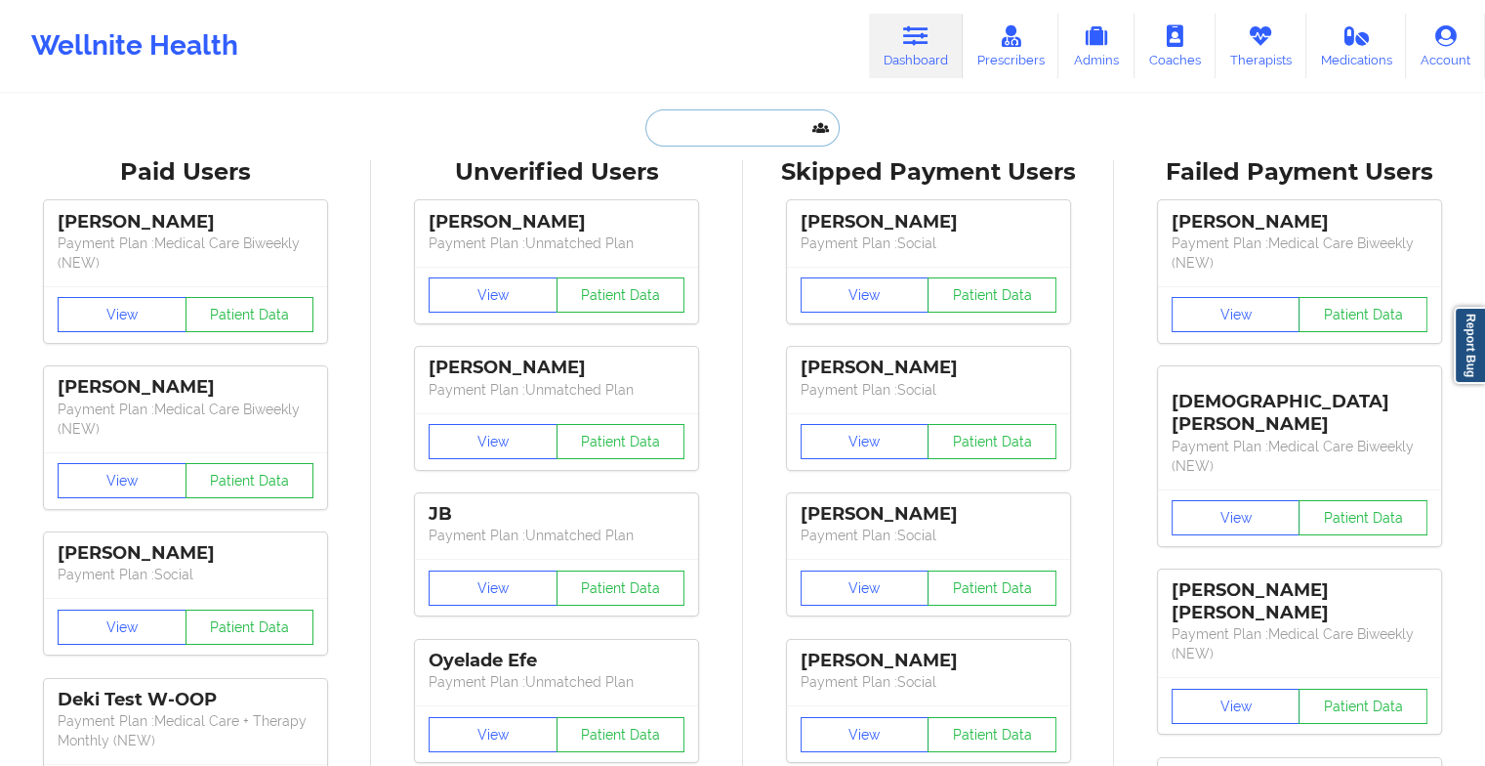
click at [734, 137] on input "text" at bounding box center [741, 127] width 193 height 37
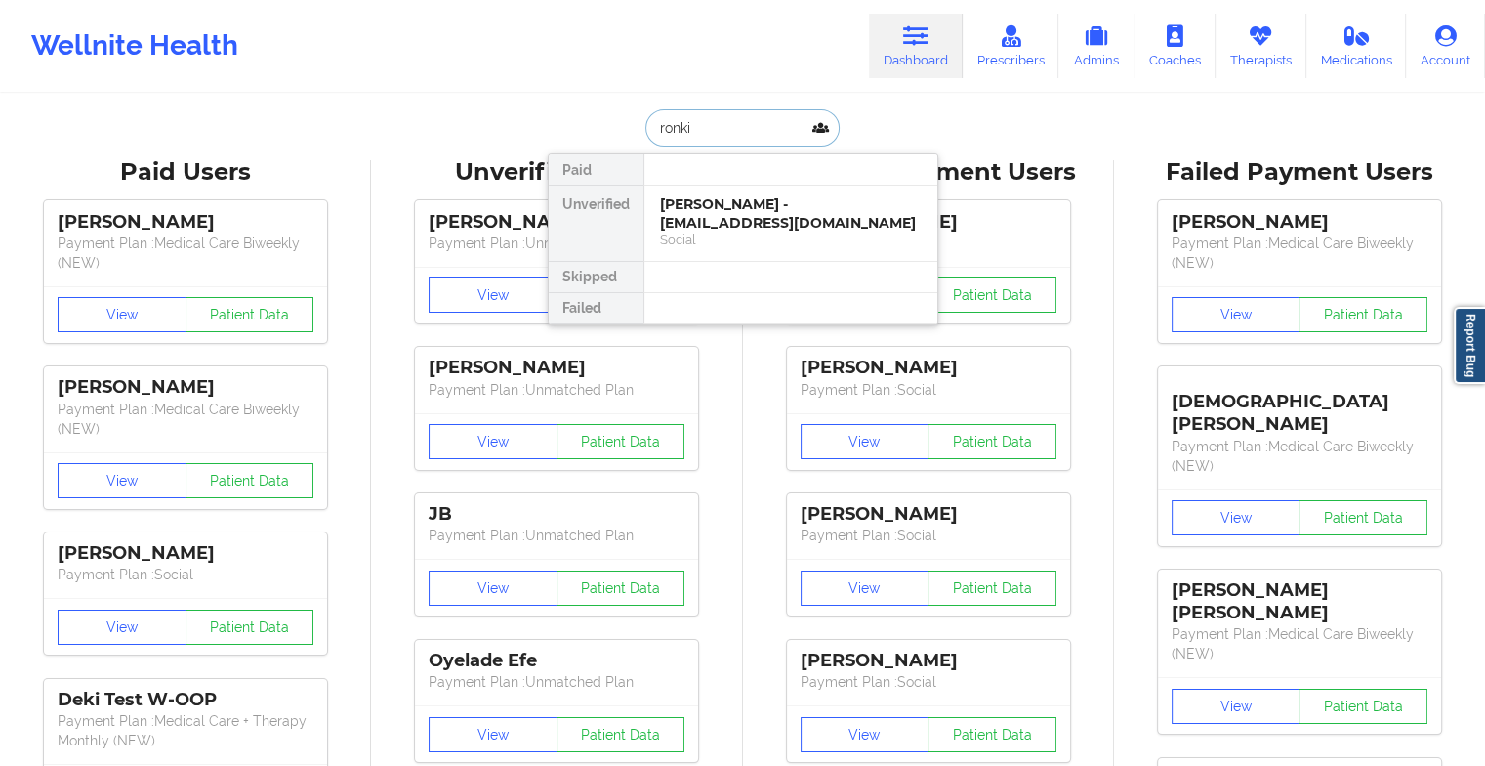
type input "ronkia"
click at [704, 219] on div "[PERSON_NAME] - [EMAIL_ADDRESS][DOMAIN_NAME]" at bounding box center [791, 213] width 262 height 36
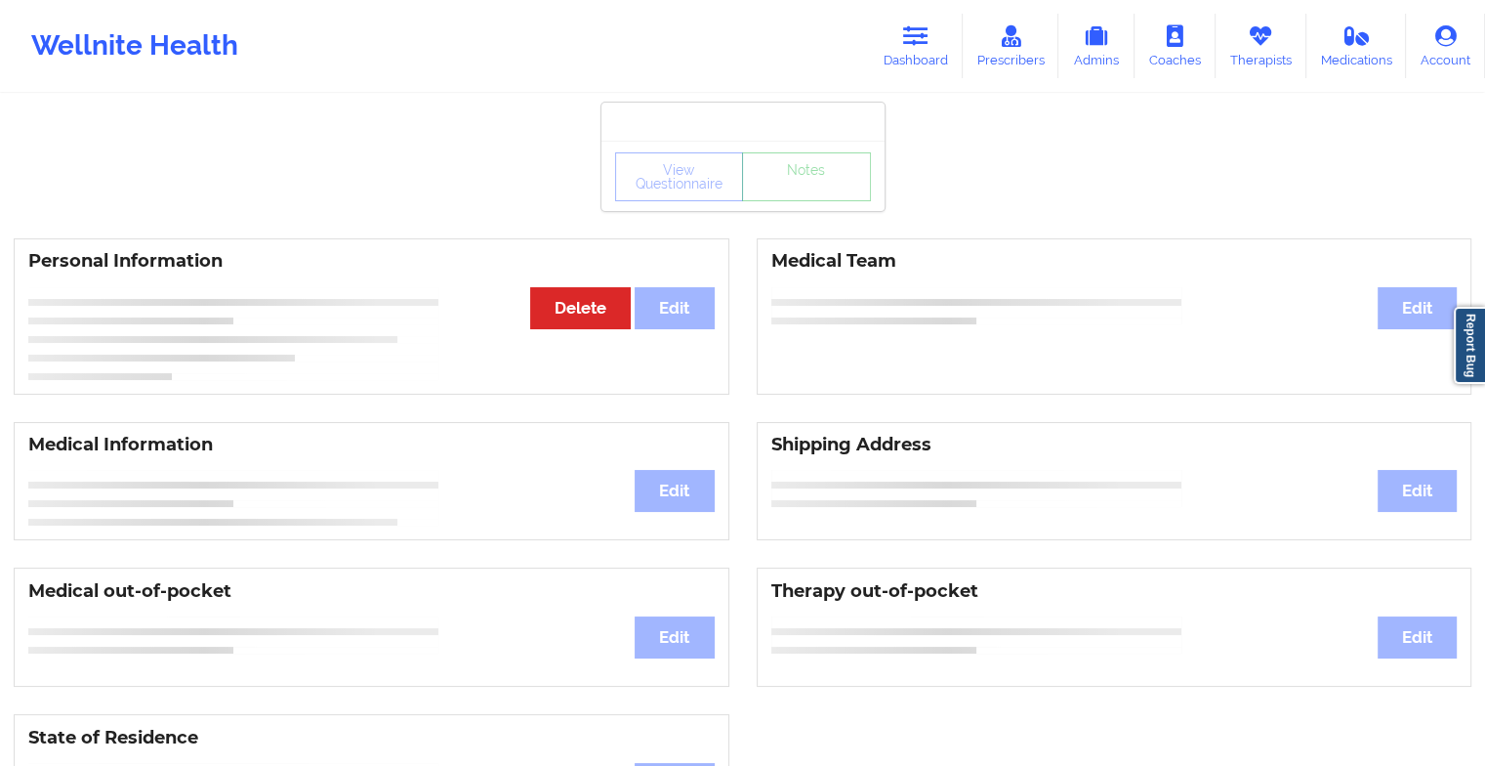
click at [833, 194] on div "View Questionnaire Notes" at bounding box center [743, 176] width 256 height 49
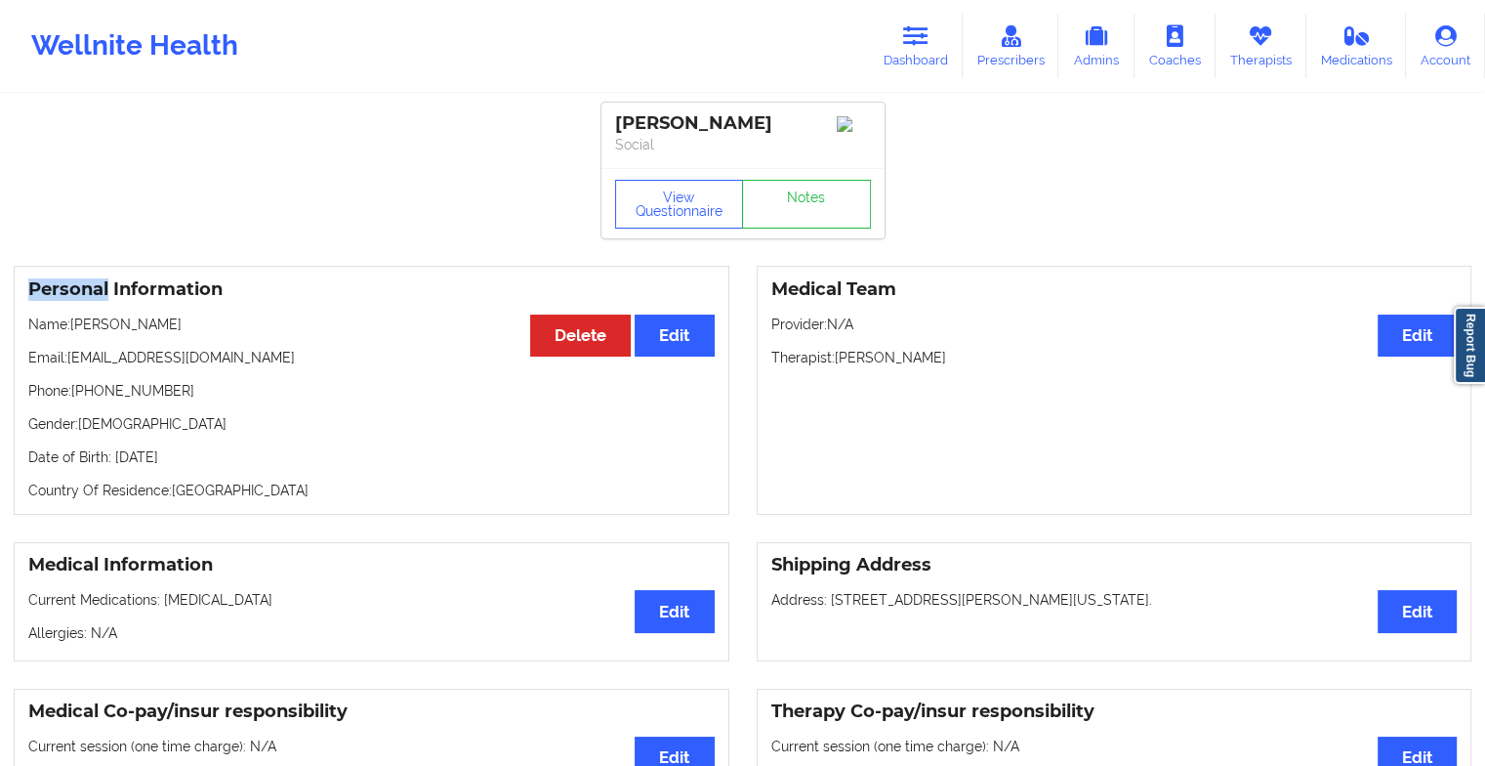
click at [833, 194] on div "View Questionnaire Notes" at bounding box center [743, 204] width 256 height 49
click at [833, 194] on link "Notes" at bounding box center [806, 204] width 129 height 49
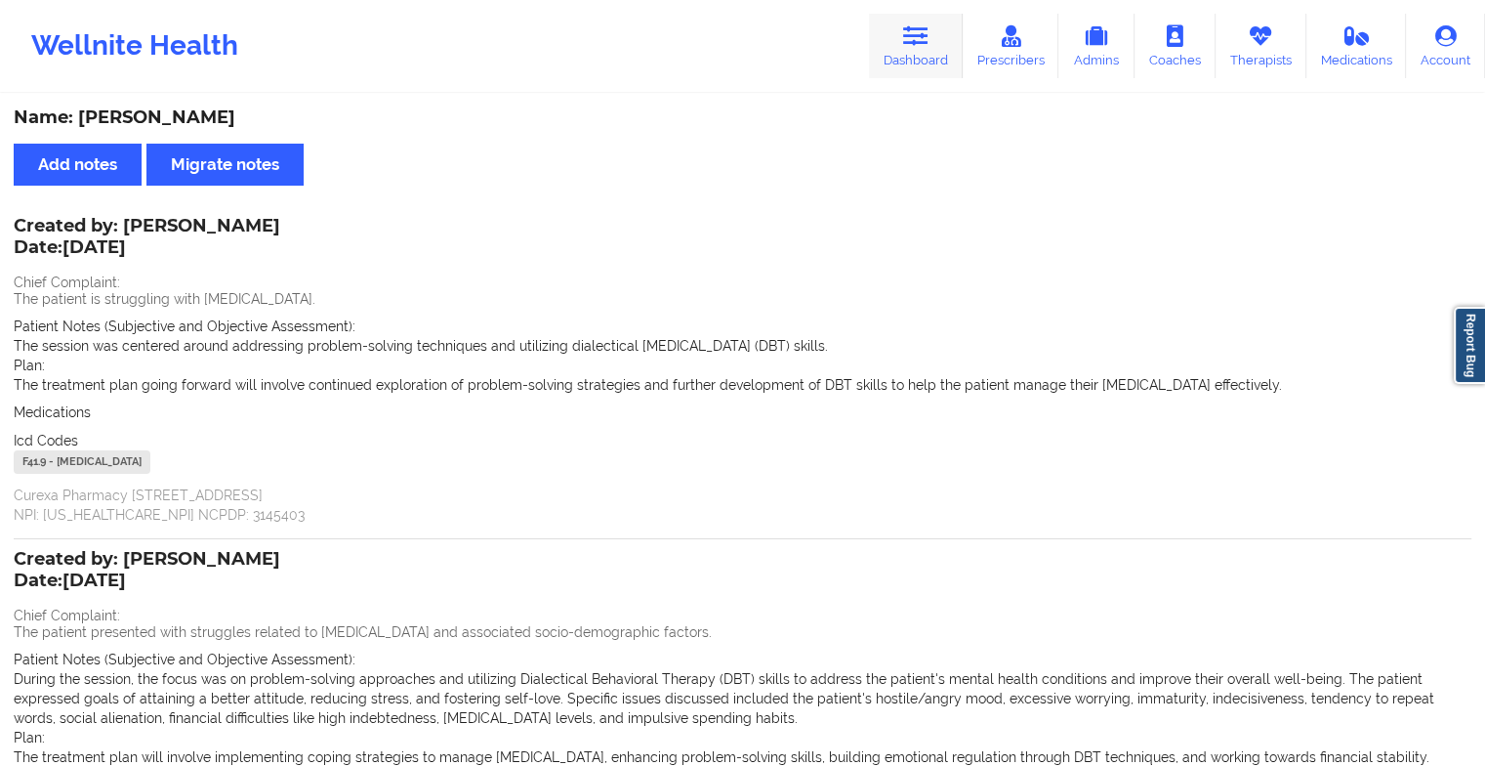
click at [898, 47] on link "Dashboard" at bounding box center [916, 46] width 94 height 64
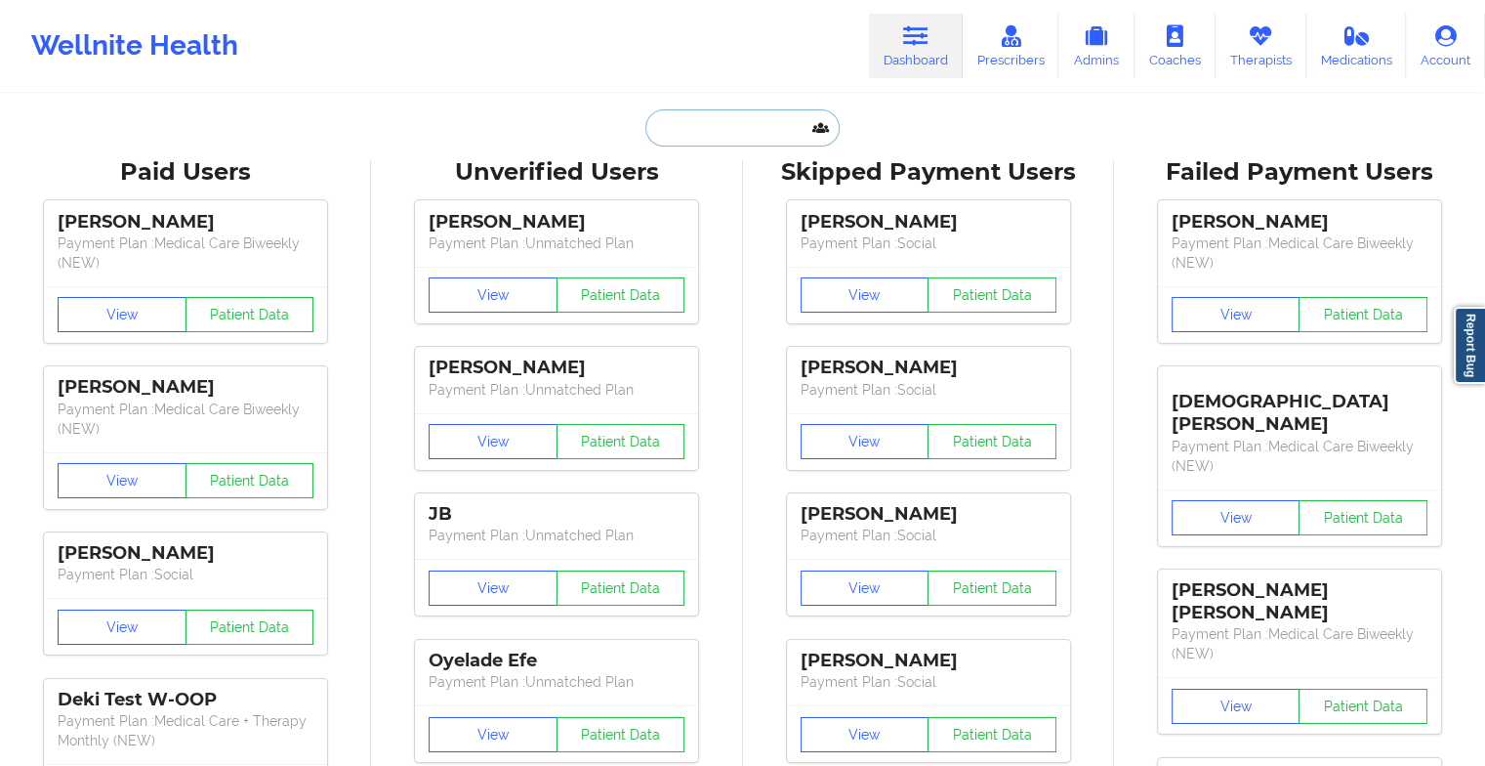
click at [695, 121] on input "text" at bounding box center [741, 127] width 193 height 37
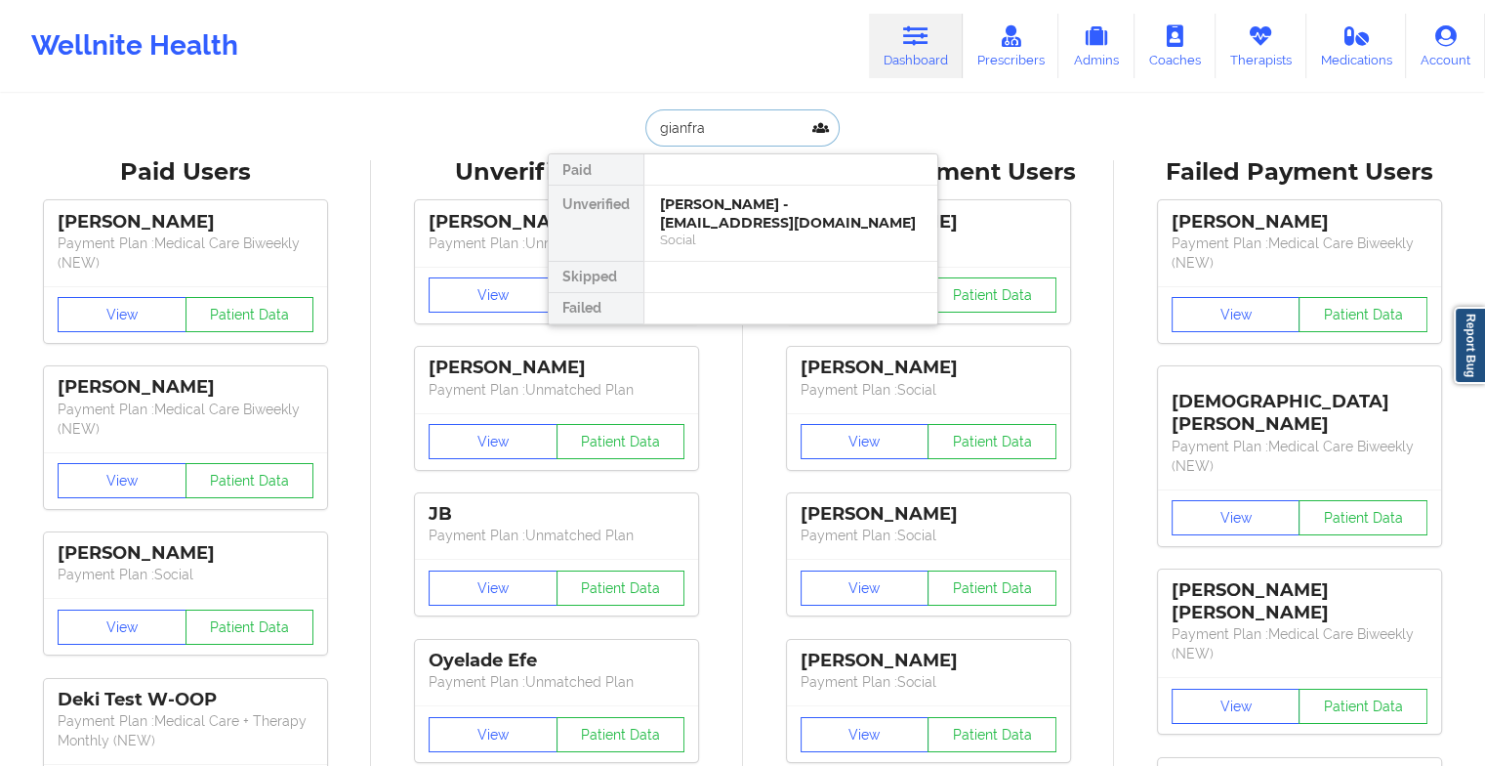
type input "[PERSON_NAME]"
click at [729, 221] on div "[PERSON_NAME] - [EMAIL_ADDRESS][DOMAIN_NAME]" at bounding box center [791, 213] width 262 height 36
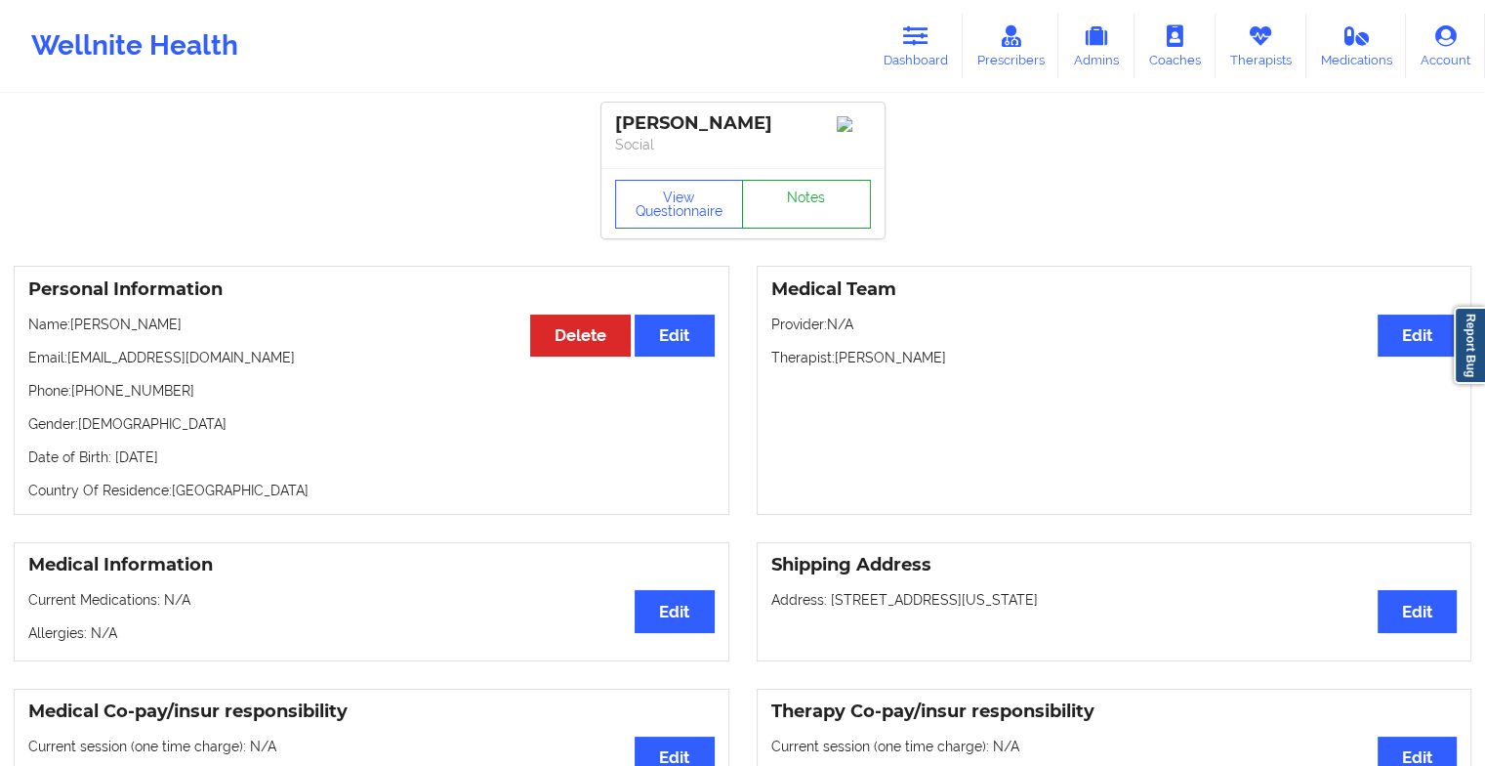
click at [768, 200] on link "Notes" at bounding box center [806, 204] width 129 height 49
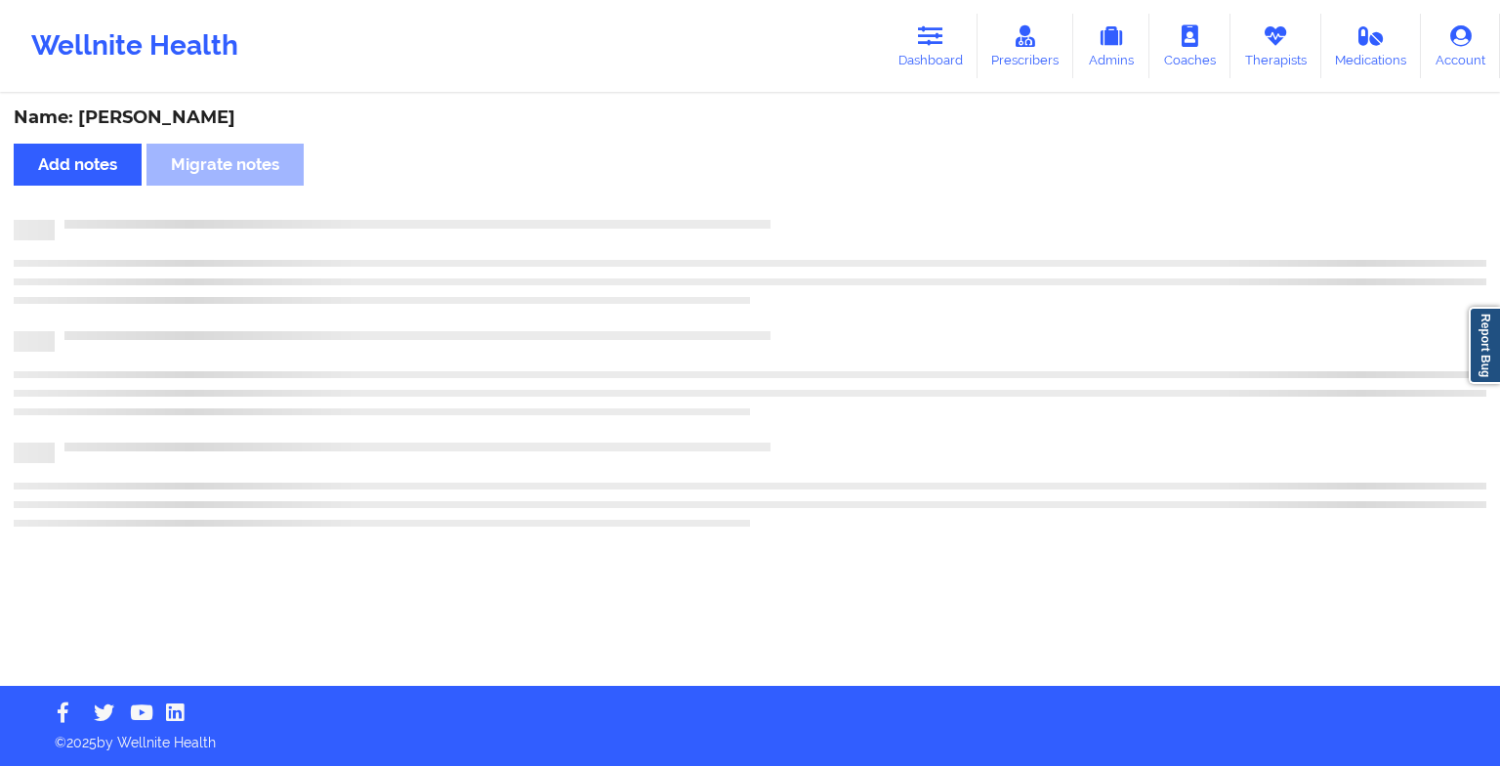
click at [768, 200] on div "Name: [PERSON_NAME] Add notes Migrate notes" at bounding box center [750, 391] width 1500 height 590
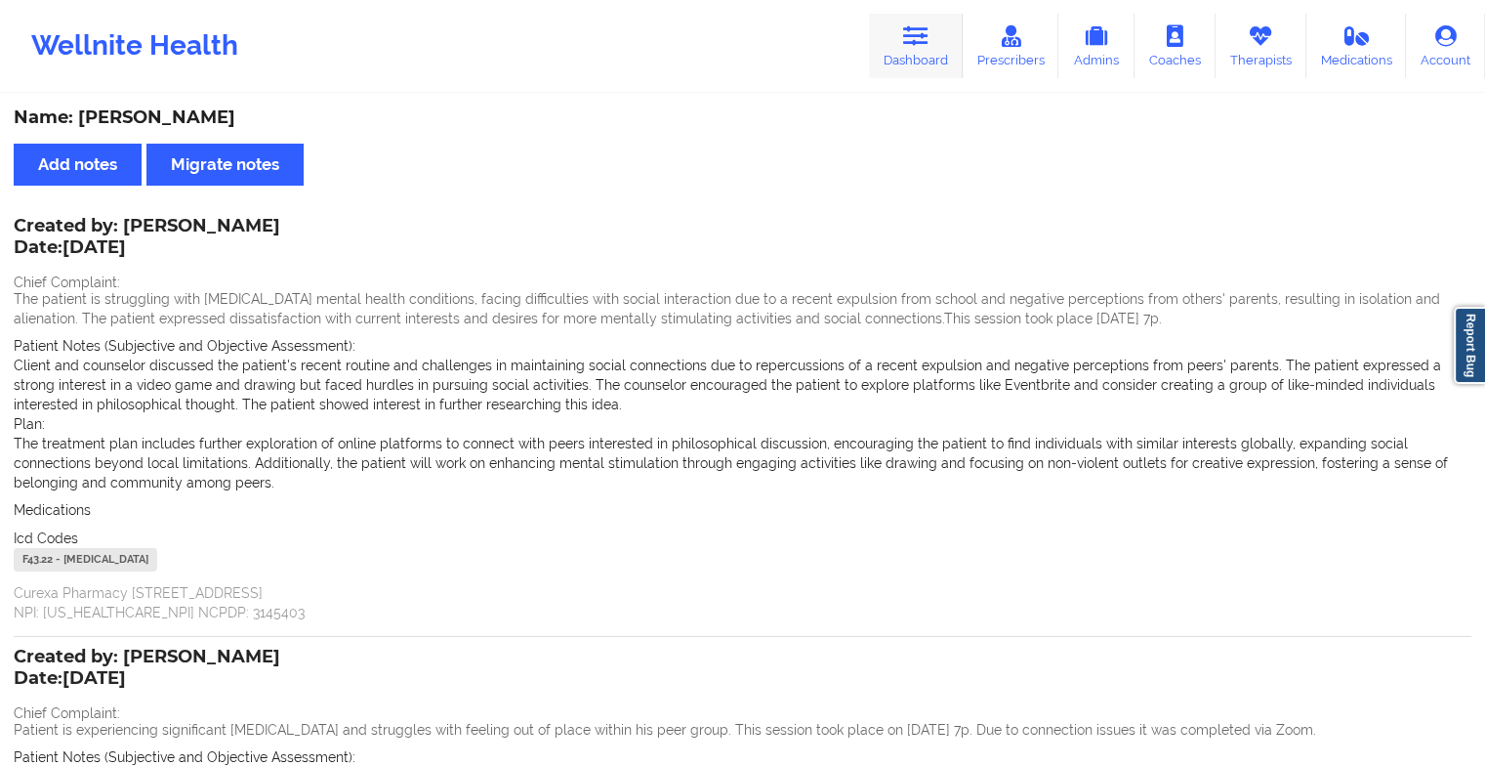
click at [904, 53] on link "Dashboard" at bounding box center [916, 46] width 94 height 64
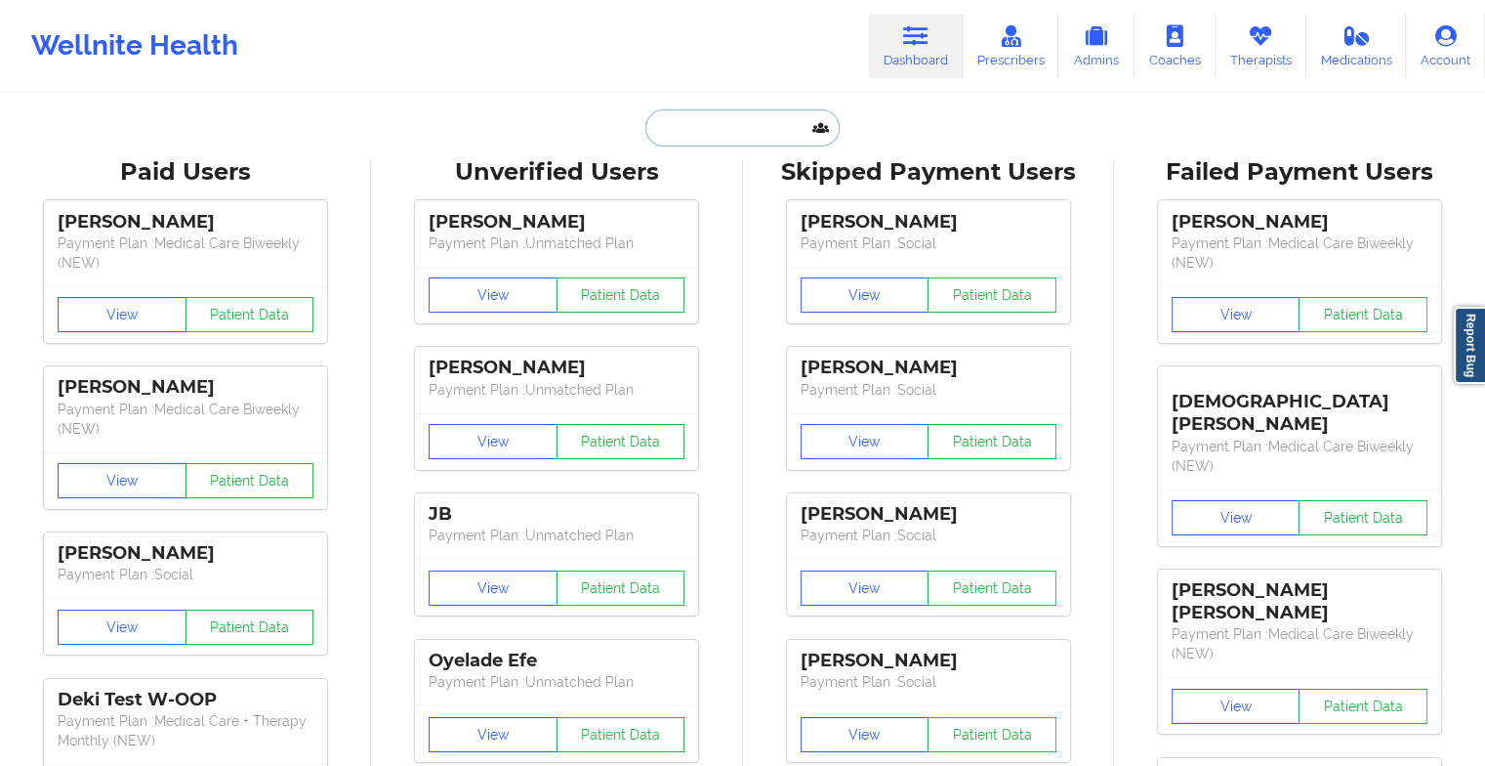
click at [730, 121] on input "text" at bounding box center [741, 127] width 193 height 37
paste input "[PERSON_NAME]"
type input "[PERSON_NAME]"
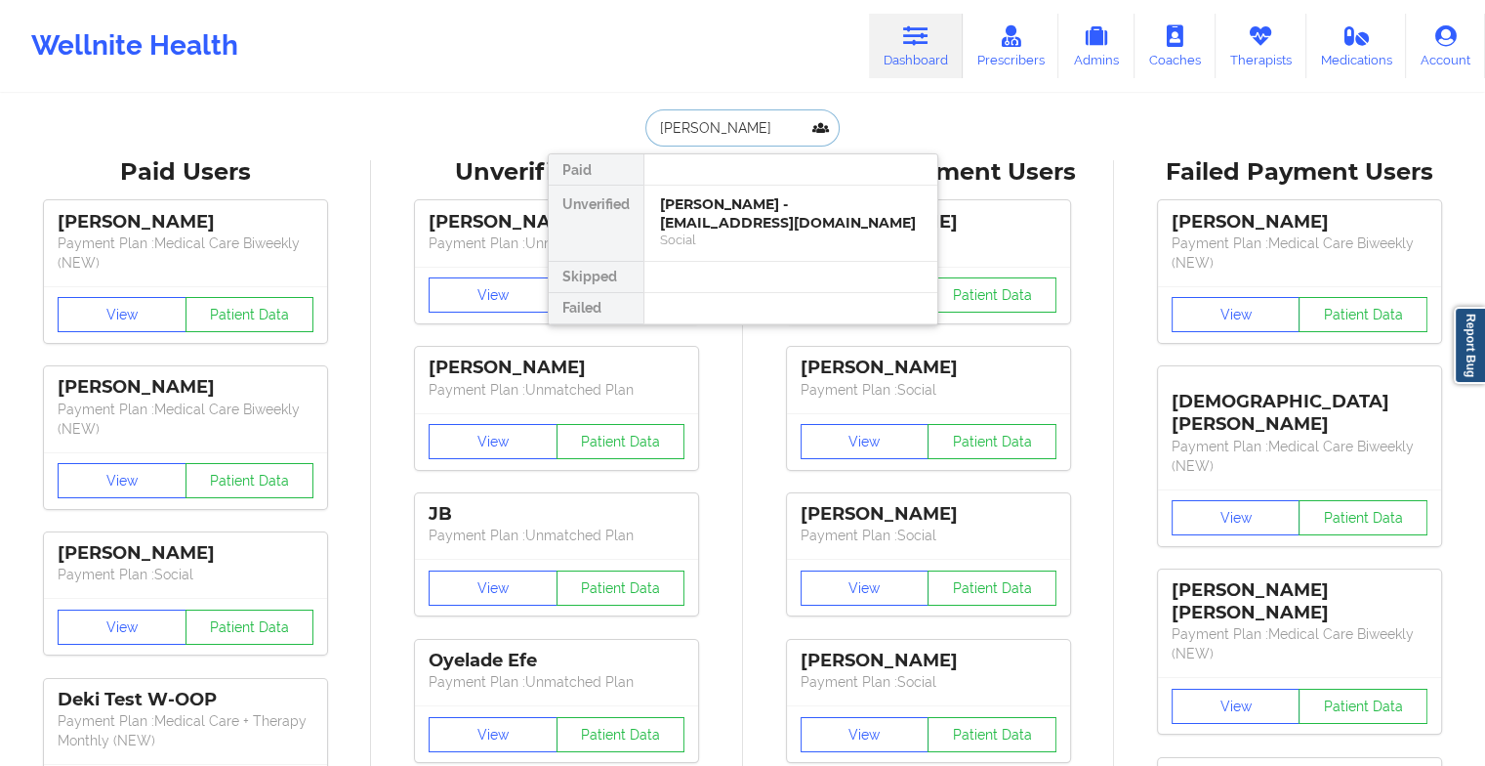
scroll to position [0, 53]
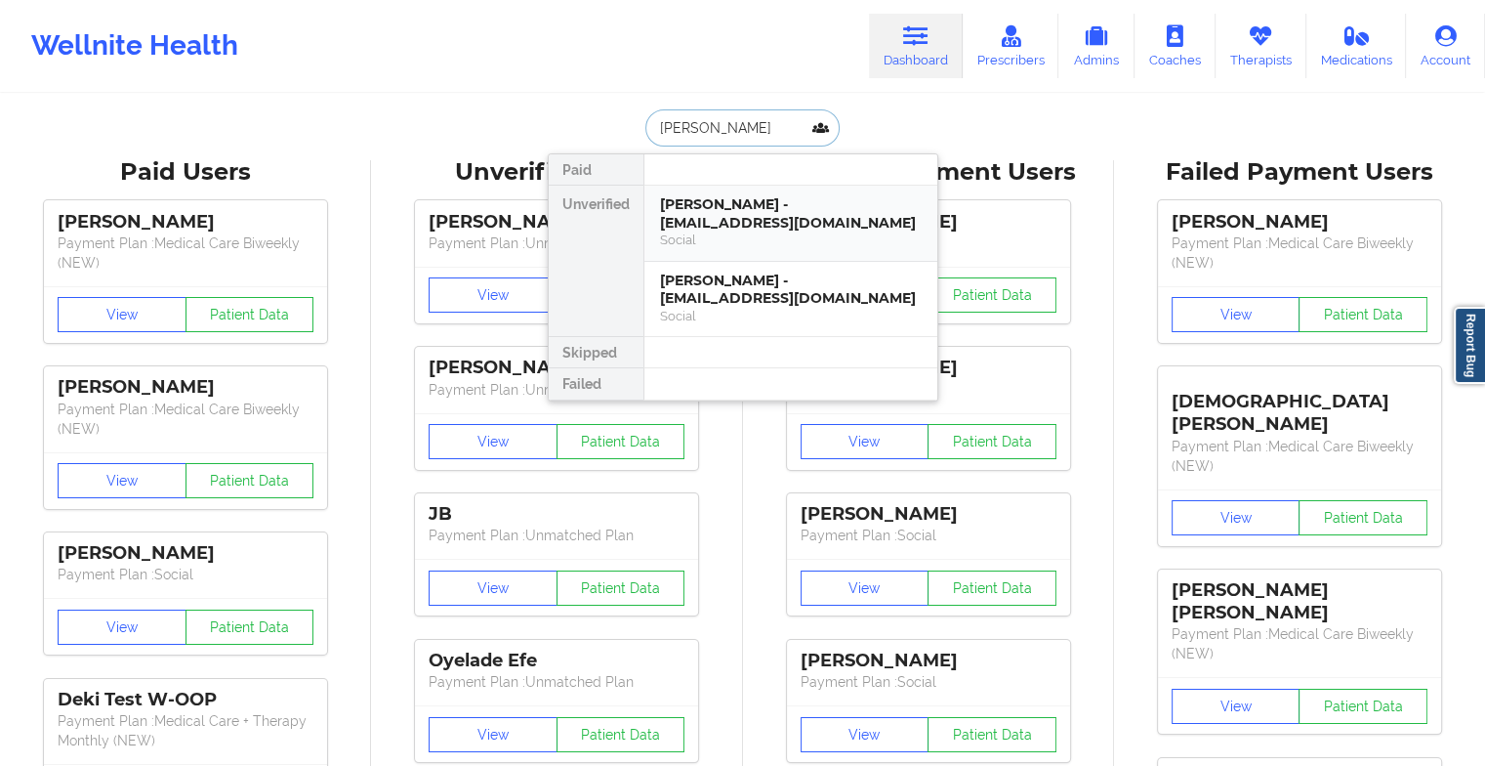
click at [756, 209] on div "[PERSON_NAME] - [EMAIL_ADDRESS][DOMAIN_NAME]" at bounding box center [791, 213] width 262 height 36
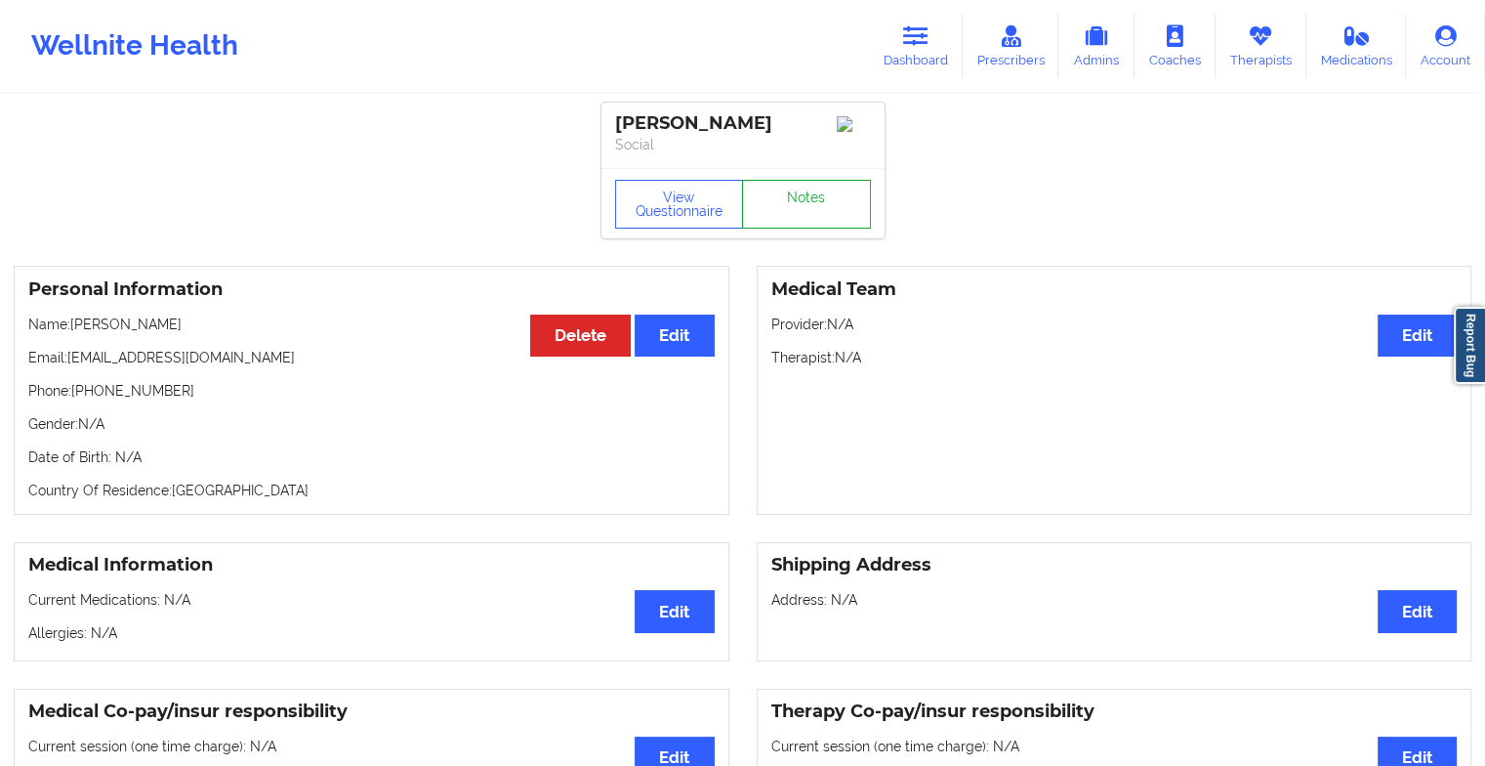
click at [812, 216] on link "Notes" at bounding box center [806, 204] width 129 height 49
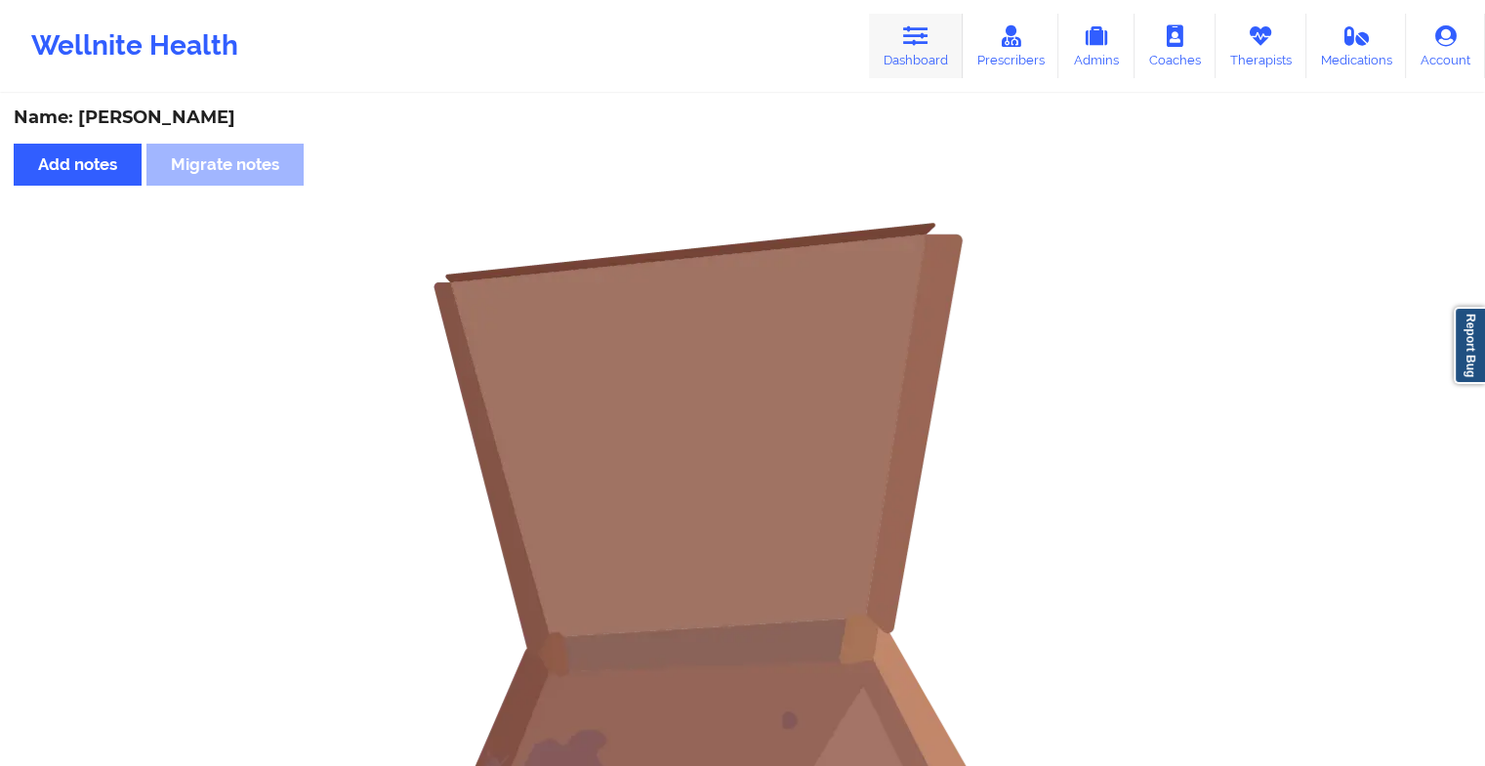
click at [910, 35] on icon at bounding box center [915, 35] width 25 height 21
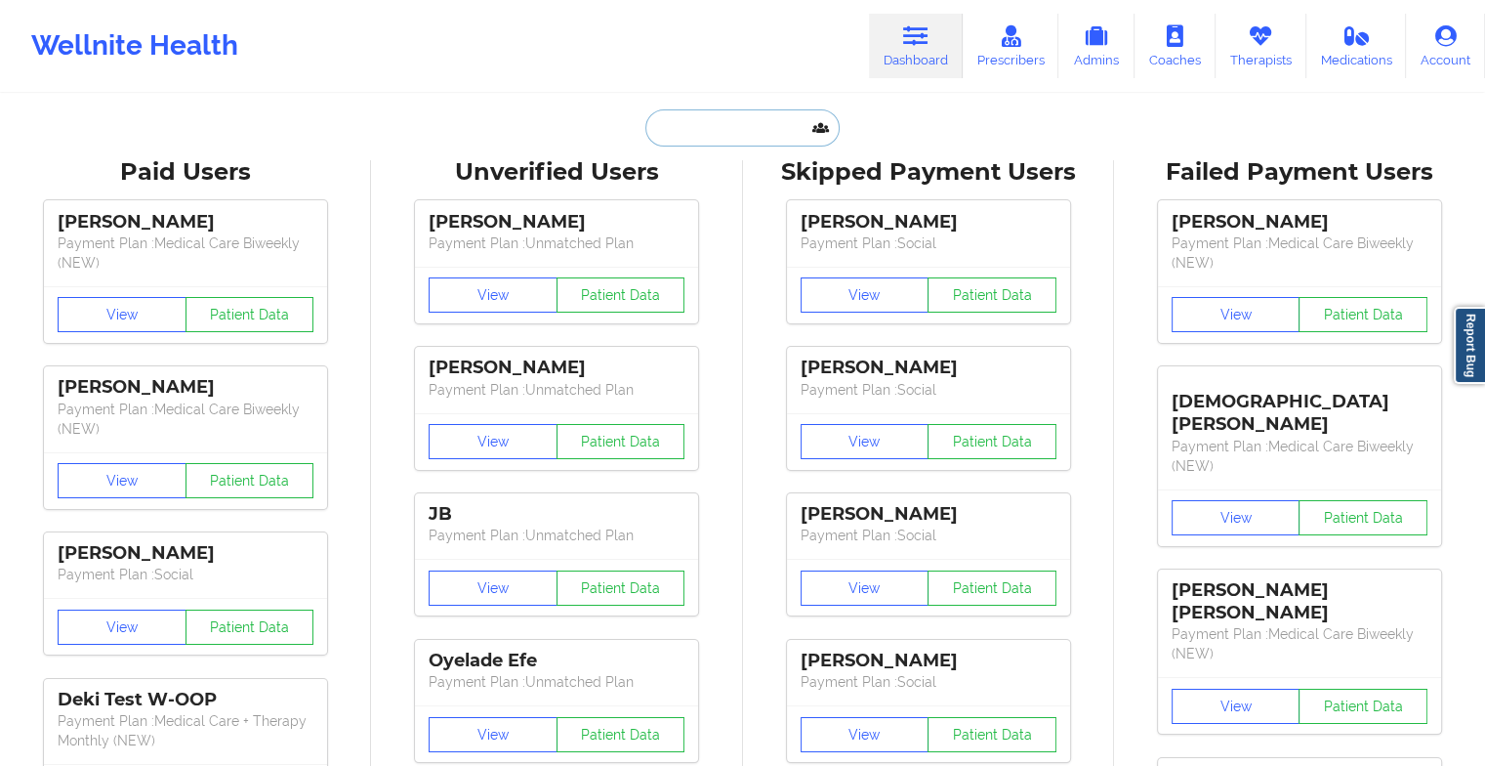
click at [783, 117] on input "text" at bounding box center [741, 127] width 193 height 37
type input "d"
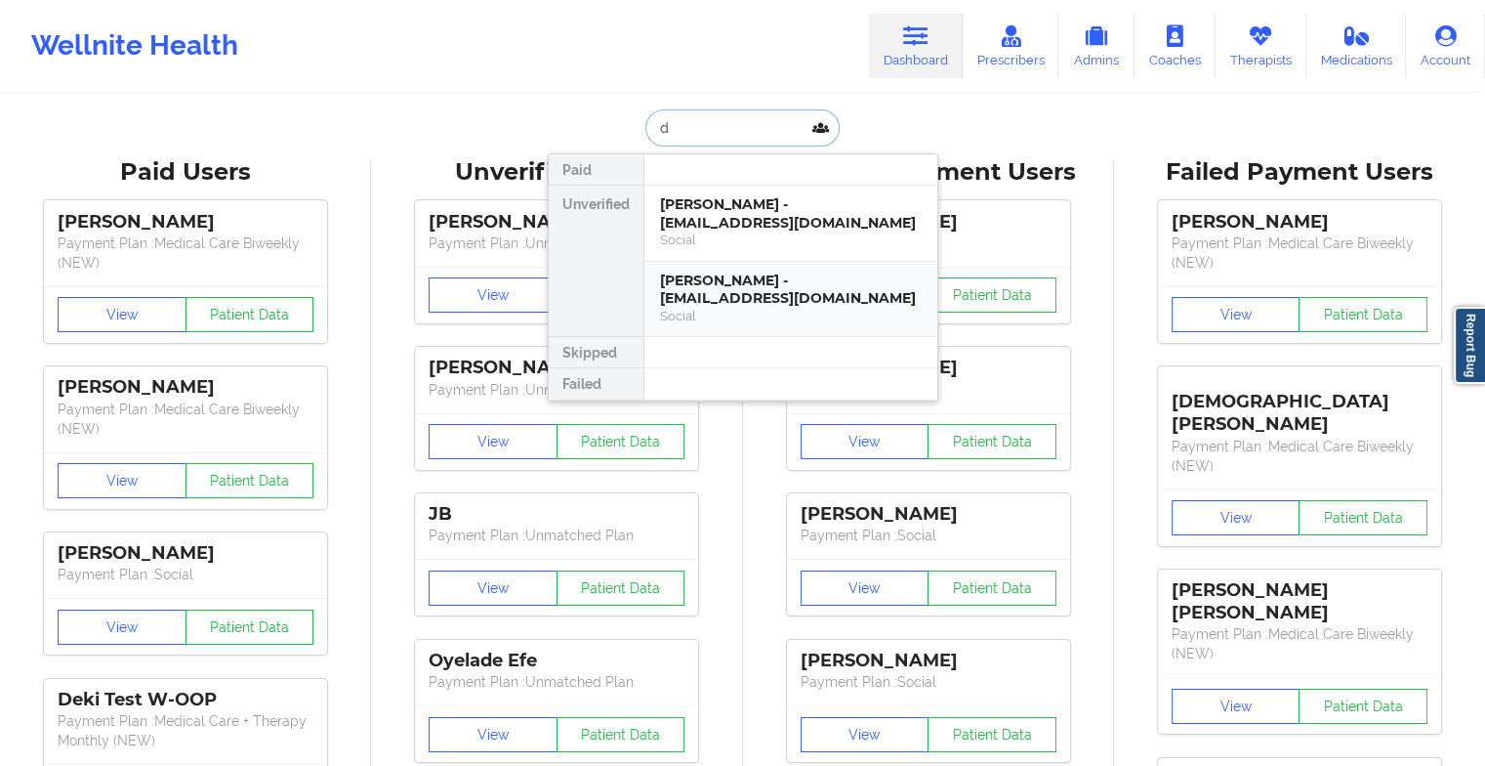
click at [742, 289] on div "[PERSON_NAME] - [EMAIL_ADDRESS][DOMAIN_NAME]" at bounding box center [791, 289] width 262 height 36
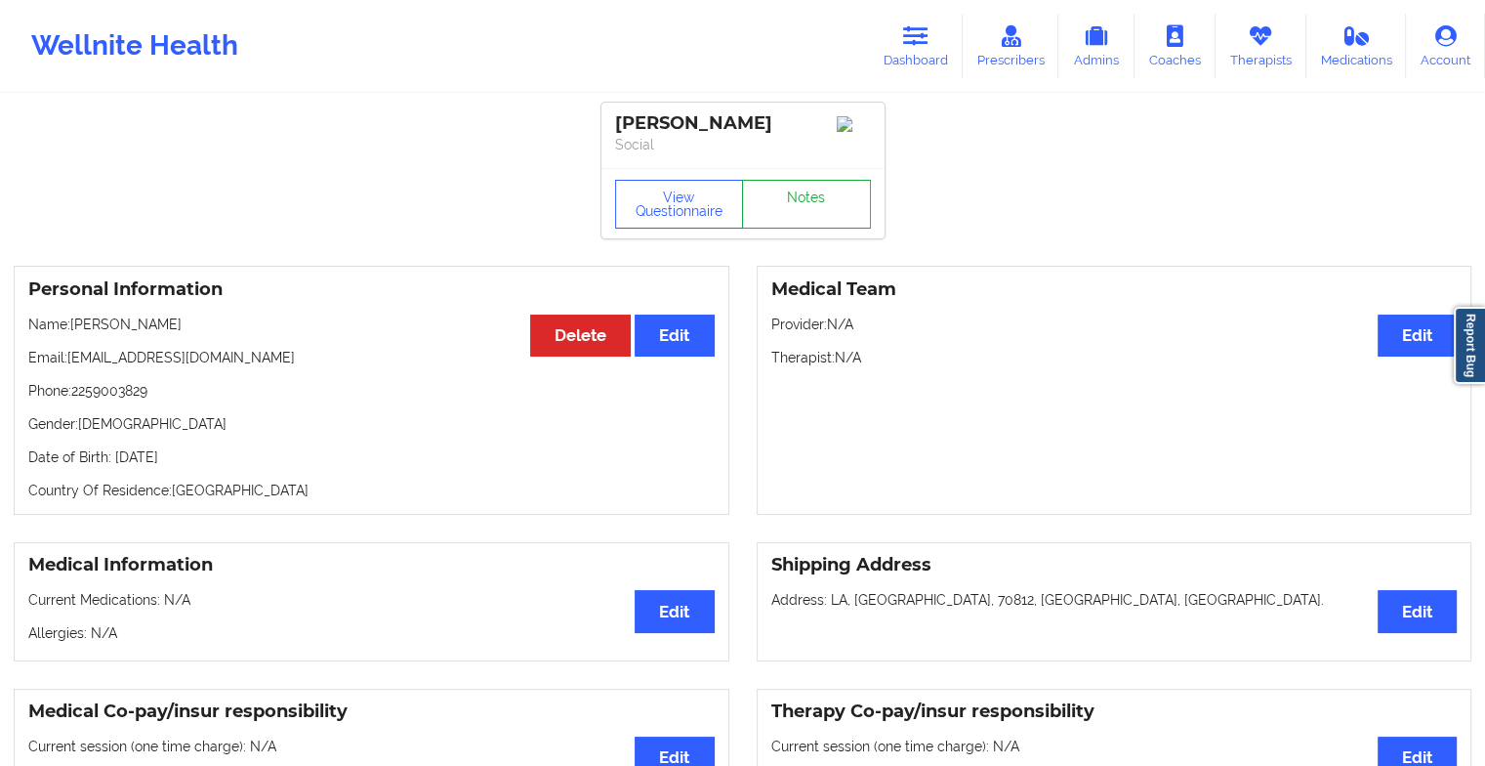
drag, startPoint x: 801, startPoint y: 194, endPoint x: 800, endPoint y: 221, distance: 26.4
click at [800, 221] on div "View Questionnaire Notes" at bounding box center [743, 203] width 283 height 70
click at [800, 221] on link "Notes" at bounding box center [806, 204] width 129 height 49
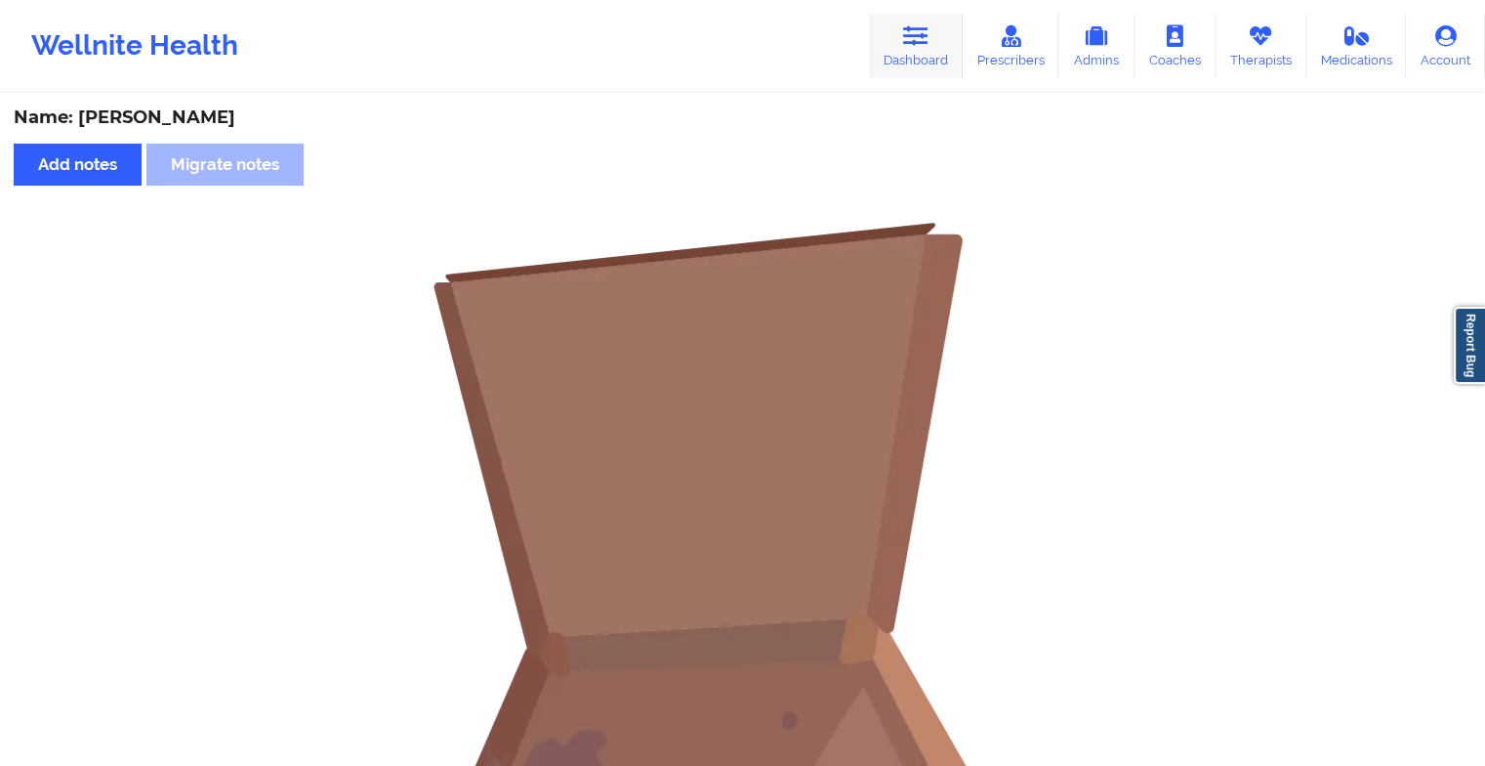
click at [910, 78] on link "Dashboard" at bounding box center [916, 46] width 94 height 64
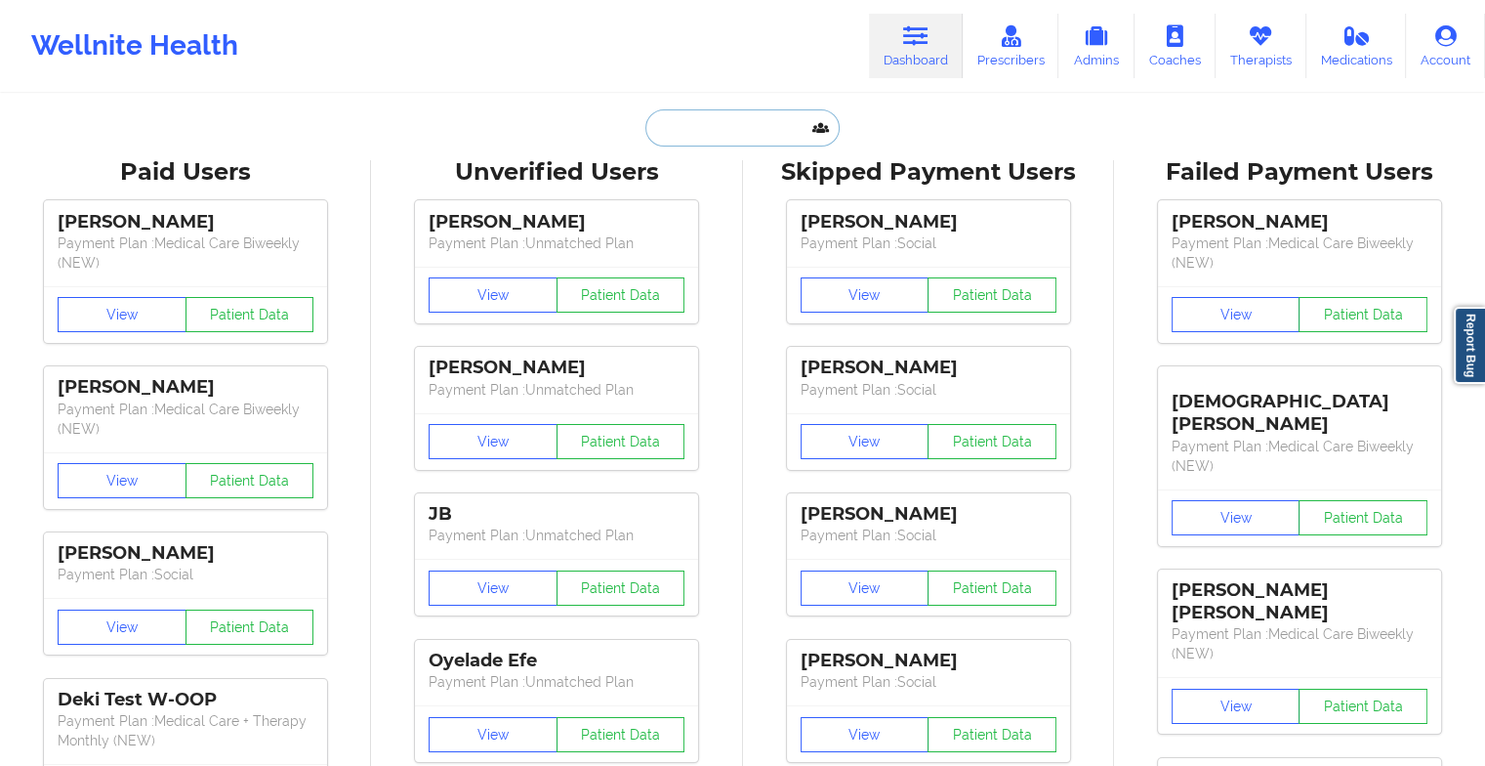
click at [717, 126] on input "text" at bounding box center [741, 127] width 193 height 37
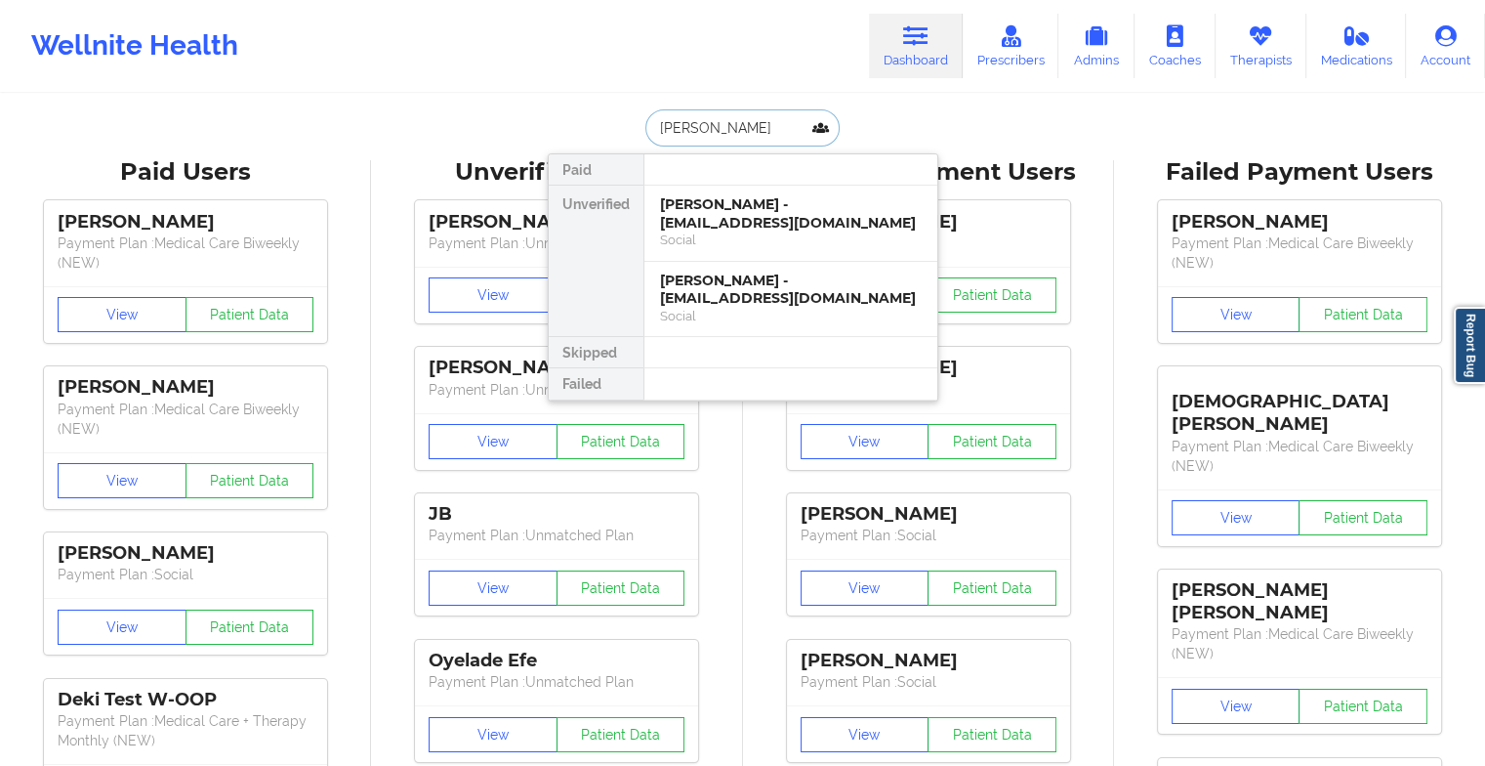
type input "[PERSON_NAME]"
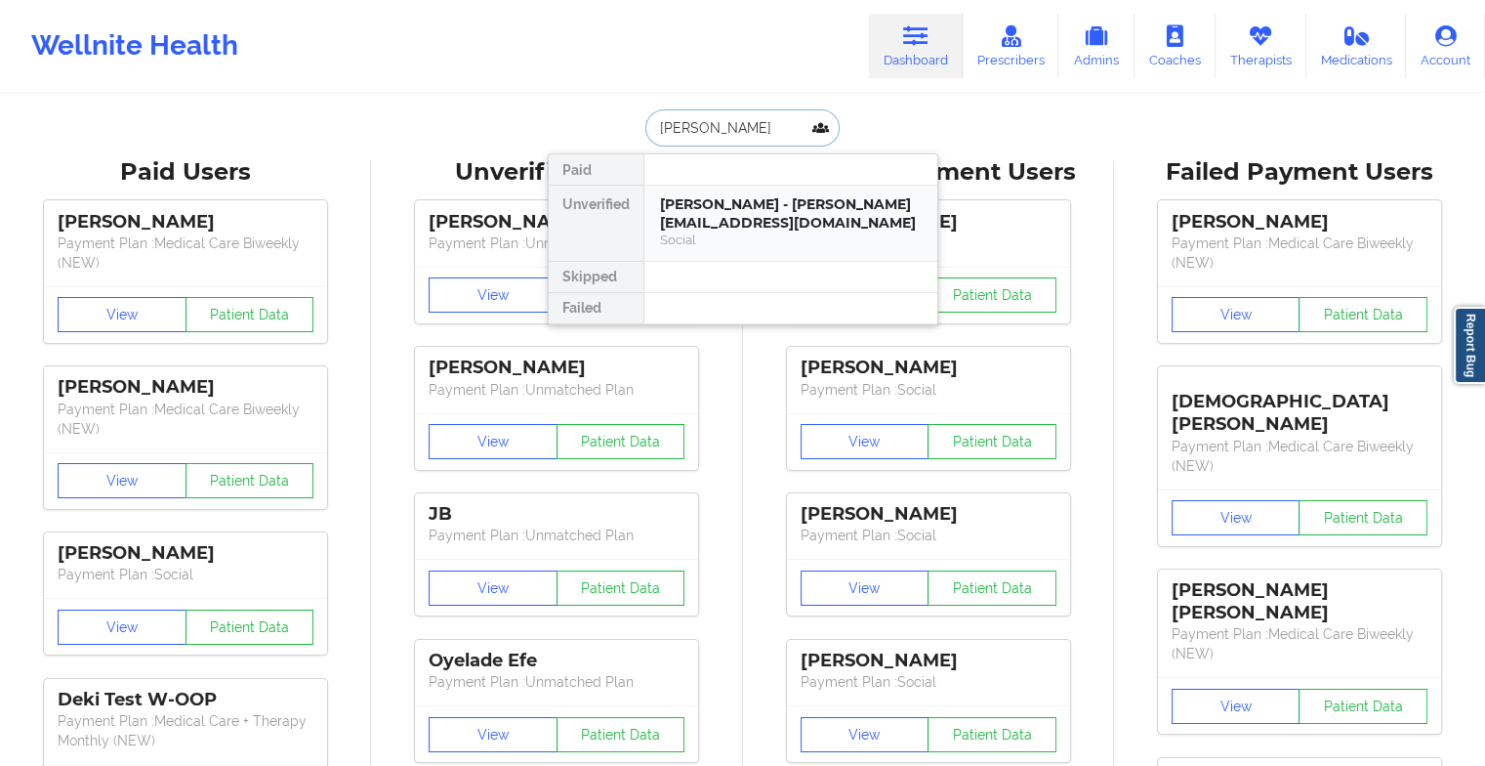
click at [679, 207] on div "[PERSON_NAME] - [PERSON_NAME][EMAIL_ADDRESS][DOMAIN_NAME]" at bounding box center [791, 213] width 262 height 36
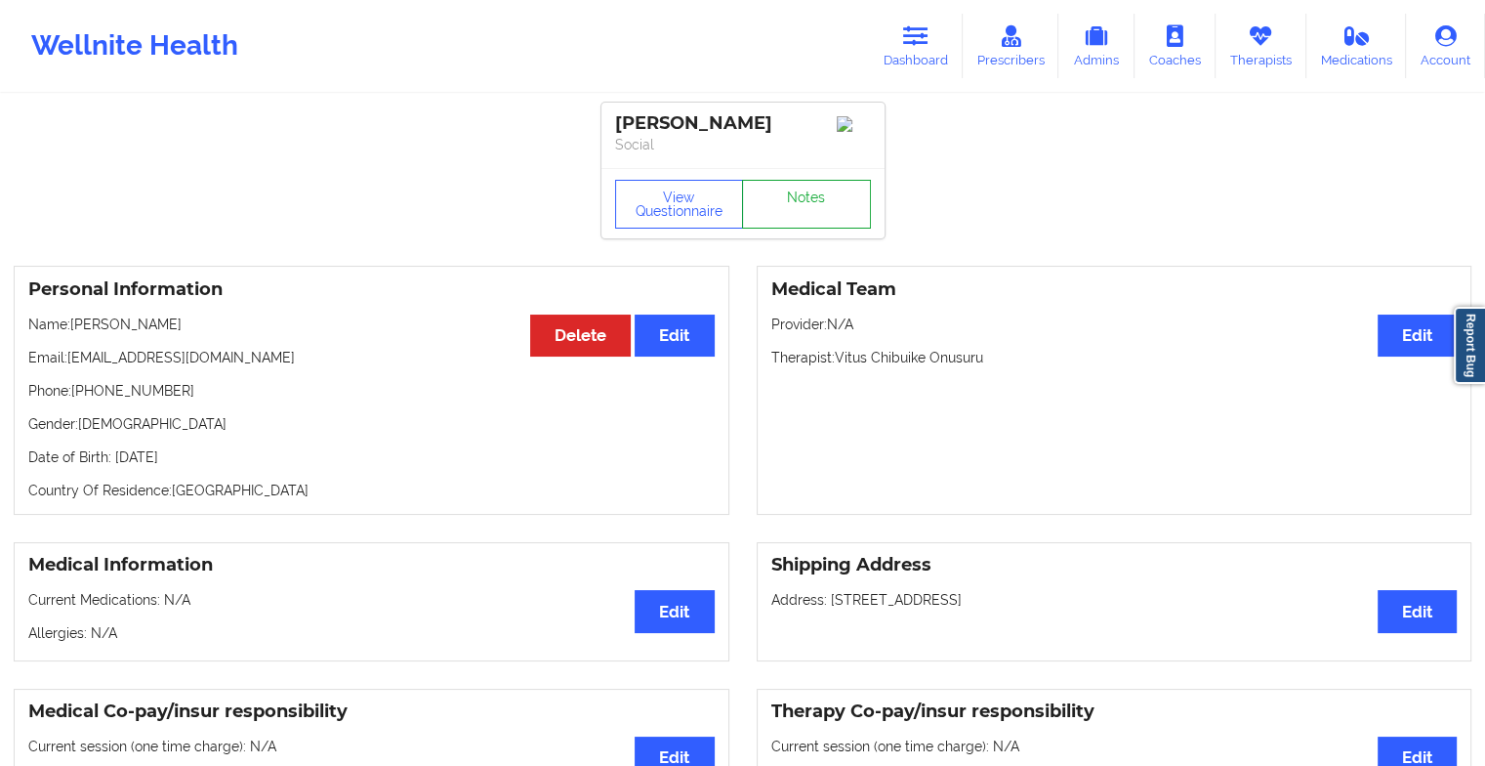
click at [830, 203] on link "Notes" at bounding box center [806, 204] width 129 height 49
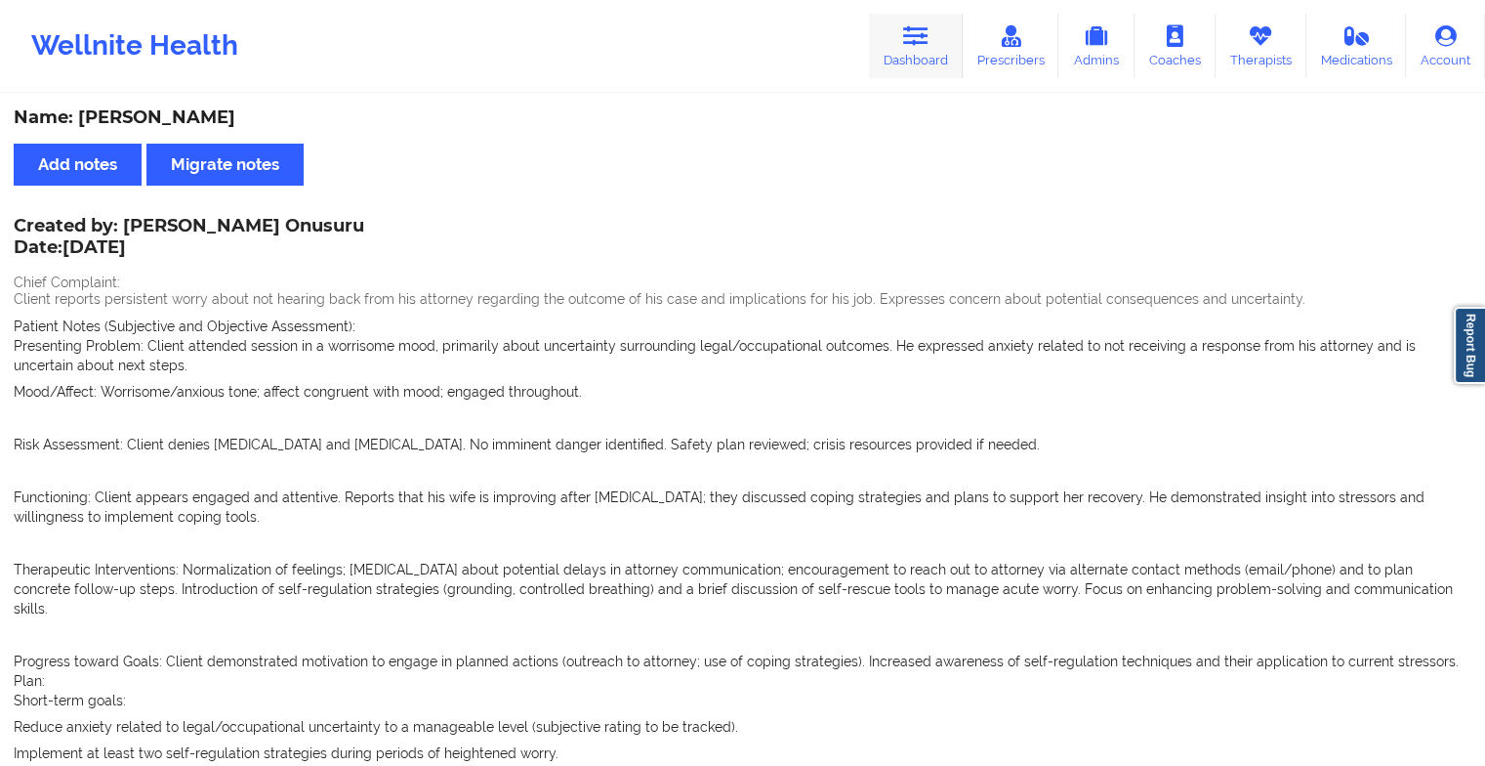
click at [920, 39] on icon at bounding box center [915, 35] width 25 height 21
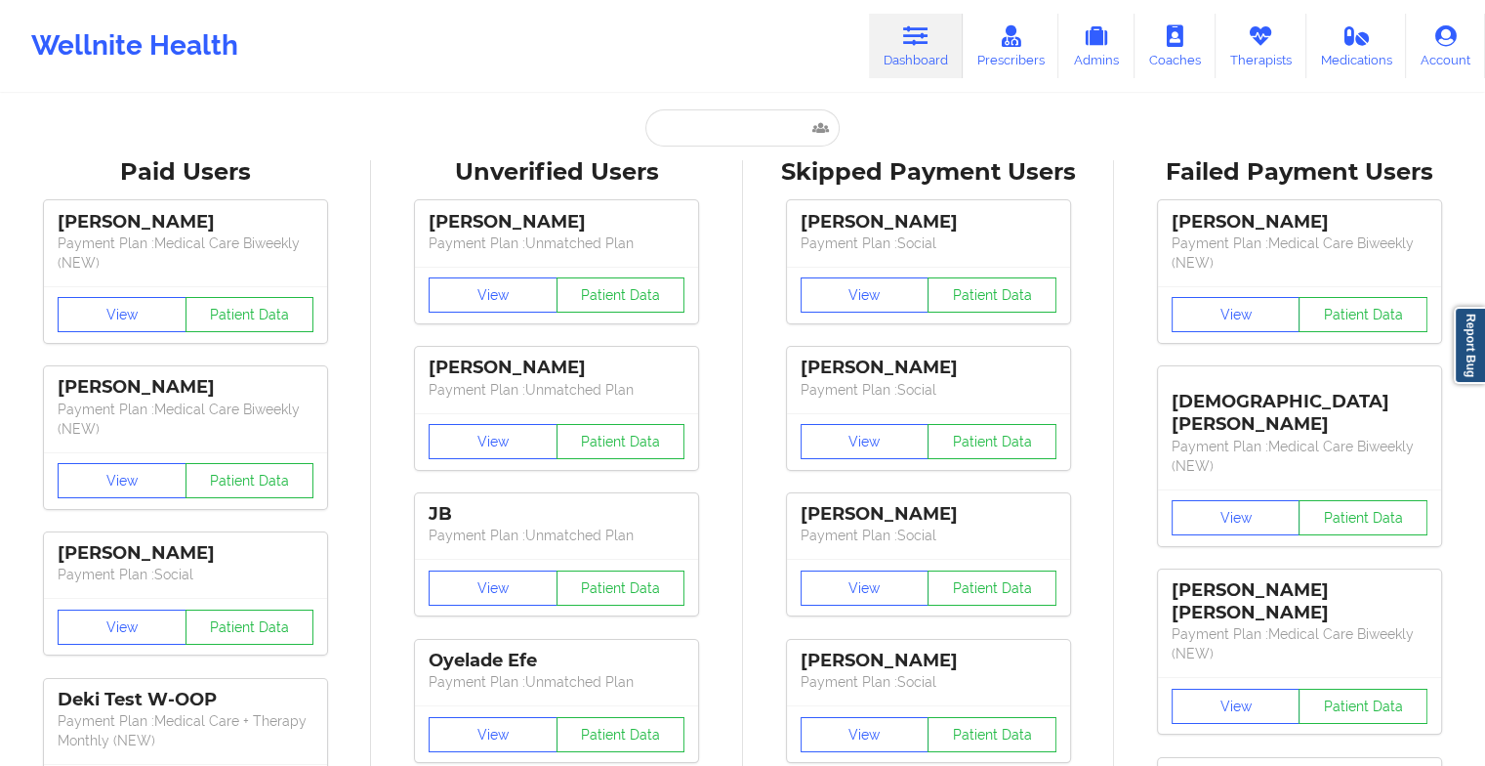
click at [920, 39] on icon at bounding box center [915, 35] width 25 height 21
click at [772, 113] on input "text" at bounding box center [741, 127] width 193 height 37
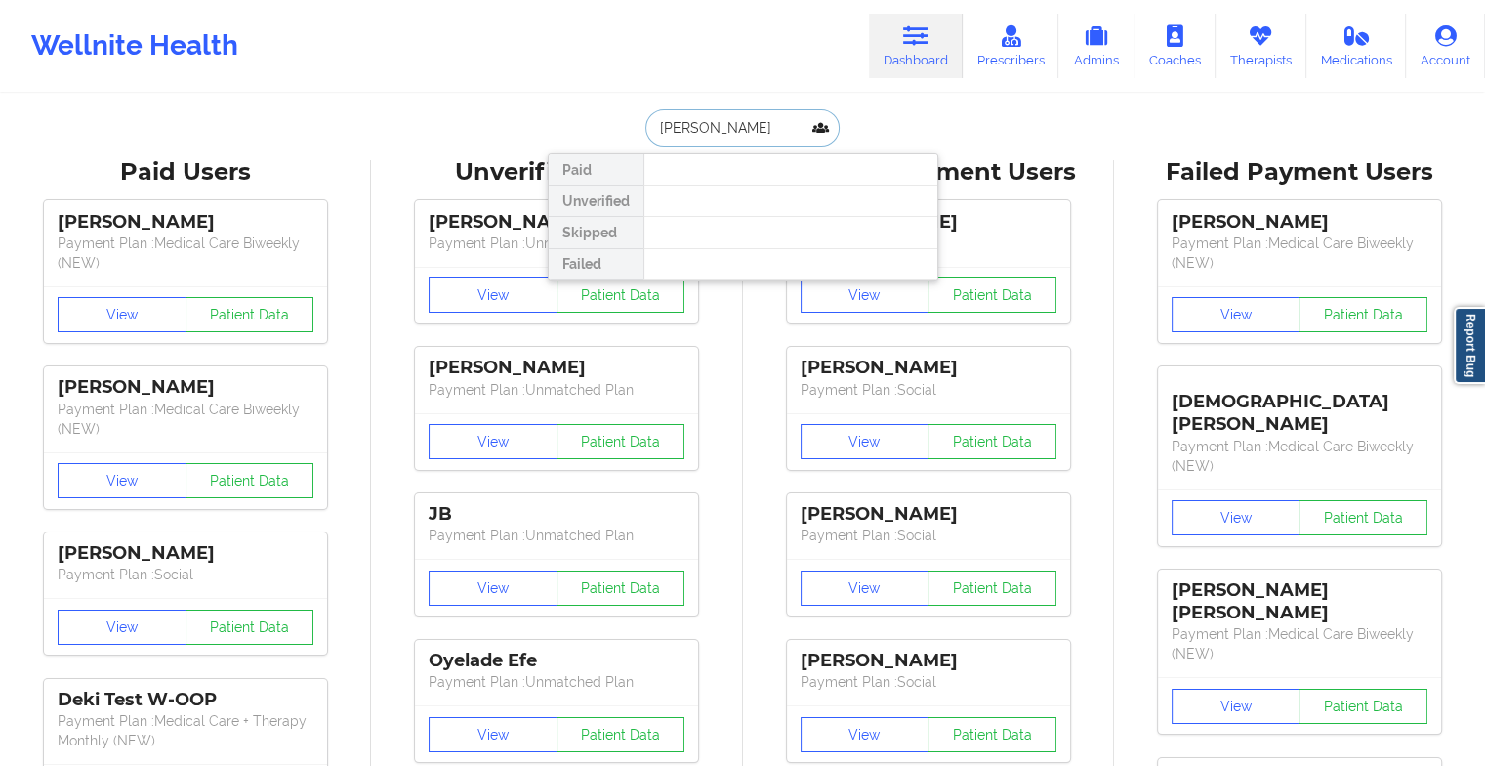
type input "[PERSON_NAME]"
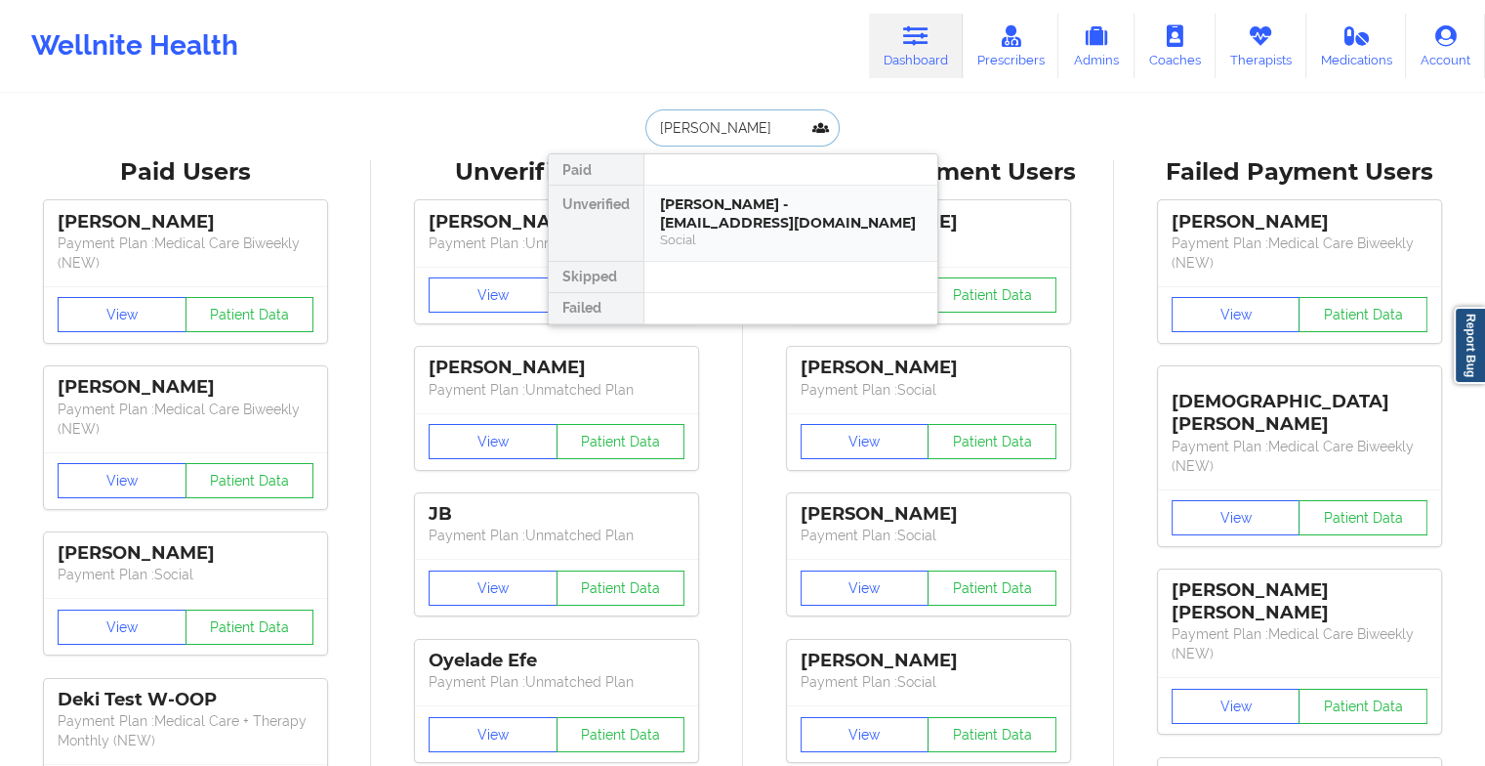
click at [730, 211] on div "[PERSON_NAME] - [EMAIL_ADDRESS][DOMAIN_NAME]" at bounding box center [791, 213] width 262 height 36
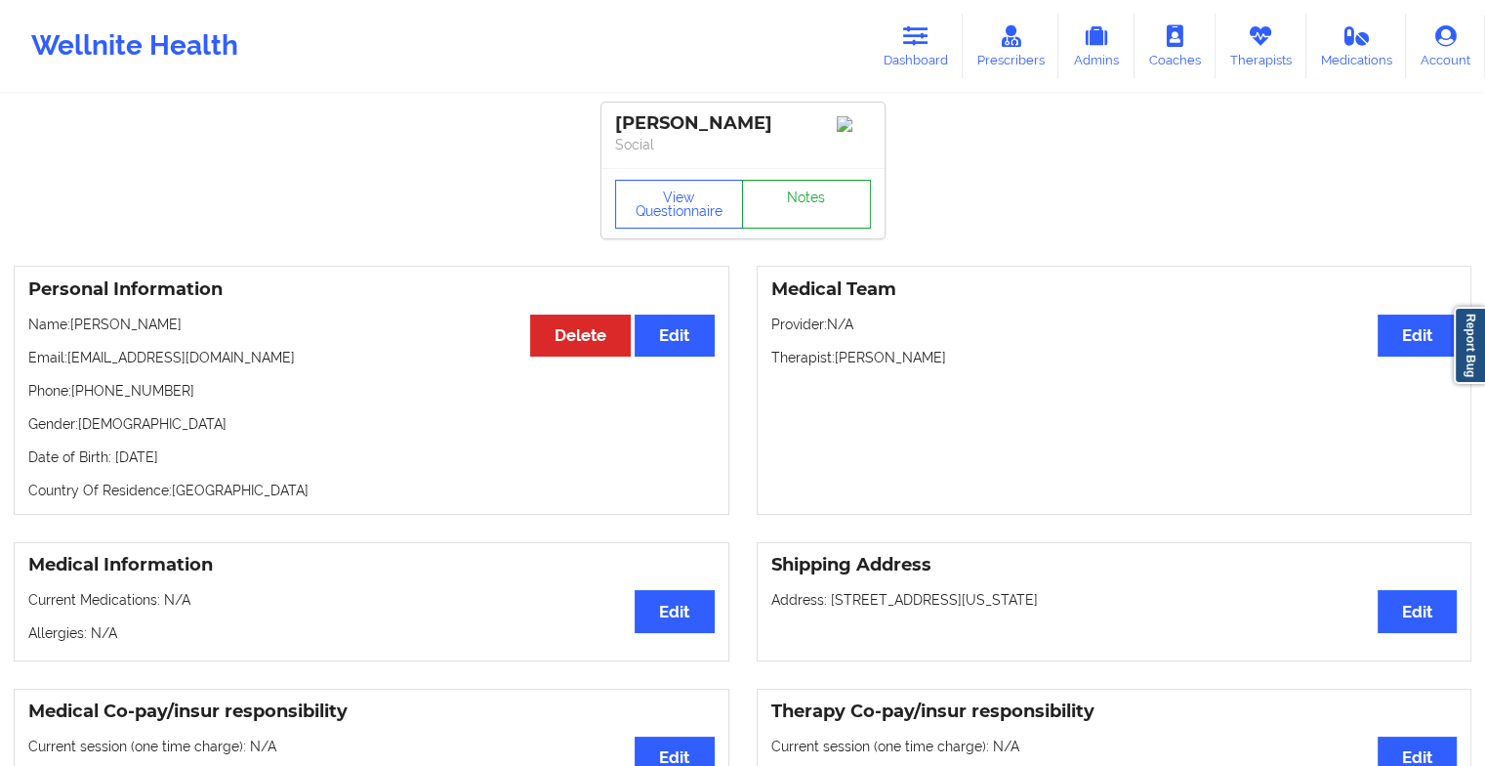
click at [831, 199] on link "Notes" at bounding box center [806, 204] width 129 height 49
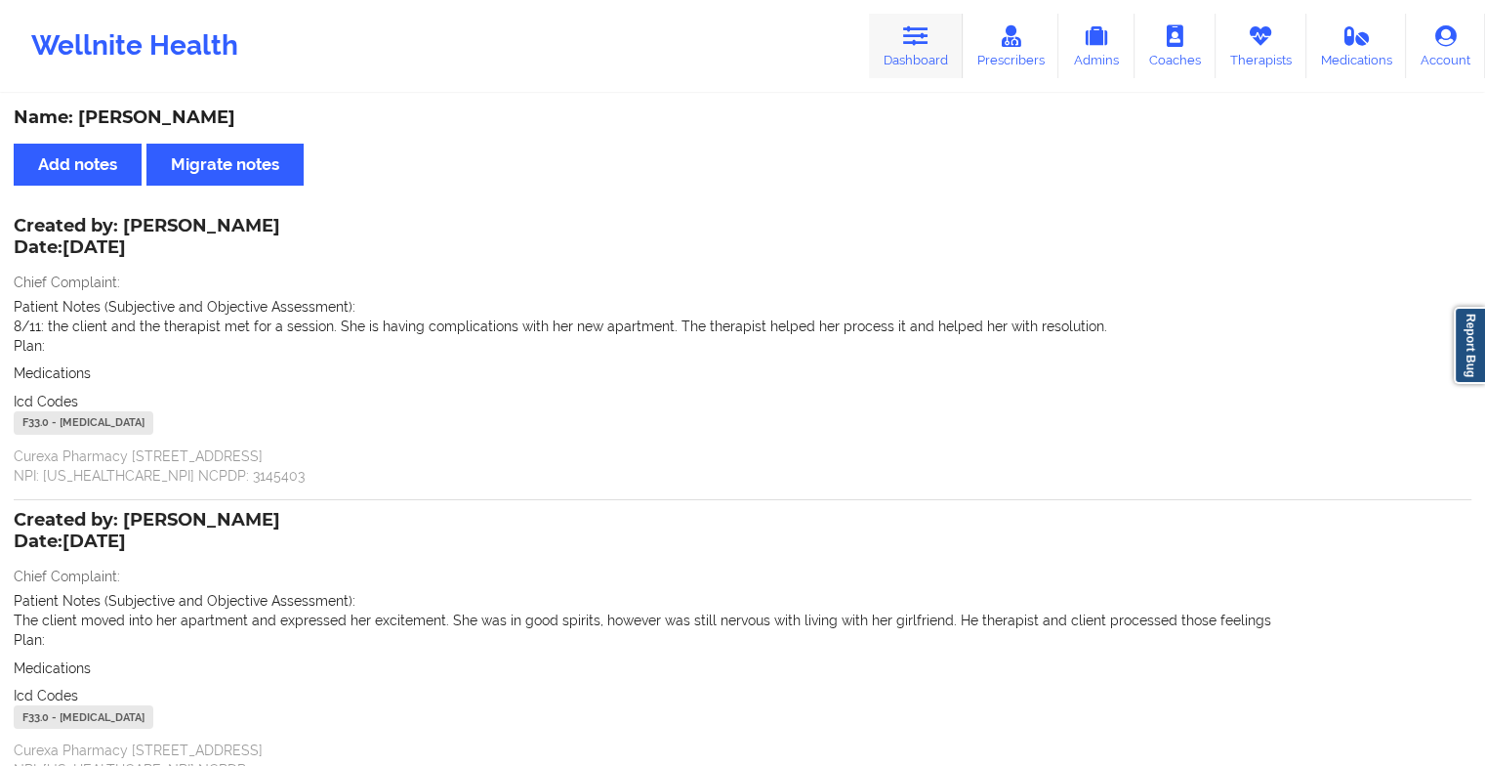
click at [914, 53] on link "Dashboard" at bounding box center [916, 46] width 94 height 64
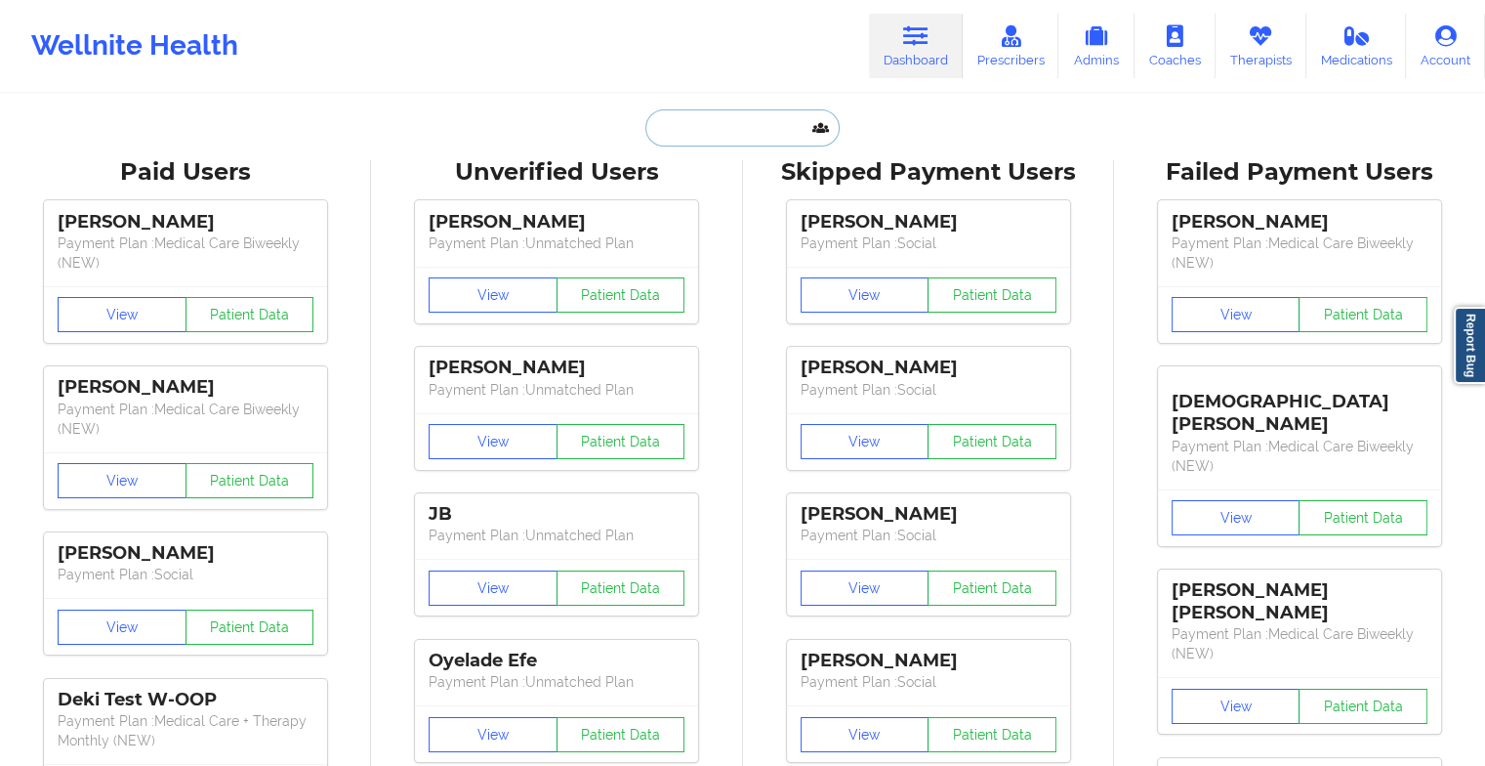
click at [772, 127] on input "text" at bounding box center [741, 127] width 193 height 37
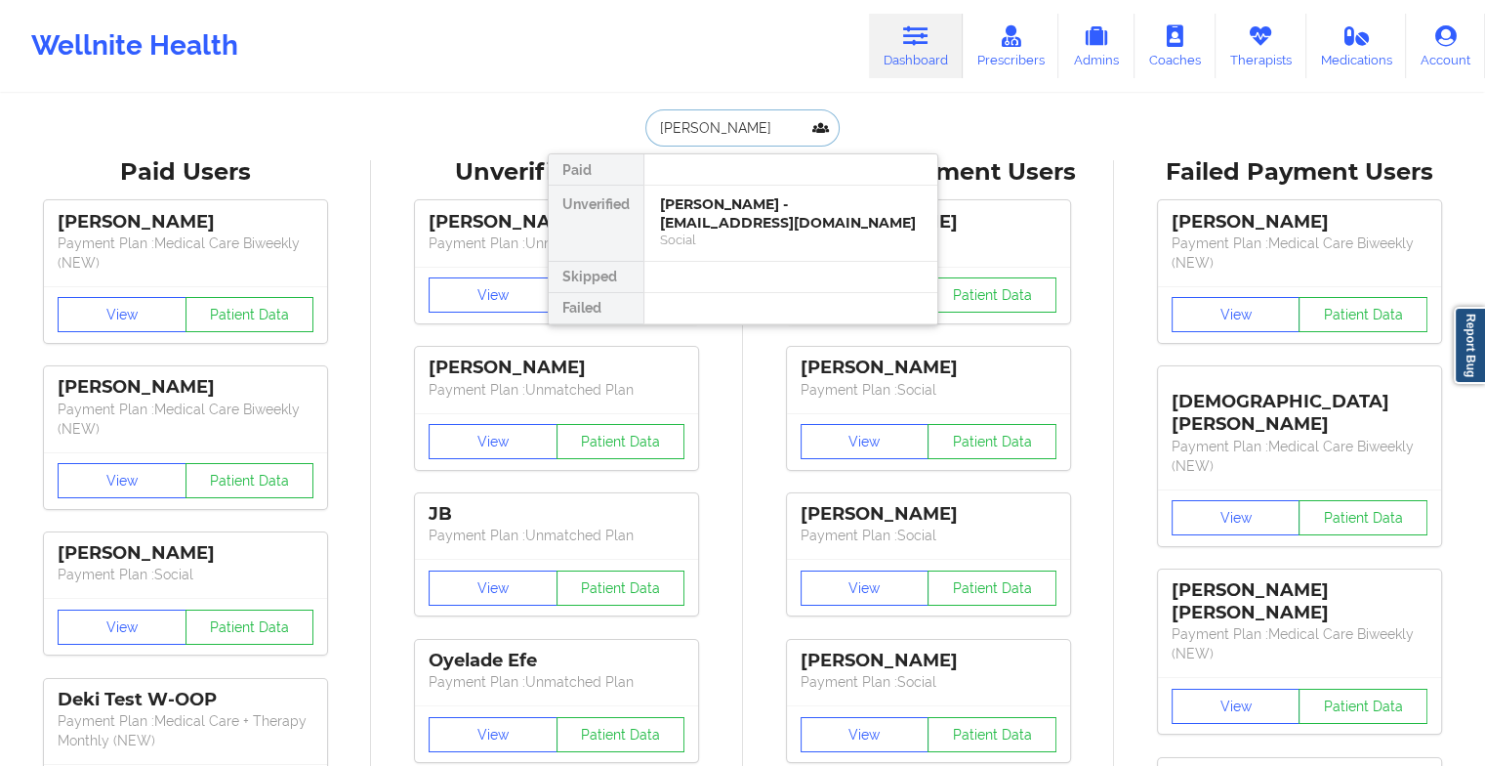
type input "[PERSON_NAME]"
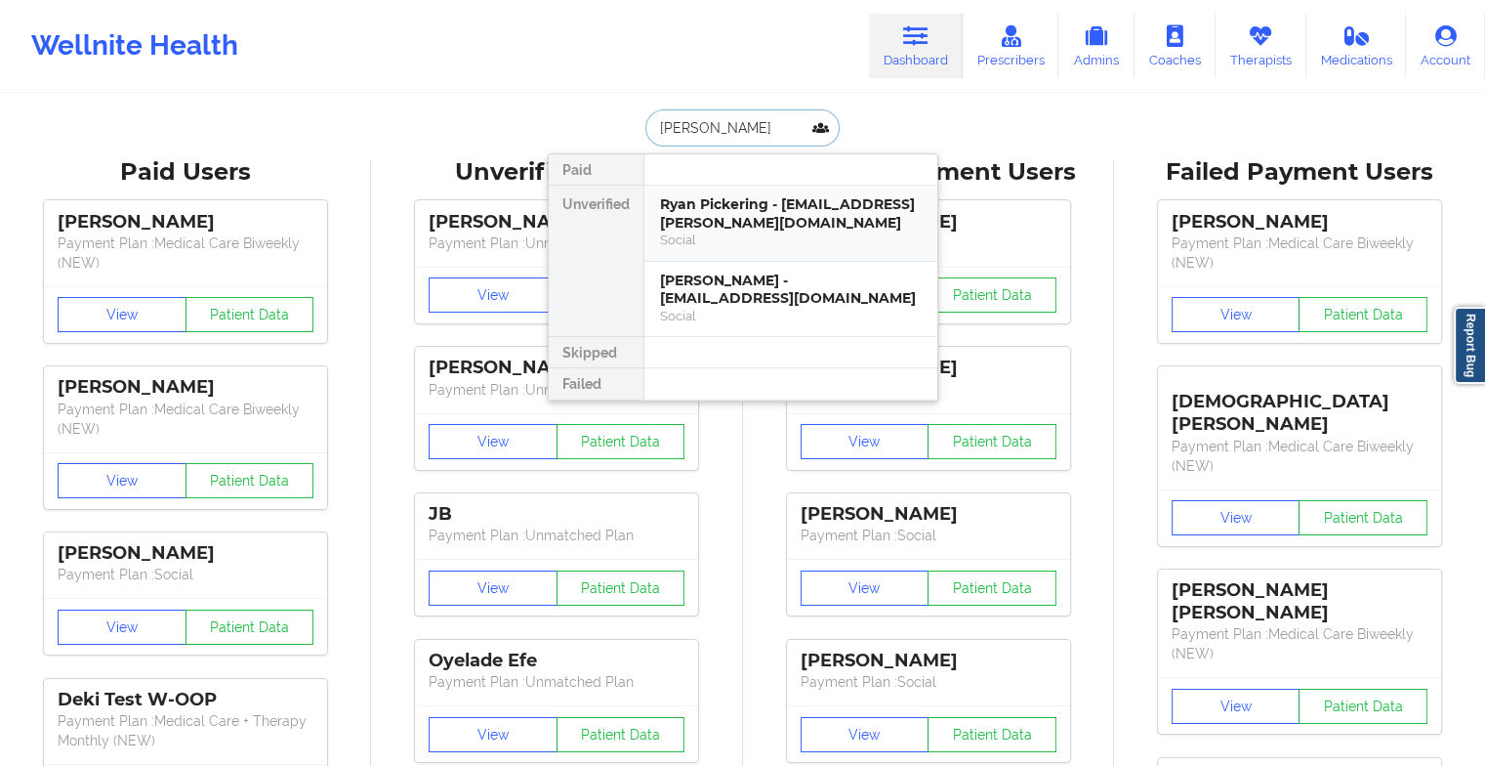
click at [727, 242] on div "Social" at bounding box center [791, 239] width 262 height 17
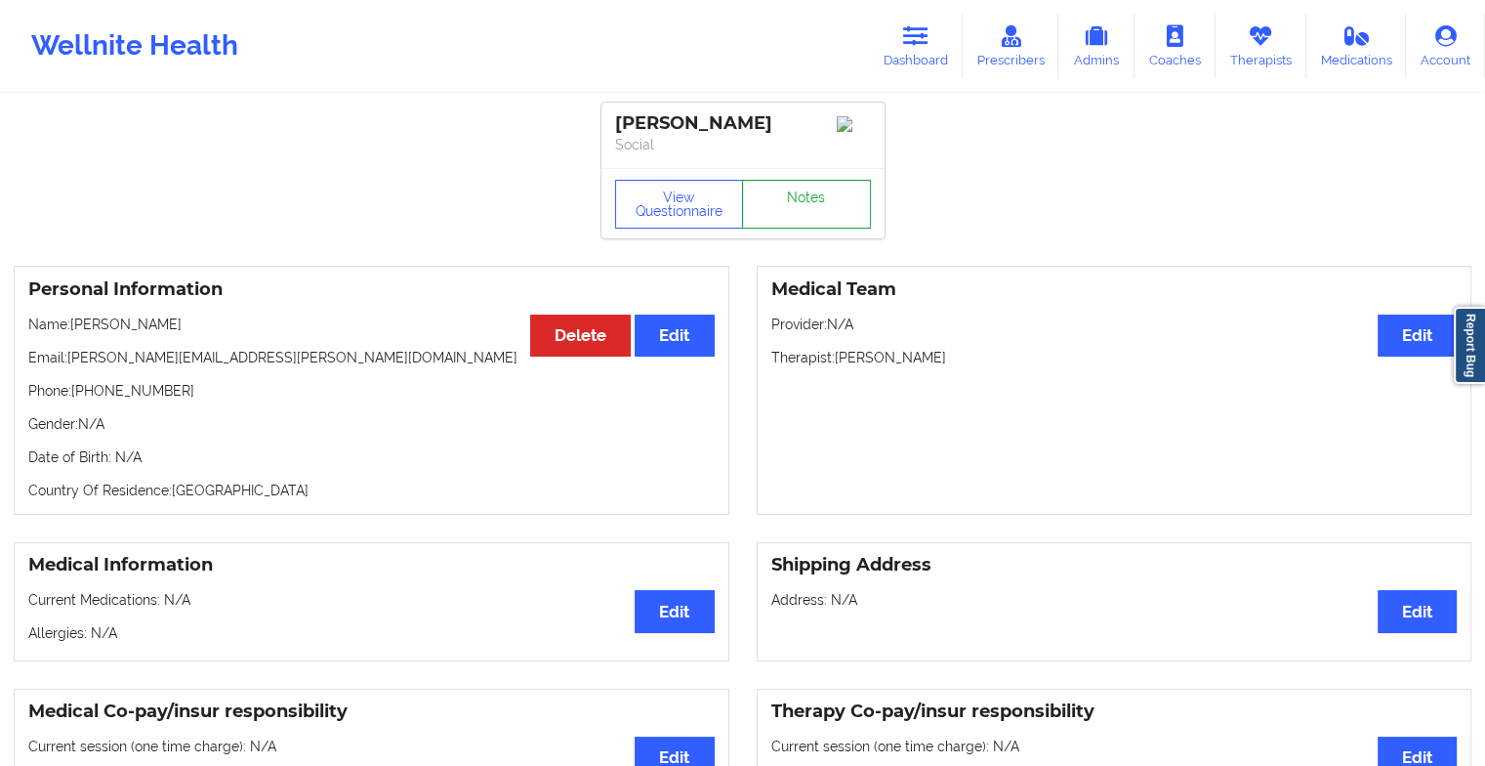
click at [808, 215] on link "Notes" at bounding box center [806, 204] width 129 height 49
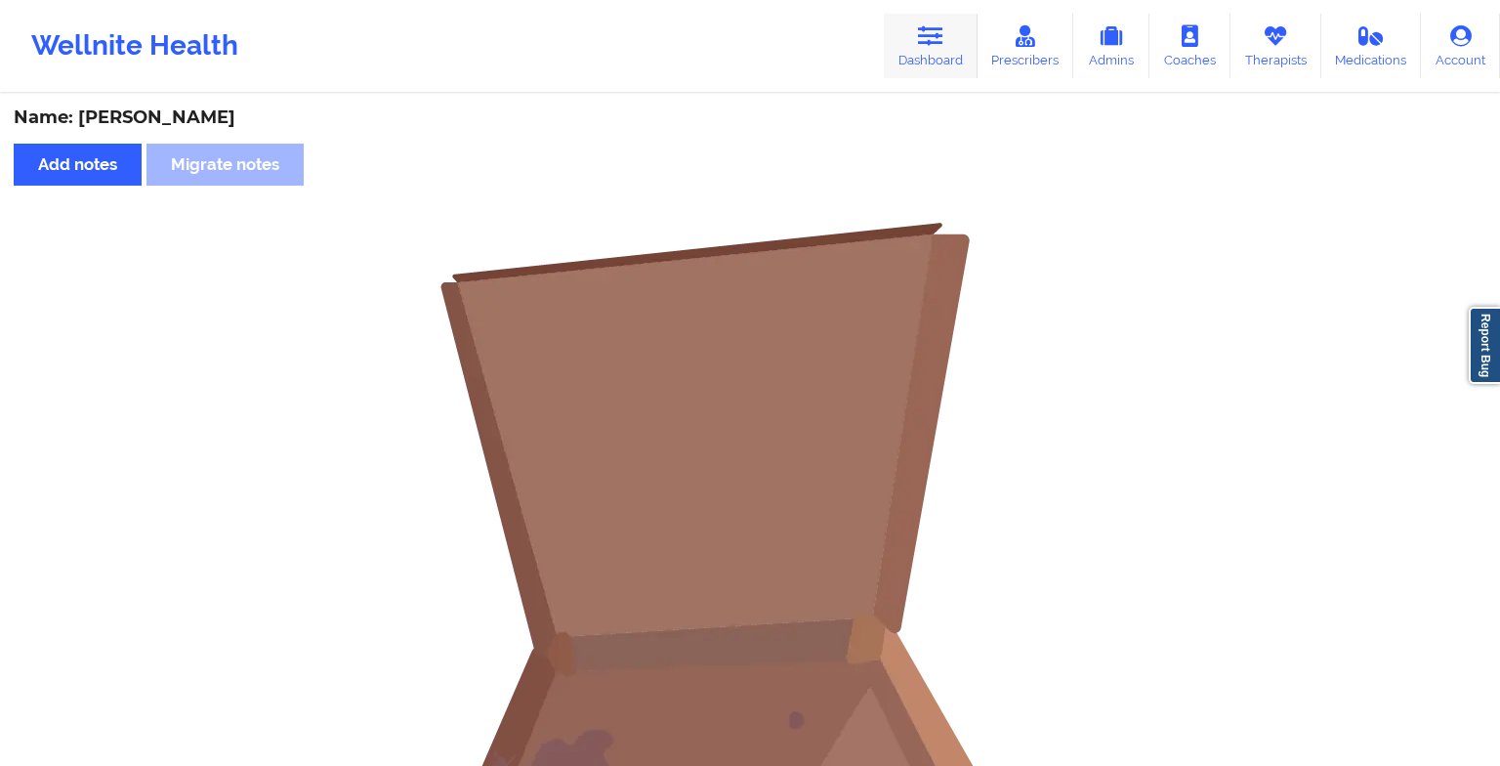
click at [945, 56] on link "Dashboard" at bounding box center [931, 46] width 94 height 64
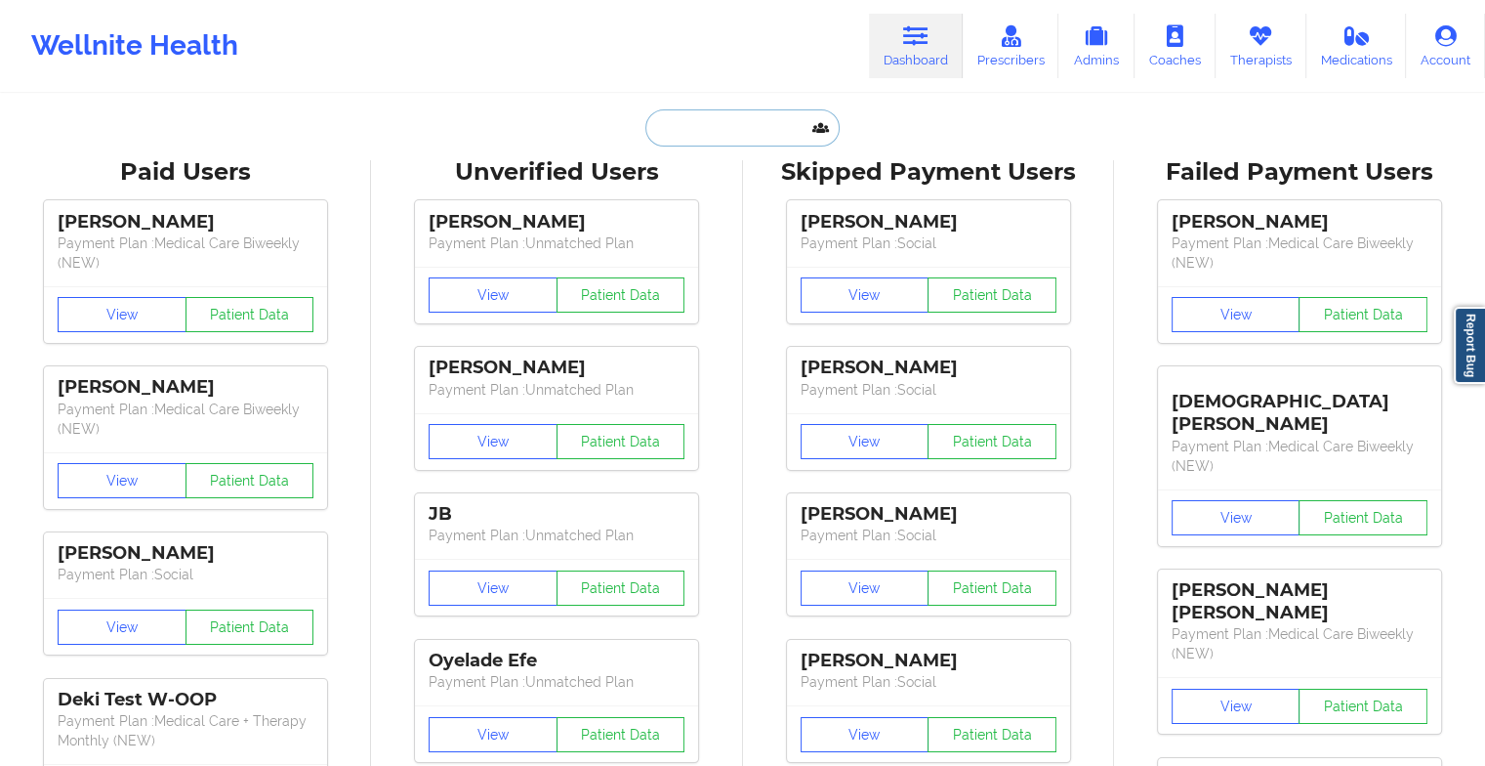
click at [745, 131] on input "text" at bounding box center [741, 127] width 193 height 37
type input "r"
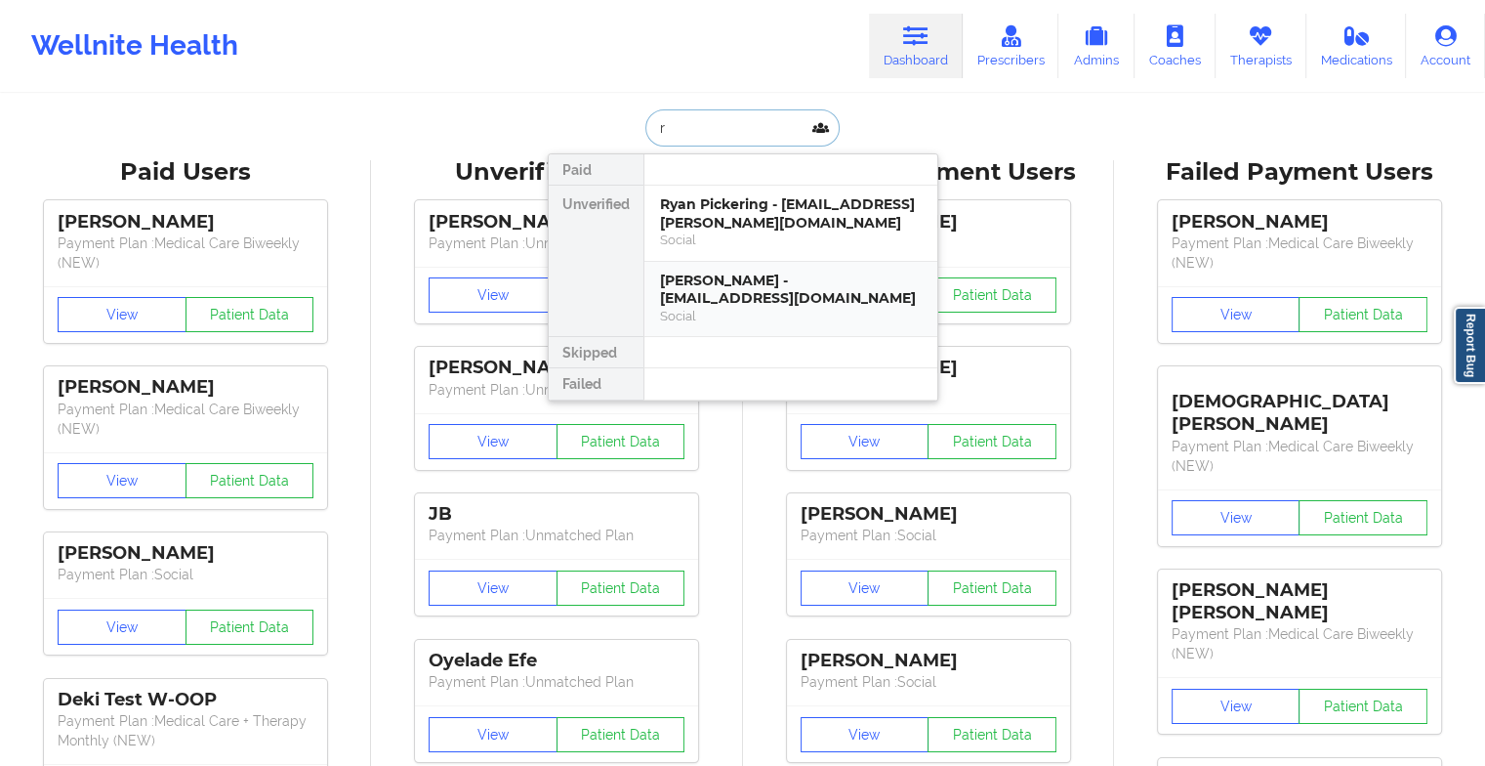
click at [711, 279] on div "[PERSON_NAME] - [EMAIL_ADDRESS][DOMAIN_NAME]" at bounding box center [791, 289] width 262 height 36
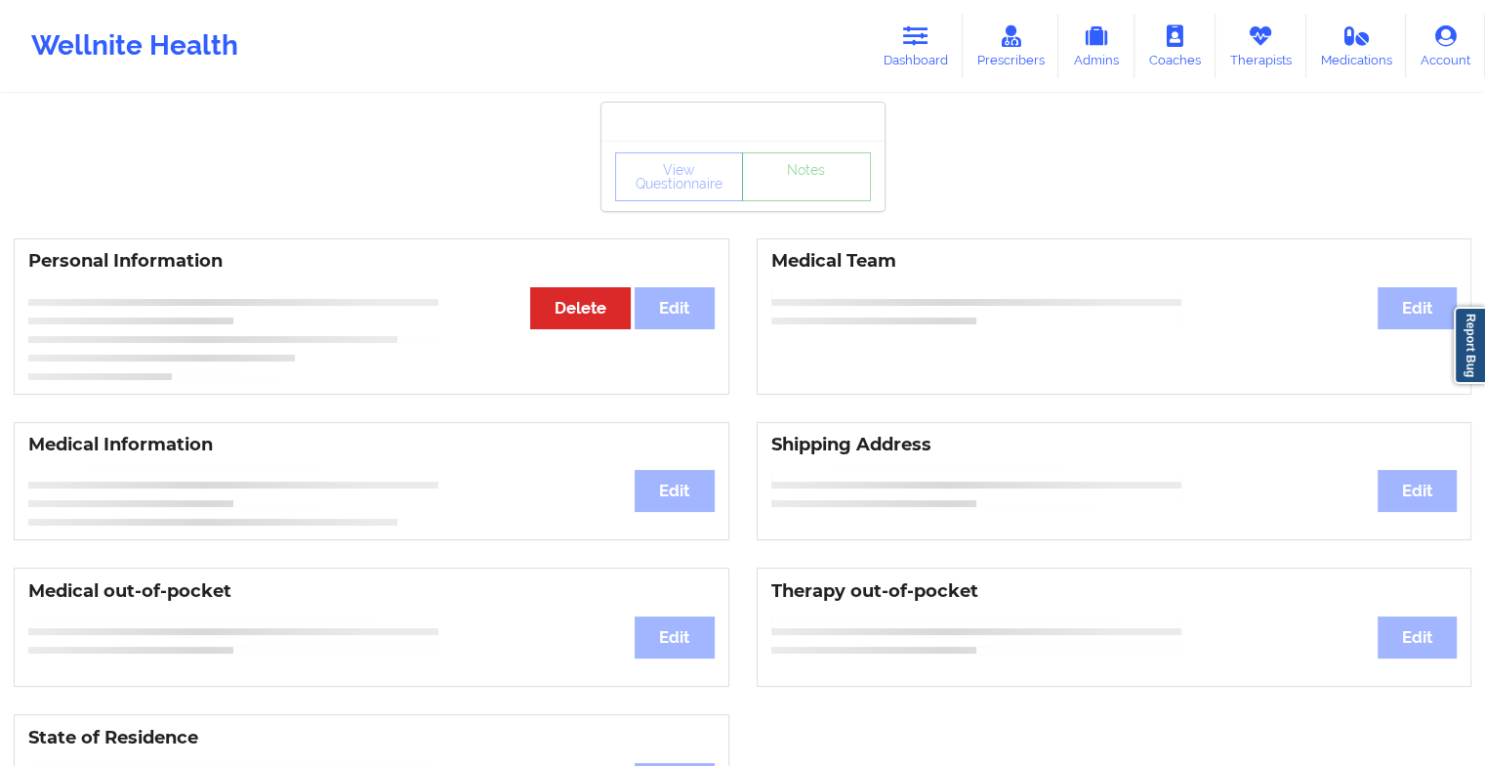
drag, startPoint x: 809, startPoint y: 214, endPoint x: 816, endPoint y: 189, distance: 25.6
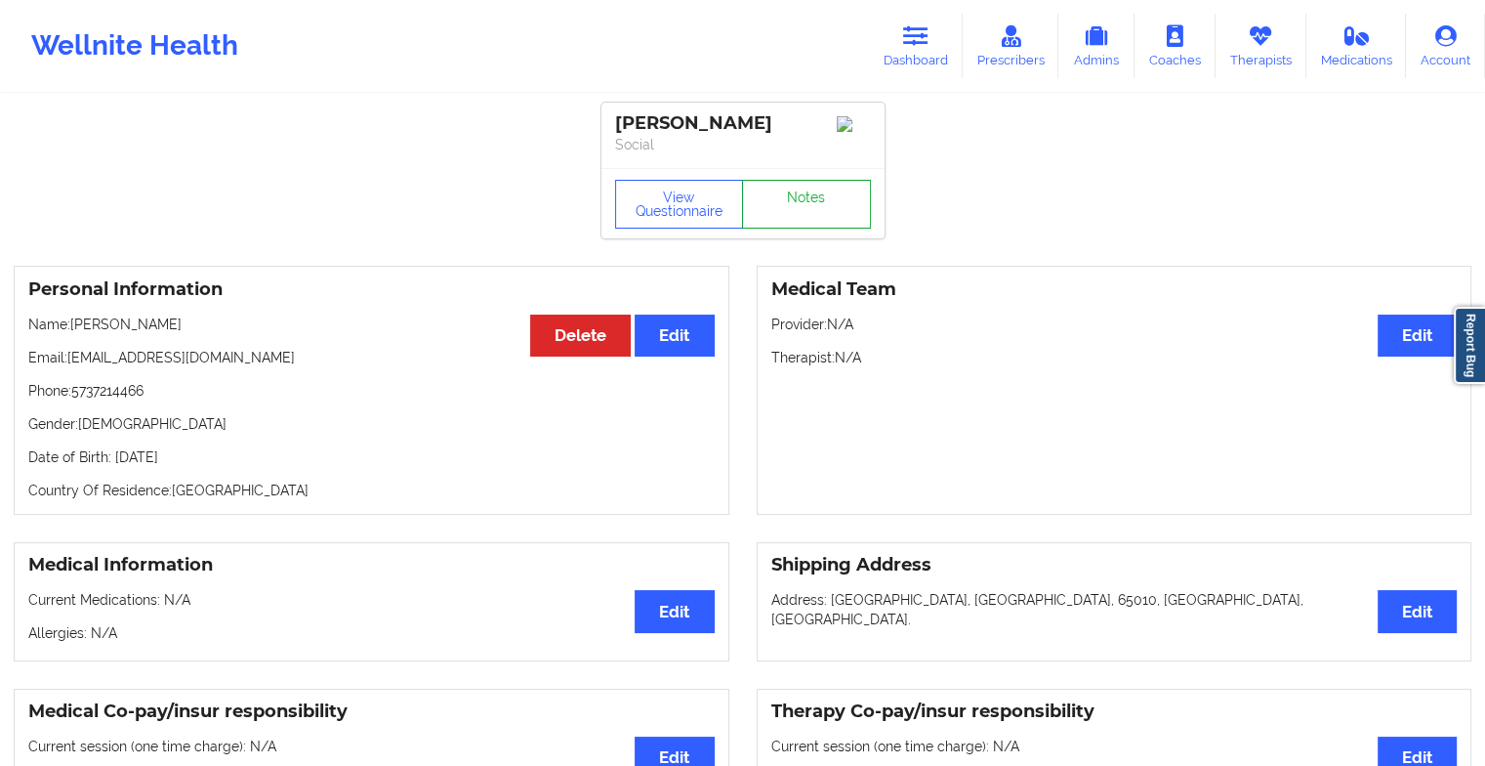
click at [816, 189] on link "Notes" at bounding box center [806, 204] width 129 height 49
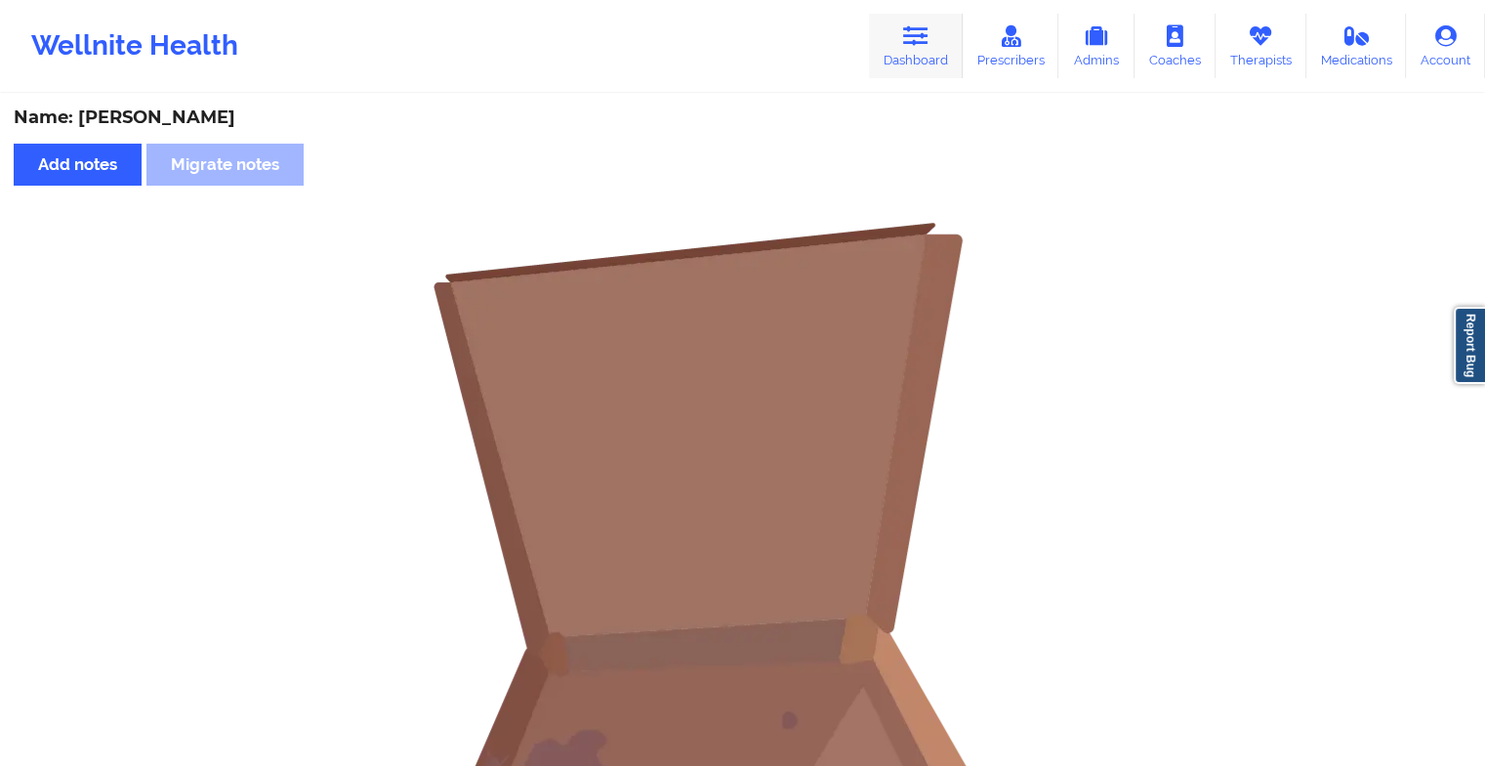
click at [906, 33] on icon at bounding box center [915, 35] width 25 height 21
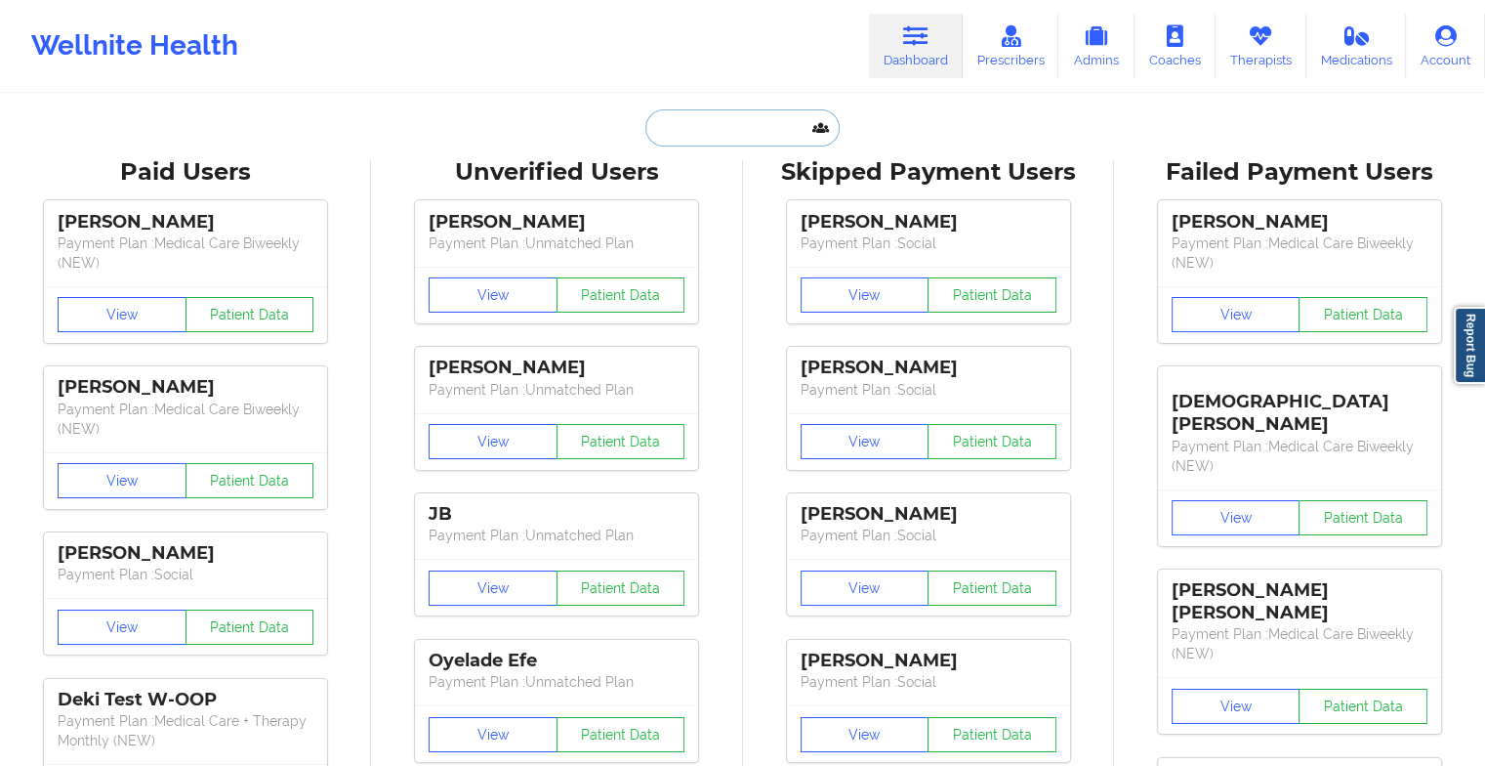
click at [740, 116] on input "text" at bounding box center [741, 127] width 193 height 37
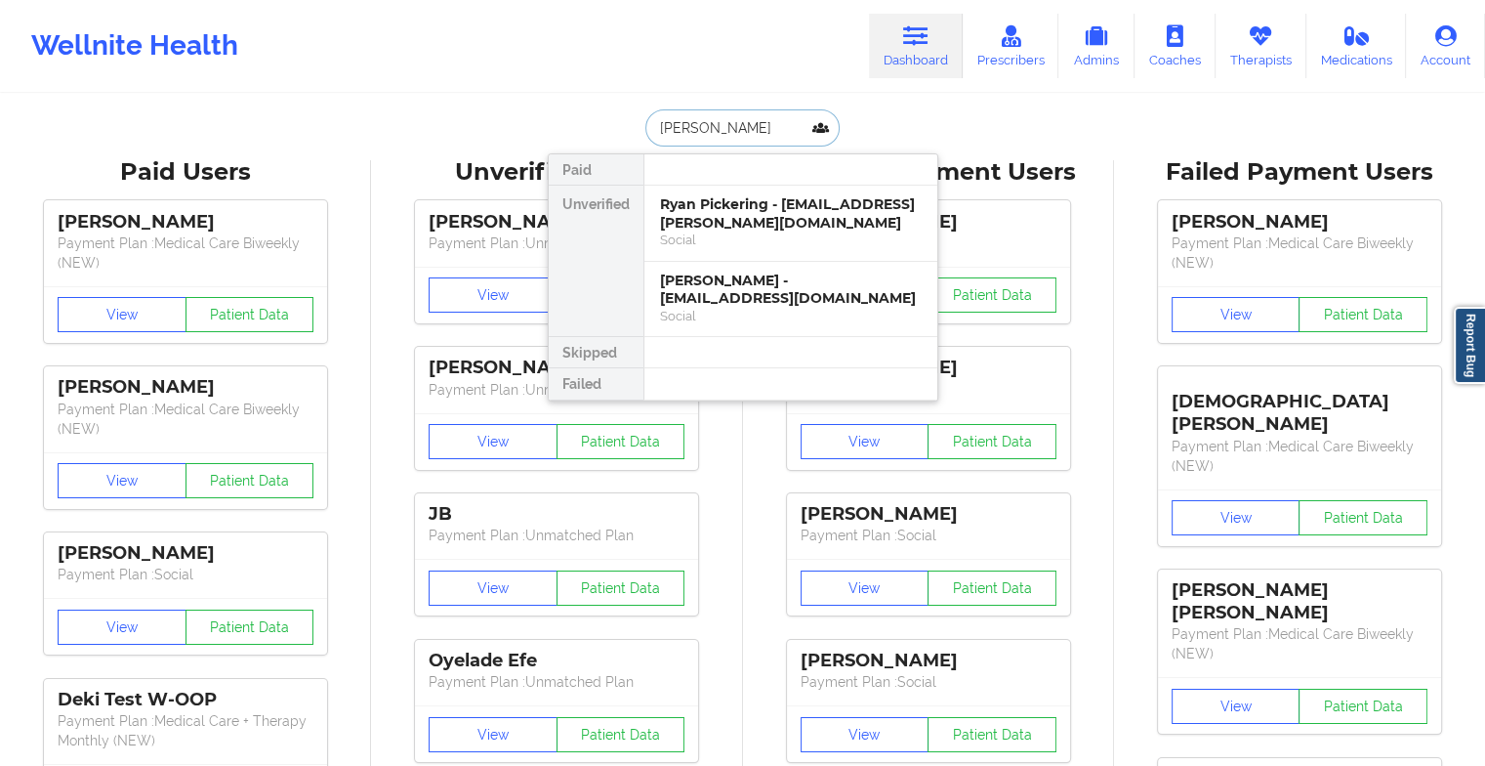
type input "[PERSON_NAME]"
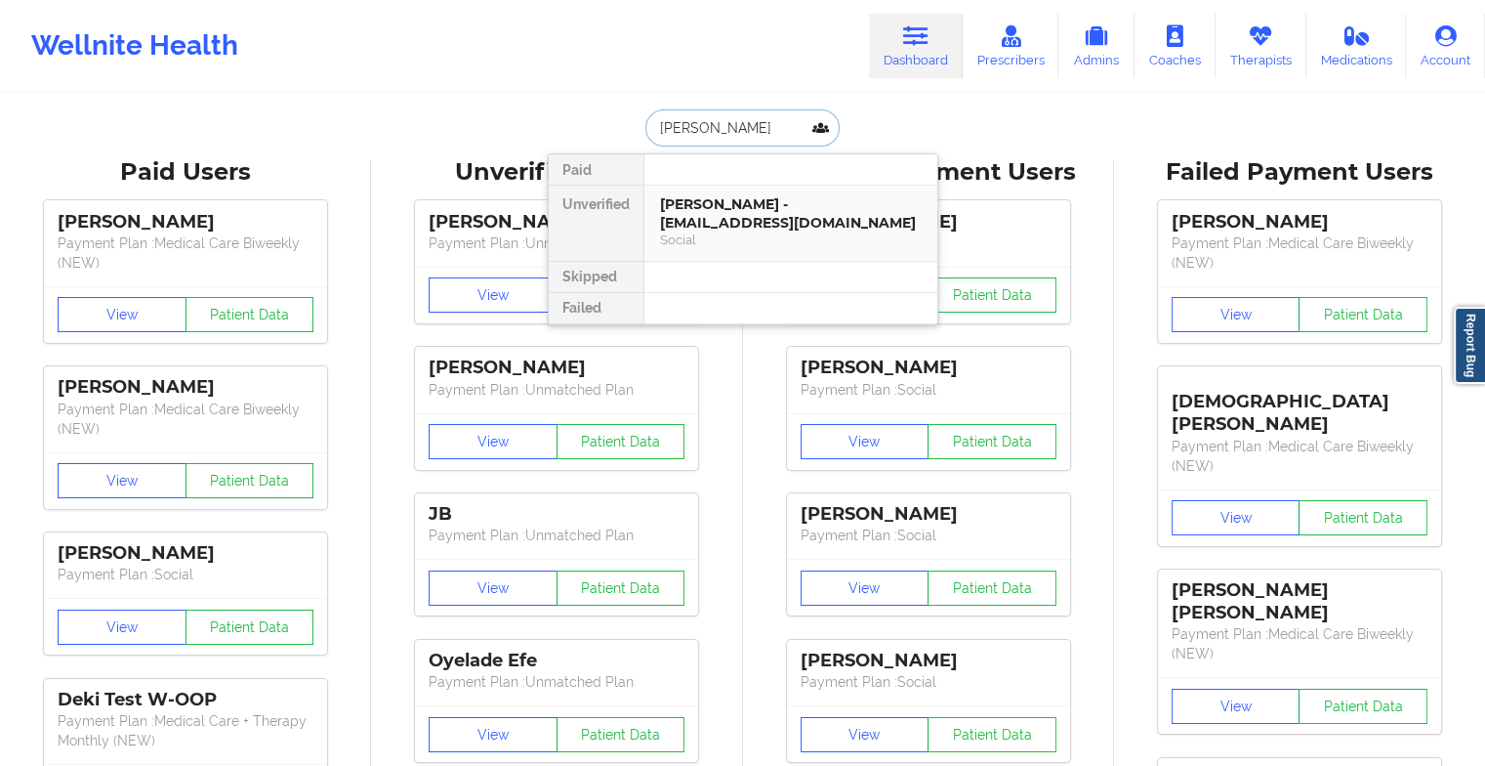
click at [715, 231] on div "Social" at bounding box center [791, 239] width 262 height 17
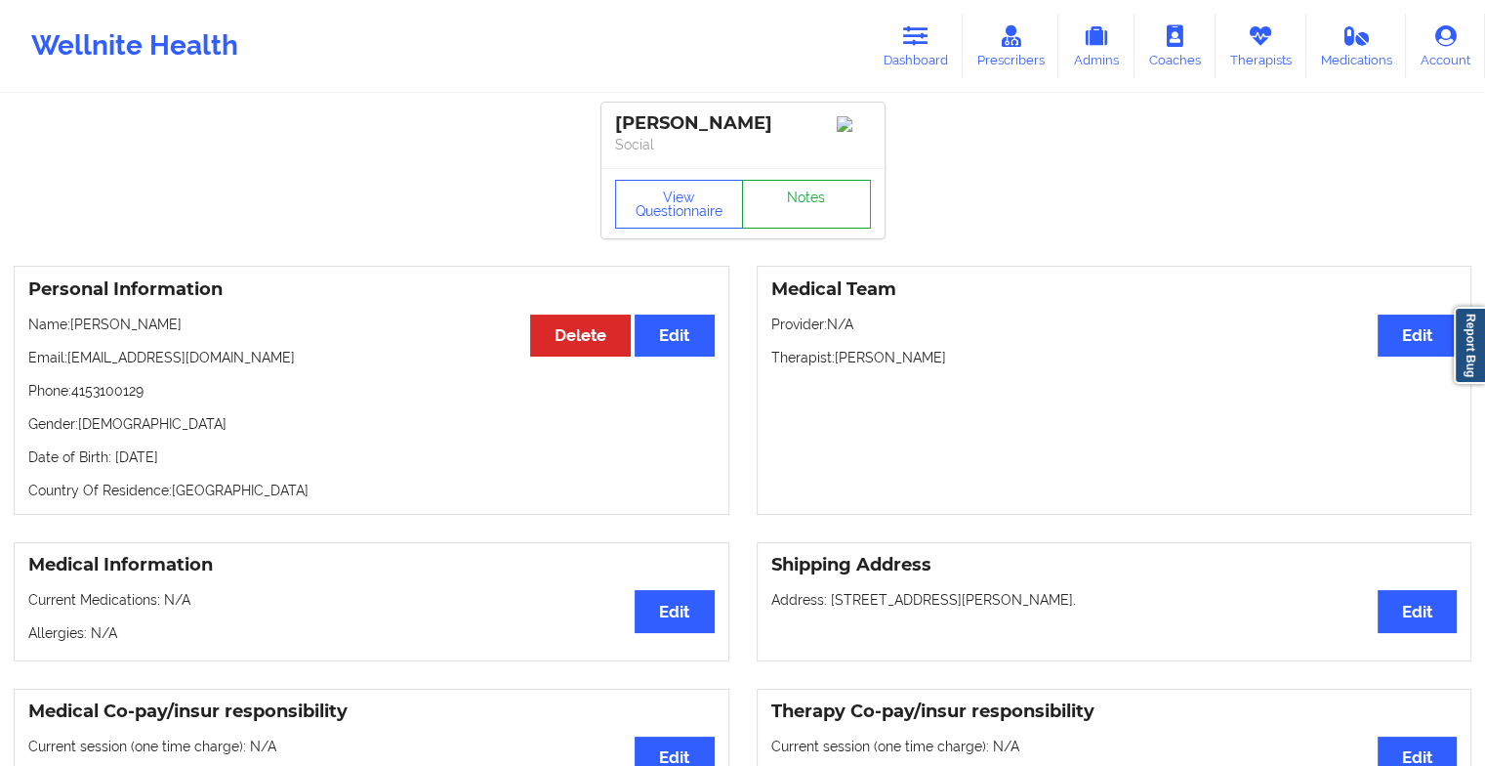
click at [788, 202] on link "Notes" at bounding box center [806, 204] width 129 height 49
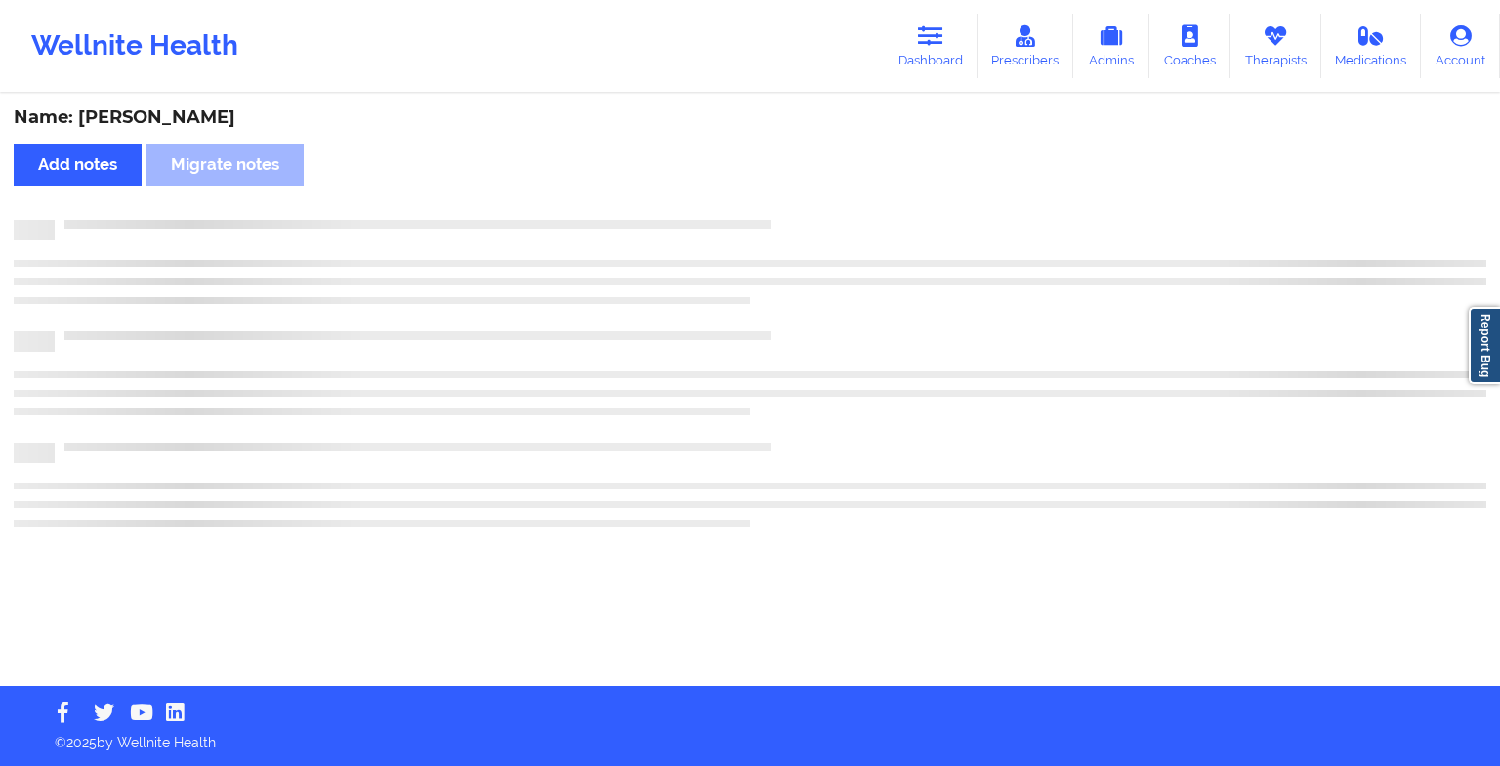
click at [788, 202] on div "Name: [PERSON_NAME] Add notes Migrate notes" at bounding box center [750, 391] width 1500 height 590
